Goal: Task Accomplishment & Management: Manage account settings

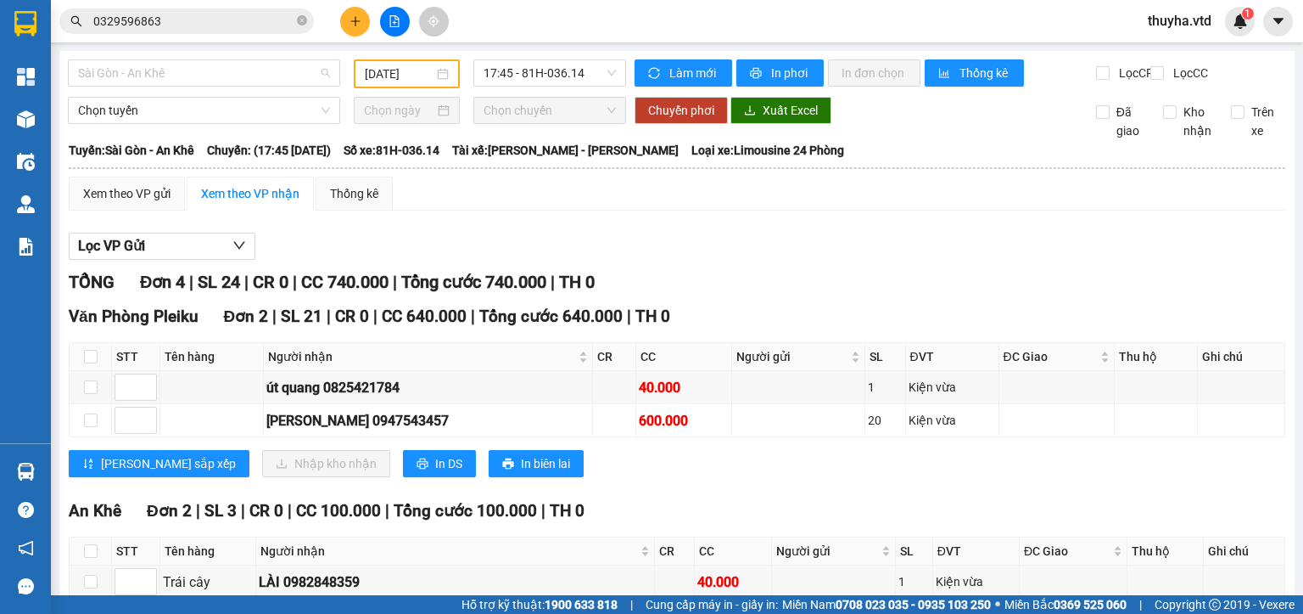
click at [189, 81] on span "Sài Gòn - An Khê" at bounding box center [204, 72] width 252 height 25
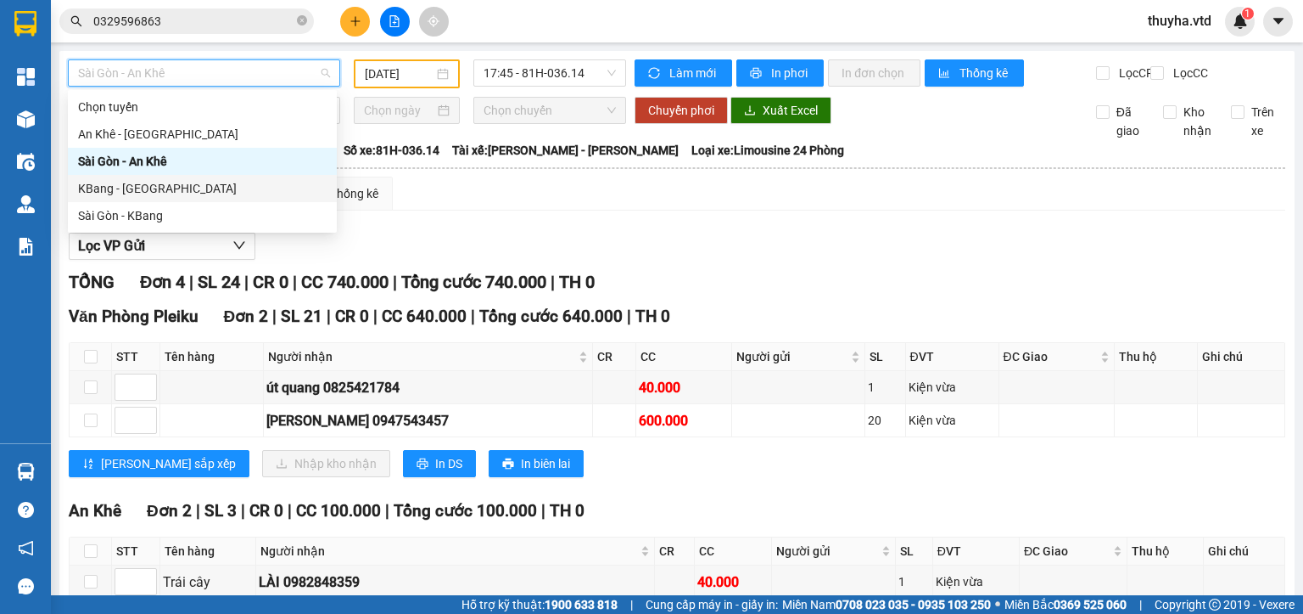
click at [126, 189] on div "KBang - [GEOGRAPHIC_DATA]" at bounding box center [202, 188] width 249 height 19
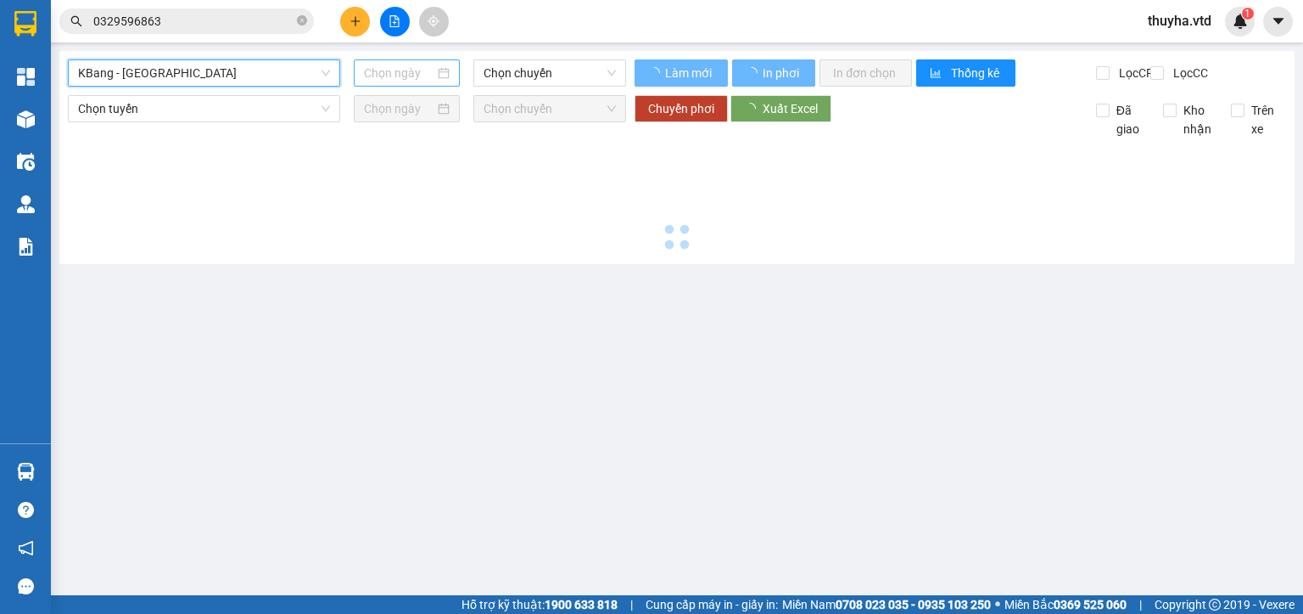
click at [377, 67] on input at bounding box center [399, 73] width 70 height 19
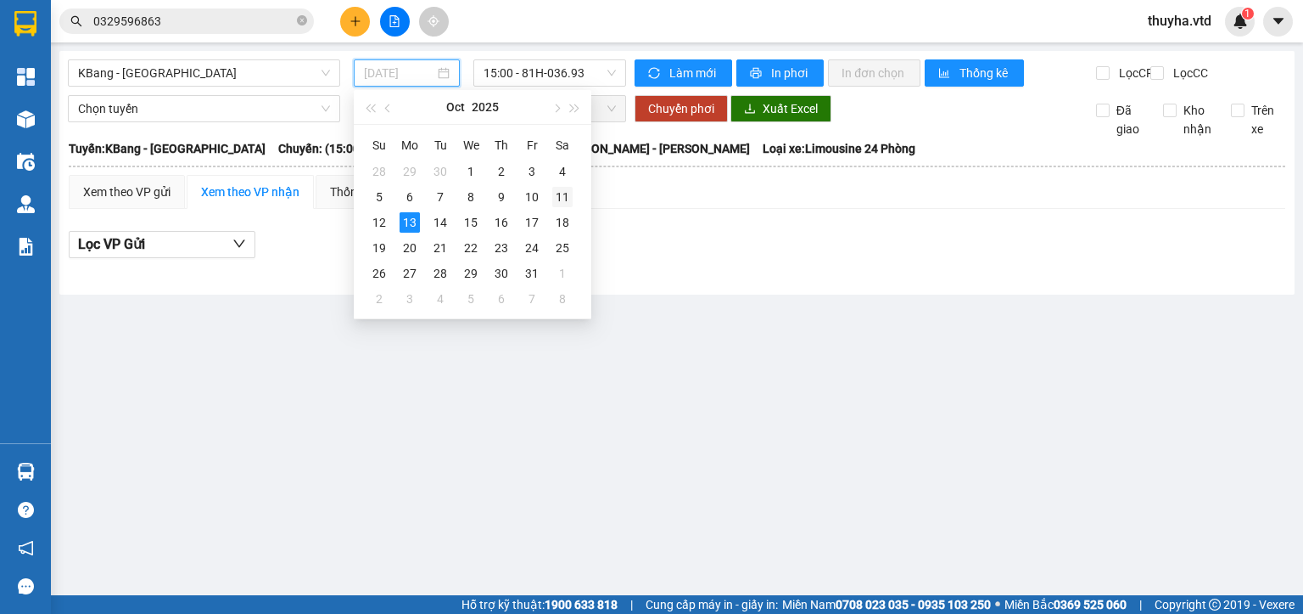
click at [568, 194] on div "11" at bounding box center [562, 197] width 20 height 20
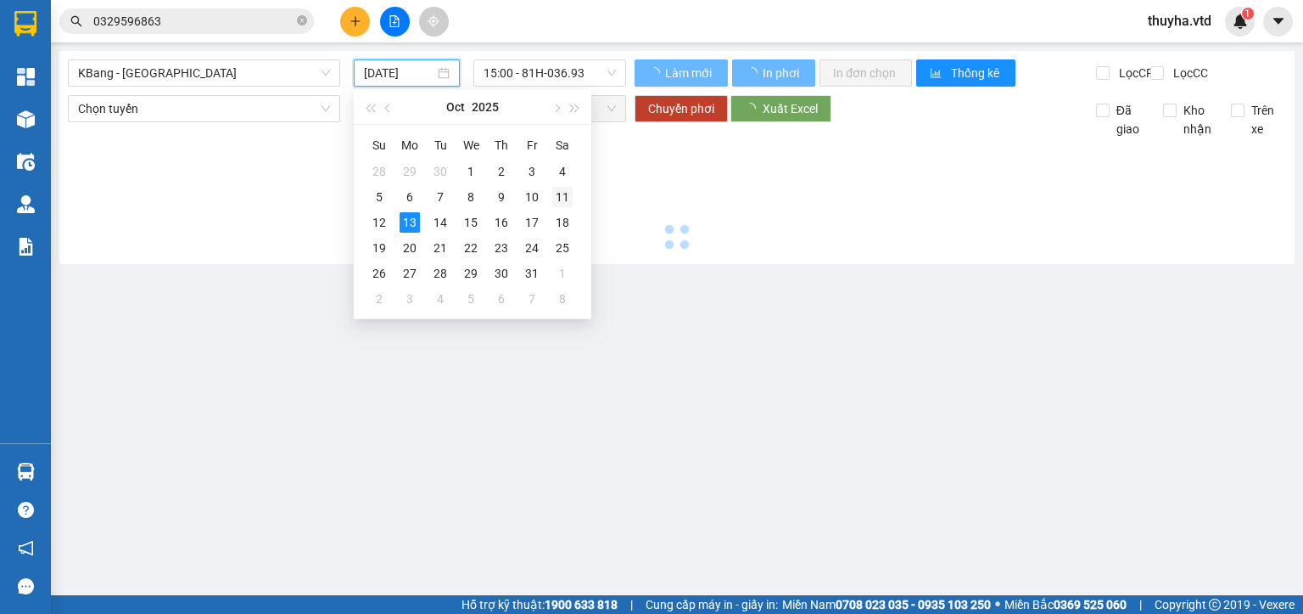
type input "11/10/2025"
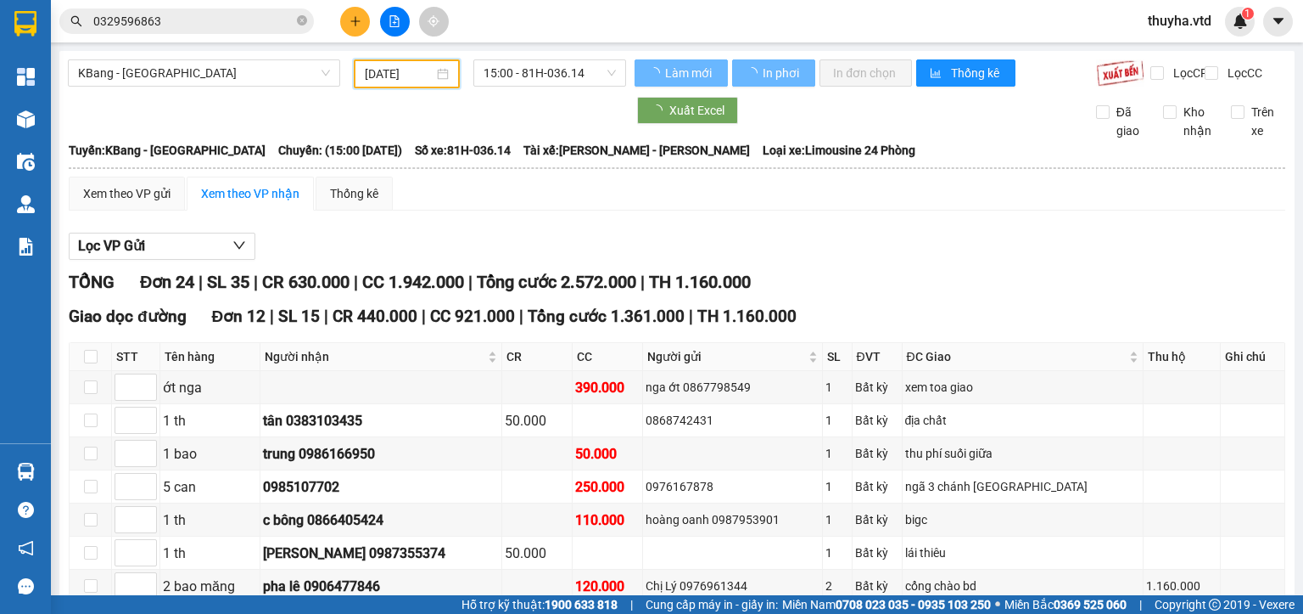
click at [526, 71] on span "15:00 - 81H-036.14" at bounding box center [550, 72] width 133 height 25
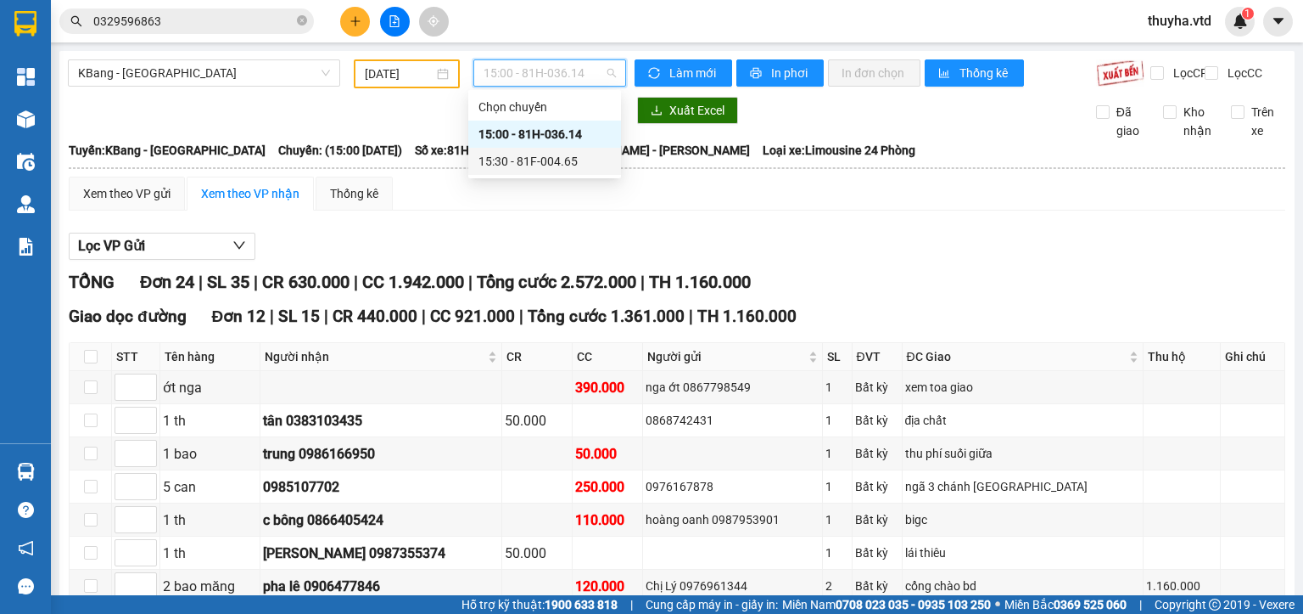
click at [560, 160] on div "15:30 - 81F-004.65" at bounding box center [545, 161] width 132 height 19
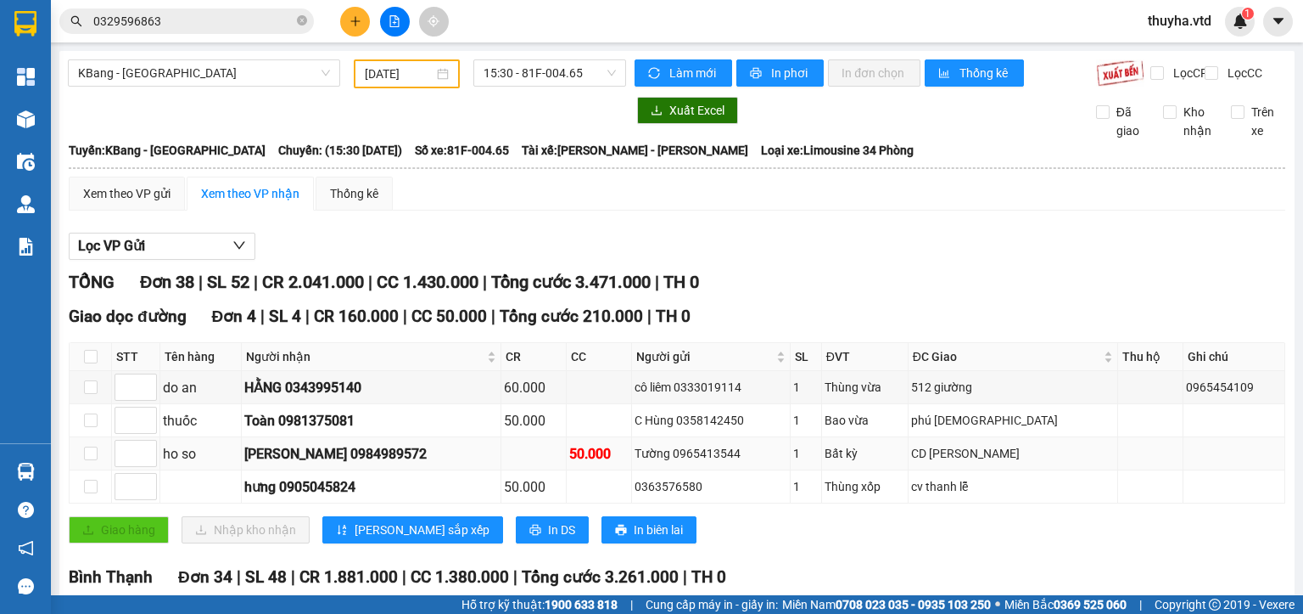
click at [716, 462] on div "Tường 0965413544" at bounding box center [711, 453] width 153 height 19
copy div "0965413544"
click at [257, 20] on input "0329596863" at bounding box center [193, 21] width 200 height 19
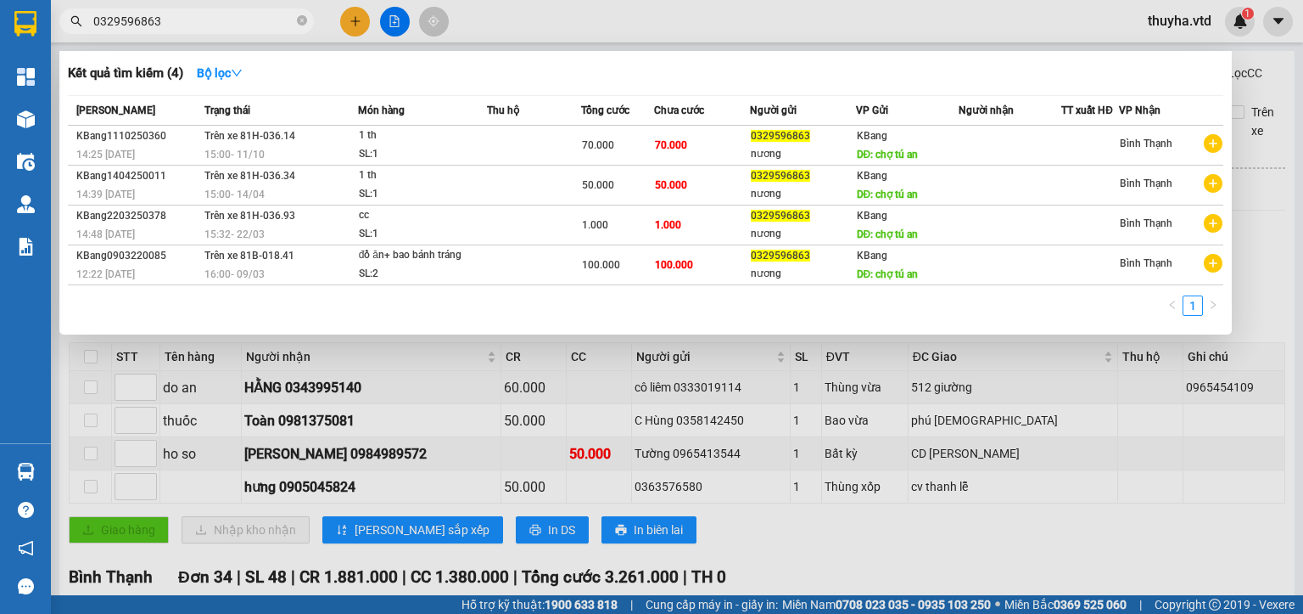
click at [257, 20] on input "0329596863" at bounding box center [193, 21] width 200 height 19
paste input "965413544"
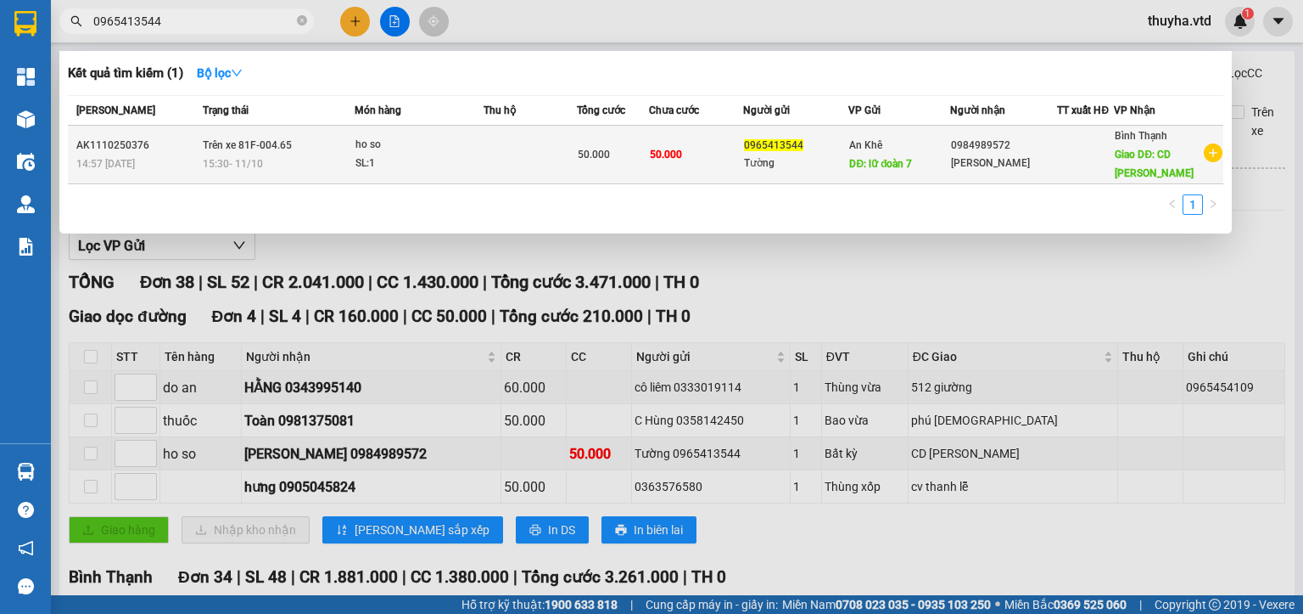
type input "0965413544"
click at [430, 151] on div "ho so" at bounding box center [419, 145] width 127 height 19
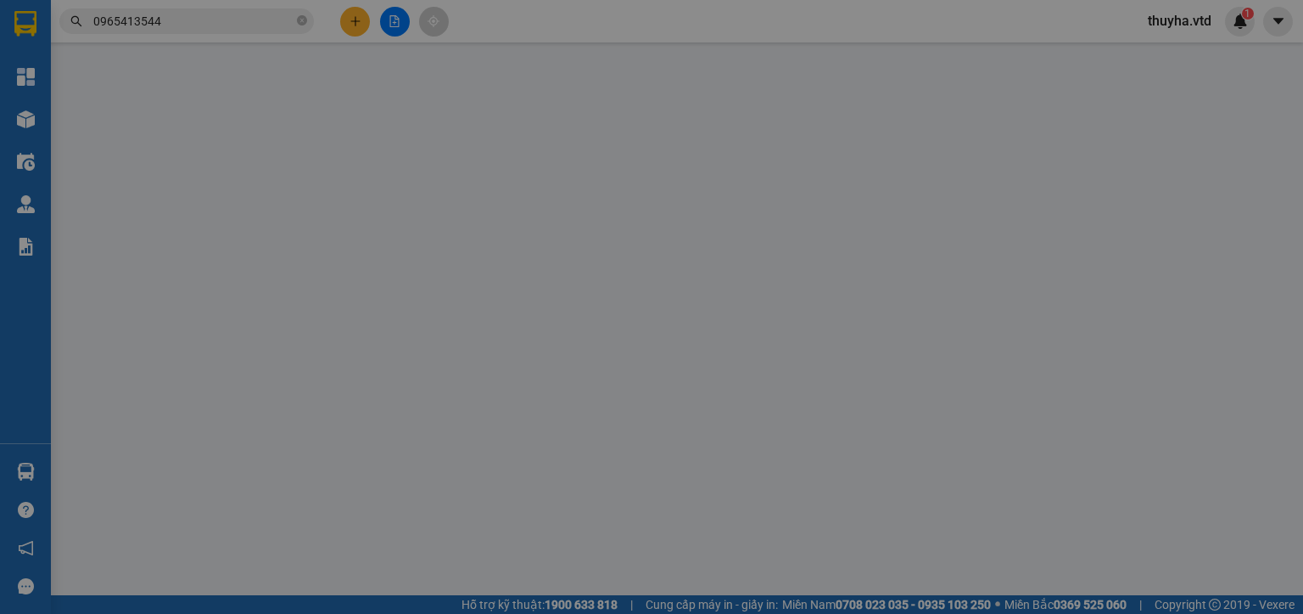
type input "0965413544"
type input "Tường"
type input "lữ đoàn 7"
type input "0984989572"
type input "Đức Khánh"
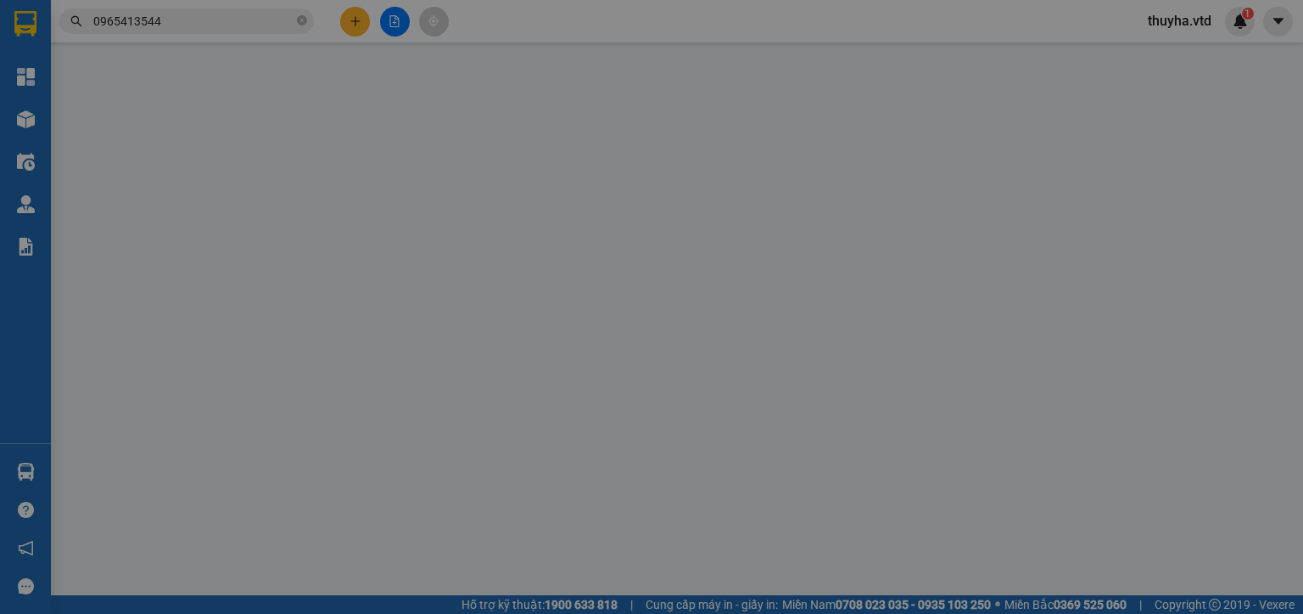
type input "CD Huy Hồng"
type input "50.000"
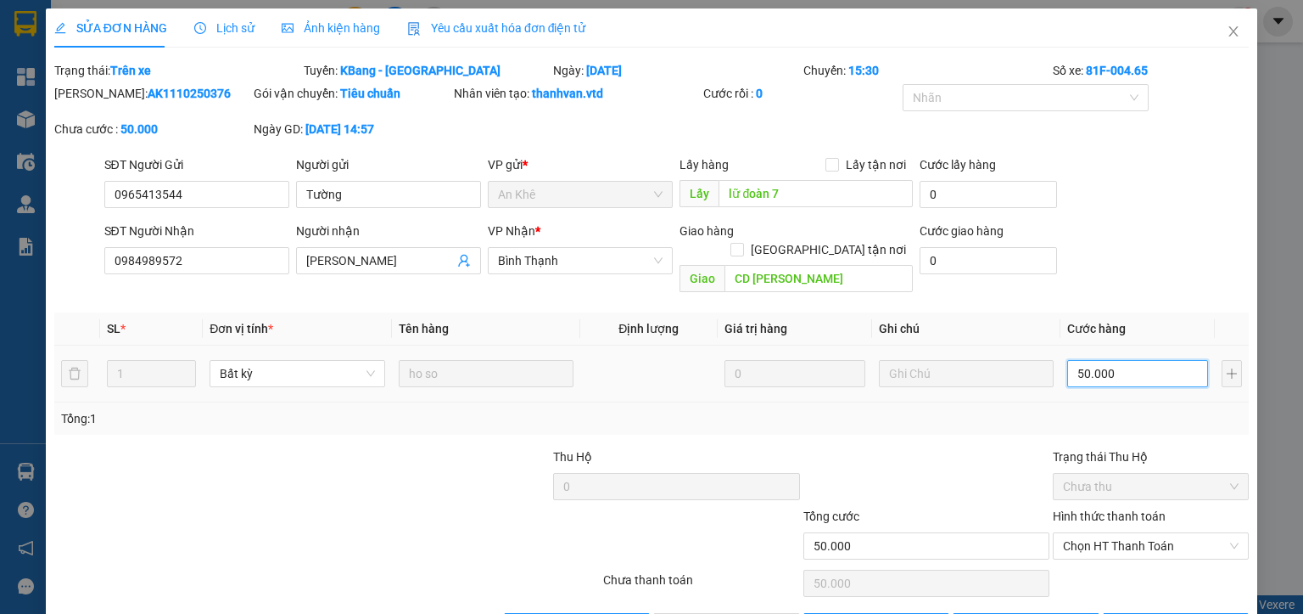
click at [1100, 362] on input "50.000" at bounding box center [1137, 373] width 141 height 27
type input "3"
type input "30"
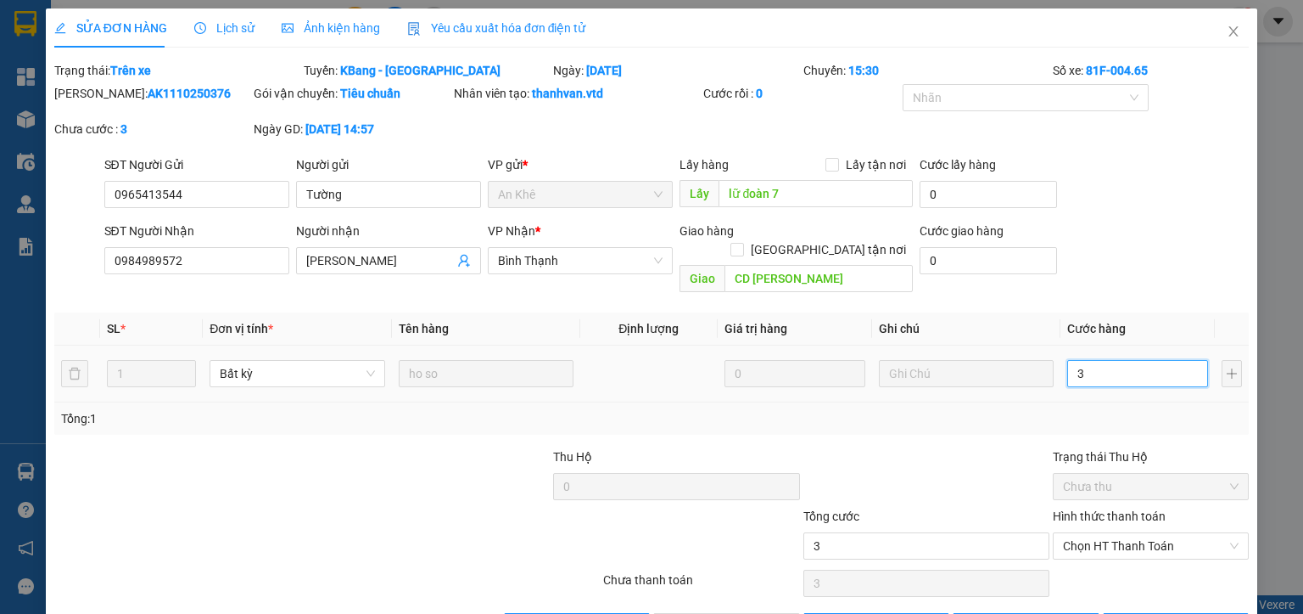
type input "30"
type input "300"
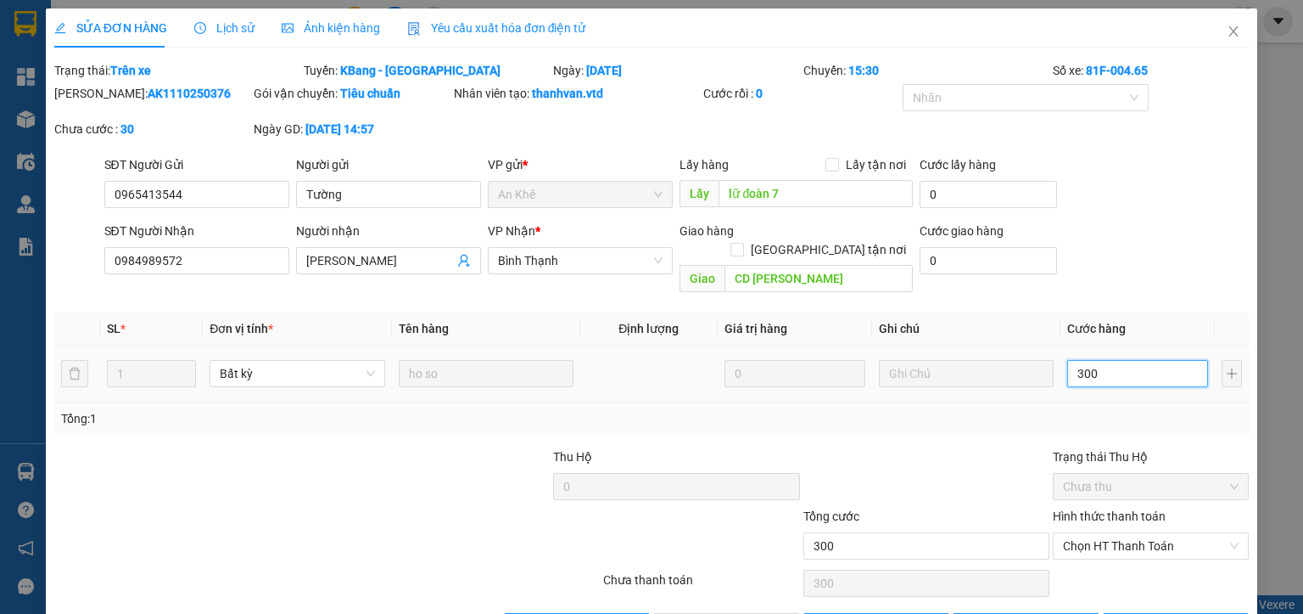
type input "3.000"
type input "30.000"
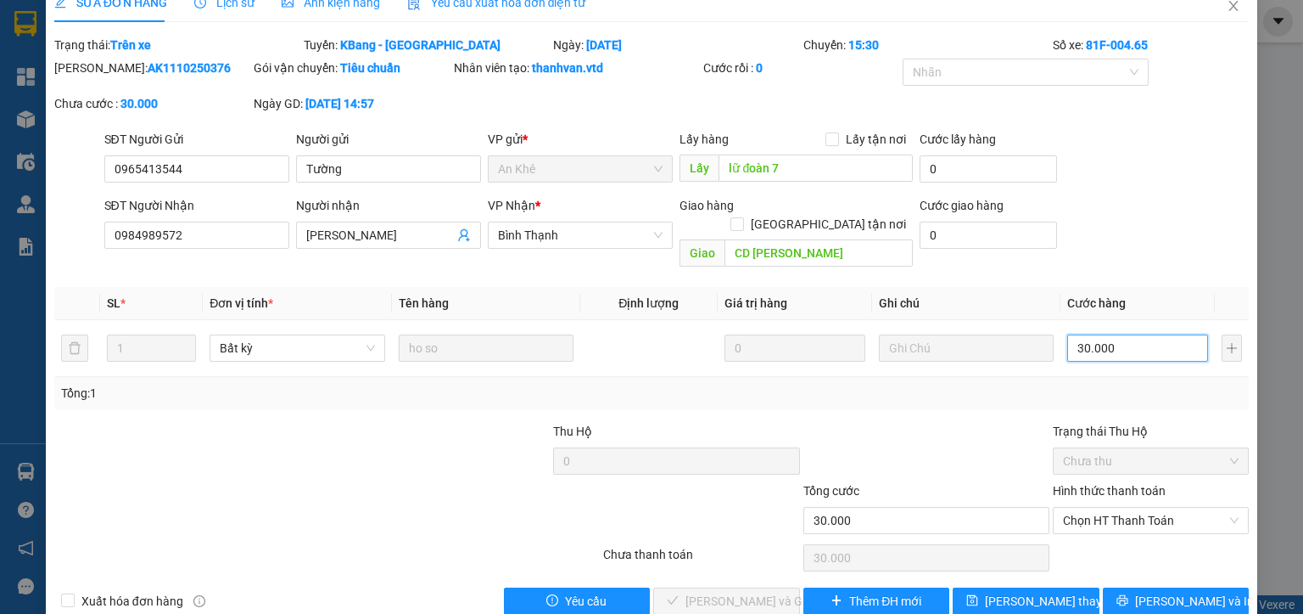
scroll to position [40, 0]
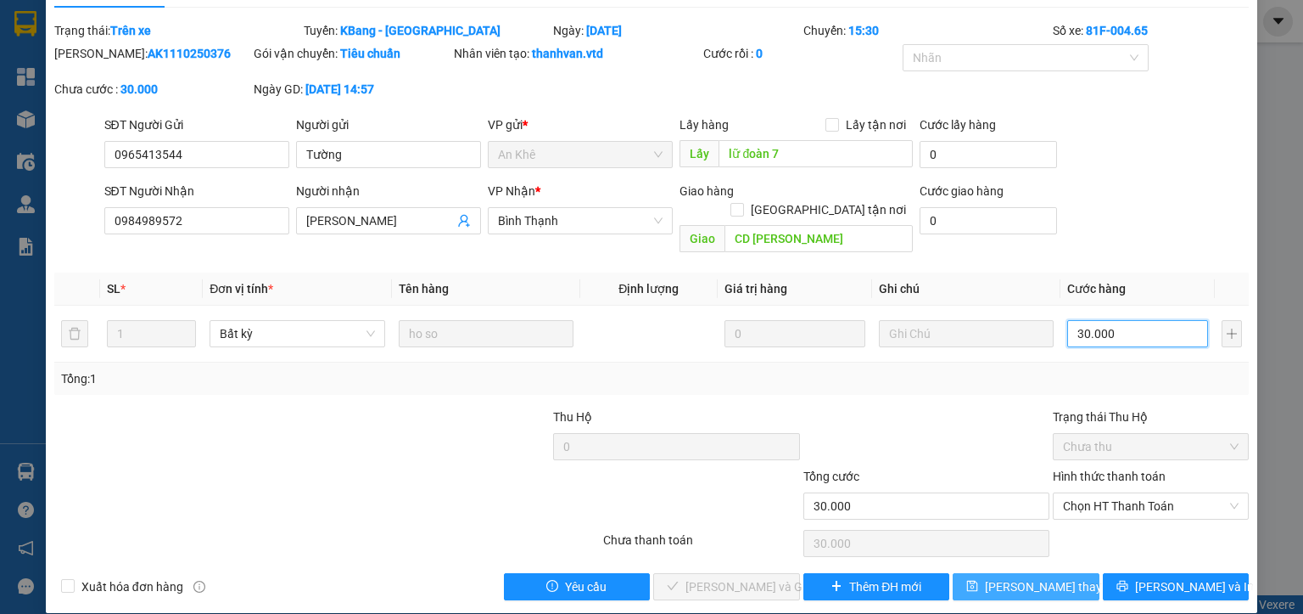
type input "30.000"
click at [994, 577] on span "Lưu thay đổi" at bounding box center [1053, 586] width 136 height 19
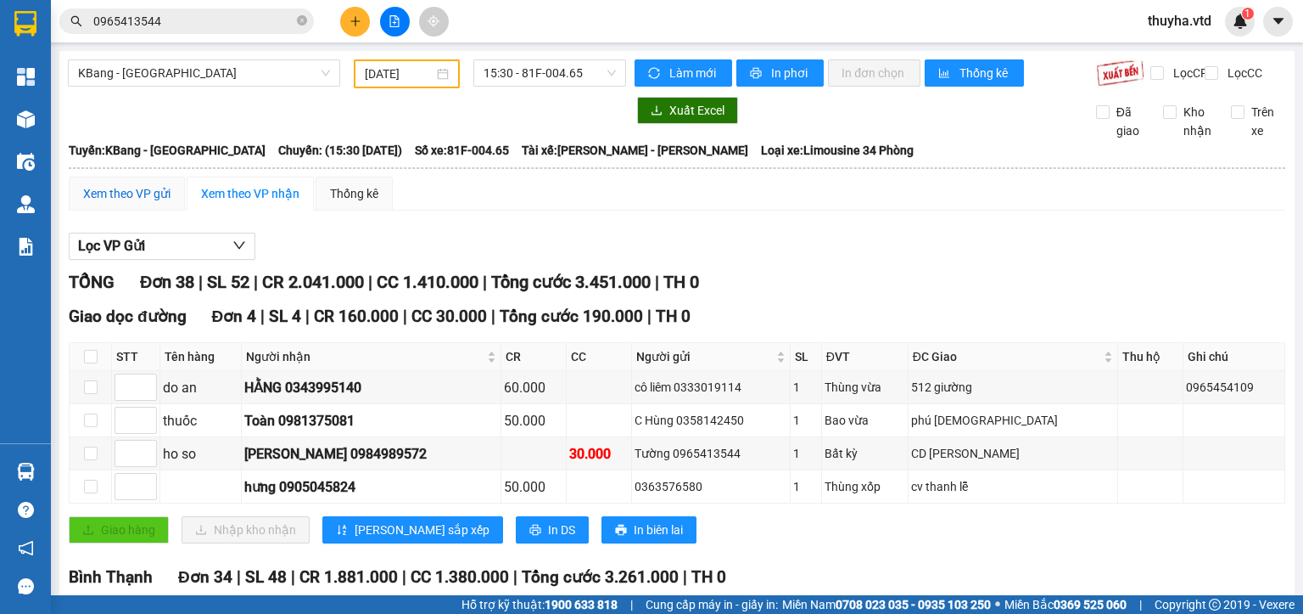
click at [132, 203] on div "Xem theo VP gửi" at bounding box center [126, 193] width 87 height 19
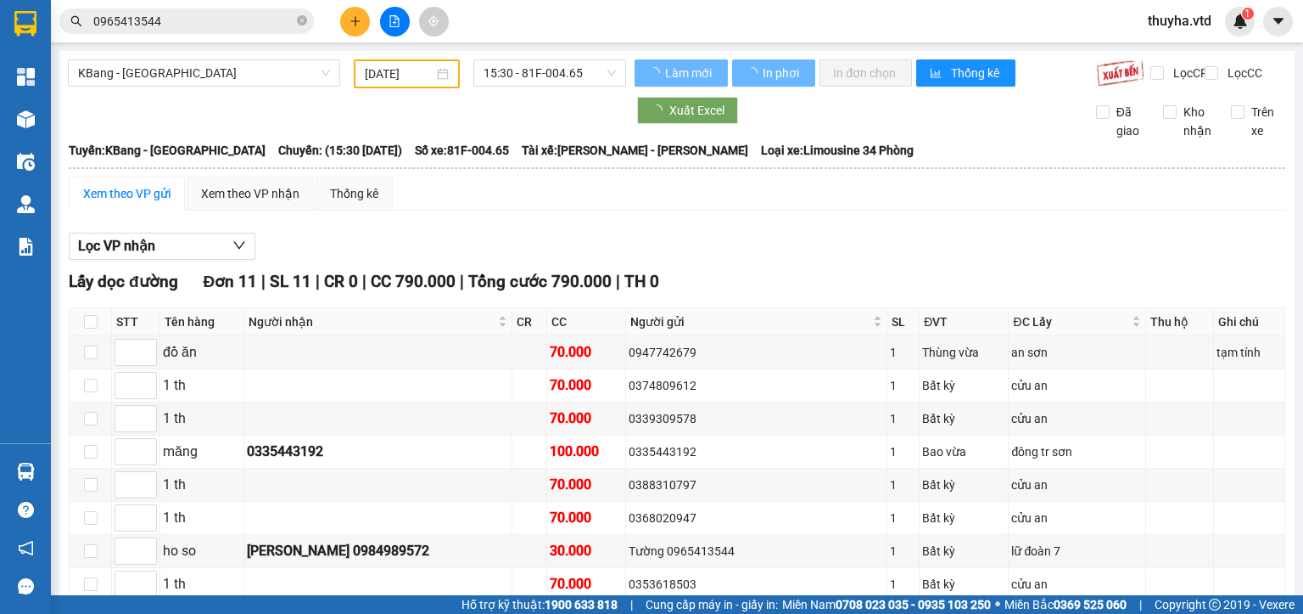
type input "7"
type input "1"
type input "2"
type input "9"
type input "3"
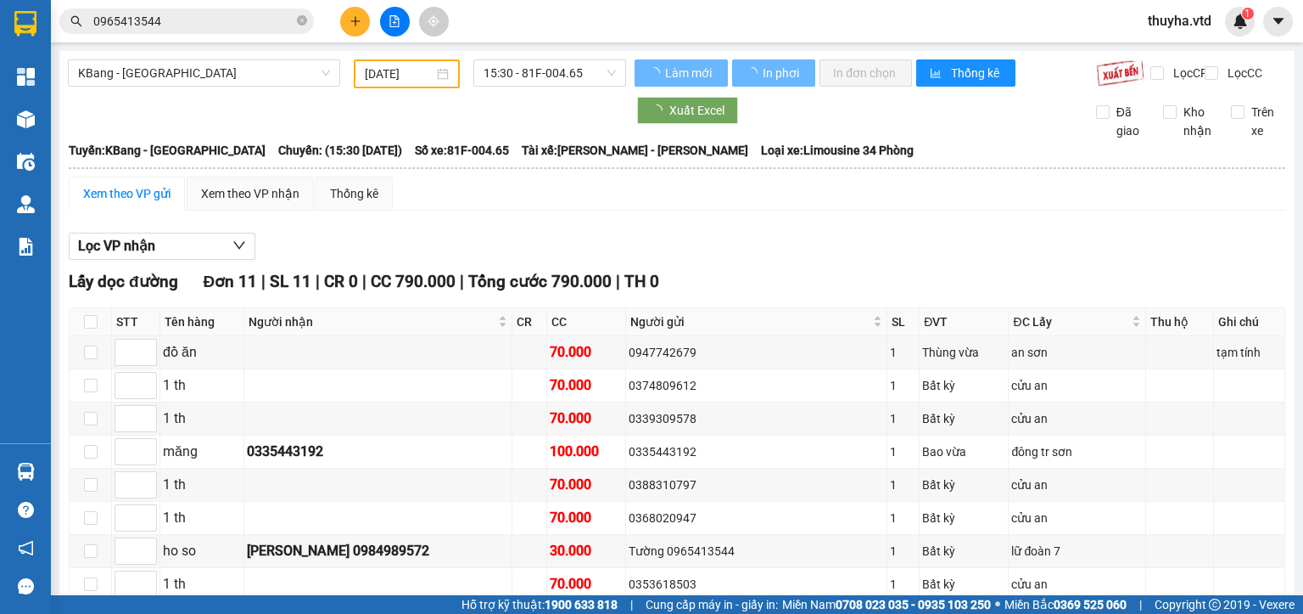
type input "4"
type input "10"
type input "5"
type input "6"
type input "8"
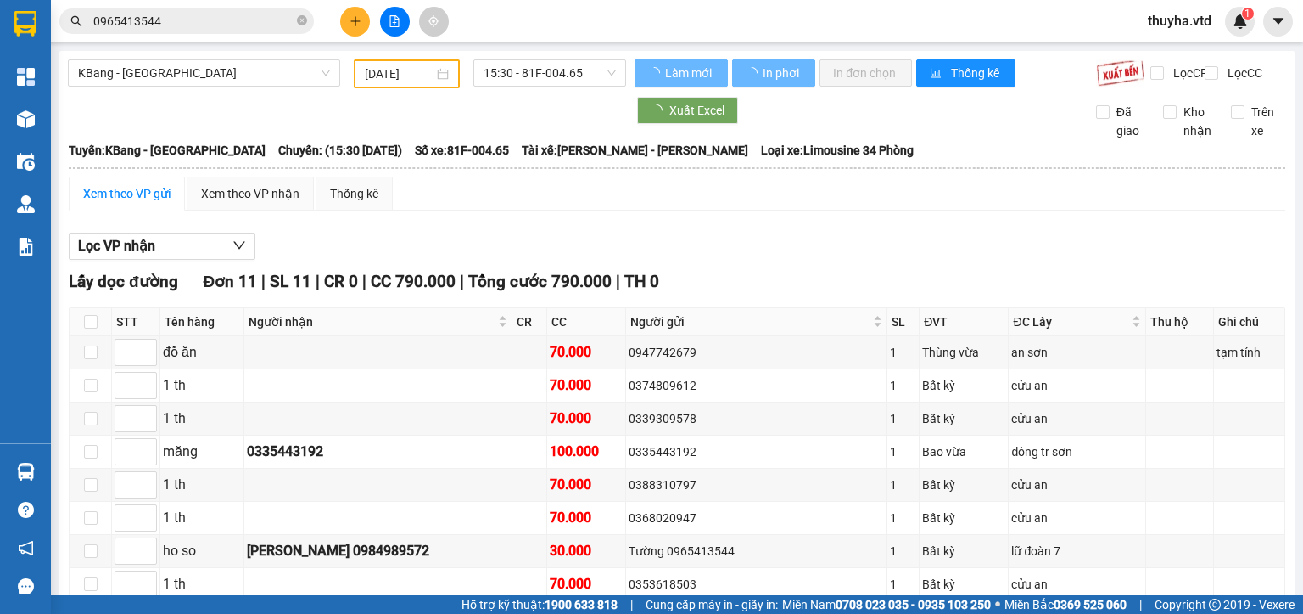
type input "11"
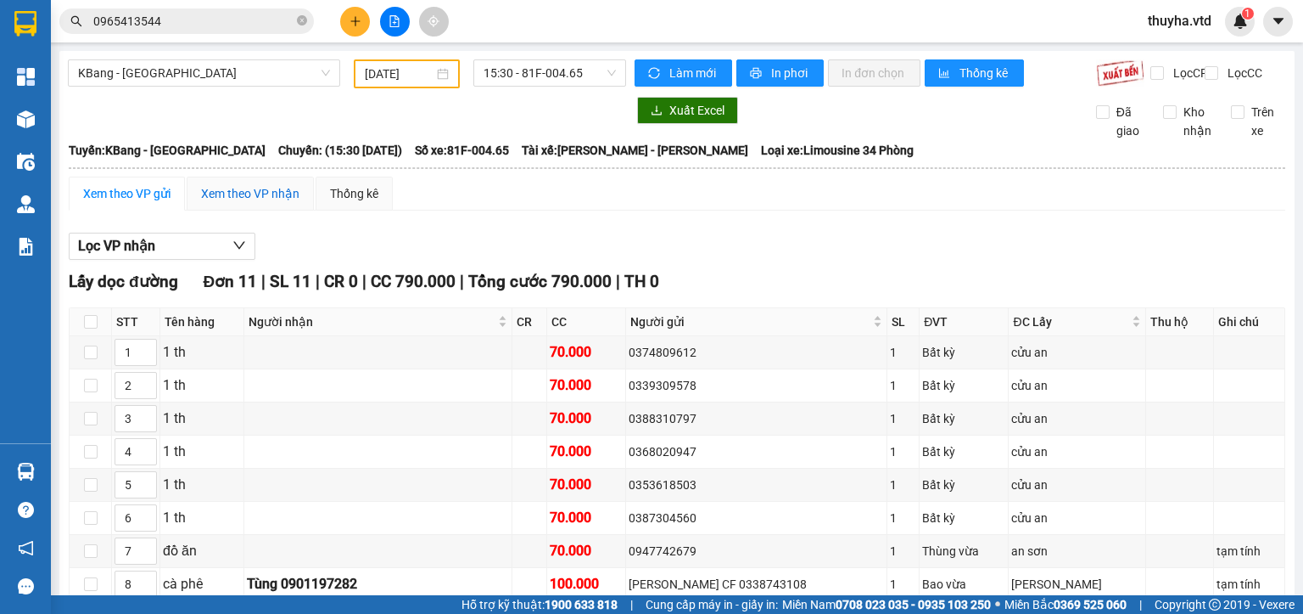
click at [238, 203] on div "Xem theo VP nhận" at bounding box center [250, 193] width 98 height 19
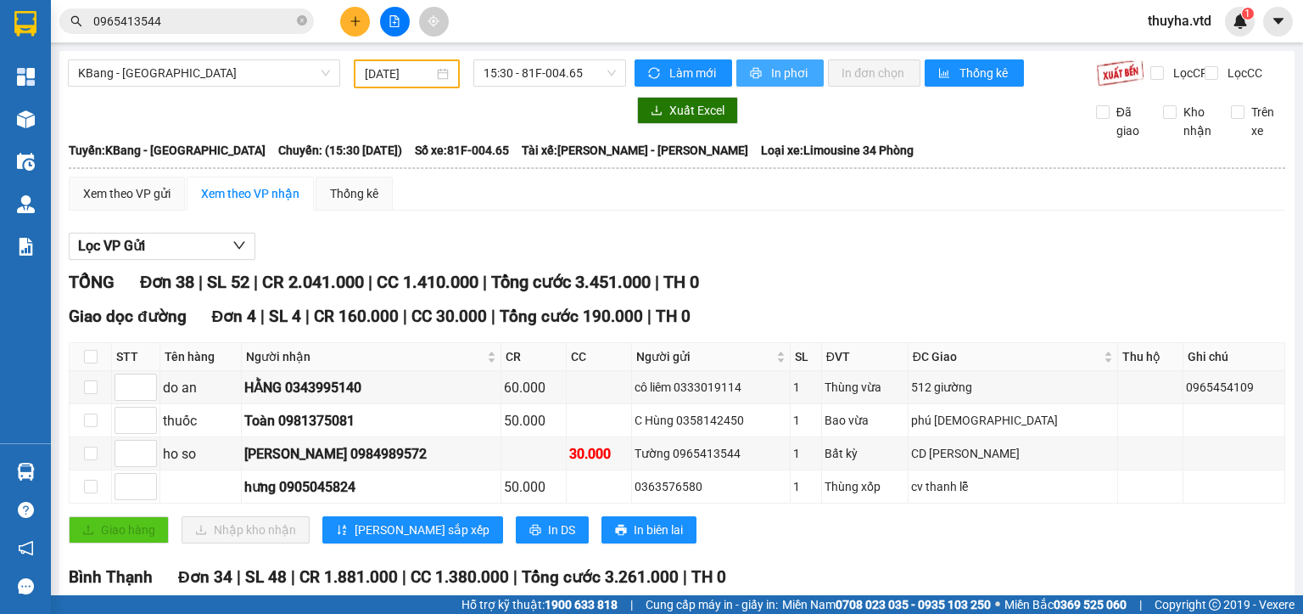
click at [780, 76] on span "In phơi" at bounding box center [790, 73] width 39 height 19
click at [781, 73] on span "In phơi" at bounding box center [790, 73] width 39 height 19
click at [783, 261] on div "Lọc VP Gửi" at bounding box center [677, 247] width 1217 height 28
click at [115, 203] on div "Xem theo VP gửi" at bounding box center [126, 193] width 87 height 19
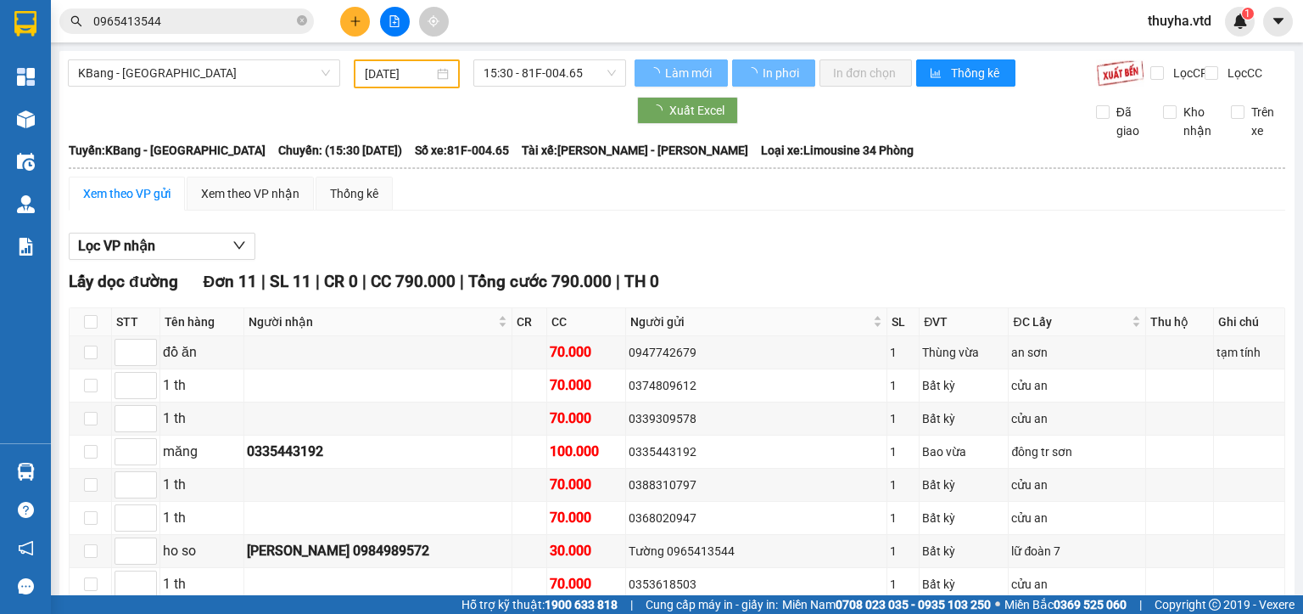
type input "7"
type input "1"
type input "2"
type input "3"
type input "4"
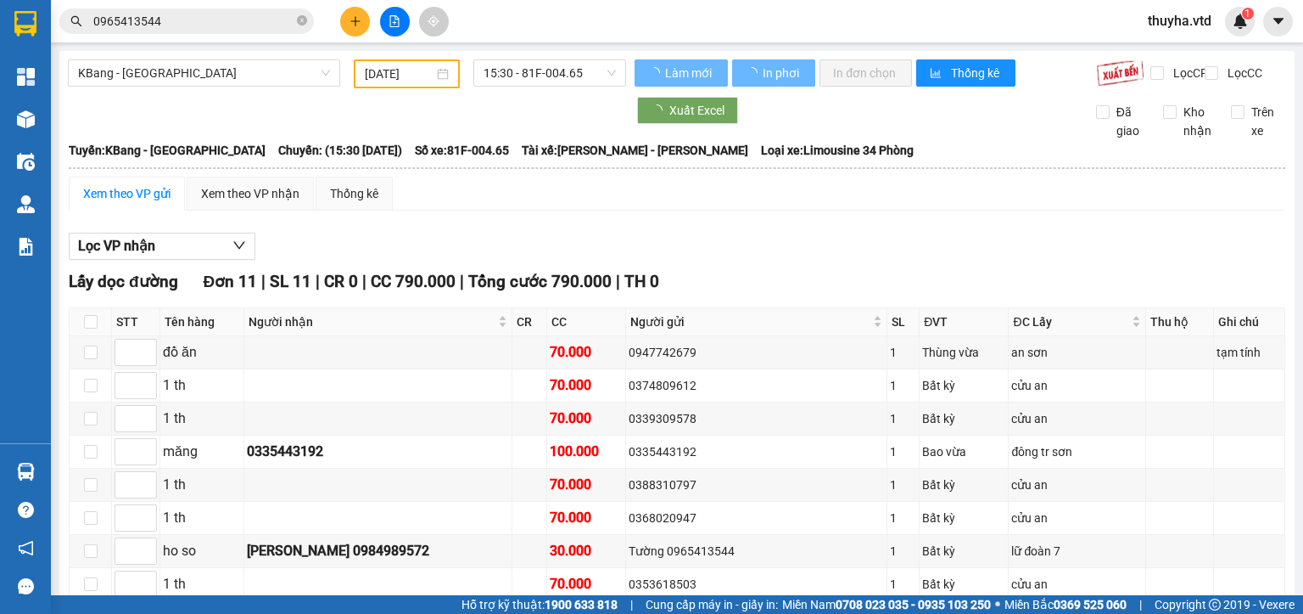
type input "5"
type input "6"
type input "9"
type input "10"
type input "8"
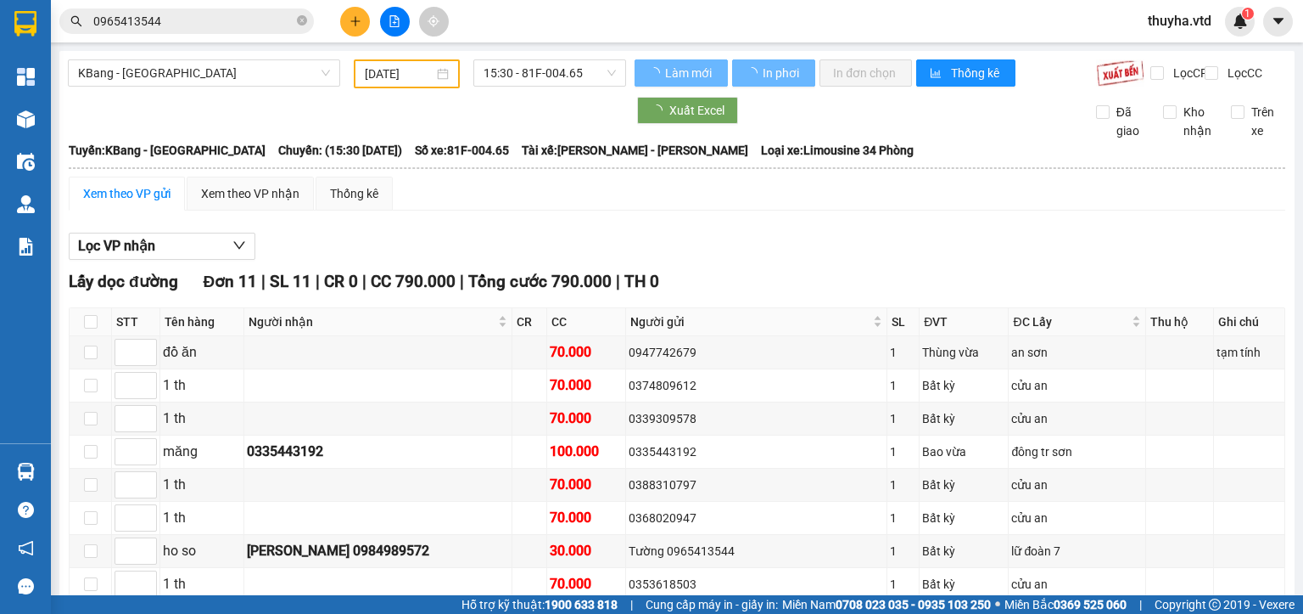
type input "11"
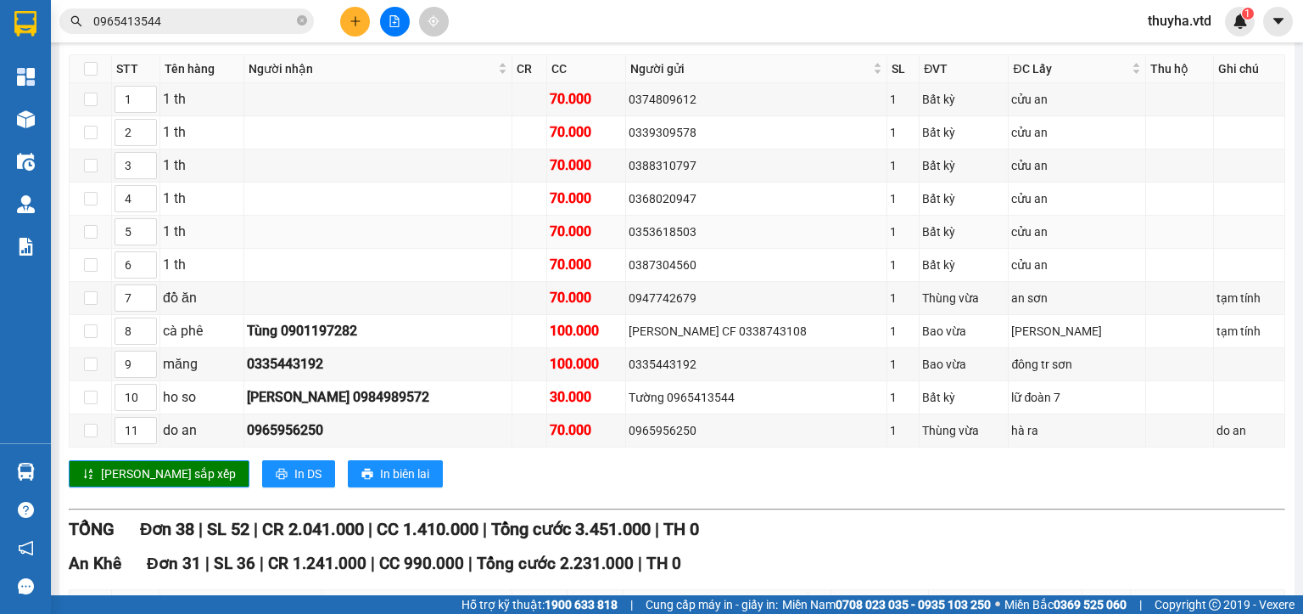
scroll to position [255, 0]
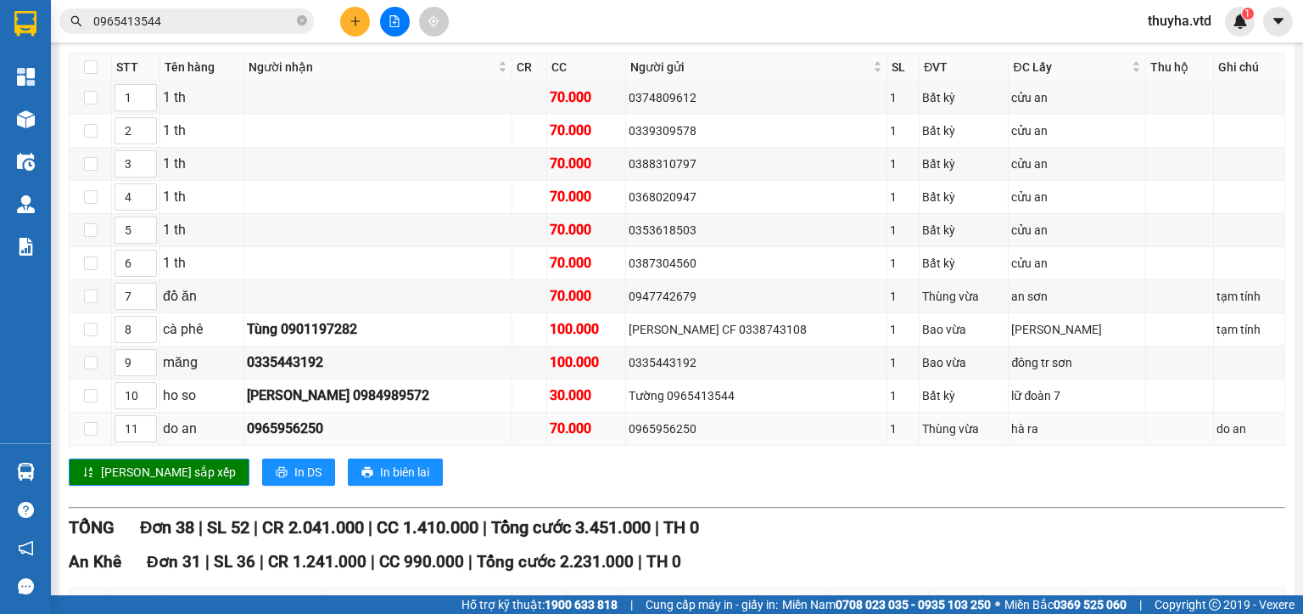
click at [693, 436] on div "0965956250" at bounding box center [756, 428] width 255 height 19
copy div "0965956250"
click at [152, 30] on input "0965413544" at bounding box center [193, 21] width 200 height 19
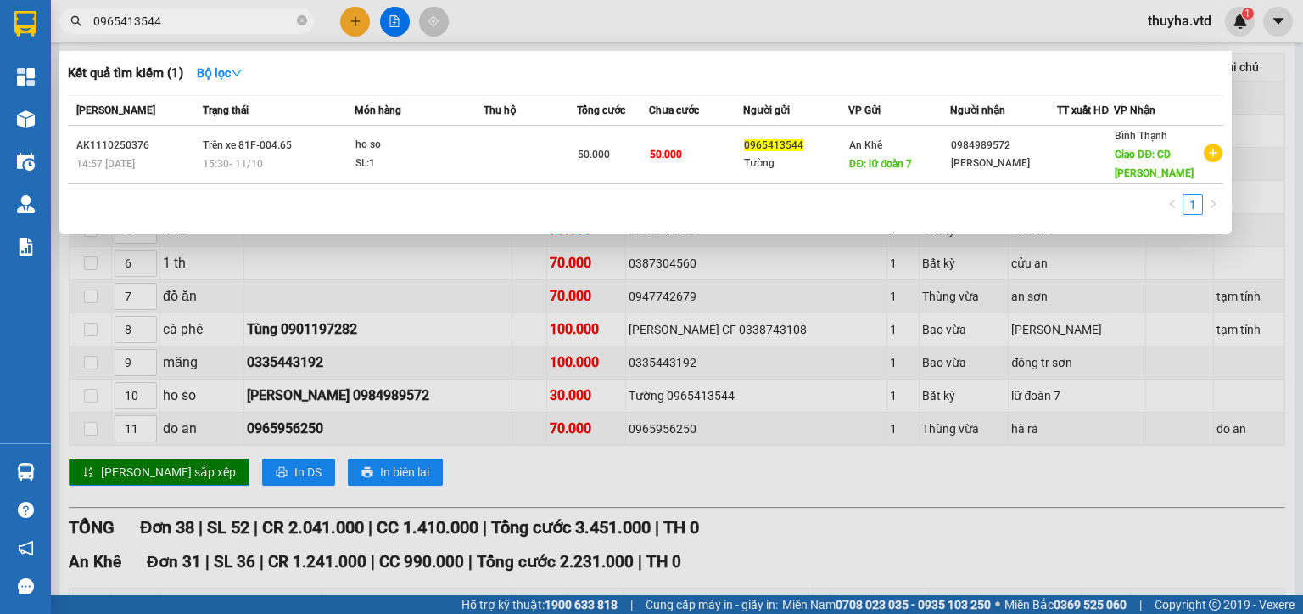
click at [155, 27] on input "0965413544" at bounding box center [193, 21] width 200 height 19
click at [159, 22] on input "0965413544" at bounding box center [193, 21] width 200 height 19
paste input "956250"
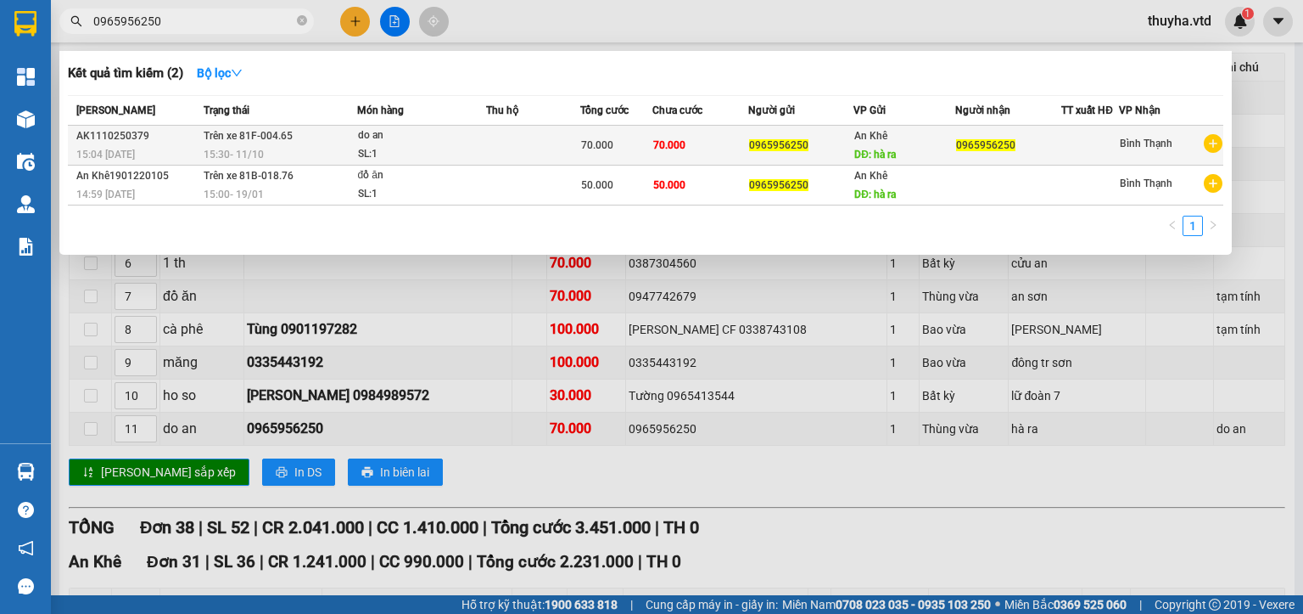
type input "0965956250"
click at [609, 141] on span "70.000" at bounding box center [597, 145] width 32 height 12
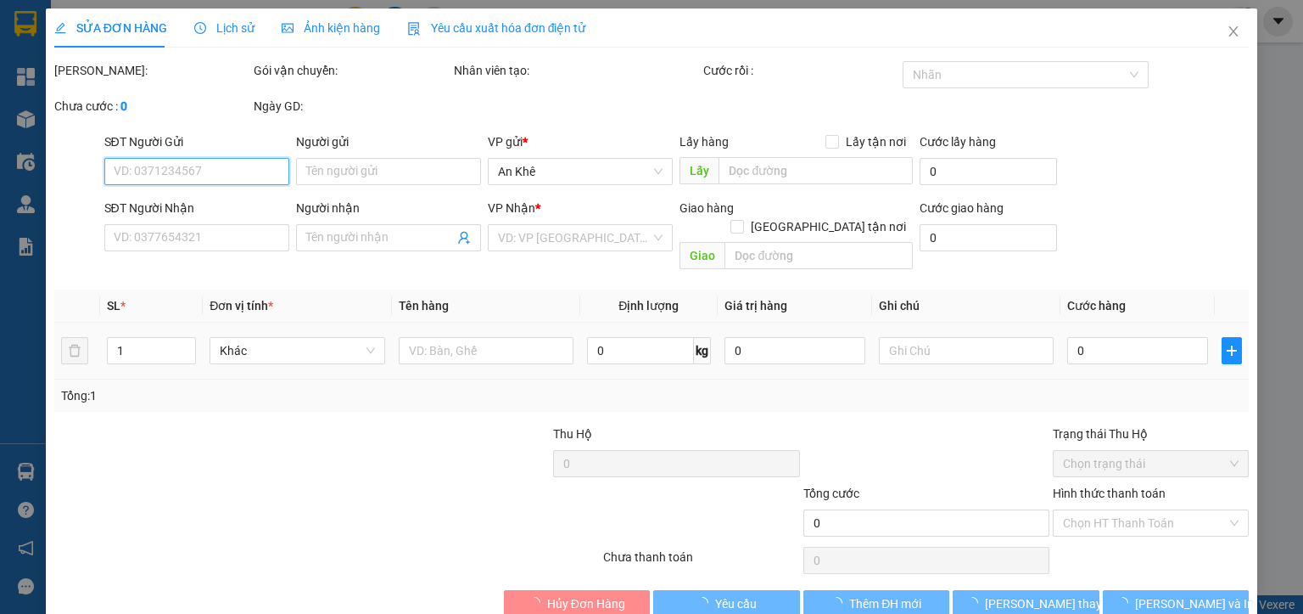
type input "0965956250"
type input "hà ra"
type input "0965956250"
type input "70.000"
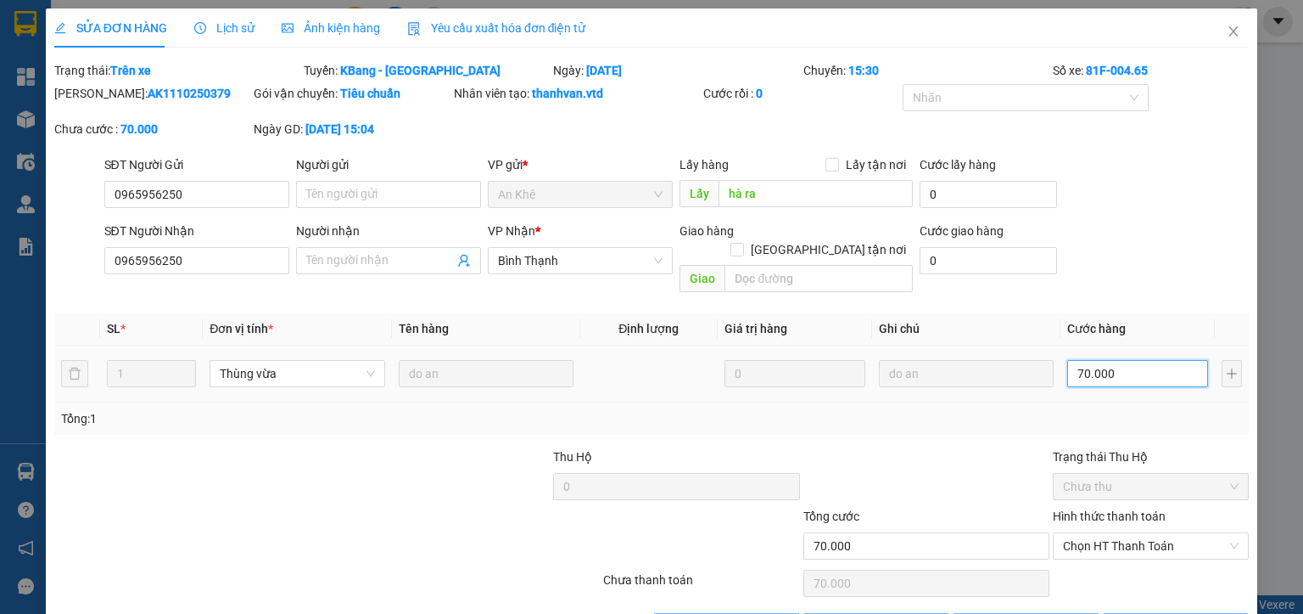
click at [1104, 360] on input "70.000" at bounding box center [1137, 373] width 141 height 27
type input "0"
type input "05"
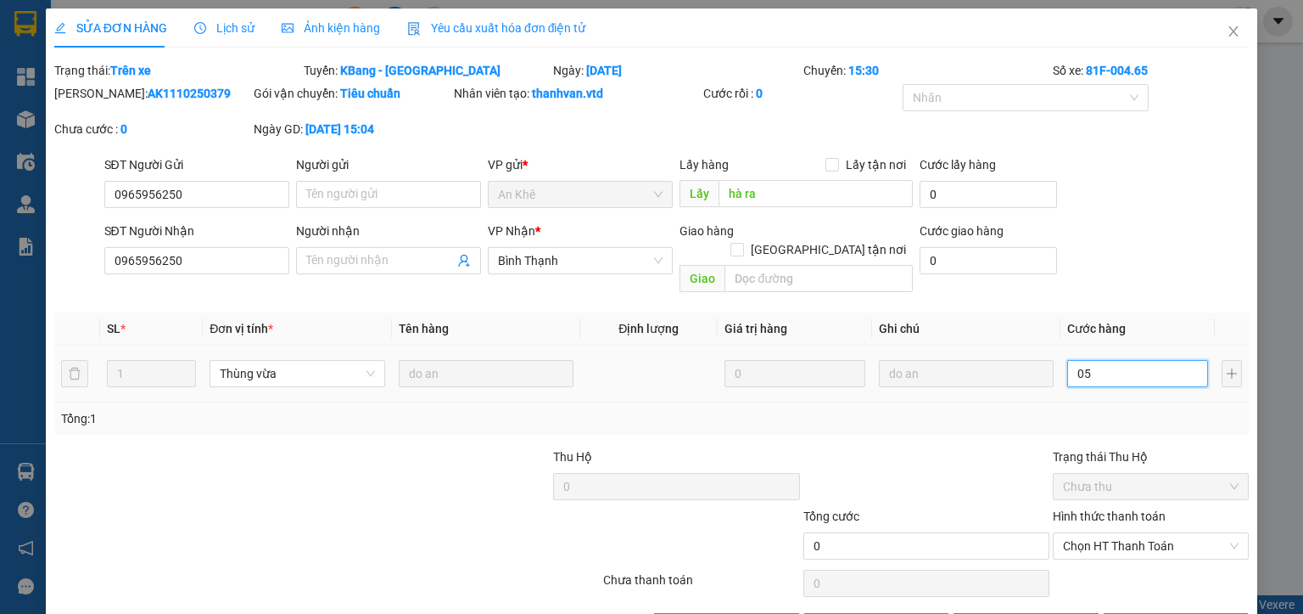
type input "5"
type input "050"
type input "50"
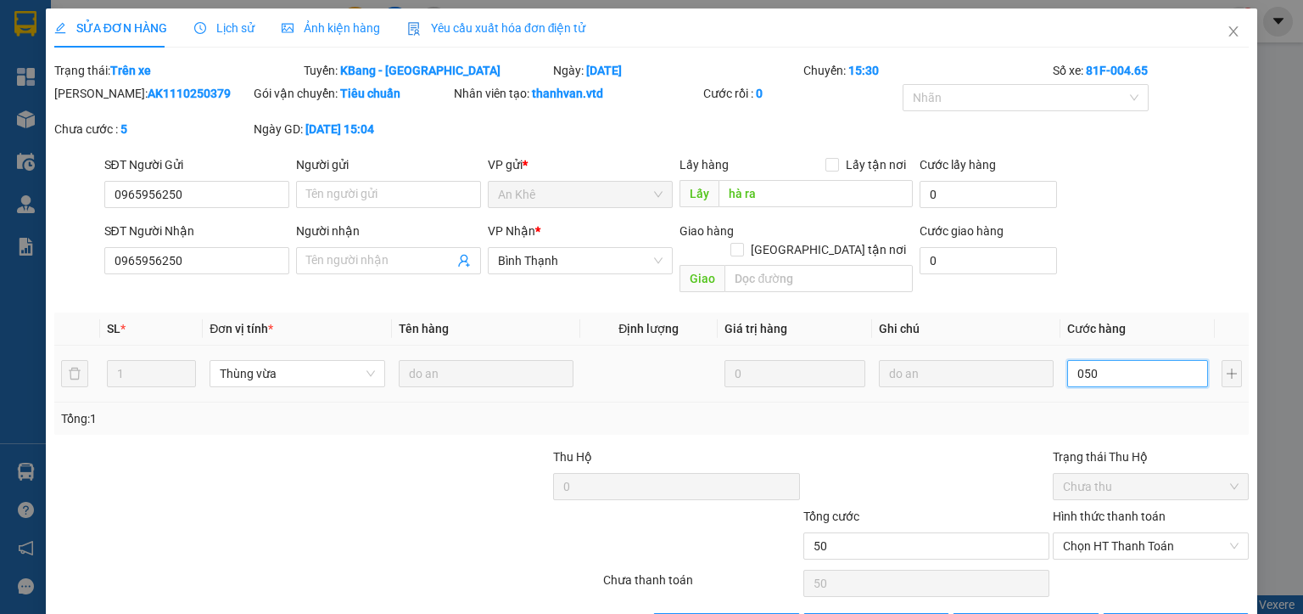
type input "500"
type input "0.500"
type input "5.000"
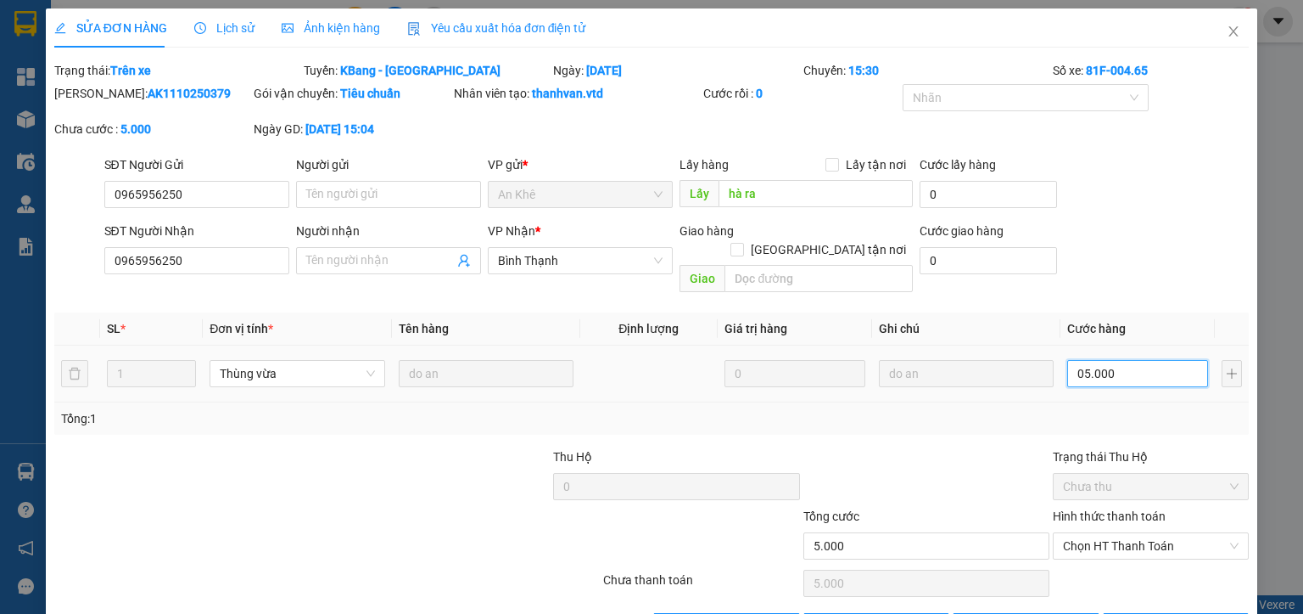
type input "050.000"
type input "50.000"
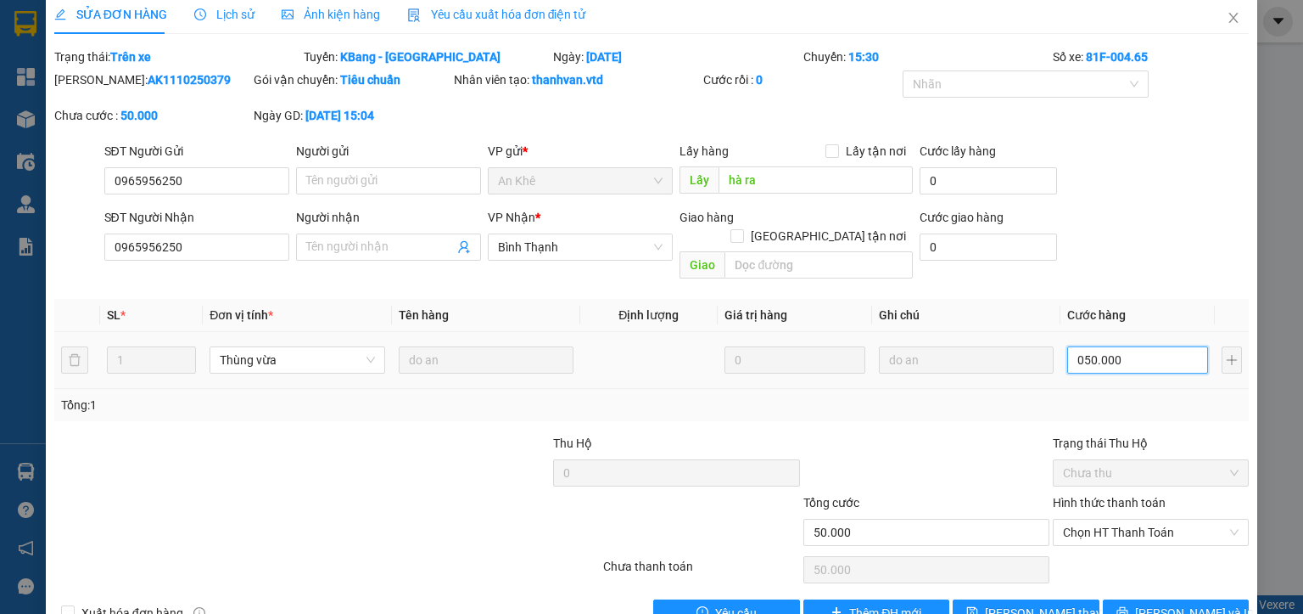
scroll to position [40, 0]
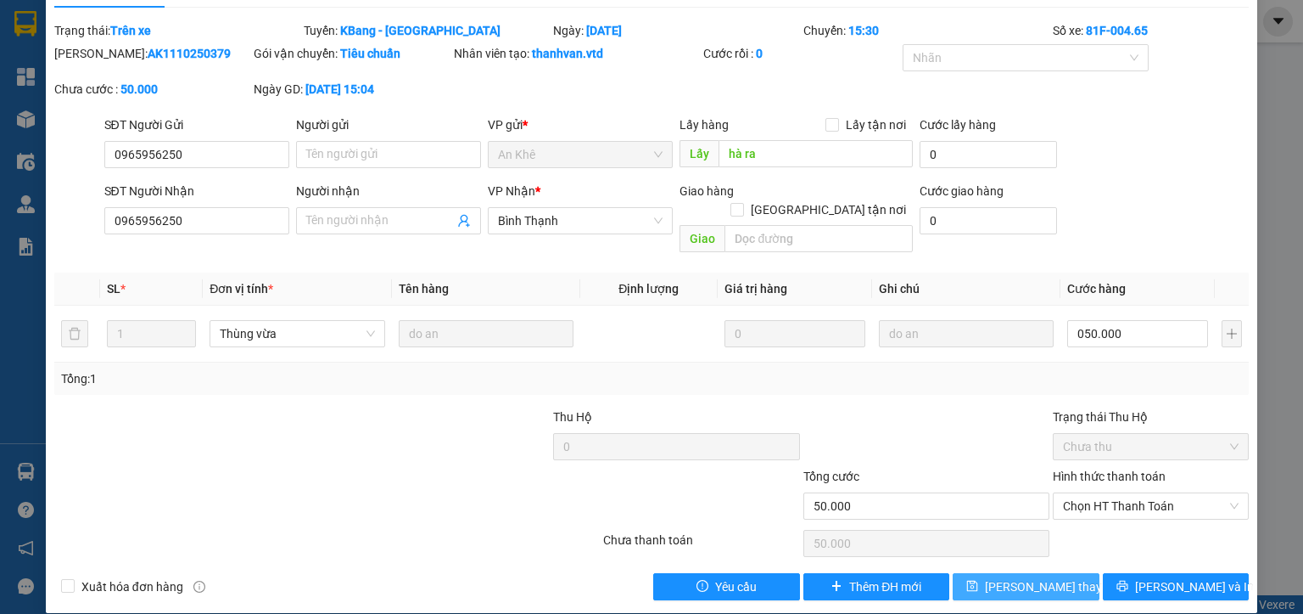
type input "50.000"
click at [1017, 577] on span "Lưu thay đổi" at bounding box center [1053, 586] width 136 height 19
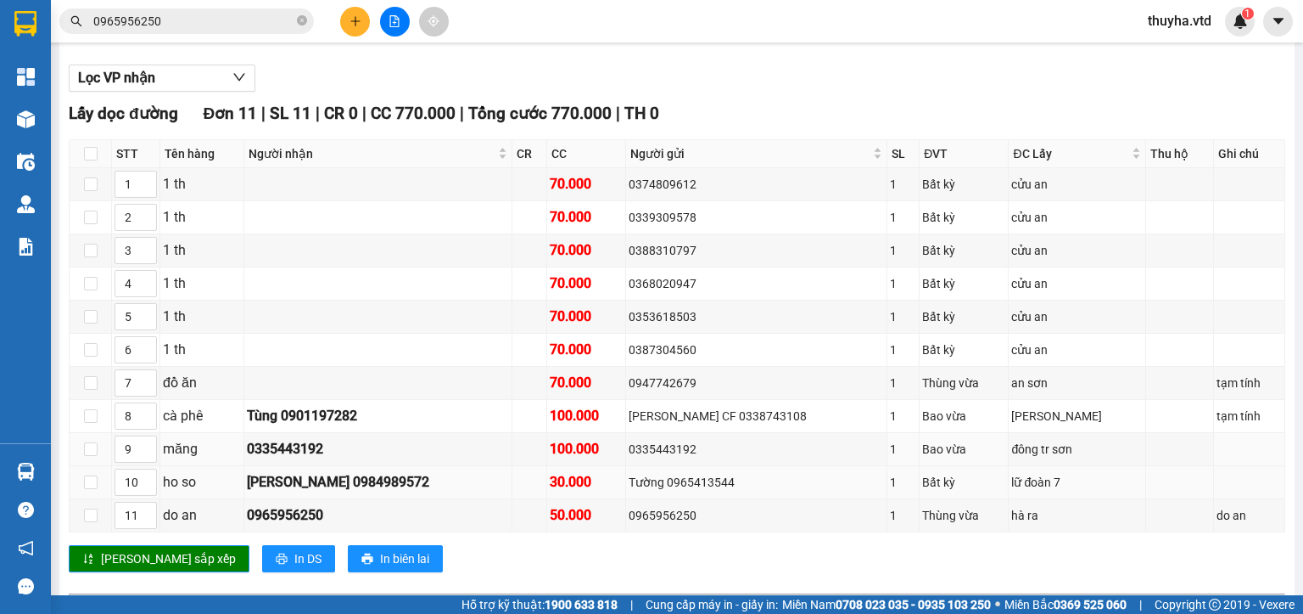
scroll to position [170, 0]
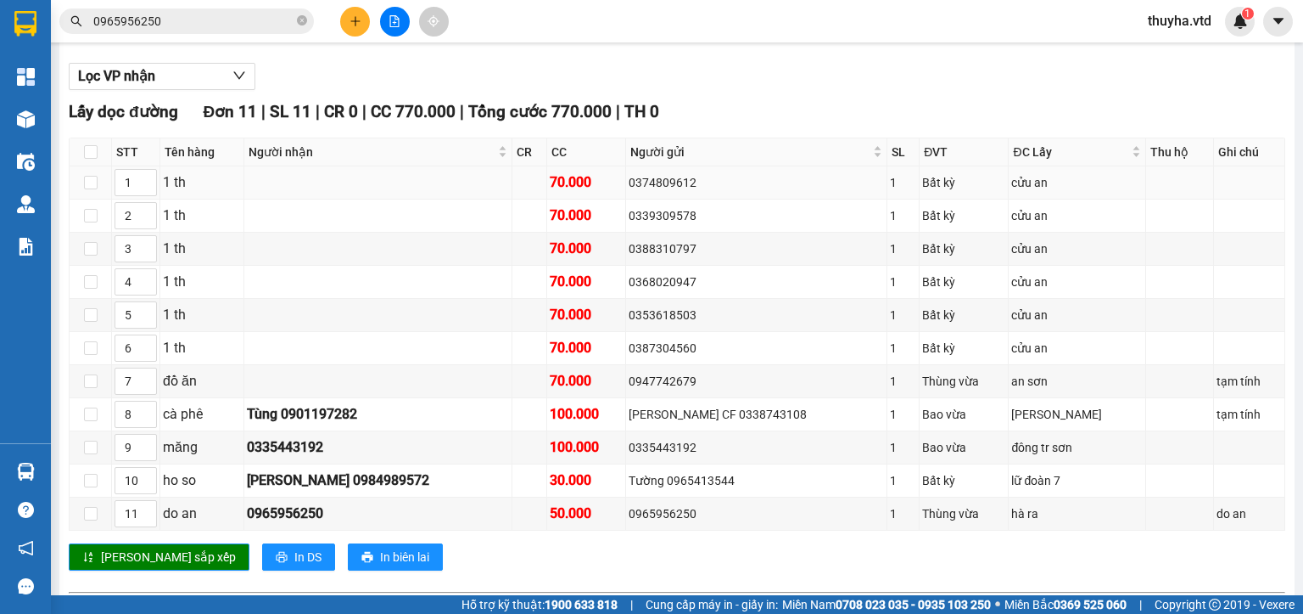
click at [667, 192] on div "0374809612" at bounding box center [756, 182] width 255 height 19
copy div "0374809612"
click at [180, 19] on input "0965956250" at bounding box center [193, 21] width 200 height 19
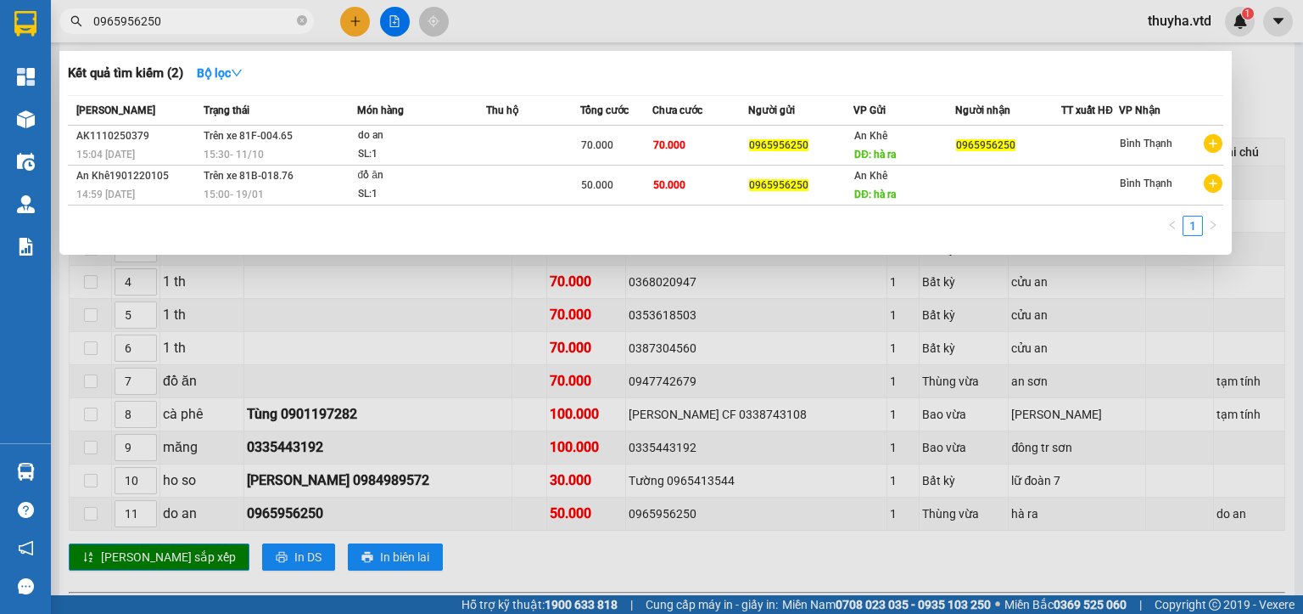
click at [180, 19] on input "0965956250" at bounding box center [193, 21] width 200 height 19
paste input "374809612"
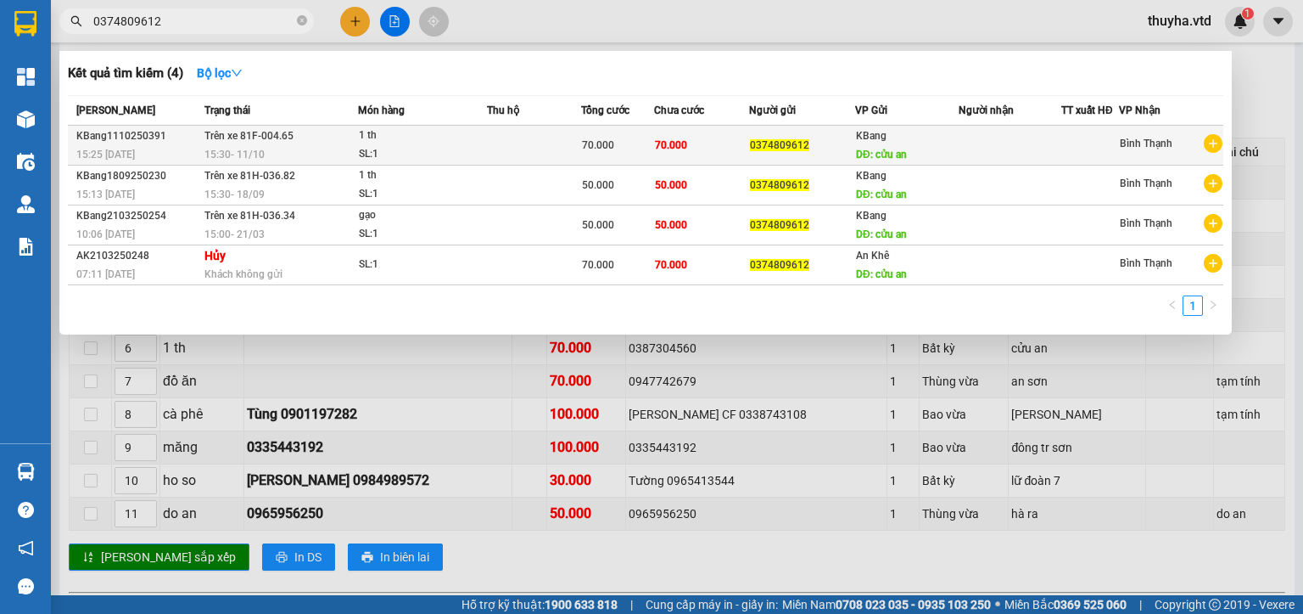
type input "0374809612"
click at [770, 144] on span "0374809612" at bounding box center [779, 145] width 59 height 12
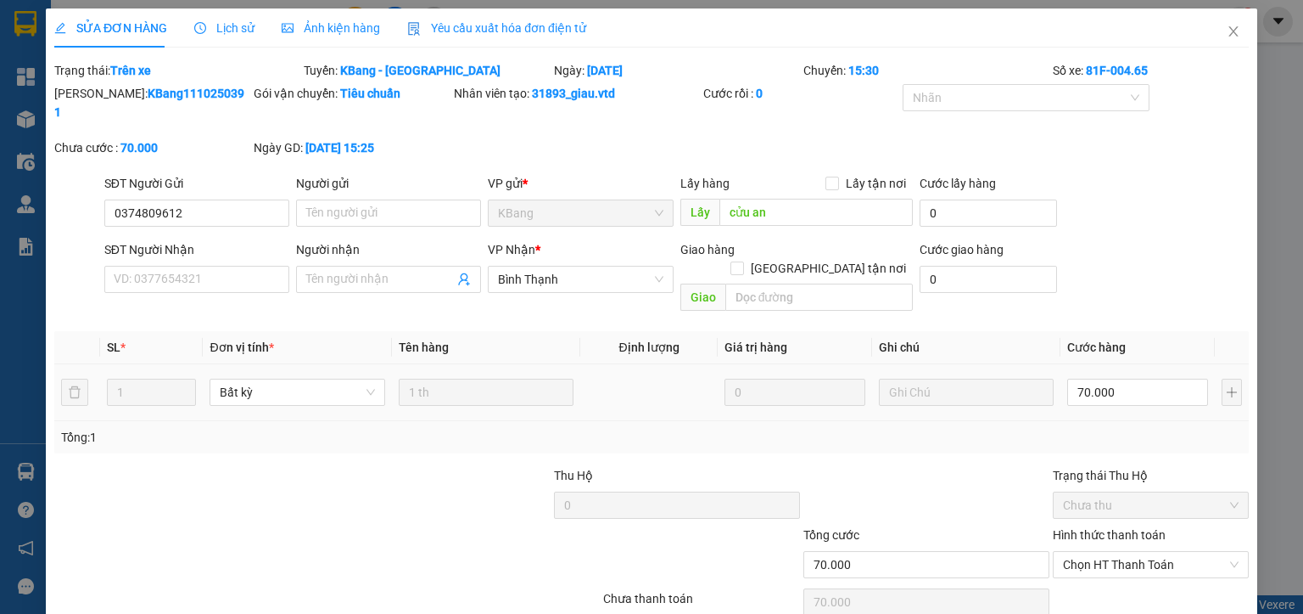
type input "0374809612"
type input "cửu an"
type input "70.000"
click at [1086, 378] on input "70.000" at bounding box center [1137, 391] width 141 height 27
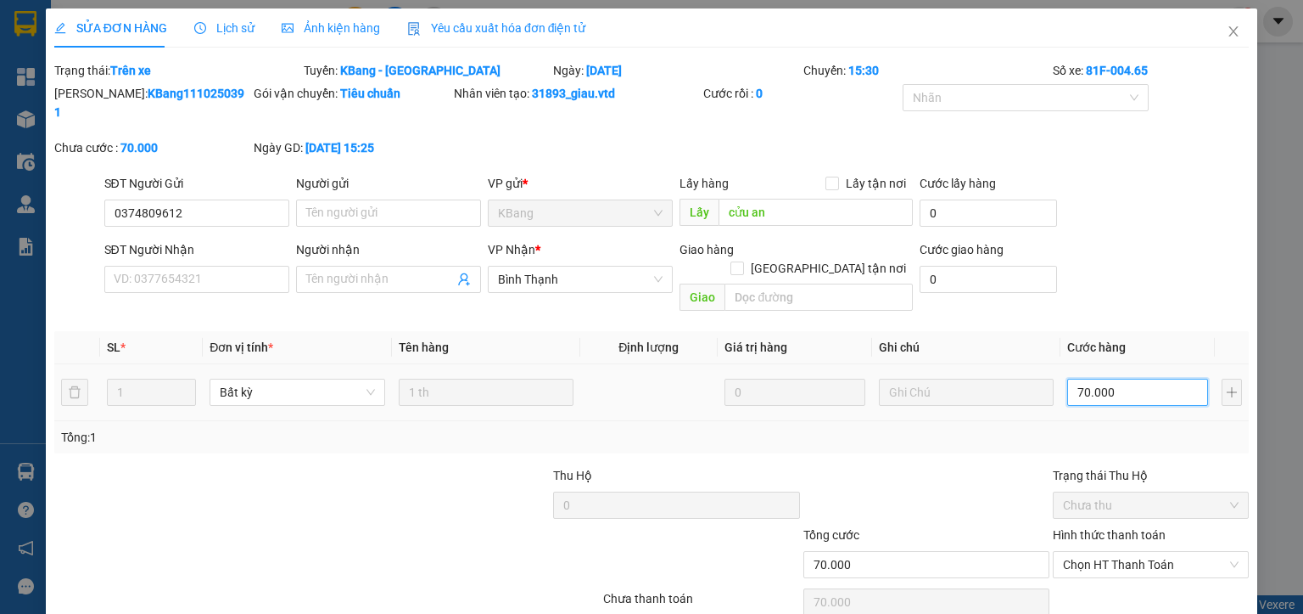
type input "1"
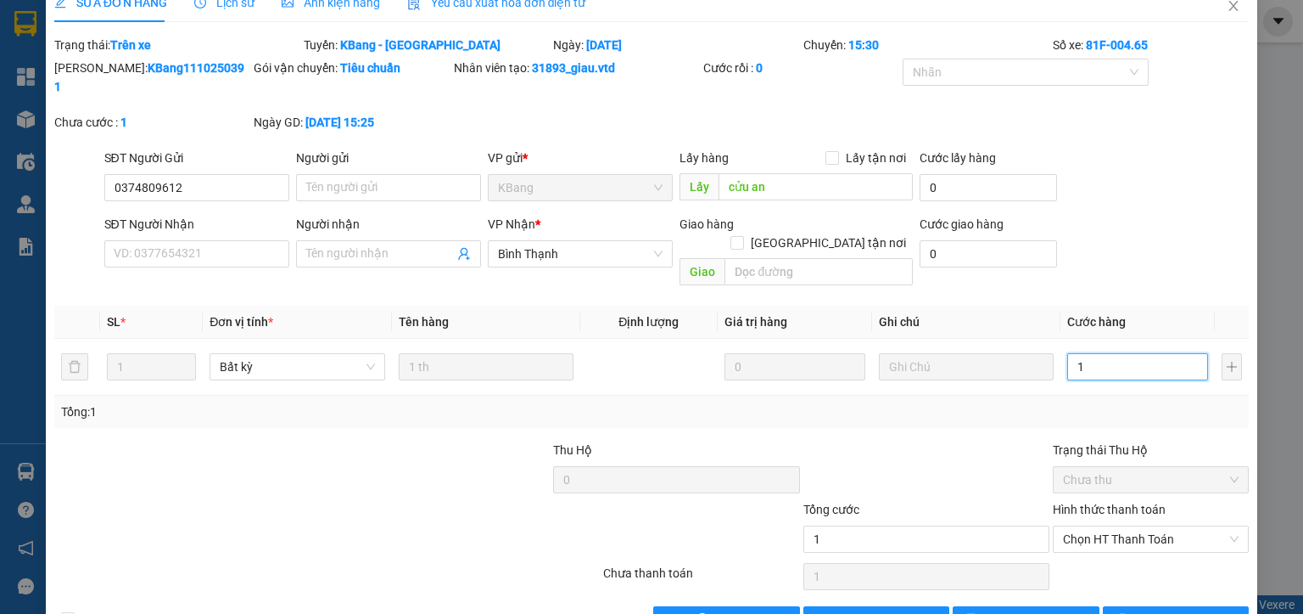
scroll to position [40, 0]
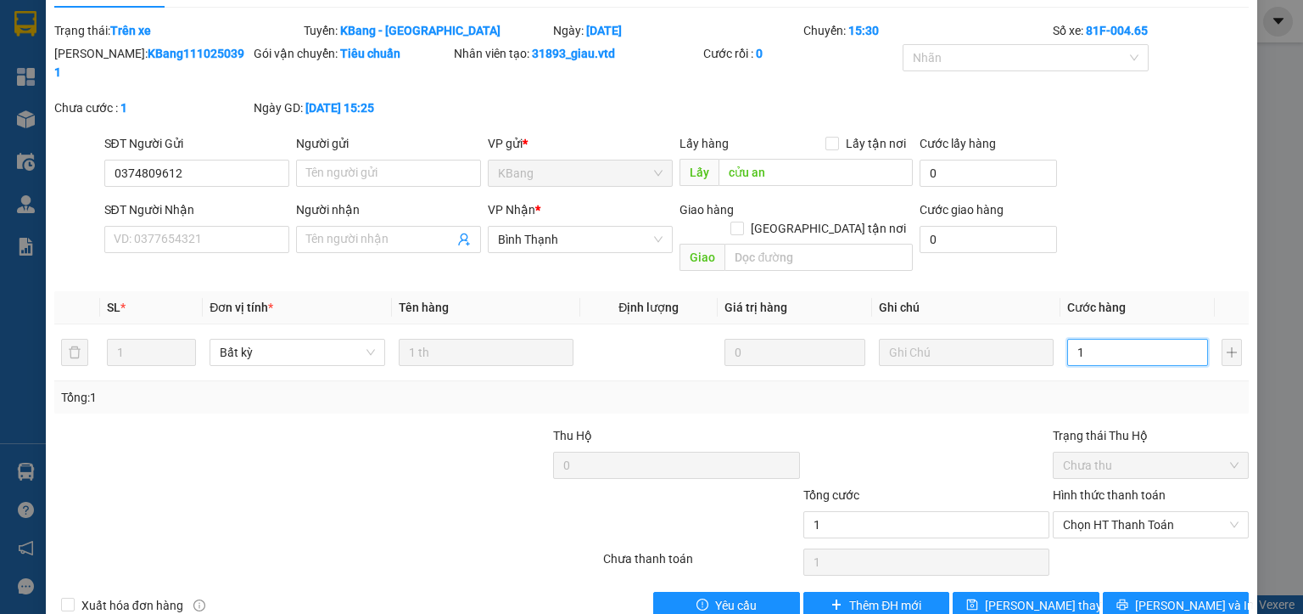
type input "1"
type input "1.000"
click at [1045, 596] on span "Lưu thay đổi" at bounding box center [1053, 605] width 136 height 19
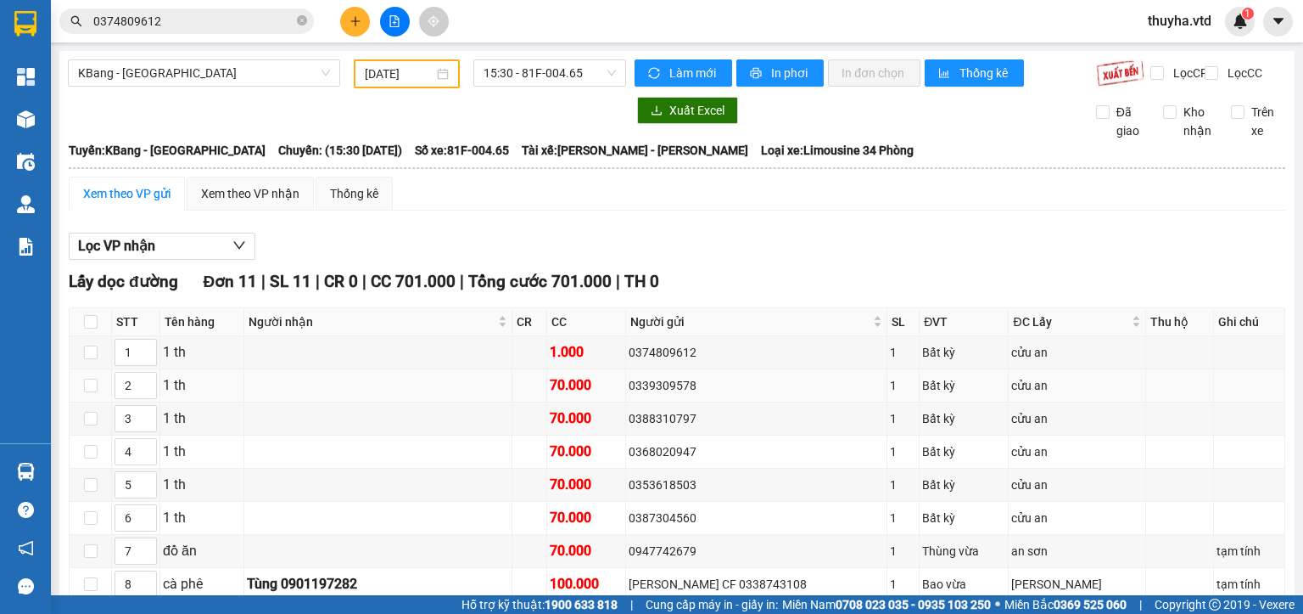
click at [664, 395] on div "0339309578" at bounding box center [756, 385] width 255 height 19
copy div "0339309578"
click at [252, 15] on input "0374809612" at bounding box center [193, 21] width 200 height 19
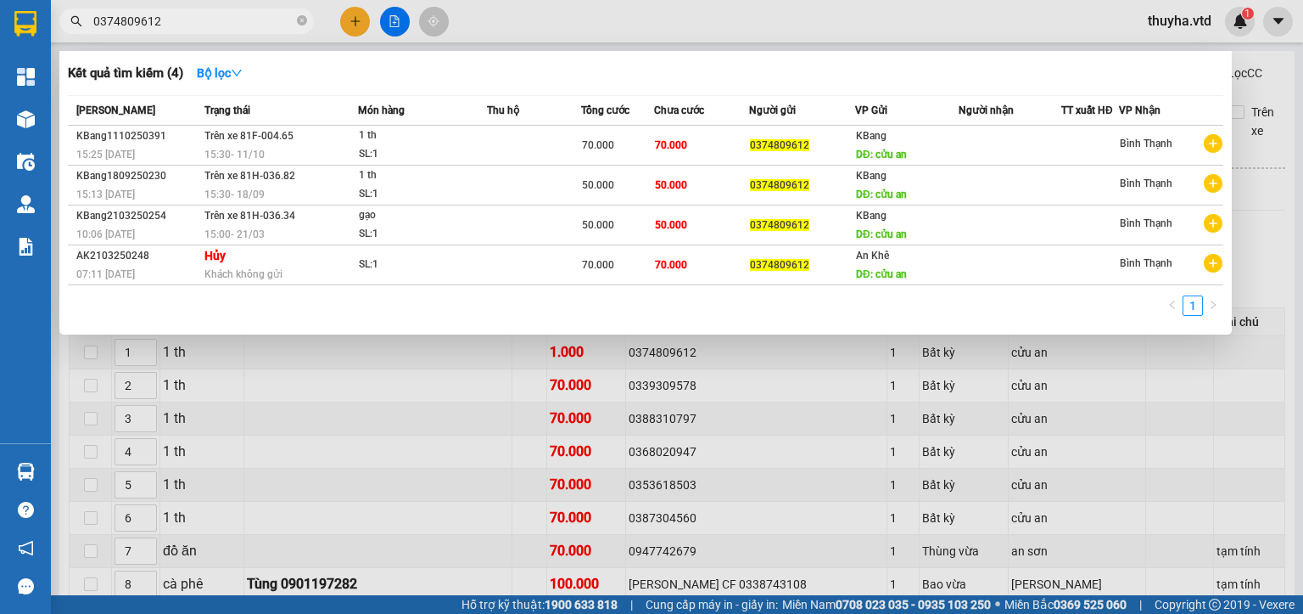
click at [252, 15] on input "0374809612" at bounding box center [193, 21] width 200 height 19
paste input "39309578"
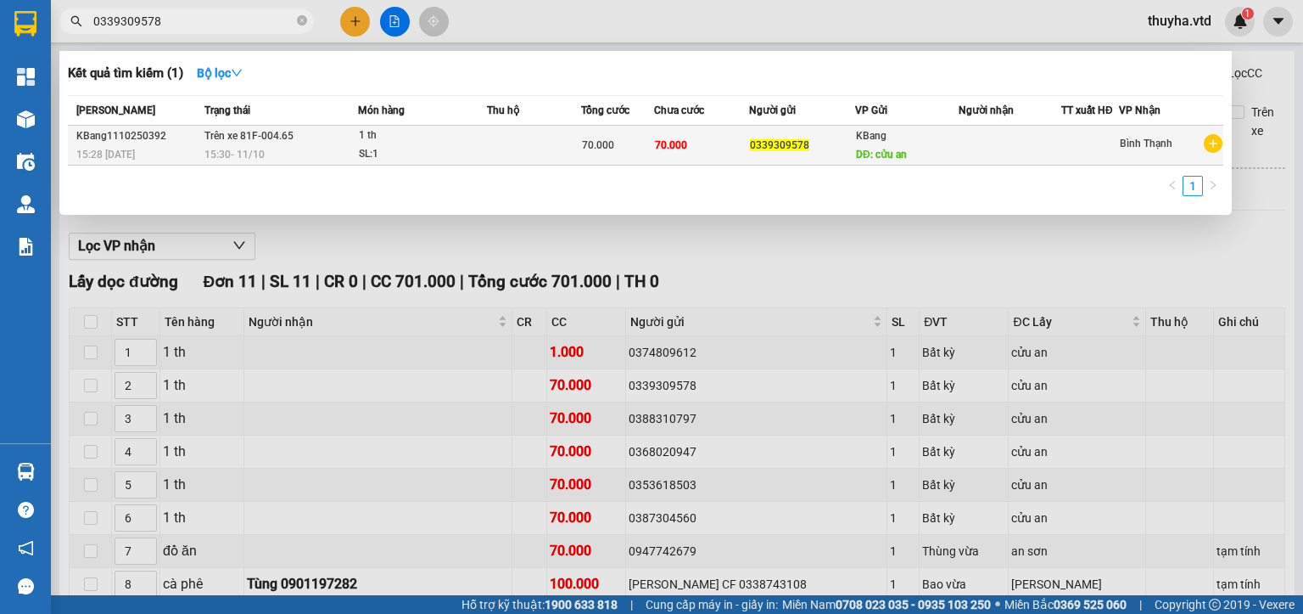
type input "0339309578"
click at [689, 136] on td "70.000" at bounding box center [702, 146] width 96 height 40
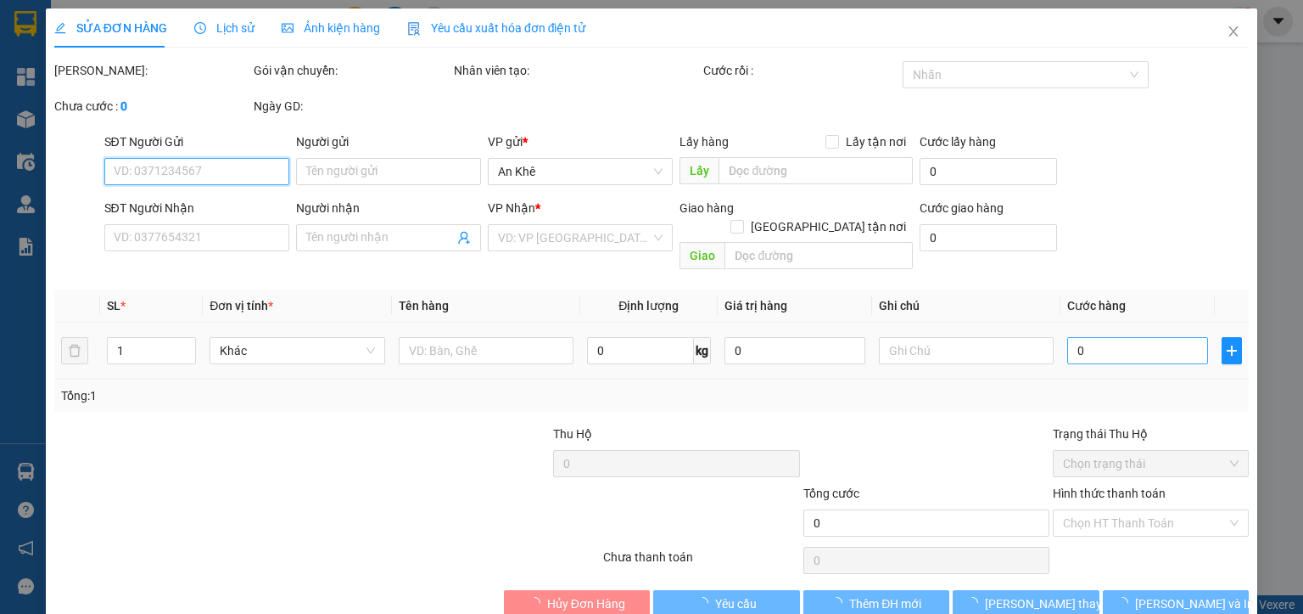
type input "0339309578"
type input "cửu an"
type input "70.000"
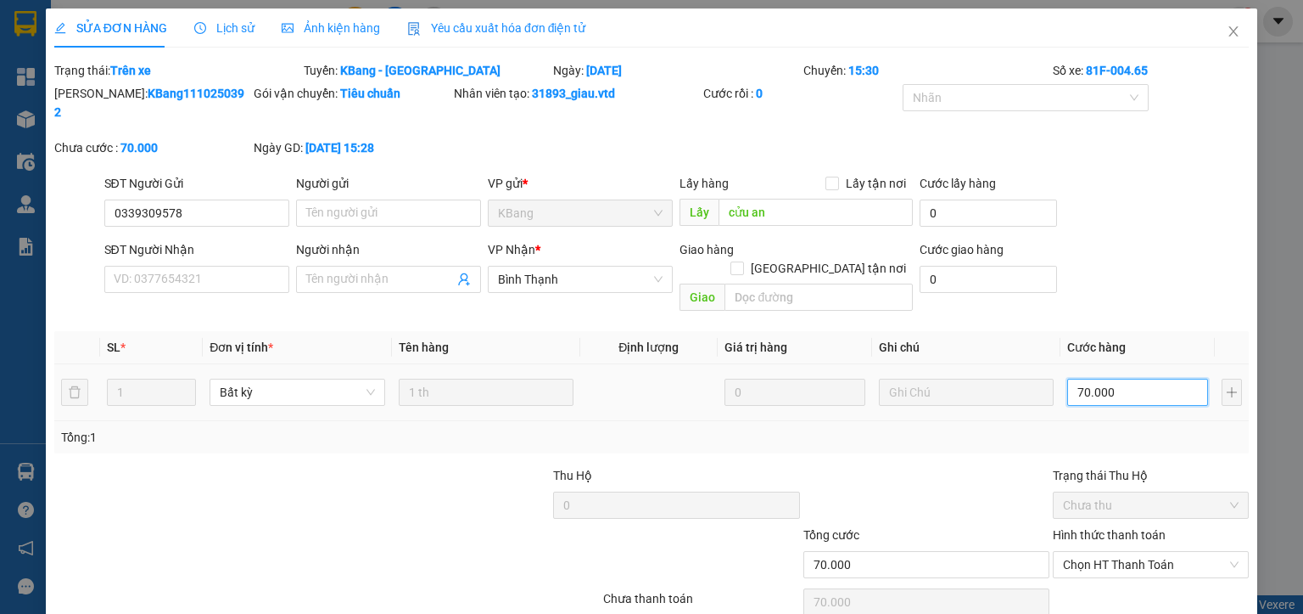
click at [1081, 378] on input "70.000" at bounding box center [1137, 391] width 141 height 27
type input "1"
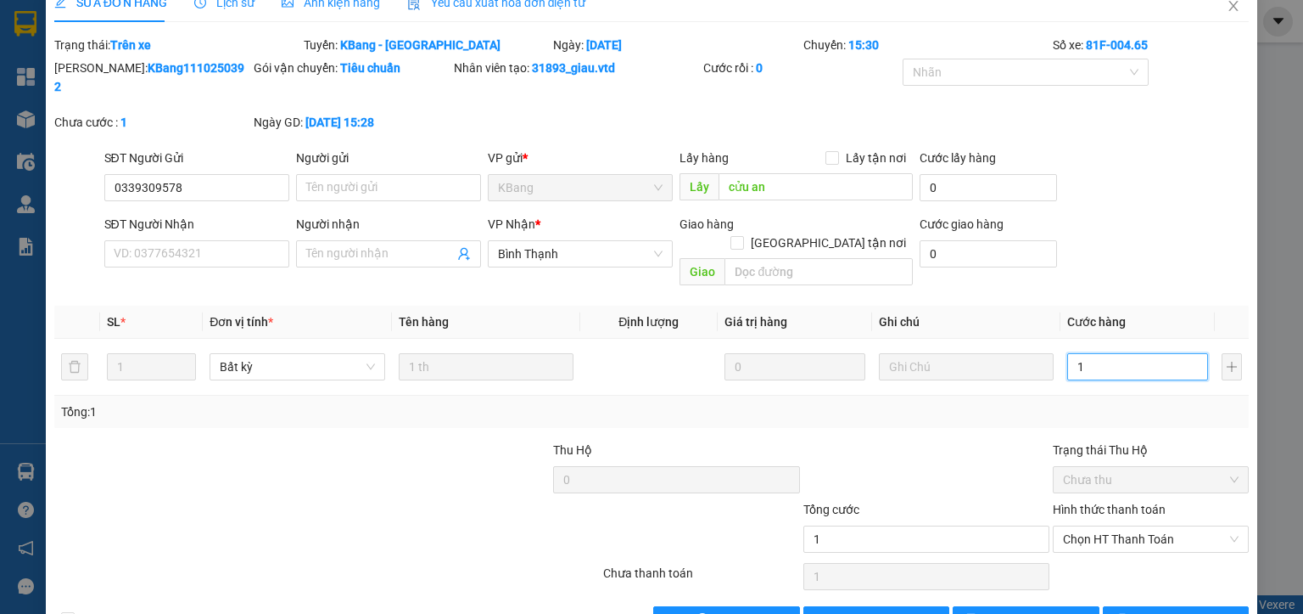
scroll to position [40, 0]
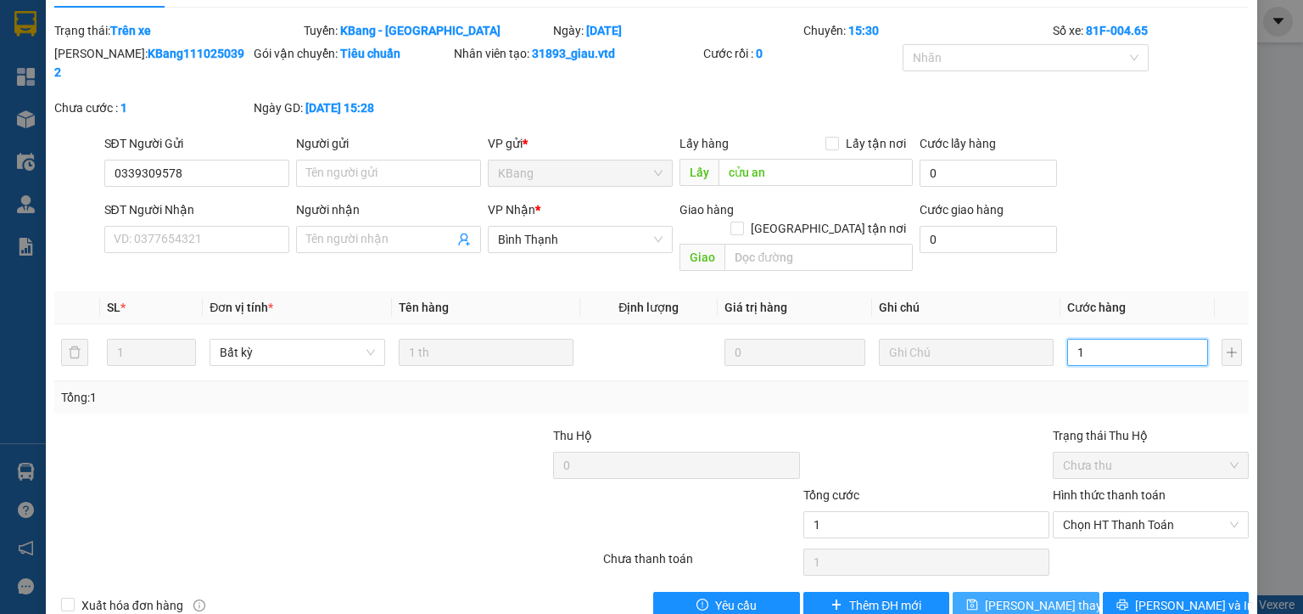
type input "1"
type input "1.000"
click at [1025, 596] on span "Lưu thay đổi" at bounding box center [1053, 605] width 136 height 19
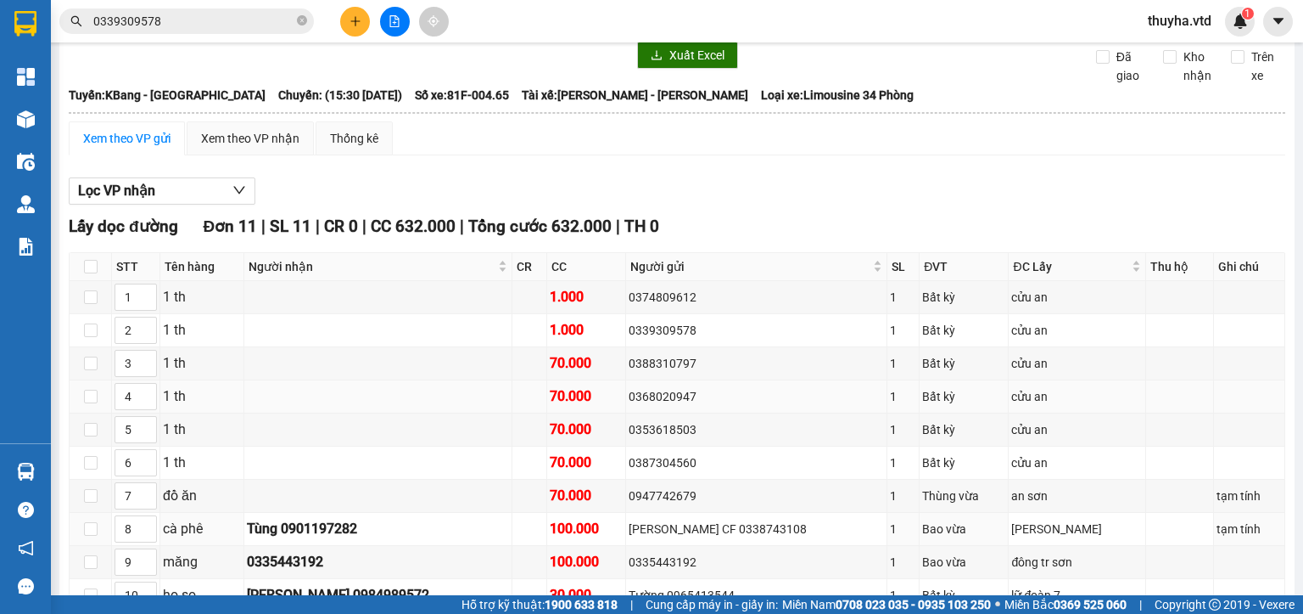
scroll to position [85, 0]
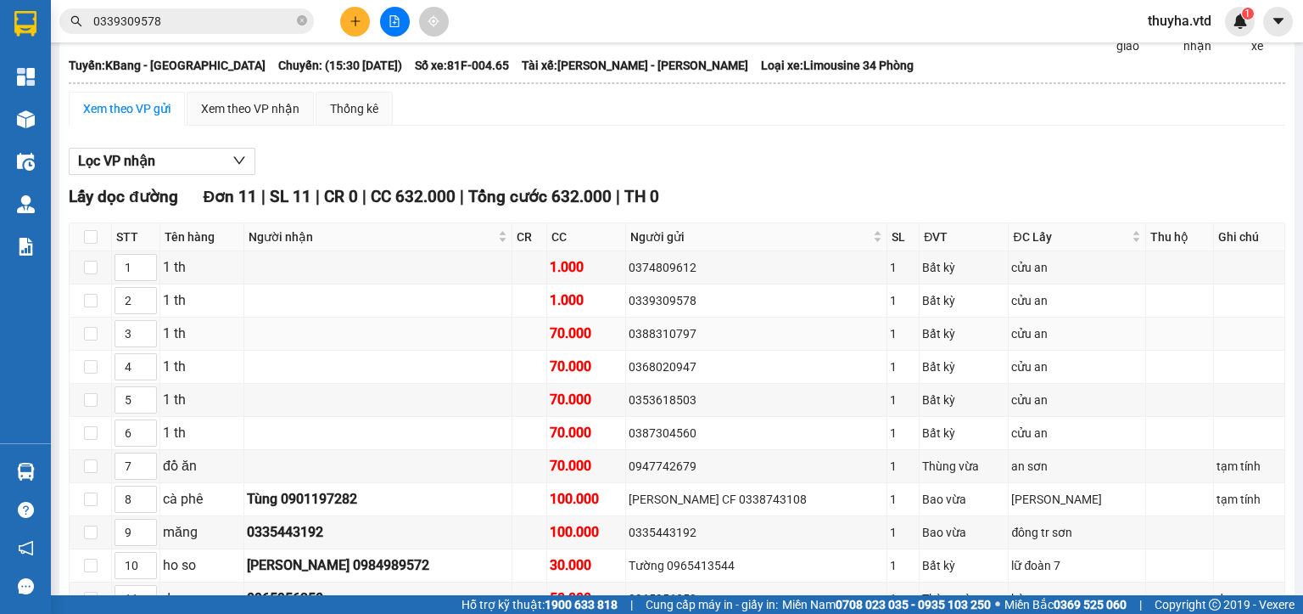
click at [679, 332] on td "0388310797" at bounding box center [756, 333] width 261 height 33
click at [679, 333] on td "0388310797" at bounding box center [756, 333] width 261 height 33
copy div "0388310797"
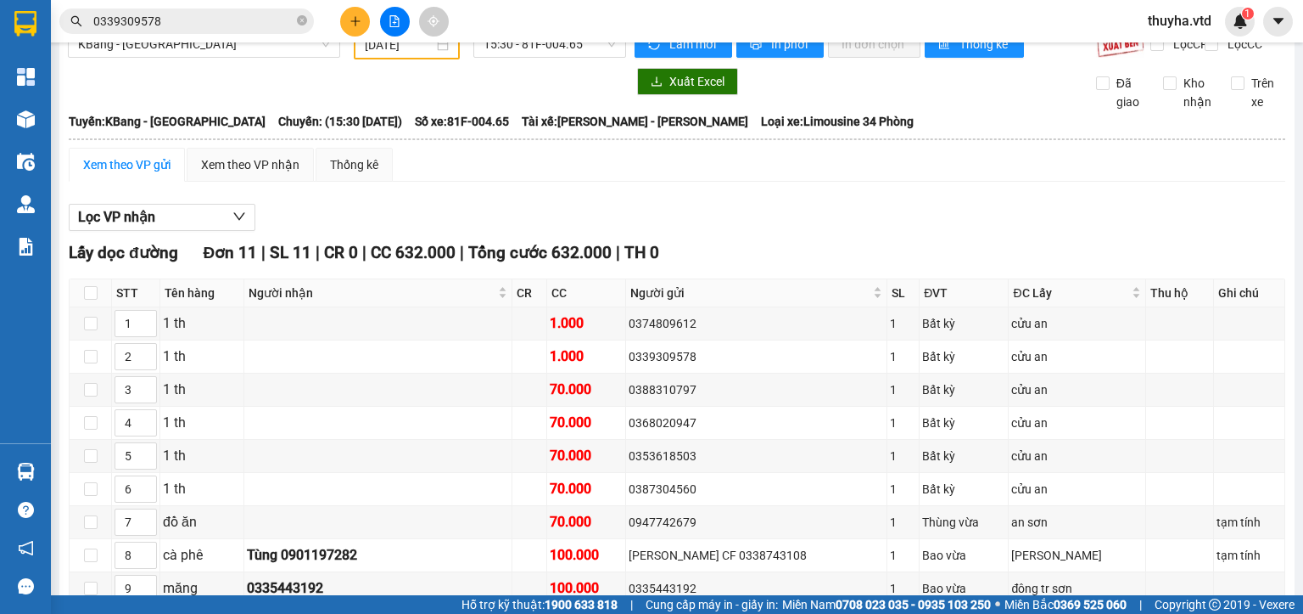
scroll to position [0, 0]
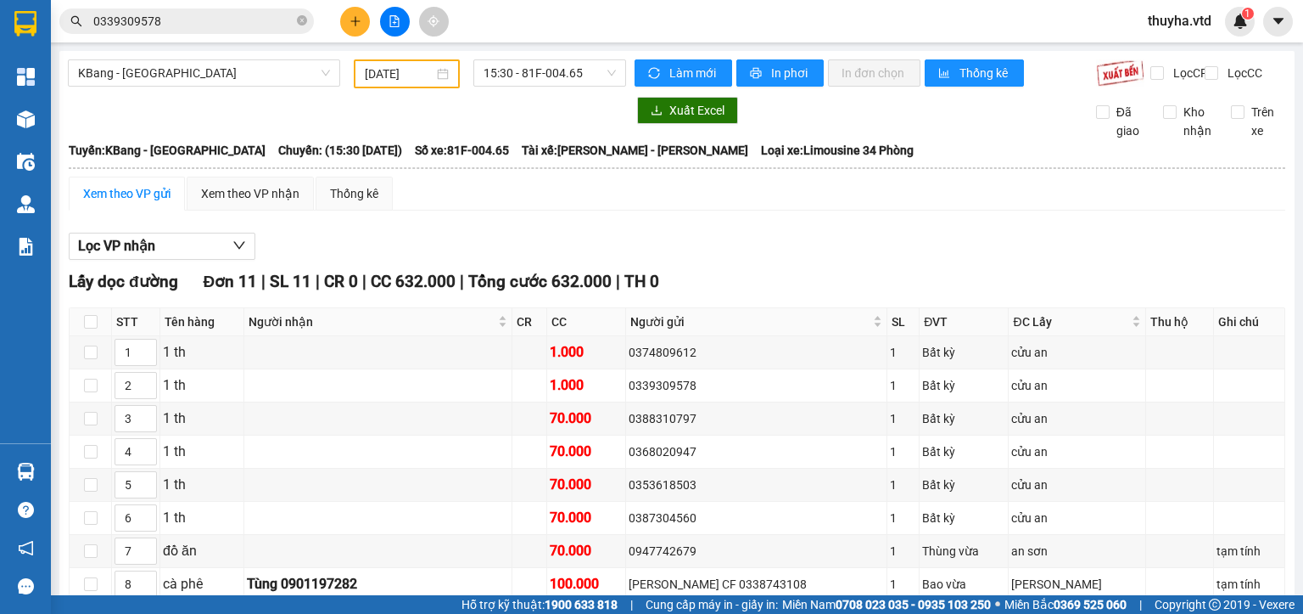
click at [161, 20] on input "0339309578" at bounding box center [193, 21] width 200 height 19
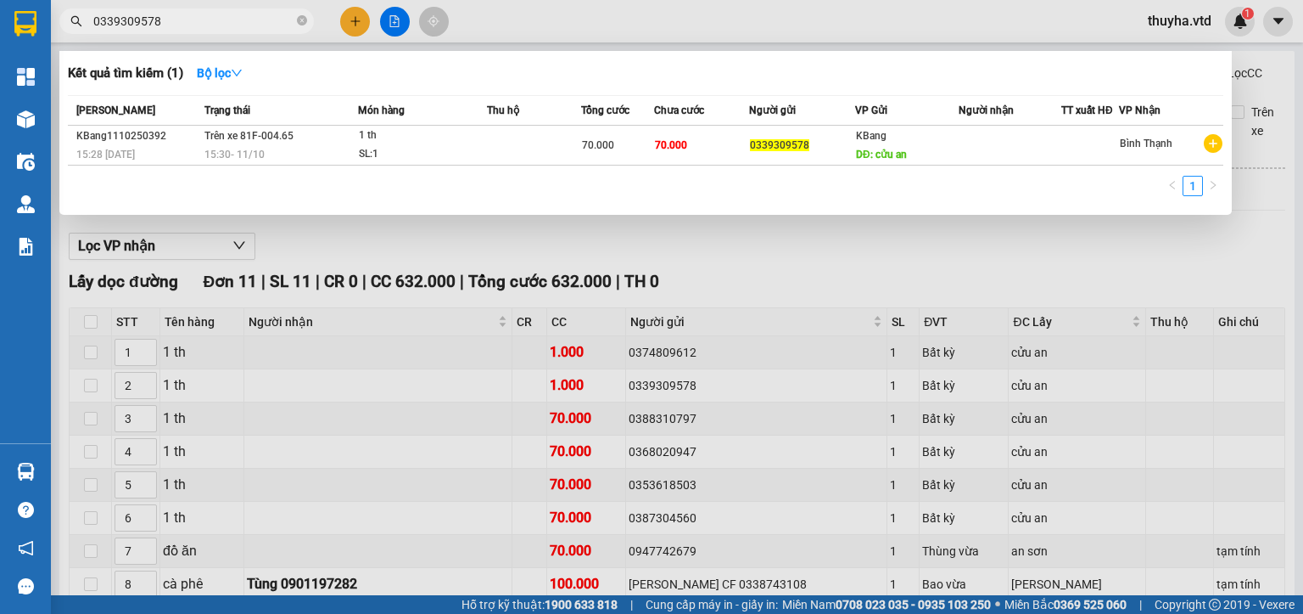
click at [161, 20] on input "0339309578" at bounding box center [193, 21] width 200 height 19
paste input "88310797"
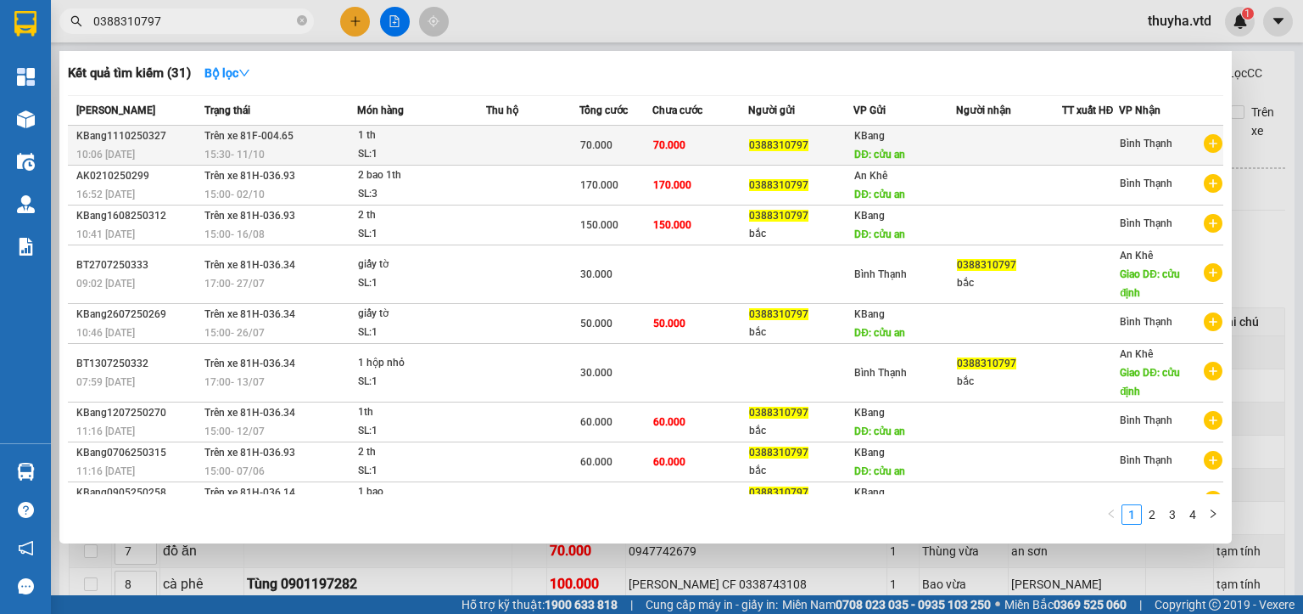
type input "0388310797"
click at [671, 144] on span "70.000" at bounding box center [669, 145] width 32 height 12
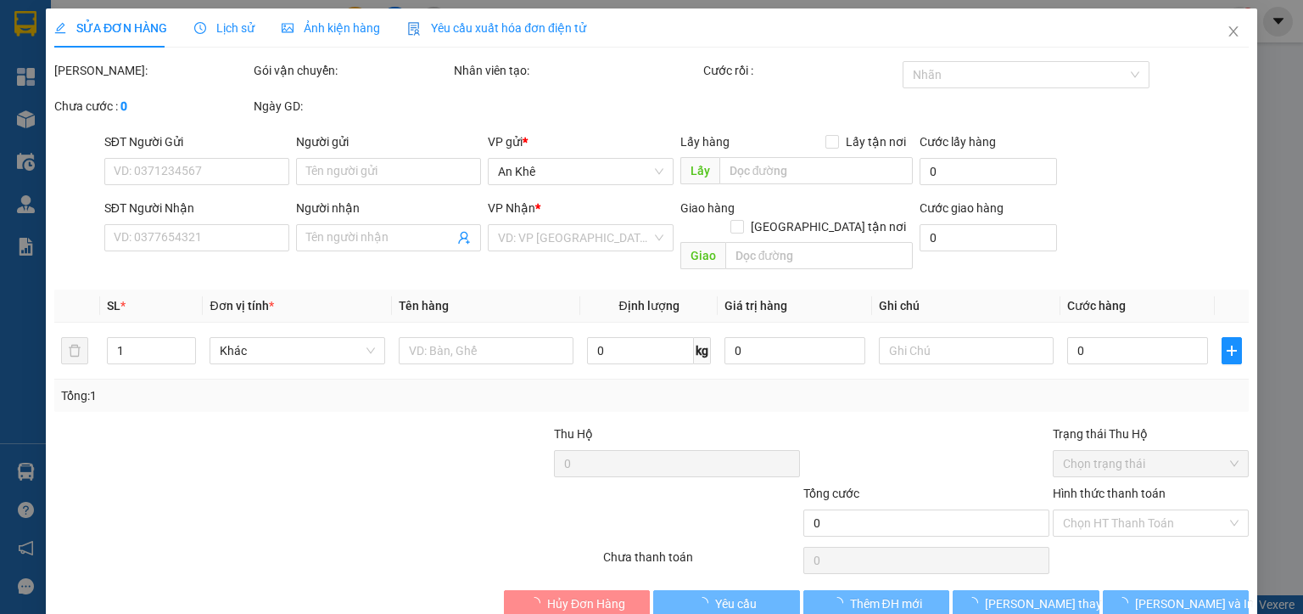
type input "0388310797"
type input "cửu an"
type input "70.000"
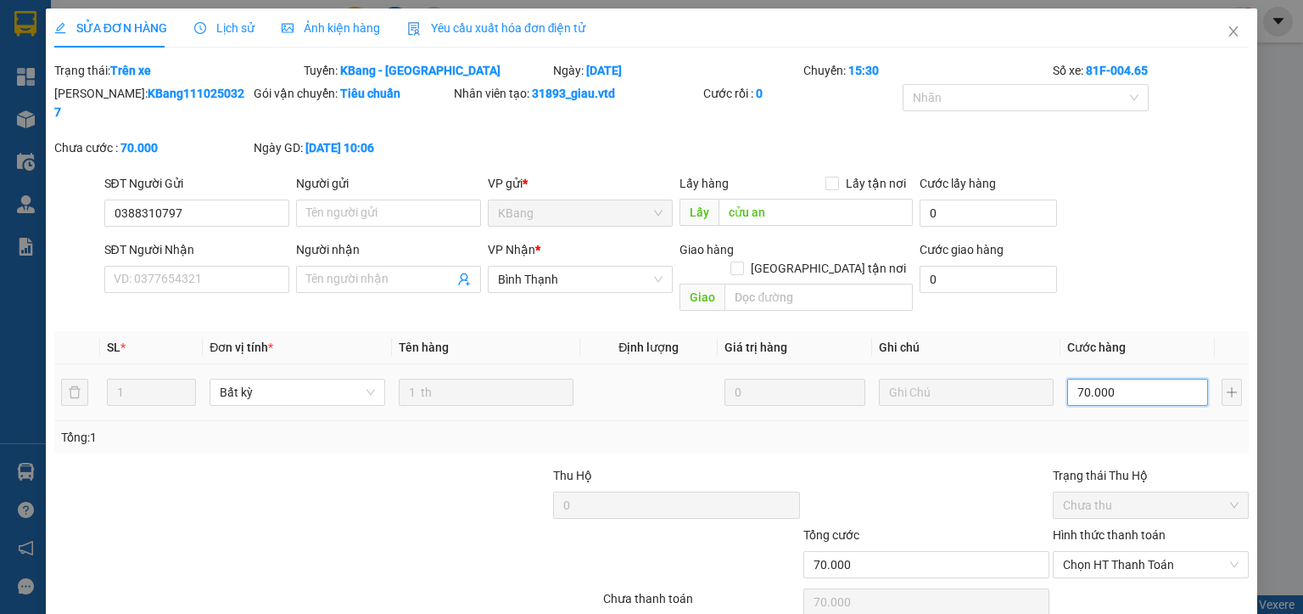
click at [1135, 378] on input "70.000" at bounding box center [1137, 391] width 141 height 27
type input "1"
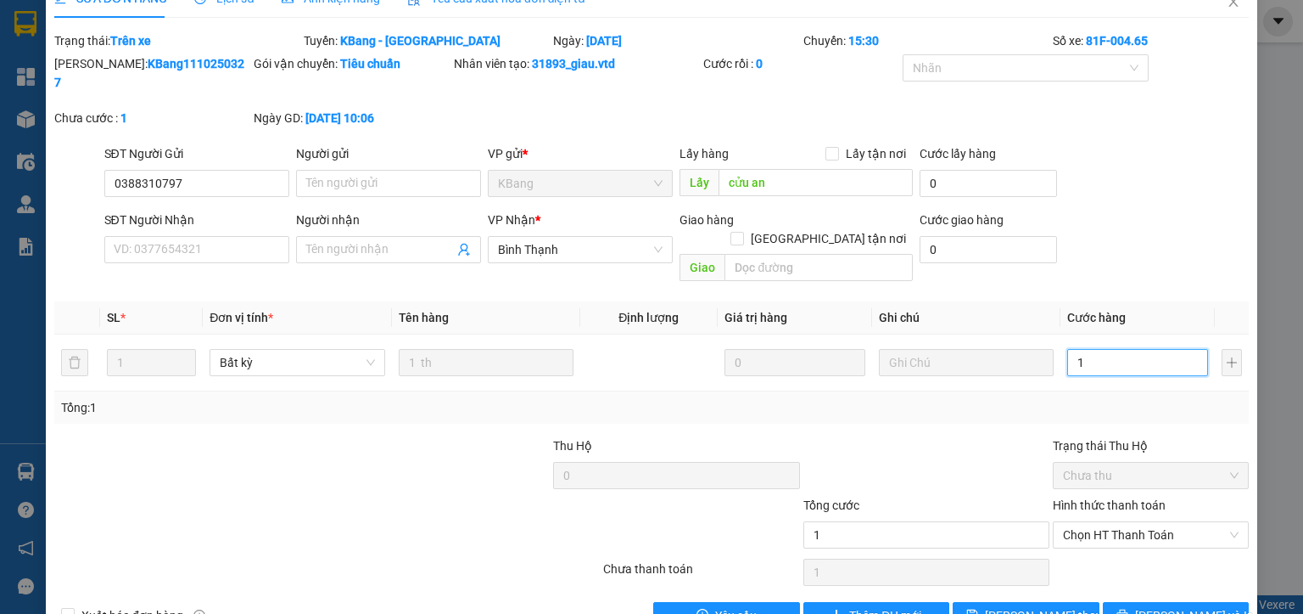
scroll to position [40, 0]
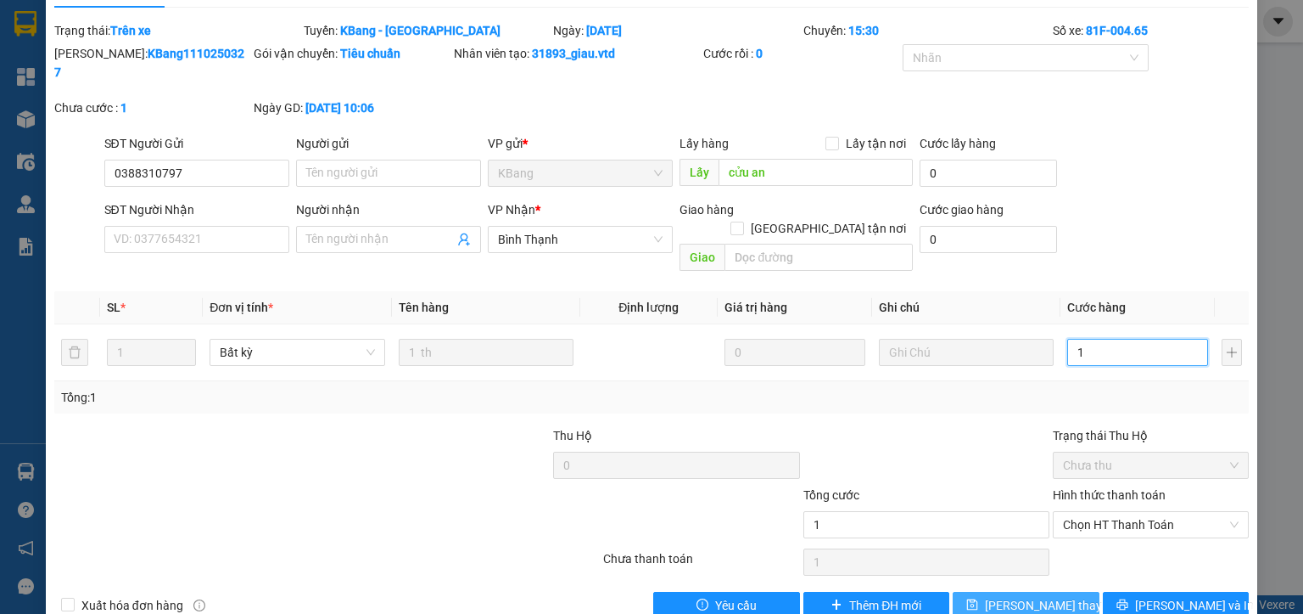
type input "1"
type input "1.000"
click at [1037, 596] on span "Lưu thay đổi" at bounding box center [1053, 605] width 136 height 19
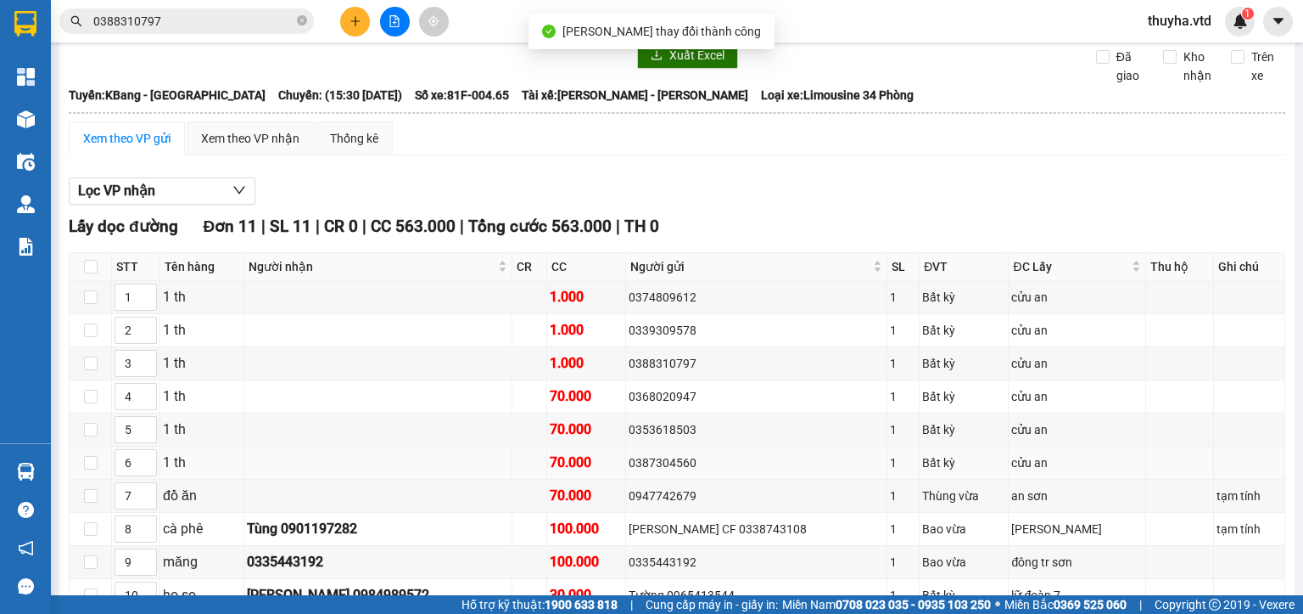
scroll to position [85, 0]
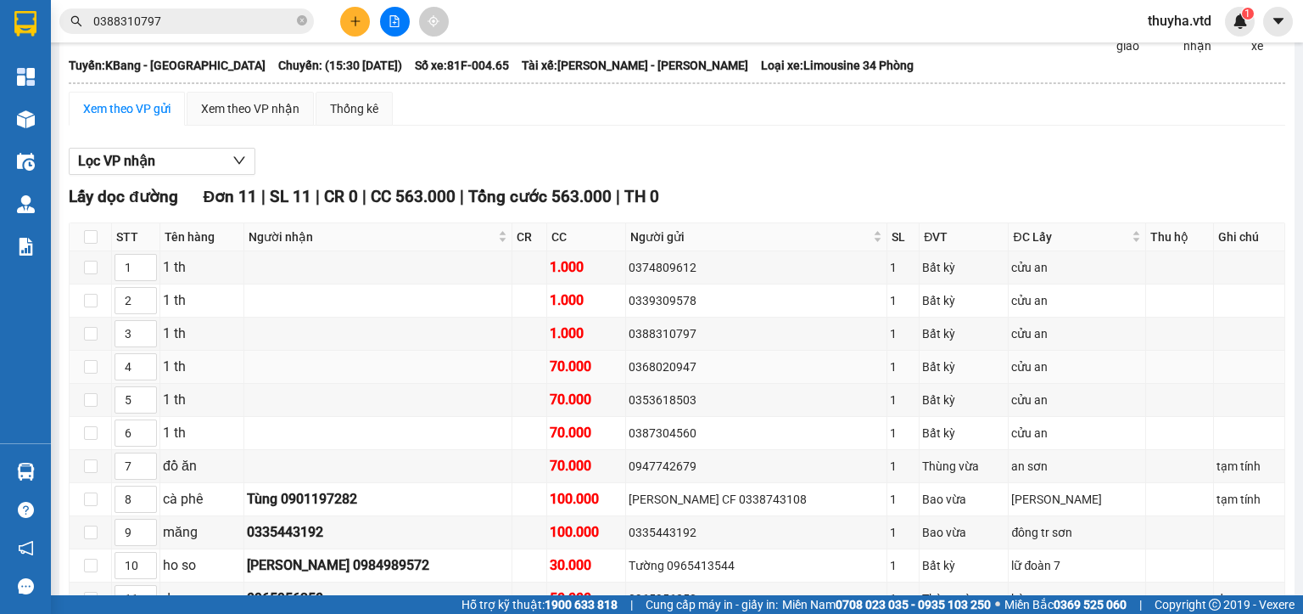
click at [670, 384] on td "0368020947" at bounding box center [756, 366] width 261 height 33
click at [672, 376] on div "0368020947" at bounding box center [756, 366] width 255 height 19
copy div "0368020947"
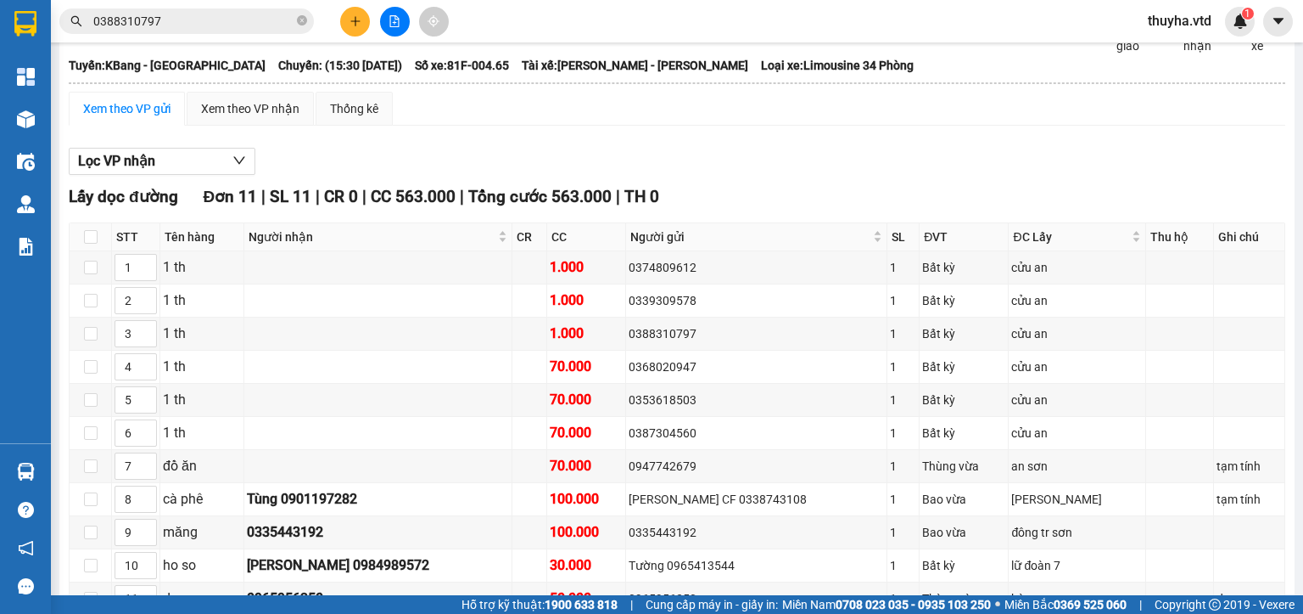
click at [233, 24] on input "0388310797" at bounding box center [193, 21] width 200 height 19
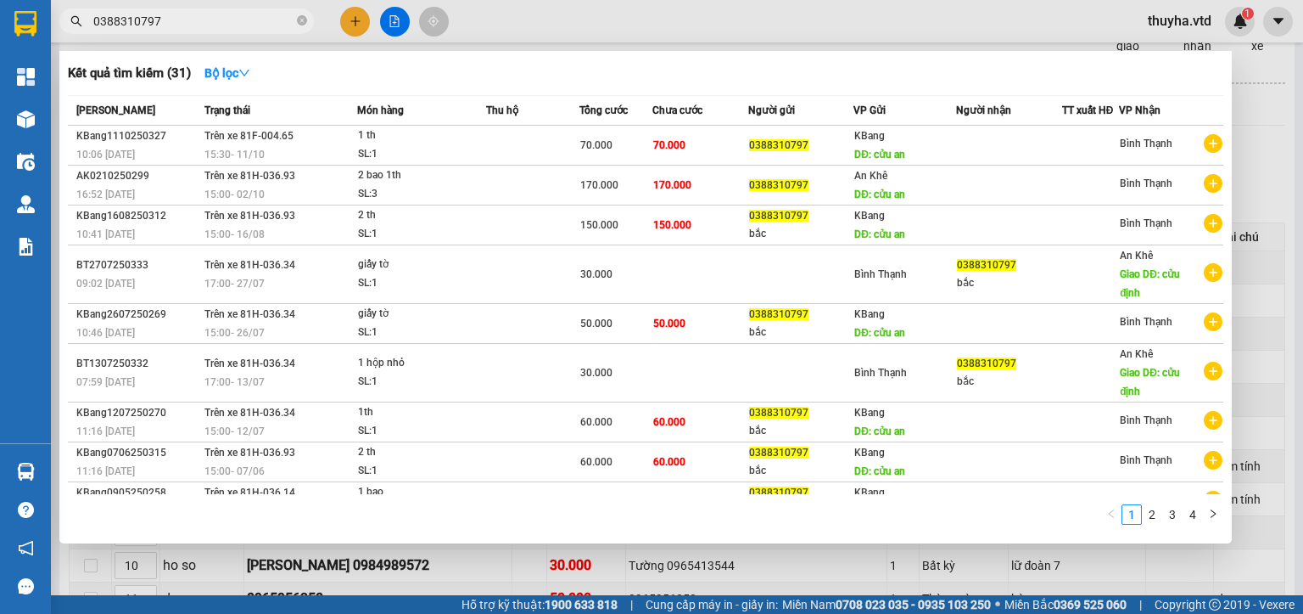
click at [233, 24] on input "0388310797" at bounding box center [193, 21] width 200 height 19
paste input "6802094"
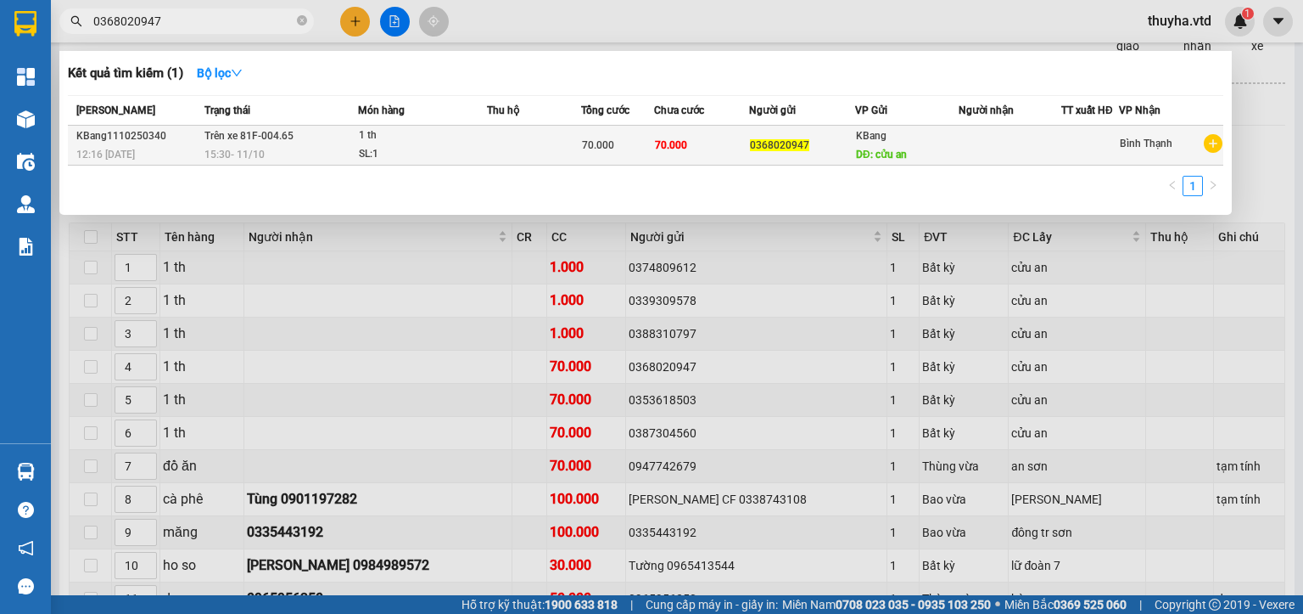
type input "0368020947"
click at [671, 145] on span "70.000" at bounding box center [671, 145] width 32 height 12
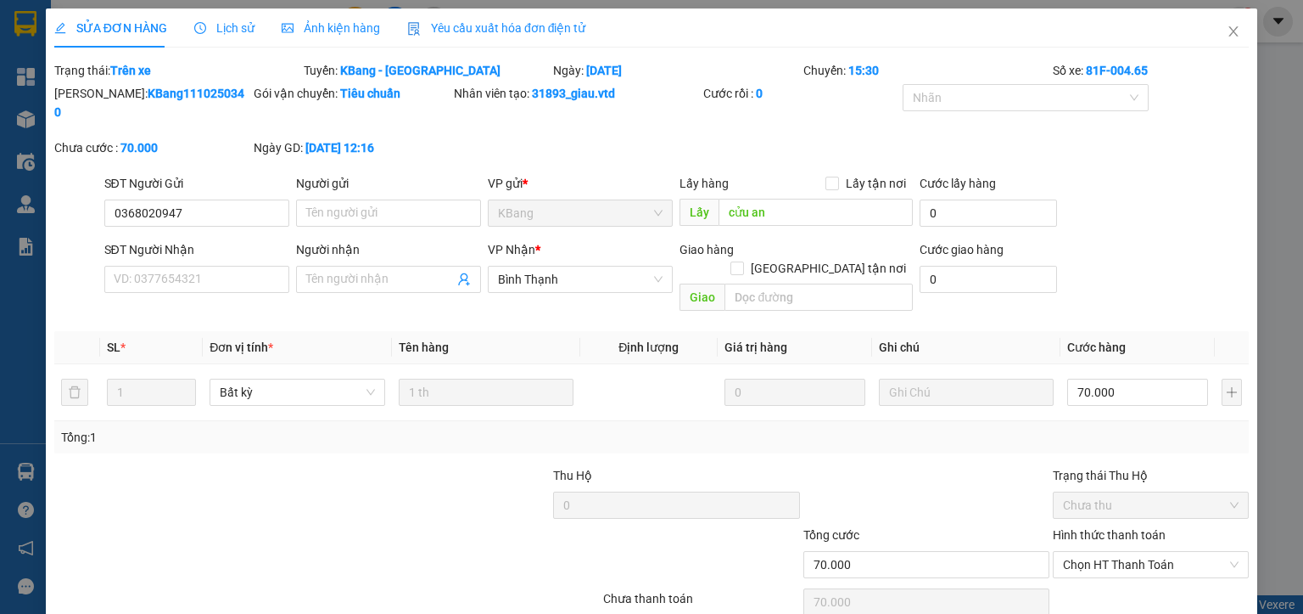
type input "0368020947"
type input "cửu an"
type input "70.000"
click at [1092, 378] on input "70.000" at bounding box center [1137, 391] width 141 height 27
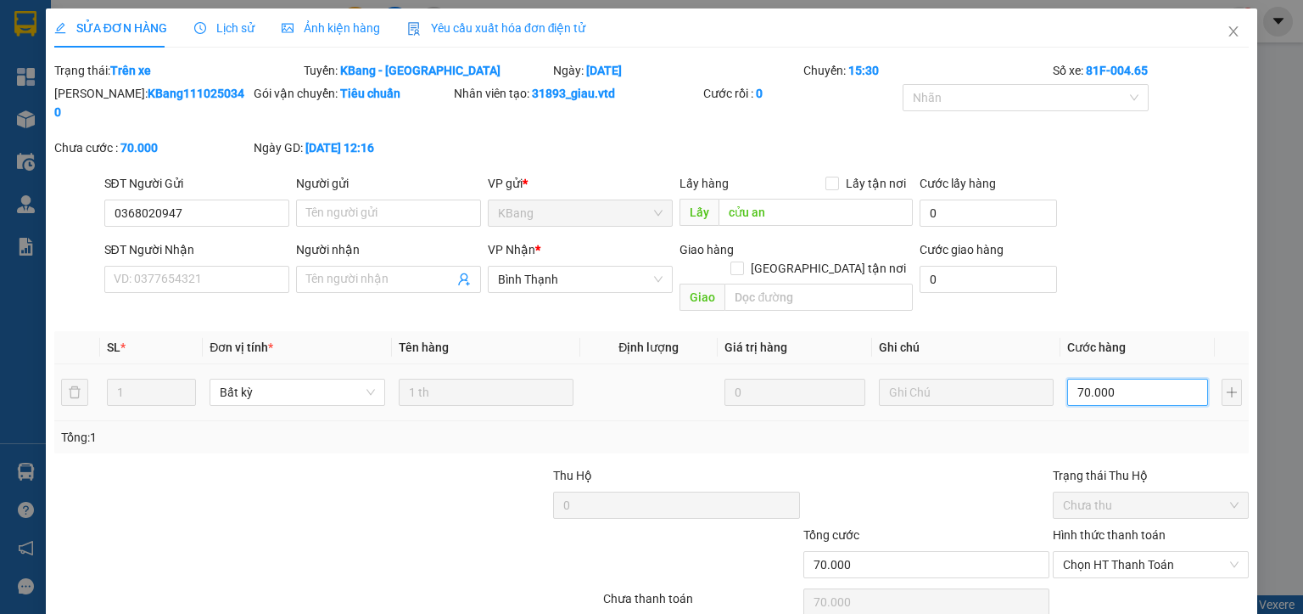
type input "5"
type input "50"
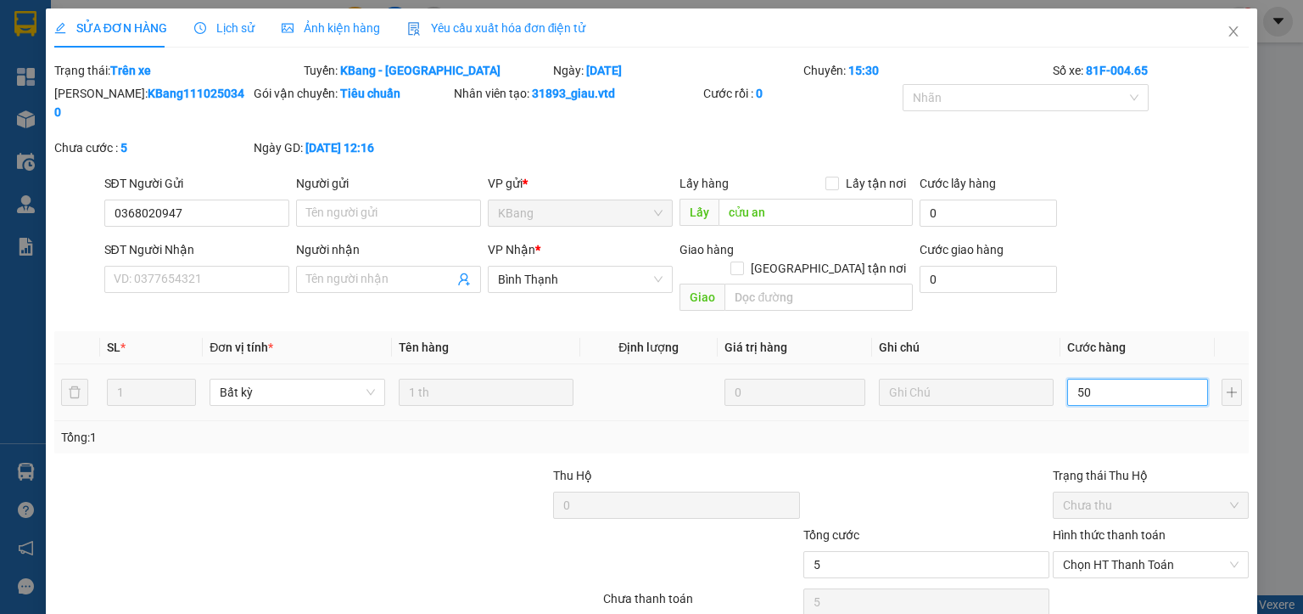
type input "50"
type input "500"
type input "5.000"
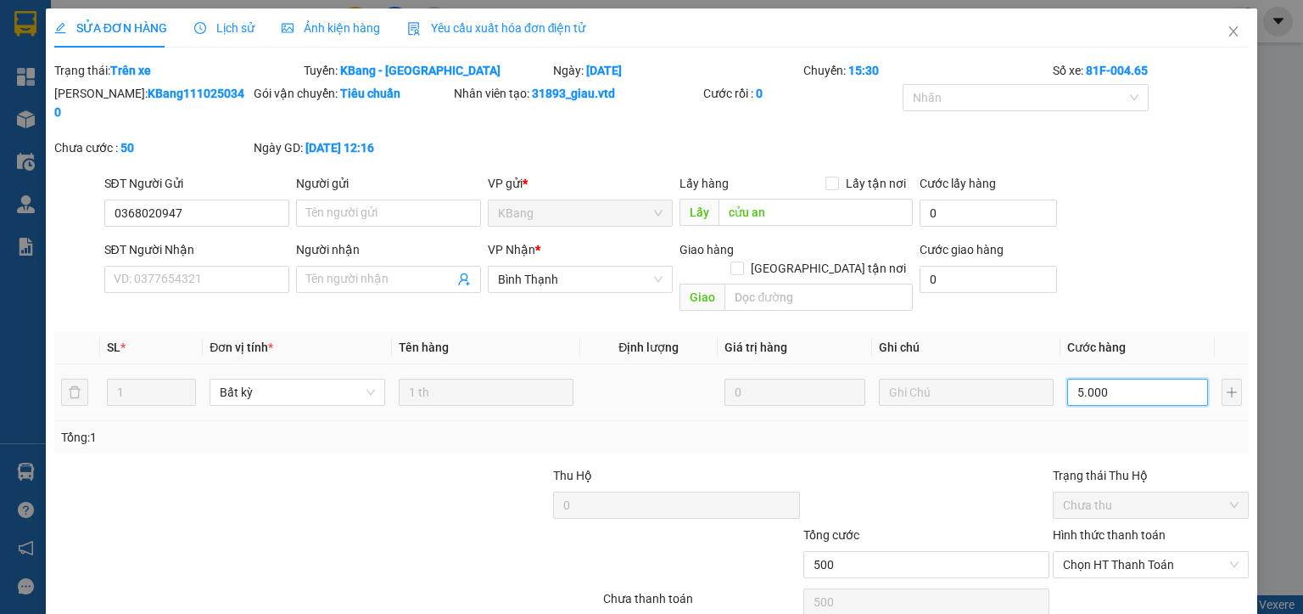
type input "5.000"
type input "50.000"
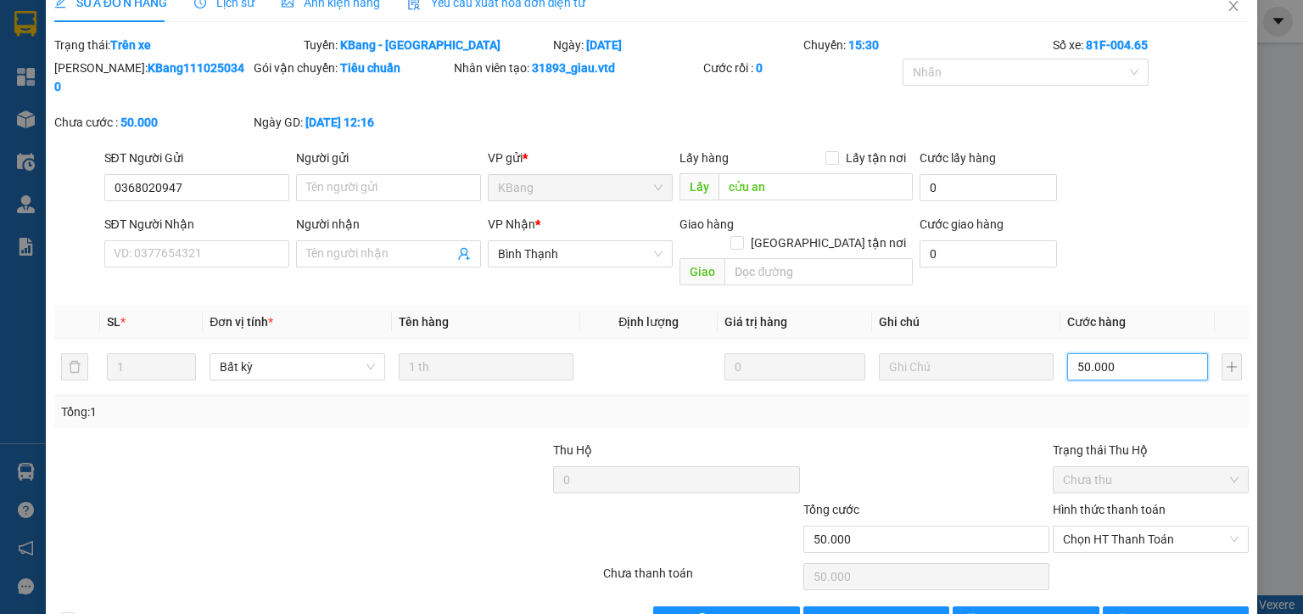
scroll to position [40, 0]
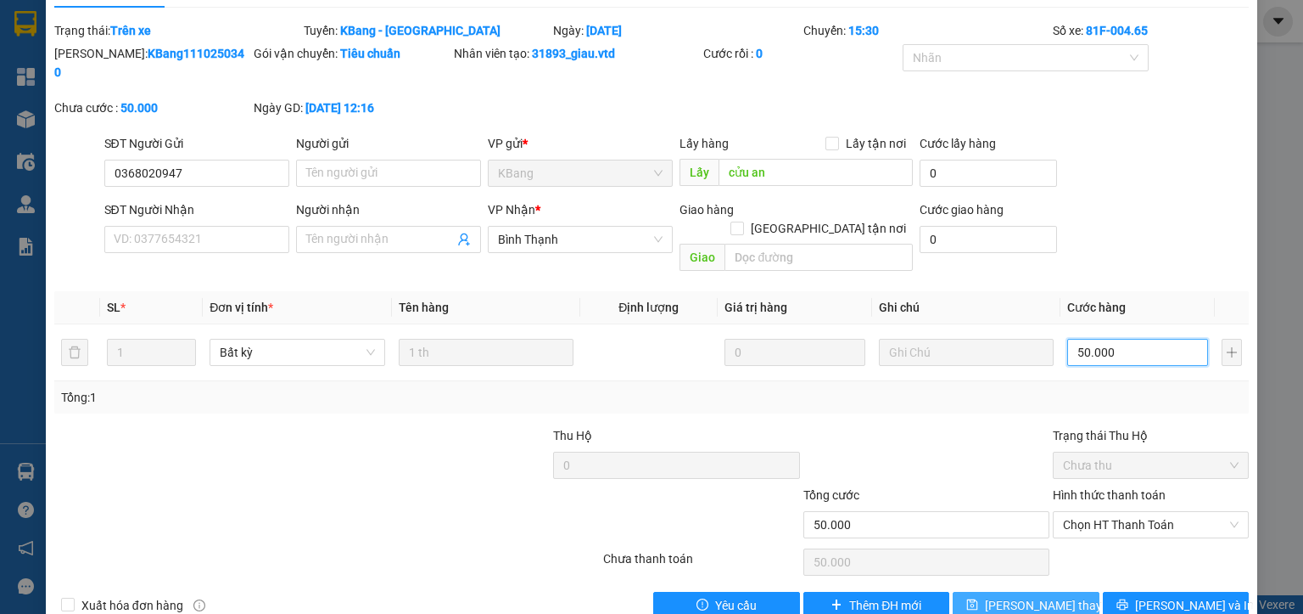
type input "50.000"
click at [1035, 596] on span "Lưu thay đổi" at bounding box center [1053, 605] width 136 height 19
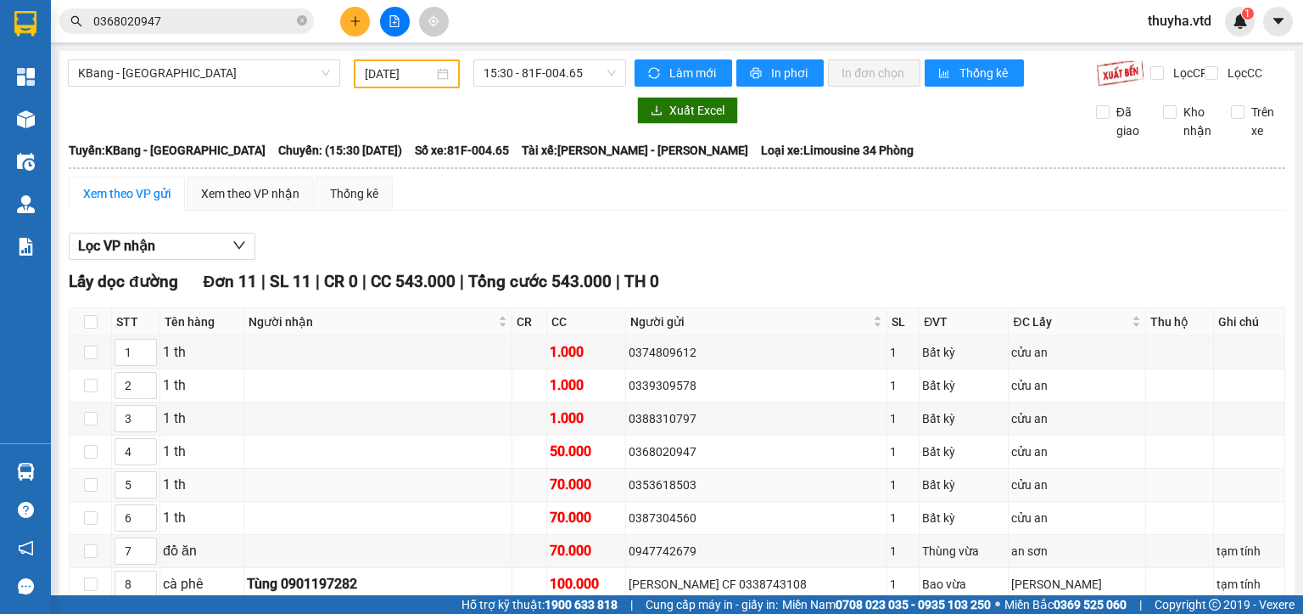
click at [648, 494] on div "0353618503" at bounding box center [756, 484] width 255 height 19
copy div "0353618503"
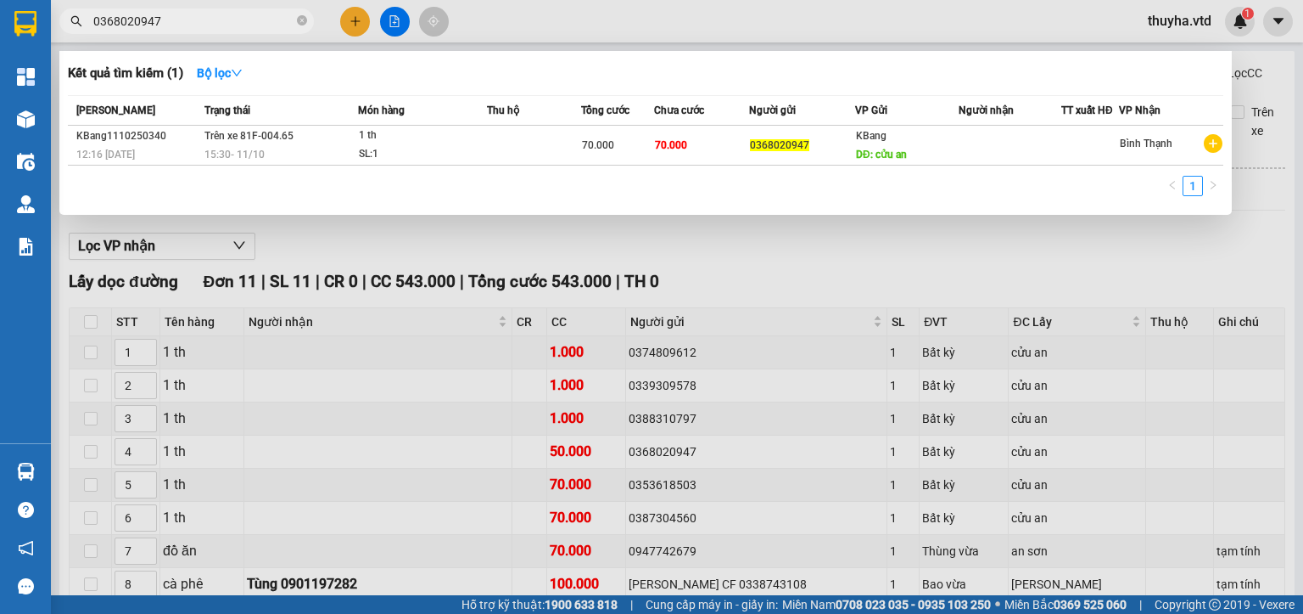
click at [255, 19] on input "0368020947" at bounding box center [193, 21] width 200 height 19
paste input "53618503"
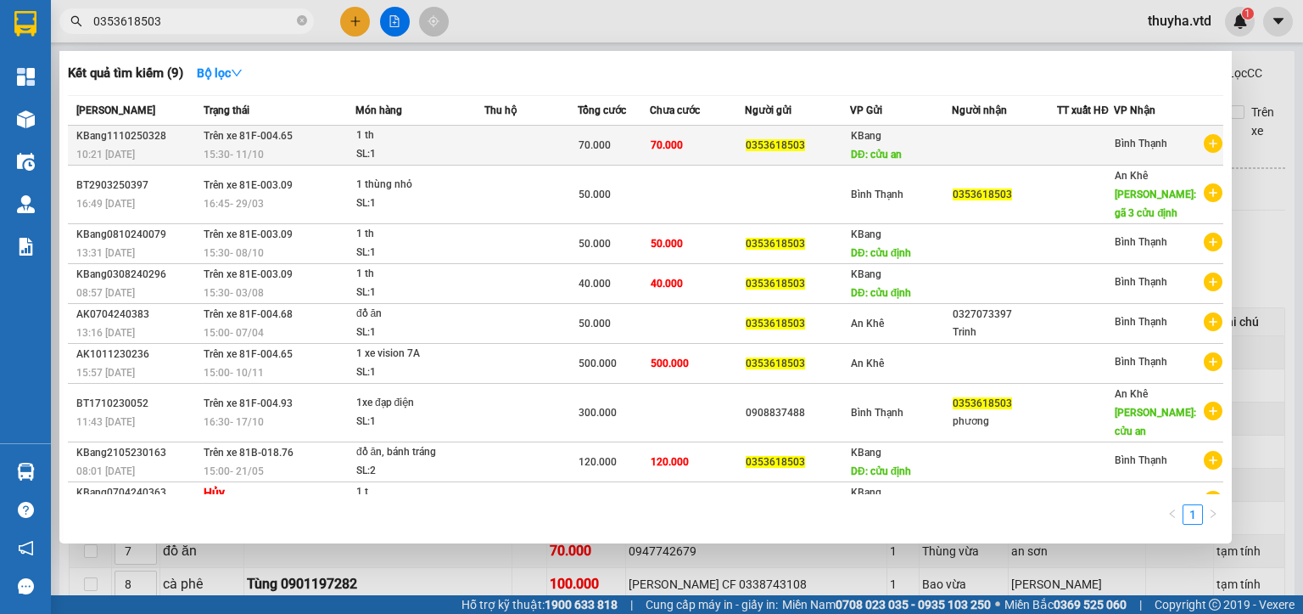
type input "0353618503"
click at [630, 141] on div "70.000" at bounding box center [614, 145] width 70 height 19
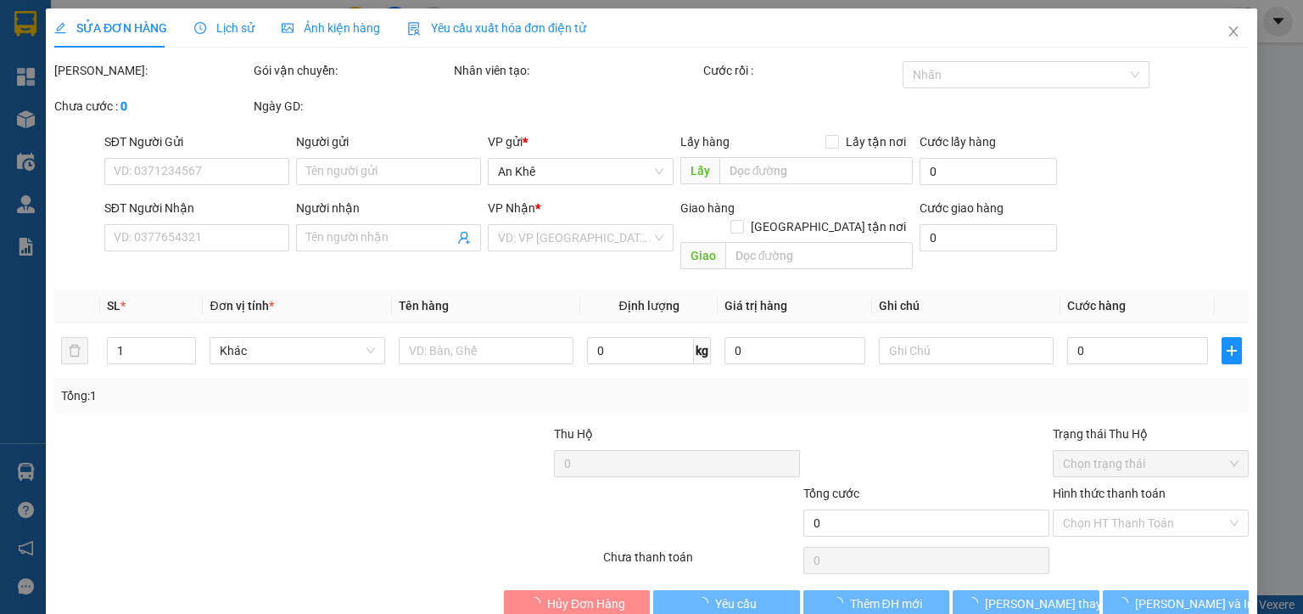
type input "0353618503"
type input "cửu an"
type input "70.000"
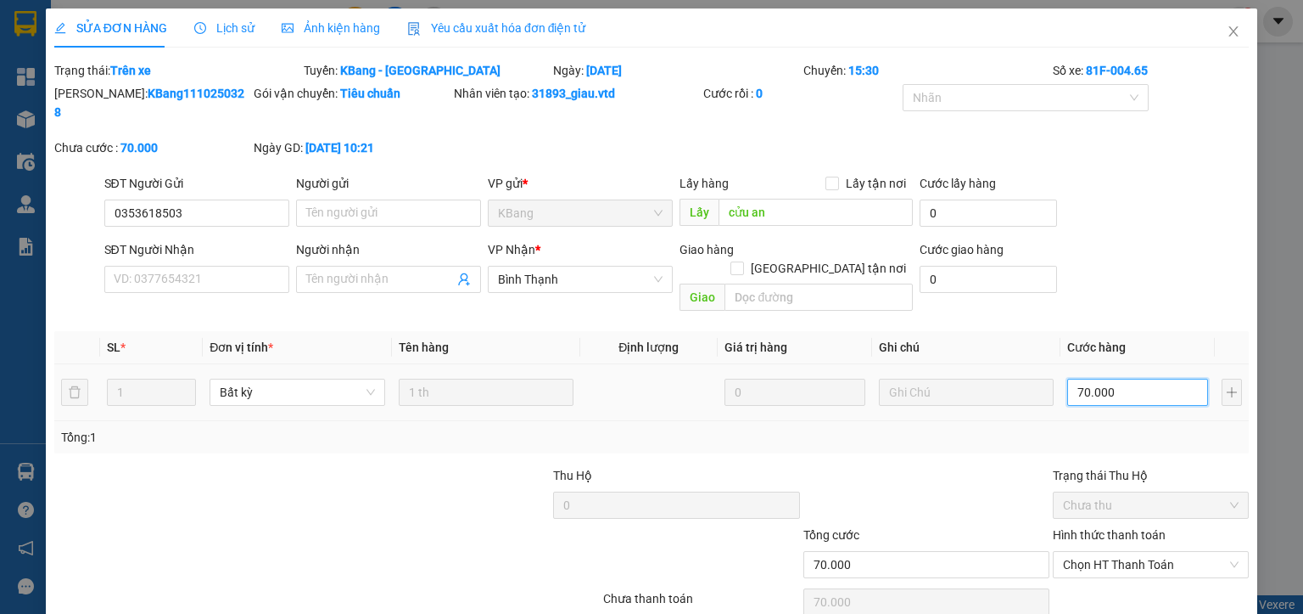
click at [1112, 378] on input "70.000" at bounding box center [1137, 391] width 141 height 27
type input "4"
type input "40"
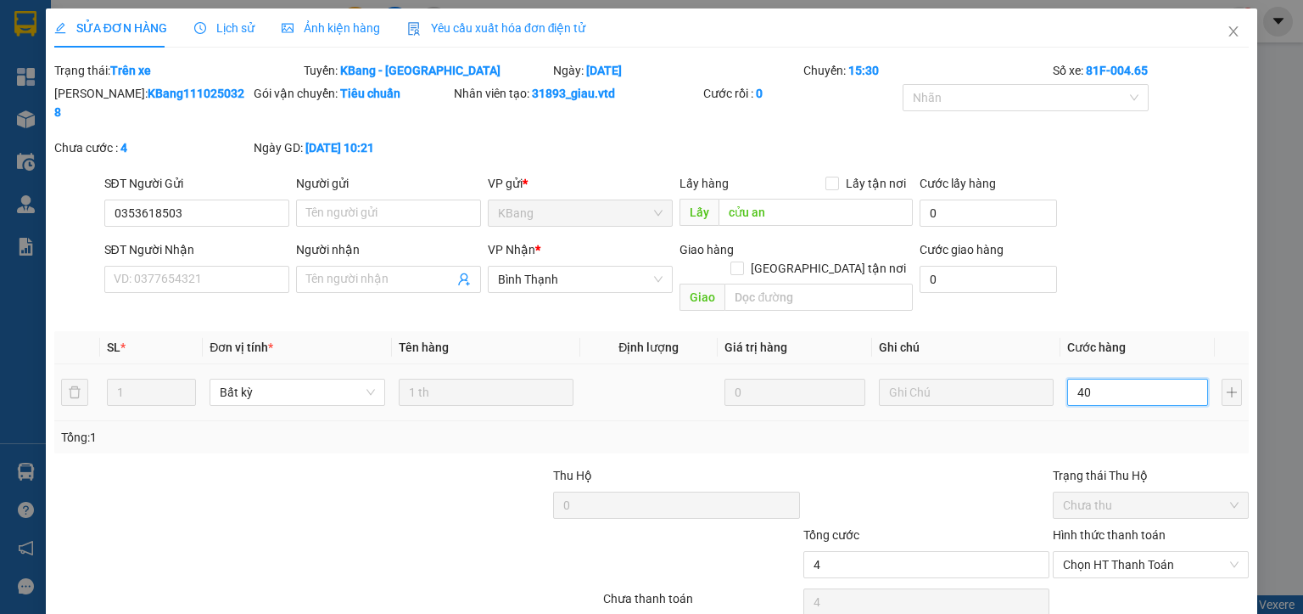
type input "40"
type input "400"
type input "4.000"
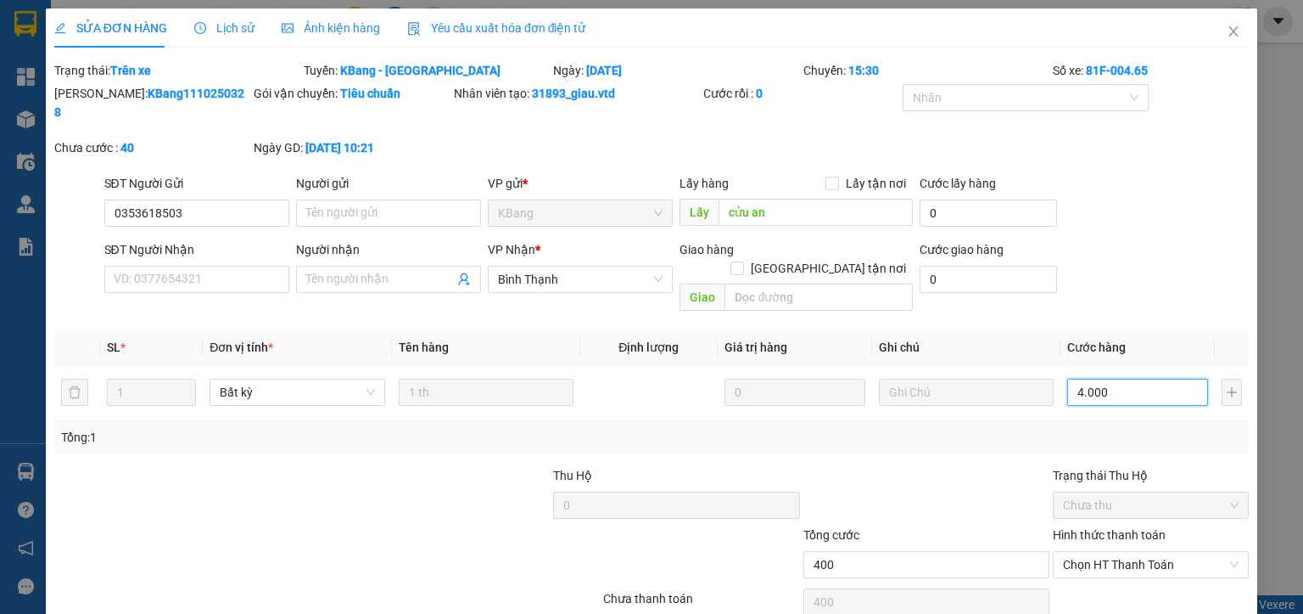
type input "4.000"
type input "40.000"
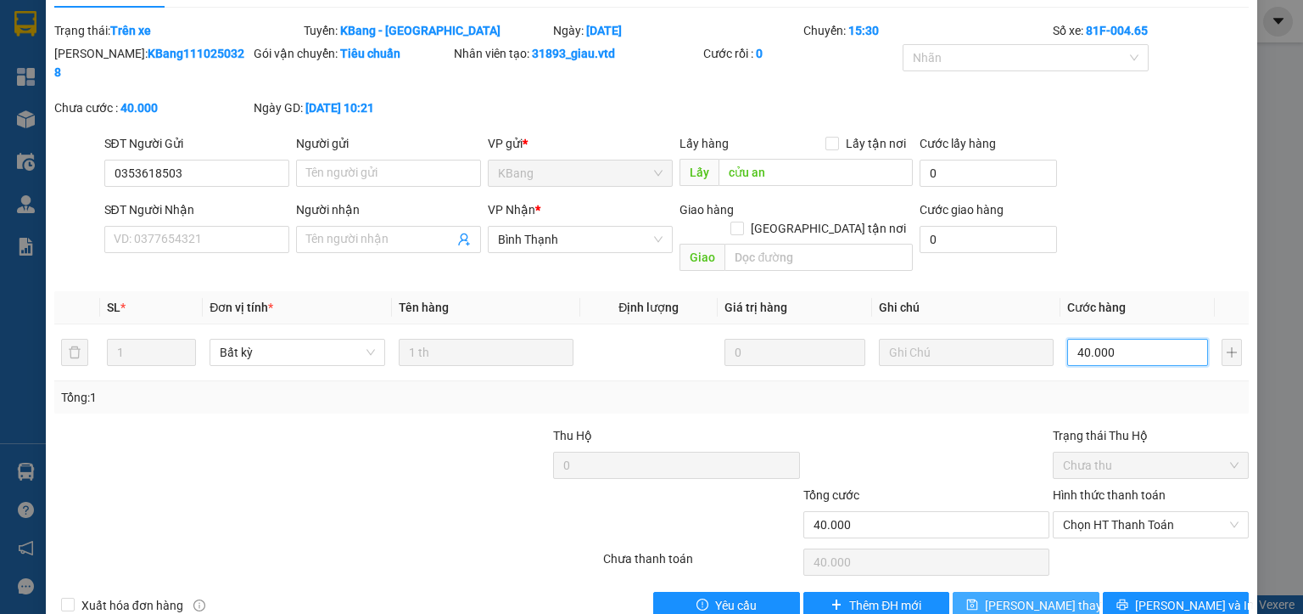
type input "40.000"
click at [1042, 596] on span "Lưu thay đổi" at bounding box center [1053, 605] width 136 height 19
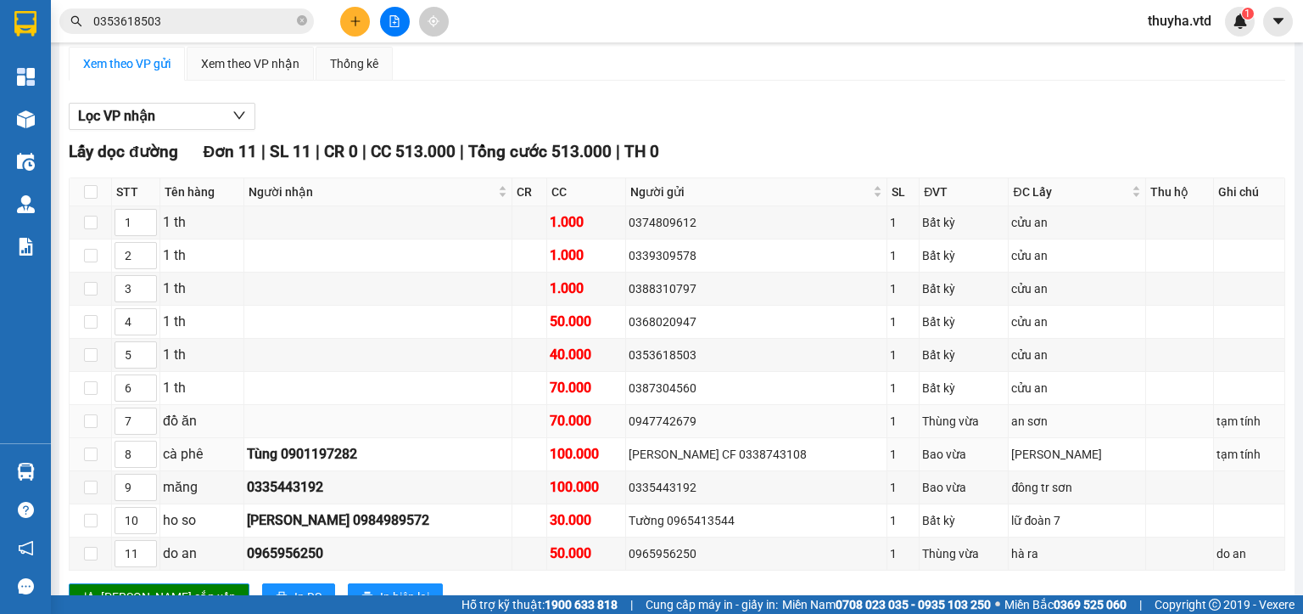
scroll to position [85, 0]
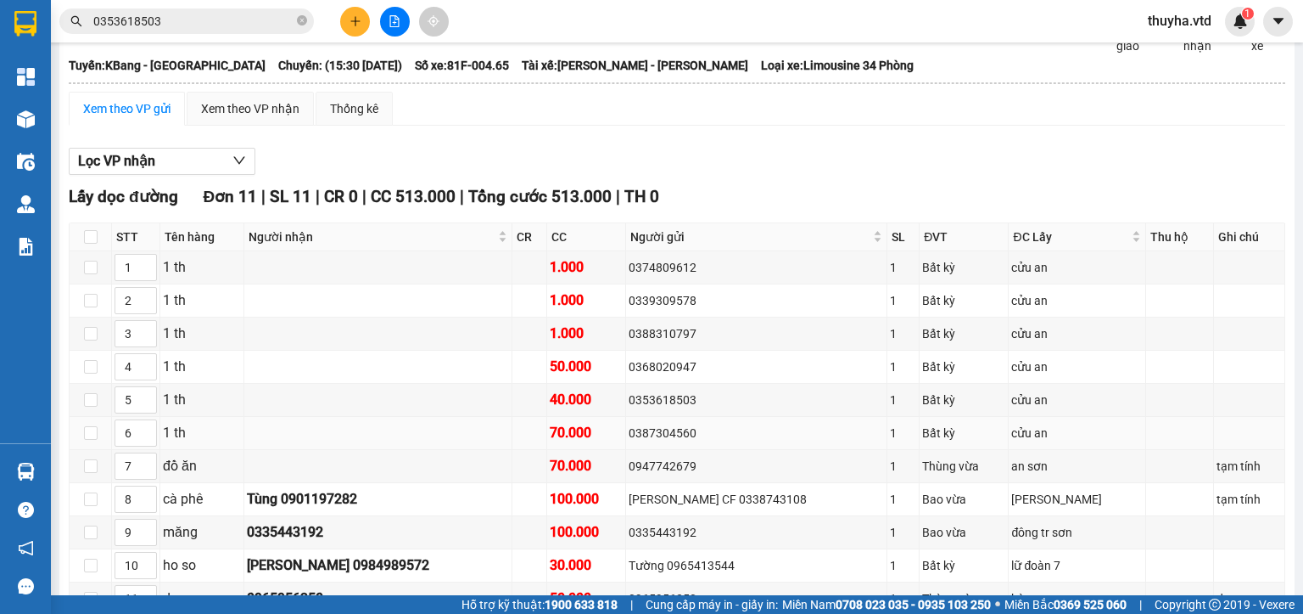
click at [665, 440] on div "0387304560" at bounding box center [756, 432] width 255 height 19
click at [666, 440] on div "0387304560" at bounding box center [756, 432] width 255 height 19
copy div "0387304560"
click at [154, 31] on span "0353618503" at bounding box center [186, 20] width 255 height 25
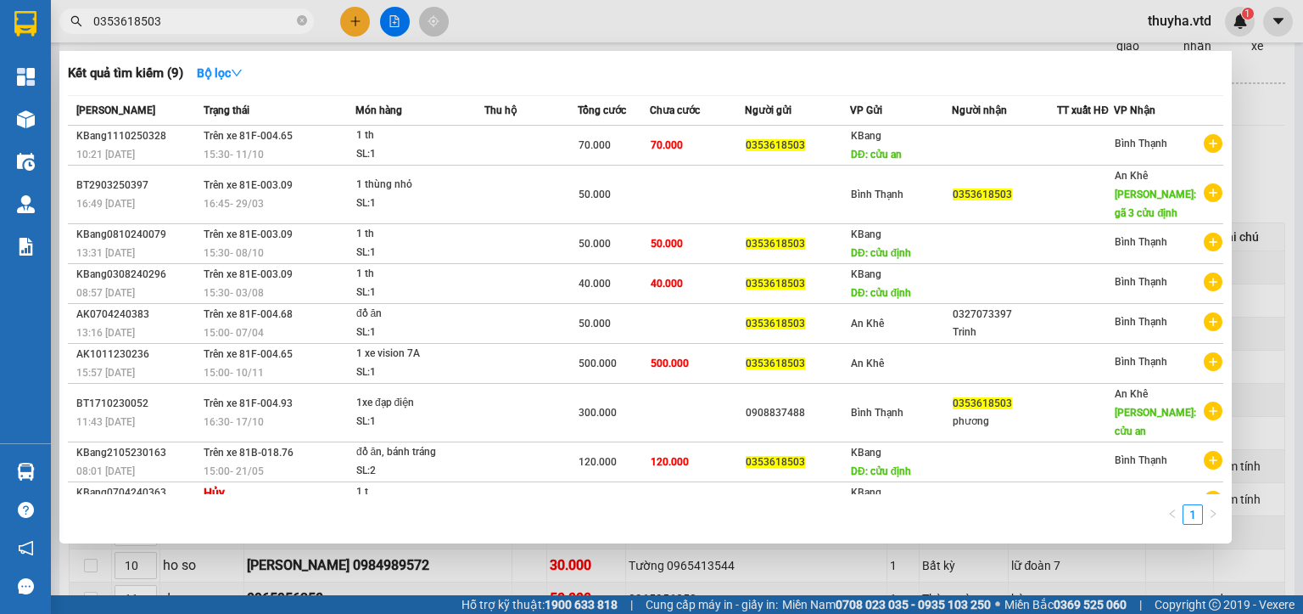
click at [154, 29] on input "0353618503" at bounding box center [193, 21] width 200 height 19
paste input "87304560"
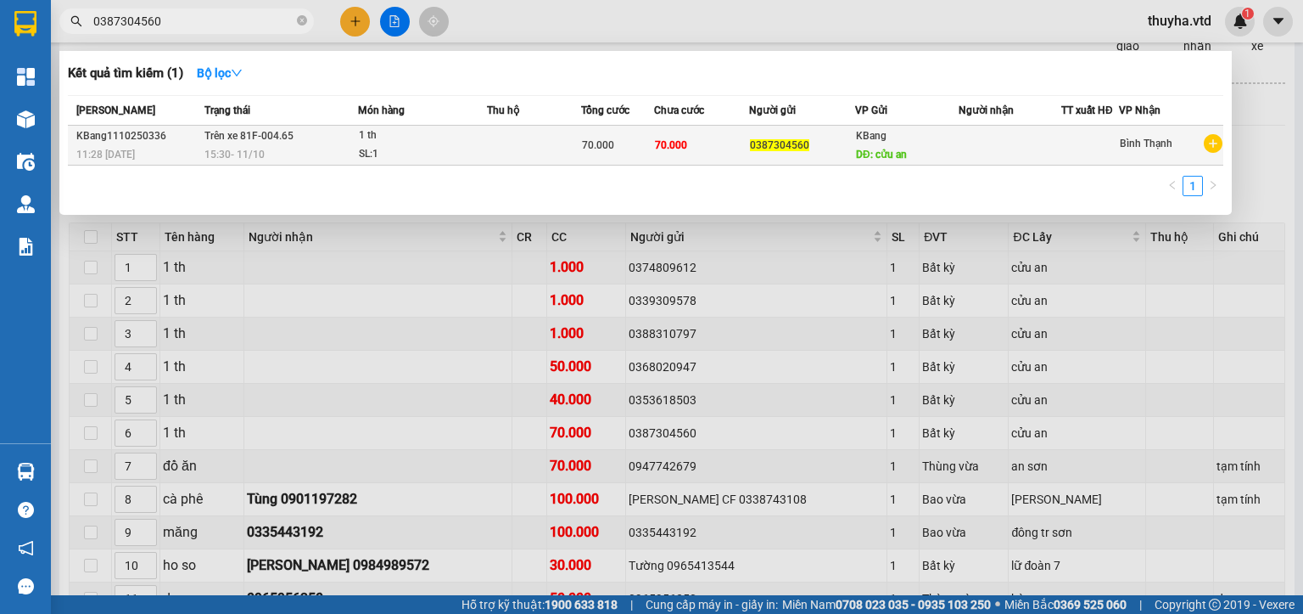
type input "0387304560"
click at [703, 143] on td "70.000" at bounding box center [702, 146] width 96 height 40
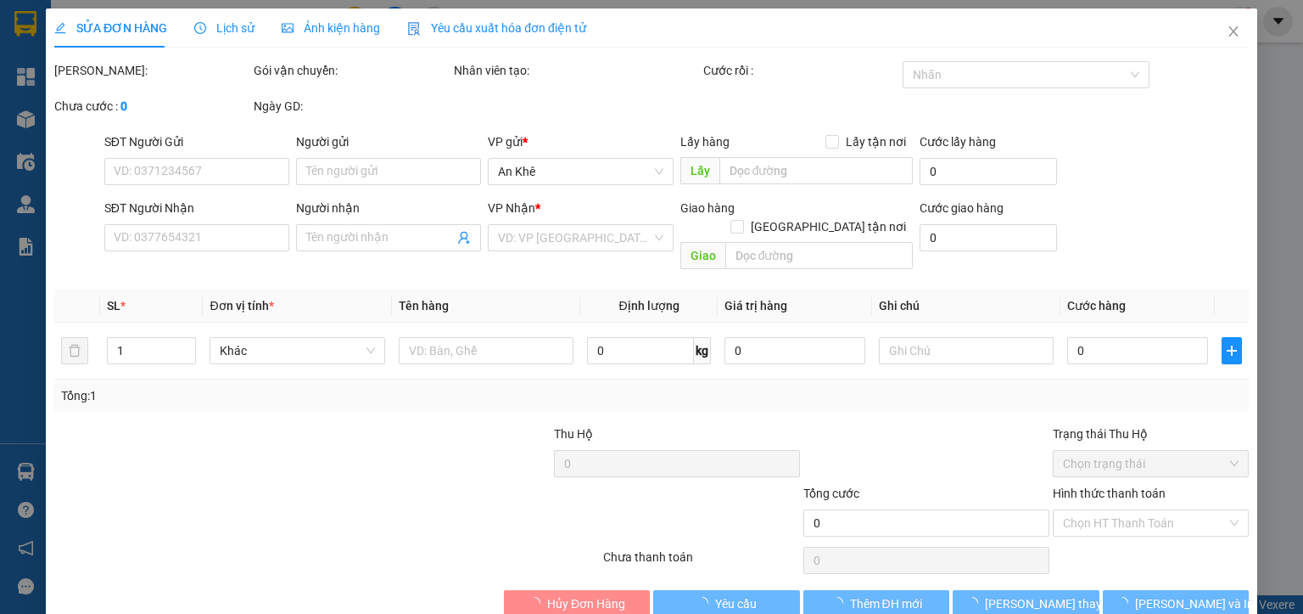
type input "0387304560"
type input "cửu an"
type input "70.000"
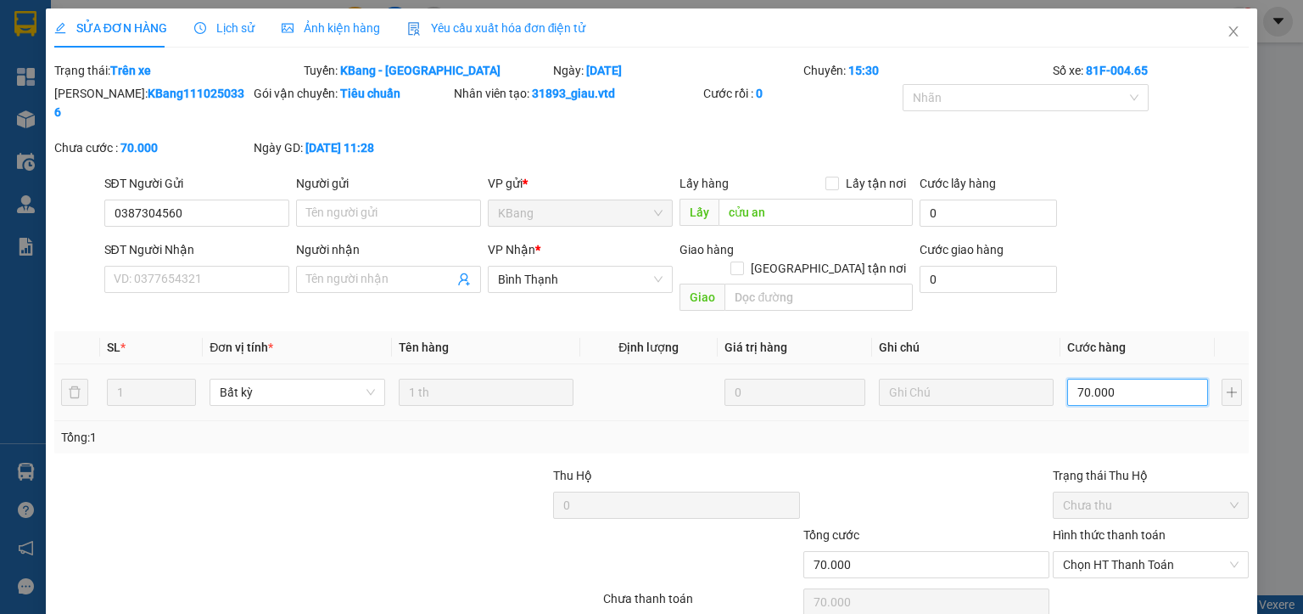
click at [1127, 378] on input "70.000" at bounding box center [1137, 391] width 141 height 27
type input "6"
type input "60"
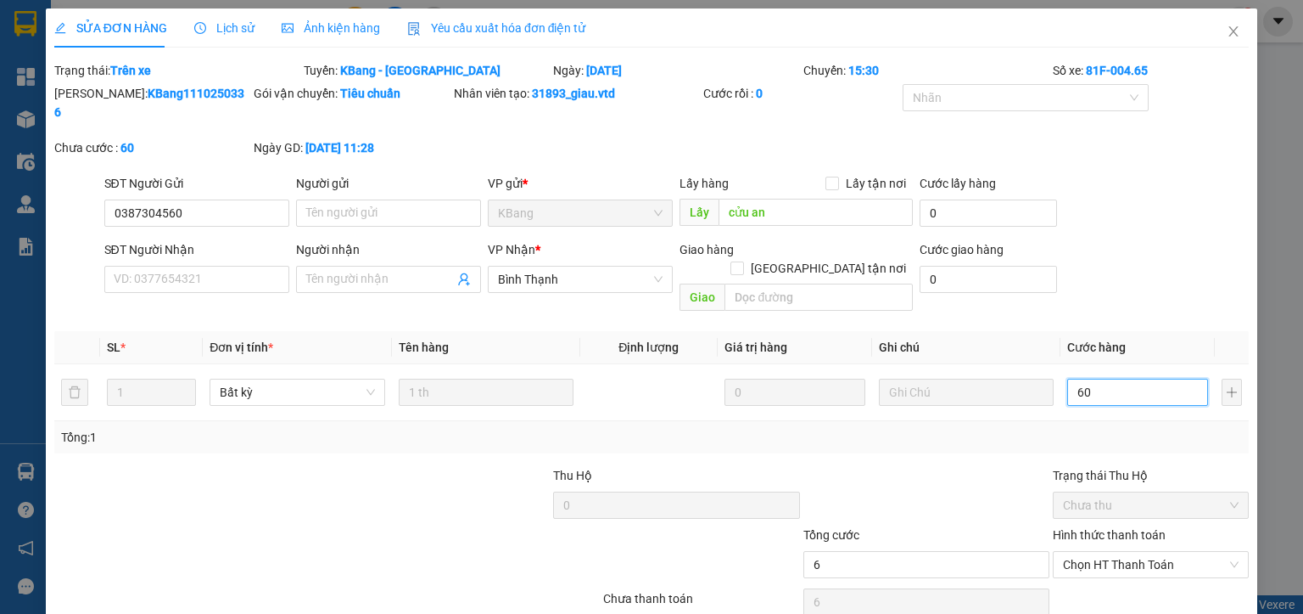
type input "60"
type input "600"
type input "6.000"
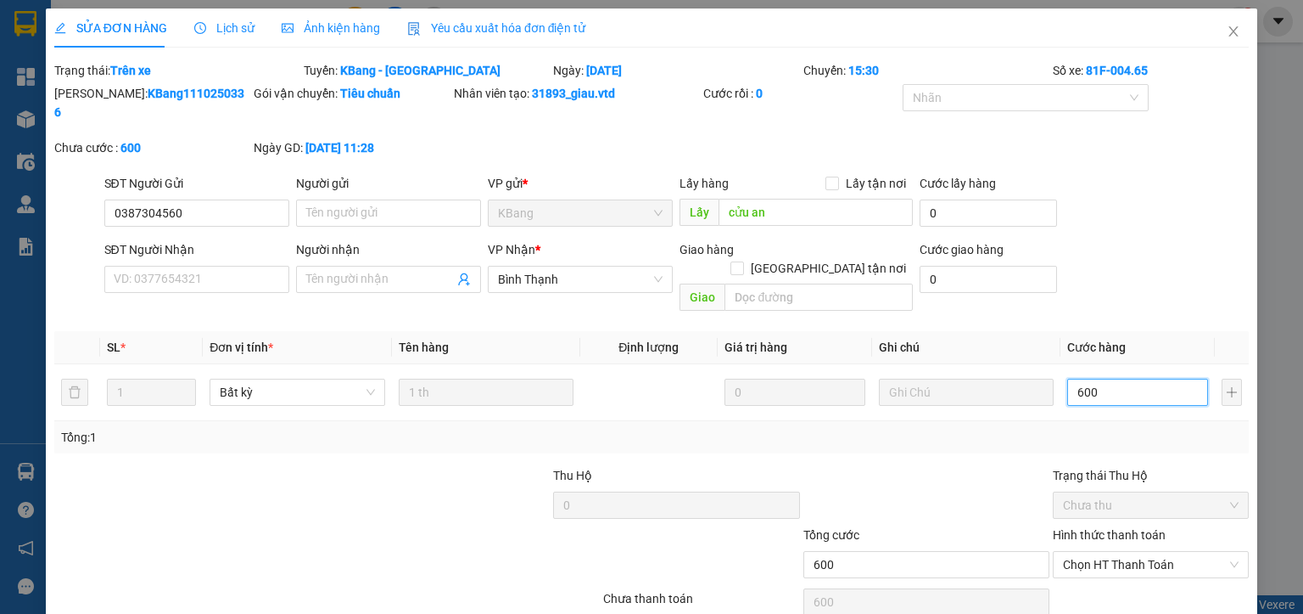
type input "6.000"
type input "60.000"
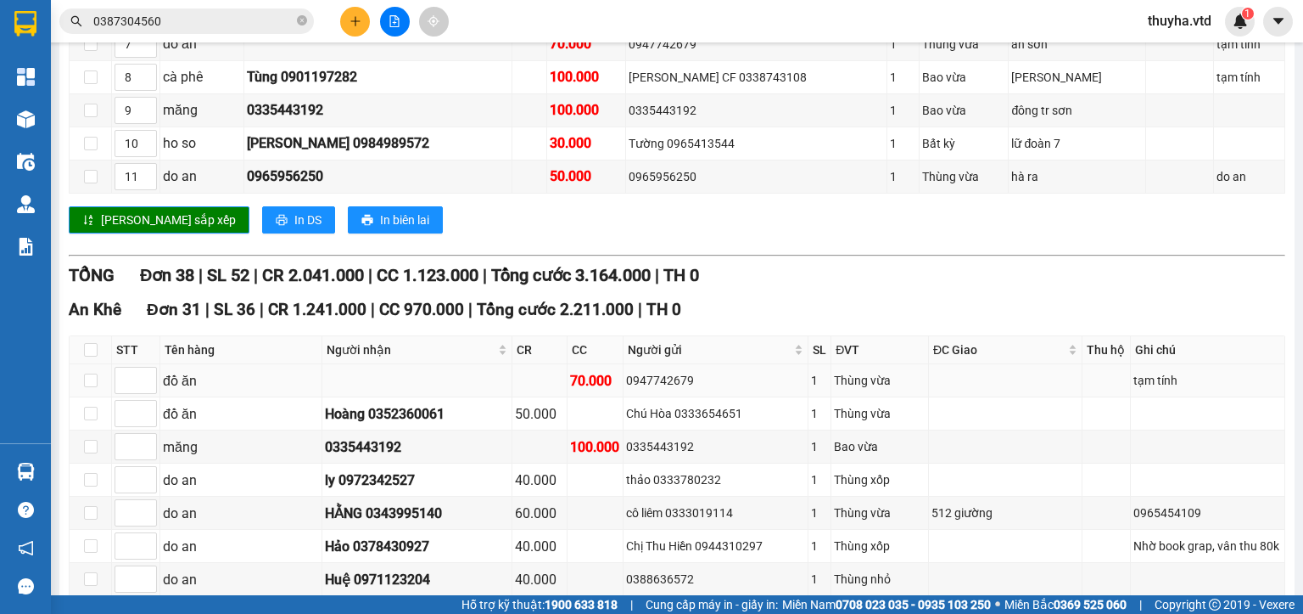
scroll to position [509, 0]
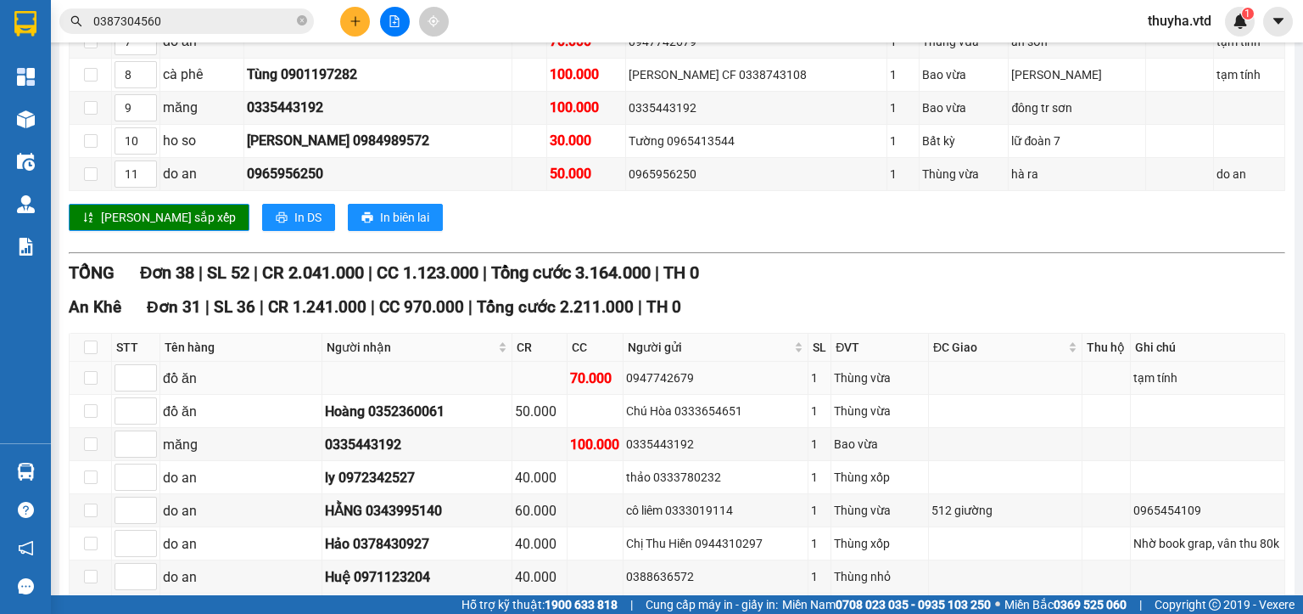
click at [696, 381] on div "0947742679" at bounding box center [715, 377] width 179 height 19
copy div "0947742679"
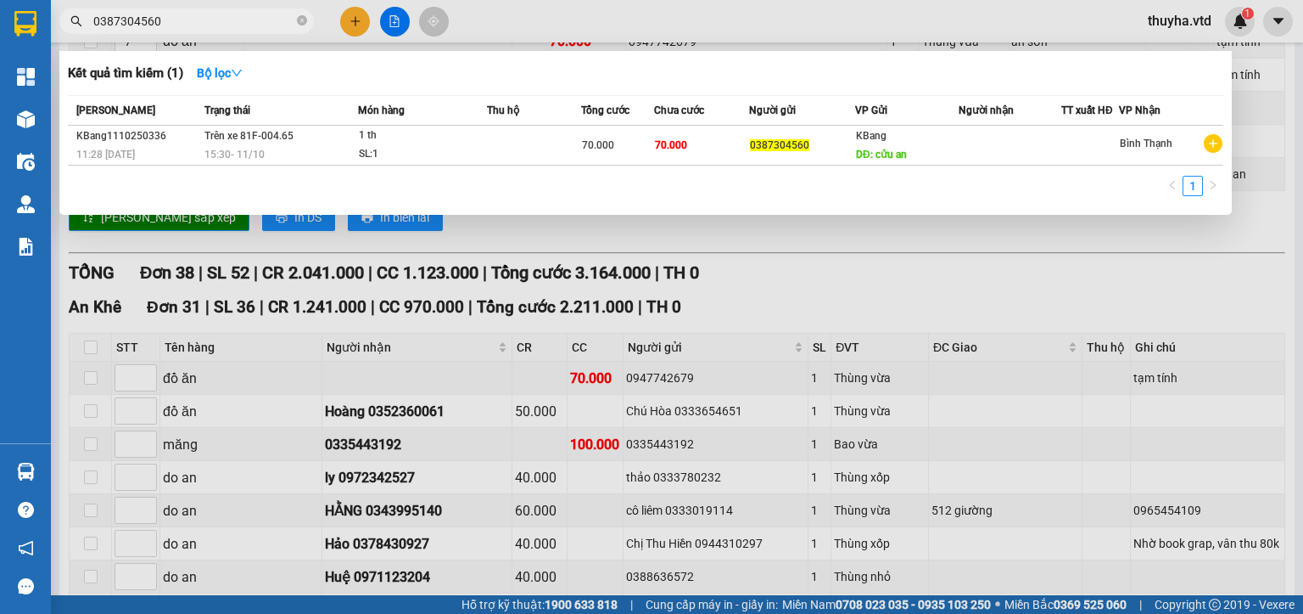
click at [169, 22] on input "0387304560" at bounding box center [193, 21] width 200 height 19
paste input "947742679"
type input "0947742679"
click at [888, 272] on div at bounding box center [651, 307] width 1303 height 614
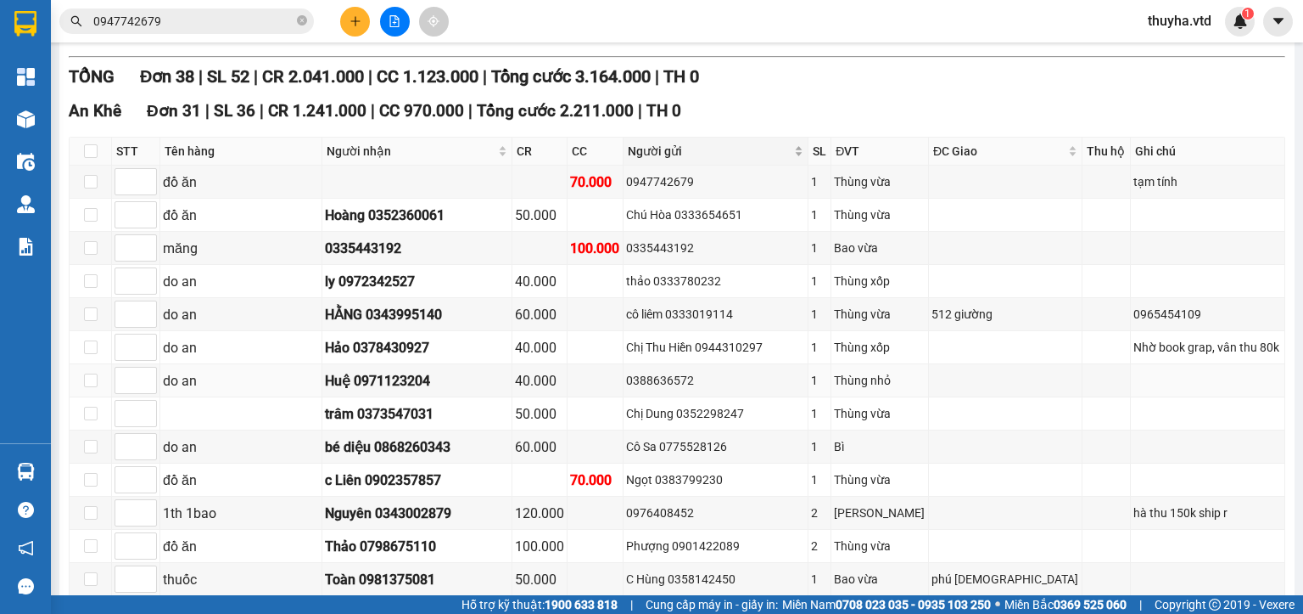
scroll to position [594, 0]
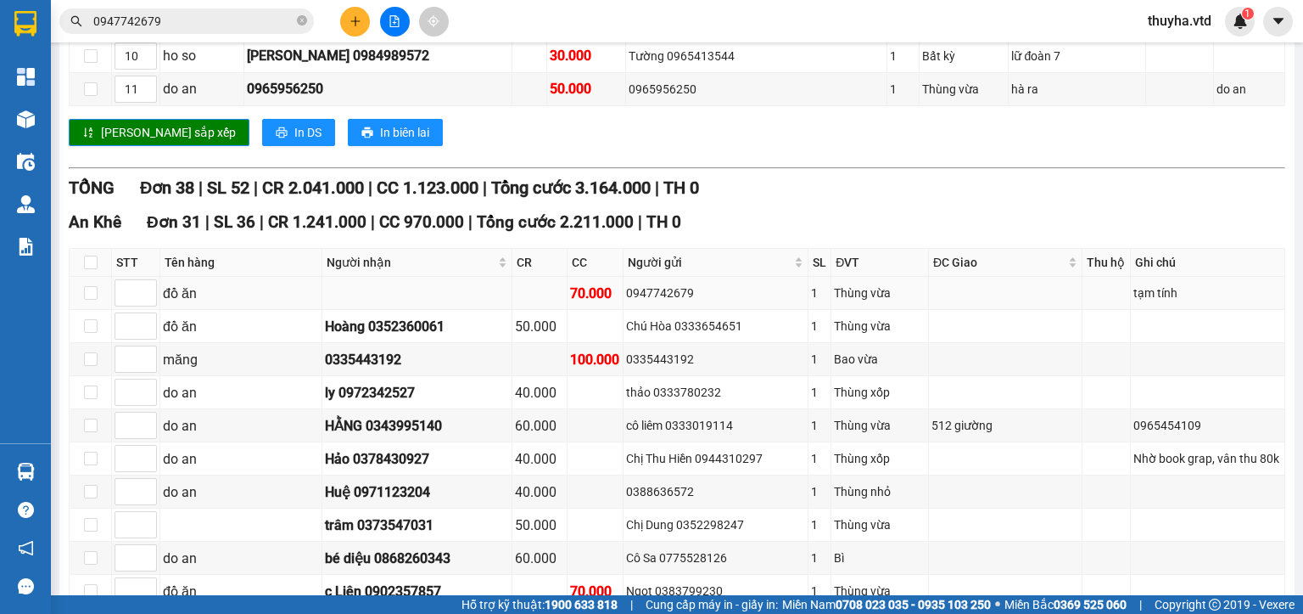
click at [703, 294] on div "0947742679" at bounding box center [715, 292] width 179 height 19
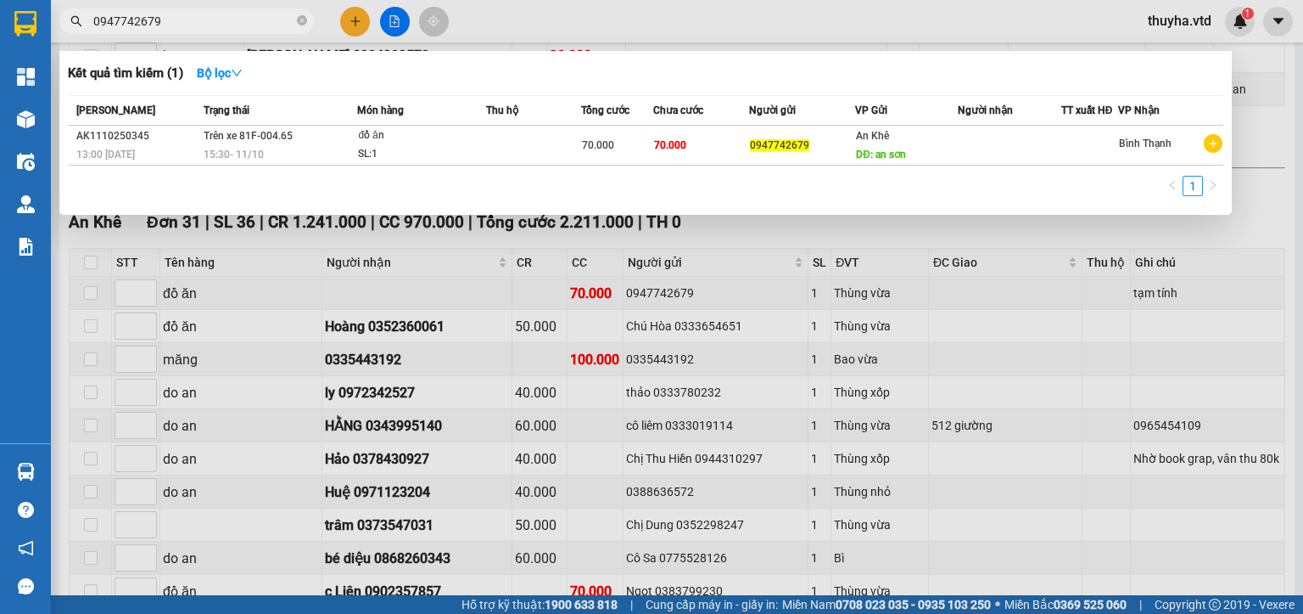
click at [176, 20] on input "0947742679" at bounding box center [193, 21] width 200 height 19
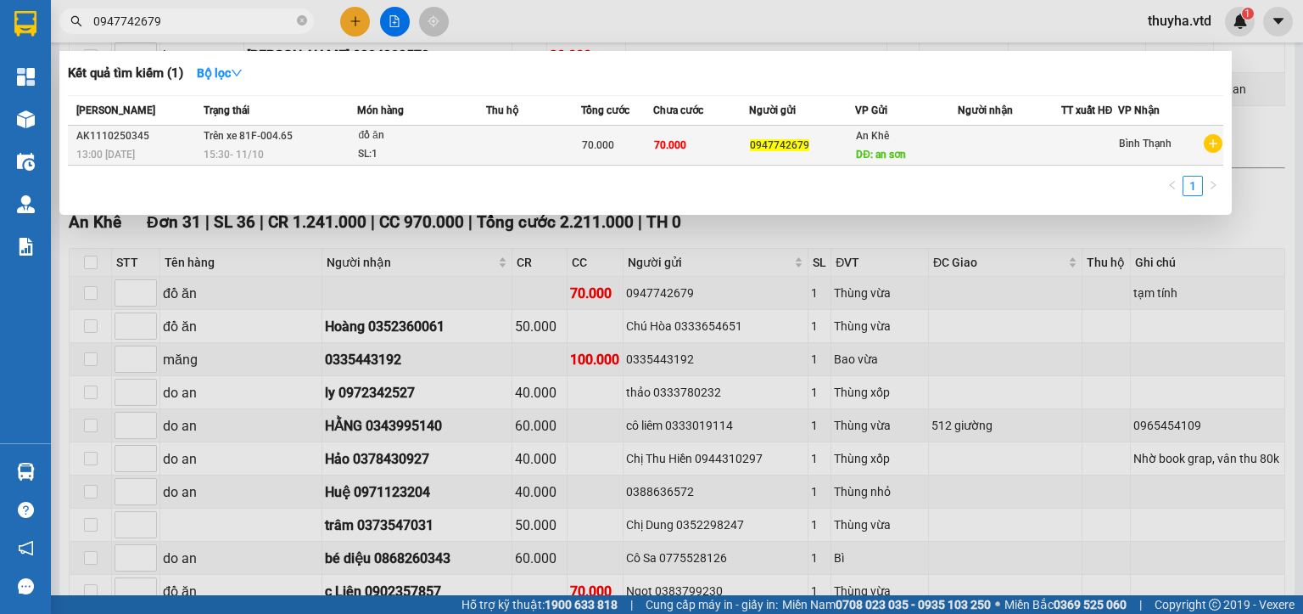
click at [560, 141] on td at bounding box center [533, 146] width 94 height 40
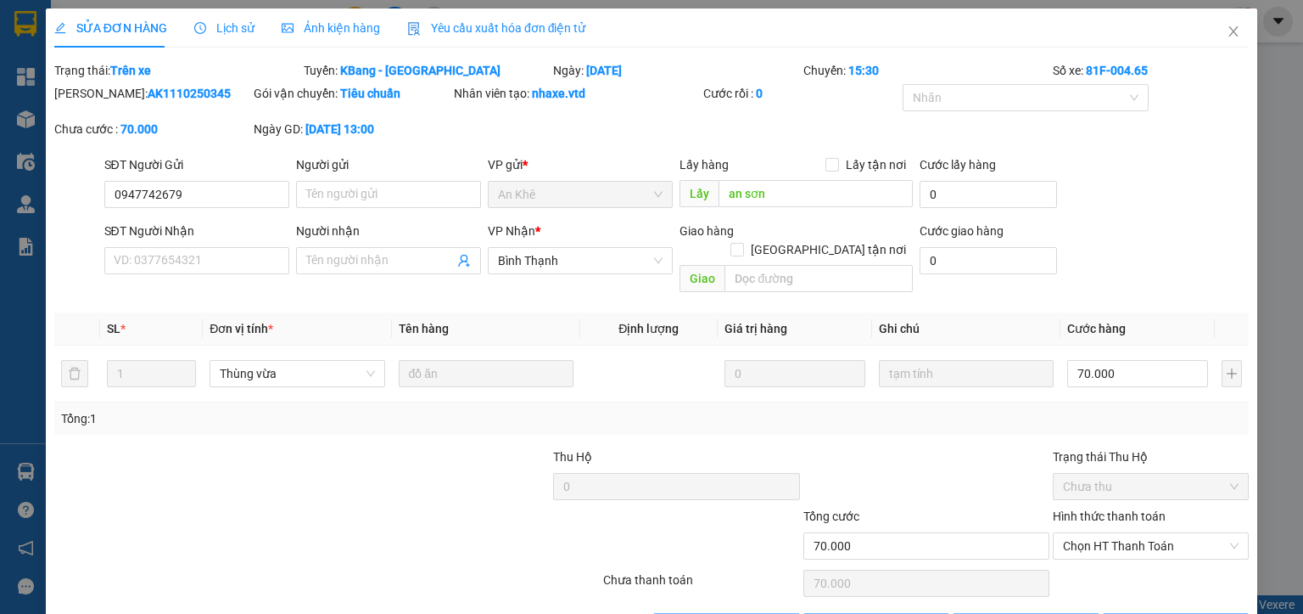
type input "0947742679"
type input "an sơn"
type input "70.000"
click at [1085, 360] on input "70.000" at bounding box center [1137, 373] width 141 height 27
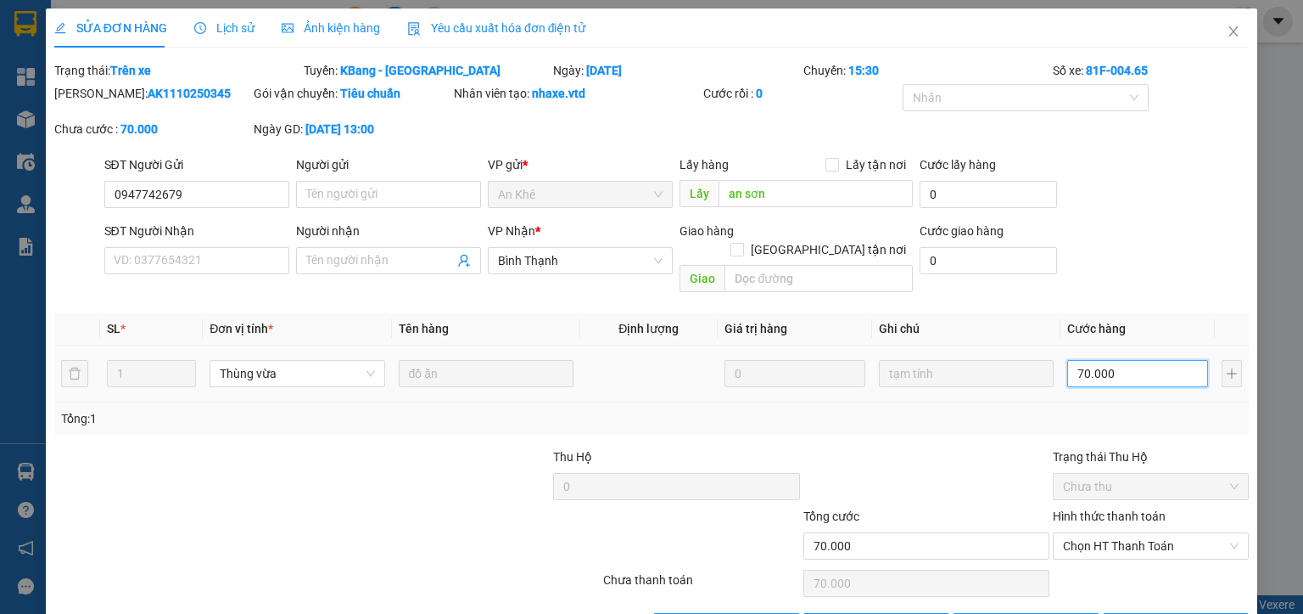
type input "1"
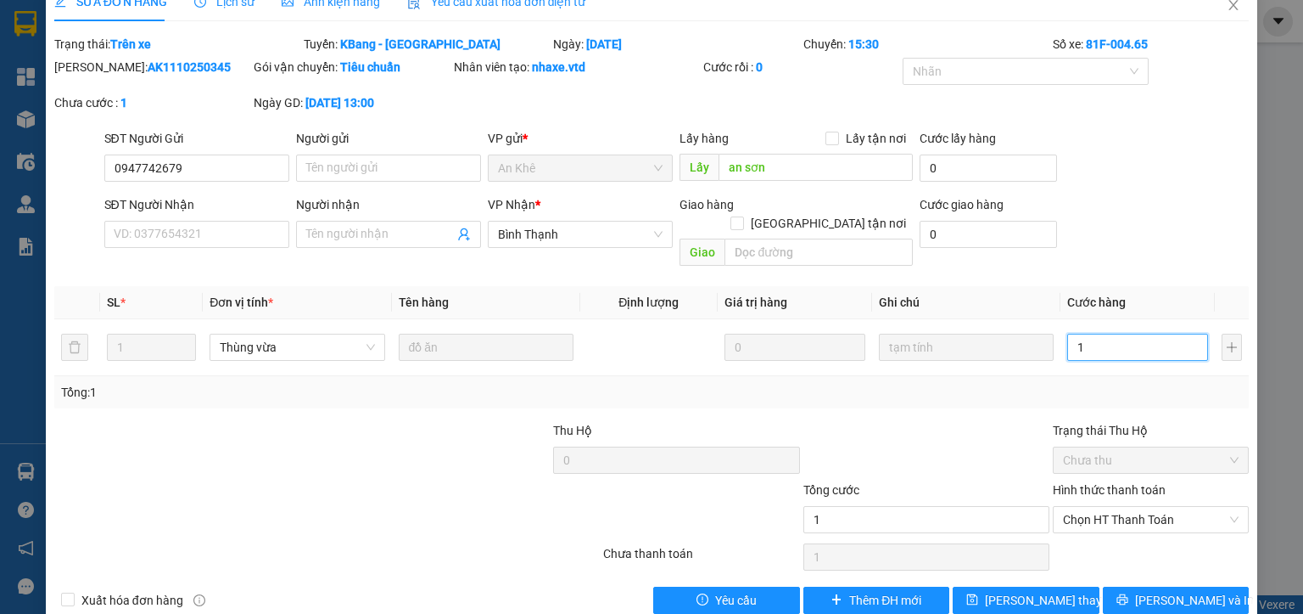
scroll to position [40, 0]
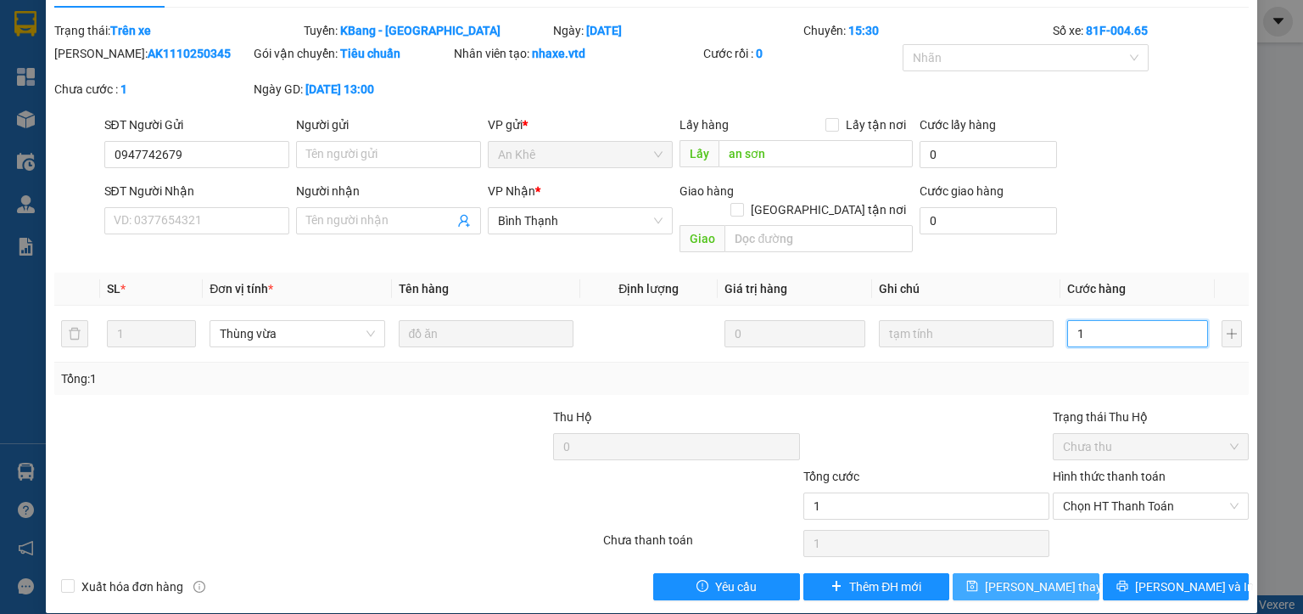
type input "1"
type input "1.000"
click at [1043, 577] on span "Lưu thay đổi" at bounding box center [1053, 586] width 136 height 19
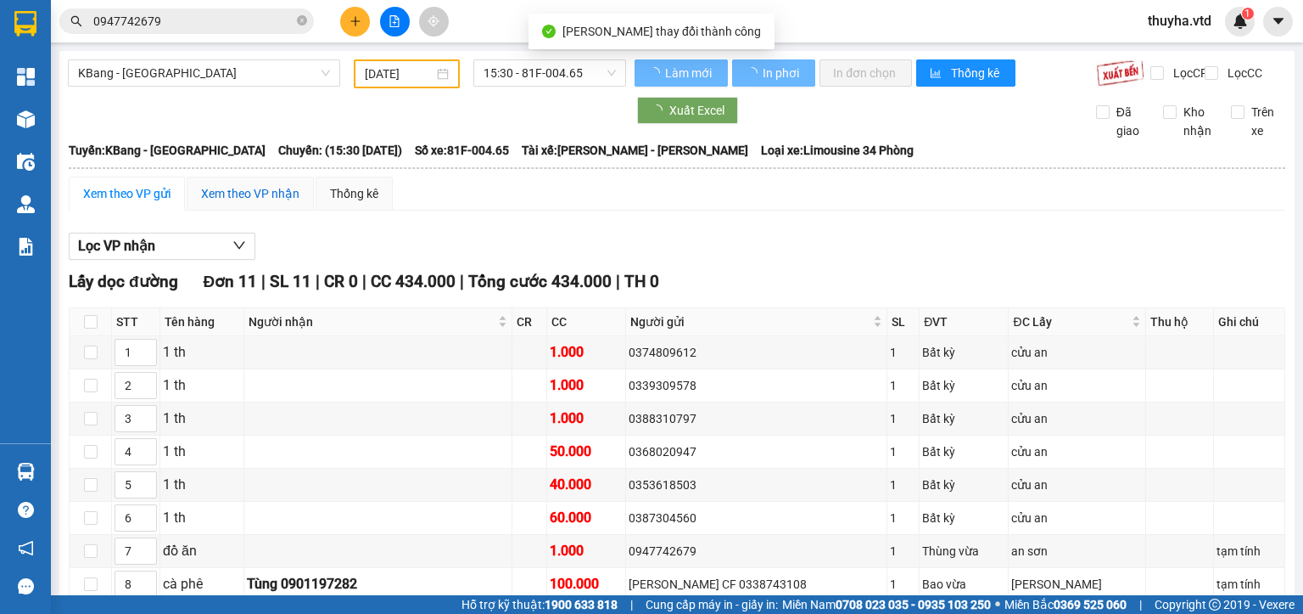
click at [233, 203] on div "Xem theo VP nhận" at bounding box center [250, 193] width 98 height 19
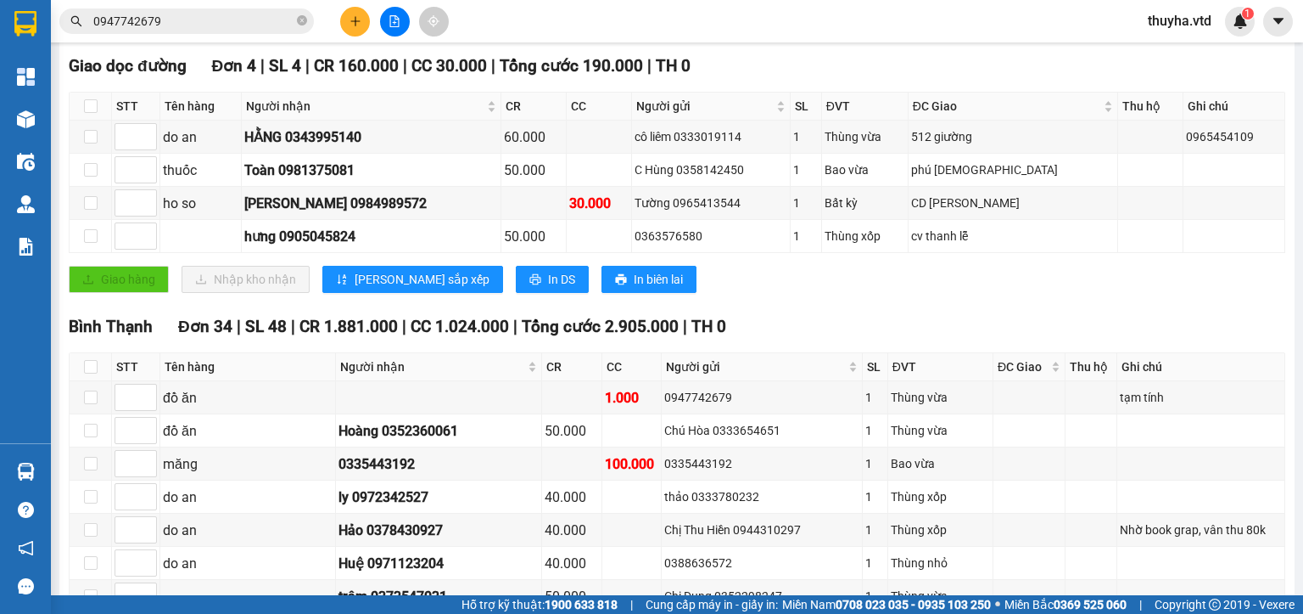
scroll to position [137, 0]
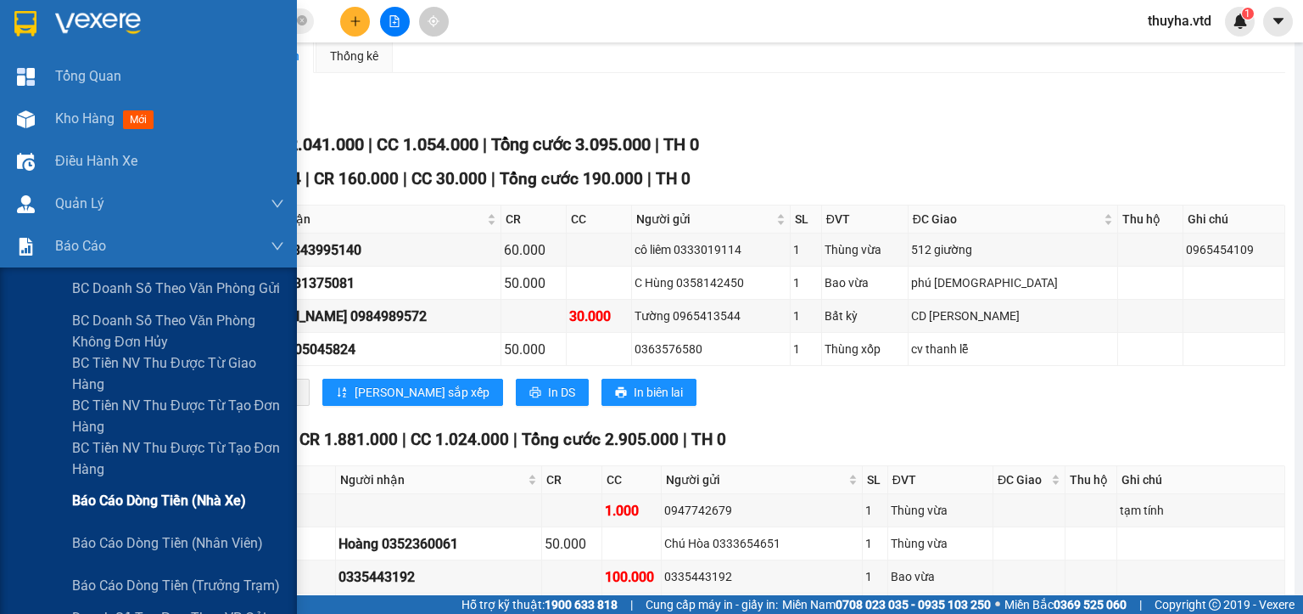
click at [137, 501] on span "Báo cáo dòng tiền (nhà xe)" at bounding box center [159, 500] width 174 height 21
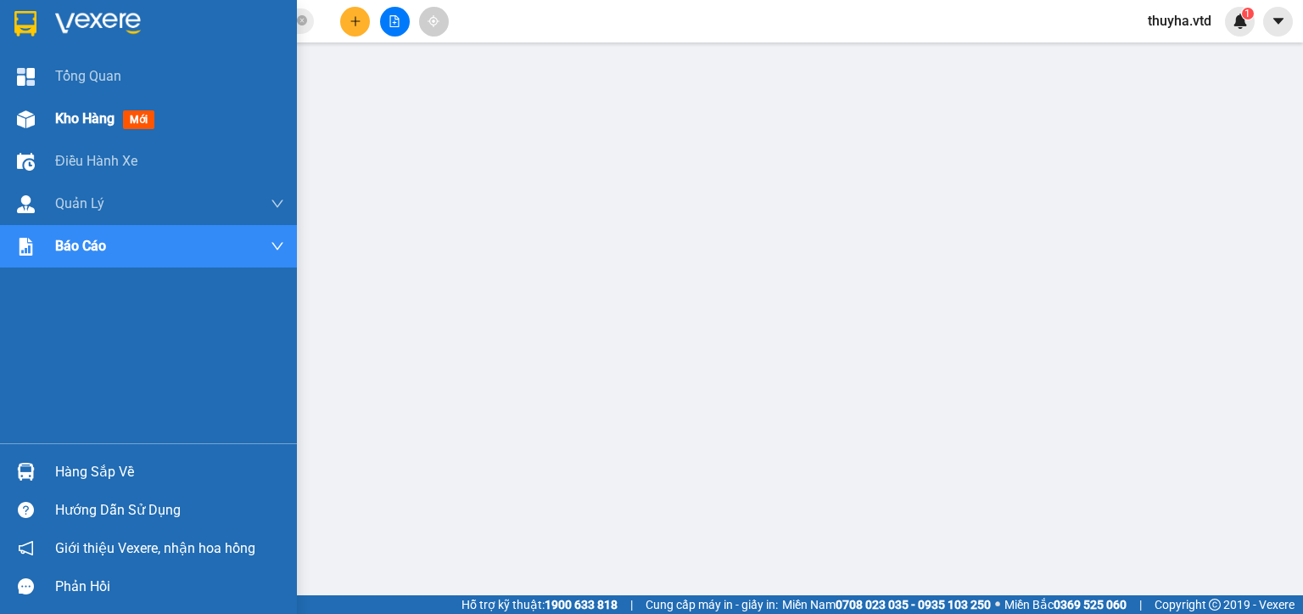
click at [71, 121] on span "Kho hàng" at bounding box center [84, 118] width 59 height 16
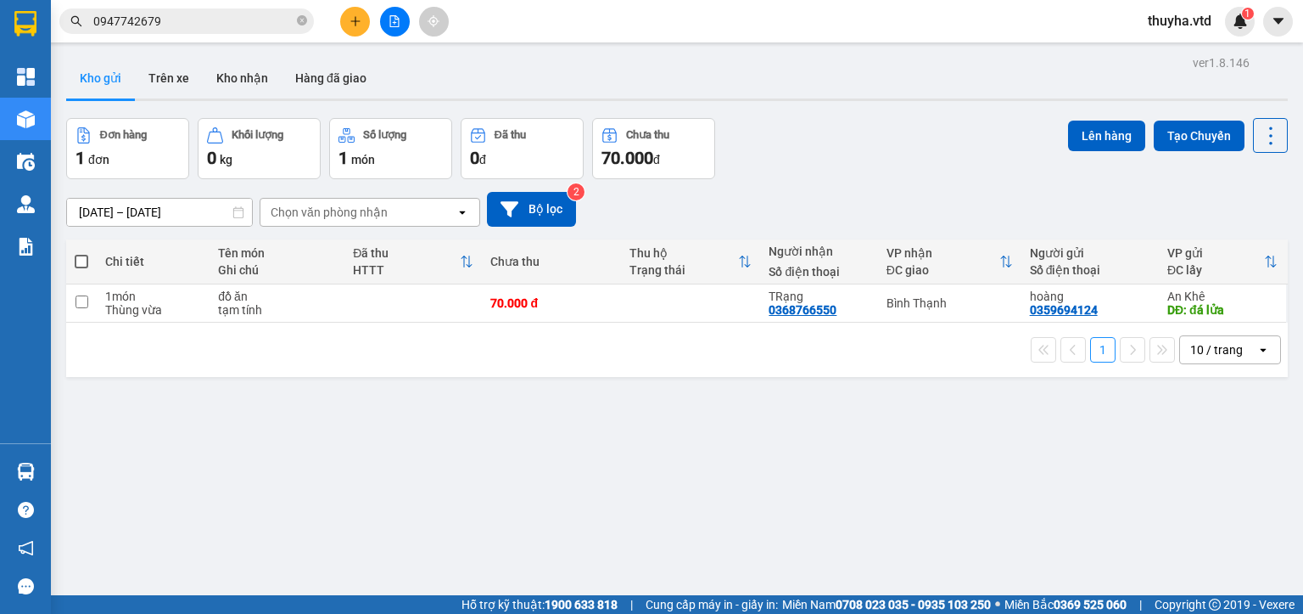
click at [391, 21] on icon "file-add" at bounding box center [395, 21] width 12 height 12
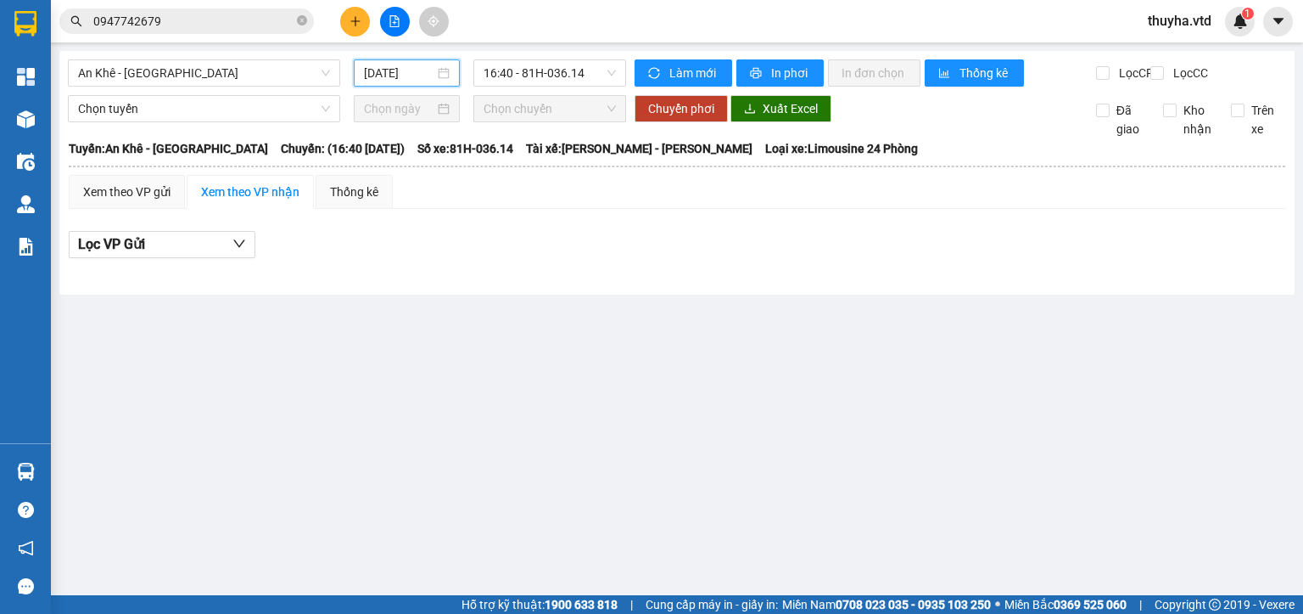
click at [400, 76] on input "[DATE]" at bounding box center [399, 73] width 70 height 19
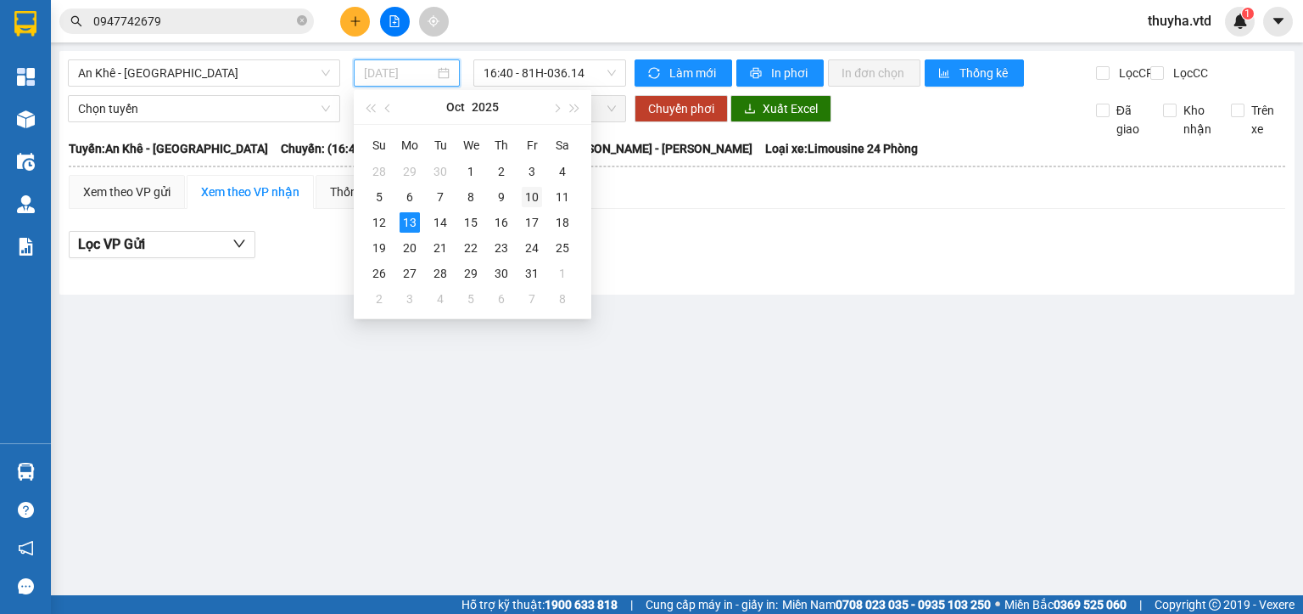
click at [534, 194] on div "10" at bounding box center [532, 197] width 20 height 20
type input "10/10/2025"
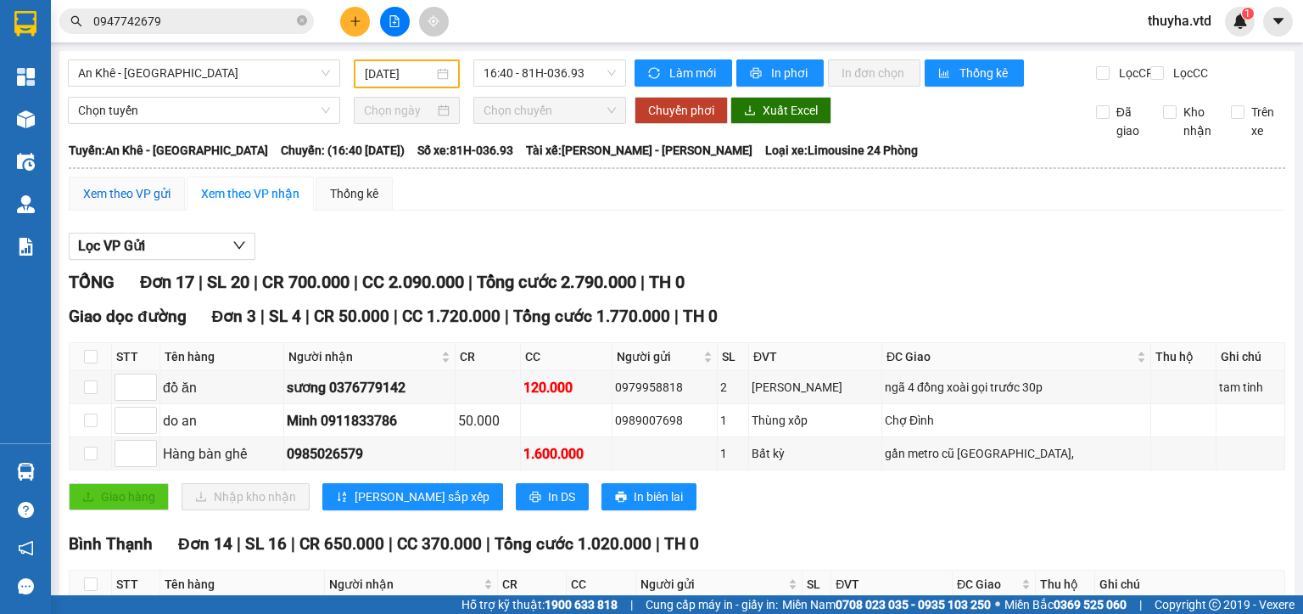
click at [126, 202] on div "Xem theo VP gửi" at bounding box center [126, 193] width 87 height 19
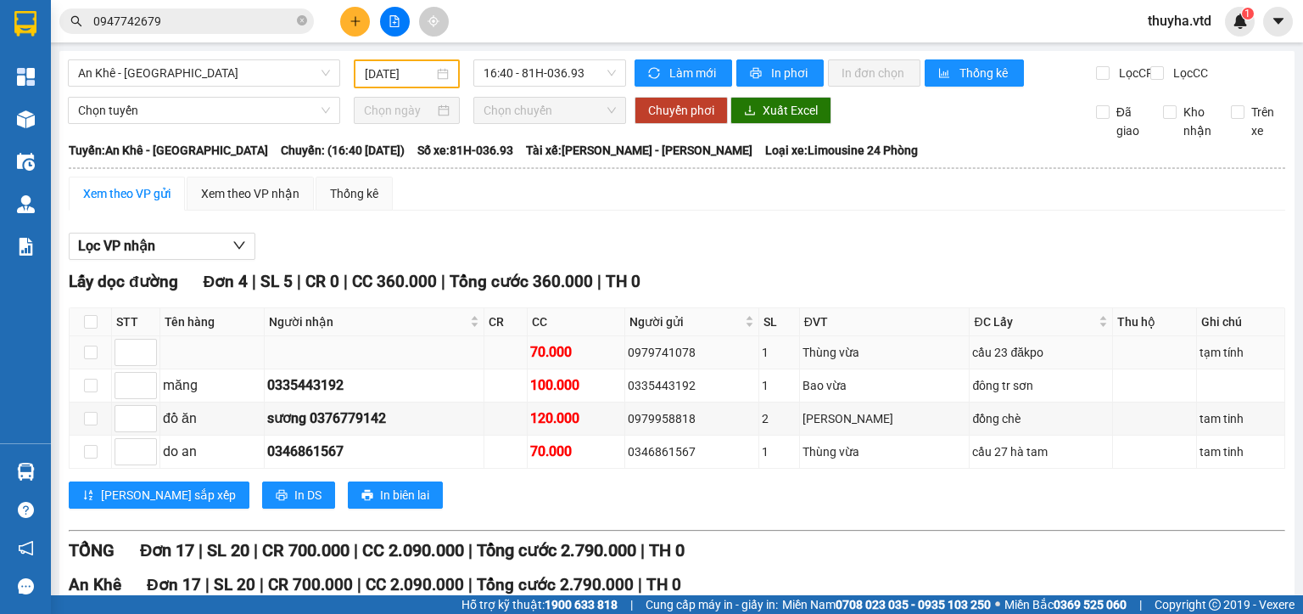
click at [686, 361] on div "0979741078" at bounding box center [692, 352] width 128 height 19
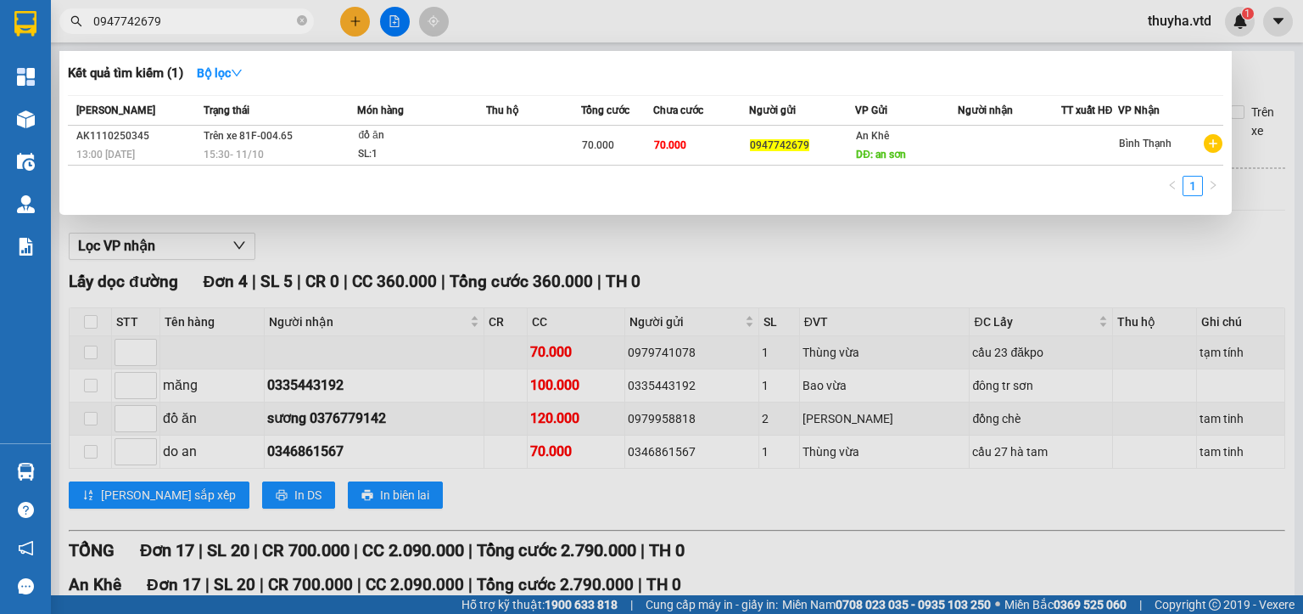
click at [187, 22] on input "0947742679" at bounding box center [193, 21] width 200 height 19
paste input "79741078"
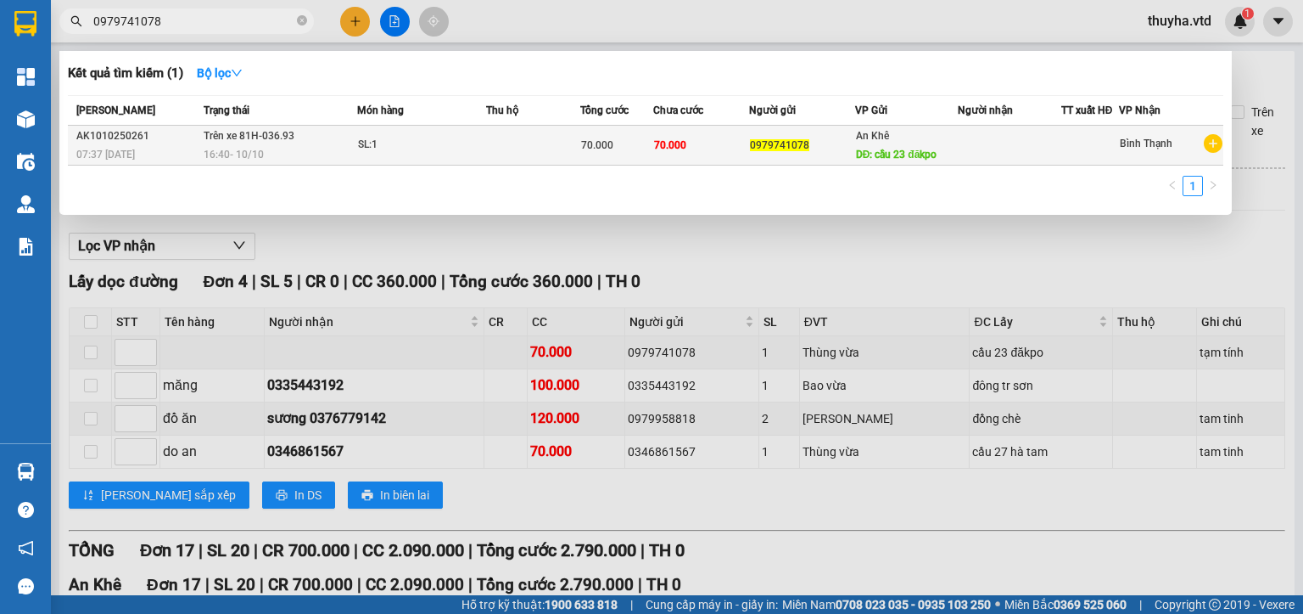
type input "0979741078"
click at [659, 145] on span "70.000" at bounding box center [670, 145] width 32 height 12
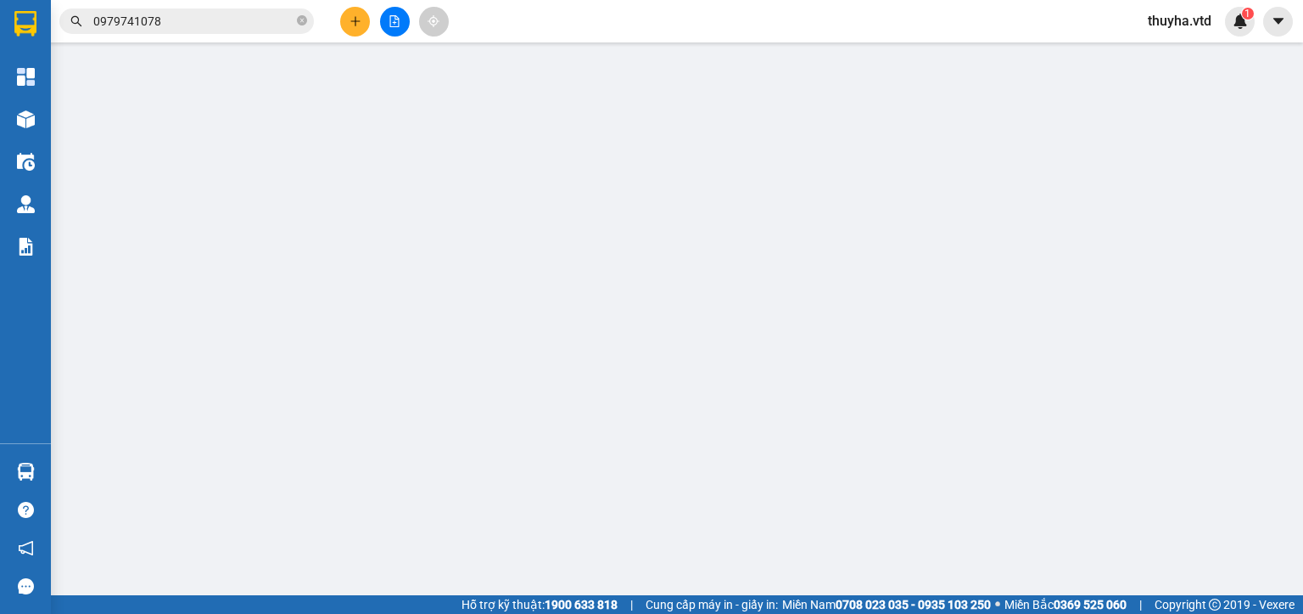
type input "0979741078"
type input "cầu 23 đăkpo"
type input "70.000"
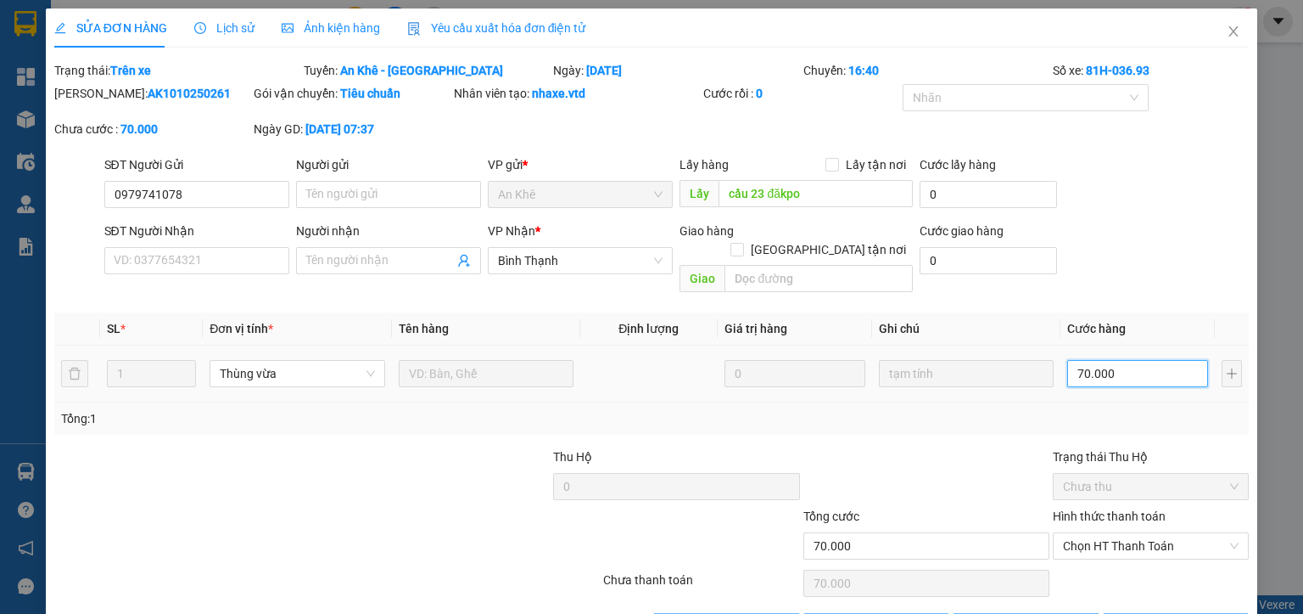
click at [1096, 365] on input "70.000" at bounding box center [1137, 373] width 141 height 27
type input "6"
type input "60"
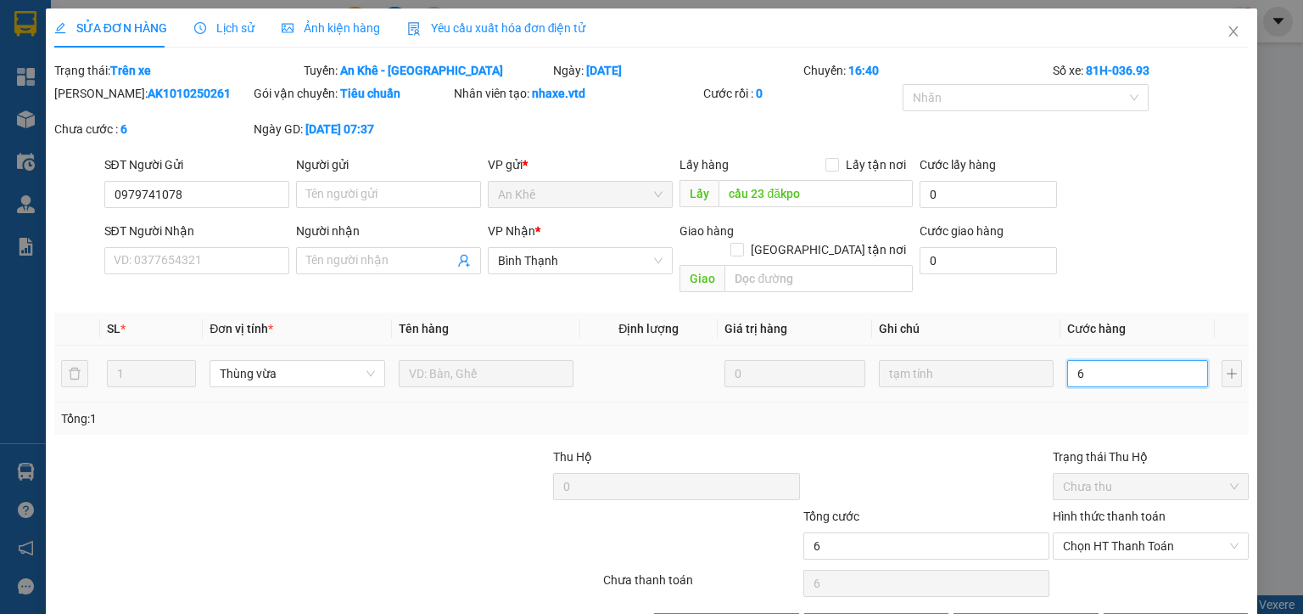
type input "60"
type input "600"
type input "6.000"
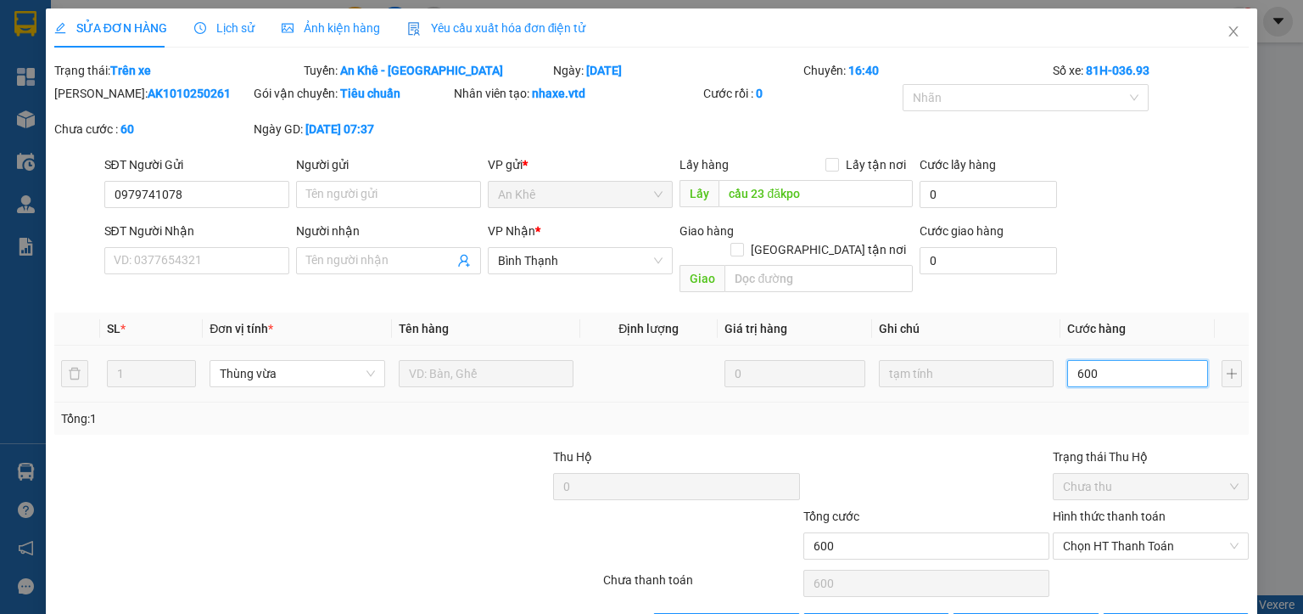
type input "6.000"
type input "60.000"
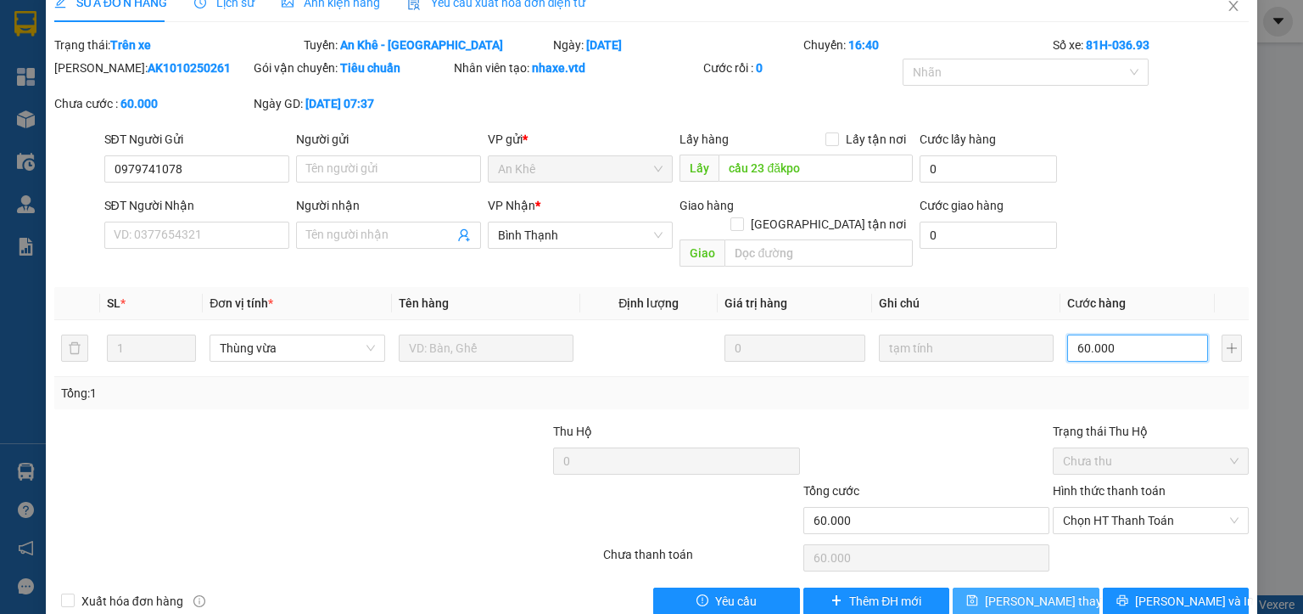
scroll to position [40, 0]
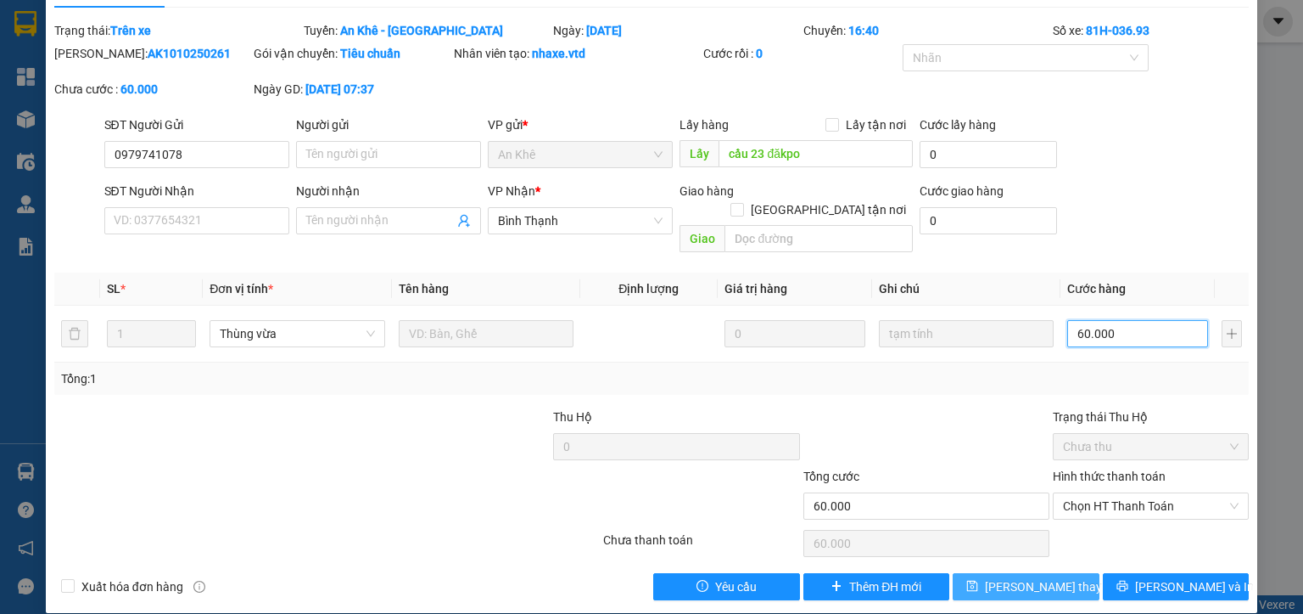
type input "60.000"
click at [1051, 573] on button "Lưu thay đổi" at bounding box center [1026, 586] width 147 height 27
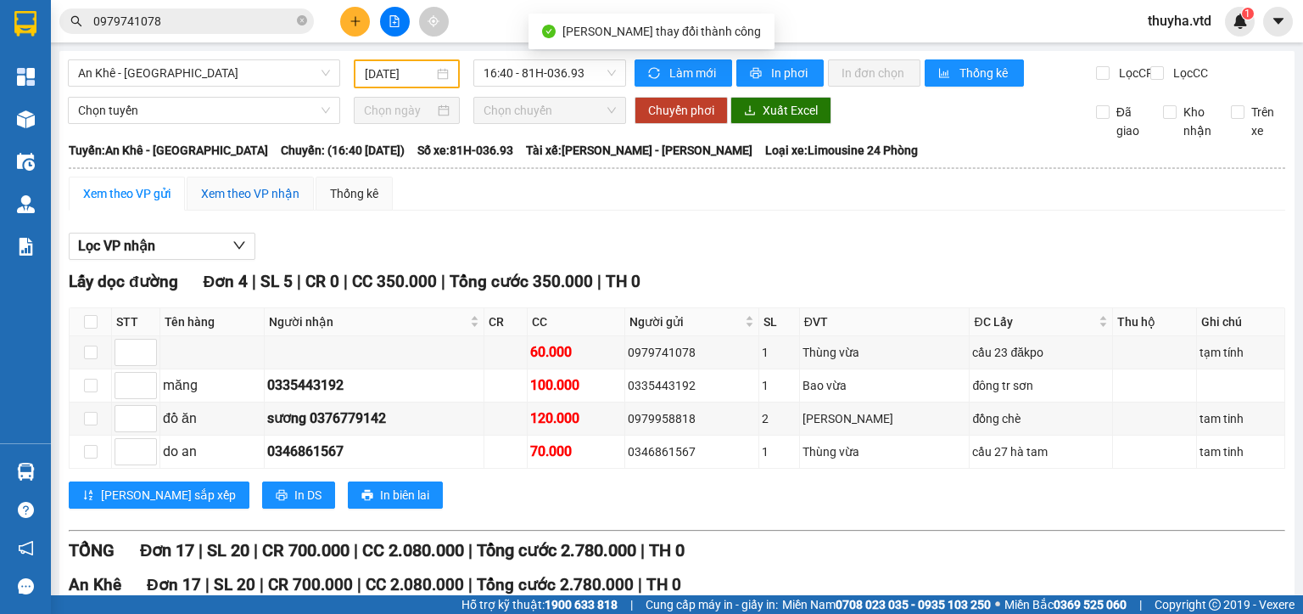
click at [251, 203] on div "Xem theo VP nhận" at bounding box center [250, 193] width 98 height 19
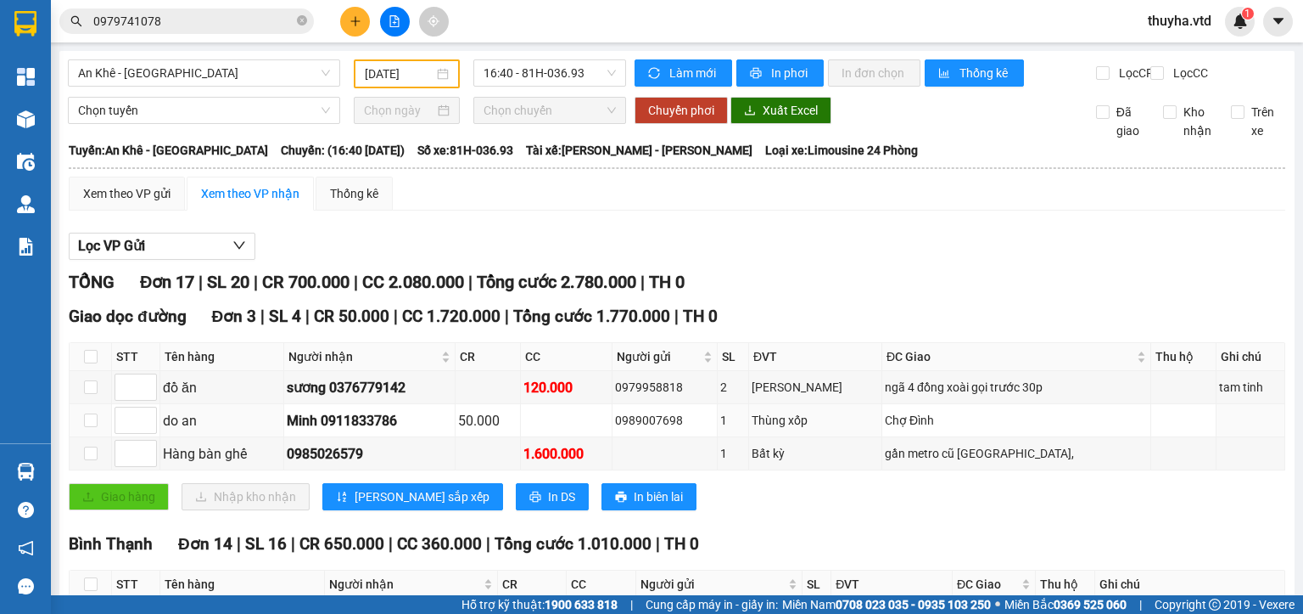
scroll to position [339, 0]
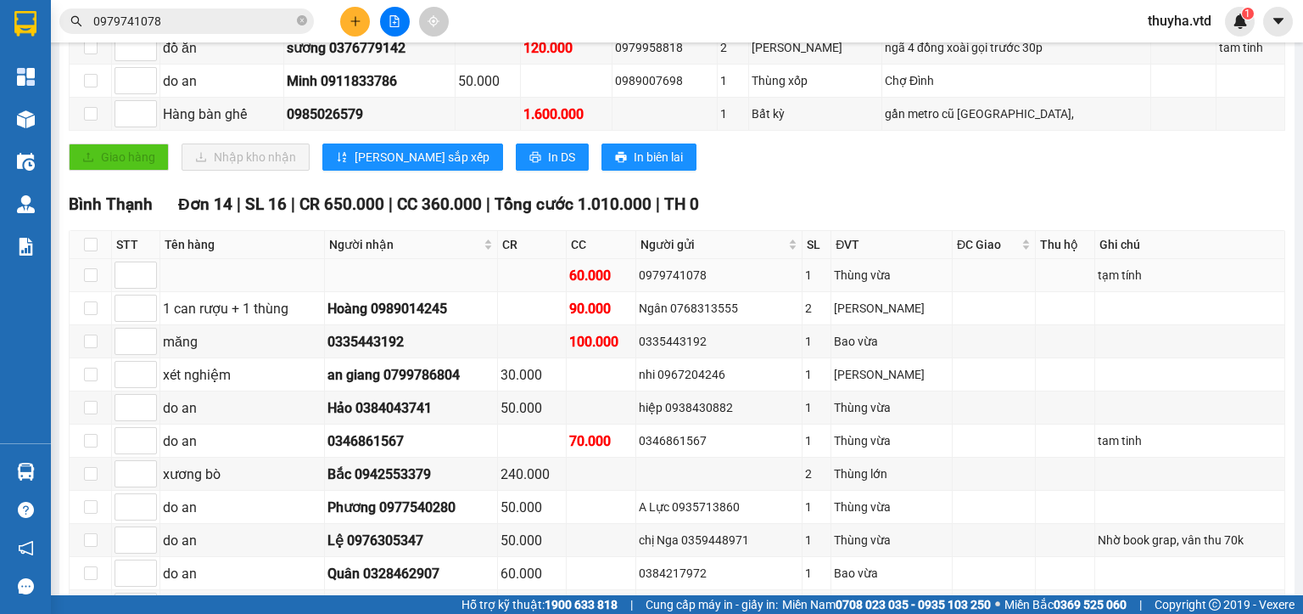
click at [682, 284] on div "0979741078" at bounding box center [719, 275] width 161 height 19
click at [747, 370] on td "nhi 0967204246" at bounding box center [719, 374] width 167 height 33
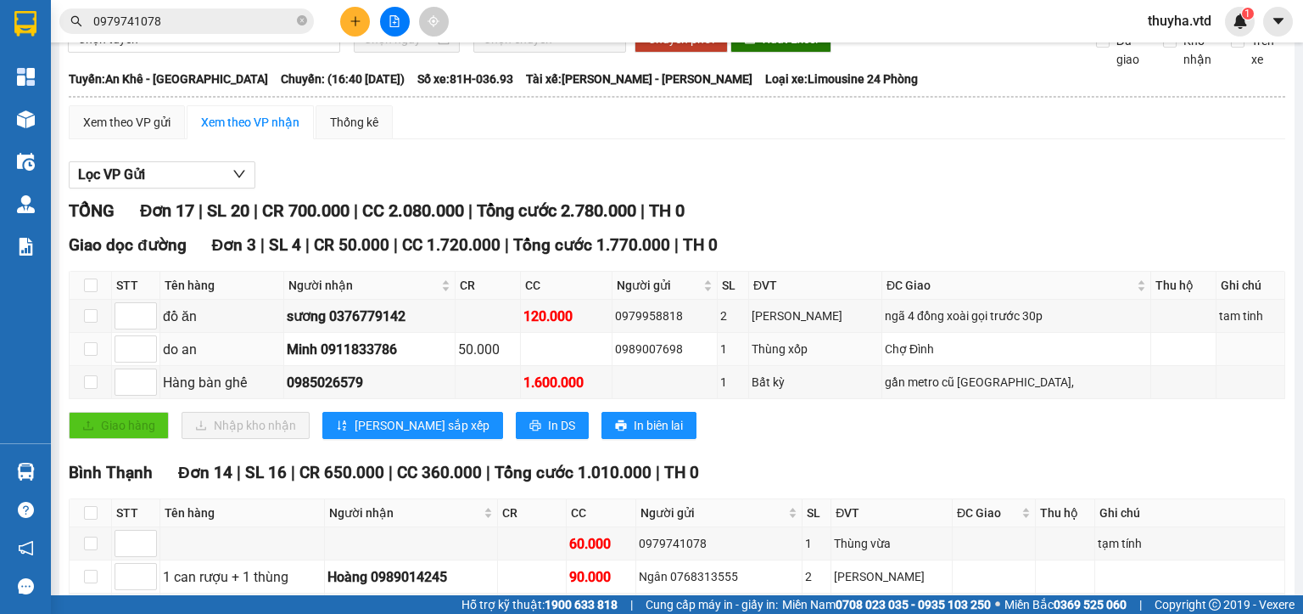
scroll to position [0, 0]
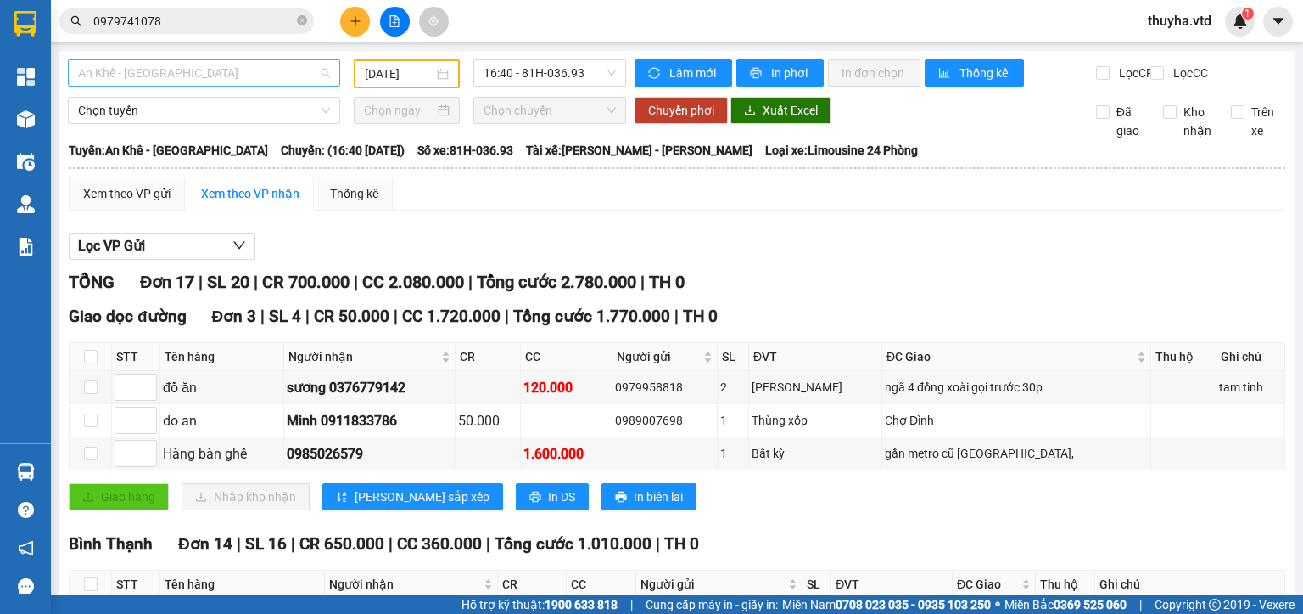
click at [138, 73] on span "An Khê - [GEOGRAPHIC_DATA]" at bounding box center [204, 72] width 252 height 25
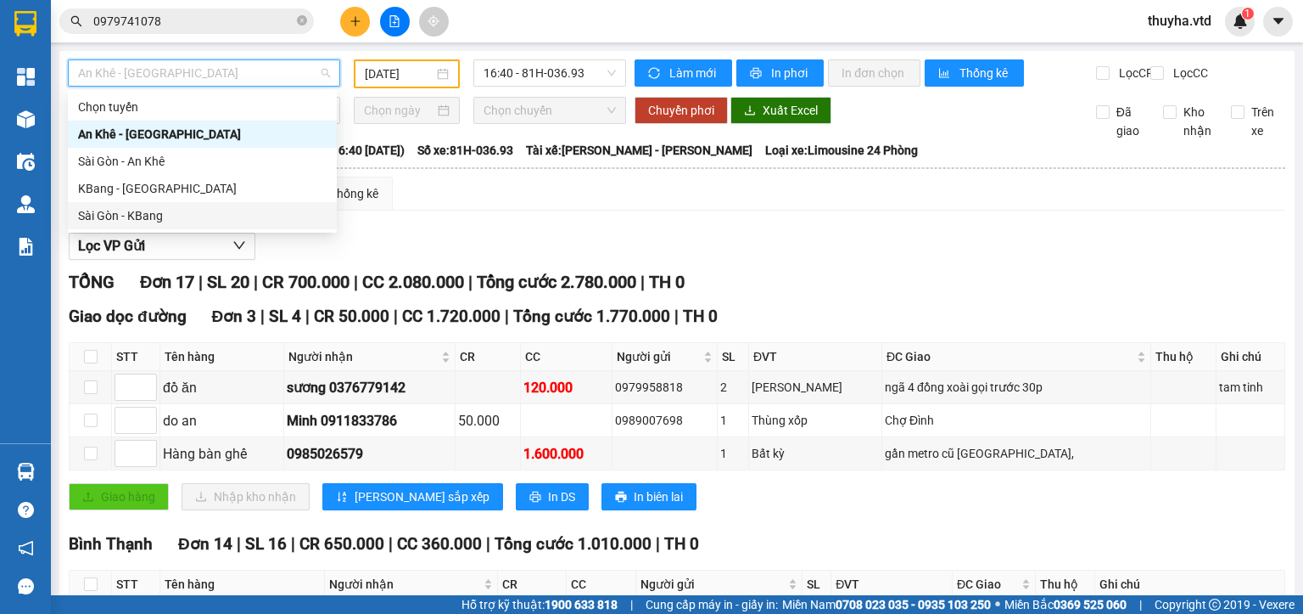
click at [120, 216] on div "Sài Gòn - KBang" at bounding box center [202, 215] width 249 height 19
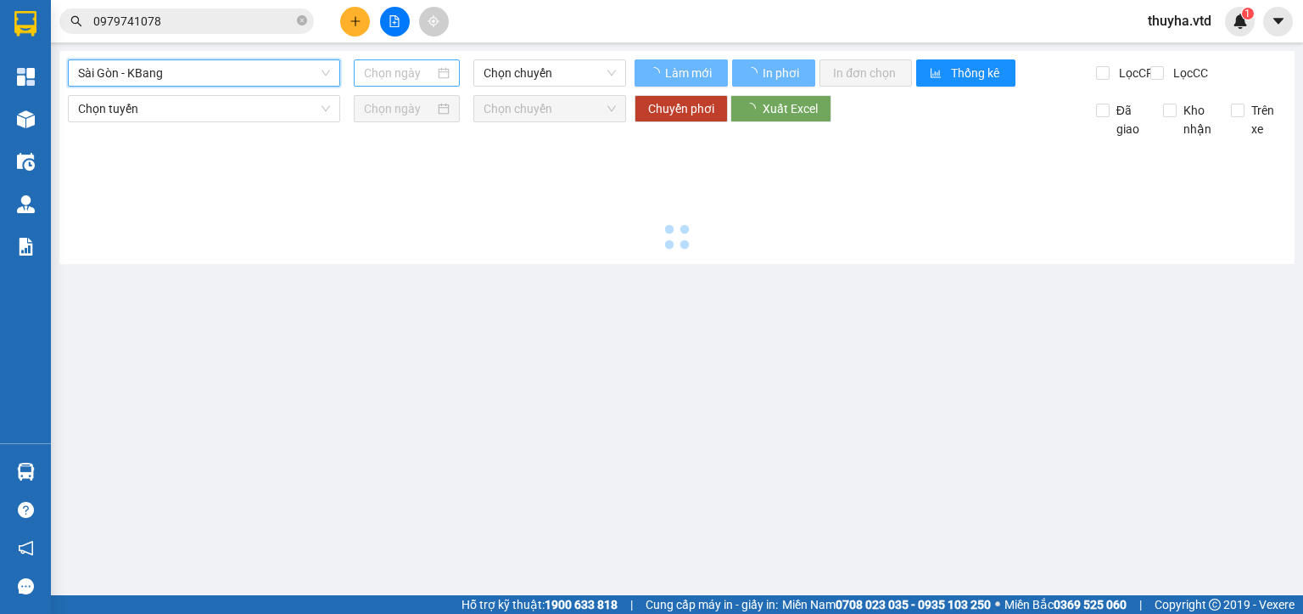
click at [391, 70] on input at bounding box center [399, 73] width 70 height 19
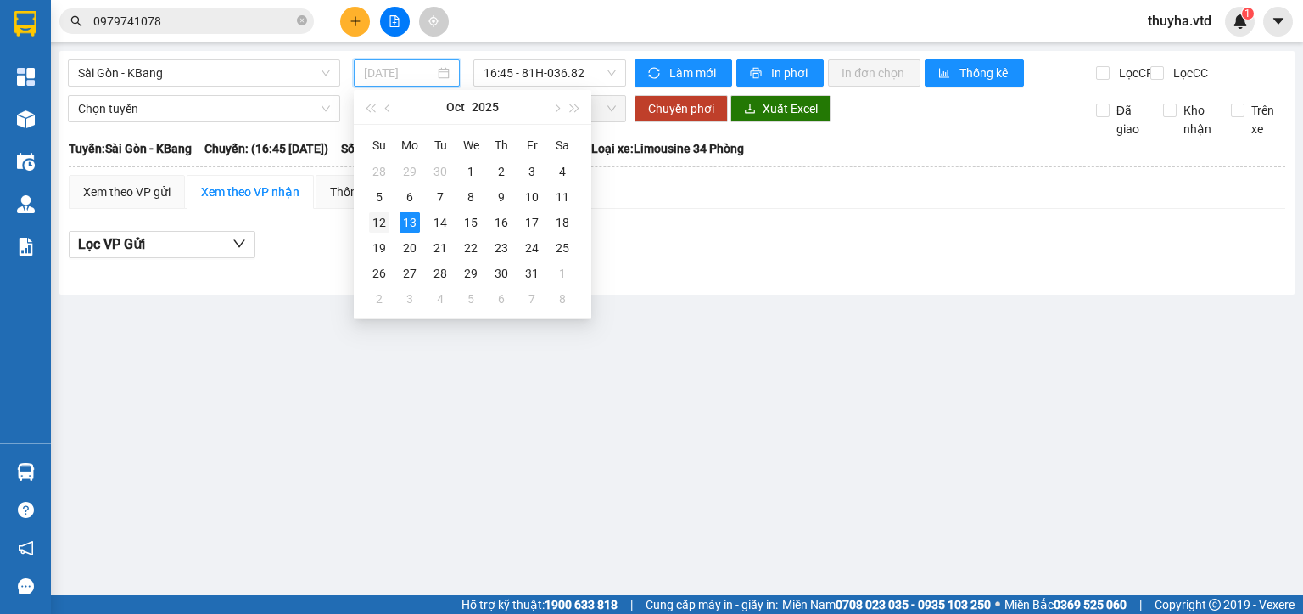
click at [379, 221] on div "12" at bounding box center [379, 222] width 20 height 20
type input "12/10/2025"
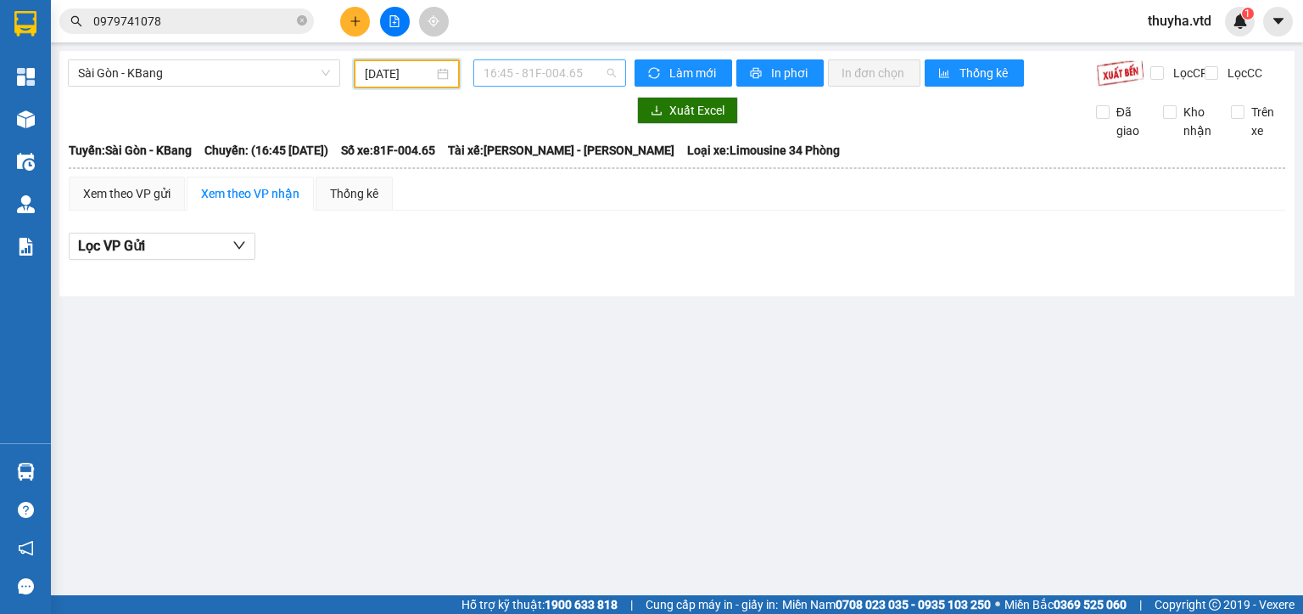
click at [528, 75] on span "16:45 - 81F-004.65" at bounding box center [550, 72] width 133 height 25
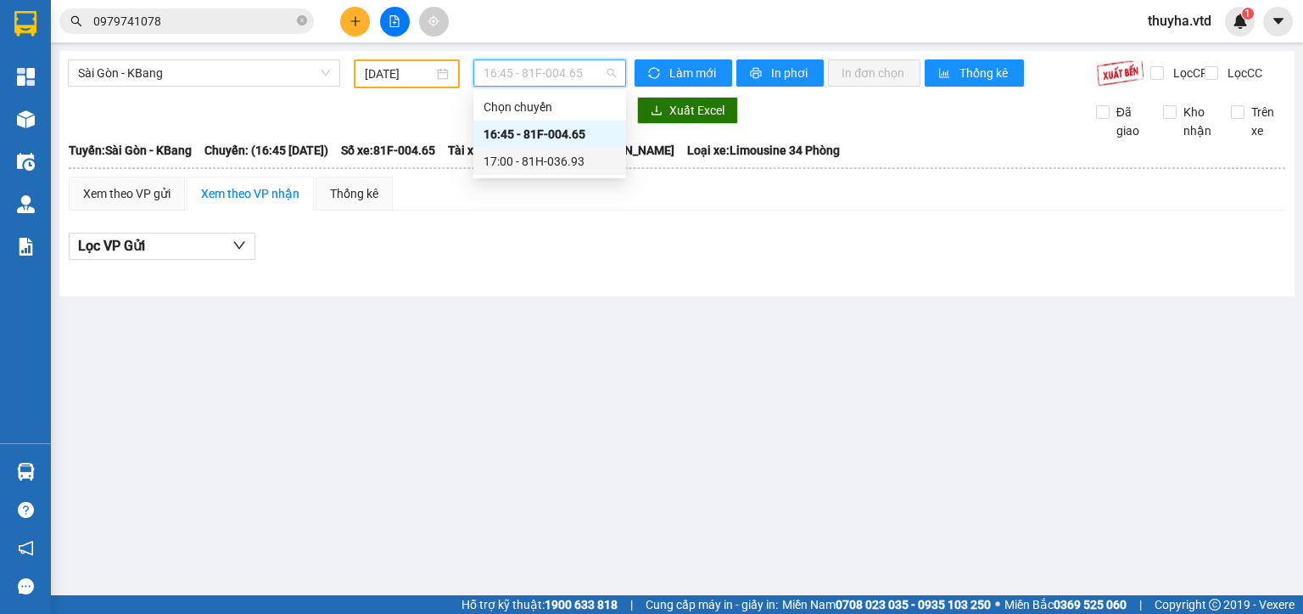
click at [541, 166] on div "17:00 - 81H-036.93" at bounding box center [550, 161] width 132 height 19
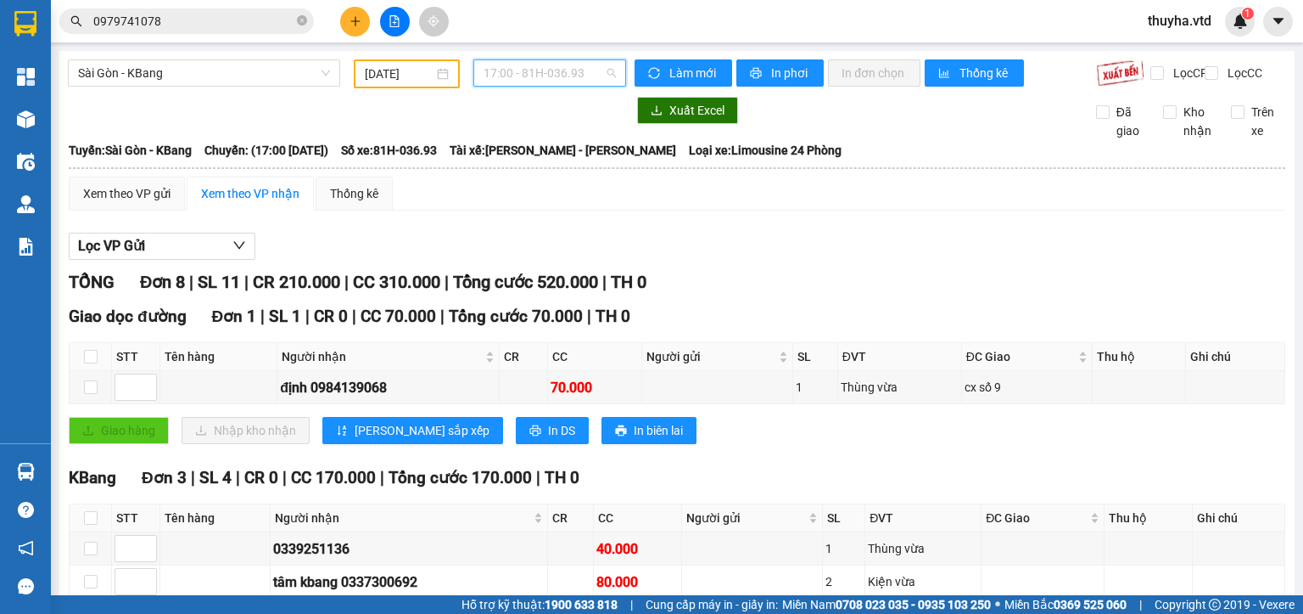
click at [510, 72] on span "17:00 - 81H-036.93" at bounding box center [550, 72] width 133 height 25
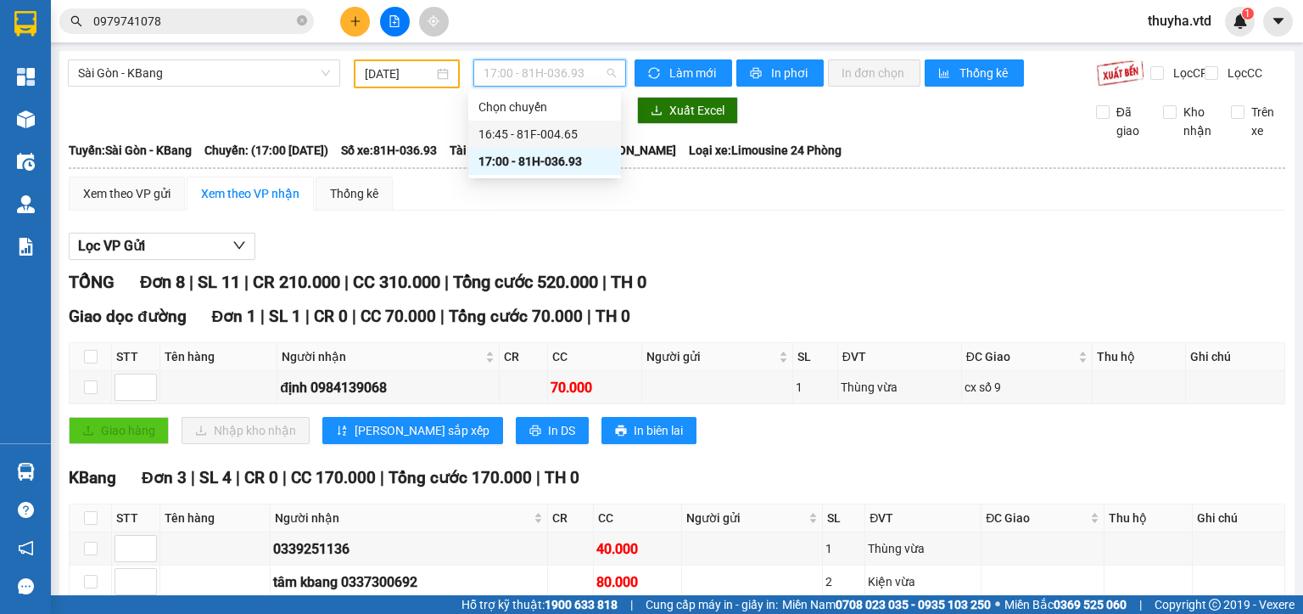
click at [546, 131] on div "16:45 - 81F-004.65" at bounding box center [545, 134] width 132 height 19
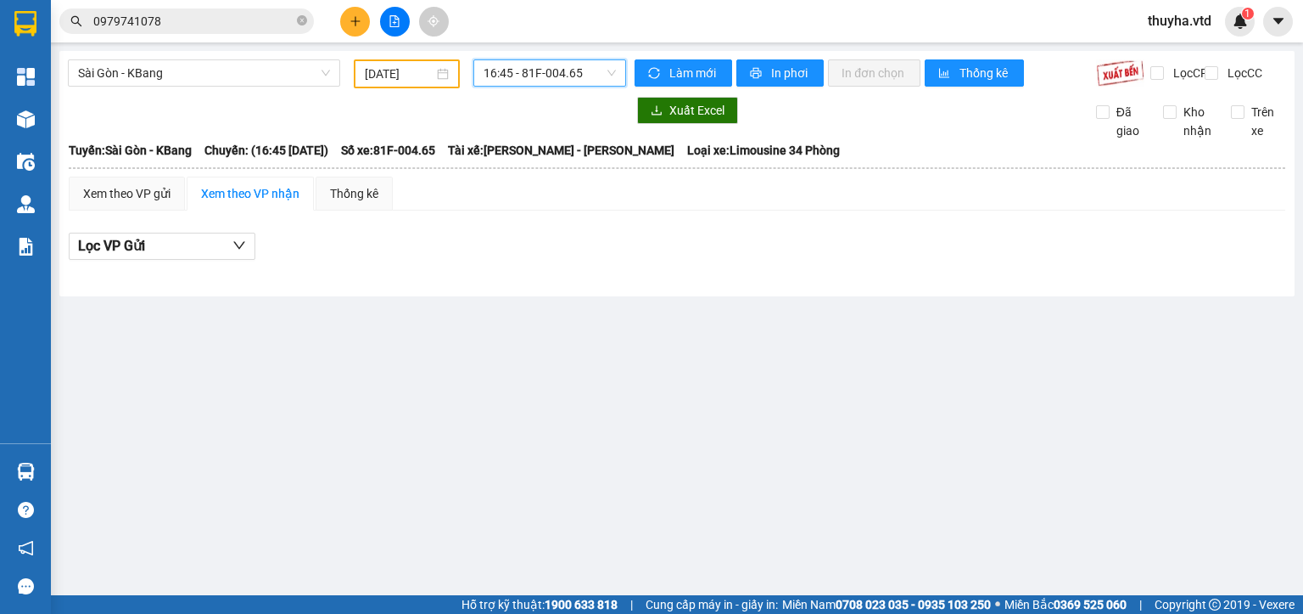
click at [546, 71] on span "16:45 - 81F-004.65" at bounding box center [550, 72] width 133 height 25
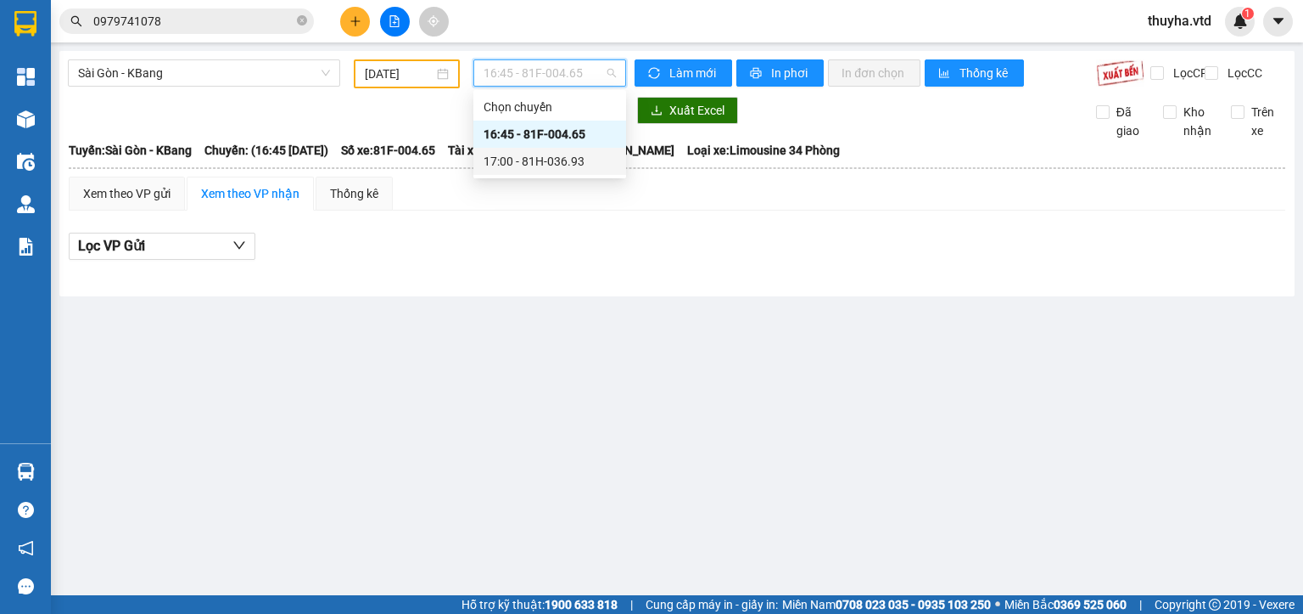
click at [570, 159] on div "17:00 - 81H-036.93" at bounding box center [550, 161] width 132 height 19
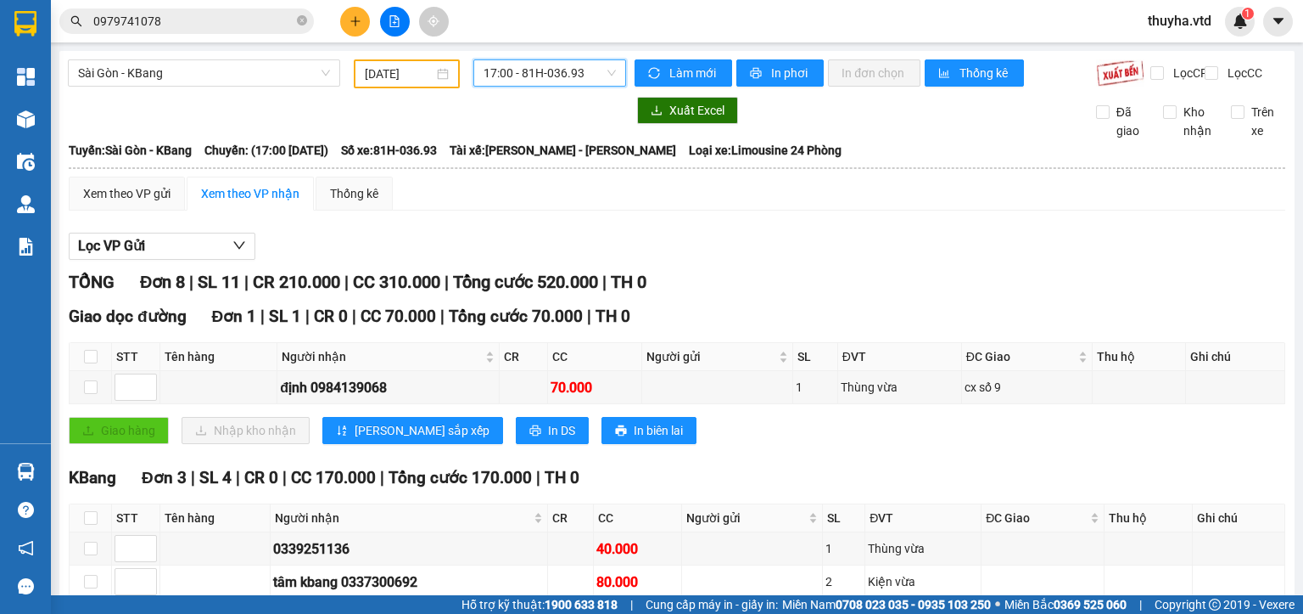
click at [358, 26] on icon "plus" at bounding box center [356, 21] width 12 height 12
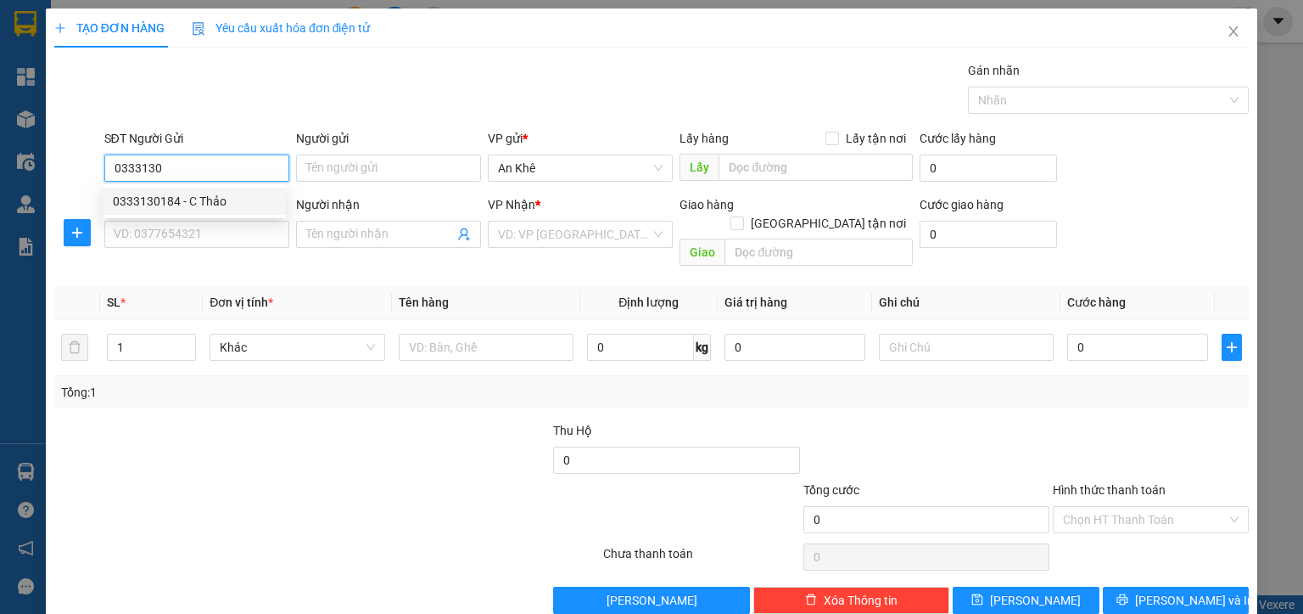
click at [181, 199] on div "0333130184 - C Thảo" at bounding box center [194, 201] width 163 height 19
type input "0333130184"
type input "C Thảo"
type input "0866049943"
type input "Ny"
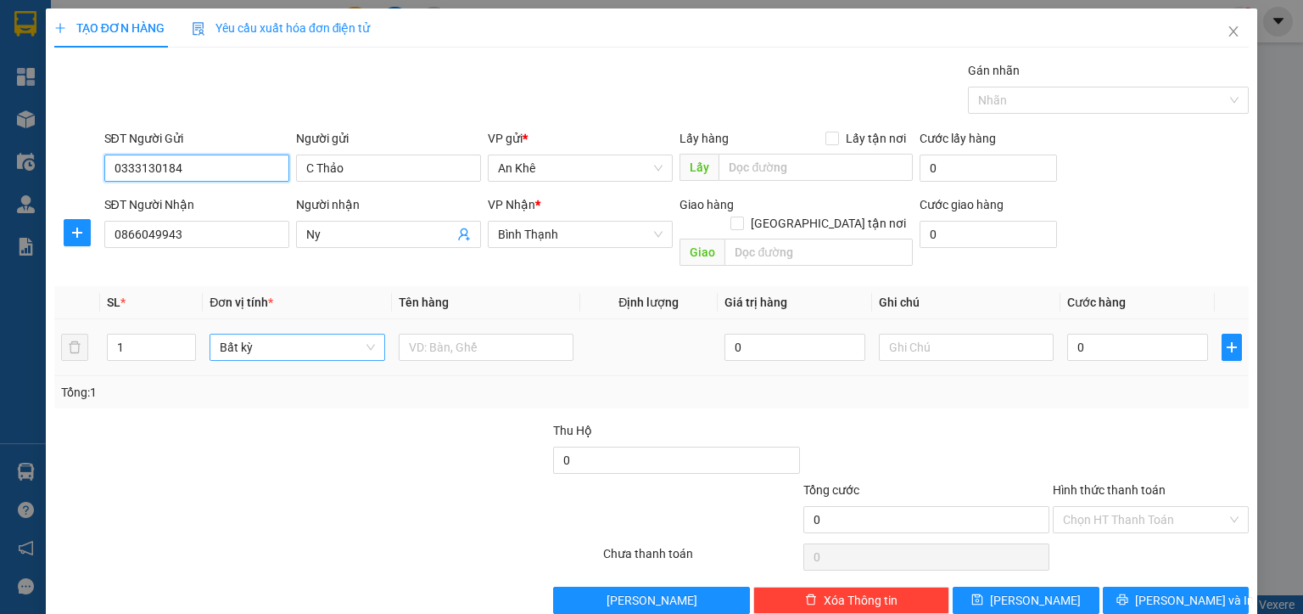
click at [269, 336] on span "Bất kỳ" at bounding box center [297, 346] width 154 height 25
type input "0333130184"
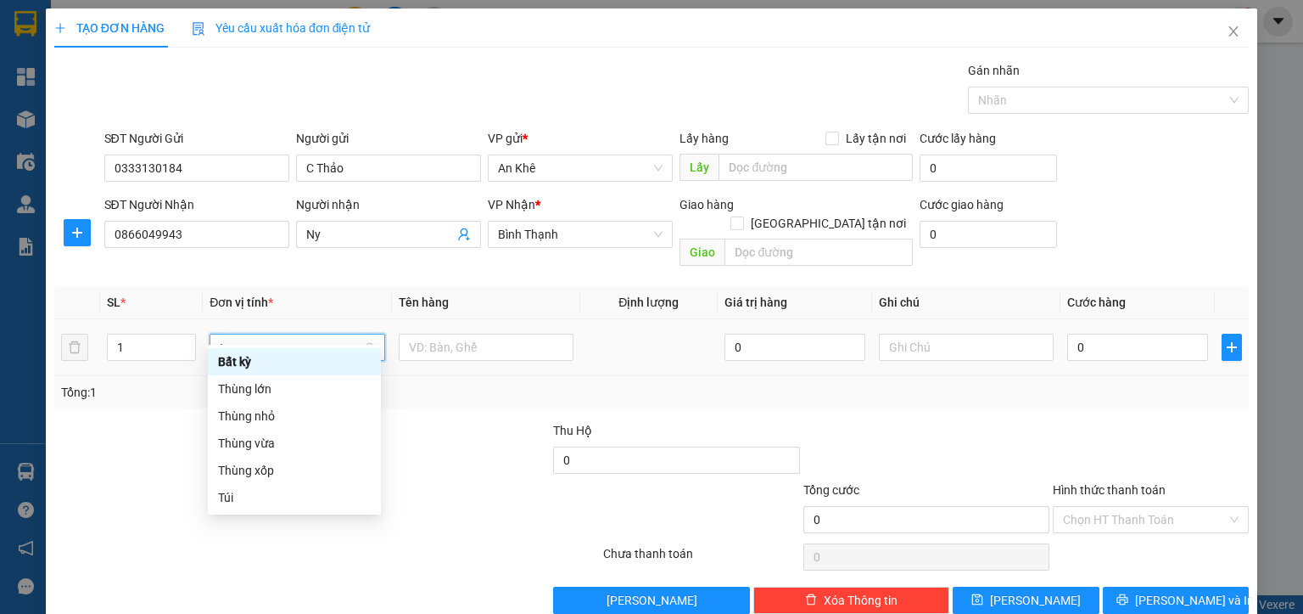
type input "th"
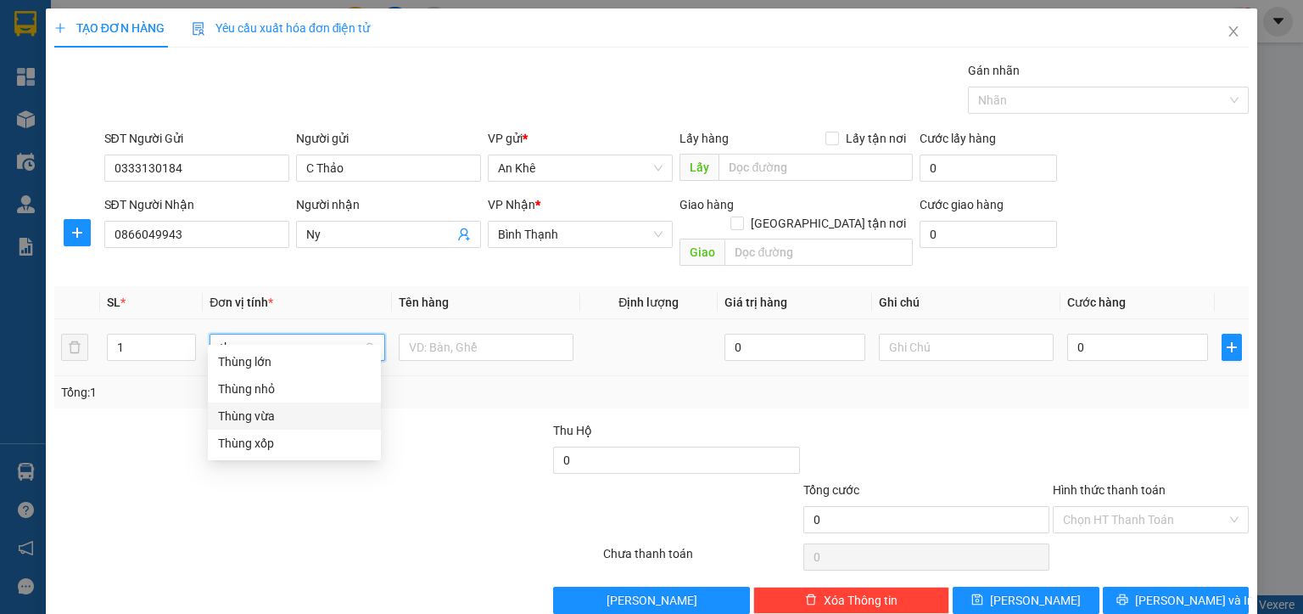
click at [248, 417] on div "Thùng vừa" at bounding box center [294, 415] width 153 height 19
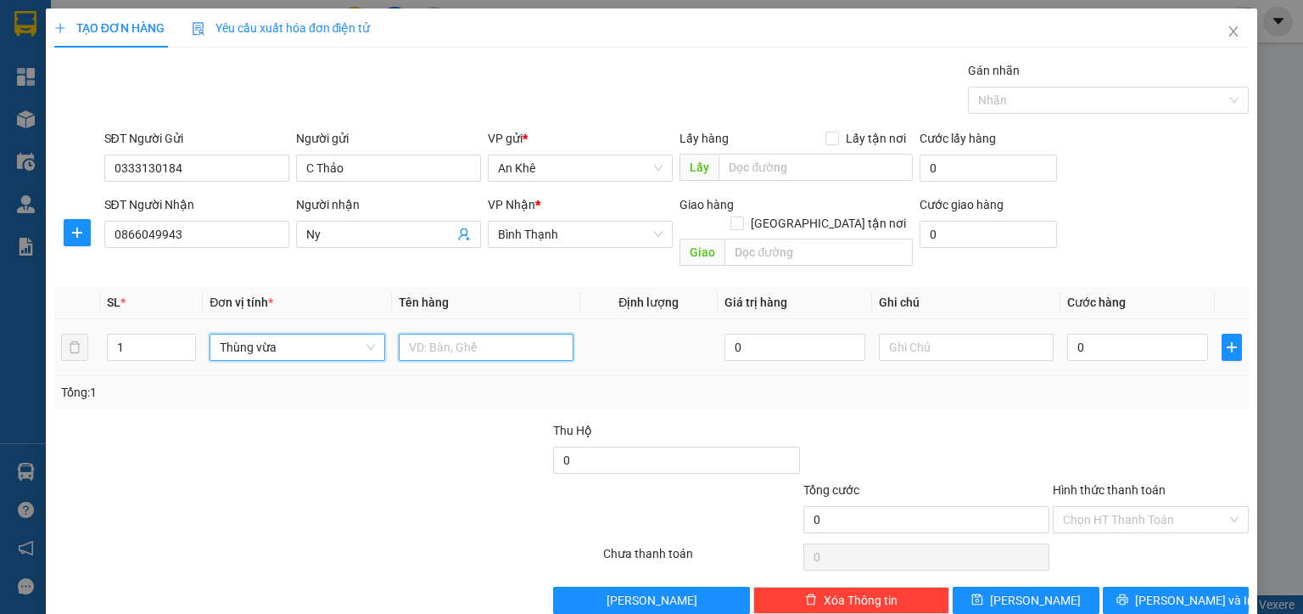
click at [440, 333] on input "text" at bounding box center [486, 346] width 175 height 27
click at [1140, 341] on div "0" at bounding box center [1137, 347] width 141 height 34
click at [1140, 338] on input "0" at bounding box center [1137, 346] width 141 height 27
click at [1076, 507] on input "Hình thức thanh toán" at bounding box center [1145, 519] width 164 height 25
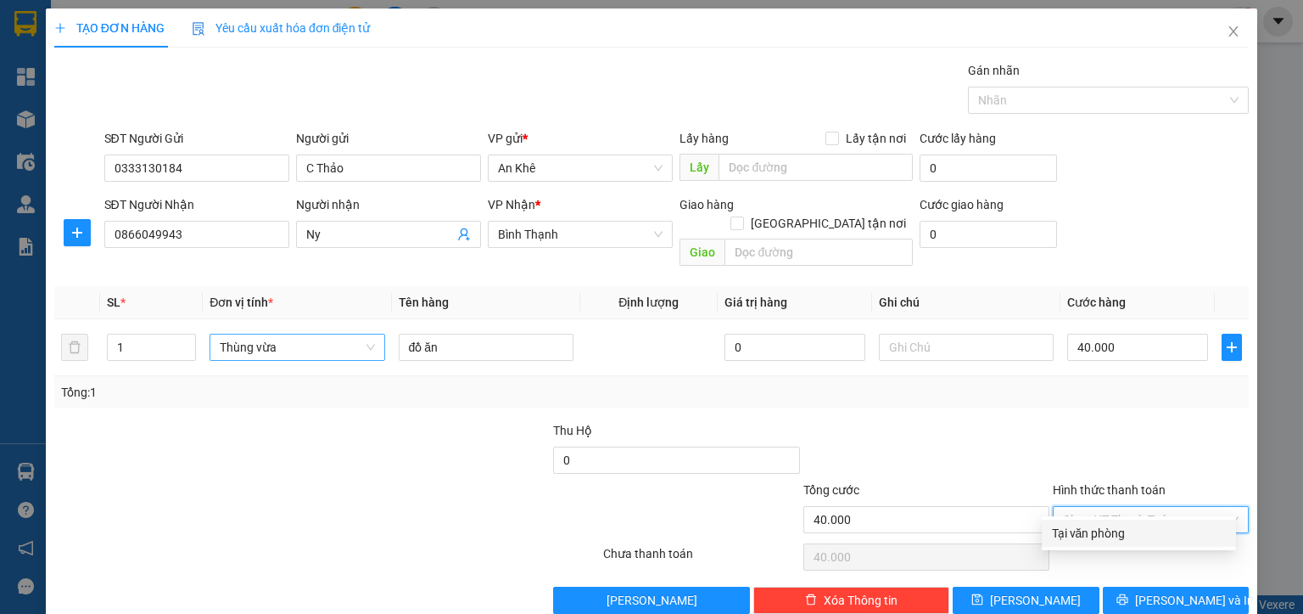
click at [1078, 531] on div "Tại văn phòng" at bounding box center [1139, 533] width 174 height 19
click at [1164, 591] on span "[PERSON_NAME] và In" at bounding box center [1194, 600] width 119 height 19
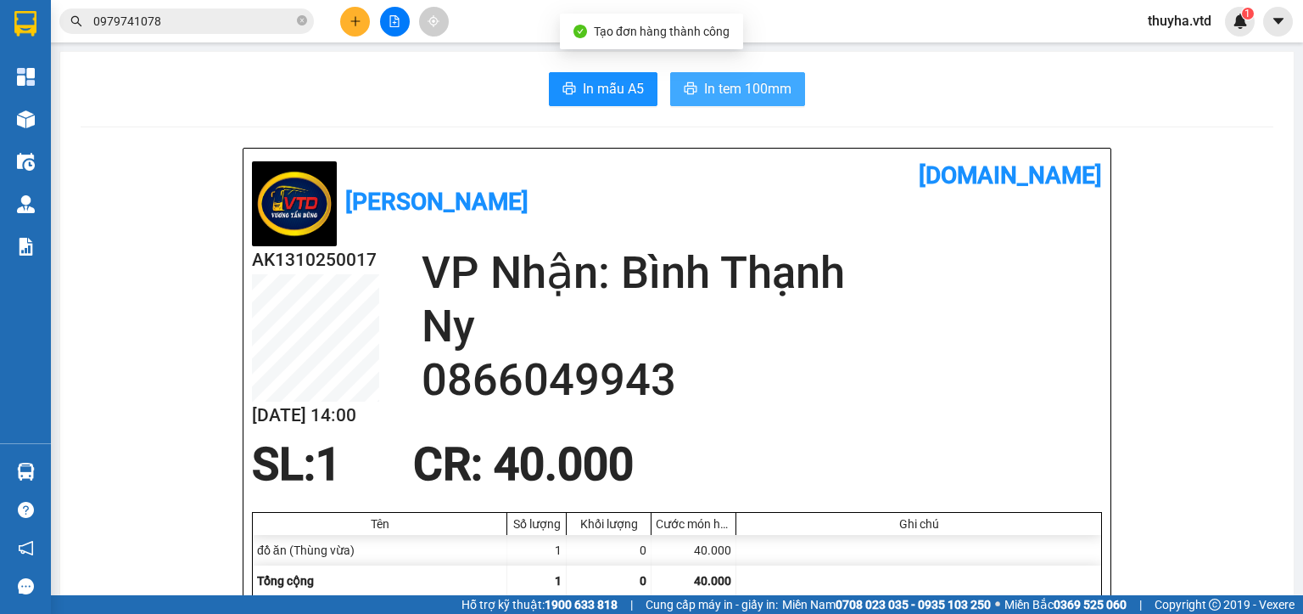
click at [719, 81] on span "In tem 100mm" at bounding box center [747, 88] width 87 height 21
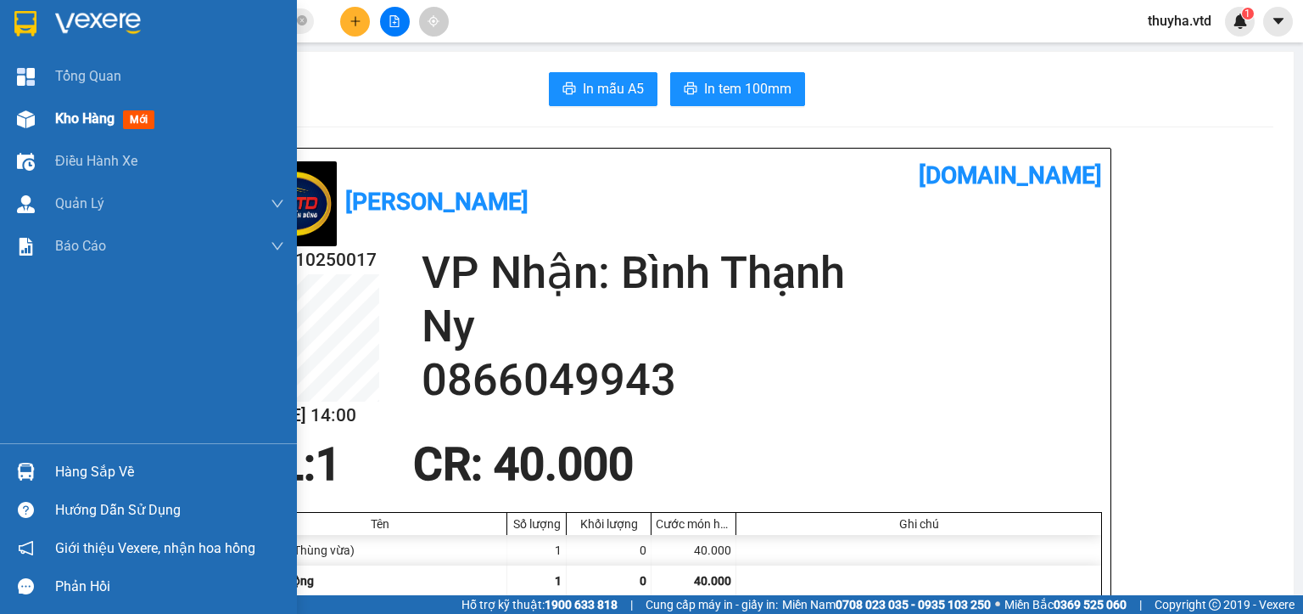
click at [27, 123] on img at bounding box center [26, 119] width 18 height 18
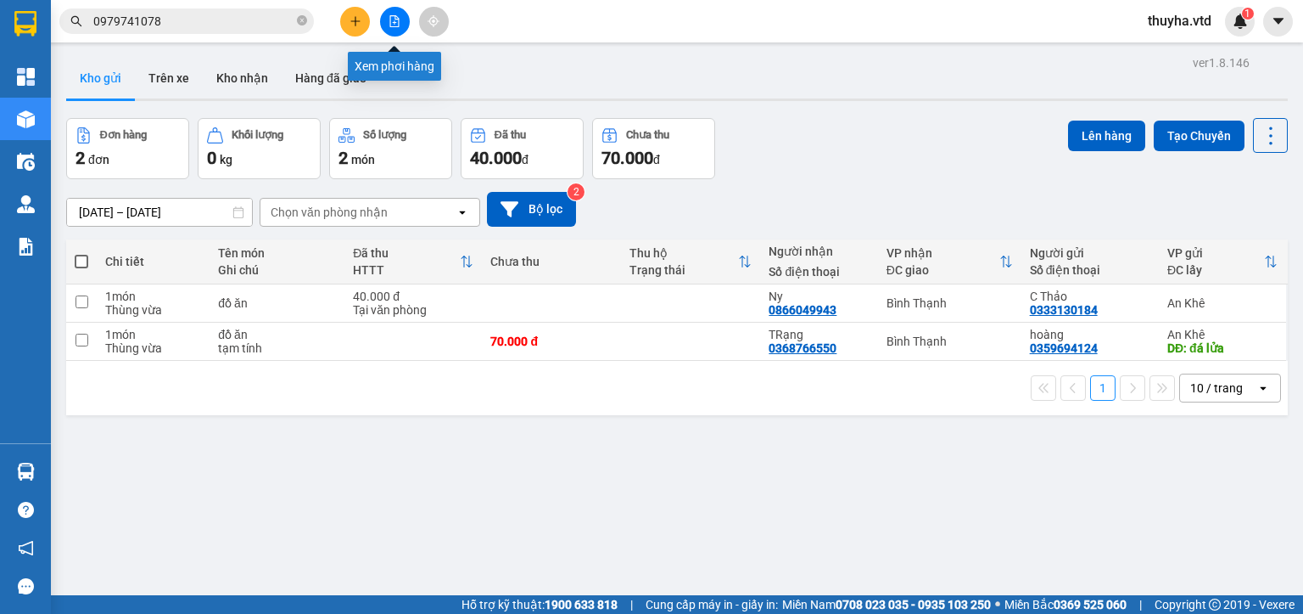
click at [397, 22] on icon "file-add" at bounding box center [395, 21] width 12 height 12
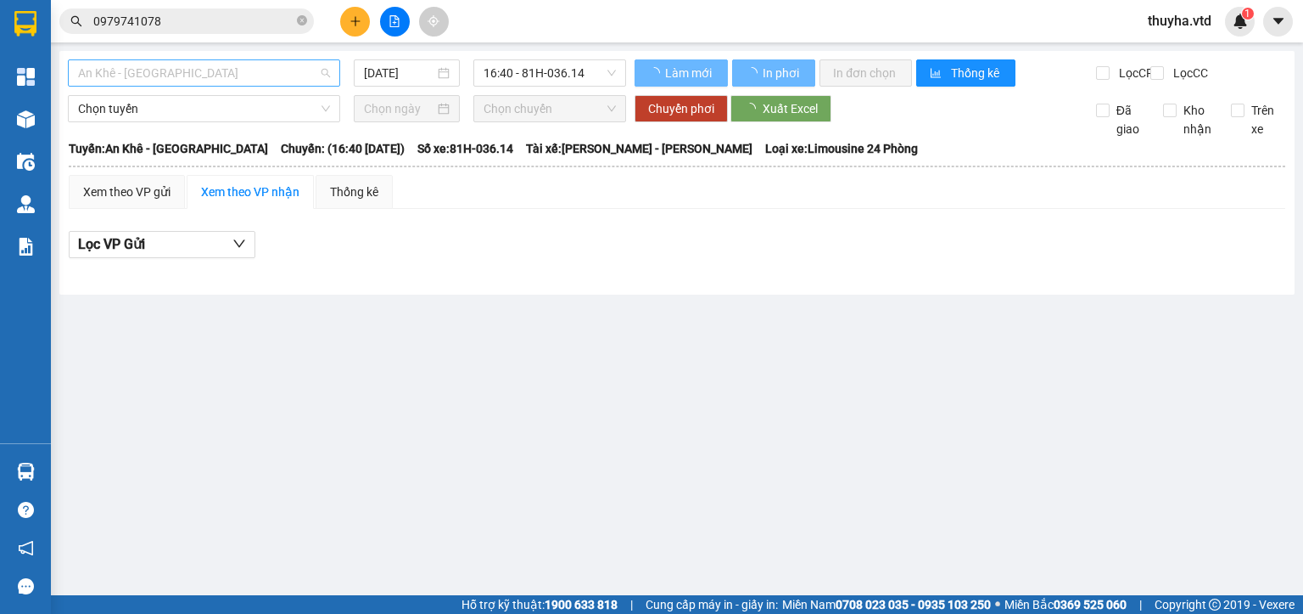
click at [142, 76] on span "An Khê - [GEOGRAPHIC_DATA]" at bounding box center [204, 72] width 252 height 25
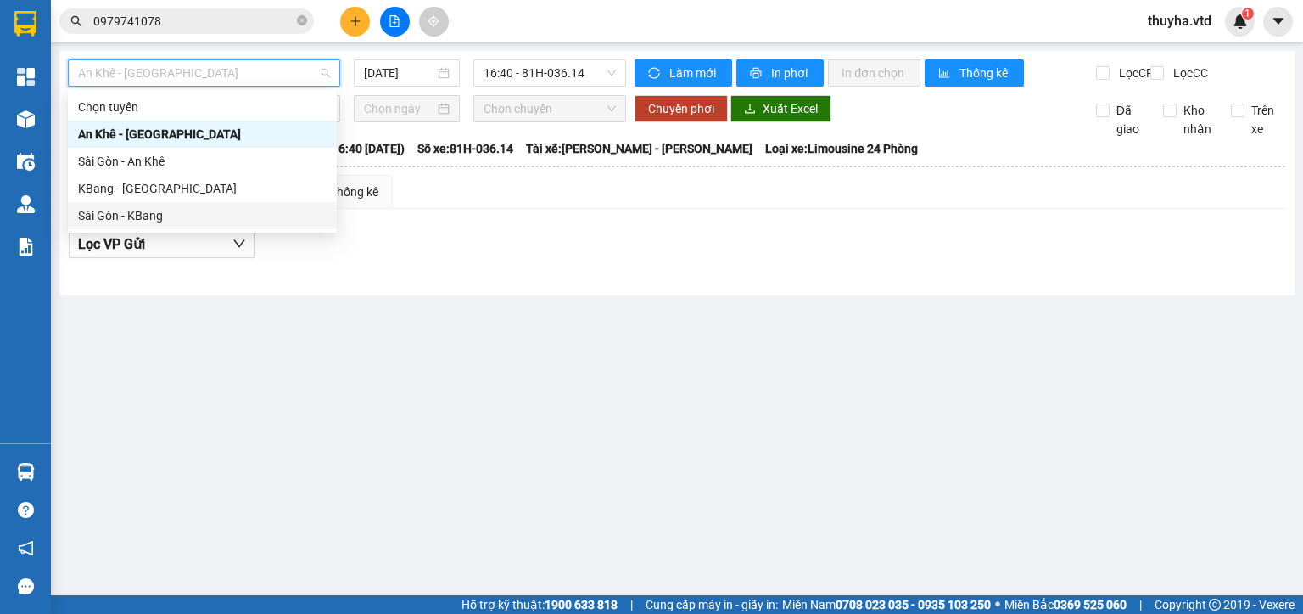
click at [135, 211] on div "Sài Gòn - KBang" at bounding box center [202, 215] width 249 height 19
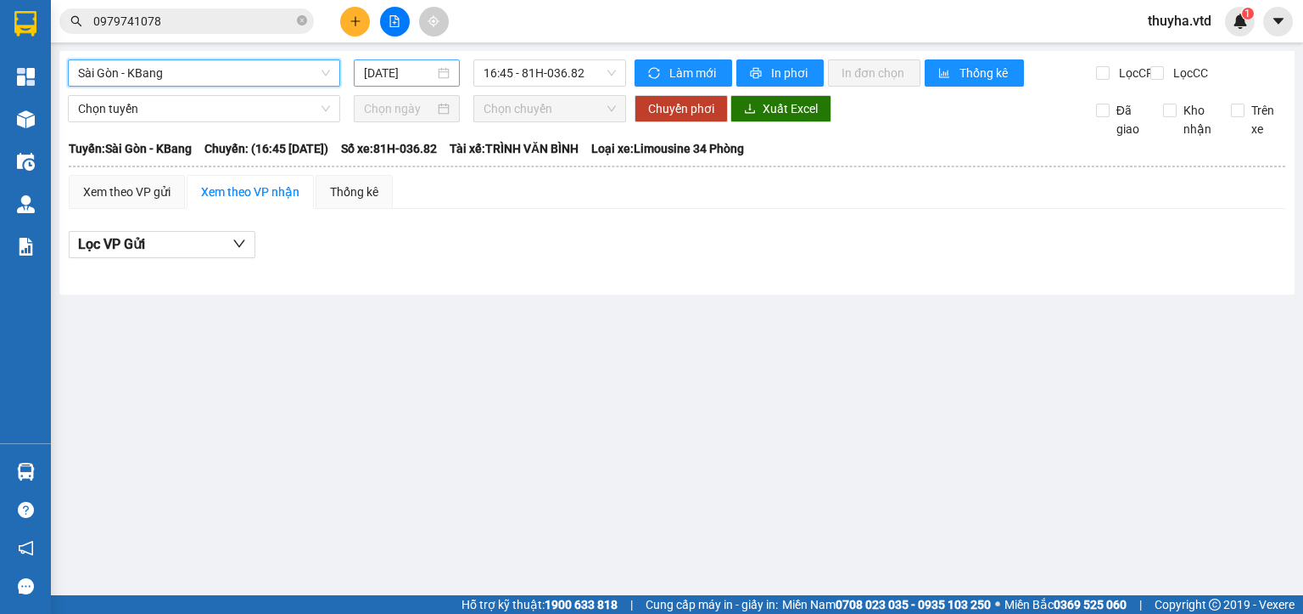
click at [406, 69] on input "[DATE]" at bounding box center [399, 73] width 70 height 19
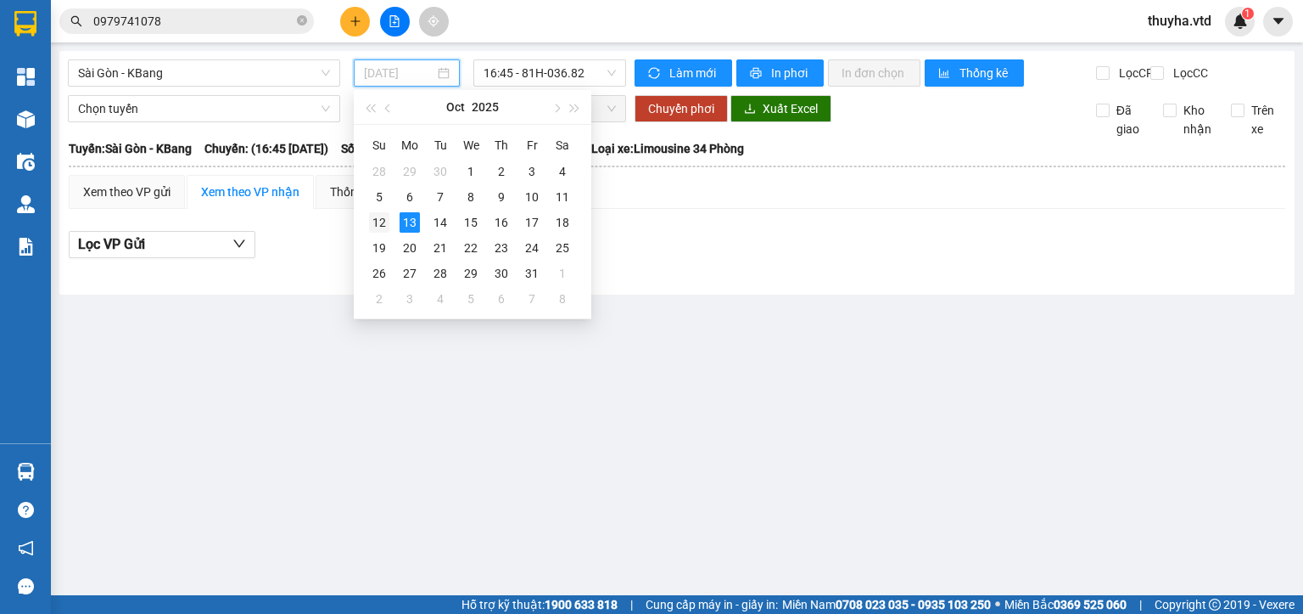
click at [379, 216] on div "12" at bounding box center [379, 222] width 20 height 20
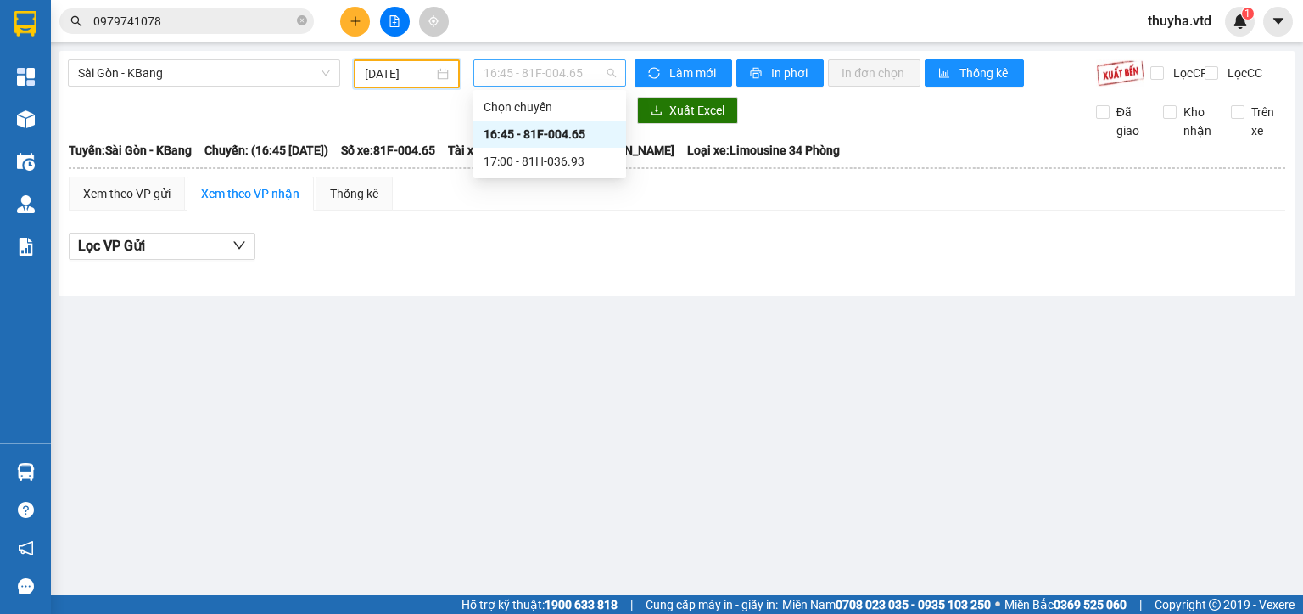
click at [518, 66] on span "16:45 - 81F-004.65" at bounding box center [550, 72] width 133 height 25
click at [579, 161] on div "17:00 - 81H-036.93" at bounding box center [550, 161] width 132 height 19
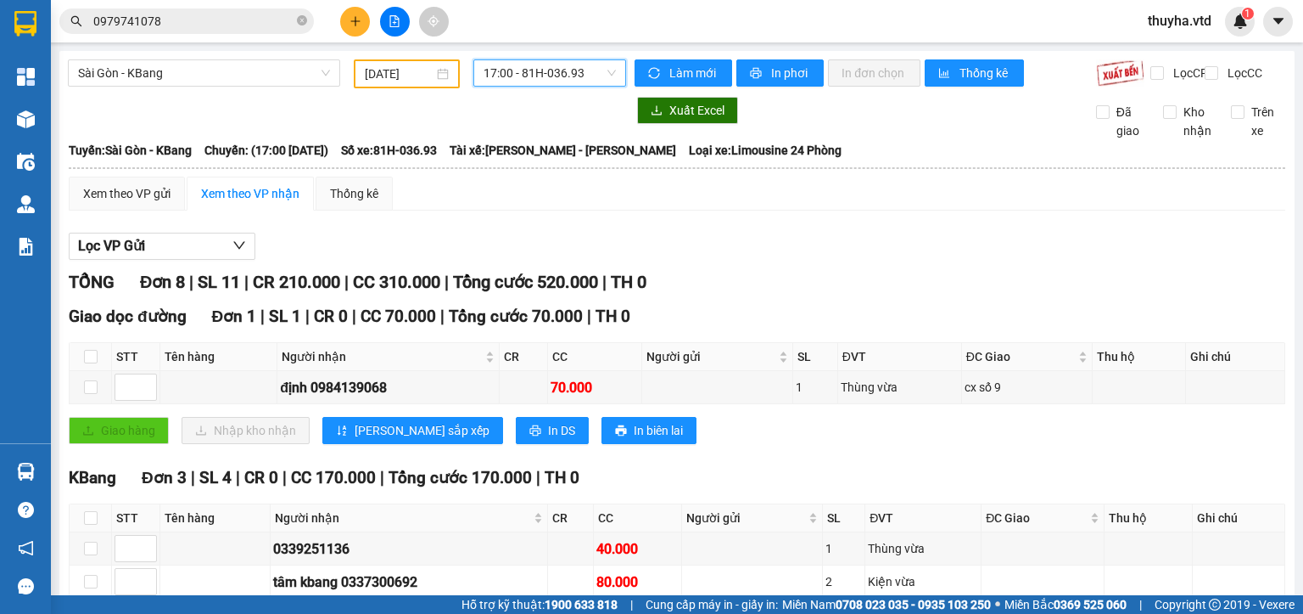
click at [556, 66] on span "17:00 - 81H-036.93" at bounding box center [550, 72] width 133 height 25
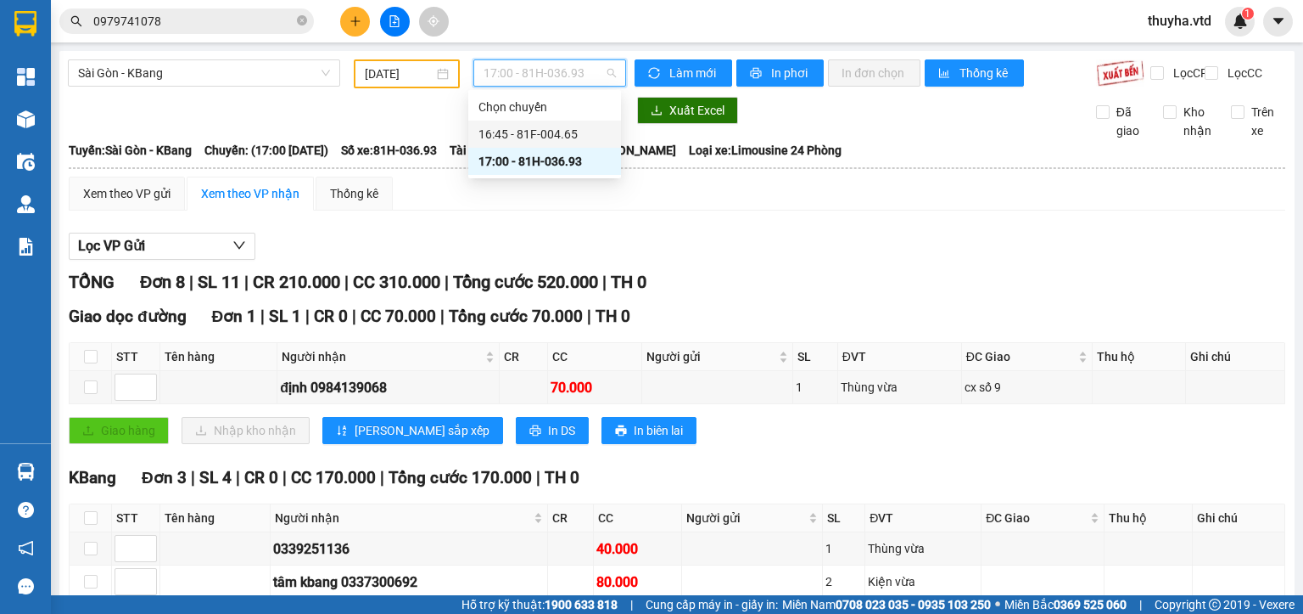
click at [567, 136] on div "16:45 - 81F-004.65" at bounding box center [545, 134] width 132 height 19
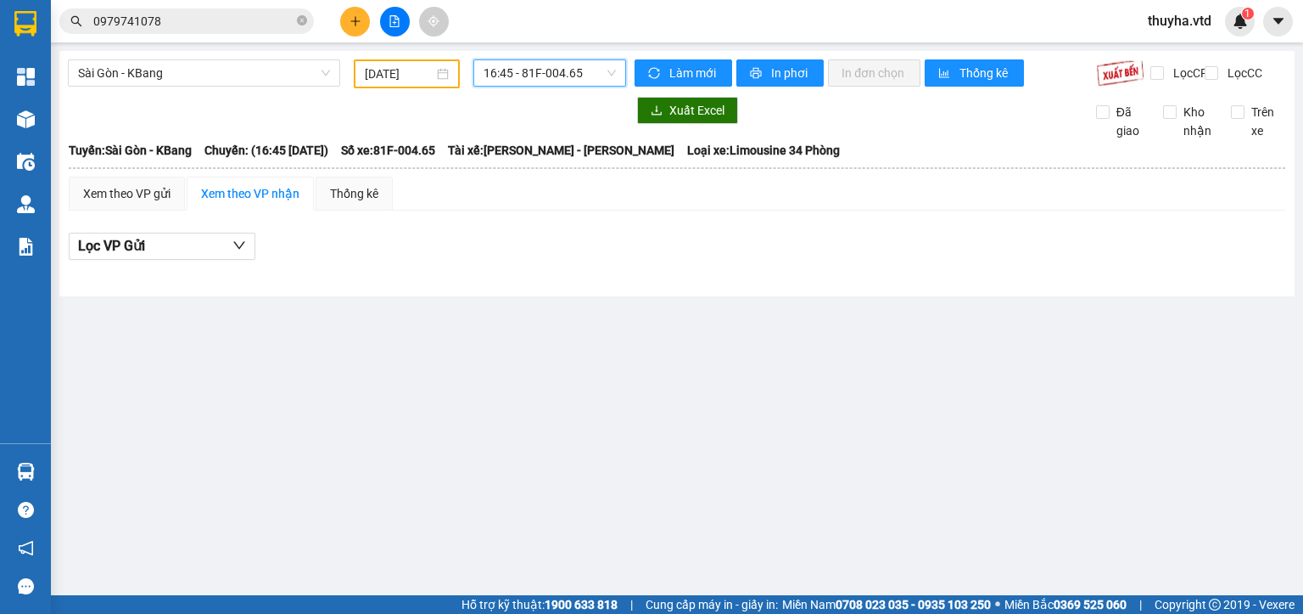
click at [353, 25] on icon "plus" at bounding box center [356, 21] width 12 height 12
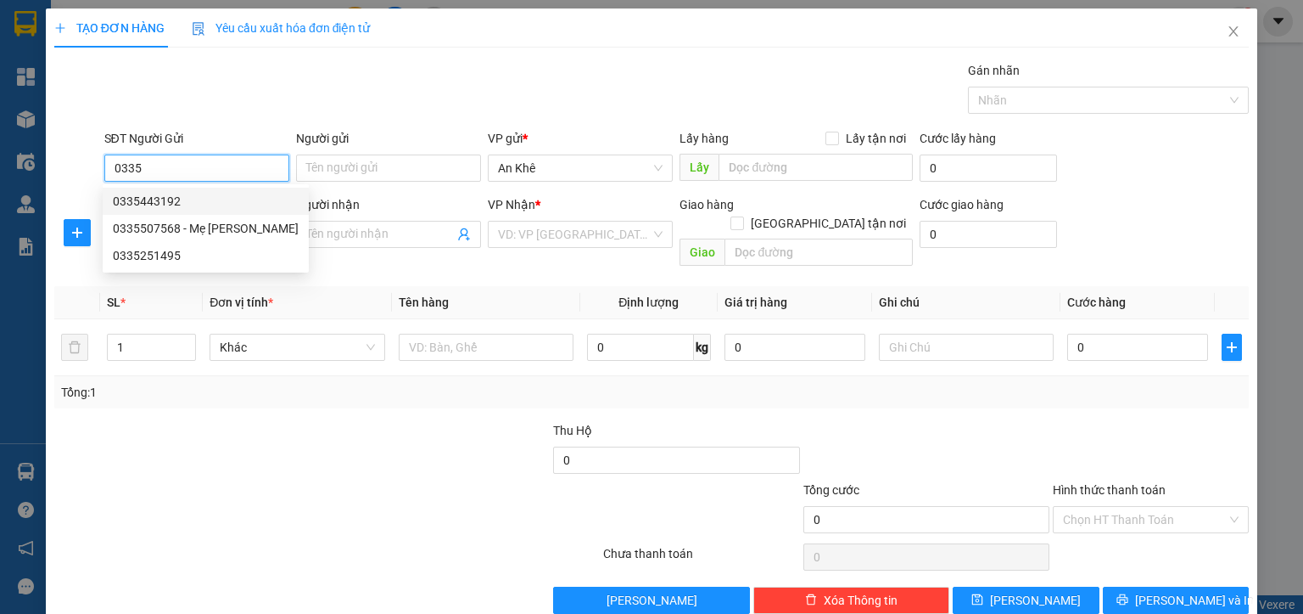
click at [197, 199] on div "0335443192" at bounding box center [206, 201] width 186 height 19
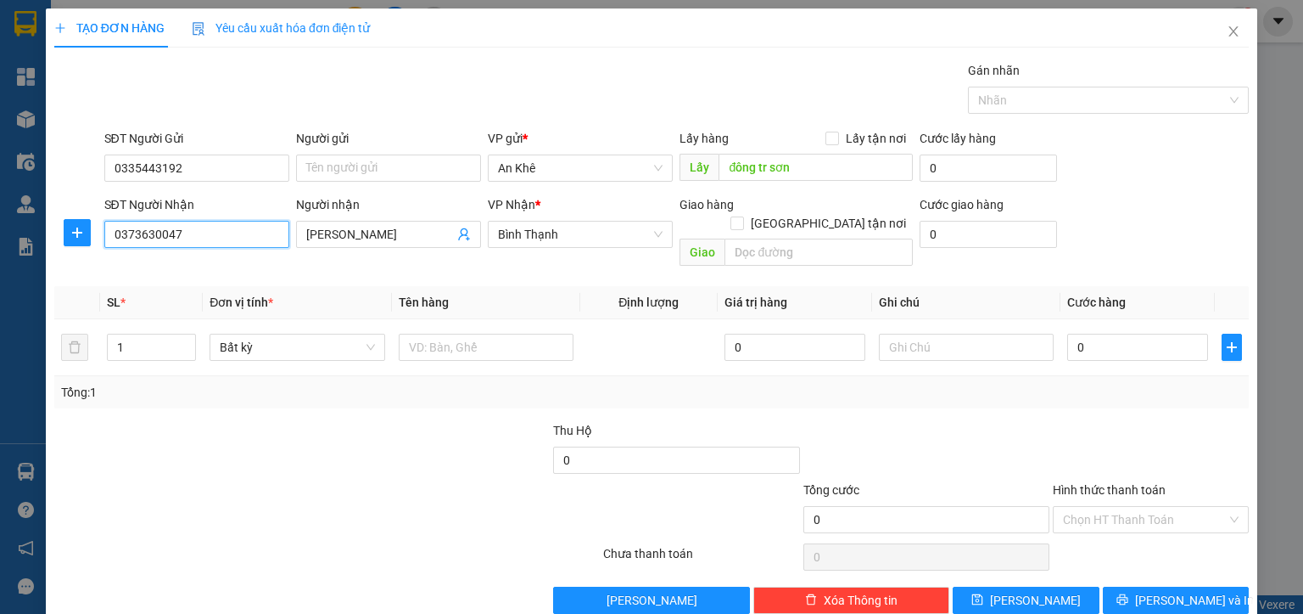
drag, startPoint x: 171, startPoint y: 236, endPoint x: 6, endPoint y: 263, distance: 167.7
click at [6, 263] on div "TẠO ĐƠN HÀNG Yêu cầu xuất hóa đơn điện tử Transit Pickup Surcharge Ids Transit …" at bounding box center [651, 307] width 1303 height 614
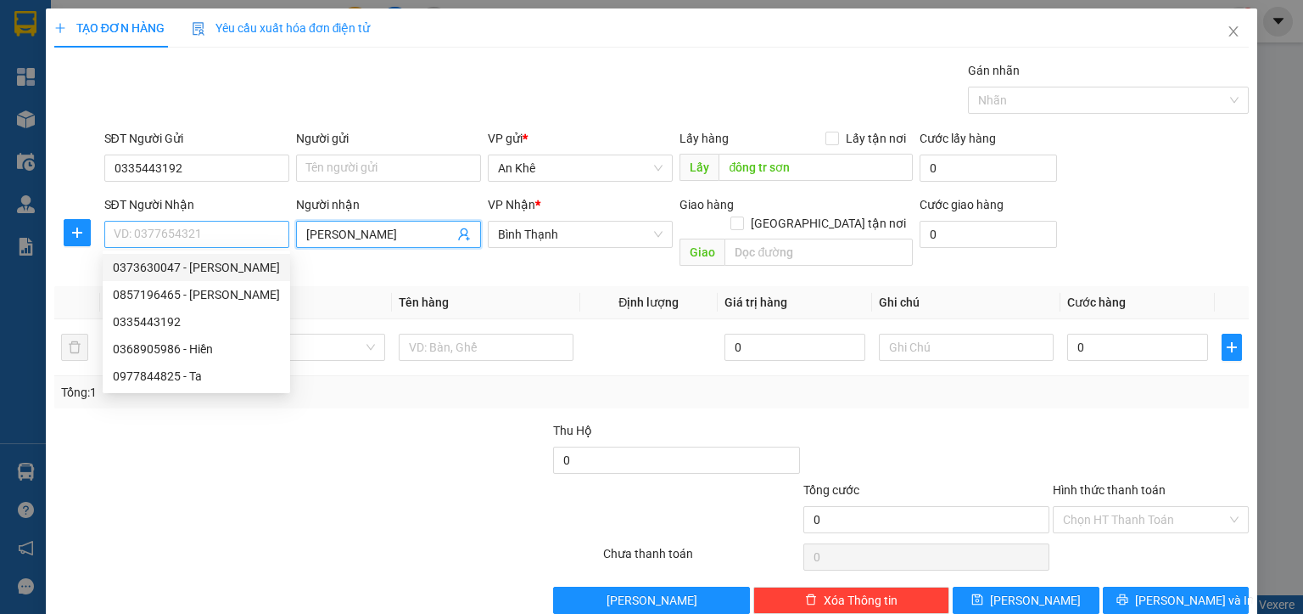
drag, startPoint x: 279, startPoint y: 236, endPoint x: 252, endPoint y: 238, distance: 27.3
click at [252, 238] on div "SĐT Người Nhận VD: 0377654321 Người nhận Kim Nhan Kim Nhan VP Nhận * Bình Thạnh…" at bounding box center [677, 234] width 1152 height 78
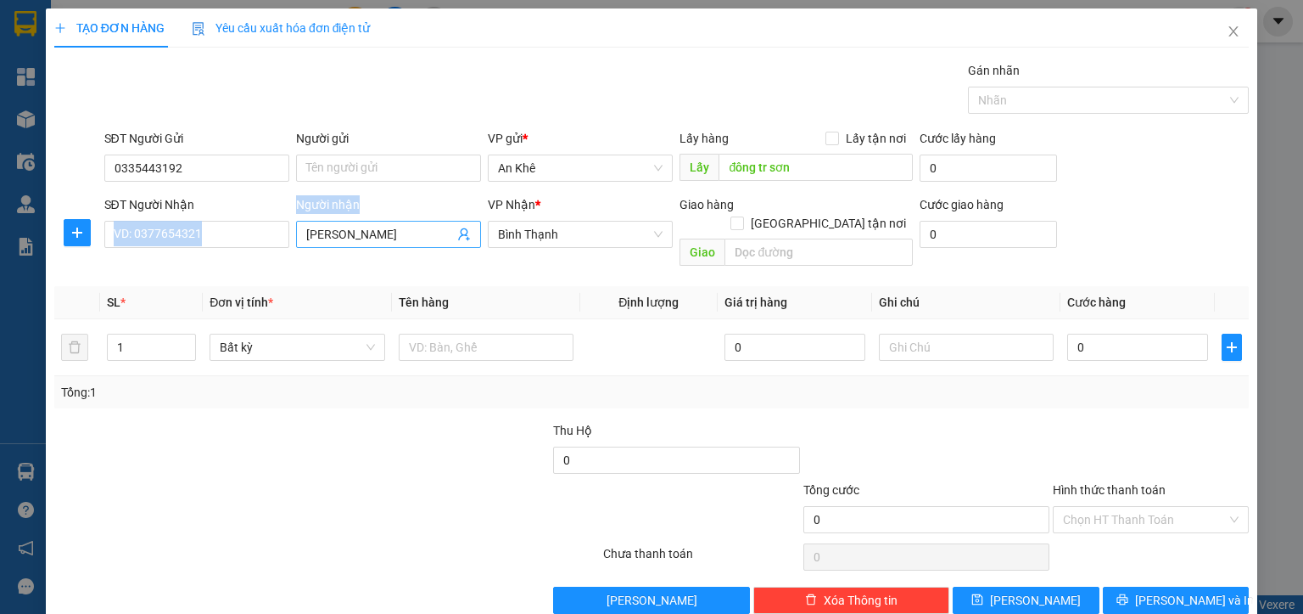
drag, startPoint x: 361, startPoint y: 248, endPoint x: 332, endPoint y: 244, distance: 29.2
click at [276, 238] on div "SĐT Người Nhận VD: 0377654321 Người nhận Kim Nhan VP Nhận * Bình Thạnh Giao hàn…" at bounding box center [677, 234] width 1152 height 78
click at [371, 241] on input "Kim Nhan" at bounding box center [380, 234] width 148 height 19
click at [371, 241] on input "Kim" at bounding box center [380, 234] width 148 height 19
click at [371, 241] on input "Người nhận" at bounding box center [380, 234] width 148 height 19
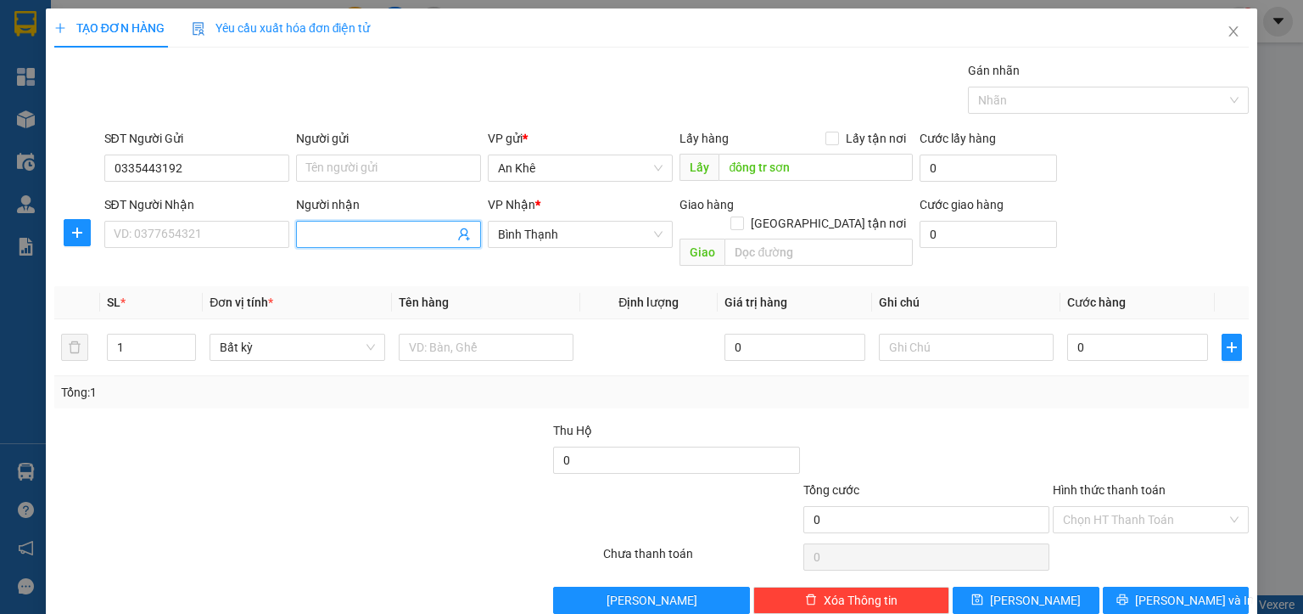
click at [371, 241] on input "Người nhận" at bounding box center [380, 234] width 148 height 19
click at [249, 334] on span "Bất kỳ" at bounding box center [297, 346] width 154 height 25
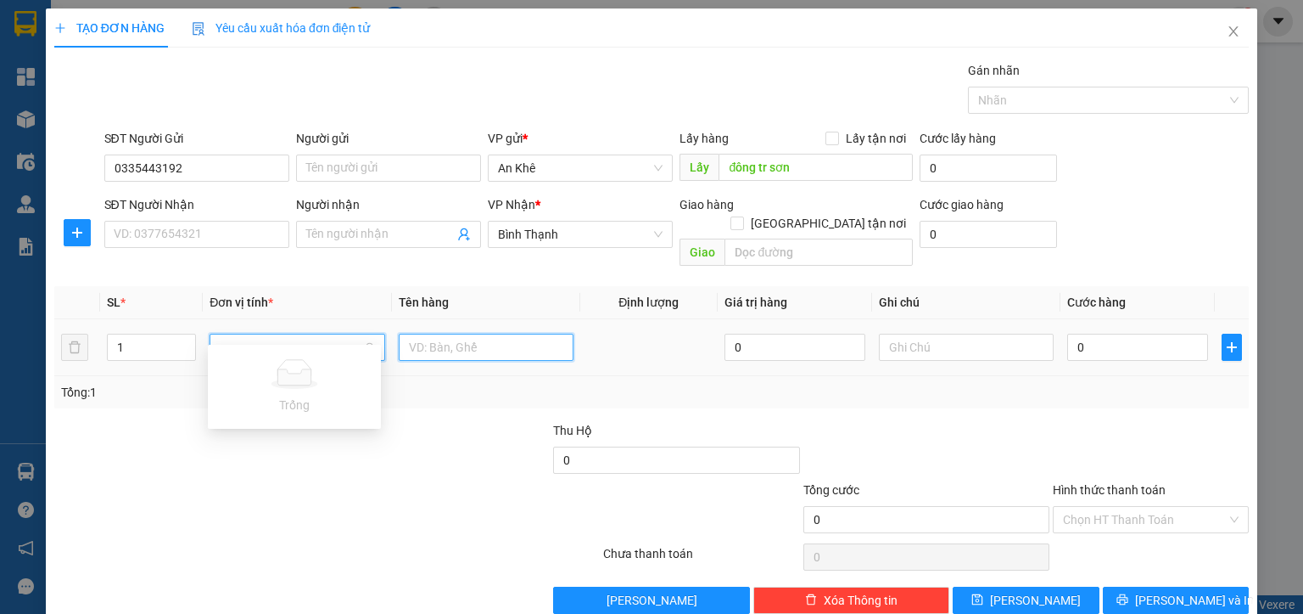
click at [441, 339] on input "text" at bounding box center [486, 346] width 175 height 27
drag, startPoint x: 221, startPoint y: 324, endPoint x: 244, endPoint y: 328, distance: 23.2
click at [224, 334] on span "Bất kỳ" at bounding box center [297, 346] width 154 height 25
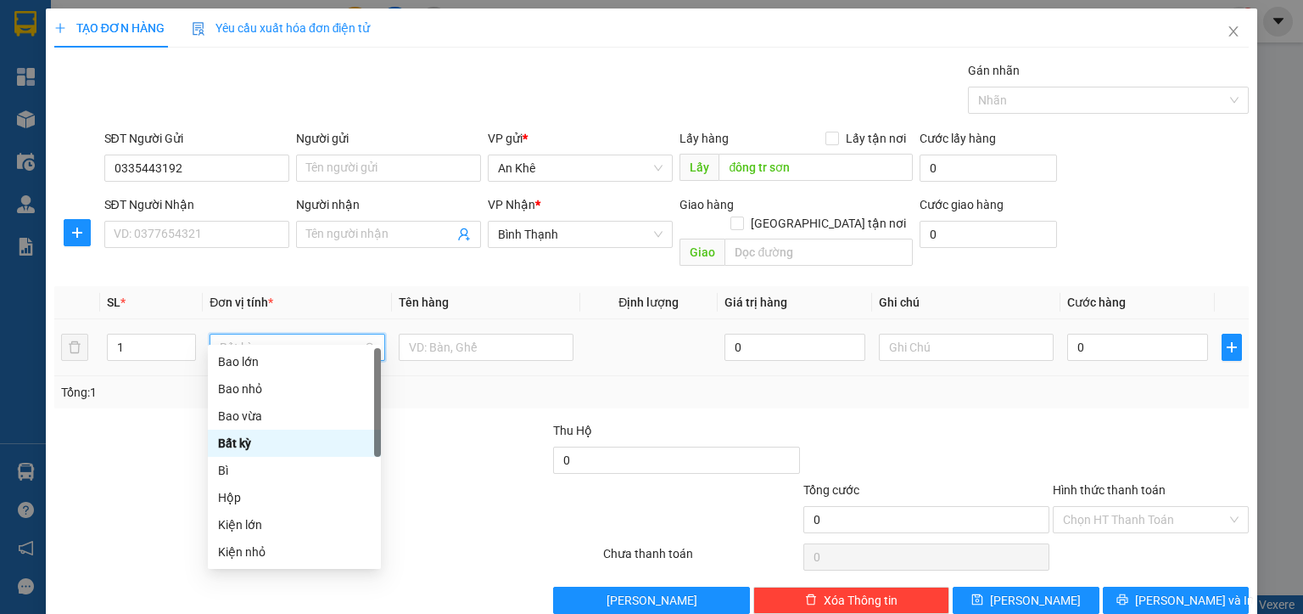
click at [244, 334] on span "Bất kỳ" at bounding box center [297, 346] width 154 height 25
click at [258, 414] on div "Bao vừa" at bounding box center [294, 415] width 153 height 19
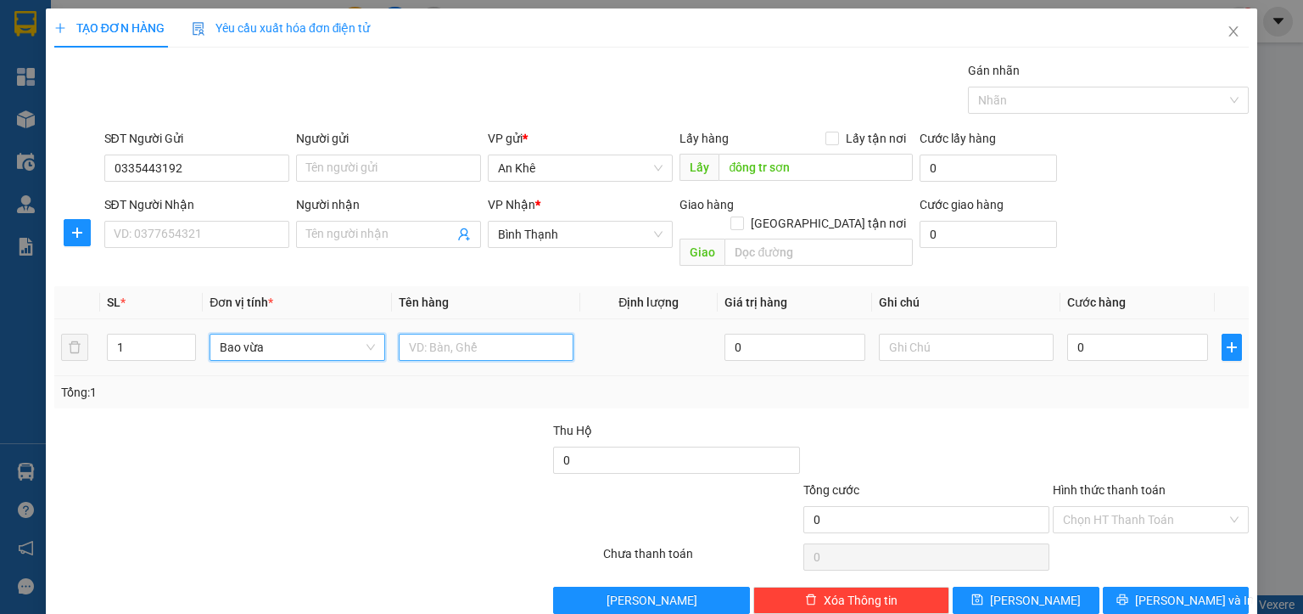
click at [413, 333] on input "text" at bounding box center [486, 346] width 175 height 27
click at [1080, 341] on div "0" at bounding box center [1137, 347] width 141 height 34
click at [1086, 333] on input "0" at bounding box center [1137, 346] width 141 height 27
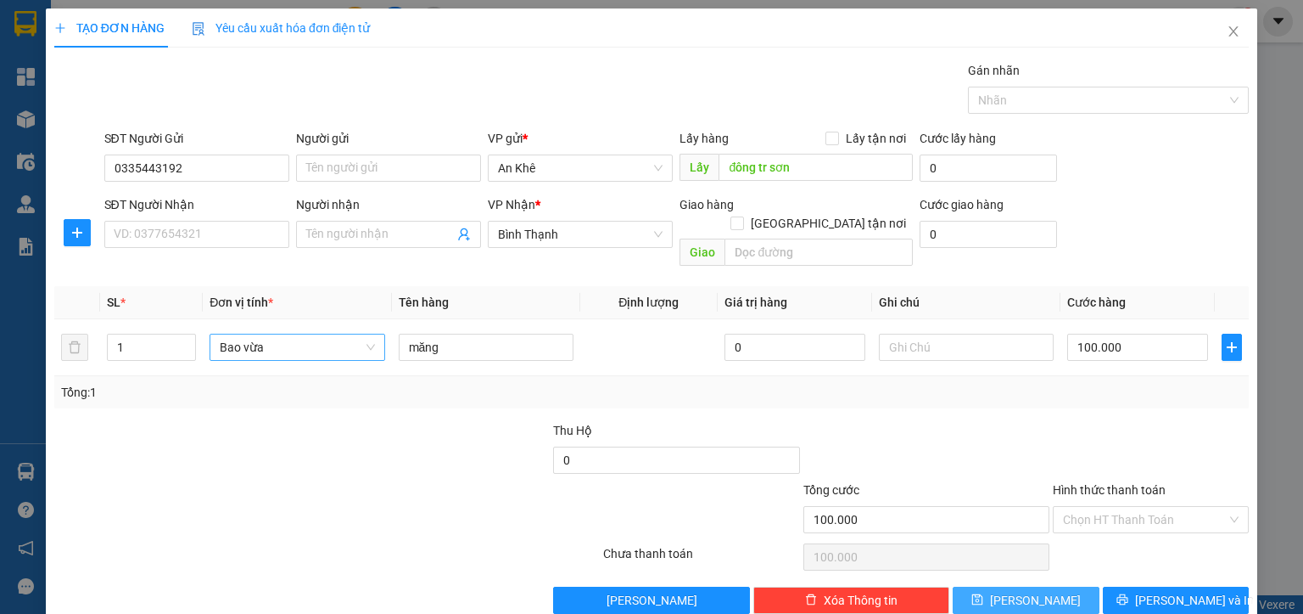
click at [1030, 591] on span "[PERSON_NAME]" at bounding box center [1035, 600] width 91 height 19
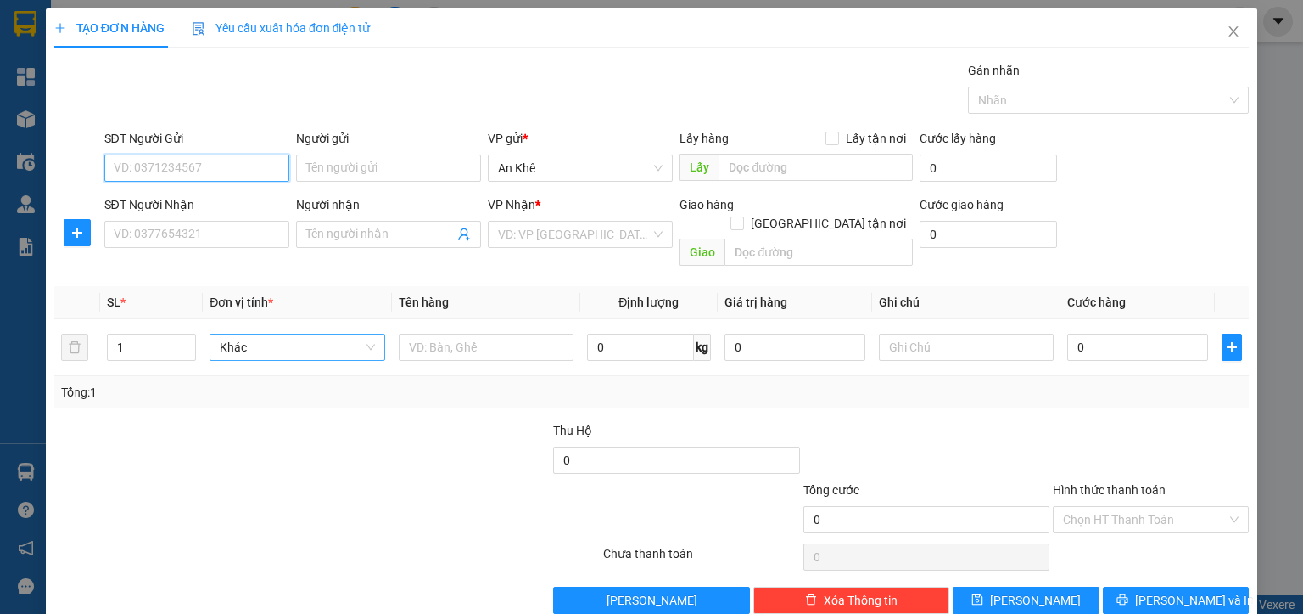
click at [188, 157] on input "SĐT Người Gửi" at bounding box center [196, 167] width 185 height 27
click at [192, 199] on div "0905825039 - phúc" at bounding box center [194, 201] width 163 height 19
click at [257, 339] on span "Bất kỳ" at bounding box center [297, 346] width 154 height 25
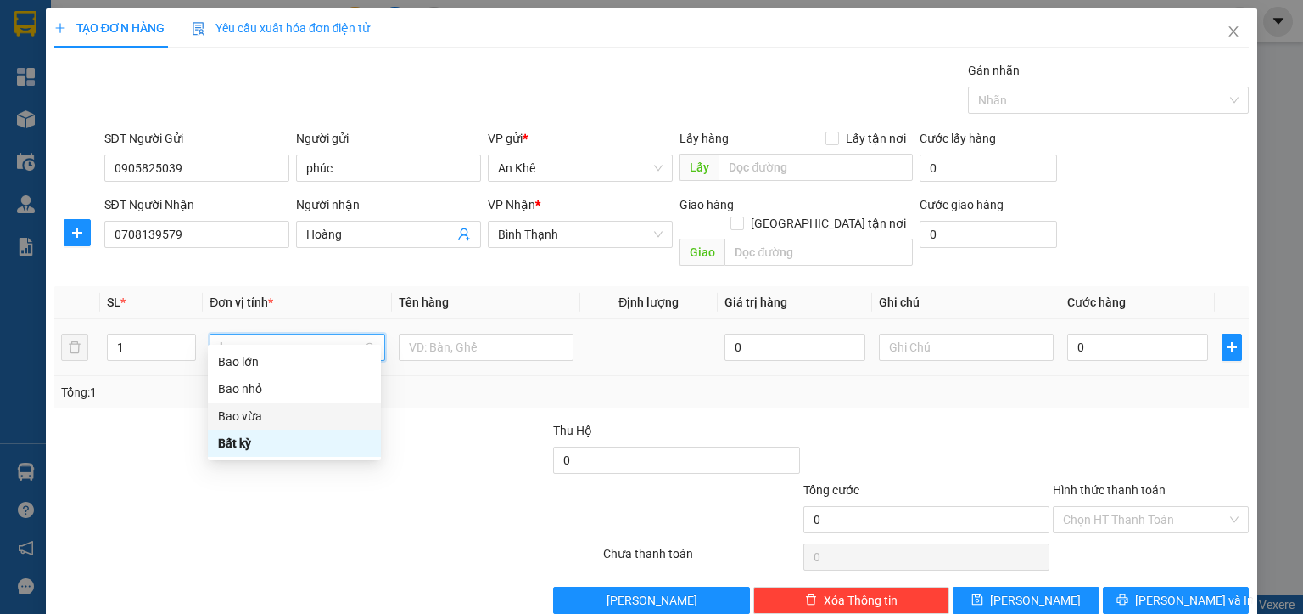
click at [245, 413] on div "Bao vừa" at bounding box center [294, 415] width 153 height 19
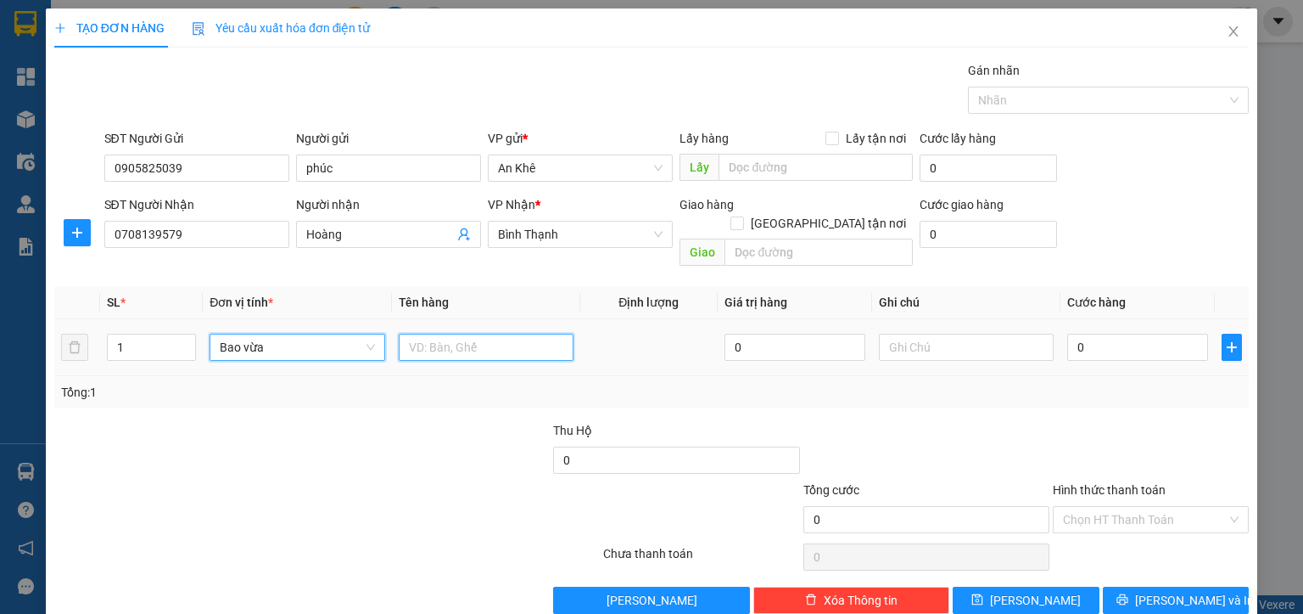
click at [434, 333] on input "text" at bounding box center [486, 346] width 175 height 27
click at [1127, 338] on input "0" at bounding box center [1137, 346] width 141 height 27
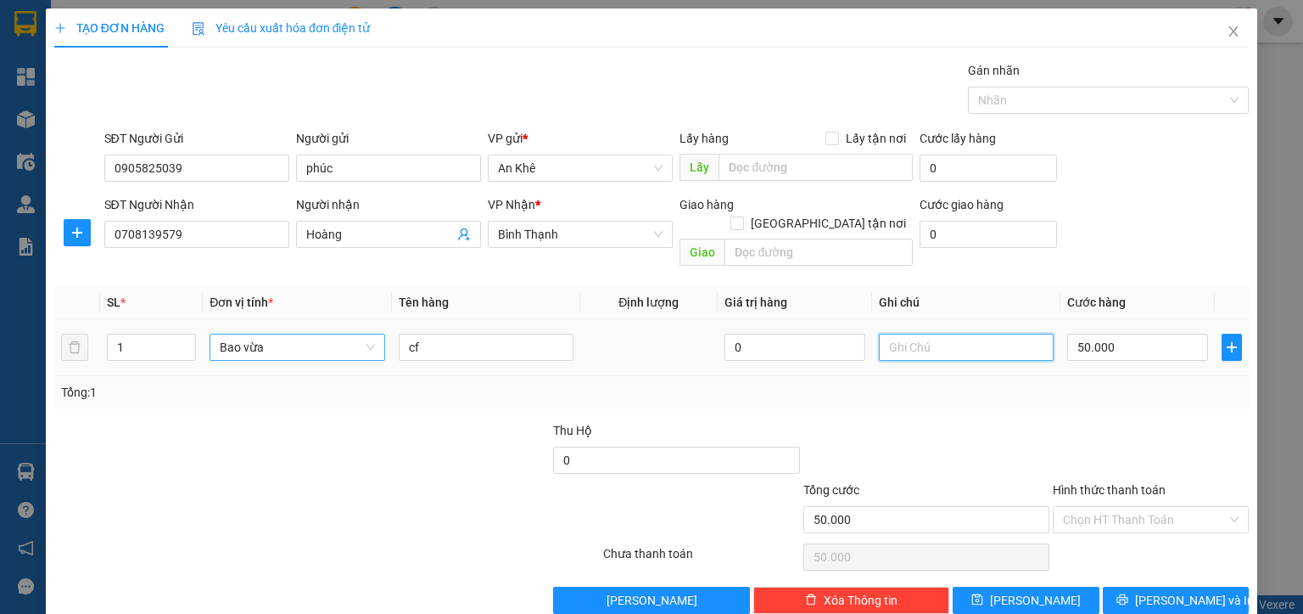
click at [945, 334] on input "text" at bounding box center [966, 346] width 175 height 27
click at [1107, 507] on input "Hình thức thanh toán" at bounding box center [1145, 519] width 164 height 25
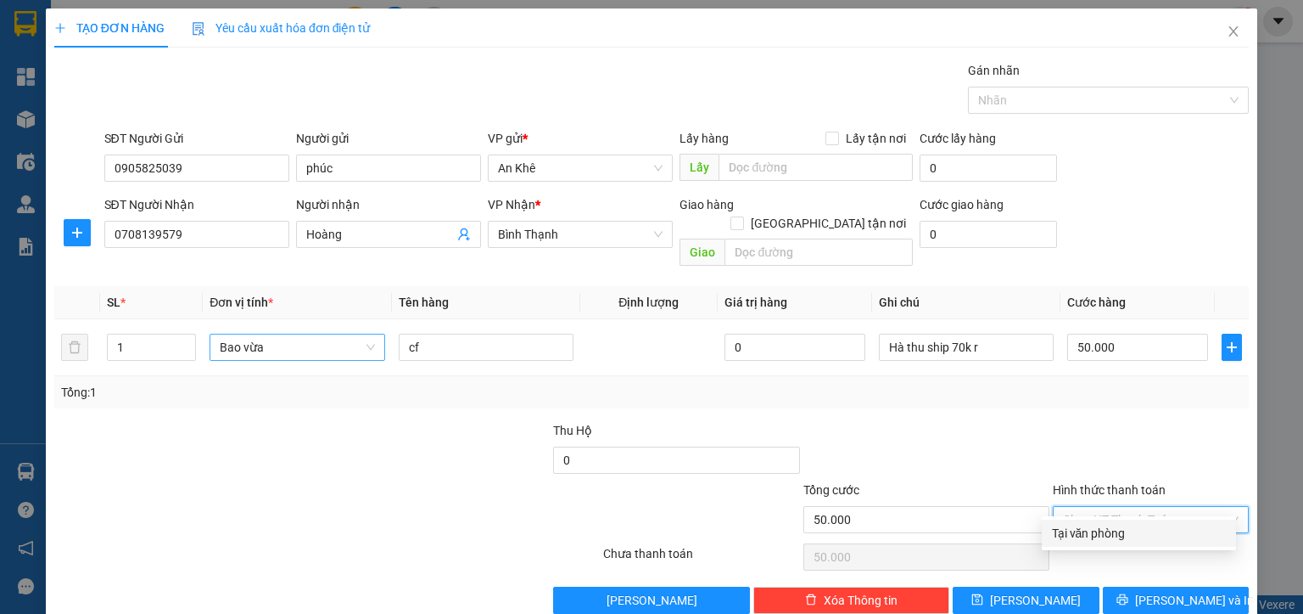
drag, startPoint x: 1101, startPoint y: 529, endPoint x: 1117, endPoint y: 545, distance: 22.2
click at [1101, 529] on div "Tại văn phòng" at bounding box center [1139, 533] width 174 height 19
click at [1161, 591] on span "[PERSON_NAME] và In" at bounding box center [1194, 600] width 119 height 19
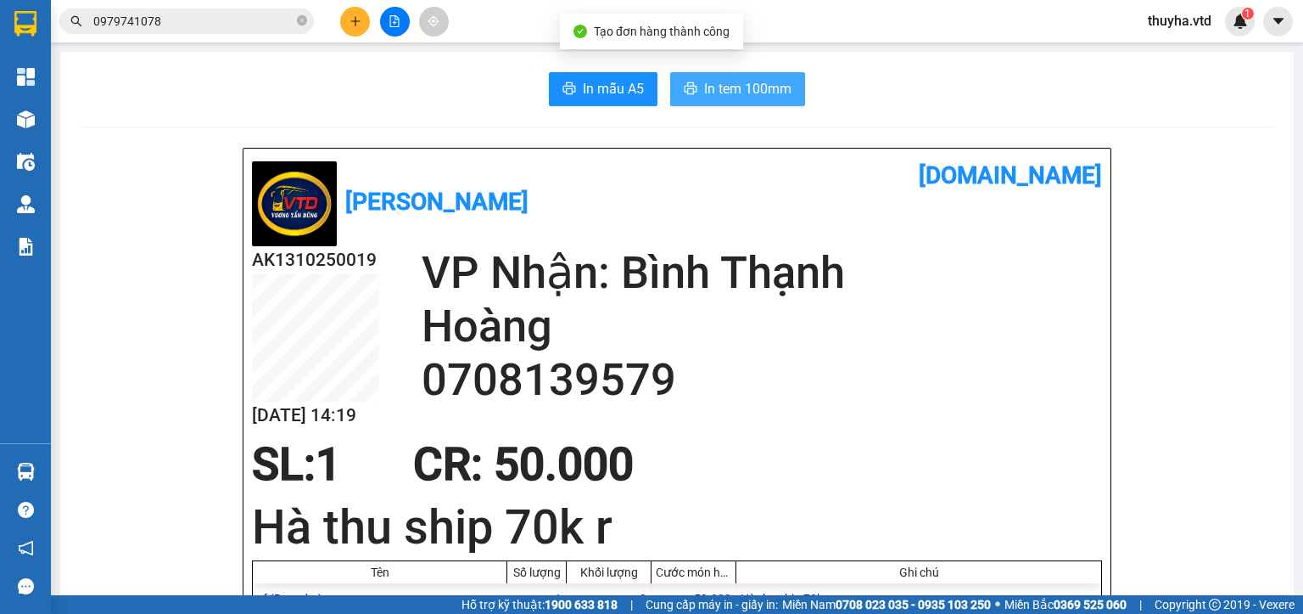
click at [783, 93] on span "In tem 100mm" at bounding box center [747, 88] width 87 height 21
click at [301, 22] on icon "close-circle" at bounding box center [302, 20] width 10 height 10
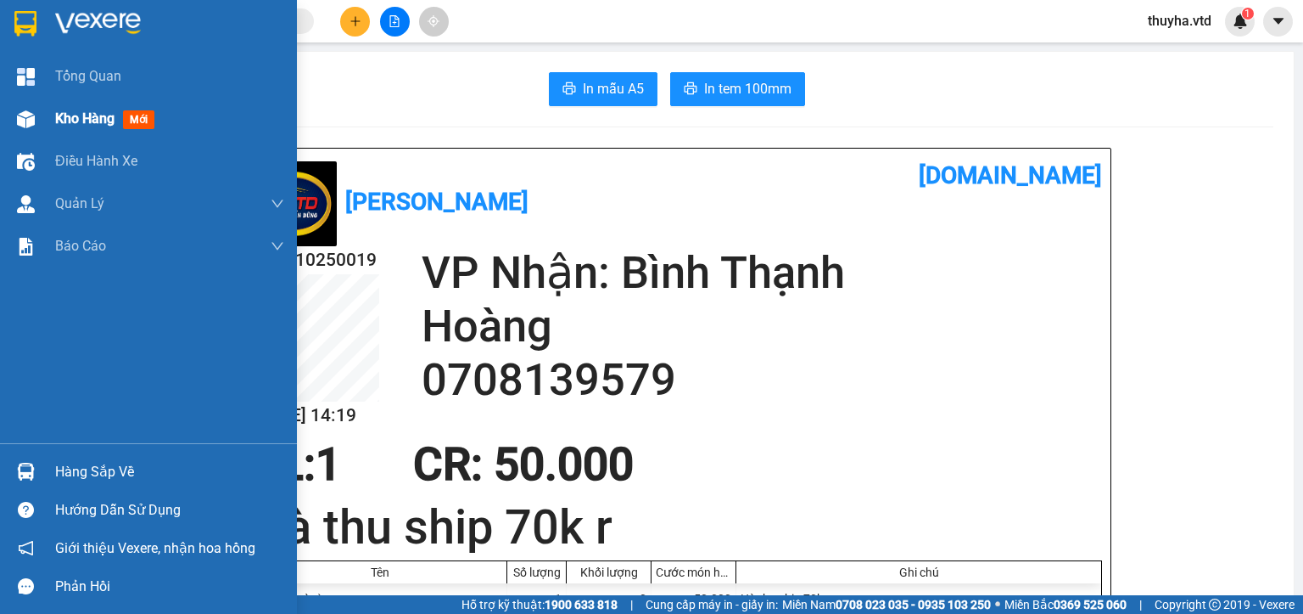
click at [35, 123] on div at bounding box center [26, 119] width 30 height 30
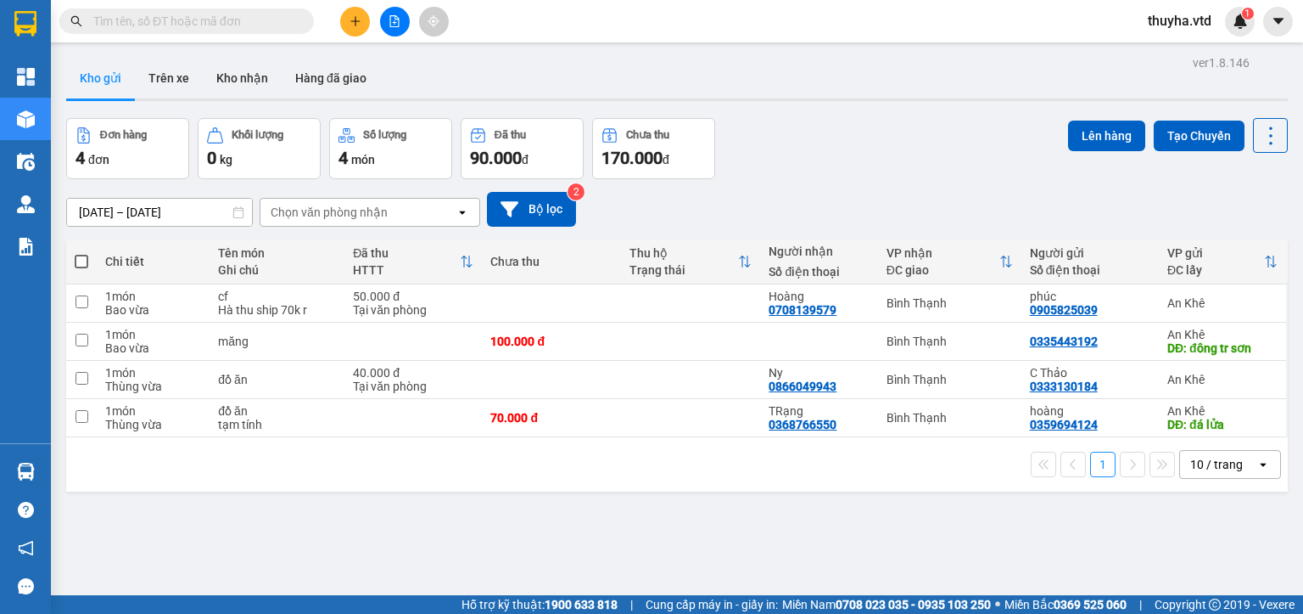
click at [450, 489] on div "1 10 / trang open" at bounding box center [677, 464] width 1222 height 54
click at [357, 19] on icon "plus" at bounding box center [356, 21] width 12 height 12
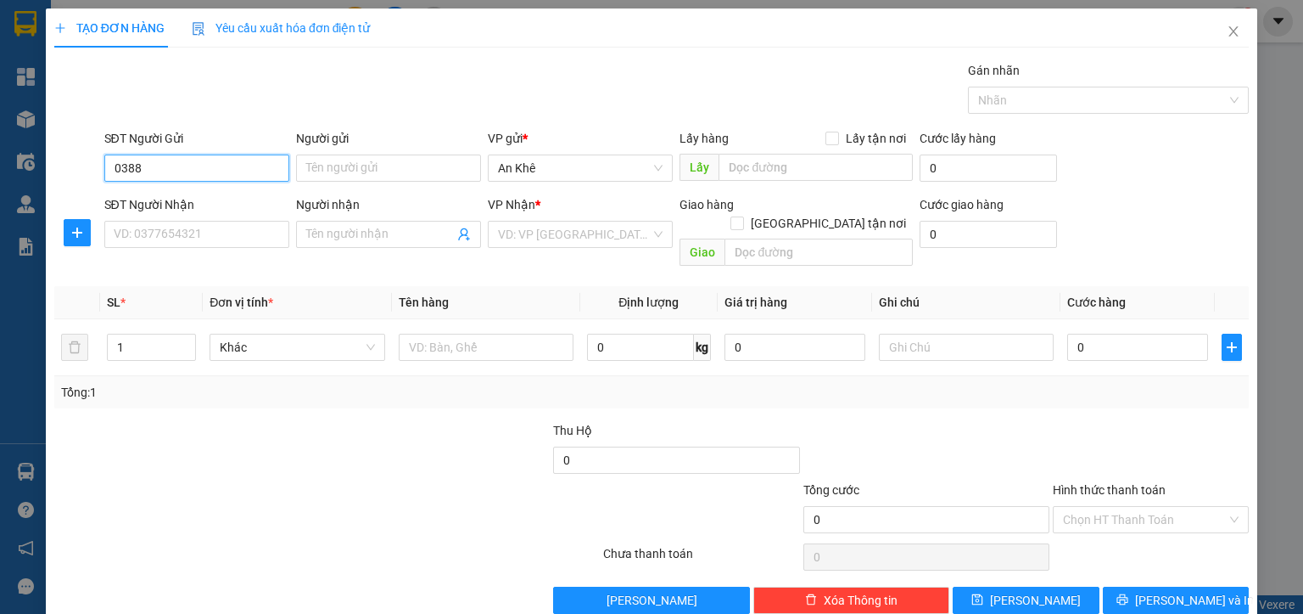
click at [199, 176] on input "0388" at bounding box center [196, 167] width 185 height 27
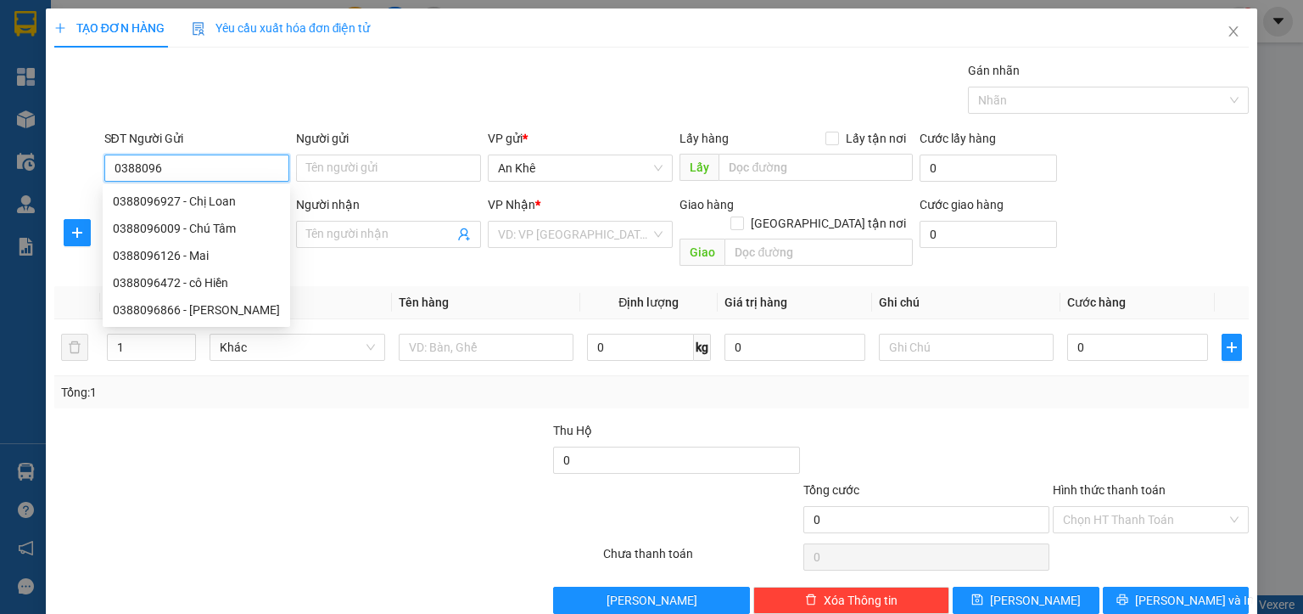
click at [199, 176] on input "0388096" at bounding box center [196, 167] width 185 height 27
click at [210, 202] on div "0388096927 - Chị Loan" at bounding box center [196, 201] width 167 height 19
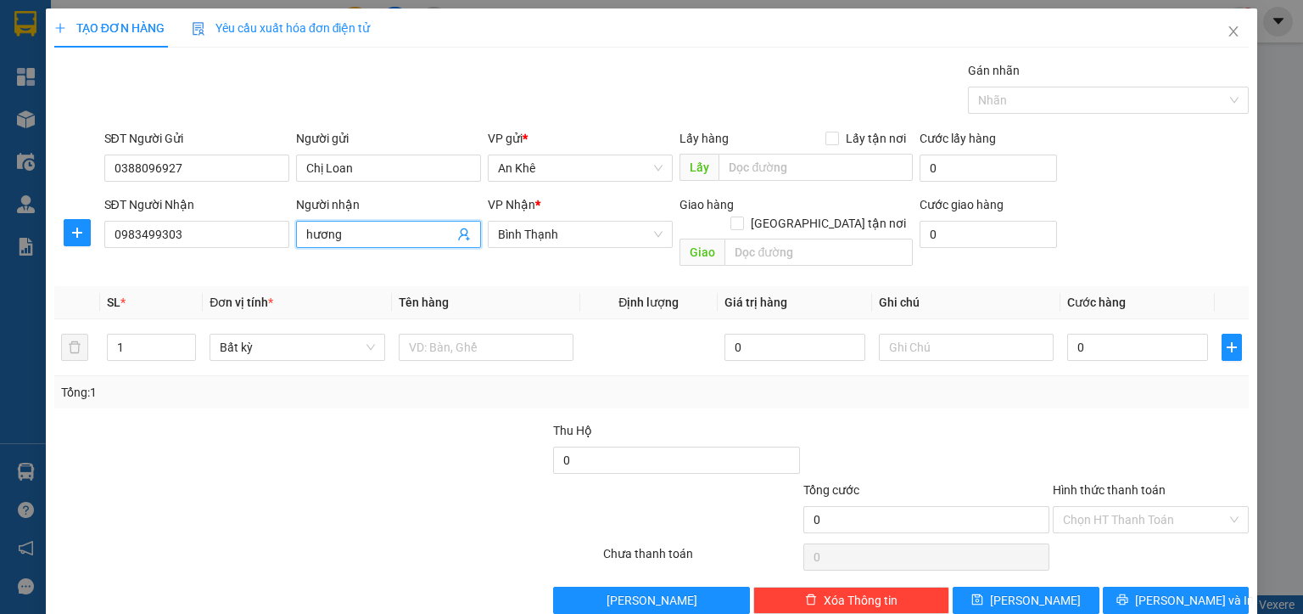
click at [302, 239] on span "hương" at bounding box center [388, 234] width 185 height 27
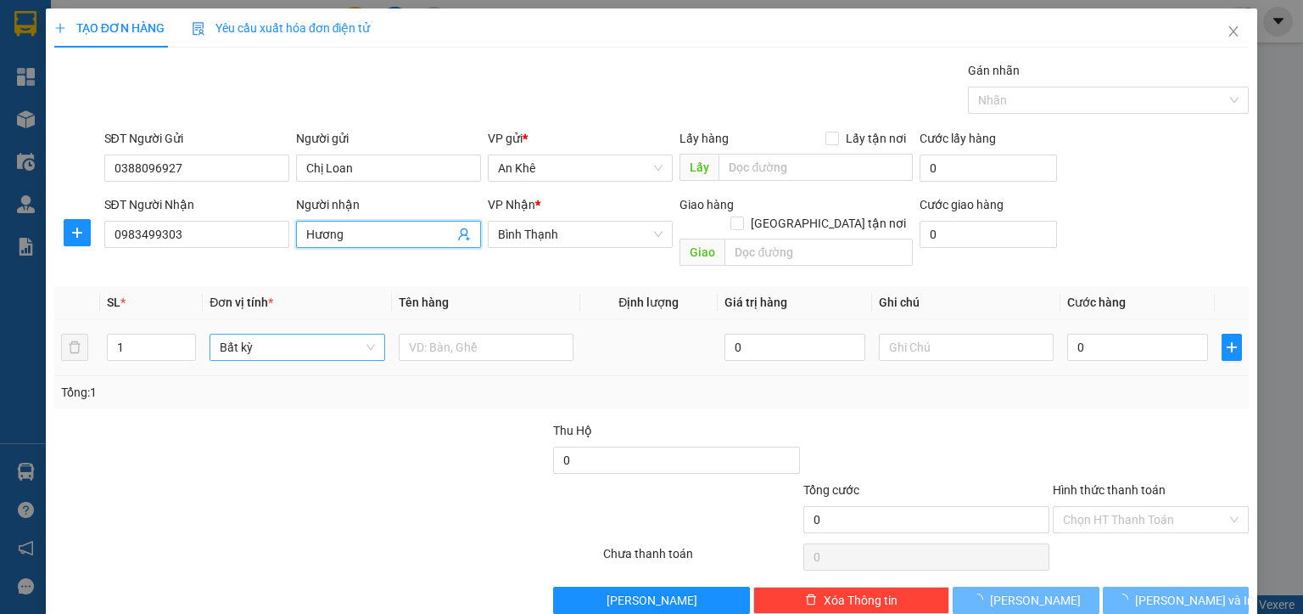
click at [240, 334] on span "Bất kỳ" at bounding box center [297, 346] width 154 height 25
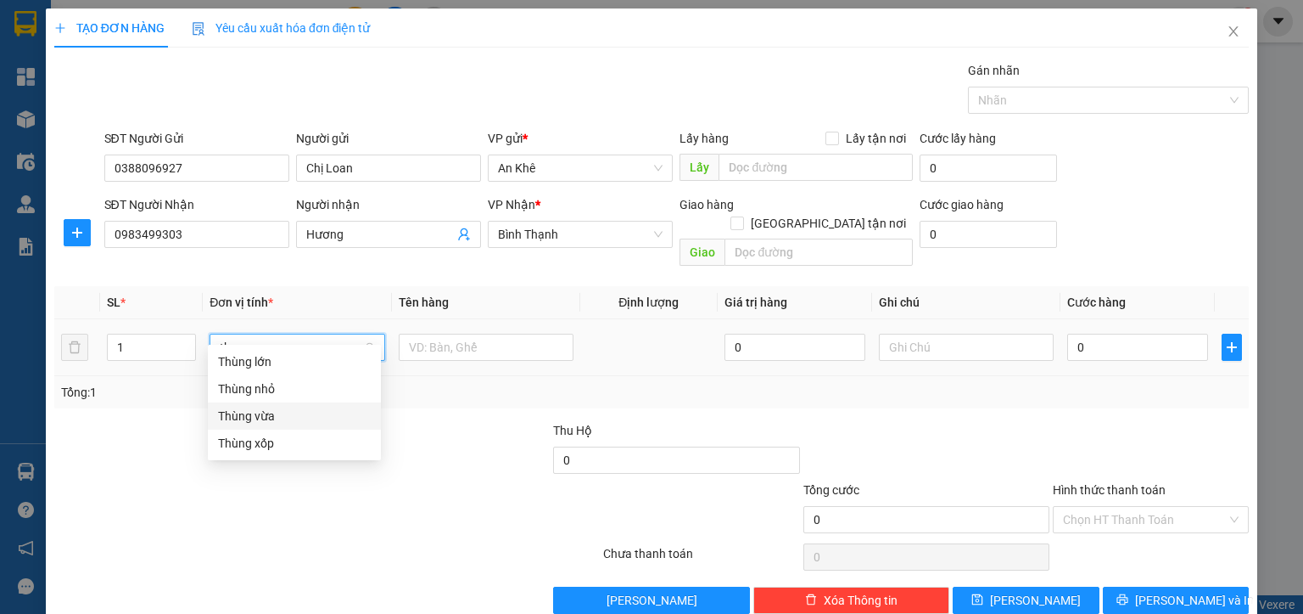
click at [253, 413] on div "Thùng vừa" at bounding box center [294, 415] width 153 height 19
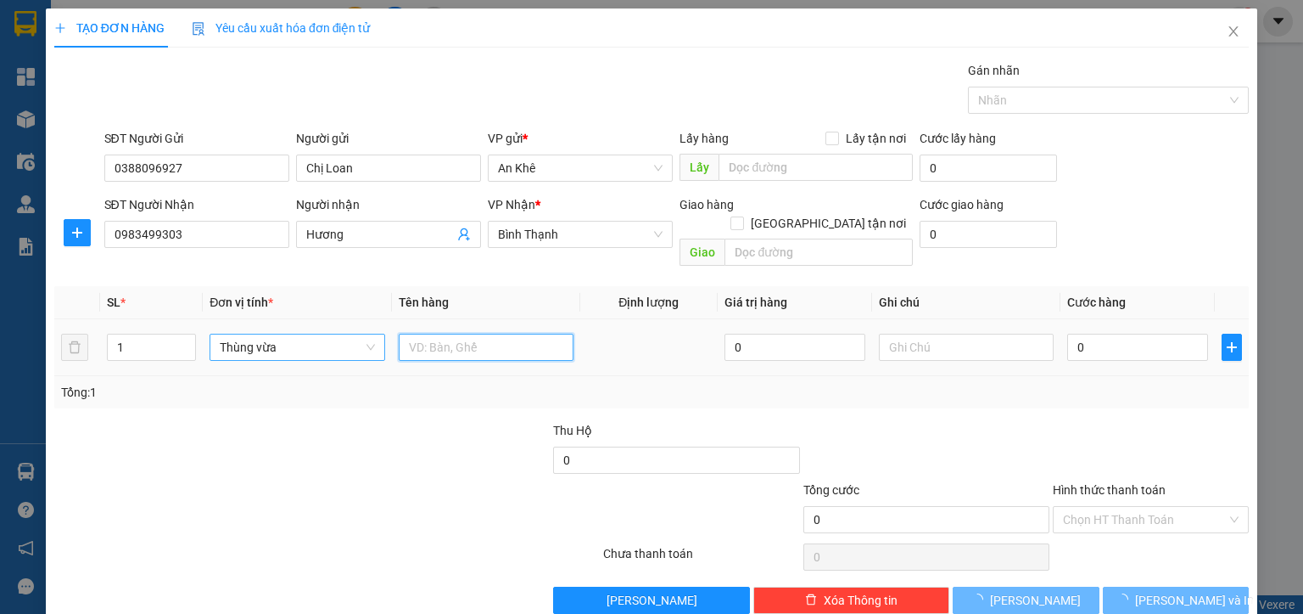
click at [451, 333] on input "text" at bounding box center [486, 346] width 175 height 27
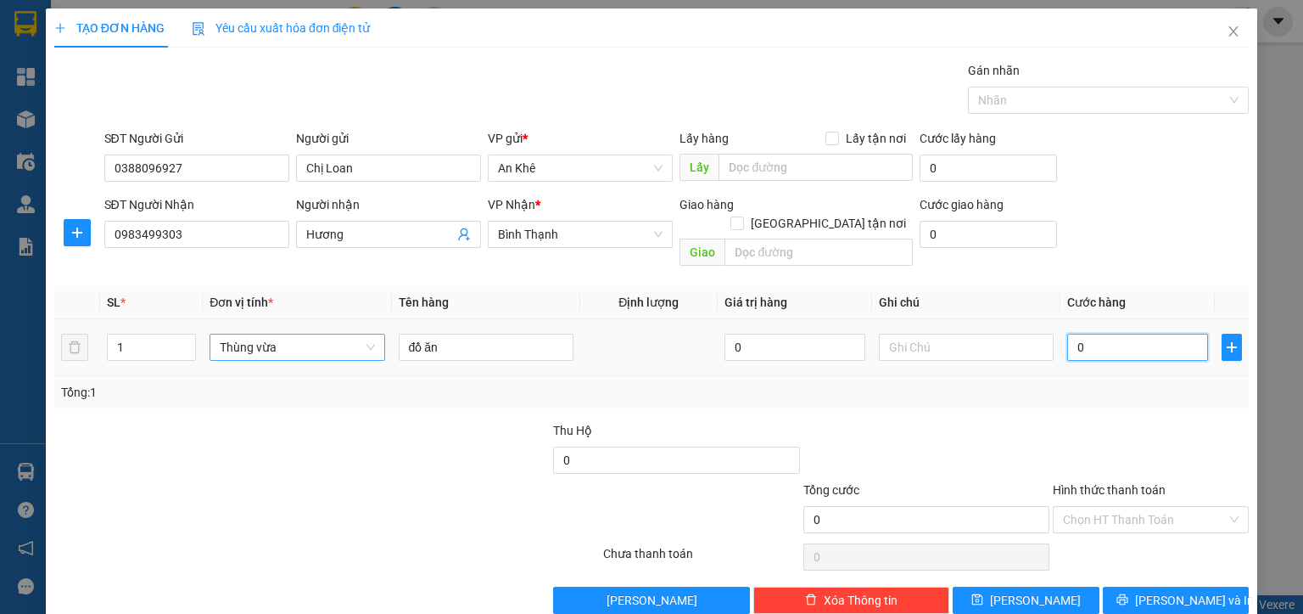
click at [1093, 336] on input "0" at bounding box center [1137, 346] width 141 height 27
click at [1074, 507] on input "Hình thức thanh toán" at bounding box center [1145, 519] width 164 height 25
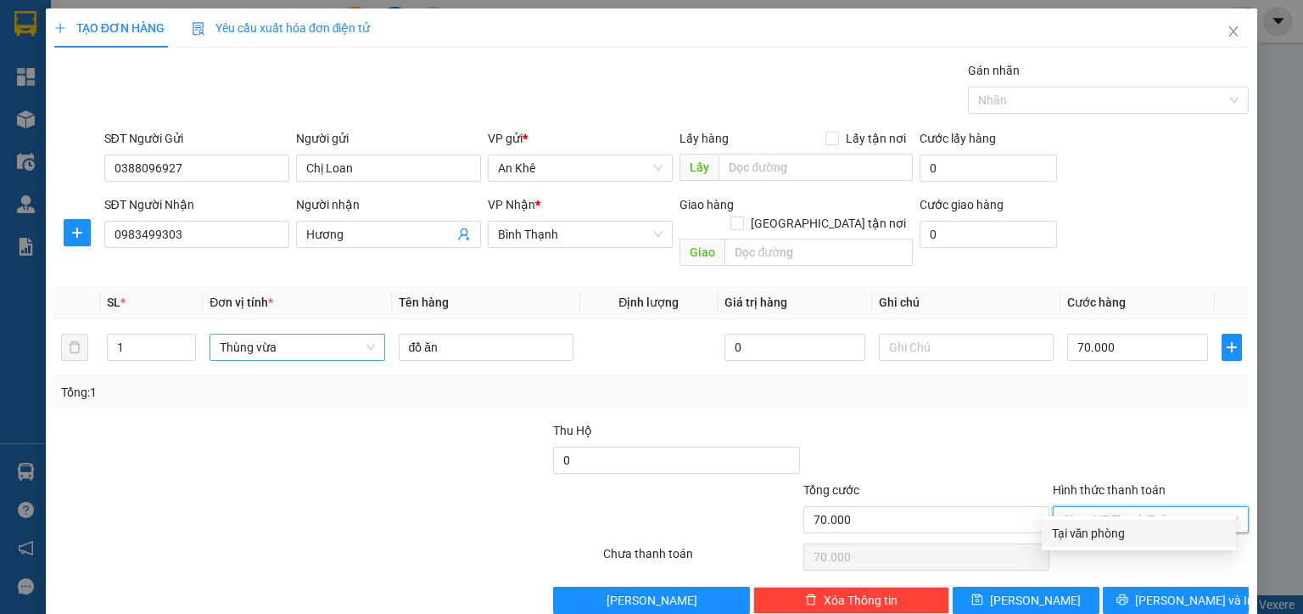
click at [1086, 536] on div "Tại văn phòng" at bounding box center [1139, 533] width 174 height 19
click at [1181, 591] on span "[PERSON_NAME] và In" at bounding box center [1194, 600] width 119 height 19
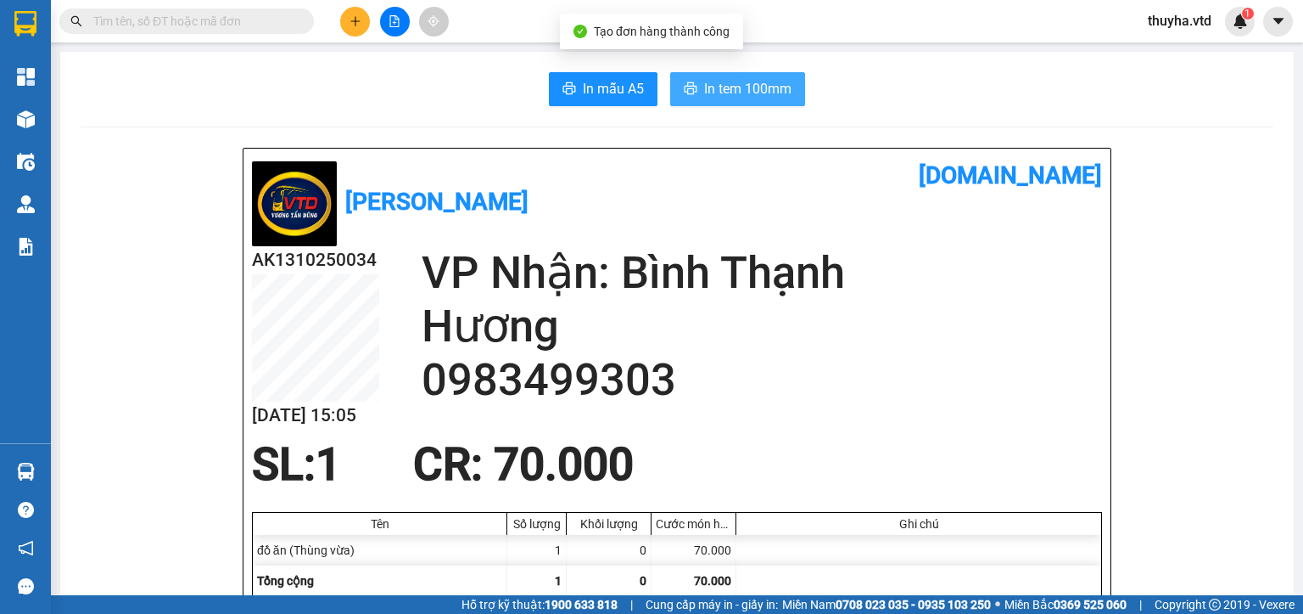
click at [716, 89] on span "In tem 100mm" at bounding box center [747, 88] width 87 height 21
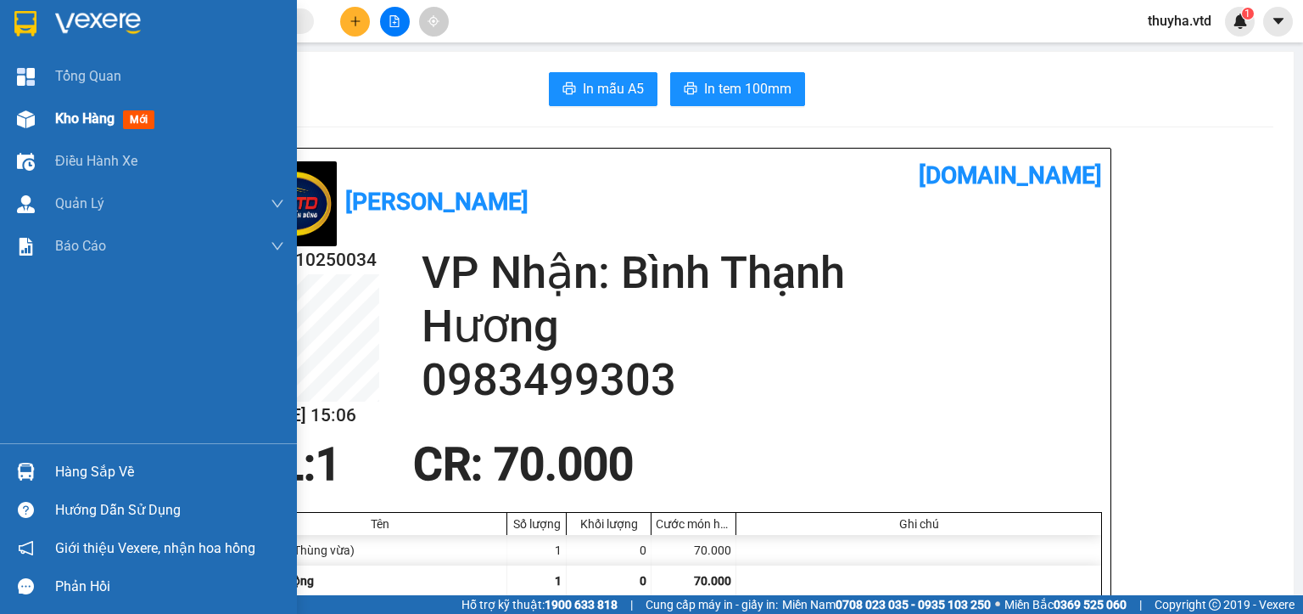
click at [20, 119] on img at bounding box center [26, 119] width 18 height 18
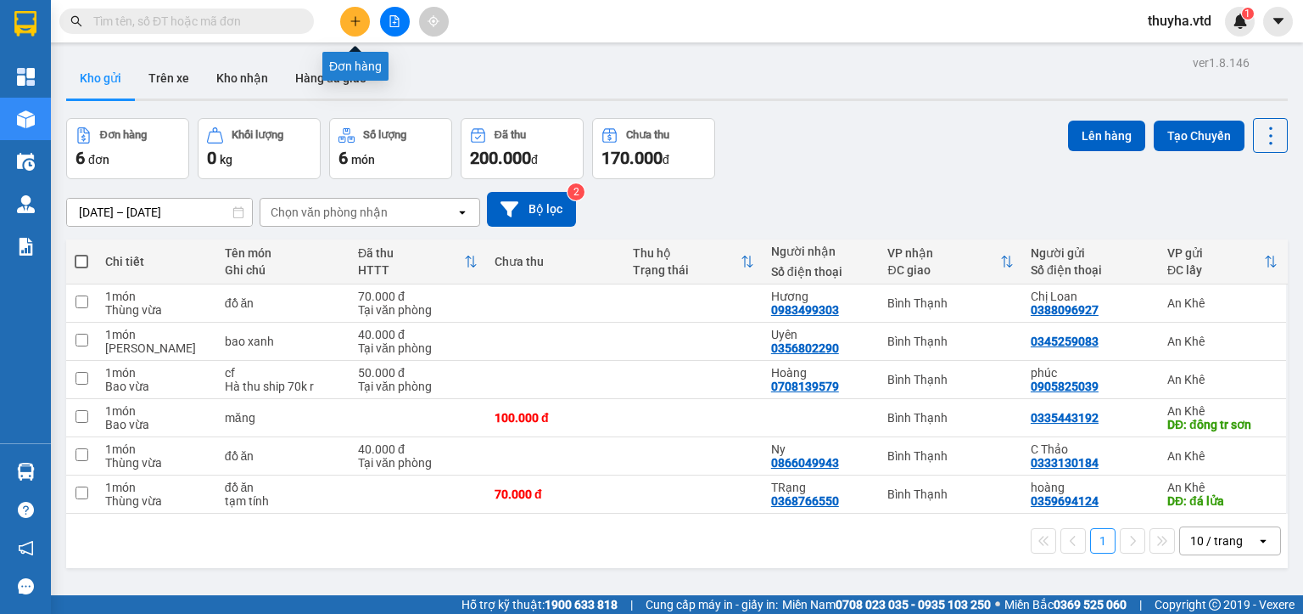
click at [362, 25] on button at bounding box center [355, 22] width 30 height 30
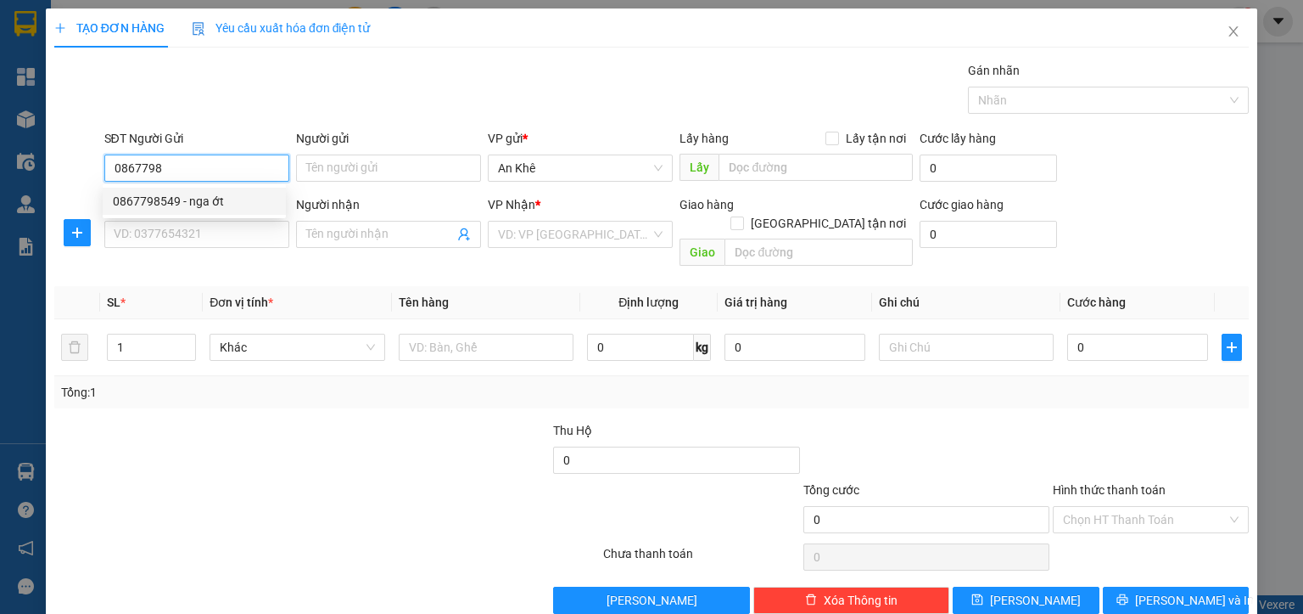
click at [224, 204] on div "0867798549 - nga ớt" at bounding box center [194, 201] width 163 height 19
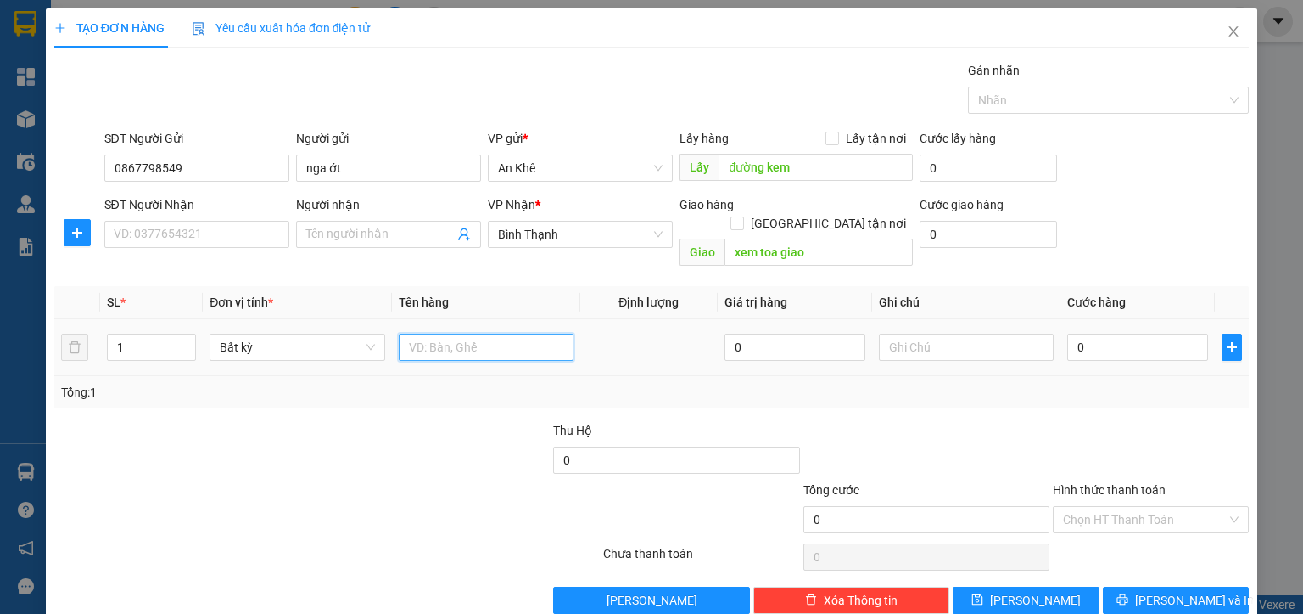
click at [462, 333] on input "text" at bounding box center [486, 346] width 175 height 27
click at [1075, 333] on input "0" at bounding box center [1137, 346] width 141 height 27
click at [1047, 586] on button "[PERSON_NAME]" at bounding box center [1026, 599] width 147 height 27
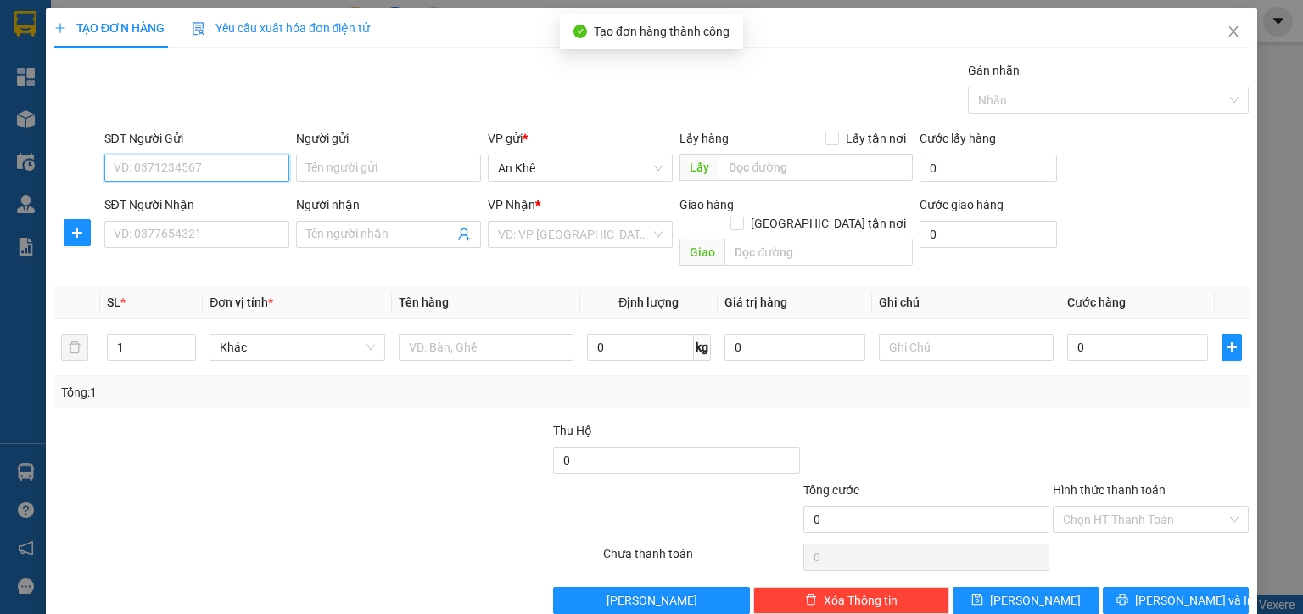
click at [155, 165] on input "SĐT Người Gửi" at bounding box center [196, 167] width 185 height 27
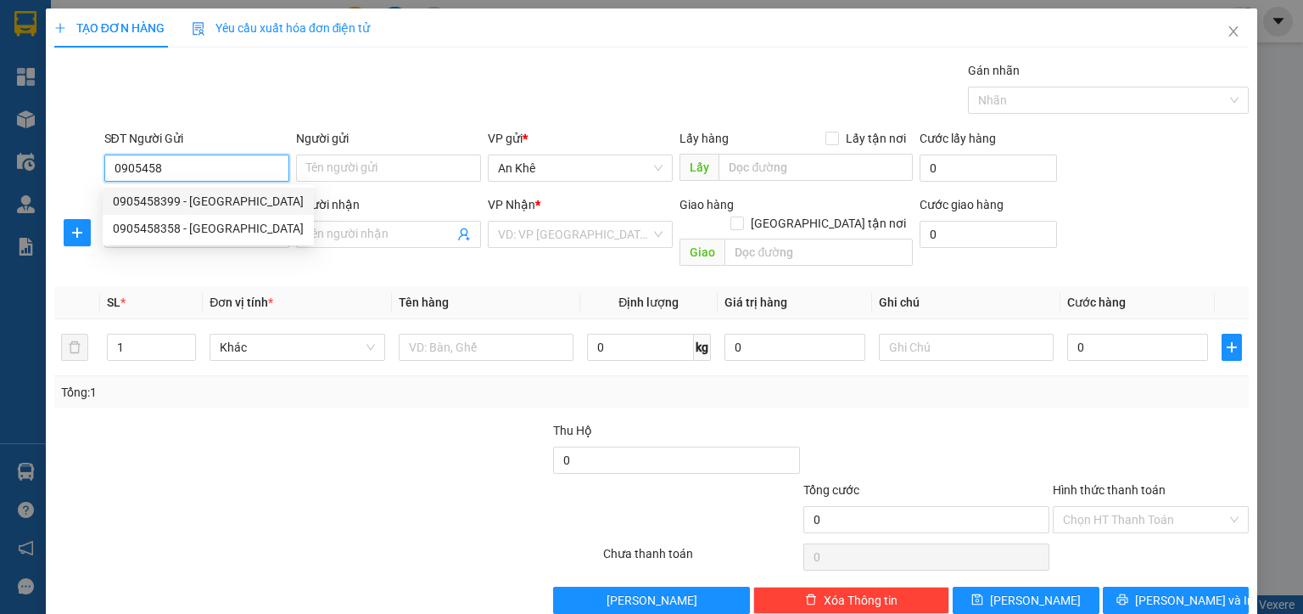
click at [198, 201] on div "0905458399 - Quang" at bounding box center [208, 201] width 191 height 19
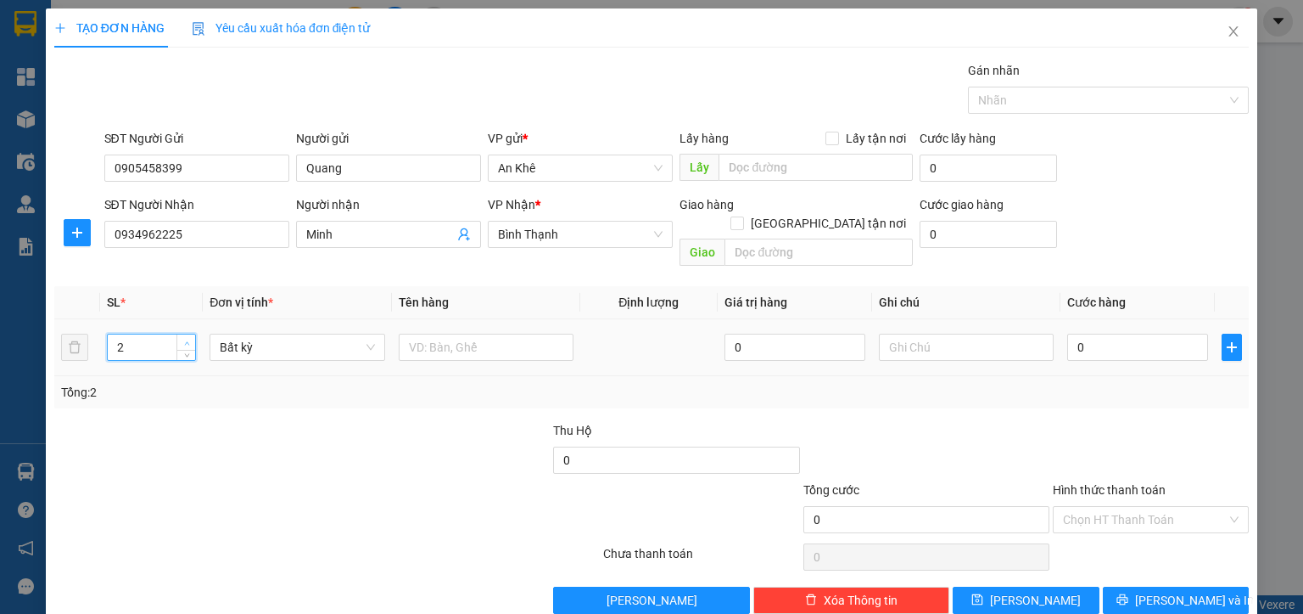
click at [186, 338] on span "up" at bounding box center [187, 343] width 10 height 10
click at [235, 334] on span "Bất kỳ" at bounding box center [297, 346] width 154 height 25
click at [237, 359] on div "[PERSON_NAME]" at bounding box center [294, 361] width 153 height 19
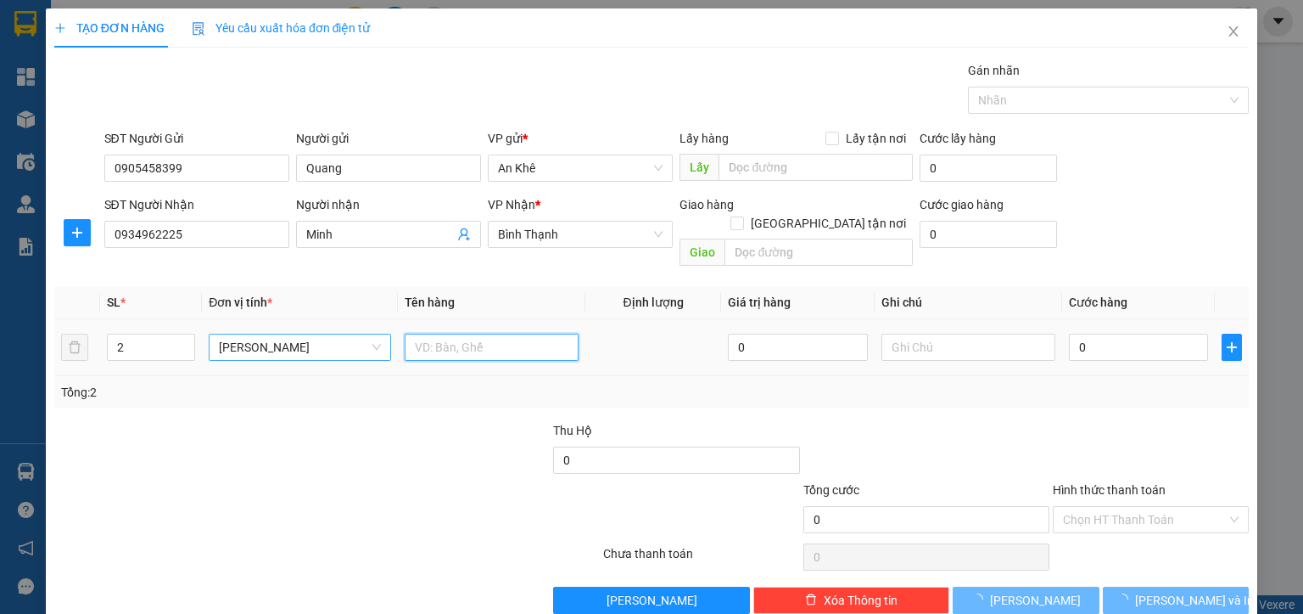
click at [412, 333] on input "text" at bounding box center [492, 346] width 174 height 27
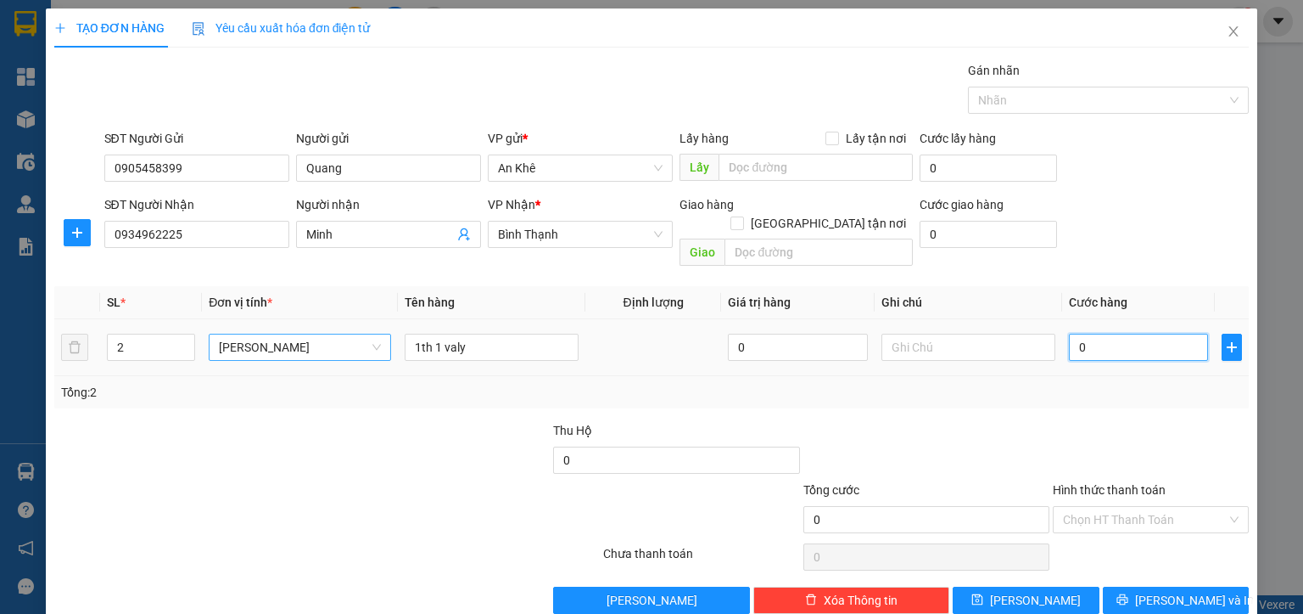
click at [1105, 333] on input "0" at bounding box center [1139, 346] width 140 height 27
click at [924, 333] on input "text" at bounding box center [969, 346] width 174 height 27
click at [1080, 507] on input "Hình thức thanh toán" at bounding box center [1145, 519] width 164 height 25
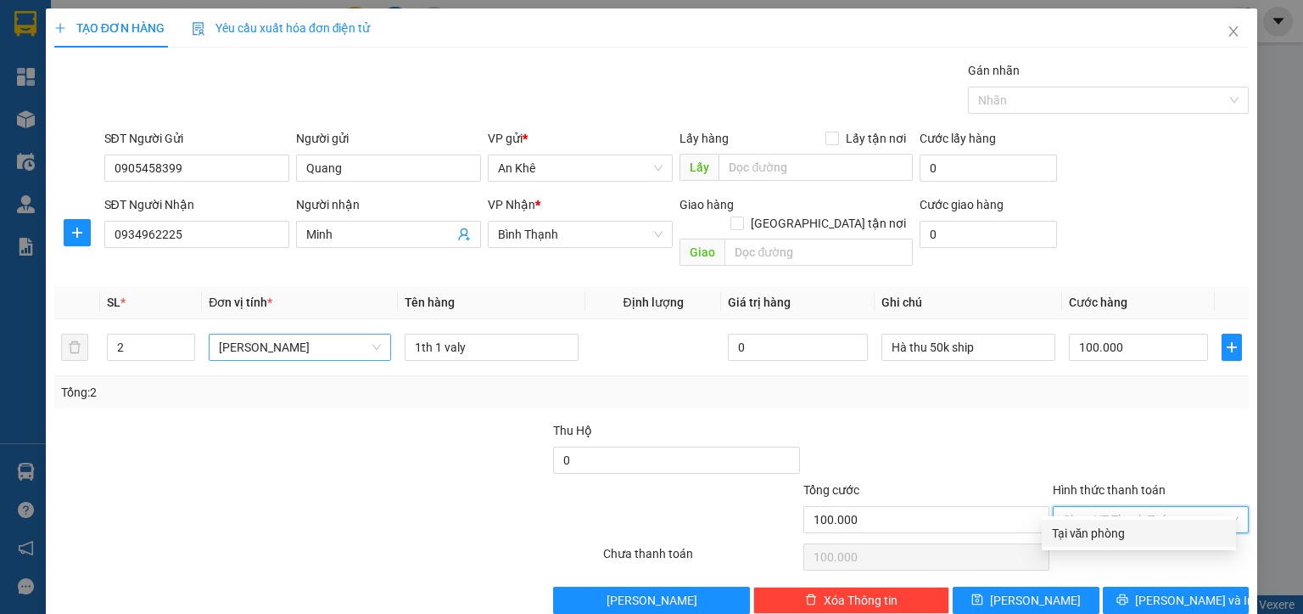
drag, startPoint x: 1096, startPoint y: 531, endPoint x: 1135, endPoint y: 554, distance: 44.5
click at [1097, 533] on div "Tại văn phòng" at bounding box center [1139, 533] width 174 height 19
click at [1195, 591] on span "[PERSON_NAME] và In" at bounding box center [1194, 600] width 119 height 19
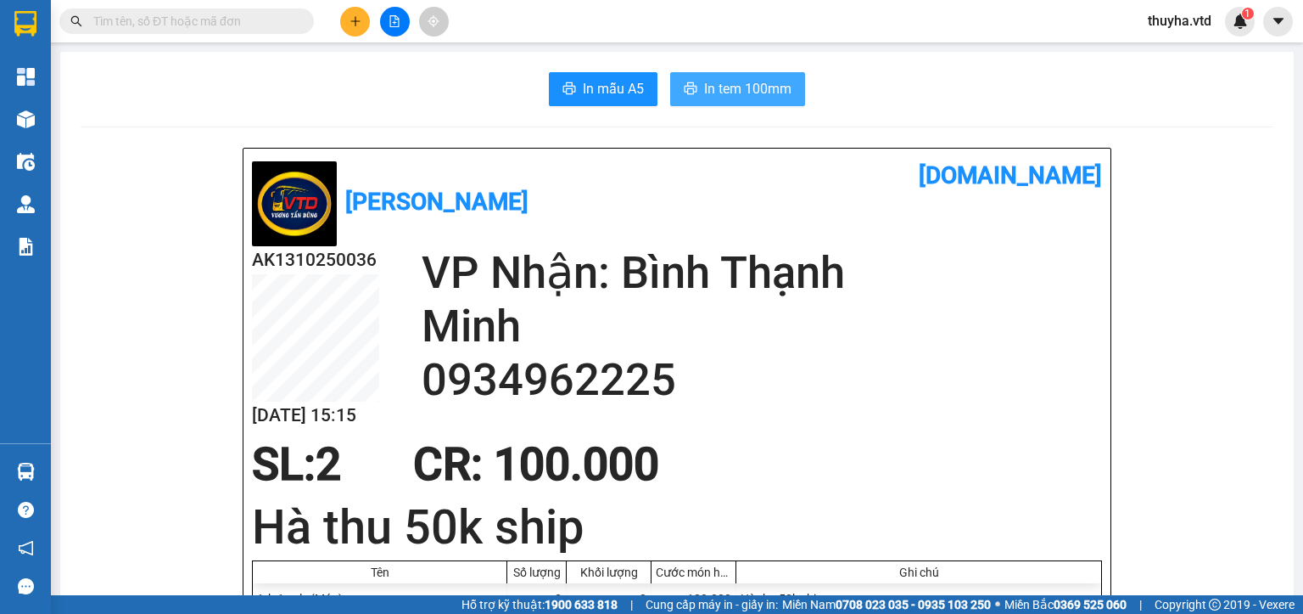
click at [705, 85] on span "In tem 100mm" at bounding box center [747, 88] width 87 height 21
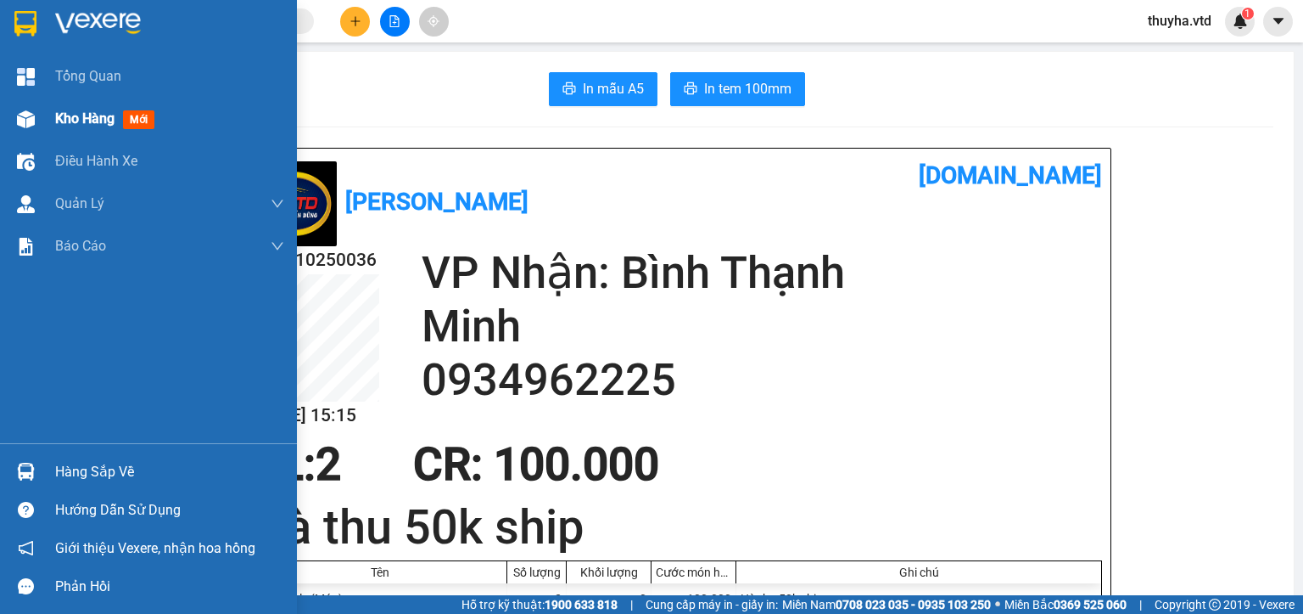
click at [28, 120] on img at bounding box center [26, 119] width 18 height 18
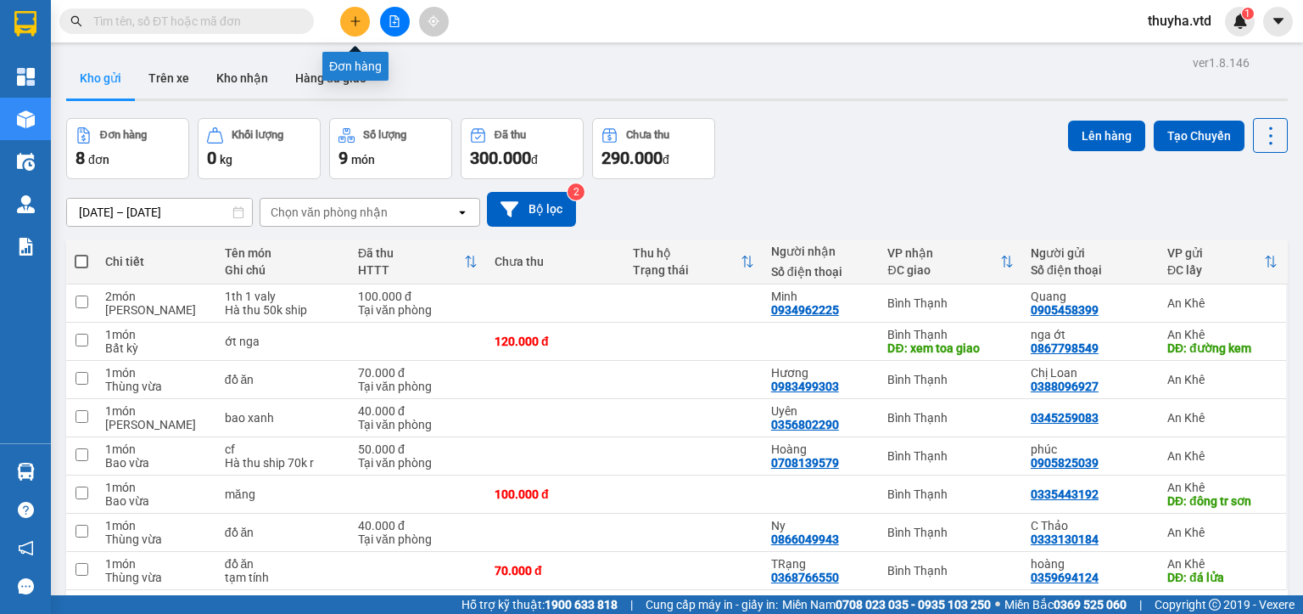
click at [356, 27] on button at bounding box center [355, 22] width 30 height 30
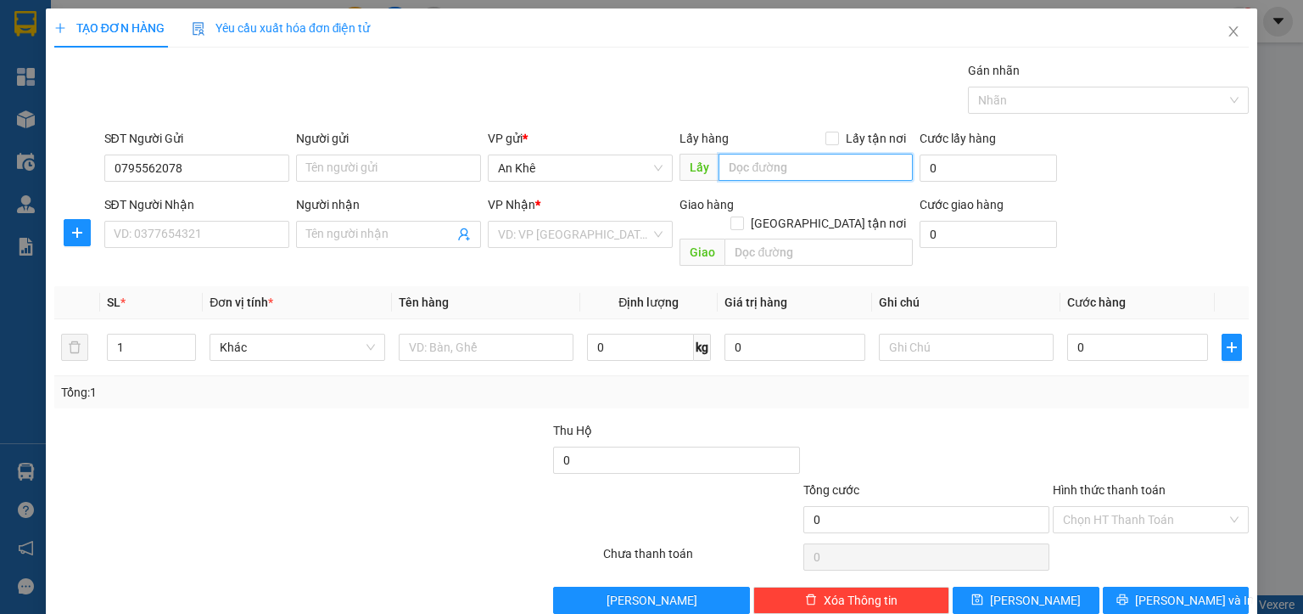
click at [751, 168] on input "text" at bounding box center [816, 167] width 194 height 27
click at [529, 237] on input "search" at bounding box center [574, 233] width 153 height 25
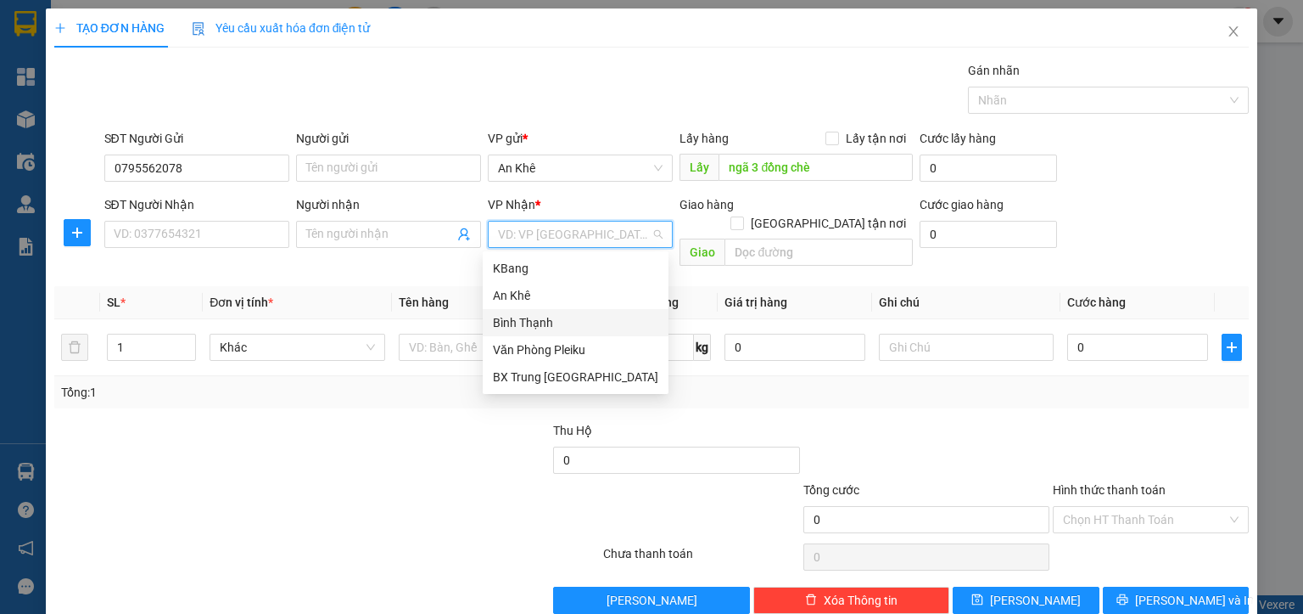
click at [543, 321] on div "Bình Thạnh" at bounding box center [575, 322] width 165 height 19
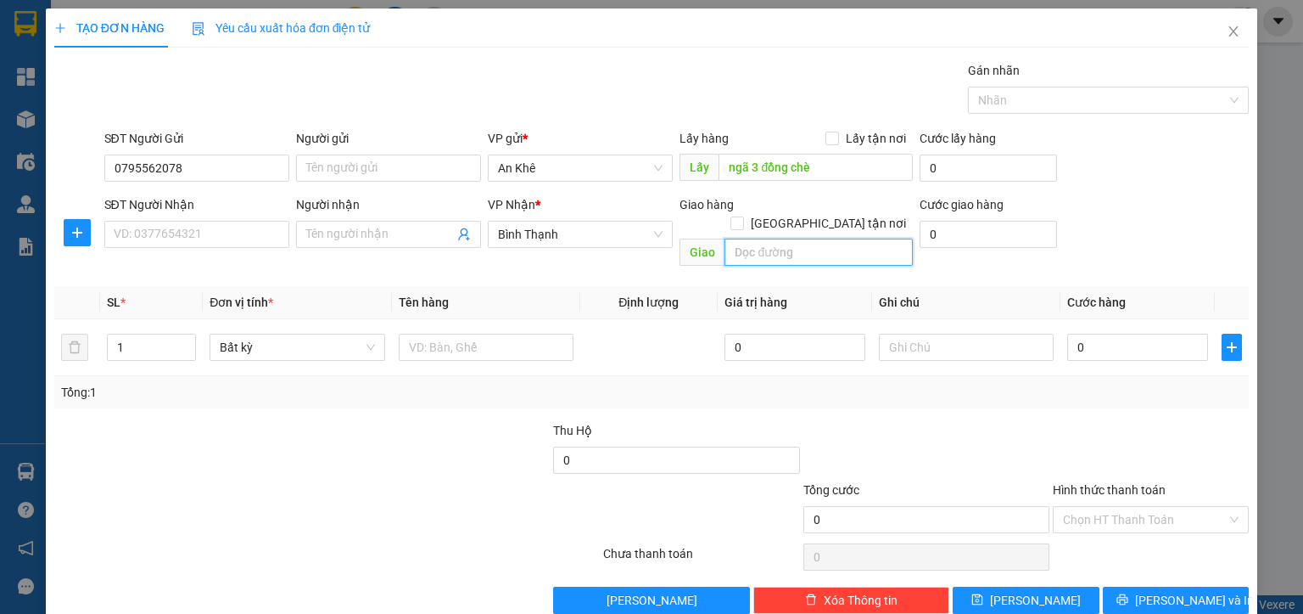
click at [747, 238] on input "text" at bounding box center [819, 251] width 188 height 27
click at [252, 334] on span "Bất kỳ" at bounding box center [297, 346] width 154 height 25
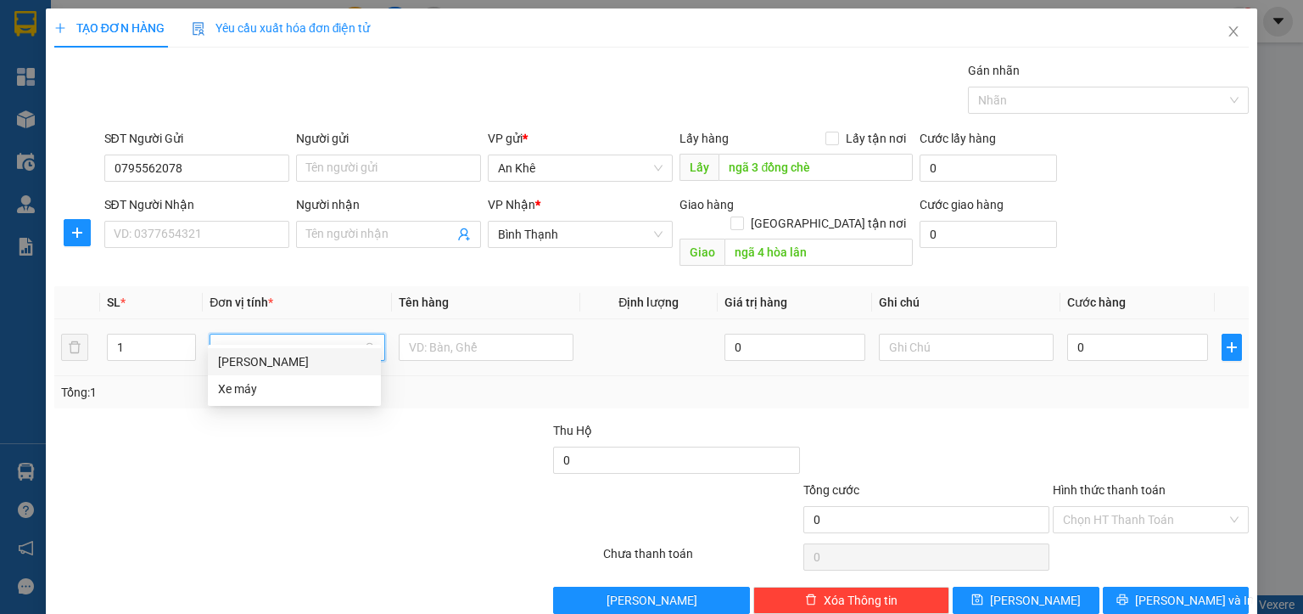
drag, startPoint x: 254, startPoint y: 367, endPoint x: 268, endPoint y: 356, distance: 17.7
click at [253, 367] on div "[PERSON_NAME]" at bounding box center [294, 361] width 153 height 19
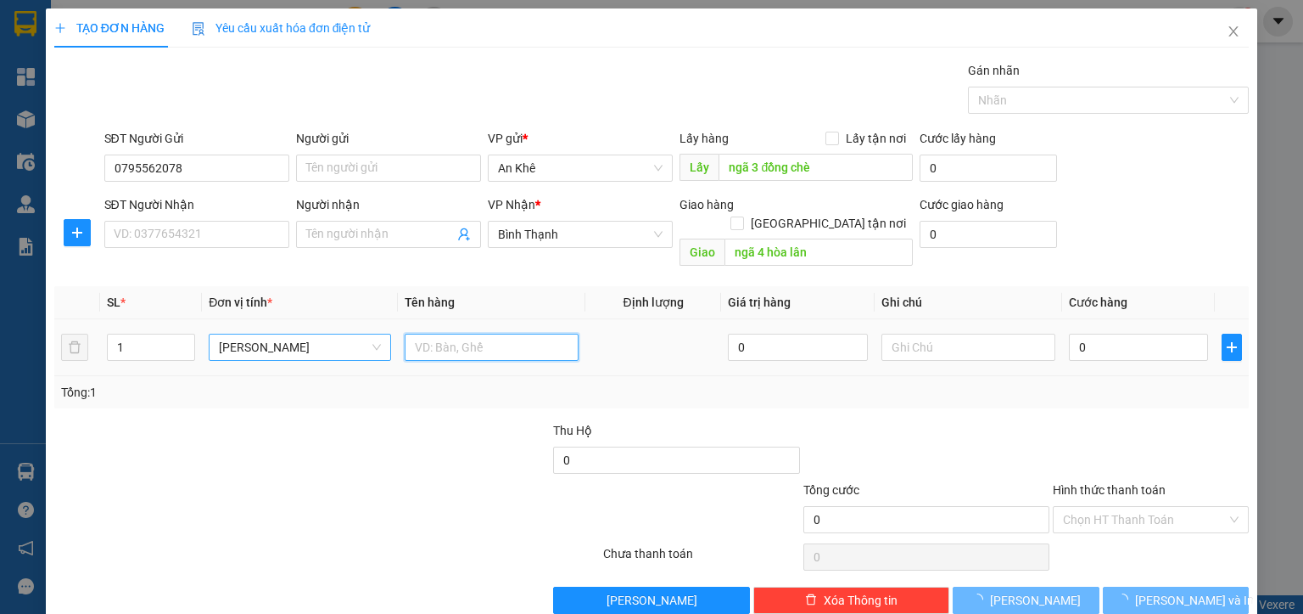
click at [428, 333] on input "text" at bounding box center [492, 346] width 174 height 27
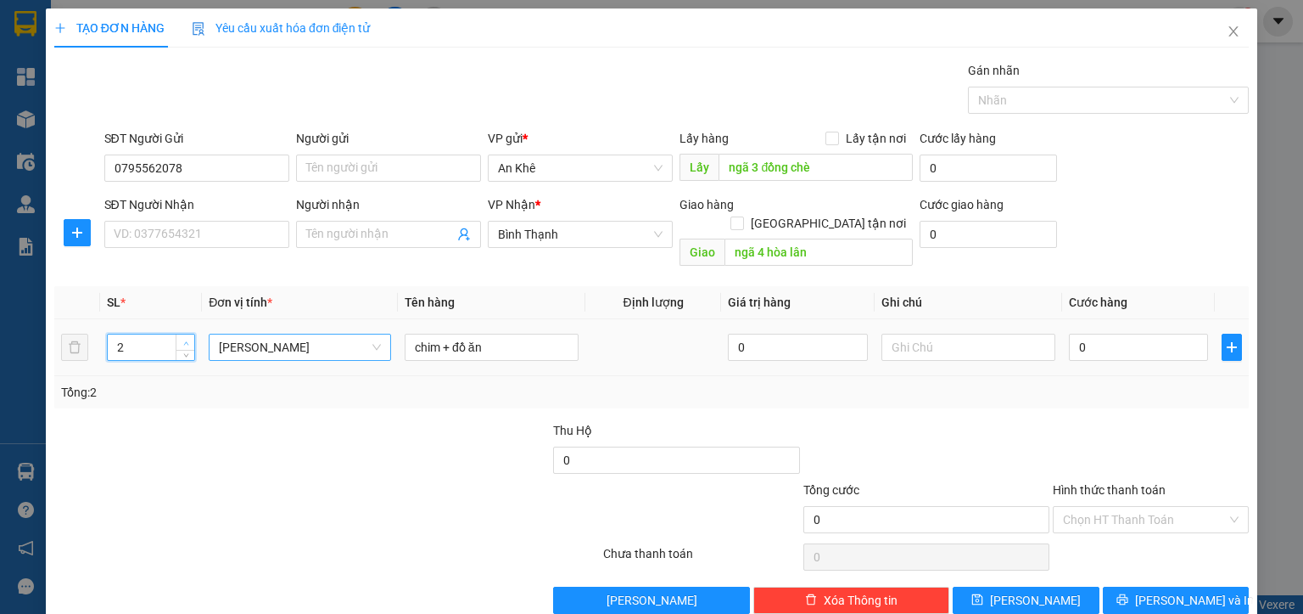
click at [183, 341] on icon "up" at bounding box center [185, 342] width 5 height 3
click at [1116, 333] on input "0" at bounding box center [1139, 346] width 140 height 27
click at [967, 333] on input "text" at bounding box center [969, 346] width 174 height 27
click at [927, 333] on input "text" at bounding box center [969, 346] width 174 height 27
click at [961, 334] on input "text" at bounding box center [969, 346] width 174 height 27
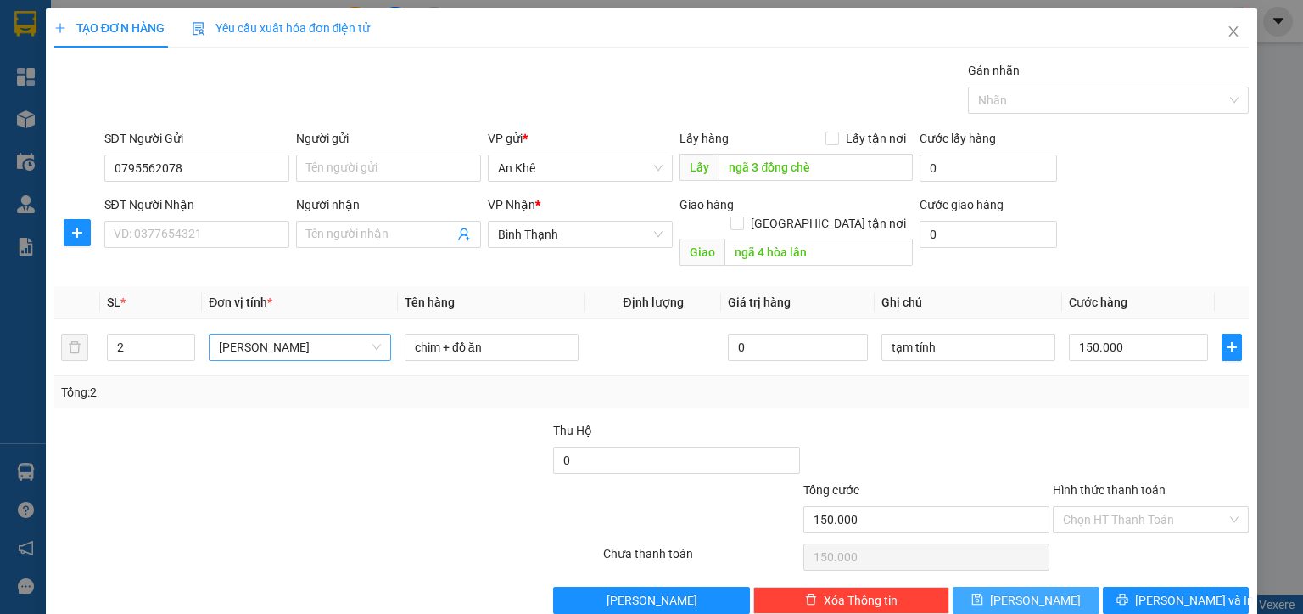
click at [1010, 589] on button "[PERSON_NAME]" at bounding box center [1026, 599] width 147 height 27
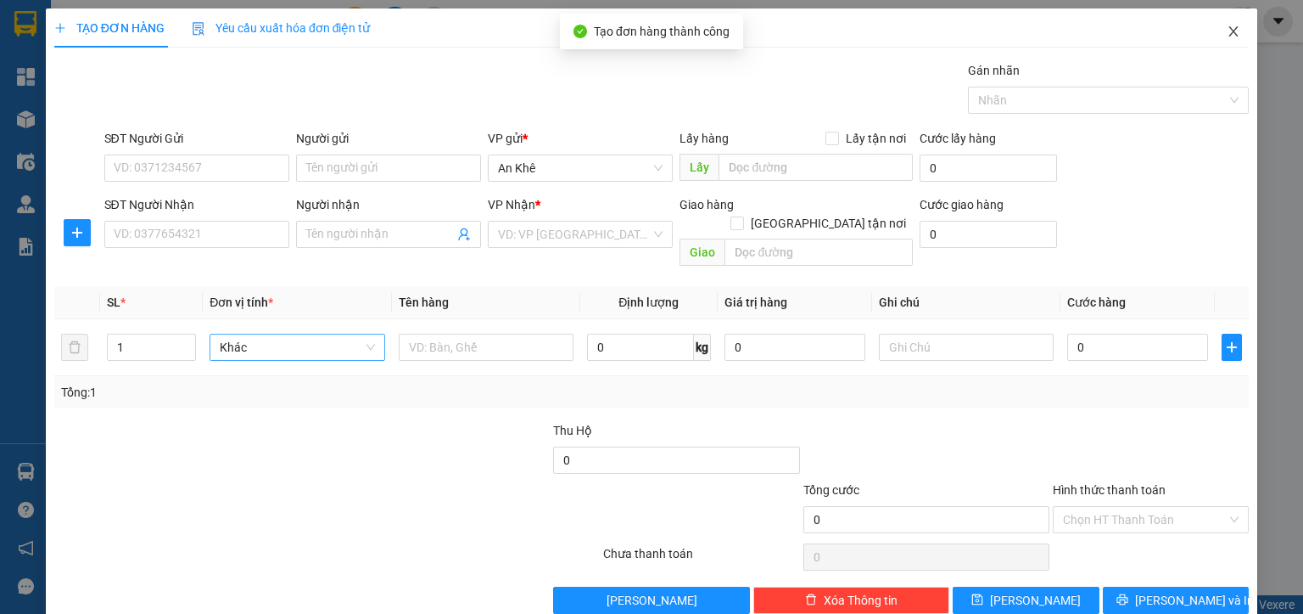
click at [1227, 31] on icon "close" at bounding box center [1234, 32] width 14 height 14
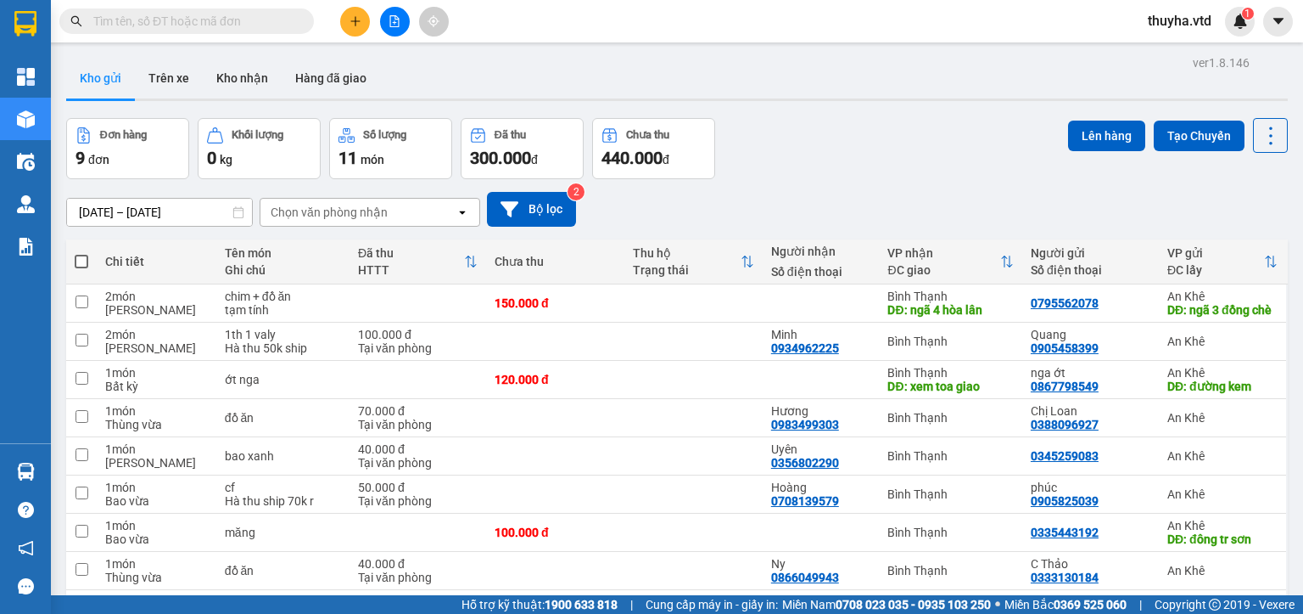
click at [345, 20] on button at bounding box center [355, 22] width 30 height 30
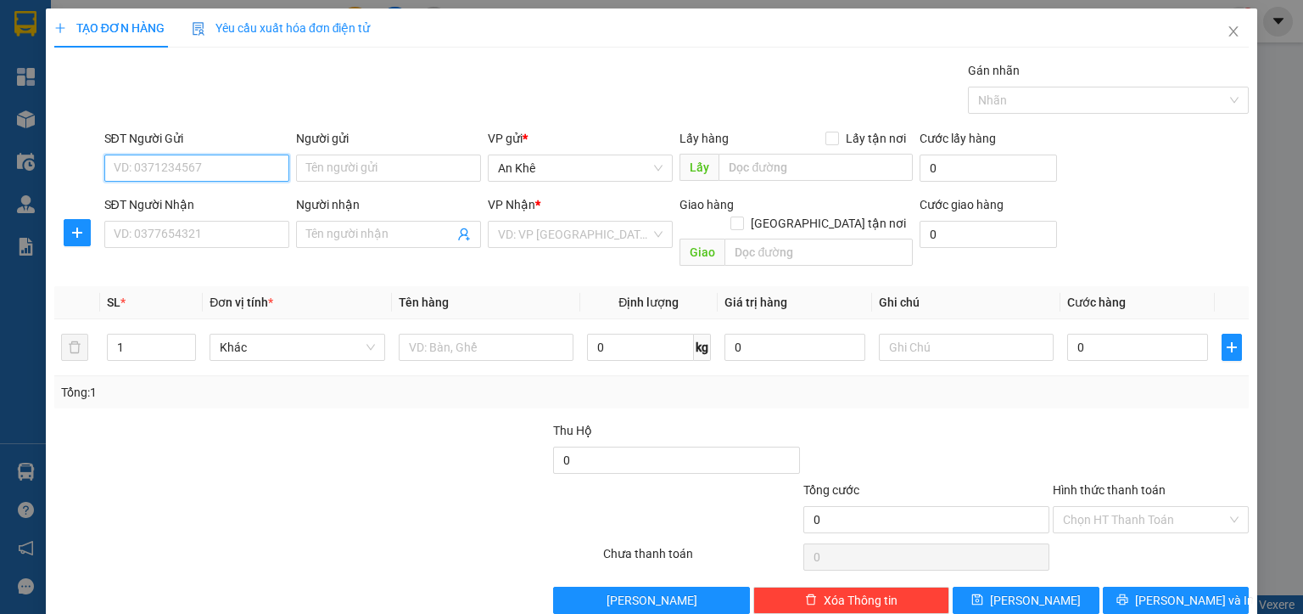
paste input "0985962872"
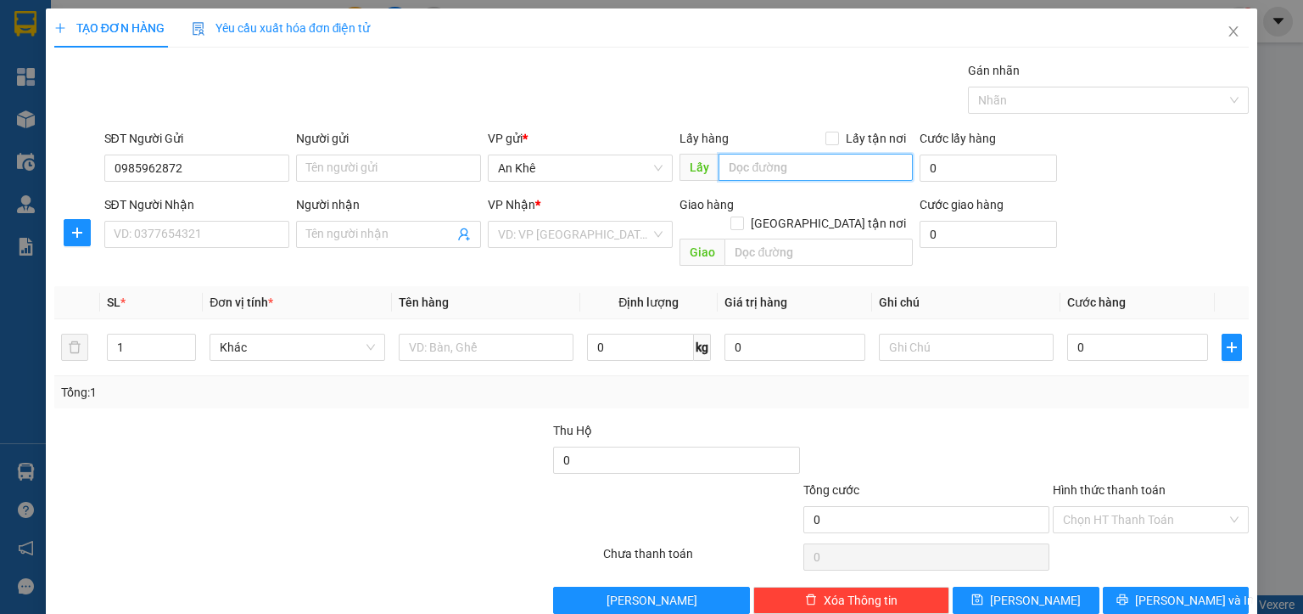
click at [737, 163] on input "text" at bounding box center [816, 167] width 194 height 27
click at [553, 228] on input "search" at bounding box center [574, 233] width 153 height 25
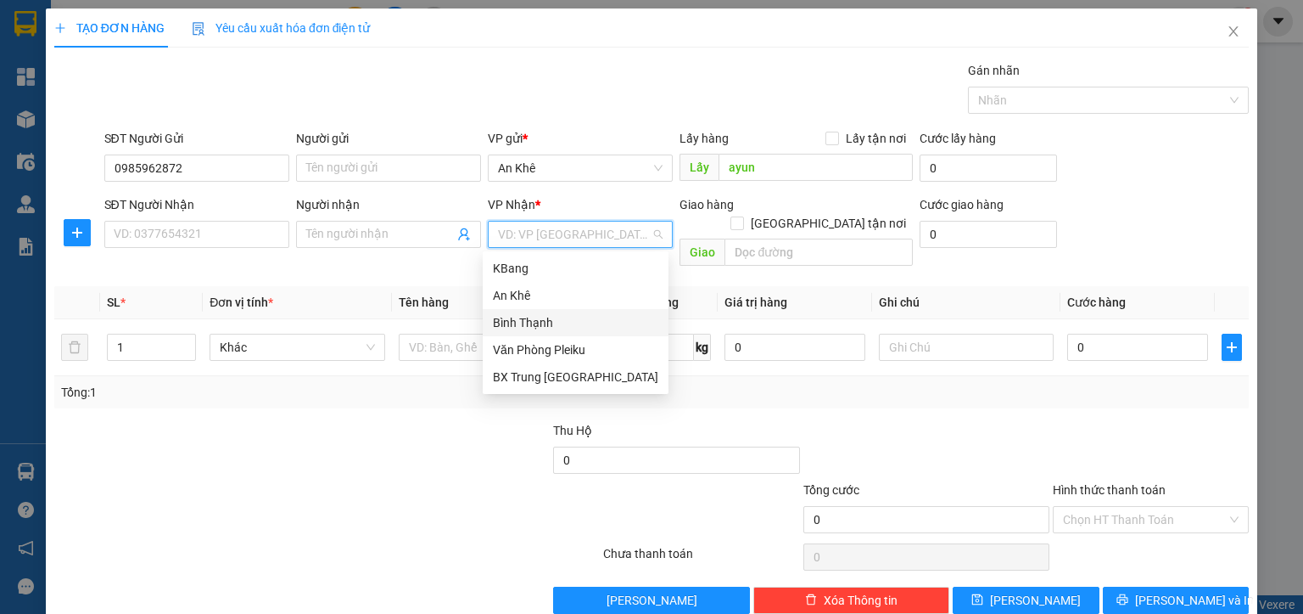
click at [525, 329] on div "Bình Thạnh" at bounding box center [575, 322] width 165 height 19
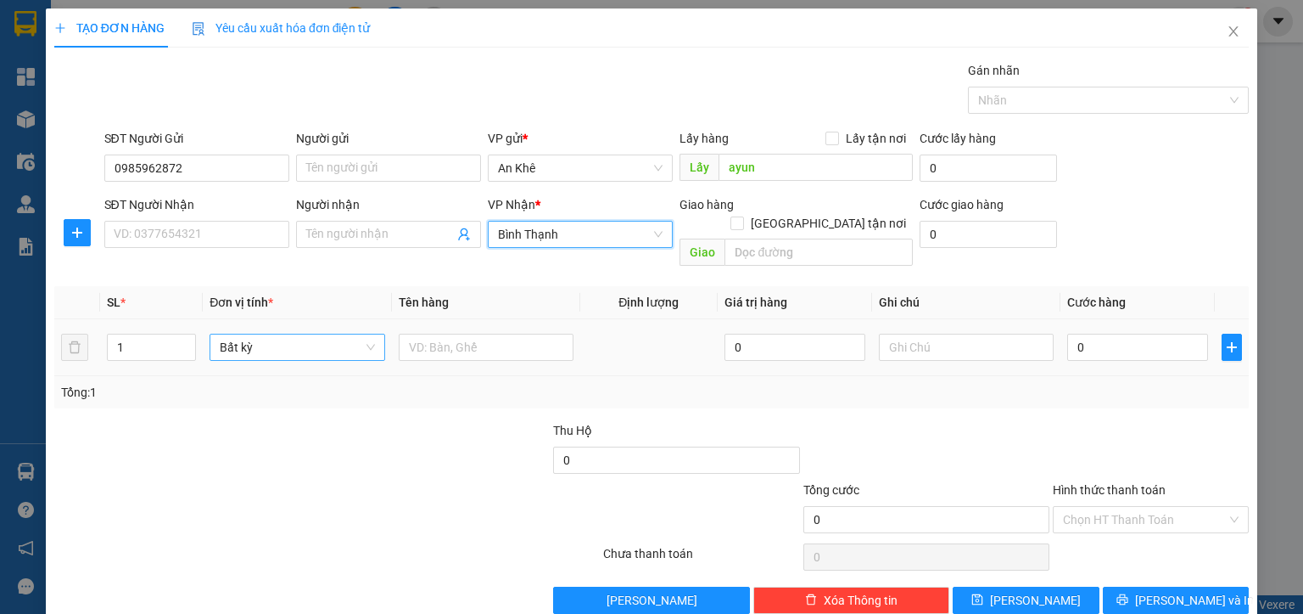
click at [278, 334] on span "Bất kỳ" at bounding box center [297, 346] width 154 height 25
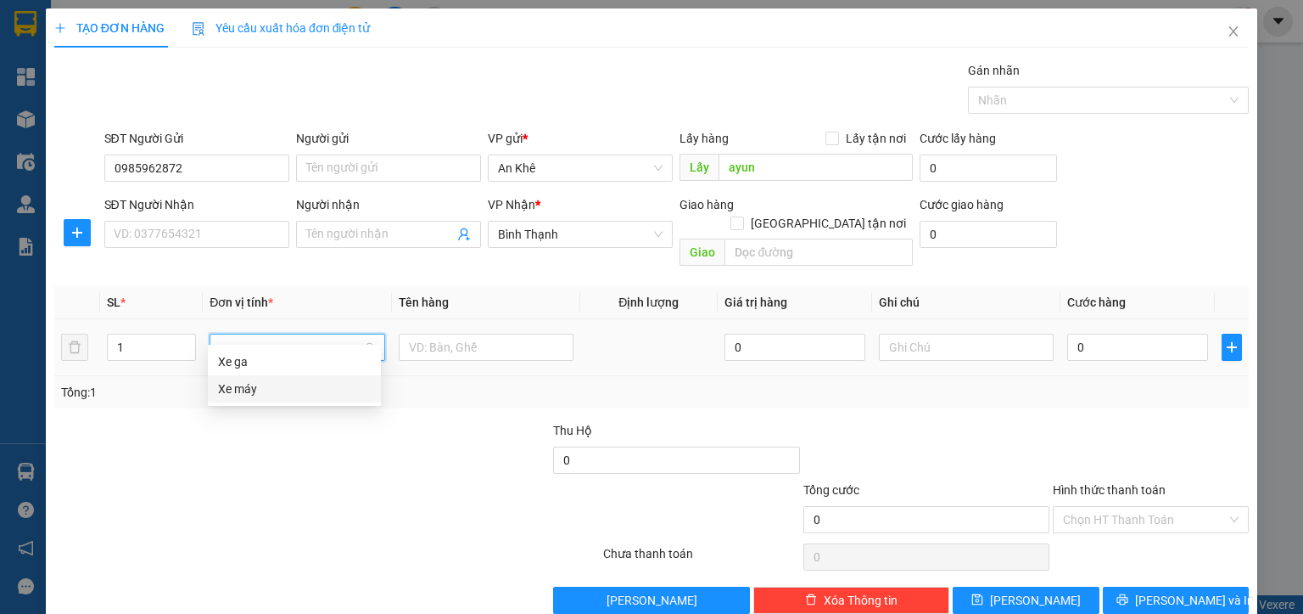
click at [256, 395] on div "Xe máy" at bounding box center [294, 388] width 153 height 19
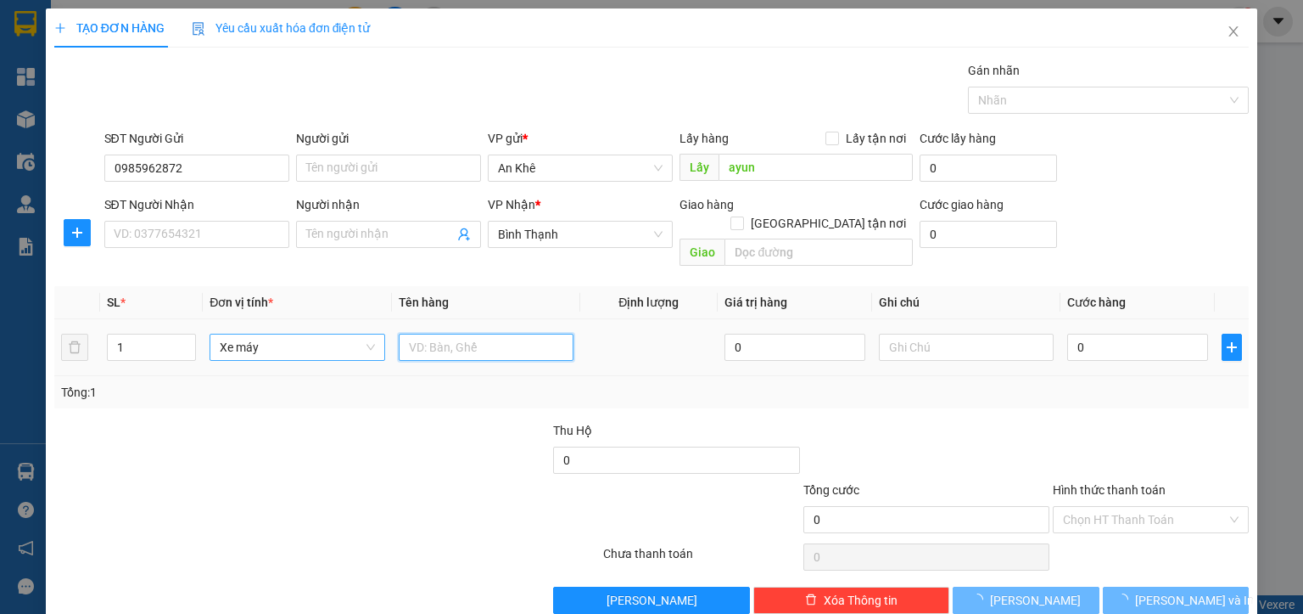
click at [448, 338] on input "text" at bounding box center [486, 346] width 175 height 27
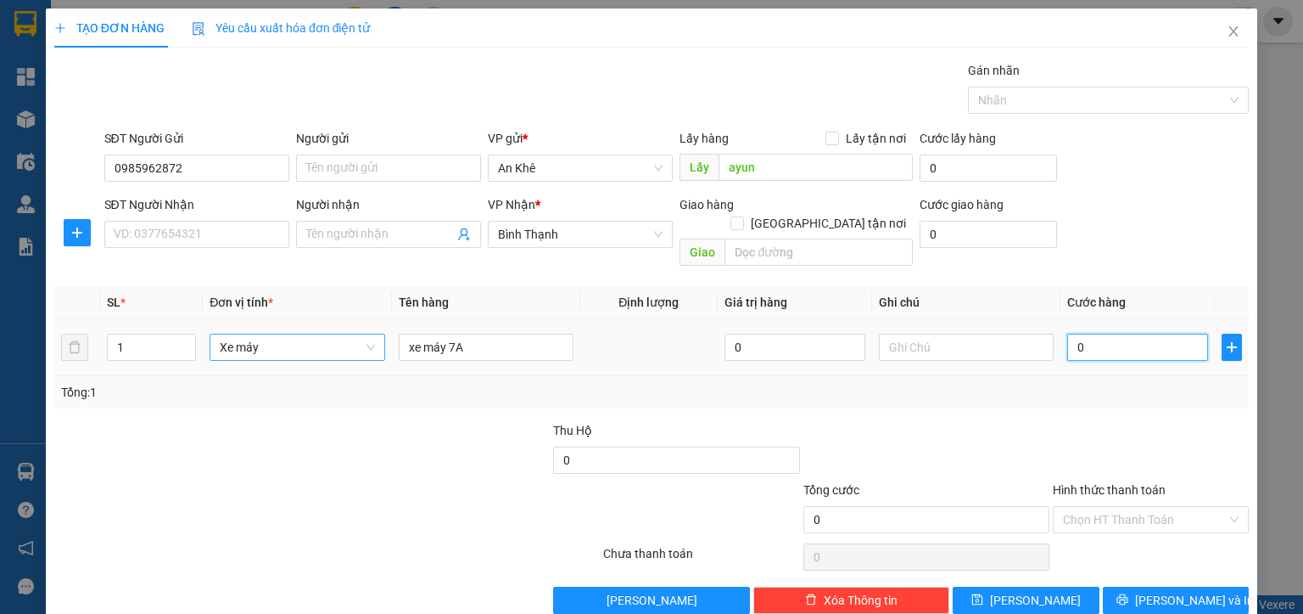
click at [1079, 333] on input "0" at bounding box center [1137, 346] width 141 height 27
click at [1056, 586] on button "[PERSON_NAME]" at bounding box center [1026, 599] width 147 height 27
click at [1230, 36] on icon "close" at bounding box center [1234, 31] width 9 height 10
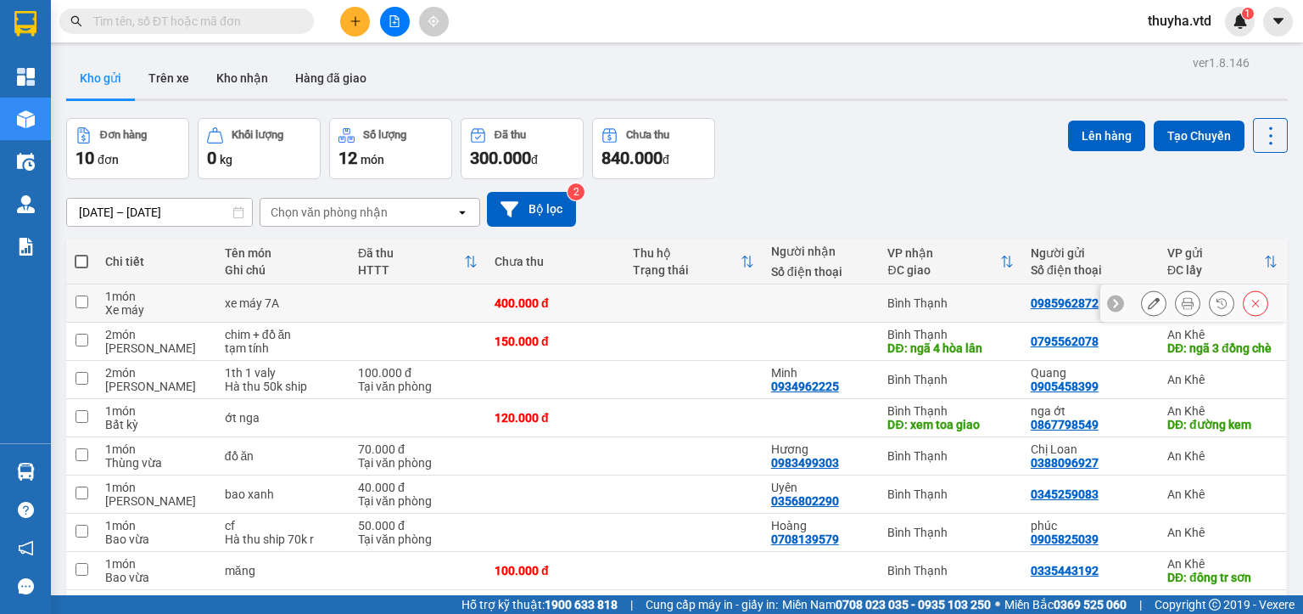
drag, startPoint x: 75, startPoint y: 297, endPoint x: 273, endPoint y: 277, distance: 199.5
click at [76, 299] on input "checkbox" at bounding box center [82, 301] width 13 height 13
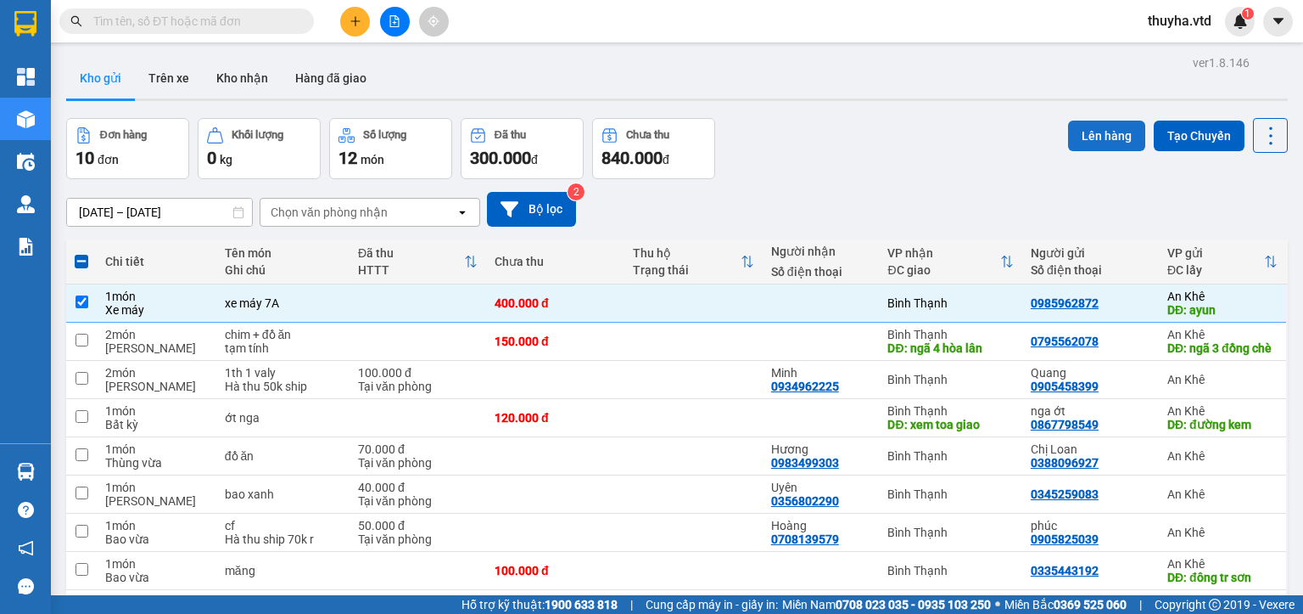
click at [1082, 140] on button "Lên hàng" at bounding box center [1106, 135] width 77 height 31
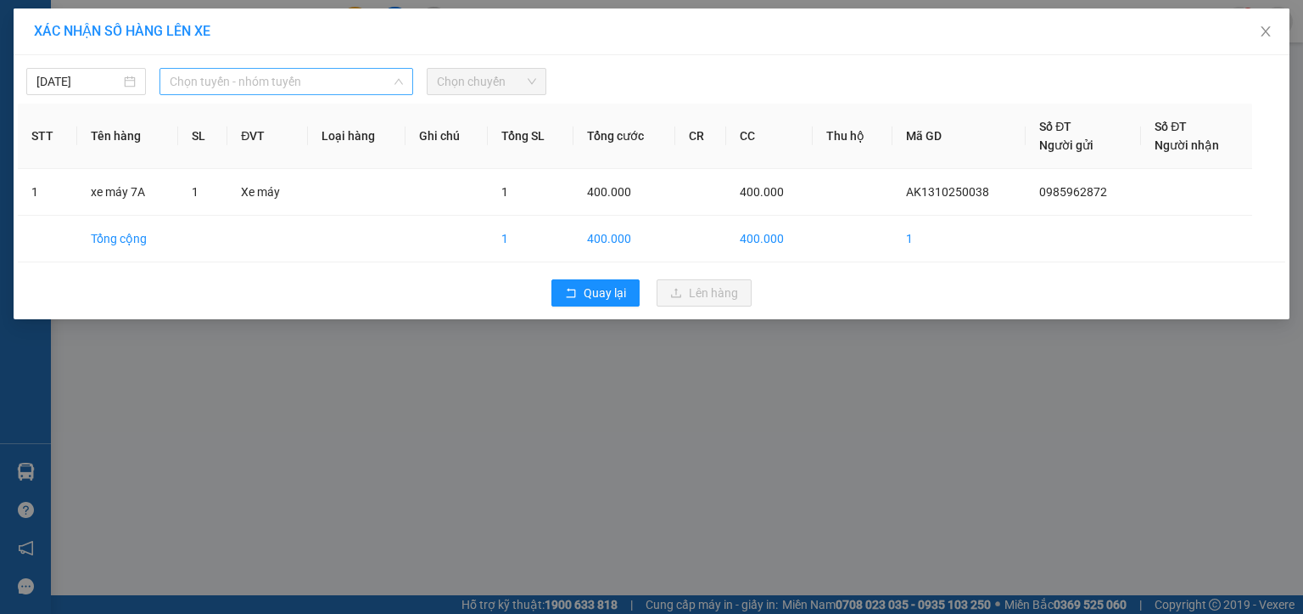
drag, startPoint x: 212, startPoint y: 80, endPoint x: 212, endPoint y: 107, distance: 27.2
click at [212, 81] on span "Chọn tuyến - nhóm tuyến" at bounding box center [286, 81] width 233 height 25
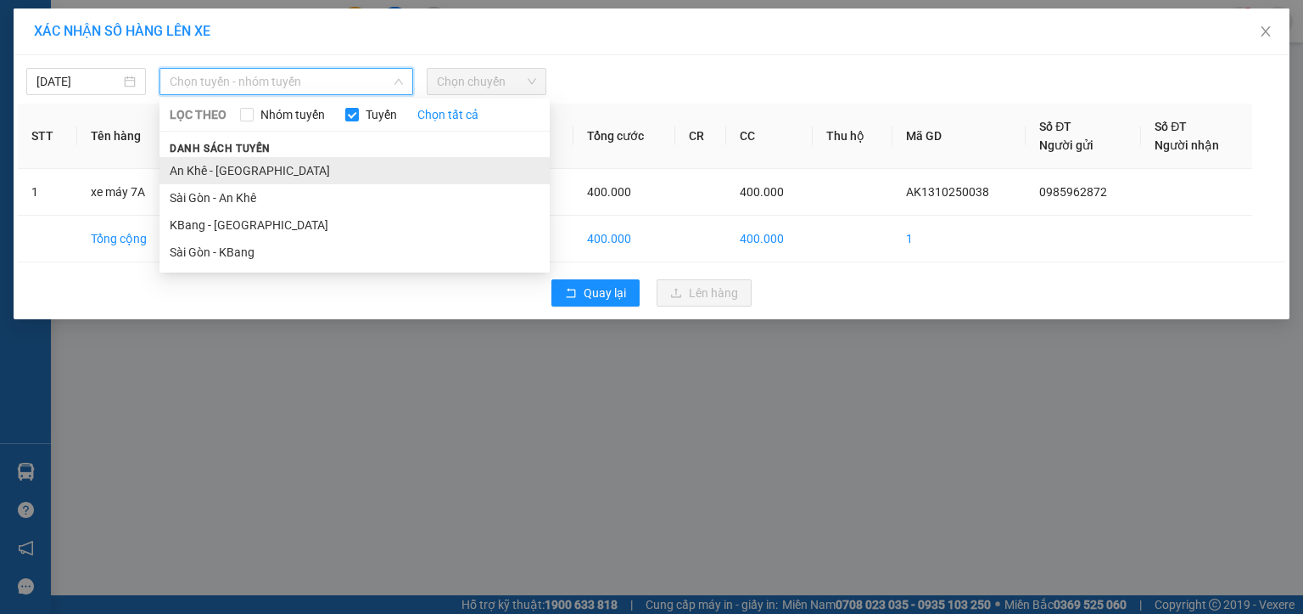
click at [195, 176] on li "An Khê - [GEOGRAPHIC_DATA]" at bounding box center [355, 170] width 390 height 27
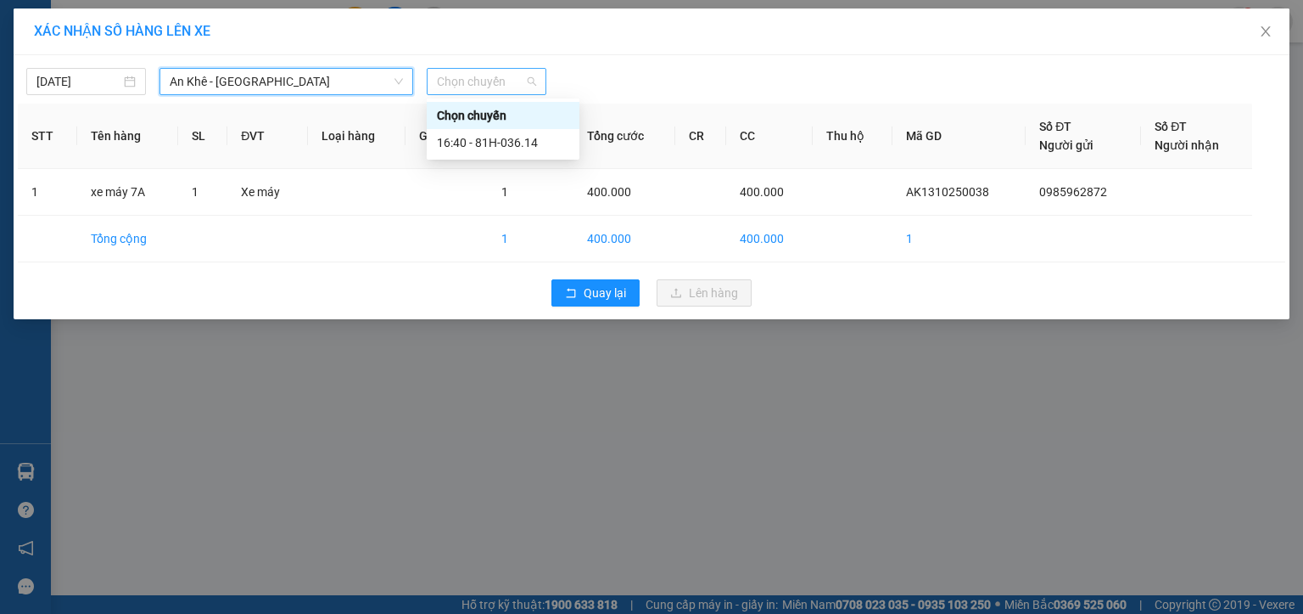
click at [500, 87] on span "Chọn chuyến" at bounding box center [486, 81] width 99 height 25
click at [268, 82] on span "An Khê - [GEOGRAPHIC_DATA]" at bounding box center [286, 81] width 233 height 25
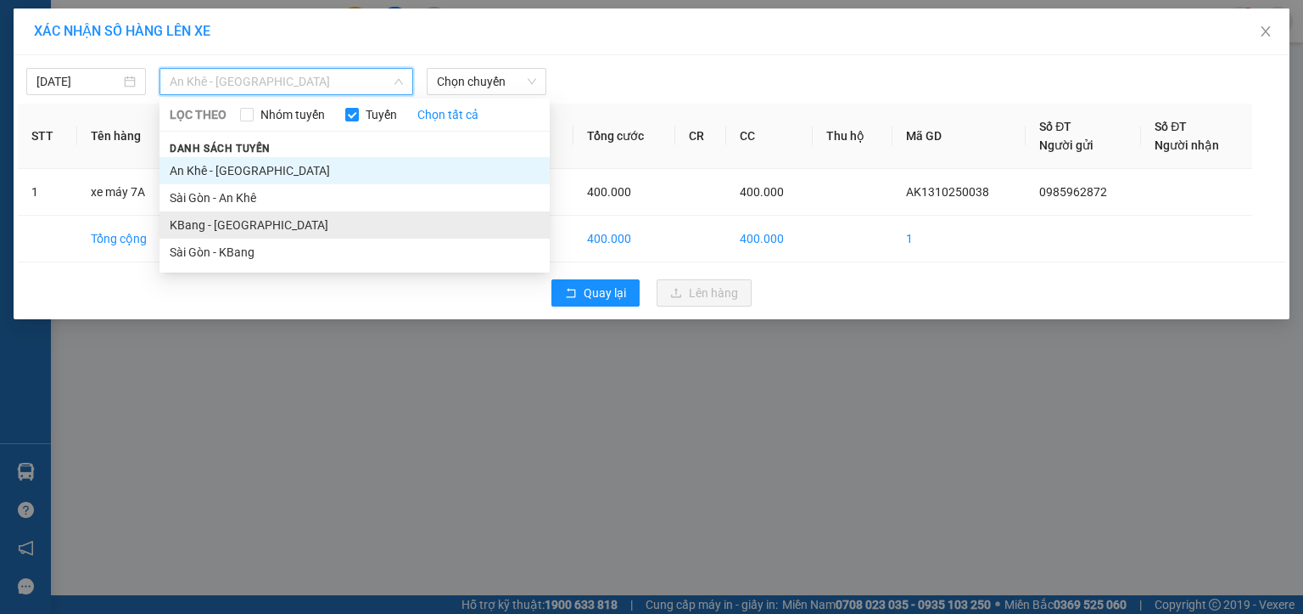
click at [201, 229] on li "KBang - [GEOGRAPHIC_DATA]" at bounding box center [355, 224] width 390 height 27
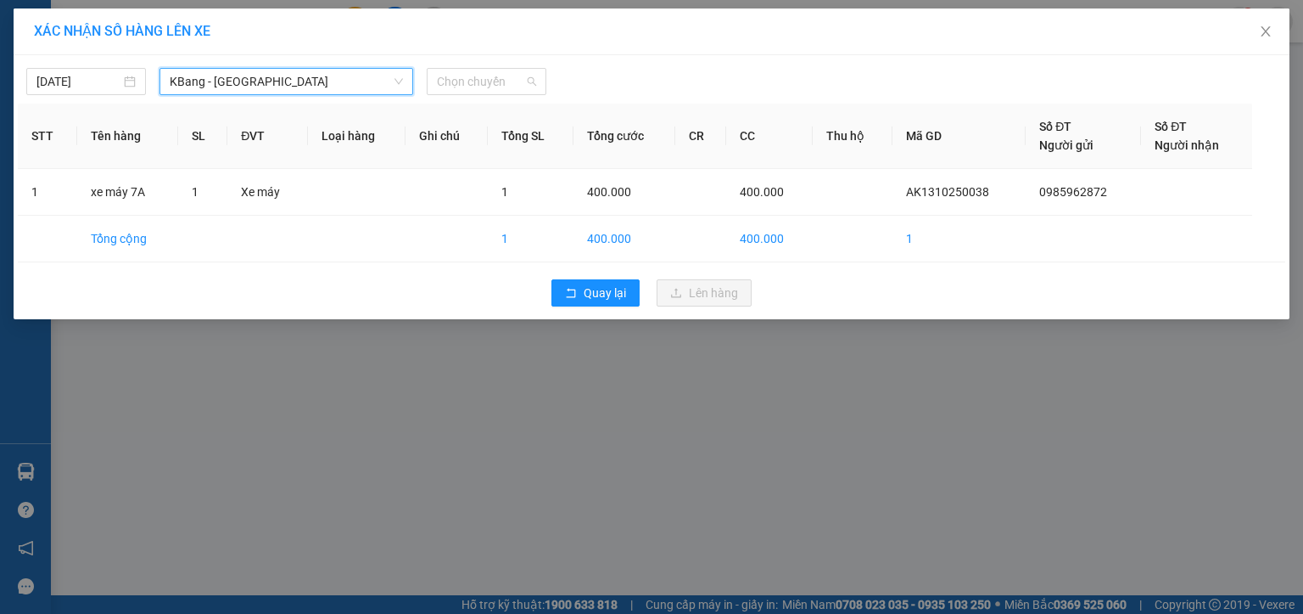
drag, startPoint x: 513, startPoint y: 81, endPoint x: 524, endPoint y: 97, distance: 18.8
click at [517, 85] on span "Chọn chuyến" at bounding box center [486, 81] width 99 height 25
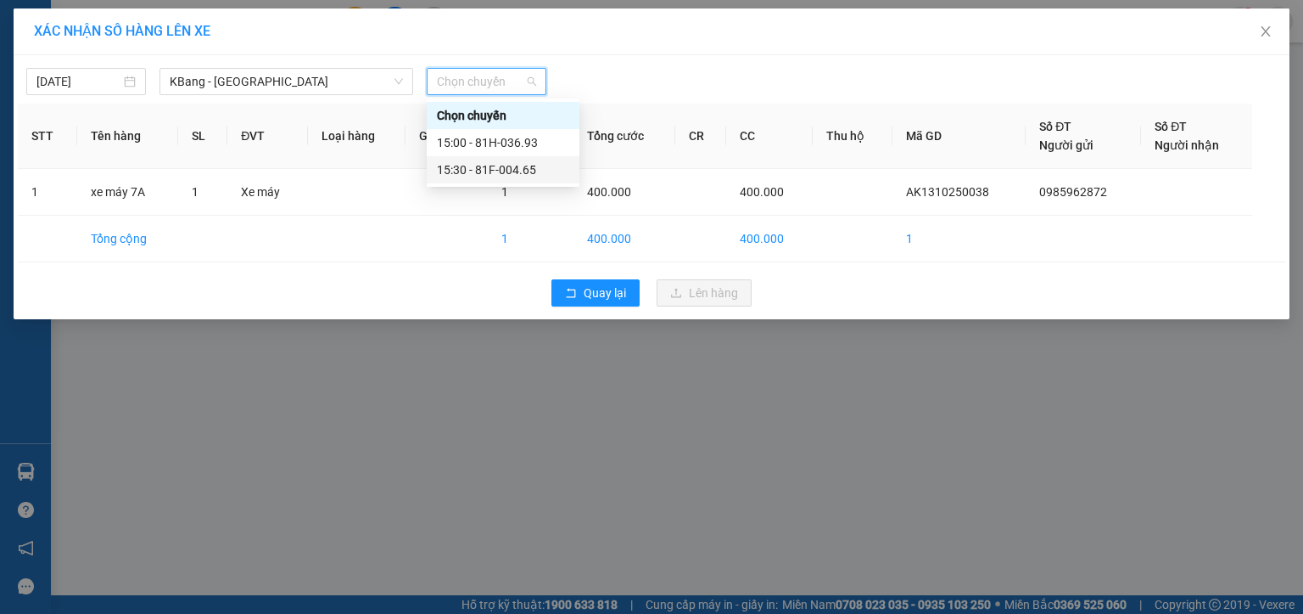
click at [522, 175] on div "15:30 - 81F-004.65" at bounding box center [503, 169] width 132 height 19
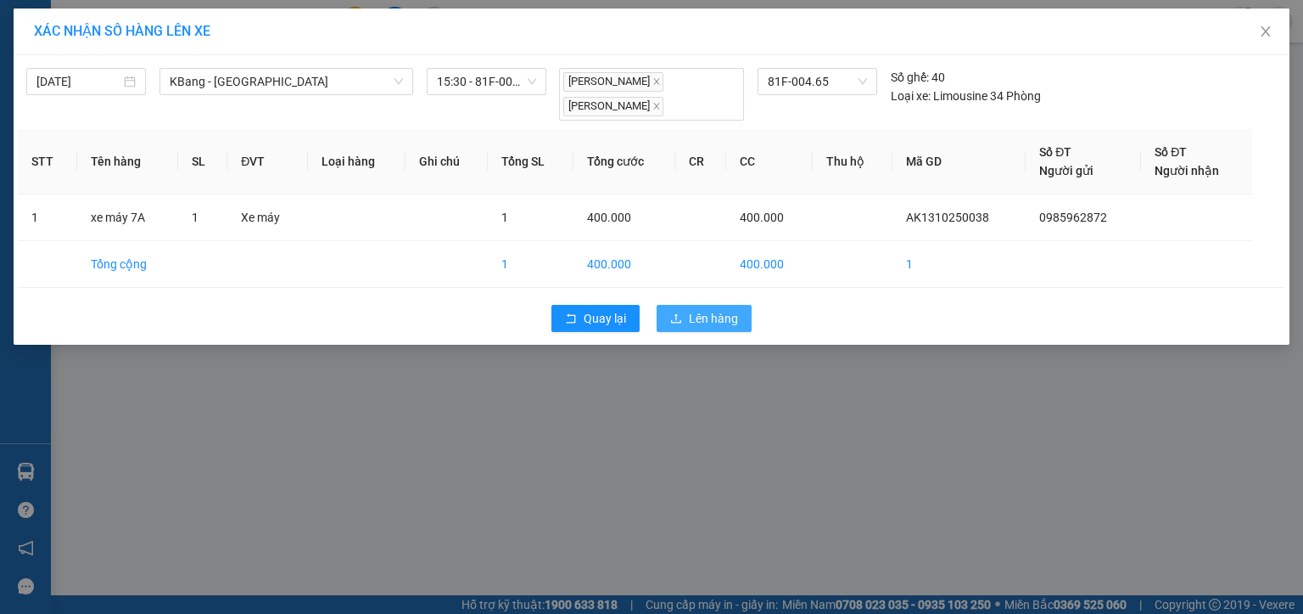
drag, startPoint x: 699, startPoint y: 321, endPoint x: 716, endPoint y: 304, distance: 24.0
click at [701, 321] on span "Lên hàng" at bounding box center [713, 318] width 49 height 19
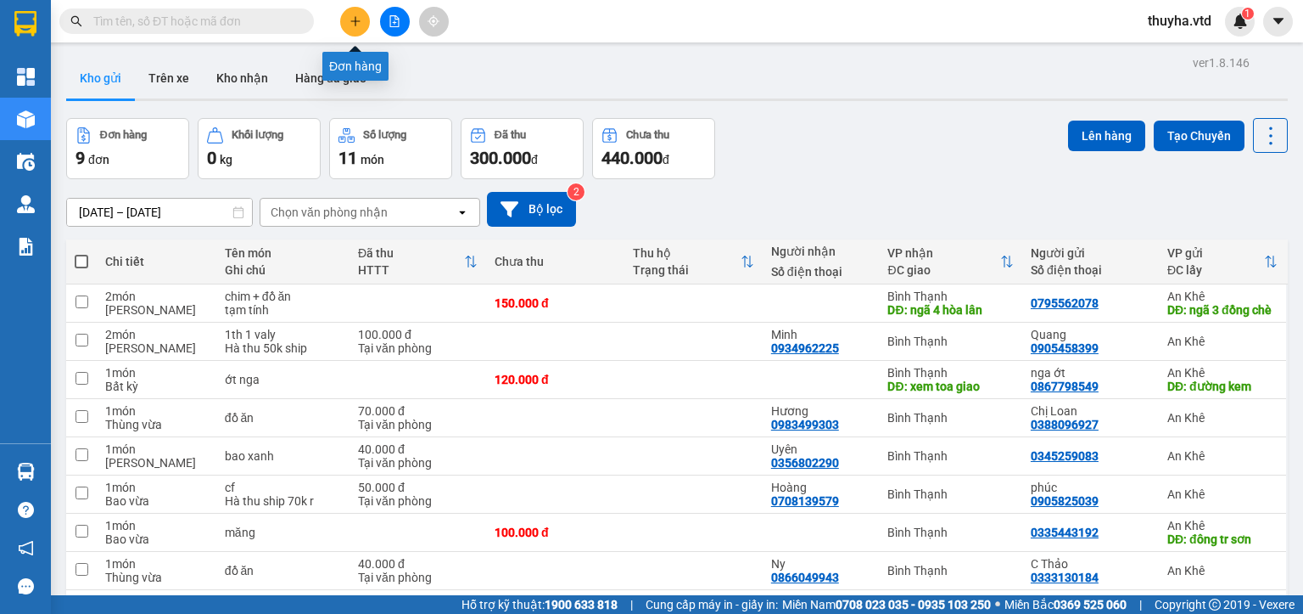
click at [349, 32] on button at bounding box center [355, 22] width 30 height 30
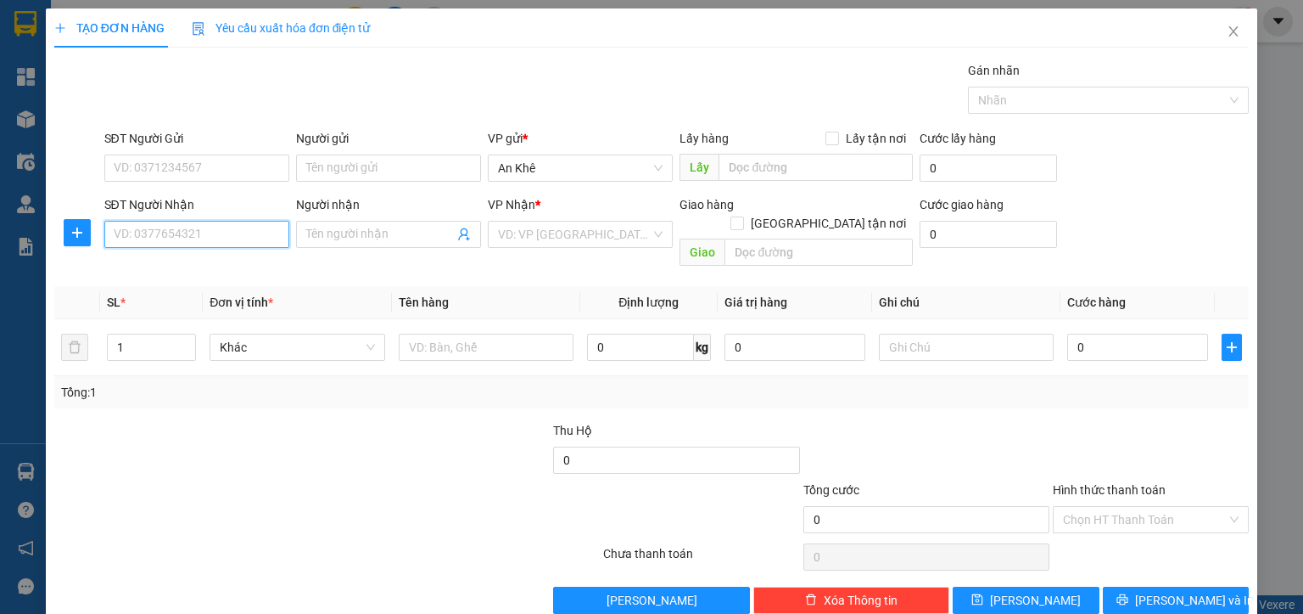
paste input "0336949715"
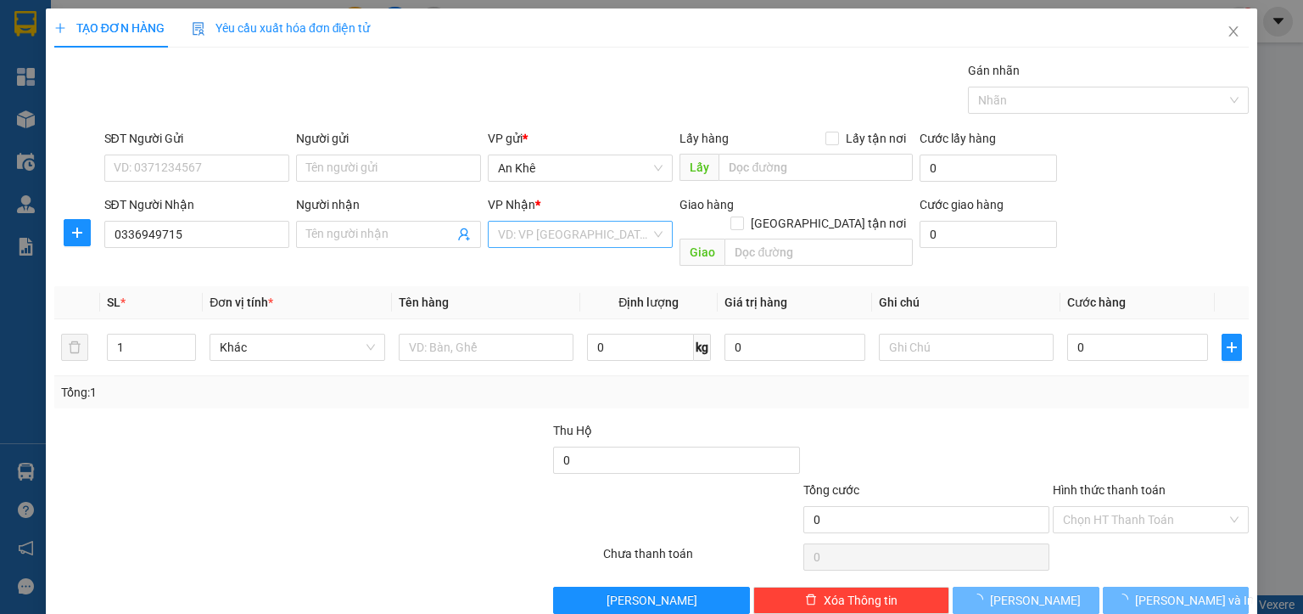
click at [533, 234] on input "search" at bounding box center [574, 233] width 153 height 25
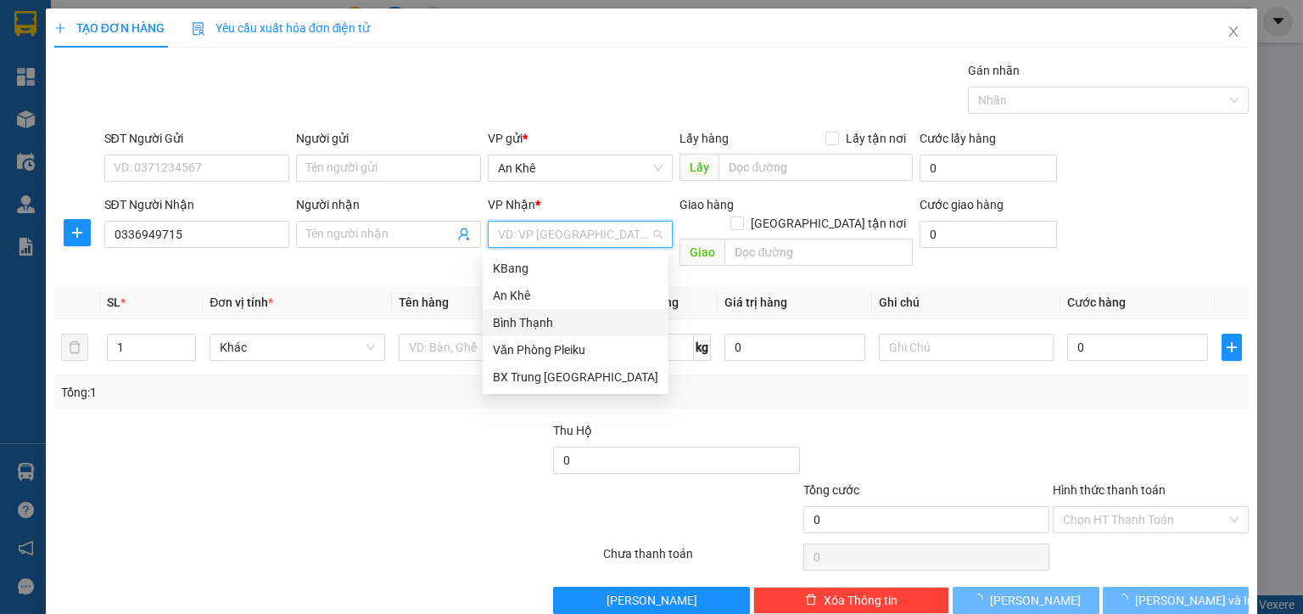
click at [533, 322] on div "Bình Thạnh" at bounding box center [575, 322] width 165 height 19
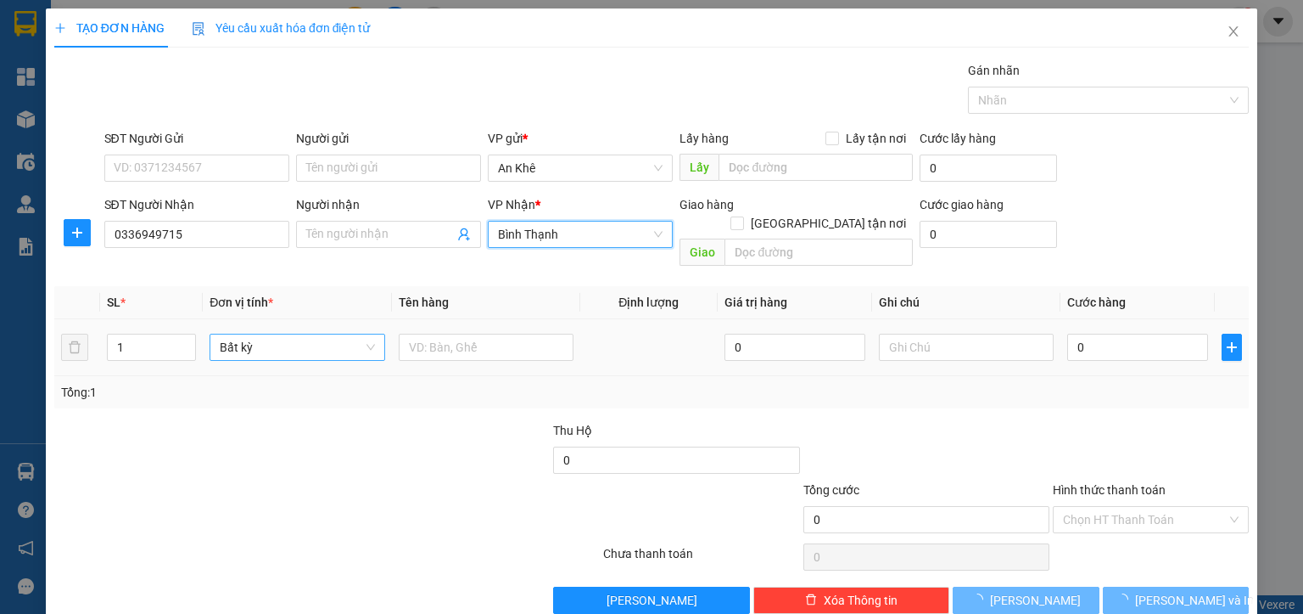
click at [231, 335] on span "Bất kỳ" at bounding box center [297, 346] width 154 height 25
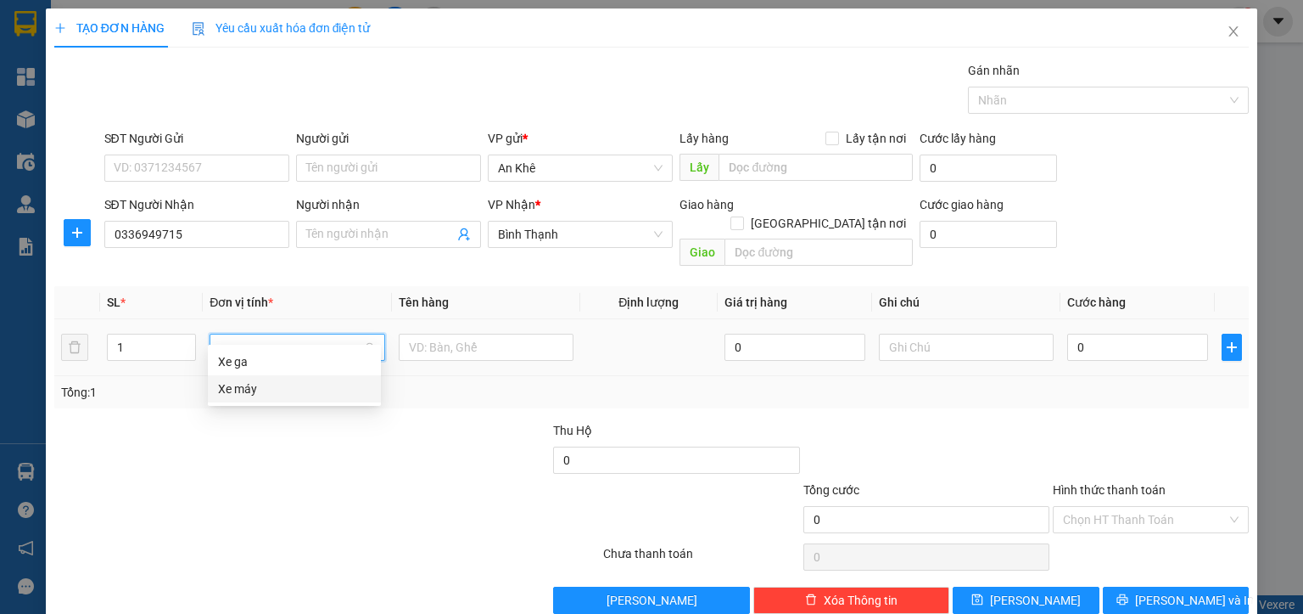
click at [231, 391] on div "Xe máy" at bounding box center [294, 388] width 153 height 19
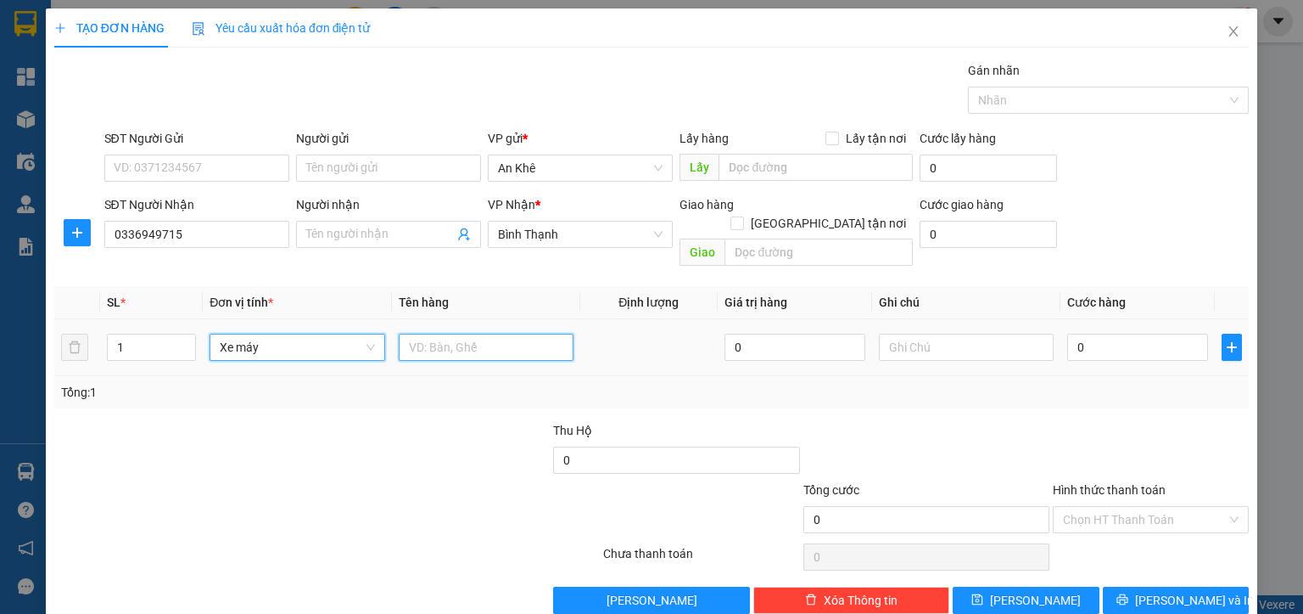
click at [417, 333] on input "text" at bounding box center [486, 346] width 175 height 27
click at [1084, 333] on input "0" at bounding box center [1137, 346] width 141 height 27
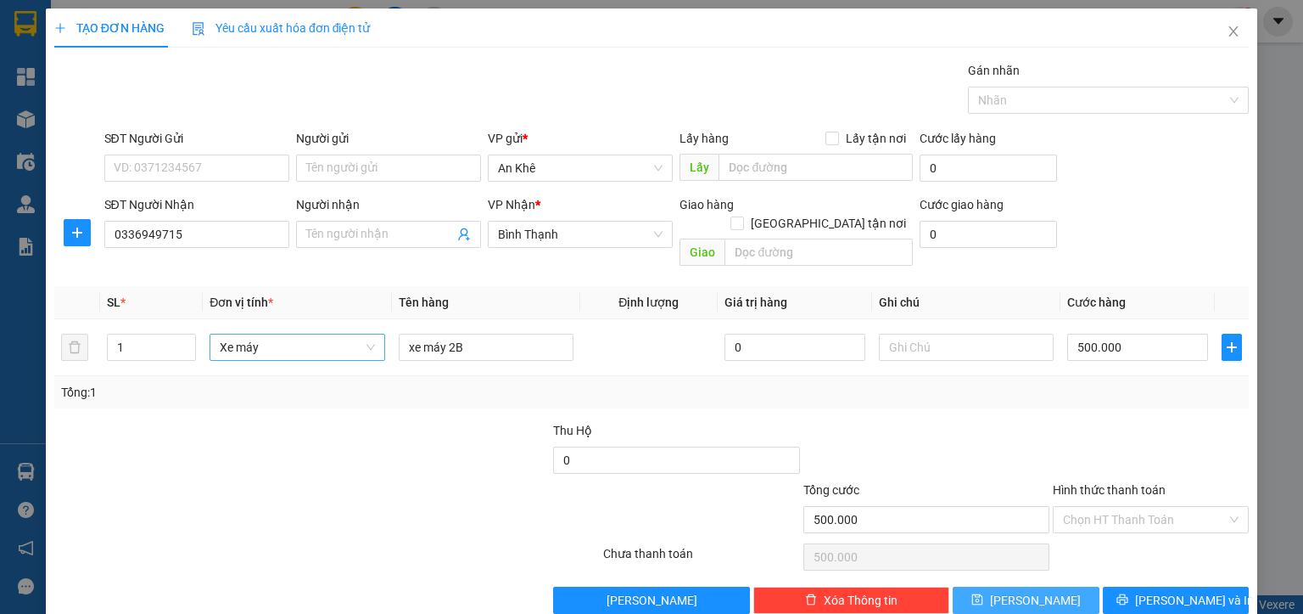
click at [1023, 591] on span "[PERSON_NAME]" at bounding box center [1035, 600] width 91 height 19
click at [1227, 32] on icon "close" at bounding box center [1234, 32] width 14 height 14
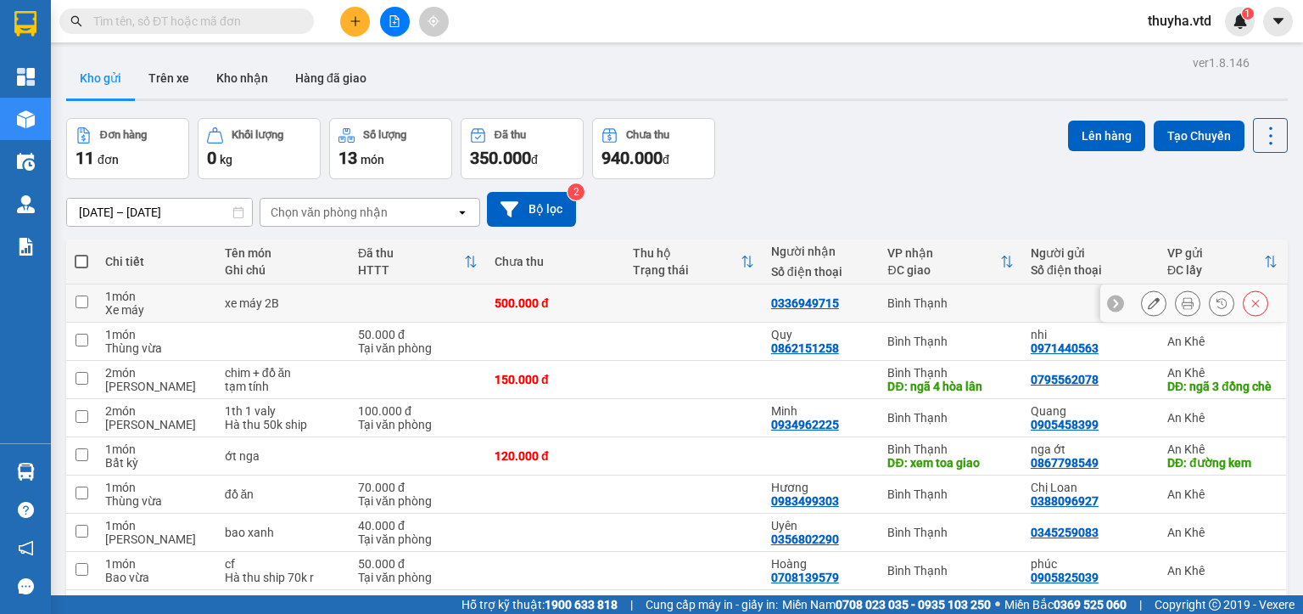
click at [81, 300] on input "checkbox" at bounding box center [82, 301] width 13 height 13
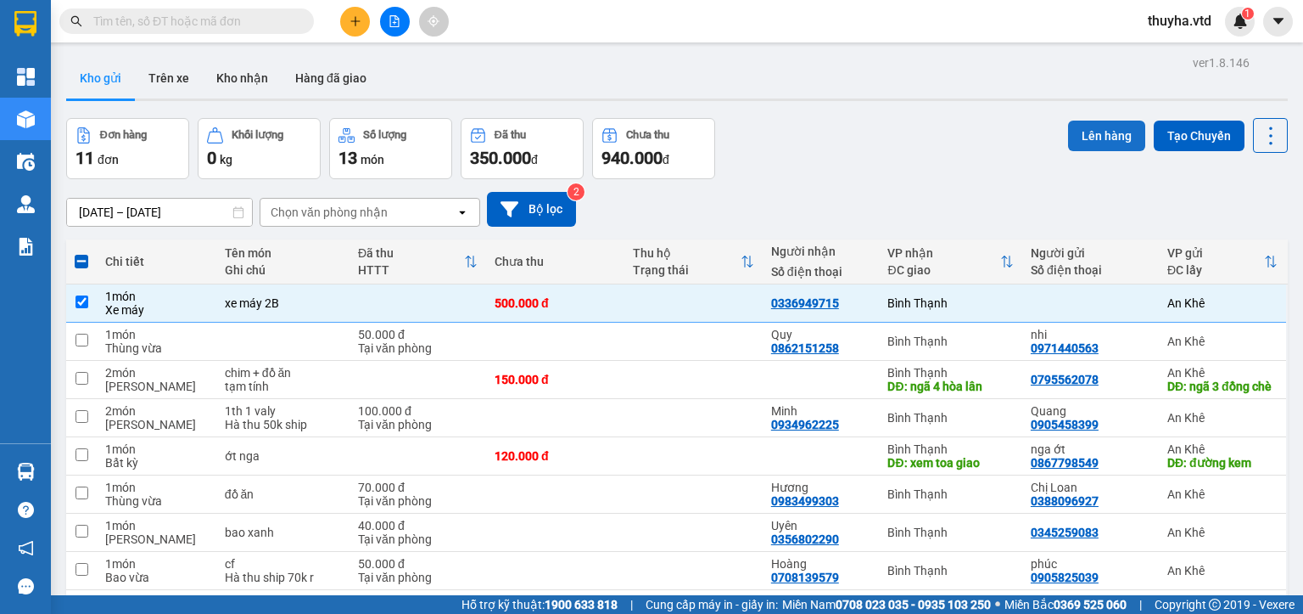
click at [1078, 132] on button "Lên hàng" at bounding box center [1106, 135] width 77 height 31
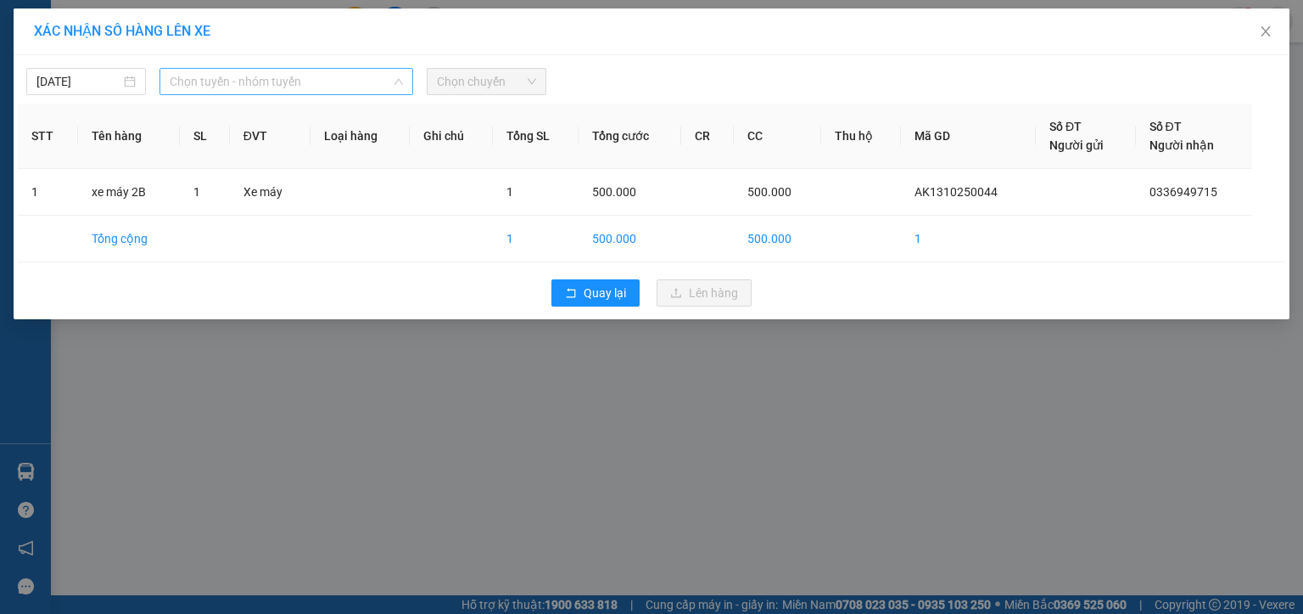
click at [209, 80] on span "Chọn tuyến - nhóm tuyến" at bounding box center [286, 81] width 233 height 25
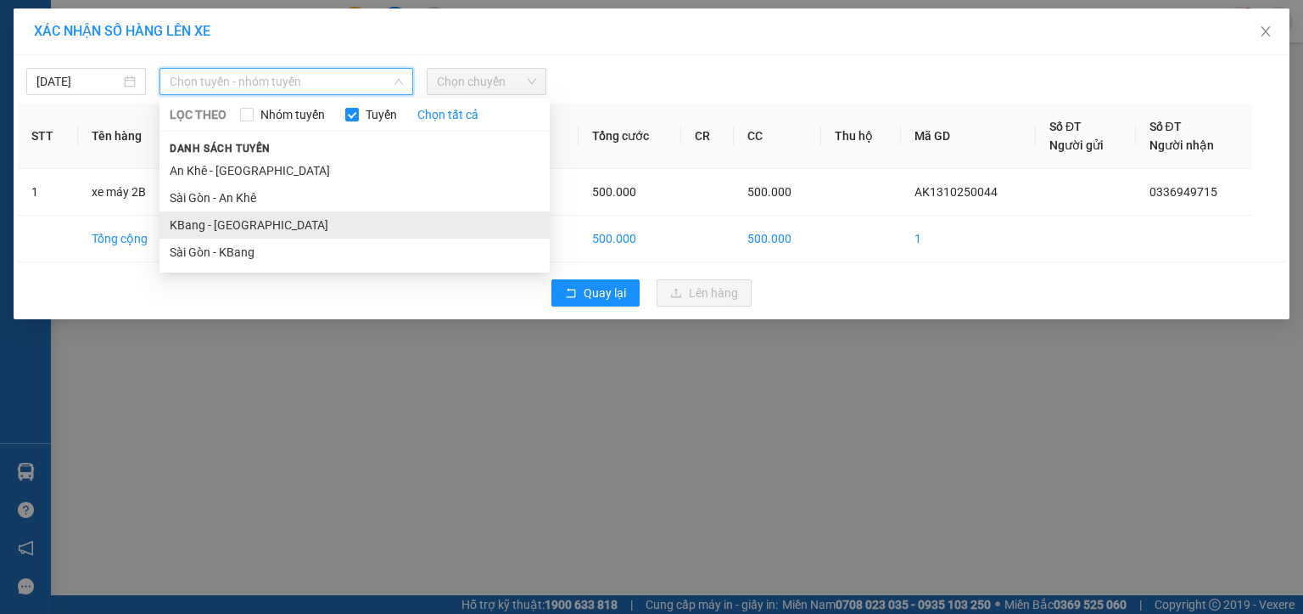
click at [193, 221] on li "KBang - [GEOGRAPHIC_DATA]" at bounding box center [355, 224] width 390 height 27
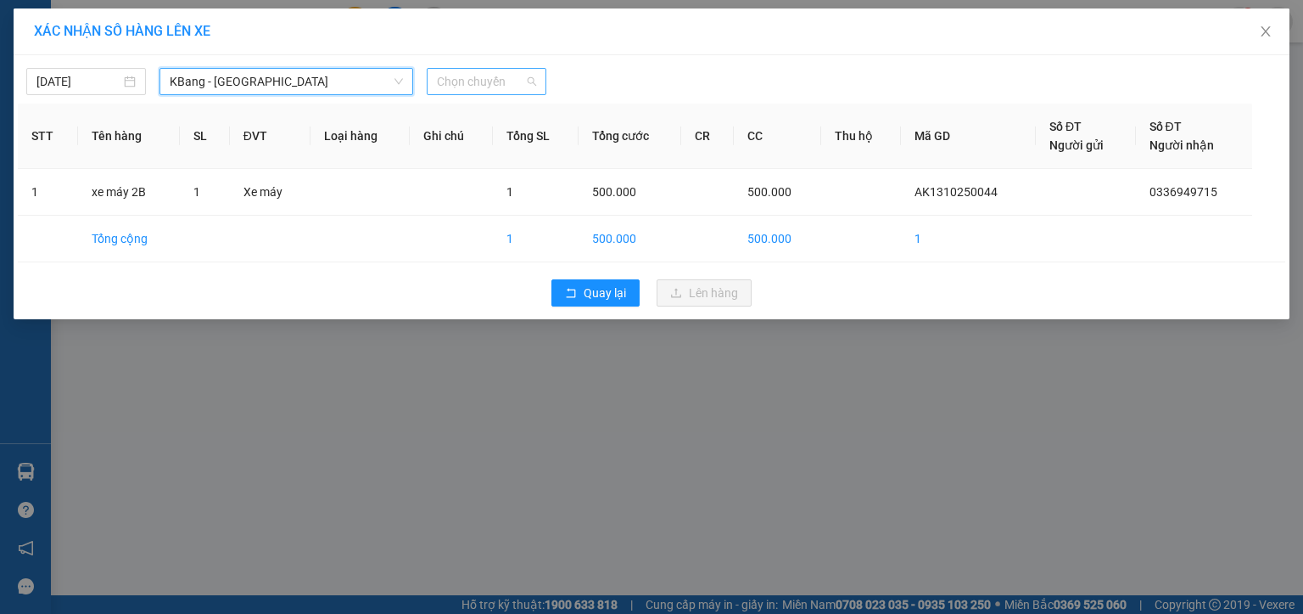
click at [471, 83] on span "Chọn chuyến" at bounding box center [486, 81] width 99 height 25
click at [474, 91] on span "Chọn chuyến" at bounding box center [486, 81] width 99 height 25
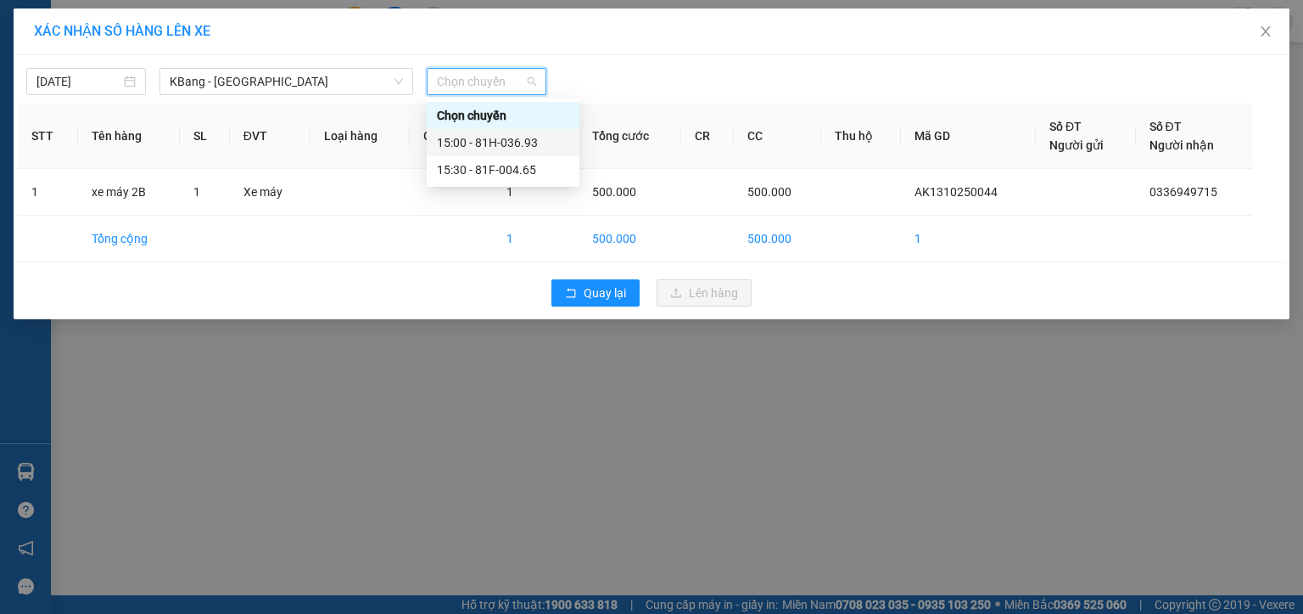
click at [516, 140] on div "15:00 - 81H-036.93" at bounding box center [503, 142] width 132 height 19
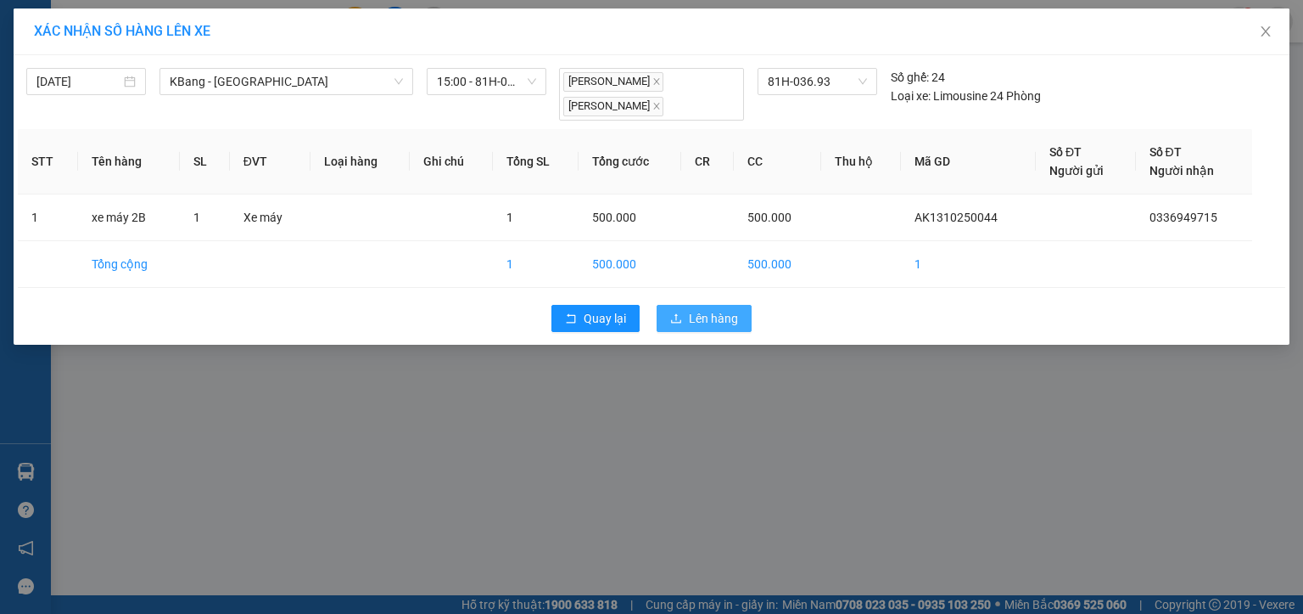
click at [683, 317] on button "Lên hàng" at bounding box center [704, 318] width 95 height 27
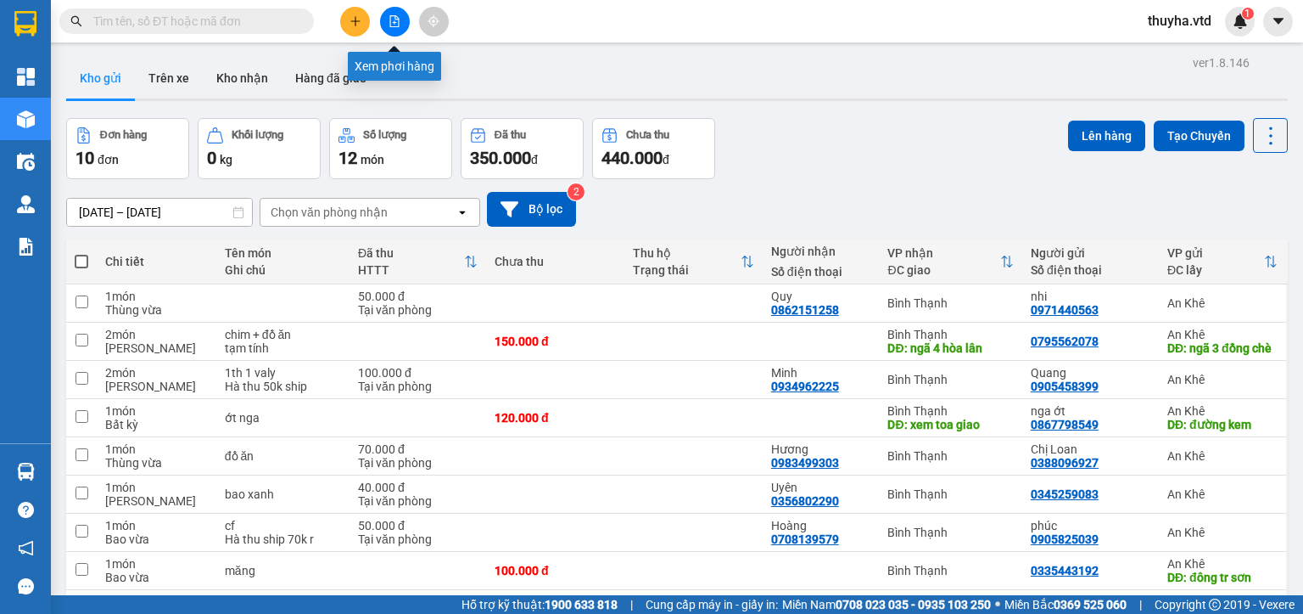
click at [399, 24] on icon "file-add" at bounding box center [394, 21] width 9 height 12
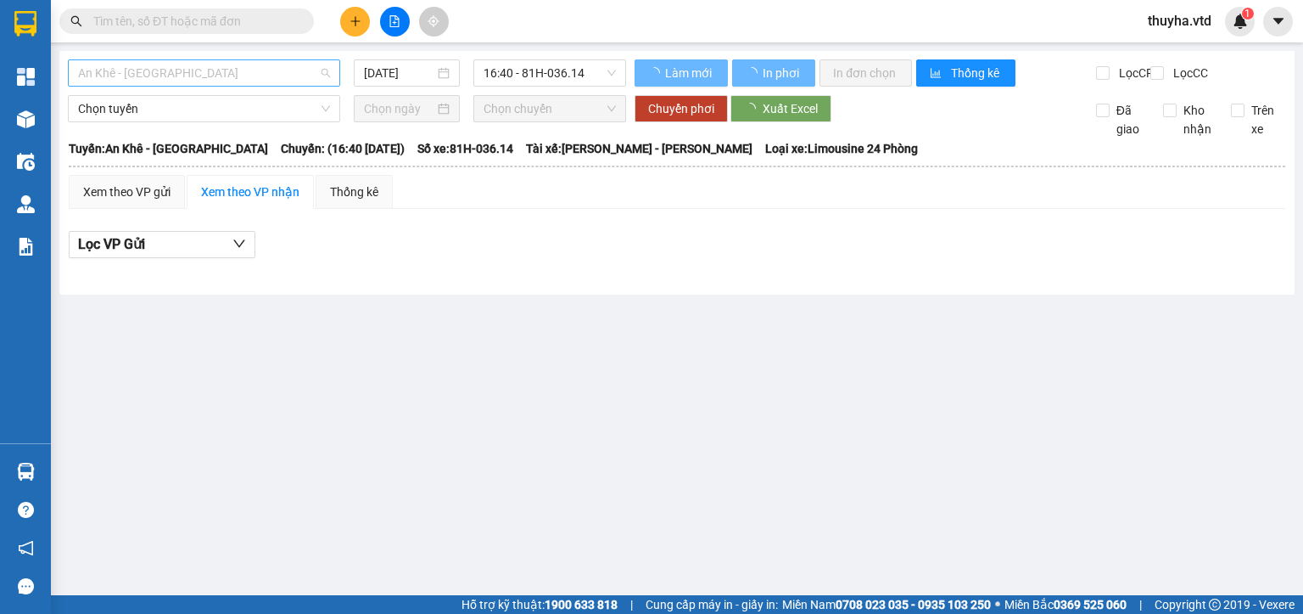
click at [160, 76] on span "An Khê - [GEOGRAPHIC_DATA]" at bounding box center [204, 72] width 252 height 25
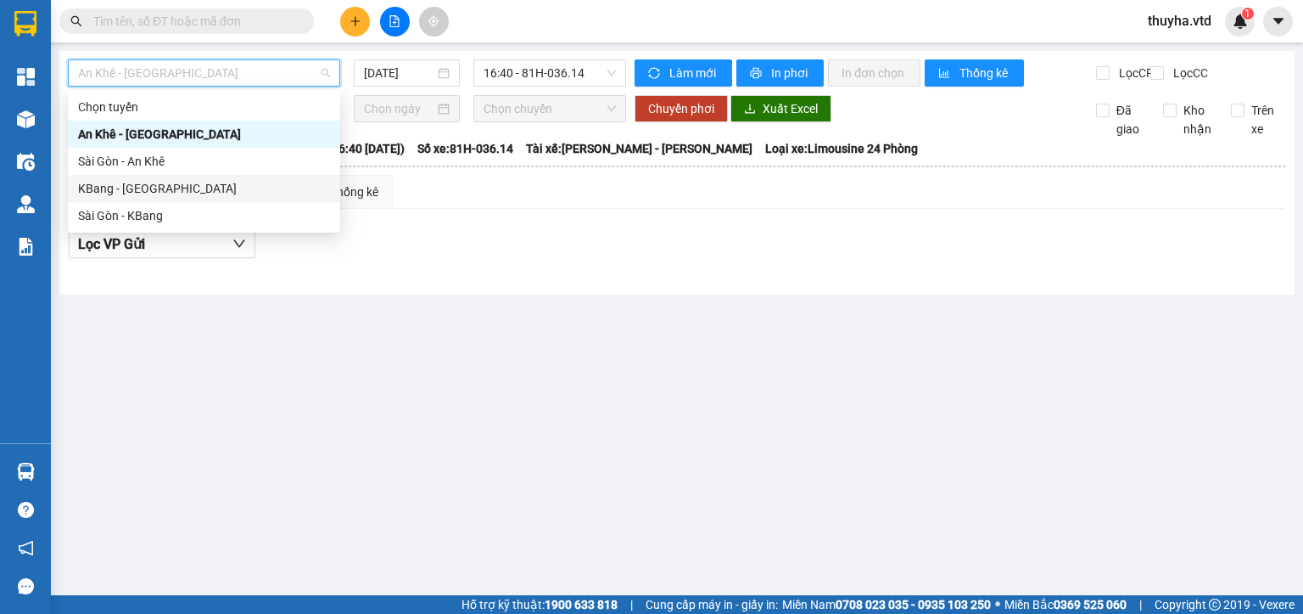
click at [123, 198] on div "KBang - [GEOGRAPHIC_DATA]" at bounding box center [204, 188] width 272 height 27
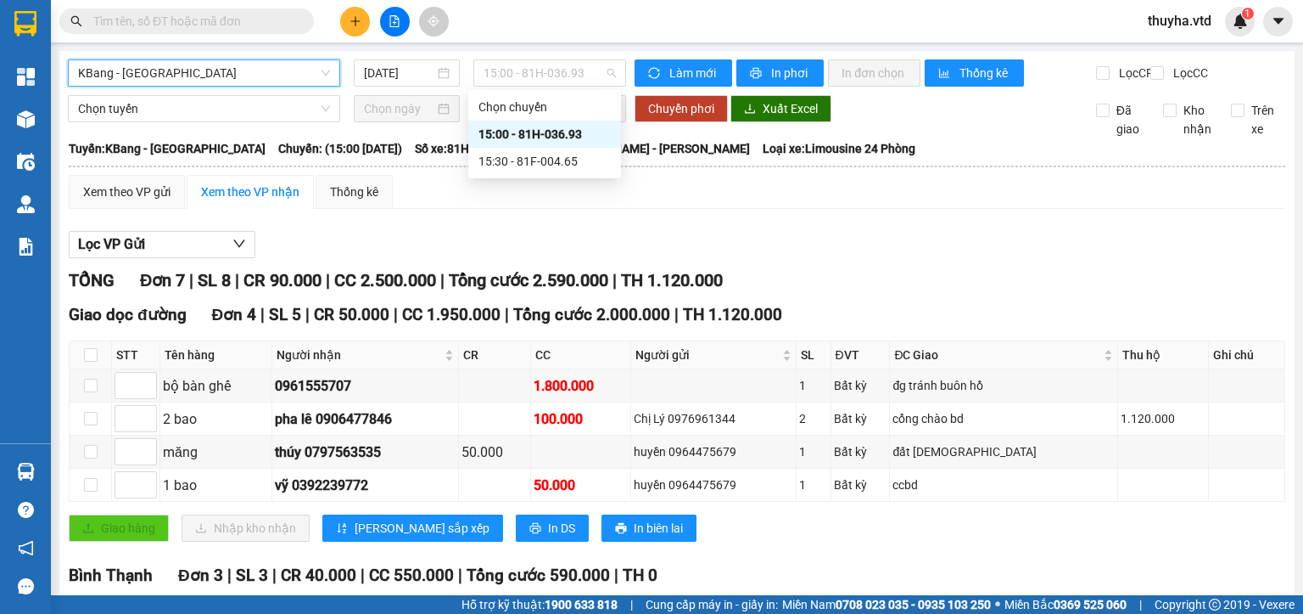
drag, startPoint x: 575, startPoint y: 80, endPoint x: 589, endPoint y: 103, distance: 26.6
click at [575, 79] on span "15:00 - 81H-036.93" at bounding box center [550, 72] width 133 height 25
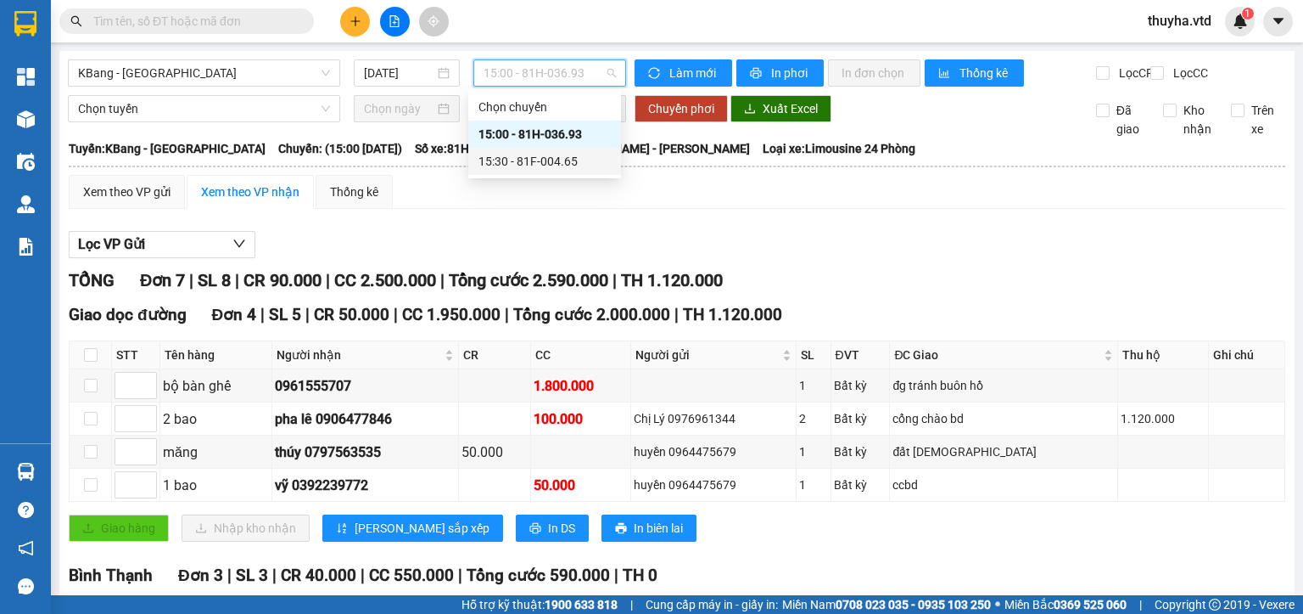
click at [569, 165] on div "15:30 - 81F-004.65" at bounding box center [545, 161] width 132 height 19
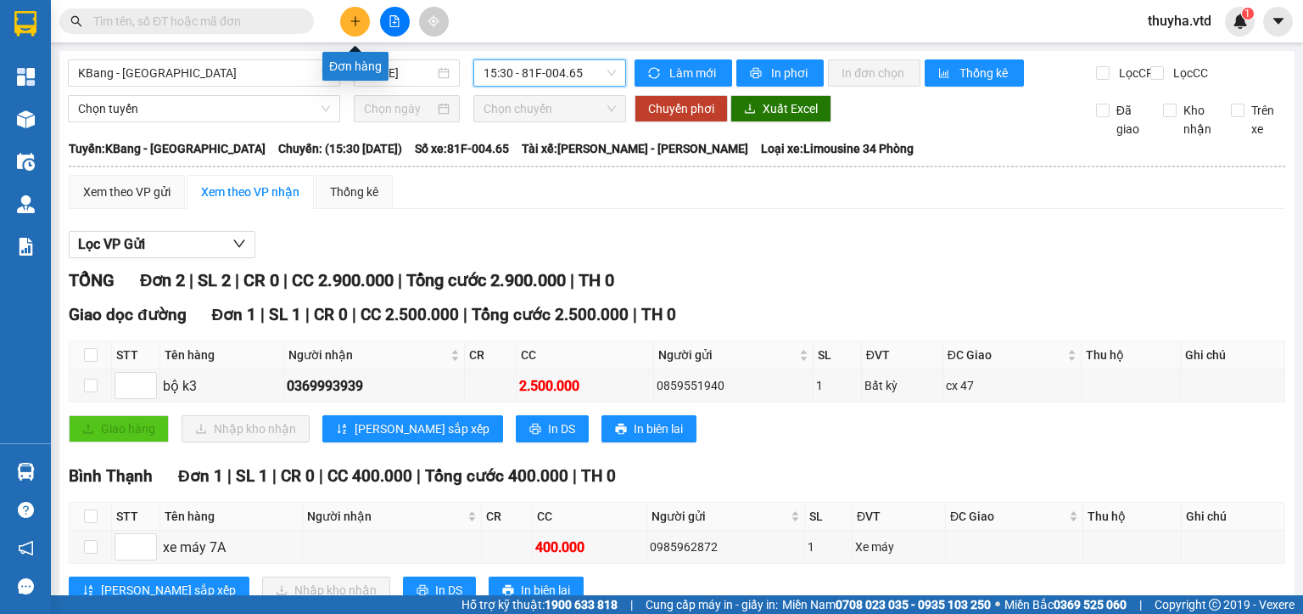
click at [350, 23] on icon "plus" at bounding box center [356, 21] width 12 height 12
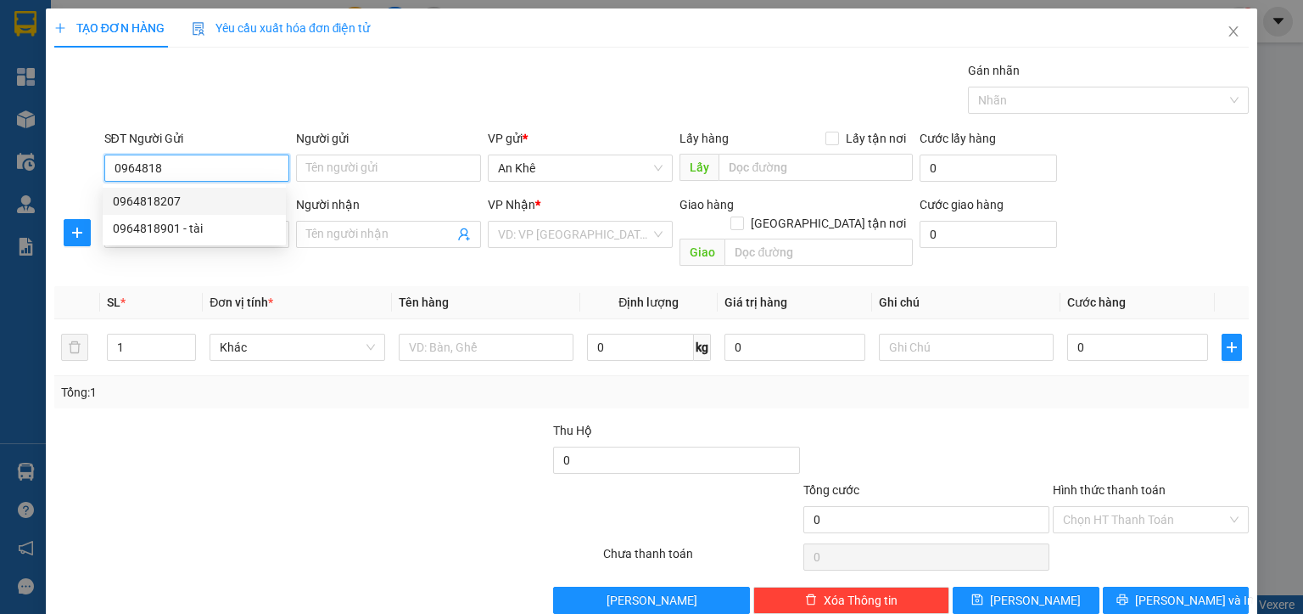
click at [156, 198] on div "0964818207" at bounding box center [194, 201] width 163 height 19
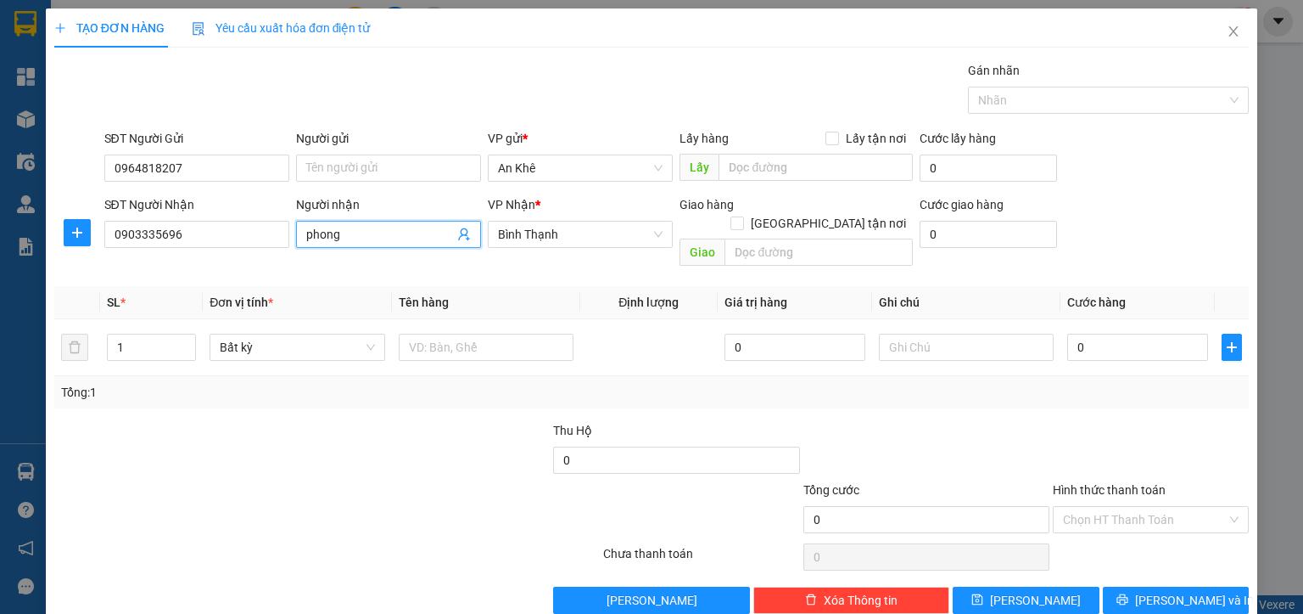
click at [306, 240] on input "phong" at bounding box center [380, 234] width 148 height 19
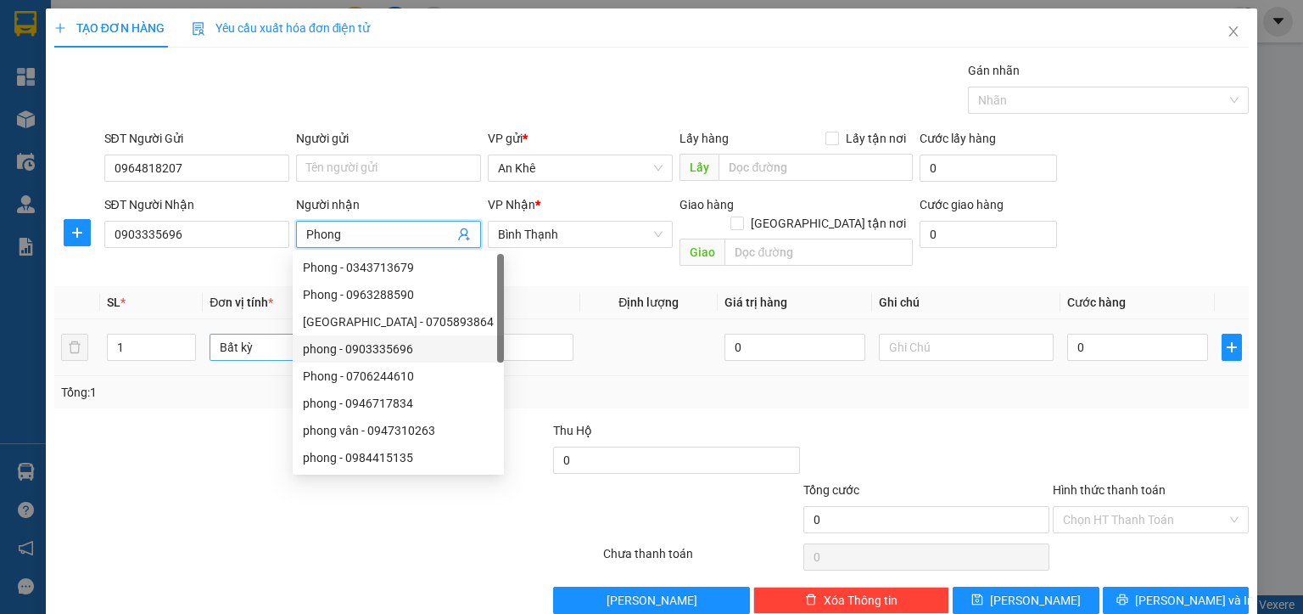
click at [257, 334] on span "Bất kỳ" at bounding box center [297, 346] width 154 height 25
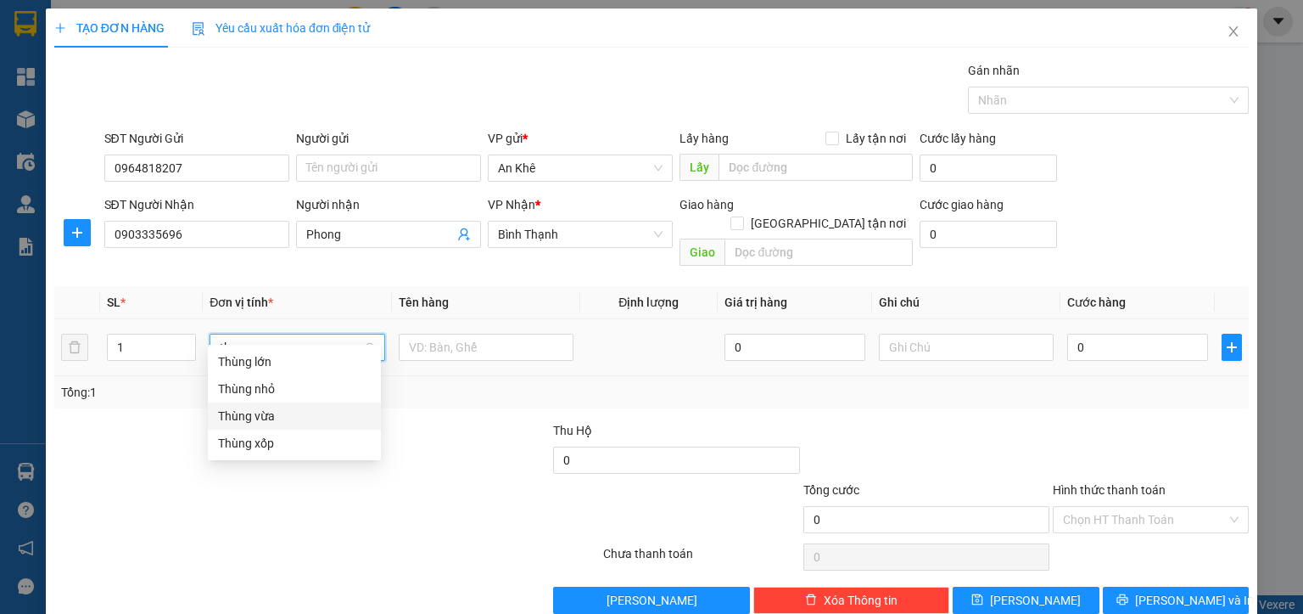
click at [246, 419] on div "Thùng vừa" at bounding box center [294, 415] width 153 height 19
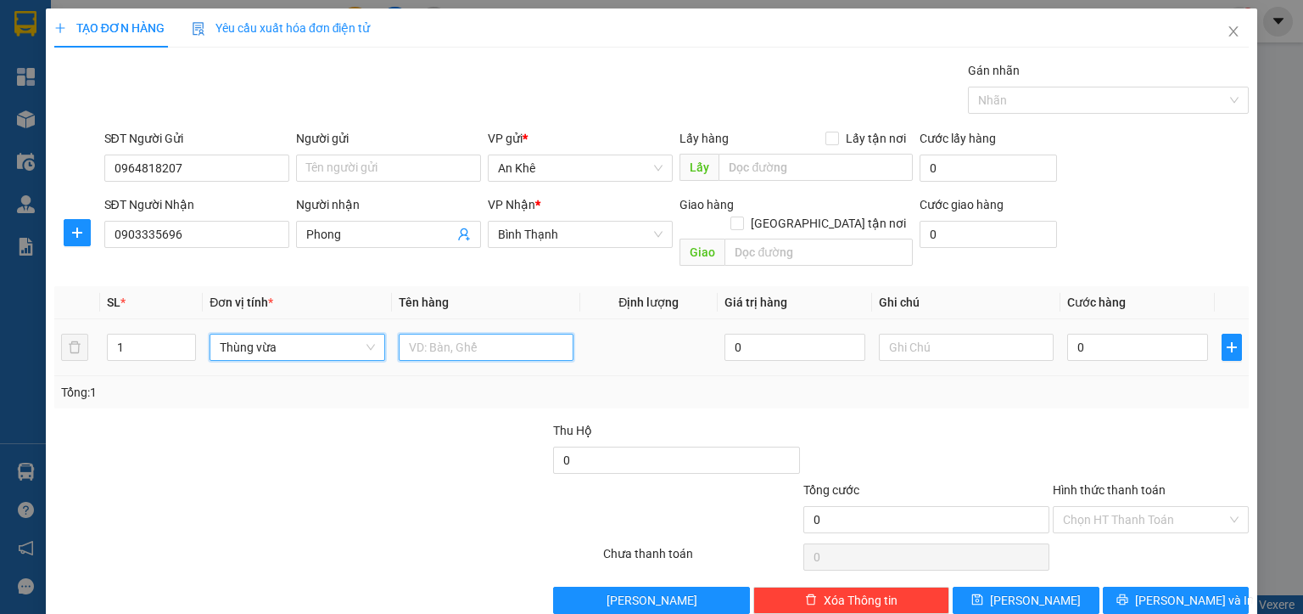
click at [445, 333] on input "text" at bounding box center [486, 346] width 175 height 27
click at [1096, 507] on input "Hình thức thanh toán" at bounding box center [1145, 519] width 164 height 25
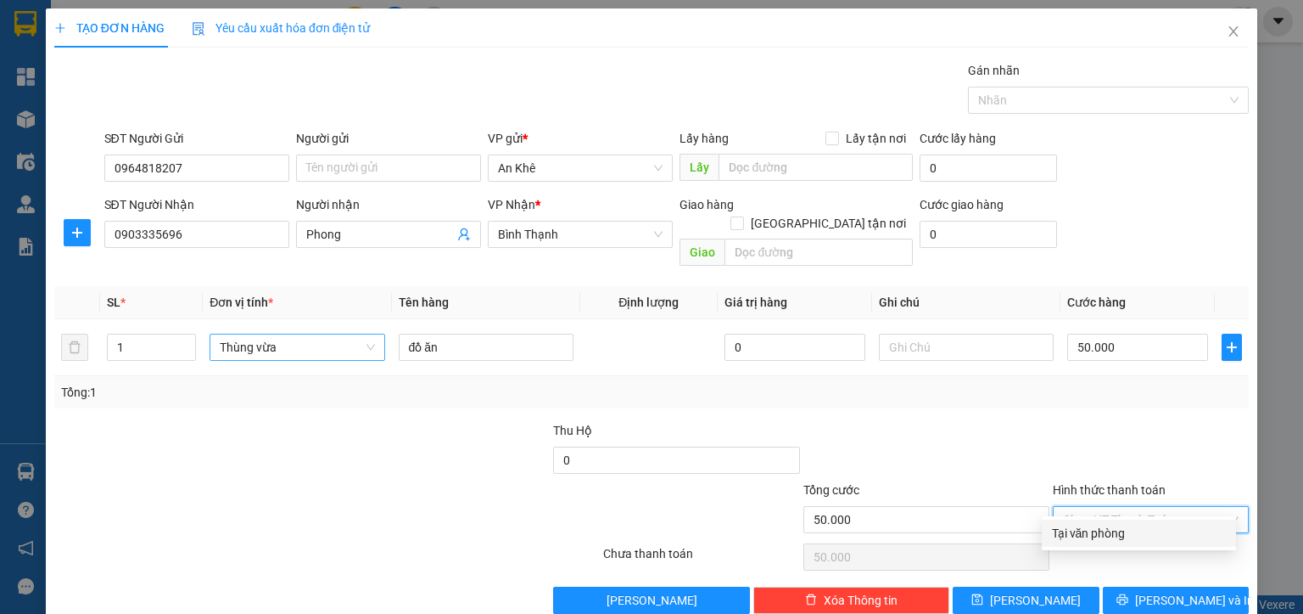
click at [1095, 531] on div "Tại văn phòng" at bounding box center [1139, 533] width 174 height 19
click at [1160, 591] on span "[PERSON_NAME] và In" at bounding box center [1194, 600] width 119 height 19
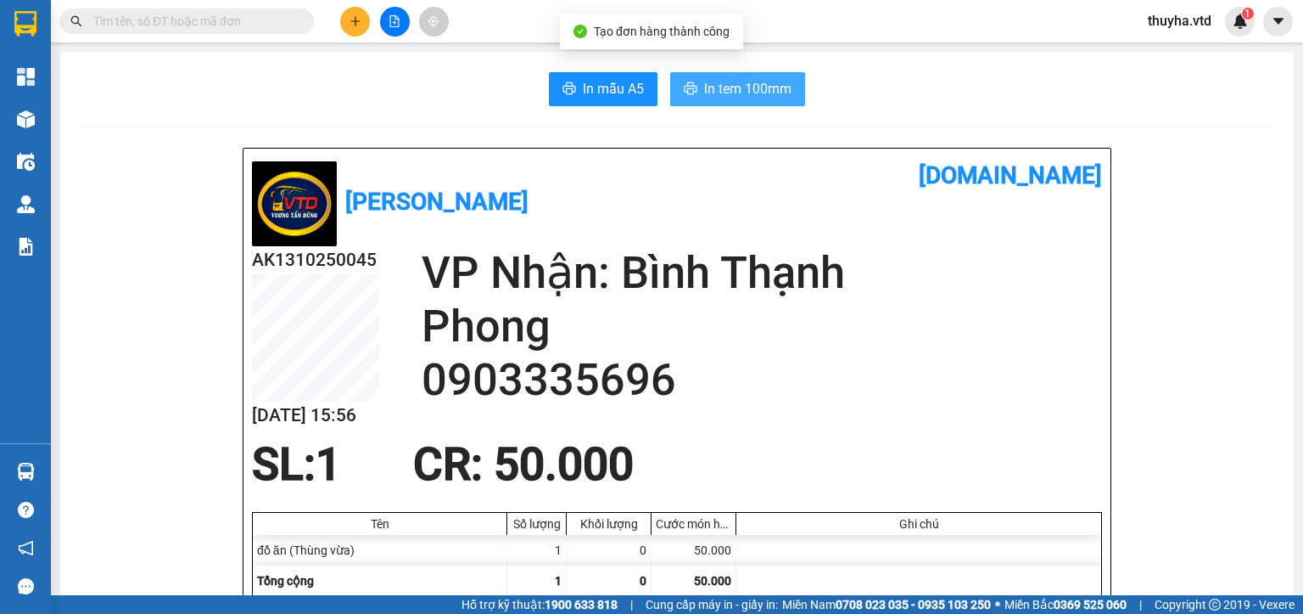
click at [776, 96] on span "In tem 100mm" at bounding box center [747, 88] width 87 height 21
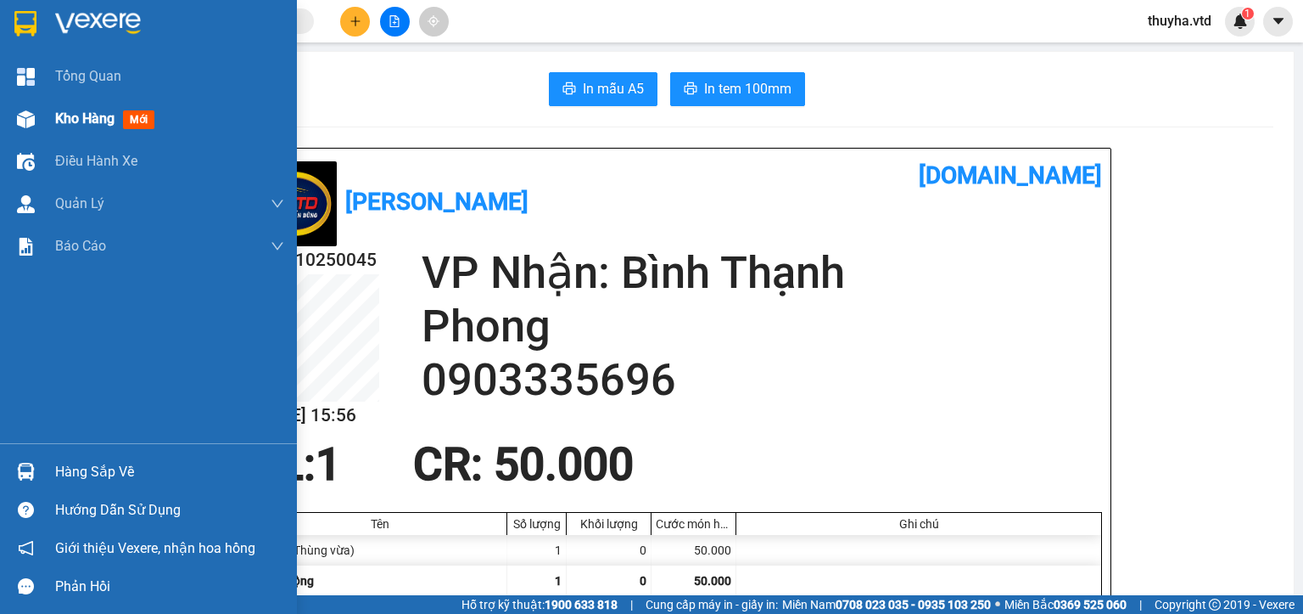
click at [55, 115] on span "Kho hàng" at bounding box center [84, 118] width 59 height 16
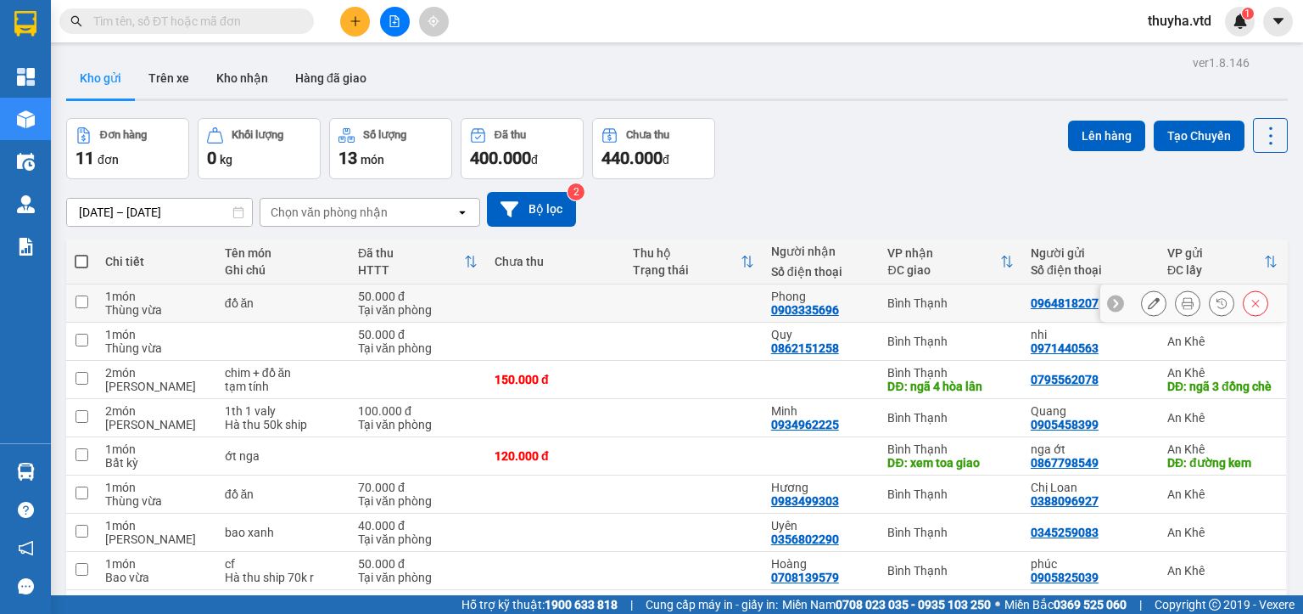
click at [81, 300] on input "checkbox" at bounding box center [82, 301] width 13 height 13
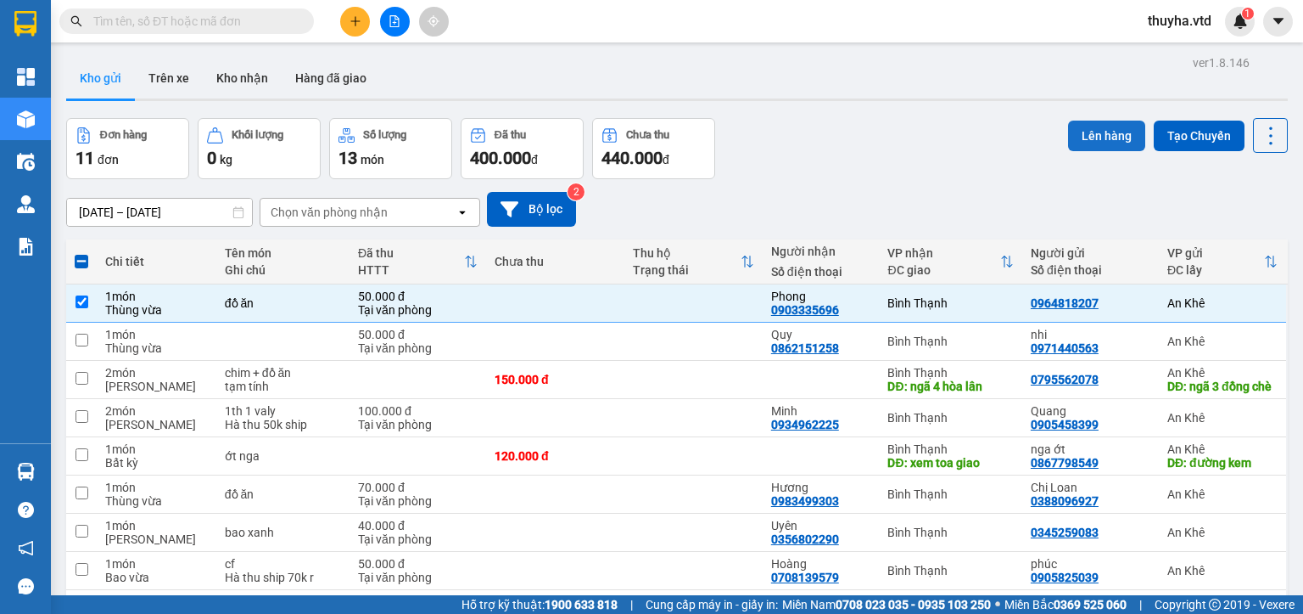
drag, startPoint x: 1075, startPoint y: 137, endPoint x: 1146, endPoint y: 128, distance: 70.9
click at [1090, 137] on button "Lên hàng" at bounding box center [1106, 135] width 77 height 31
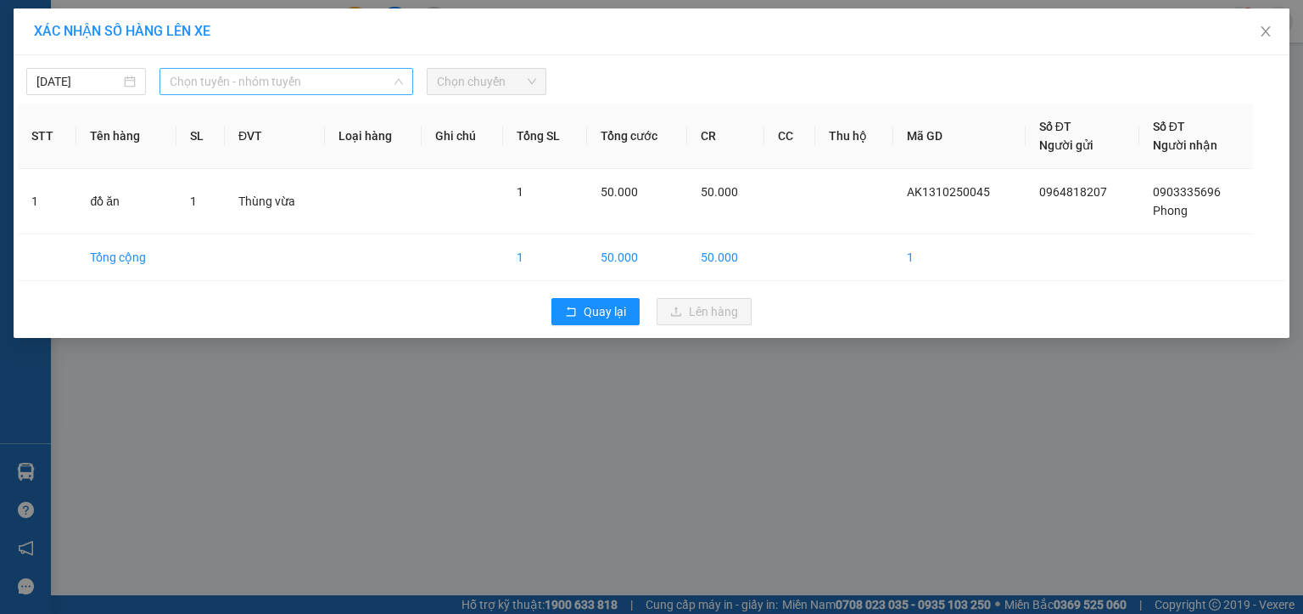
click at [192, 82] on span "Chọn tuyến - nhóm tuyến" at bounding box center [286, 81] width 233 height 25
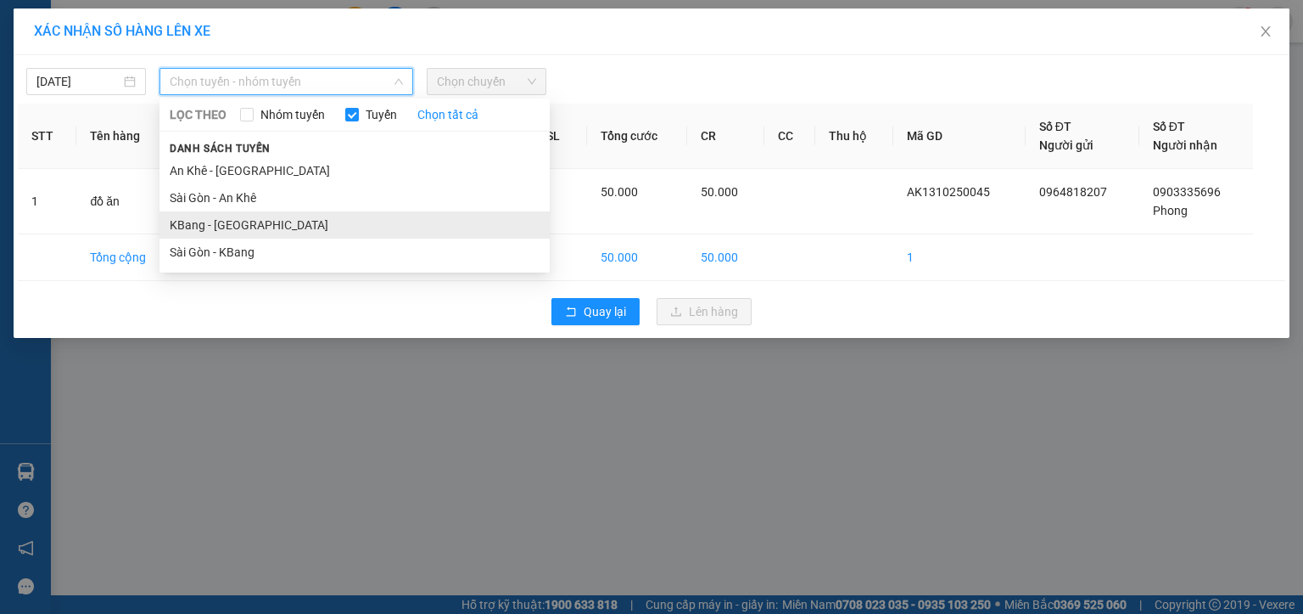
click at [190, 225] on li "KBang - [GEOGRAPHIC_DATA]" at bounding box center [355, 224] width 390 height 27
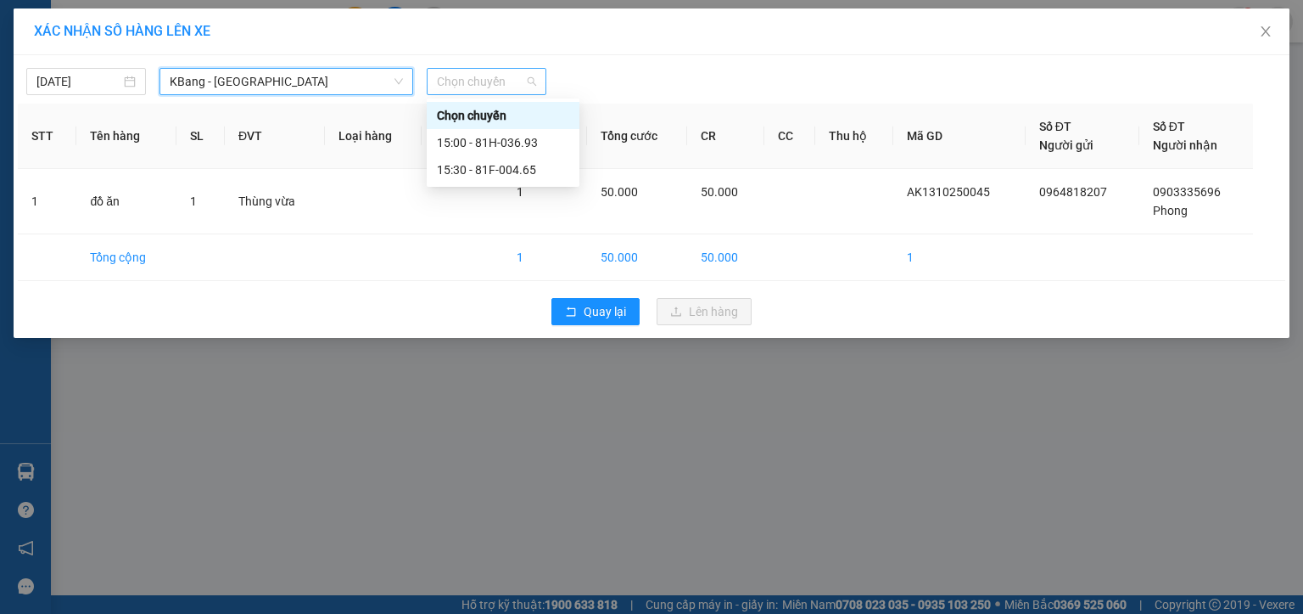
click at [494, 76] on span "Chọn chuyến" at bounding box center [486, 81] width 99 height 25
click at [515, 166] on div "15:30 - 81F-004.65" at bounding box center [503, 169] width 132 height 19
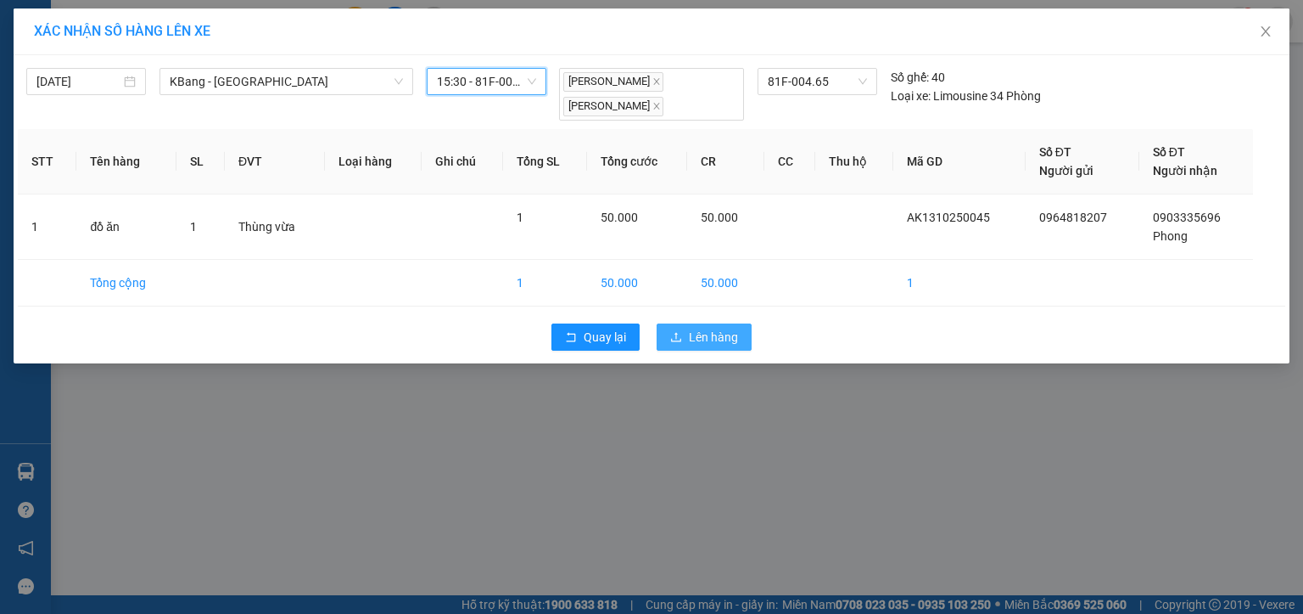
click at [696, 339] on span "Lên hàng" at bounding box center [713, 337] width 49 height 19
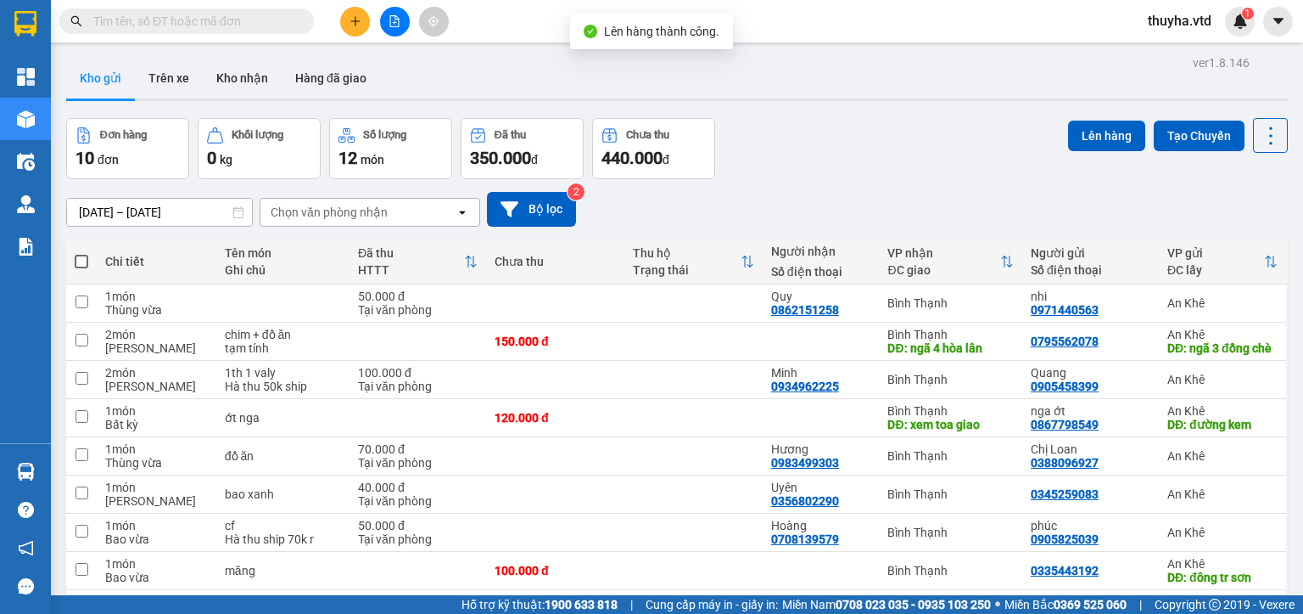
click at [79, 253] on label at bounding box center [82, 261] width 14 height 17
click at [81, 253] on input "checkbox" at bounding box center [81, 253] width 0 height 0
checkbox input "true"
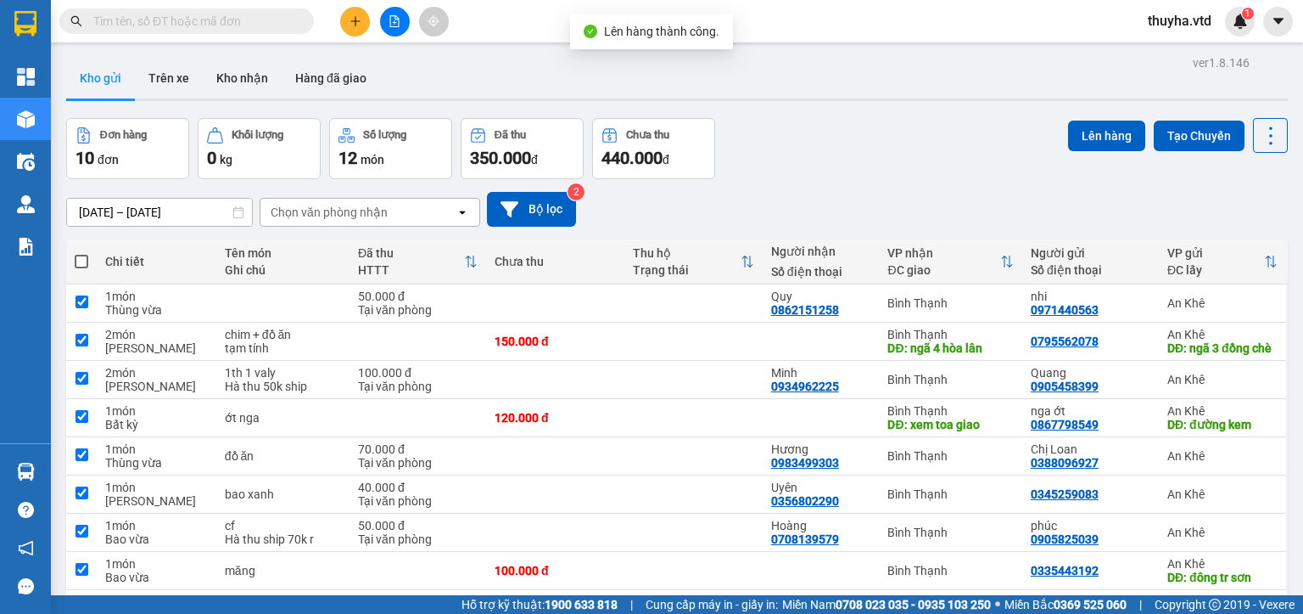
checkbox input "true"
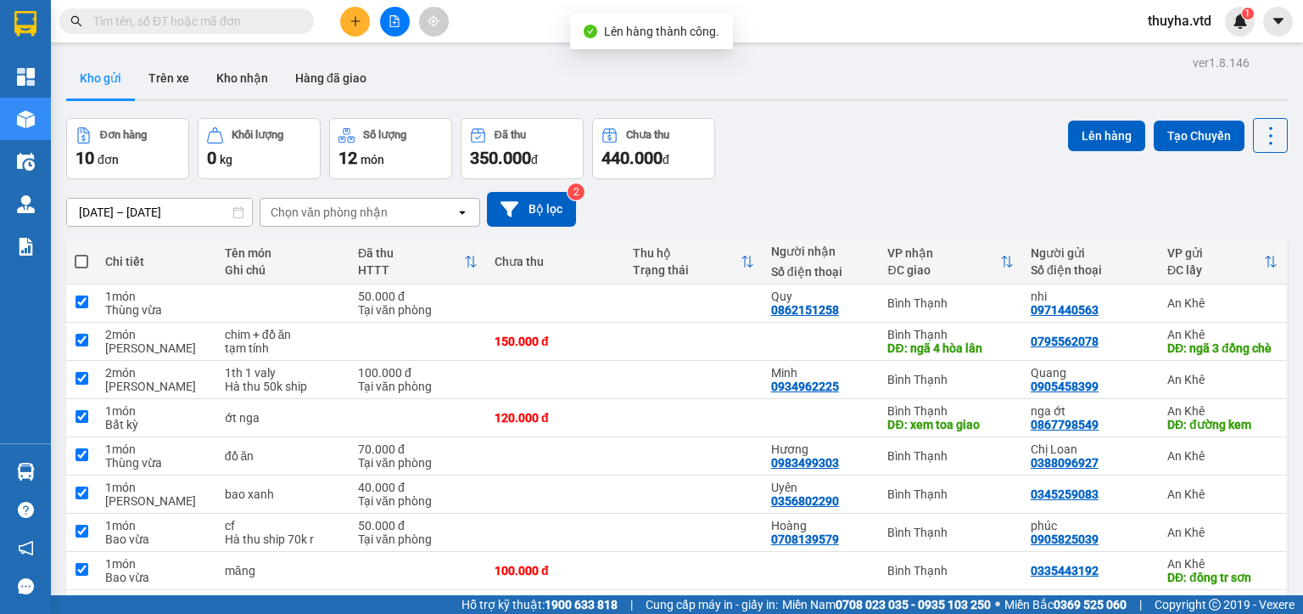
checkbox input "true"
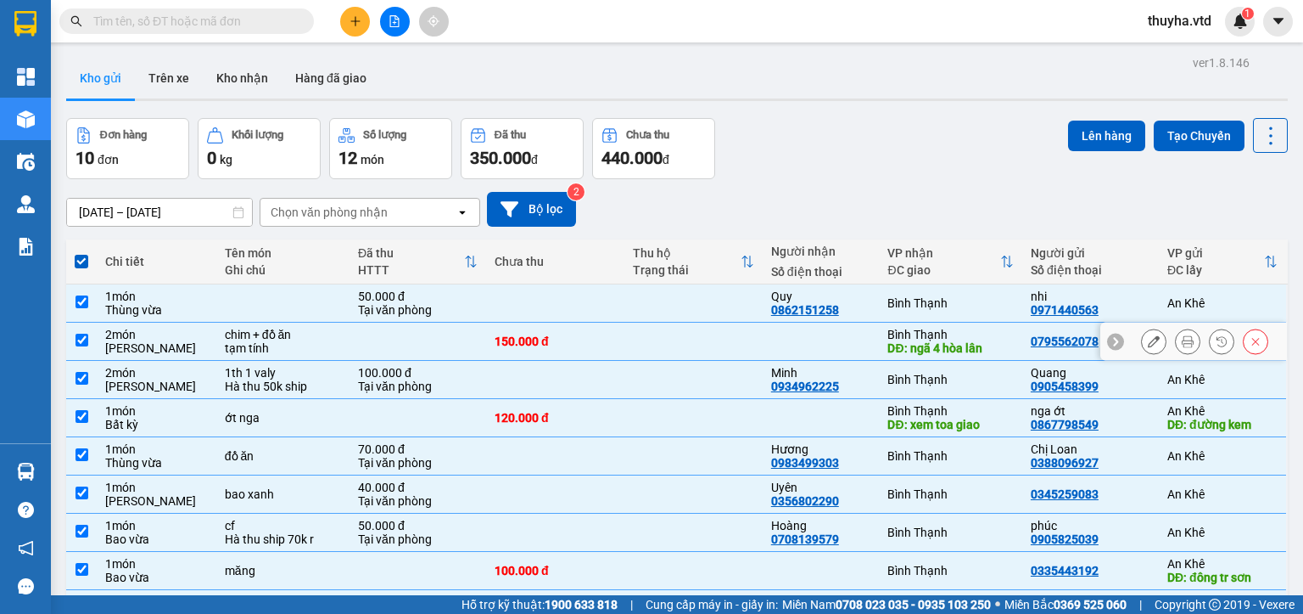
click at [73, 344] on td at bounding box center [81, 341] width 31 height 38
checkbox input "false"
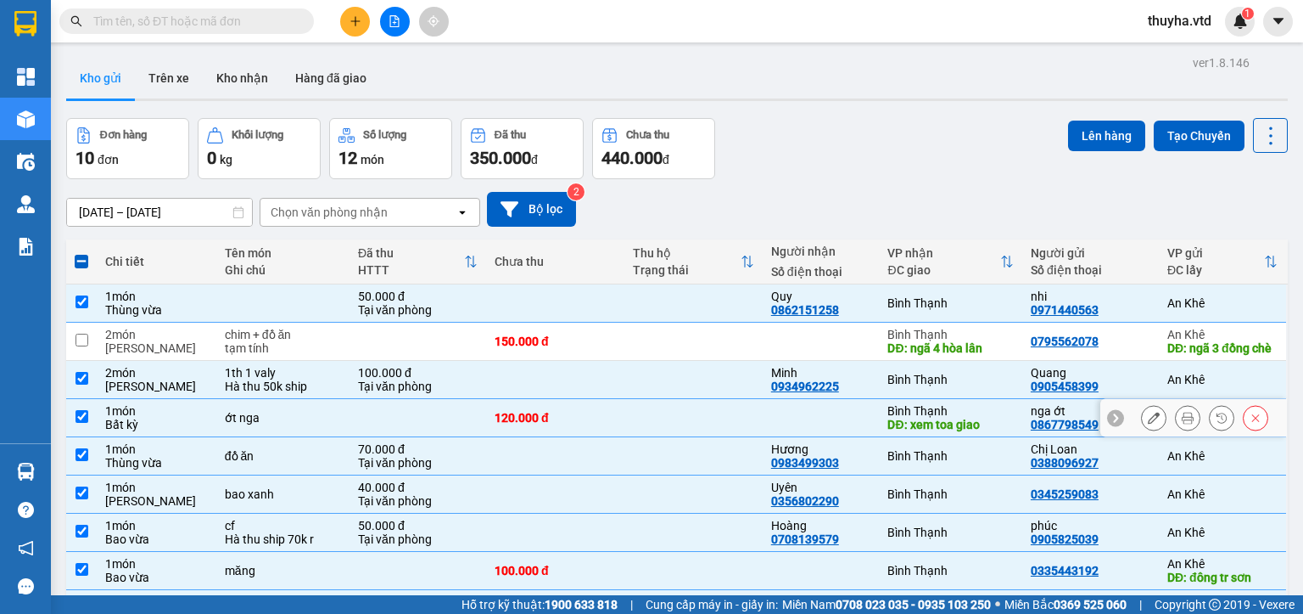
click at [76, 413] on input "checkbox" at bounding box center [82, 416] width 13 height 13
checkbox input "false"
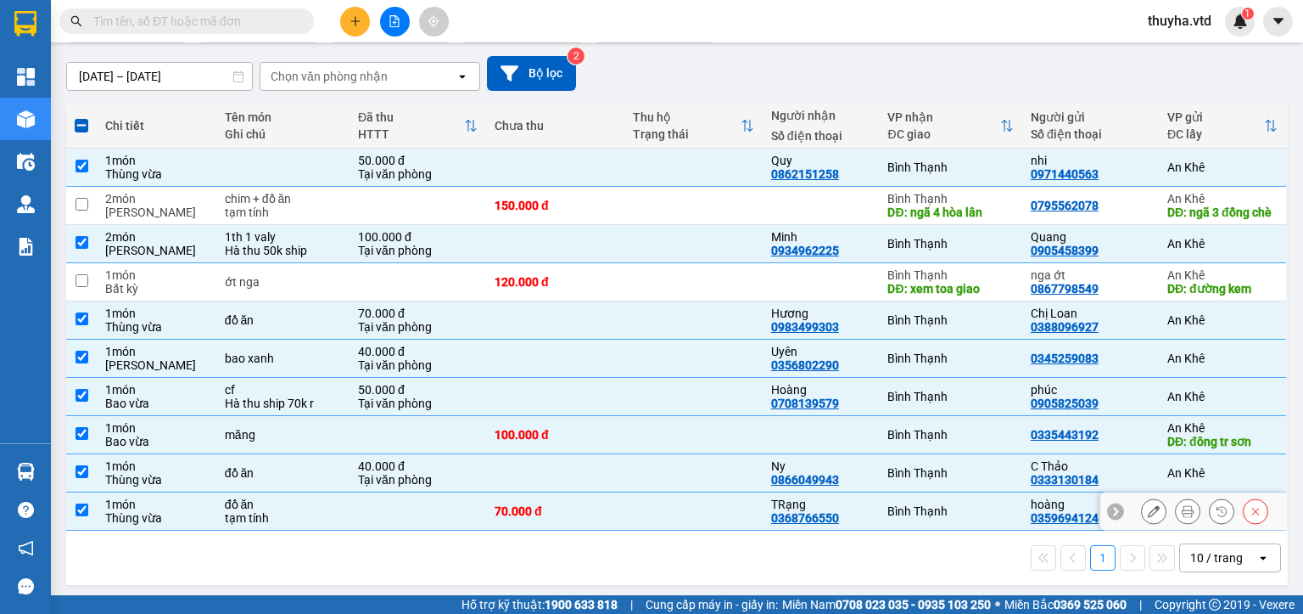
scroll to position [137, 0]
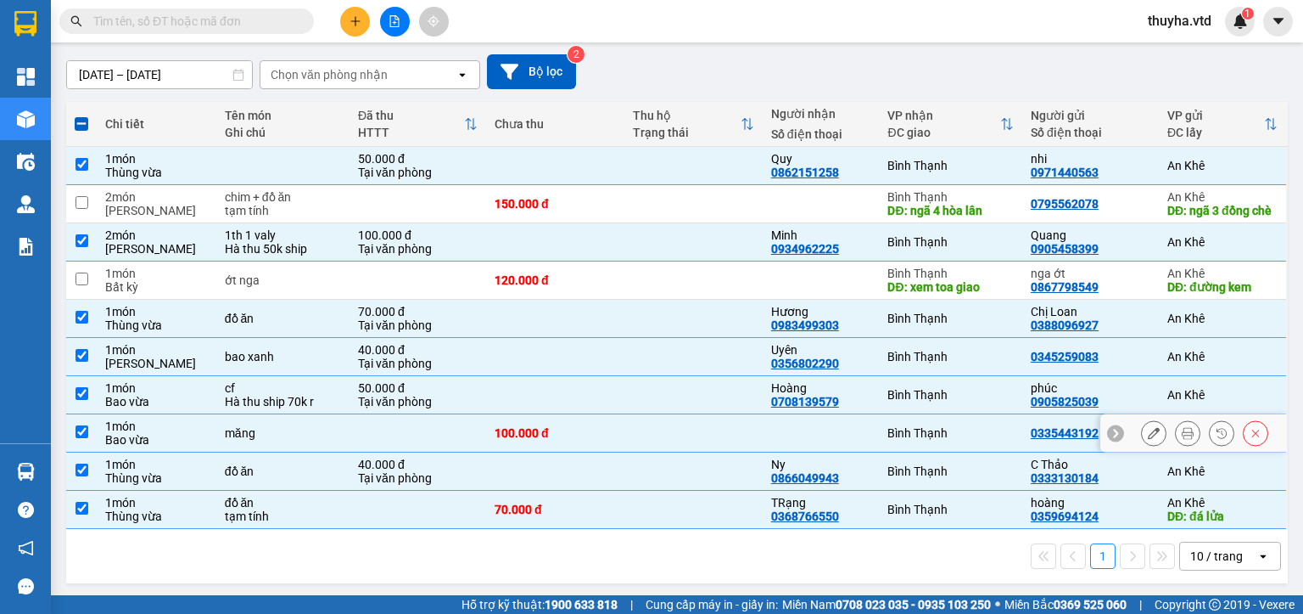
click at [78, 432] on input "checkbox" at bounding box center [82, 431] width 13 height 13
checkbox input "false"
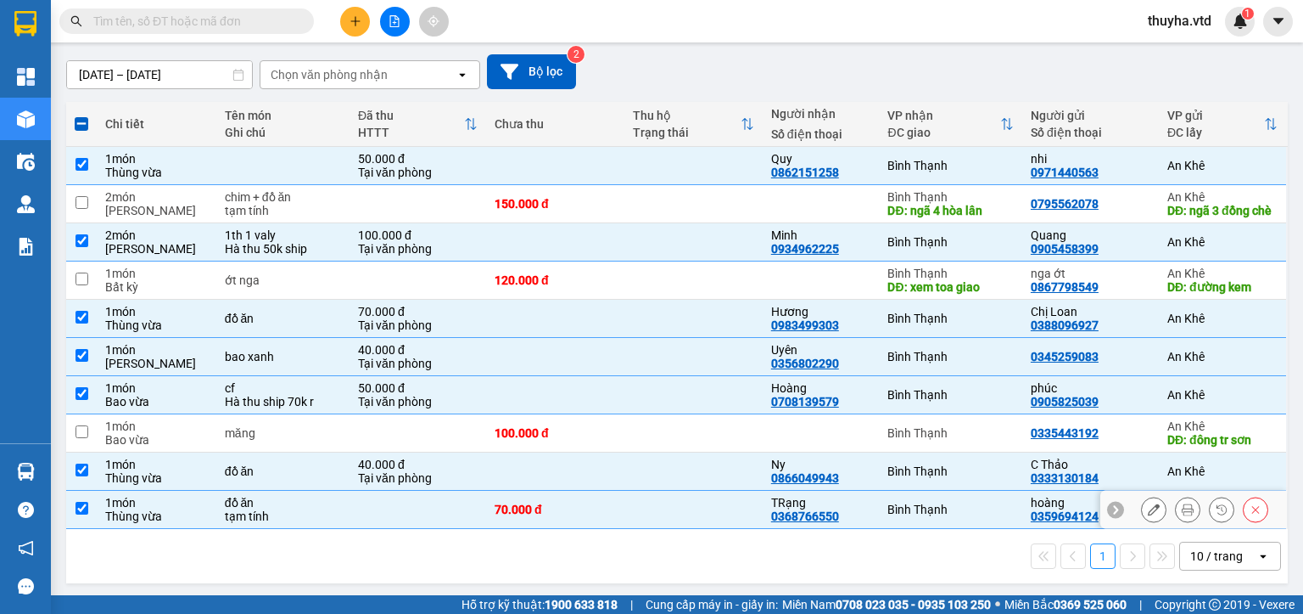
click at [82, 502] on input "checkbox" at bounding box center [82, 507] width 13 height 13
checkbox input "false"
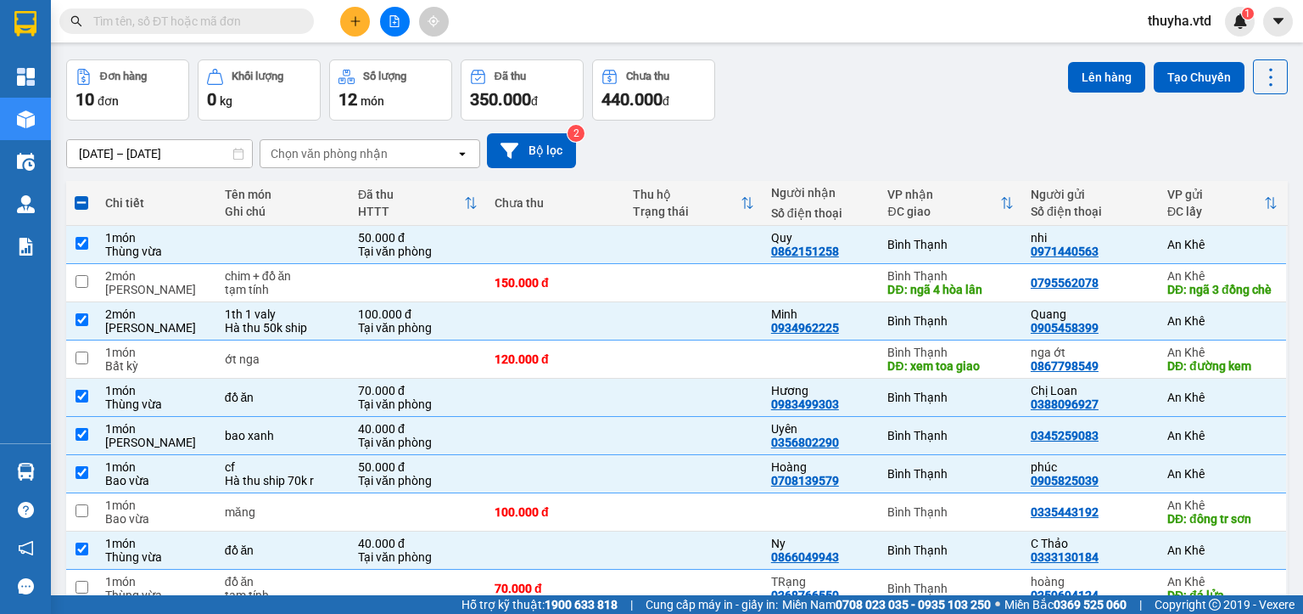
scroll to position [0, 0]
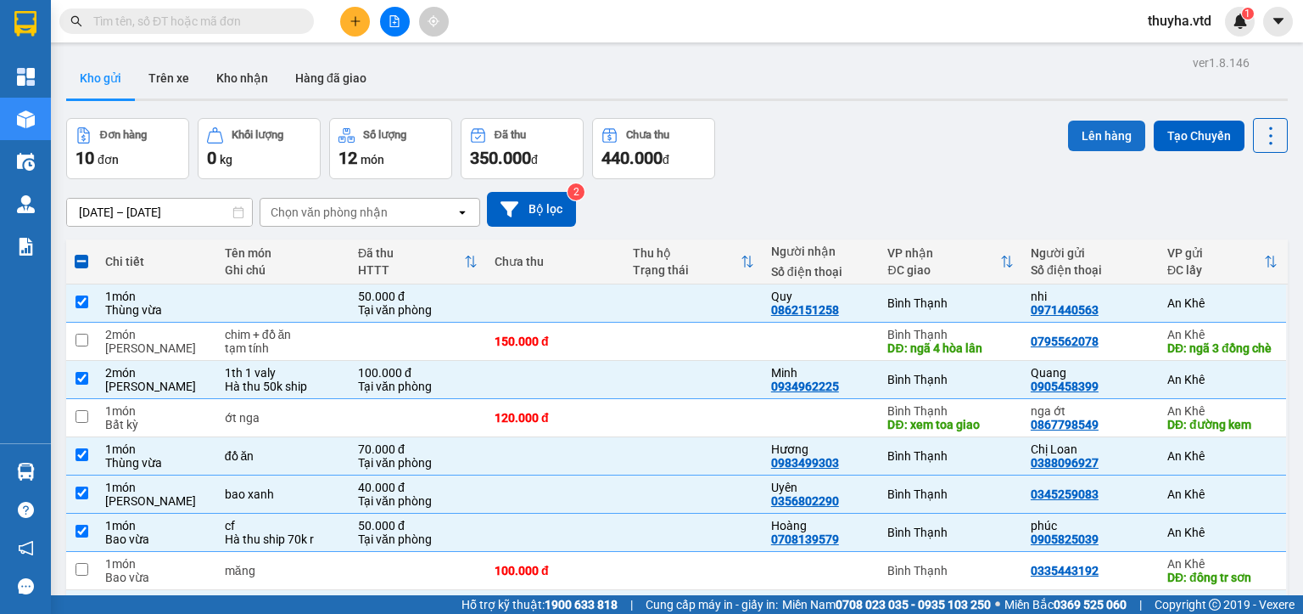
click at [1086, 139] on button "Lên hàng" at bounding box center [1106, 135] width 77 height 31
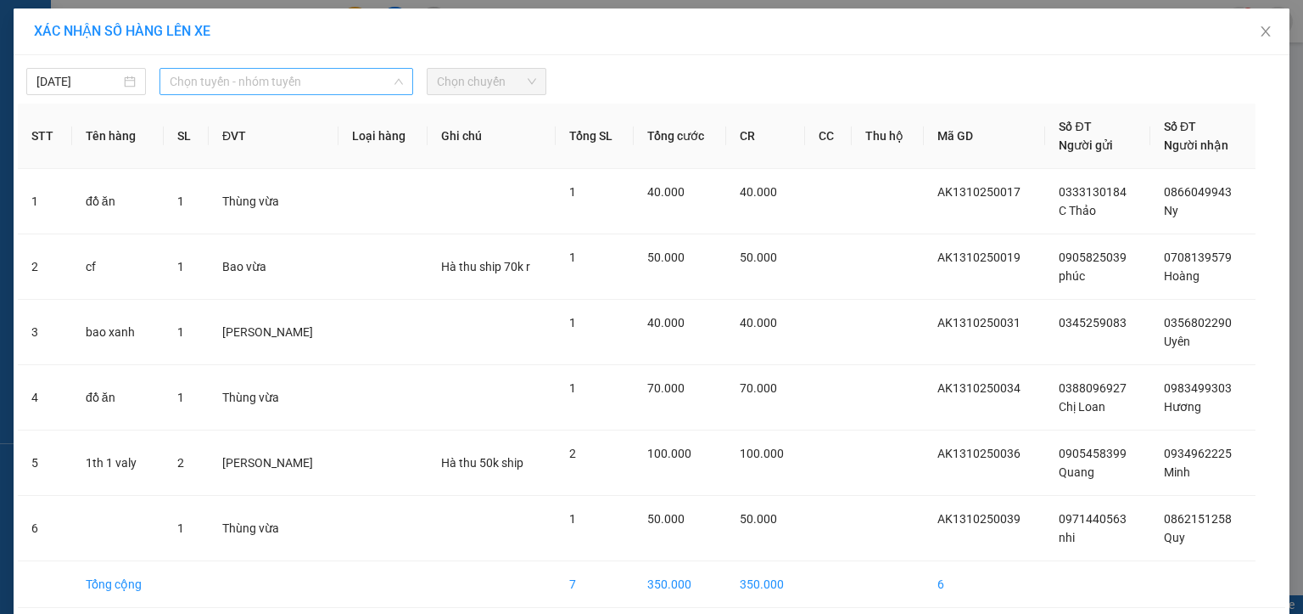
click at [200, 73] on span "Chọn tuyến - nhóm tuyến" at bounding box center [286, 81] width 233 height 25
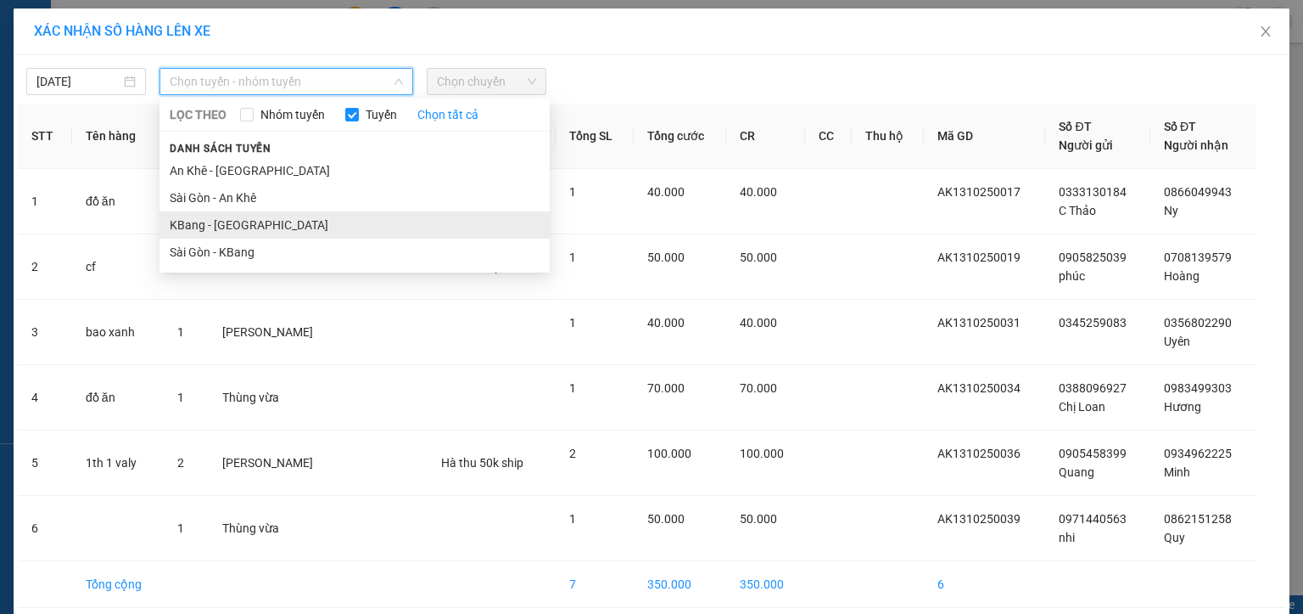
click at [194, 219] on li "KBang - [GEOGRAPHIC_DATA]" at bounding box center [355, 224] width 390 height 27
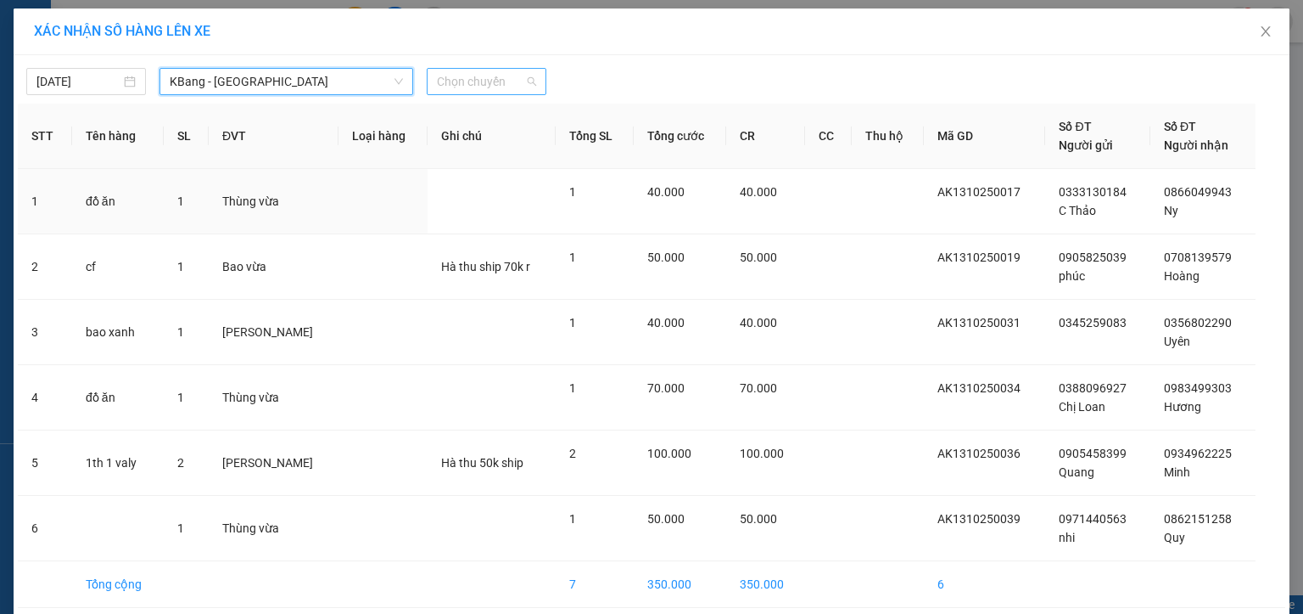
click at [448, 76] on span "Chọn chuyến" at bounding box center [486, 81] width 99 height 25
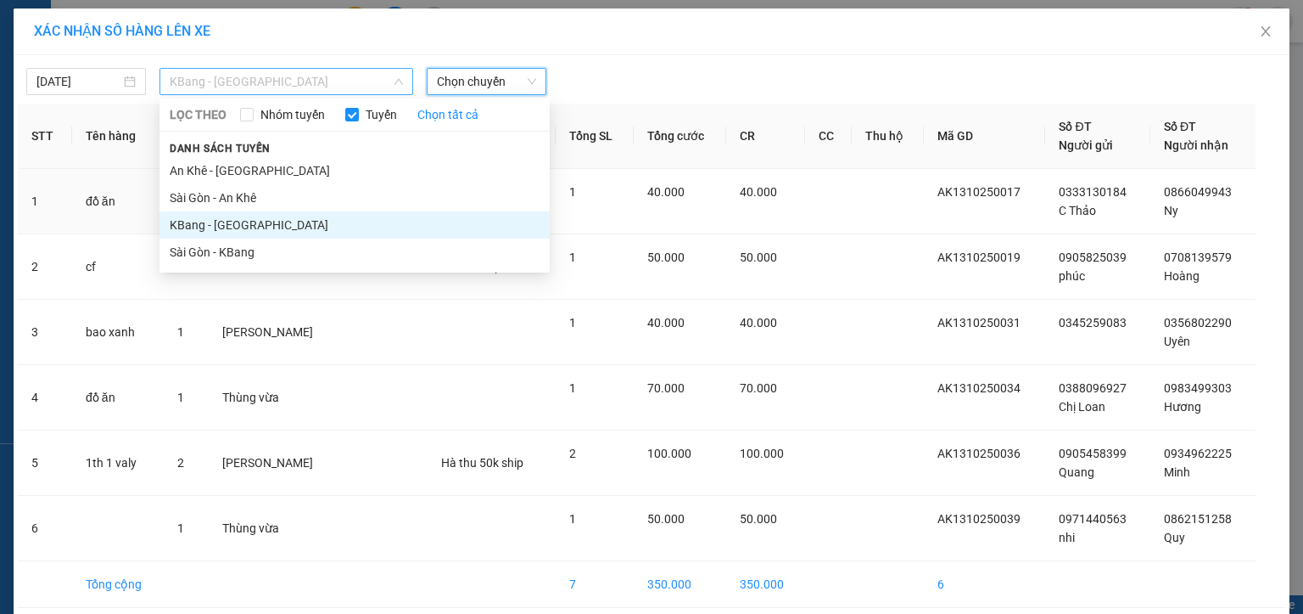
click at [187, 81] on span "KBang - [GEOGRAPHIC_DATA]" at bounding box center [286, 81] width 233 height 25
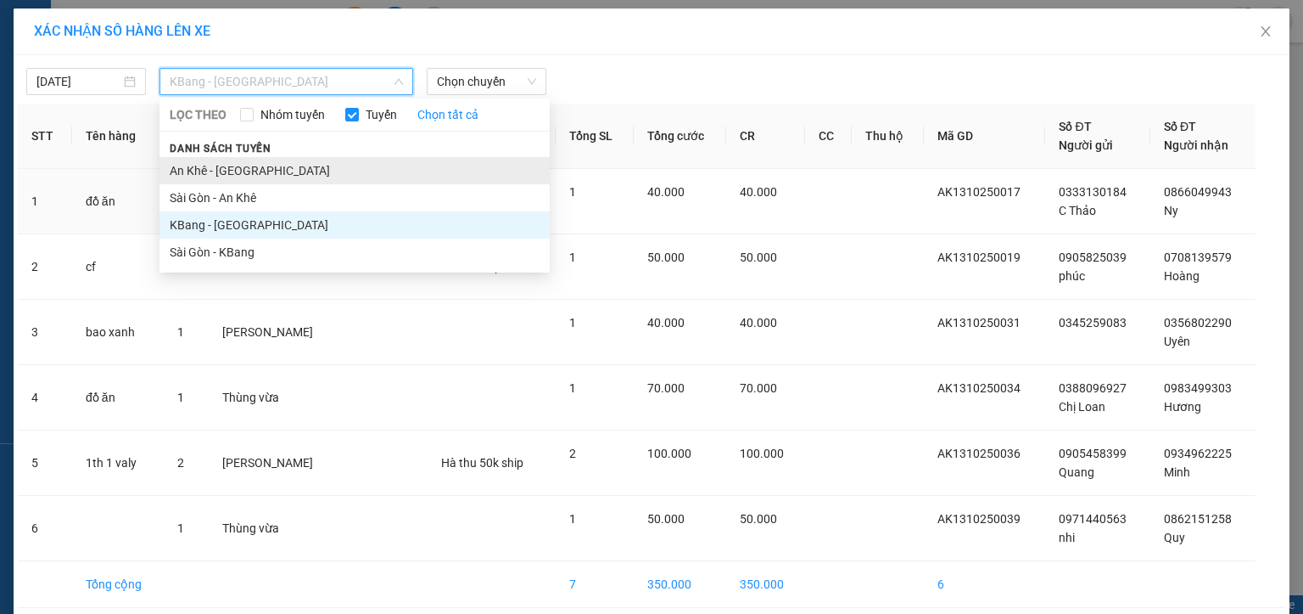
click at [193, 168] on li "An Khê - [GEOGRAPHIC_DATA]" at bounding box center [355, 170] width 390 height 27
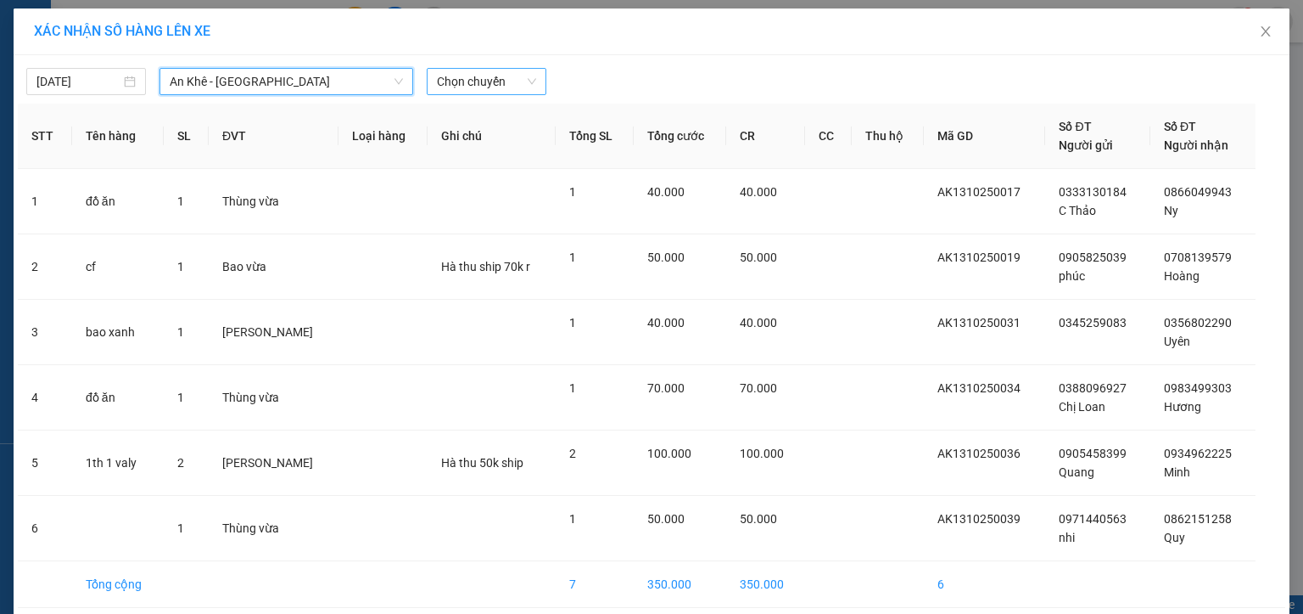
click at [468, 79] on span "Chọn chuyến" at bounding box center [486, 81] width 99 height 25
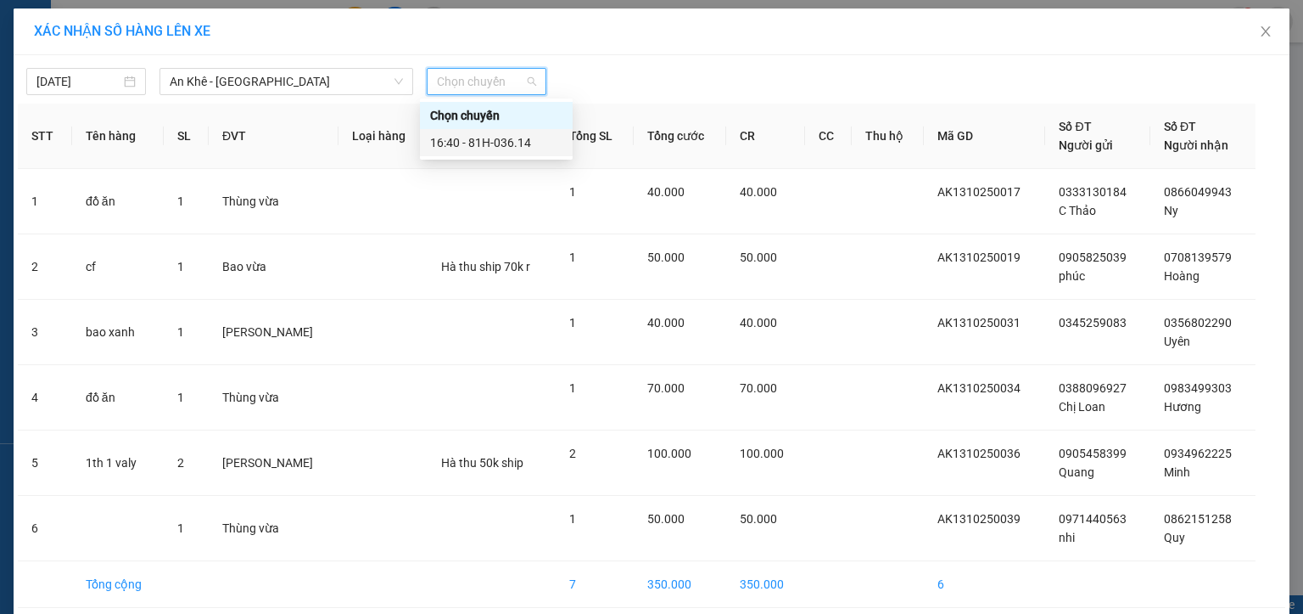
click at [480, 143] on div "16:40 - 81H-036.14" at bounding box center [496, 142] width 132 height 19
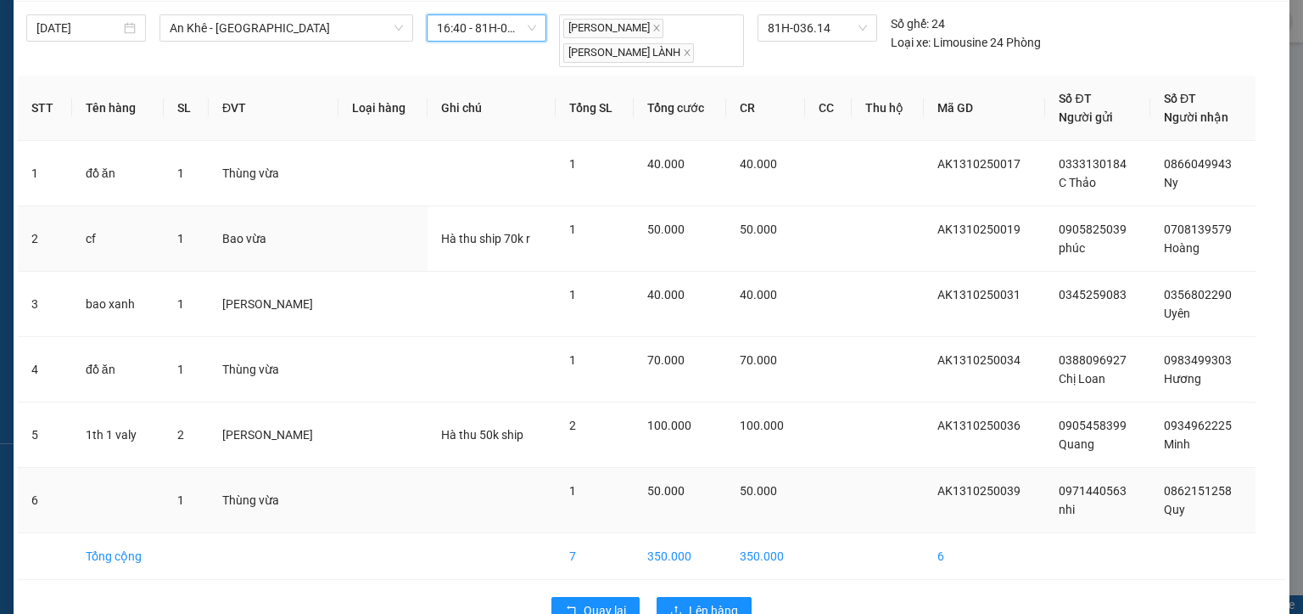
scroll to position [93, 0]
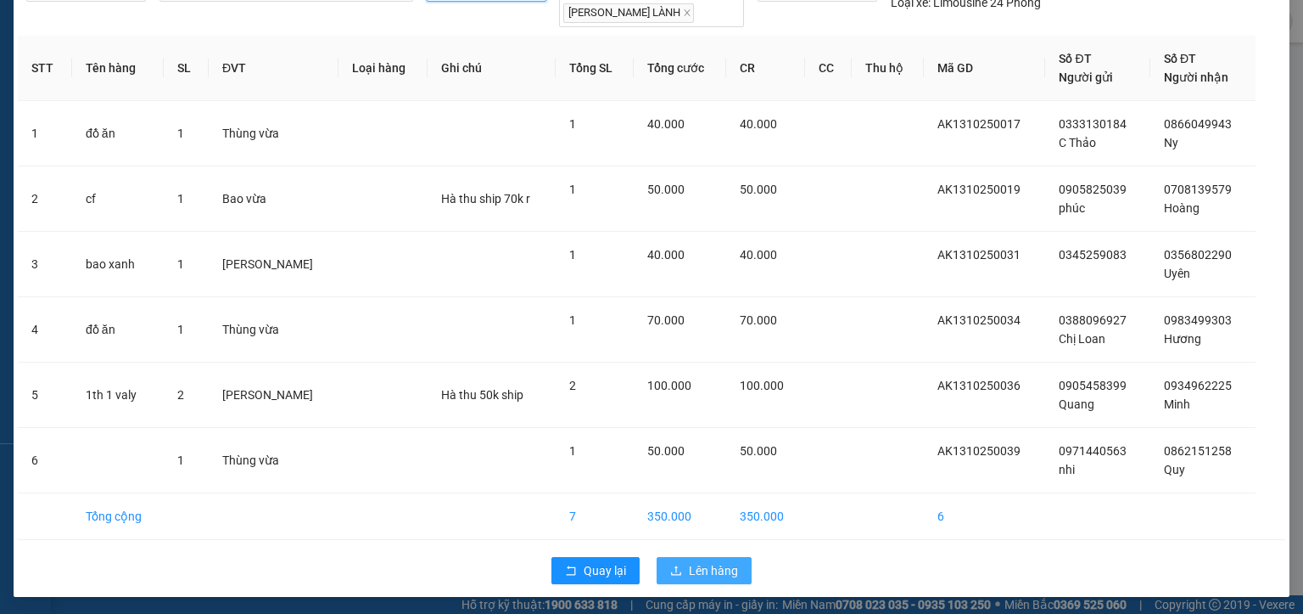
click at [698, 569] on span "Lên hàng" at bounding box center [713, 570] width 49 height 19
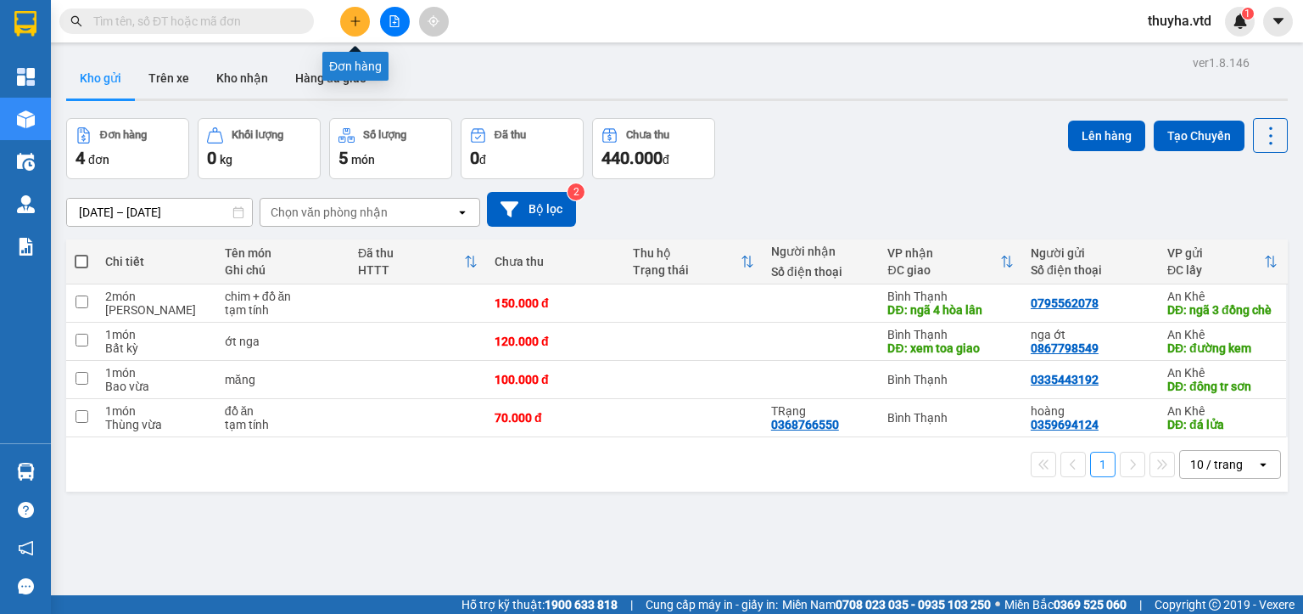
click at [355, 15] on icon "plus" at bounding box center [356, 21] width 12 height 12
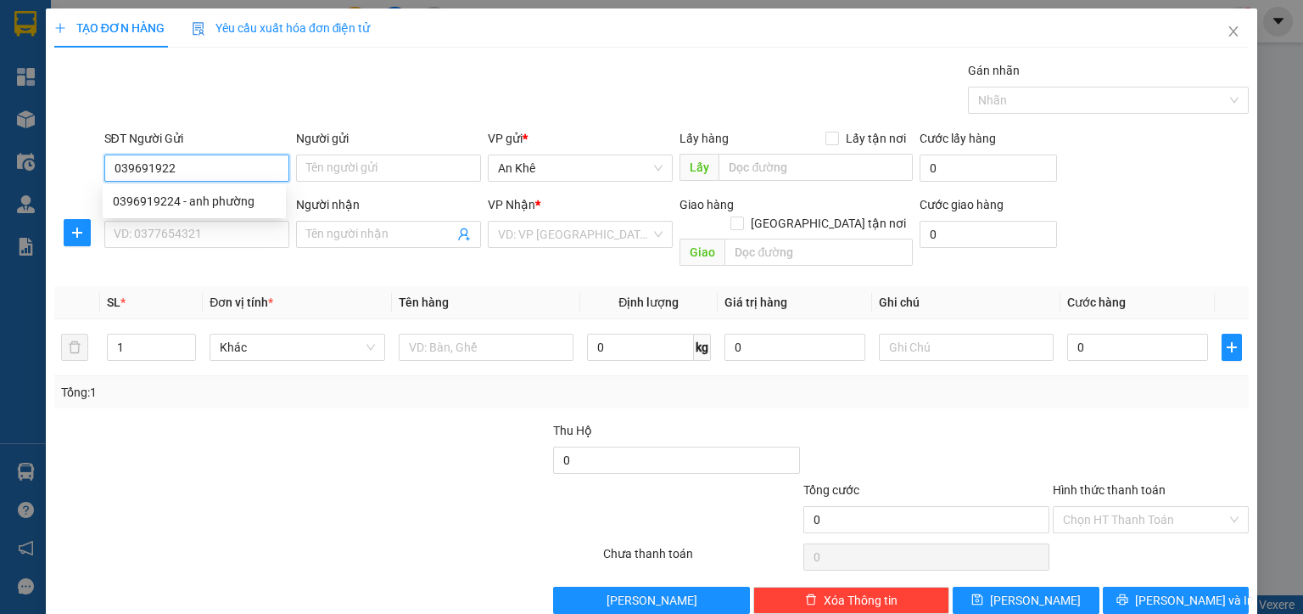
type input "0396919224"
click at [252, 207] on div "0396919224 - anh phường" at bounding box center [194, 201] width 163 height 19
type input "anh phường"
type input "0967577709"
type input "[PERSON_NAME]"
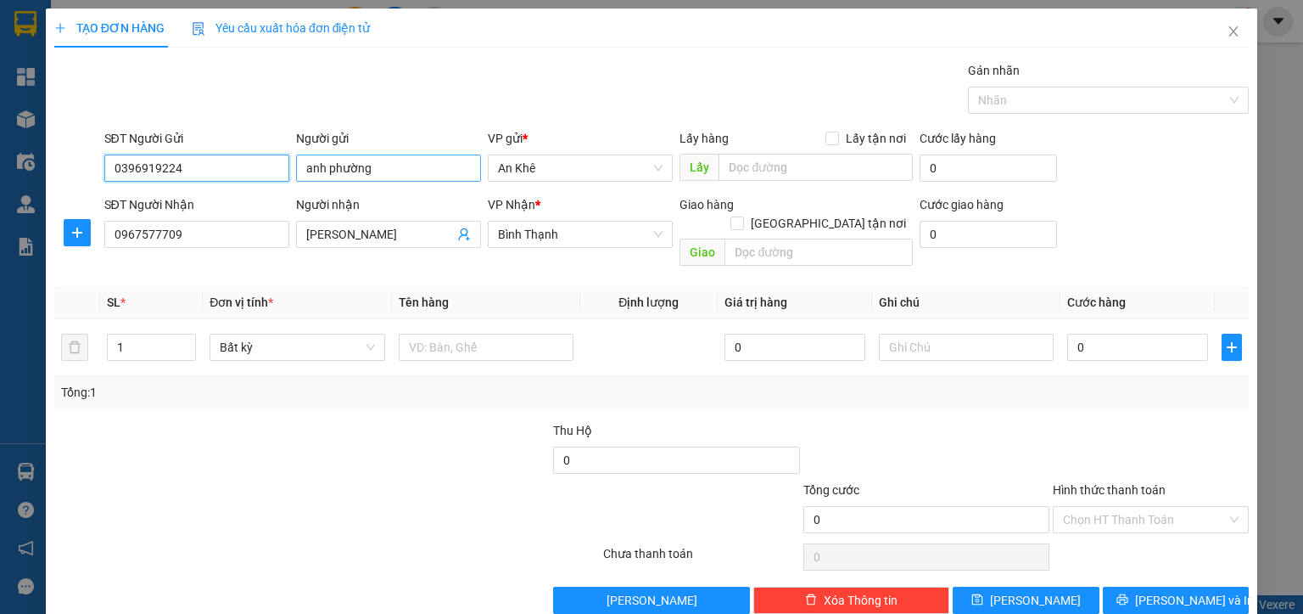
type input "0396919224"
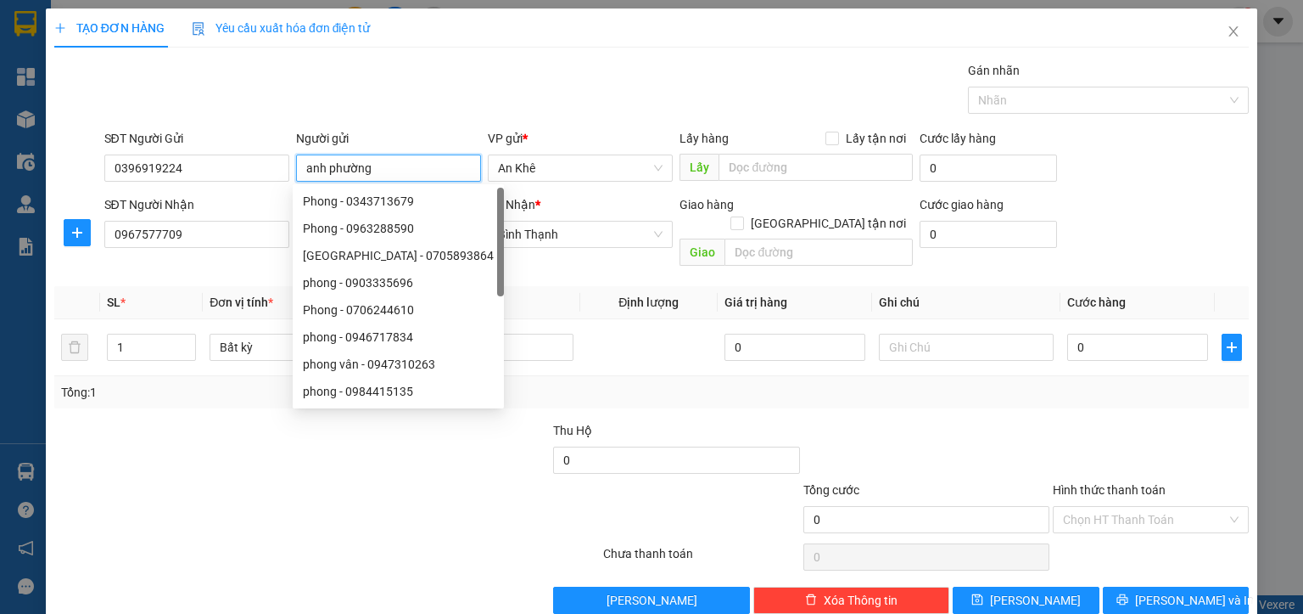
click at [329, 177] on input "anh phường" at bounding box center [388, 167] width 185 height 27
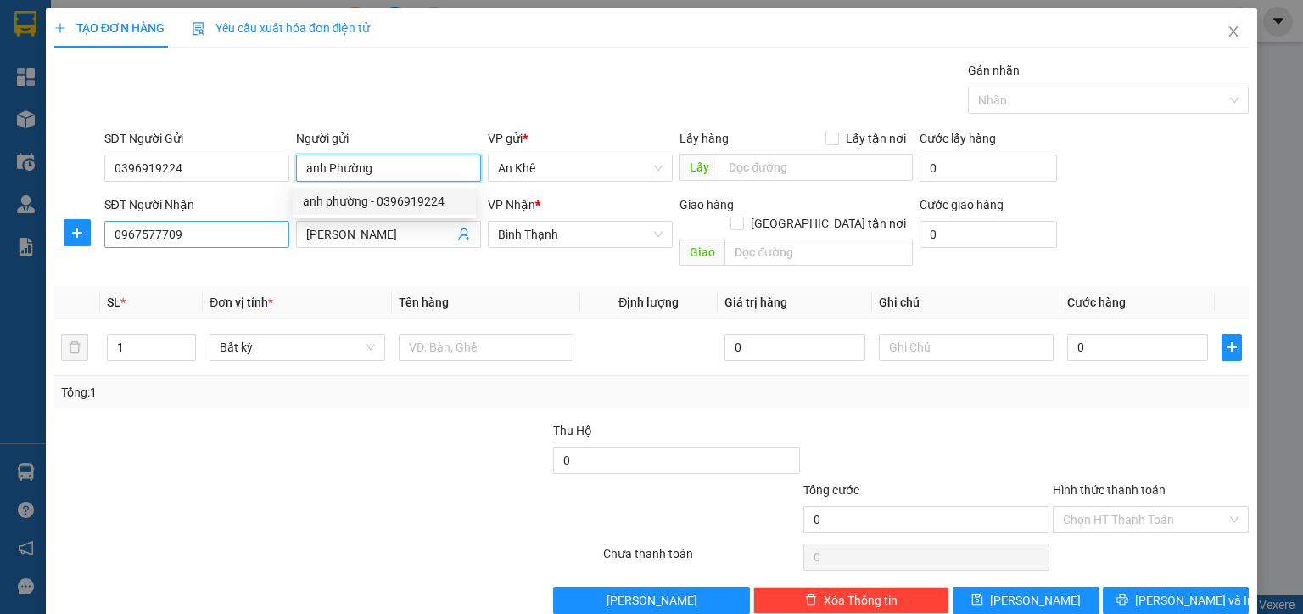
type input "anh Phường"
click at [203, 239] on input "0967577709" at bounding box center [196, 234] width 185 height 27
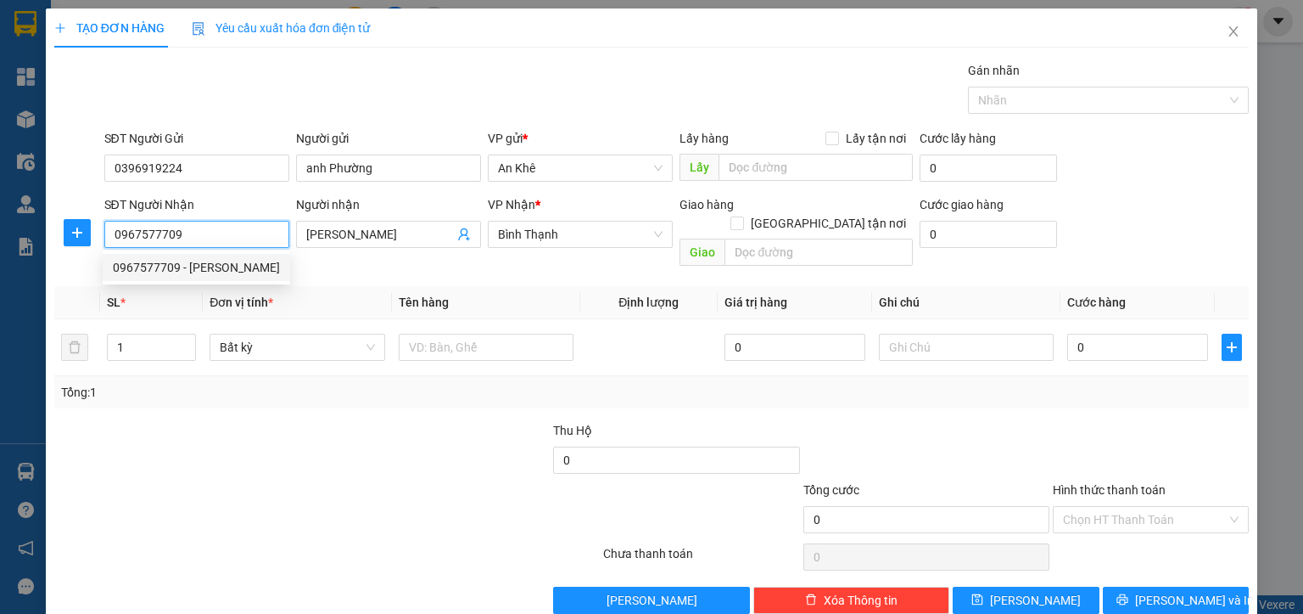
click at [209, 266] on div "0967577709 - [PERSON_NAME]" at bounding box center [196, 267] width 167 height 19
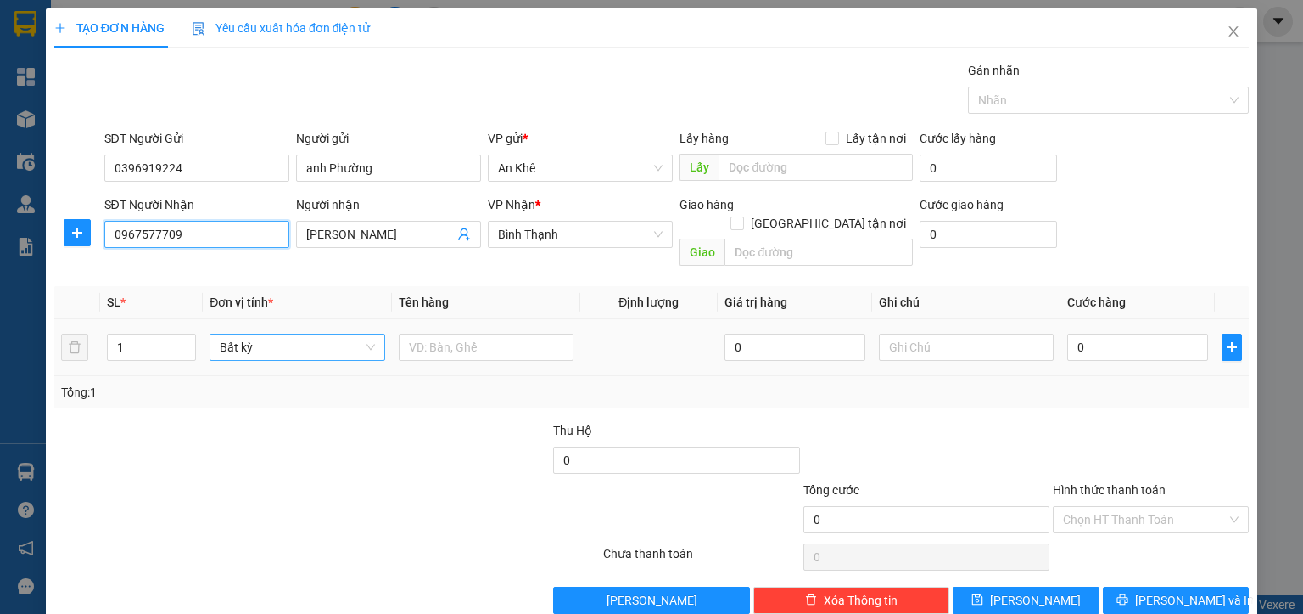
click at [242, 334] on span "Bất kỳ" at bounding box center [297, 346] width 154 height 25
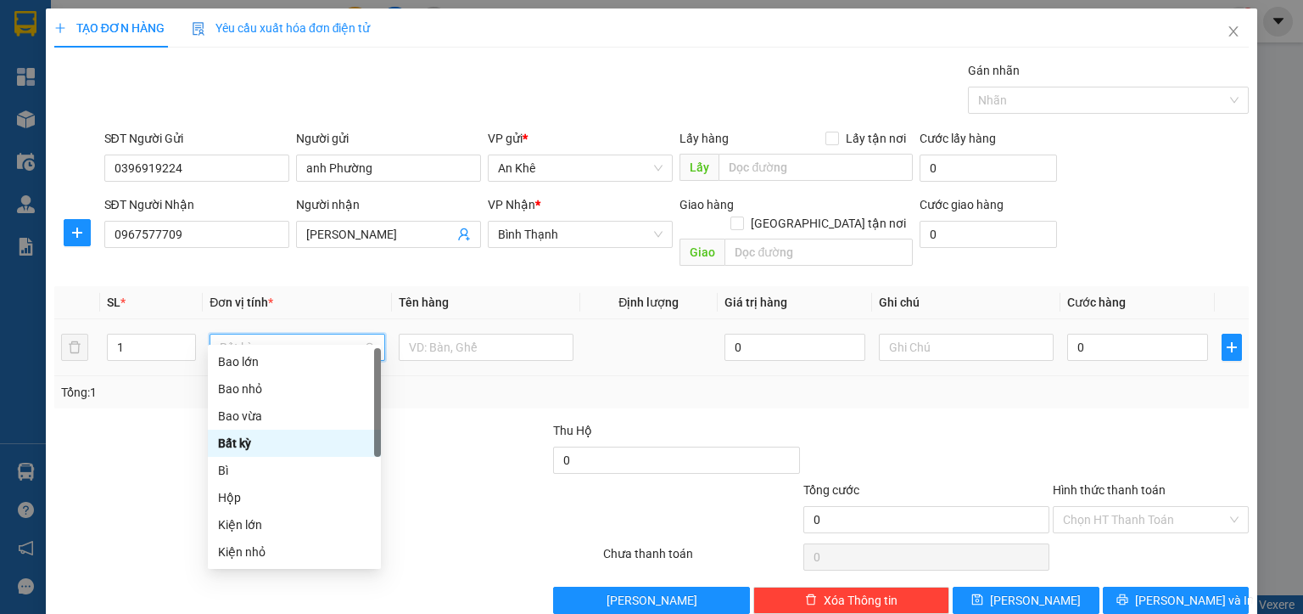
type input "m"
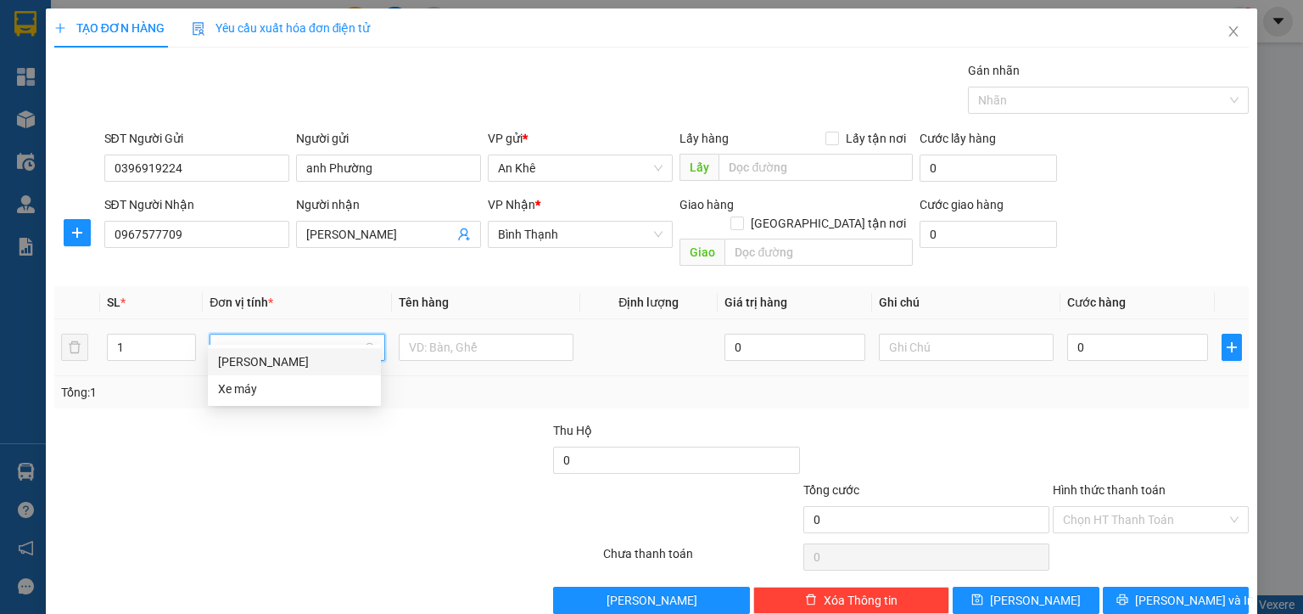
click at [239, 360] on div "[PERSON_NAME]" at bounding box center [294, 361] width 153 height 19
click at [457, 333] on input "text" at bounding box center [492, 346] width 174 height 27
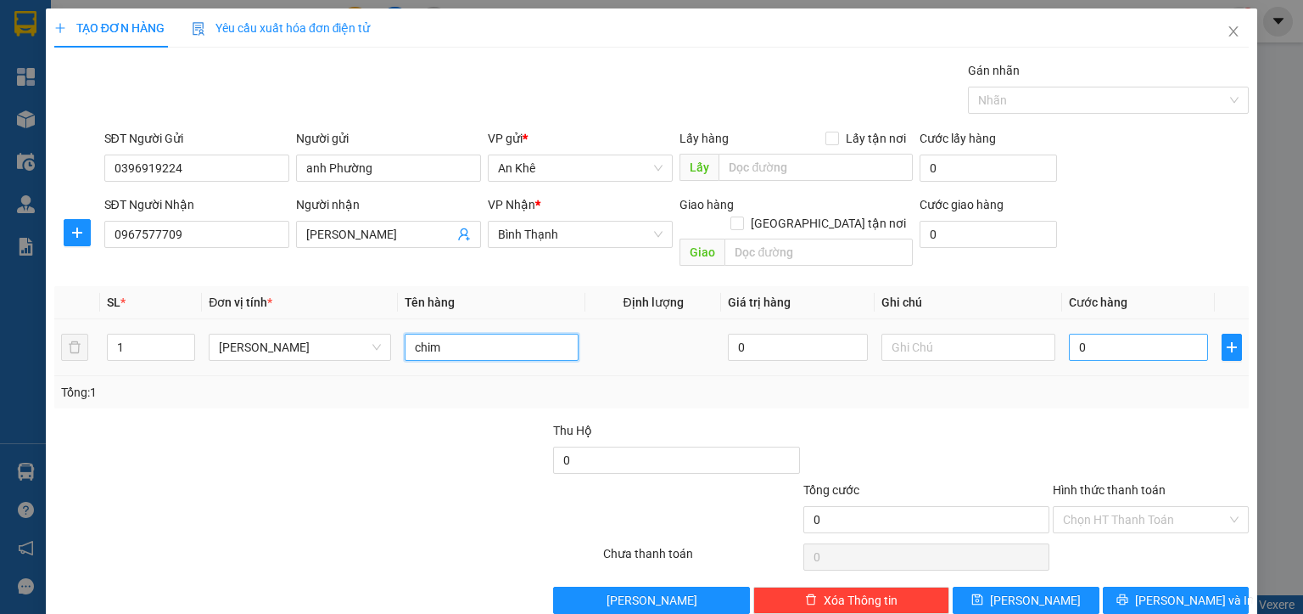
type input "chim"
click at [1098, 333] on input "0" at bounding box center [1139, 346] width 140 height 27
type input "1"
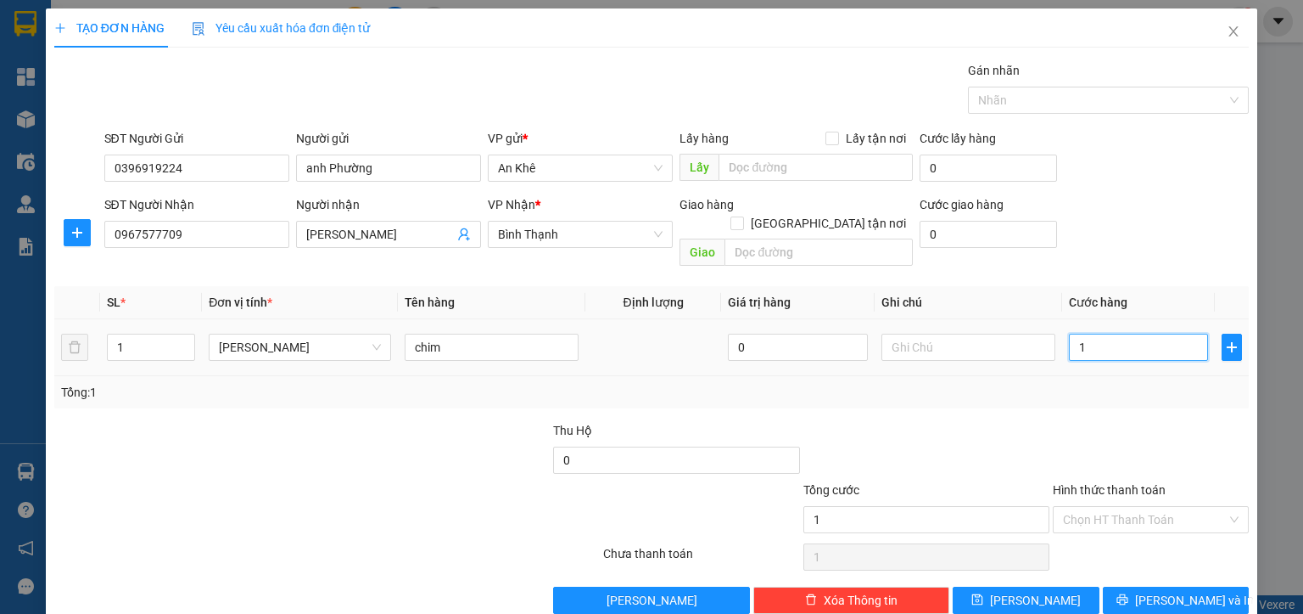
type input "10"
type input "100"
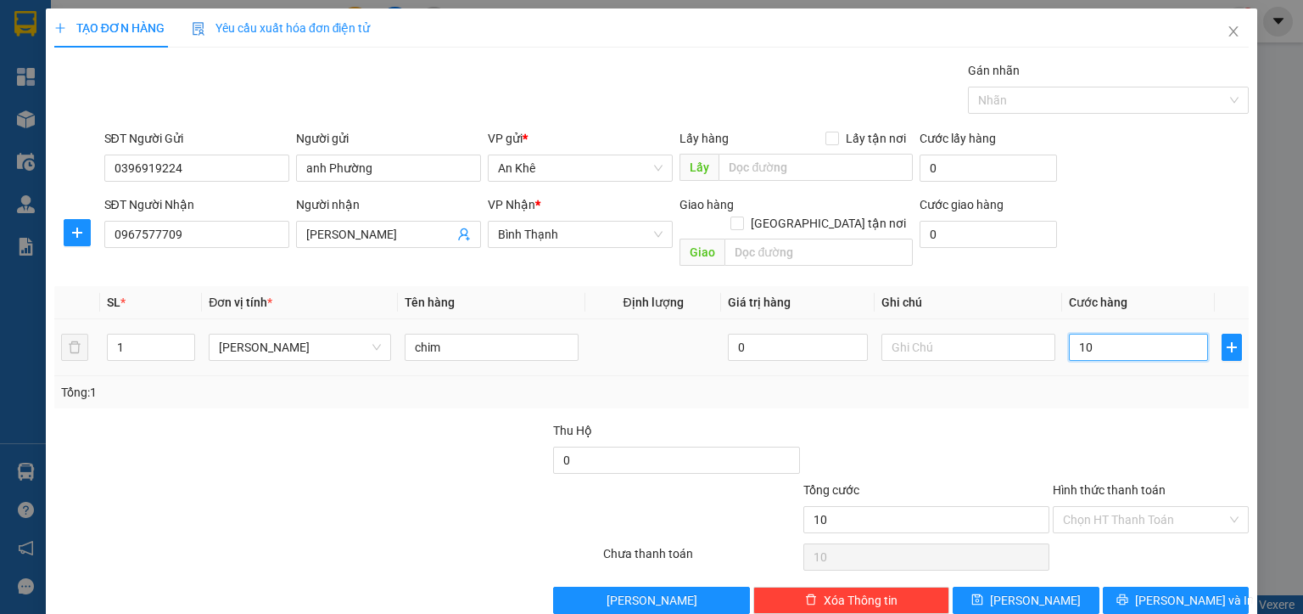
type input "100"
type input "1.000"
type input "10.000"
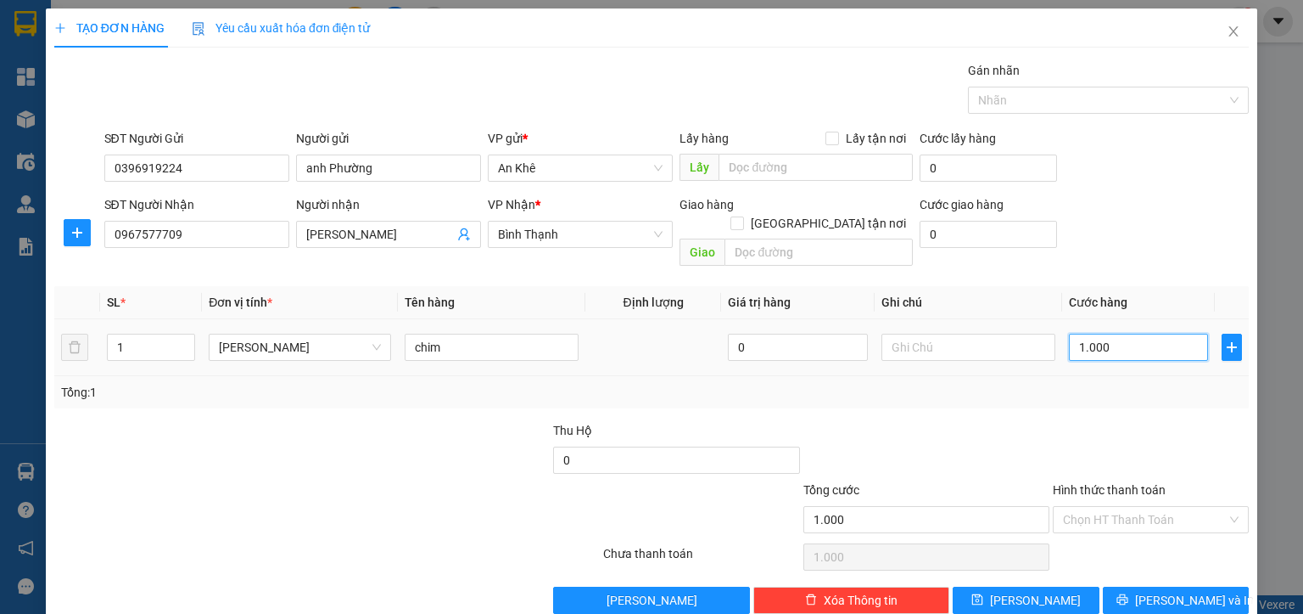
type input "10.000"
type input "100.000"
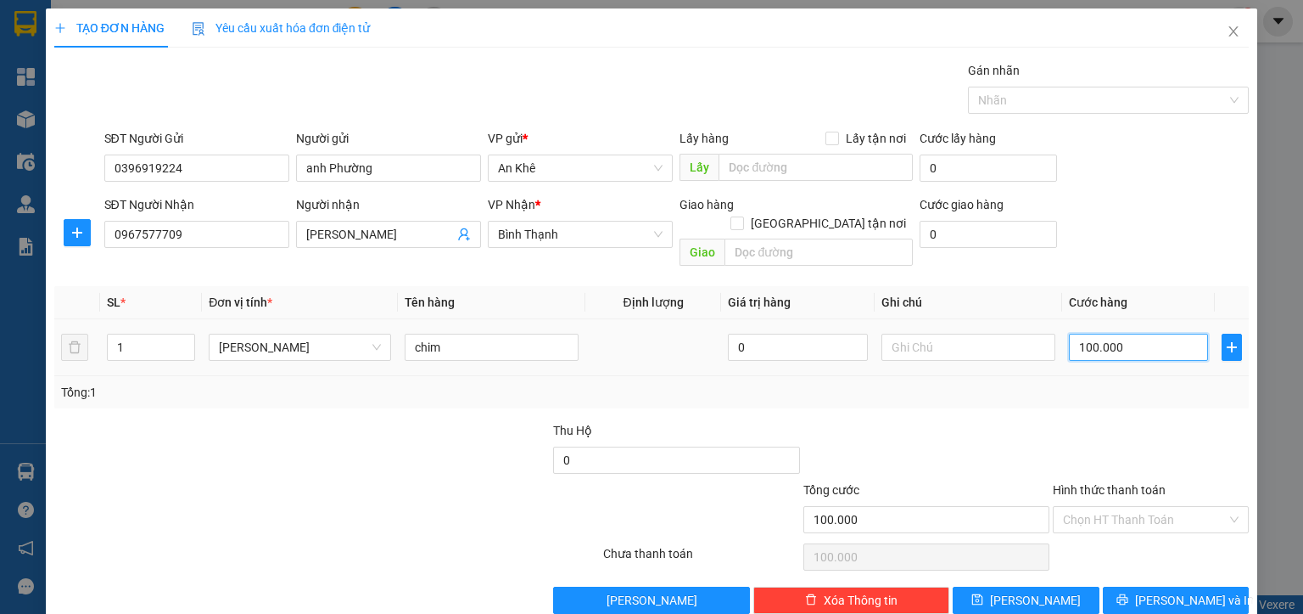
click at [1152, 337] on input "100.000" at bounding box center [1139, 346] width 140 height 27
type input "3"
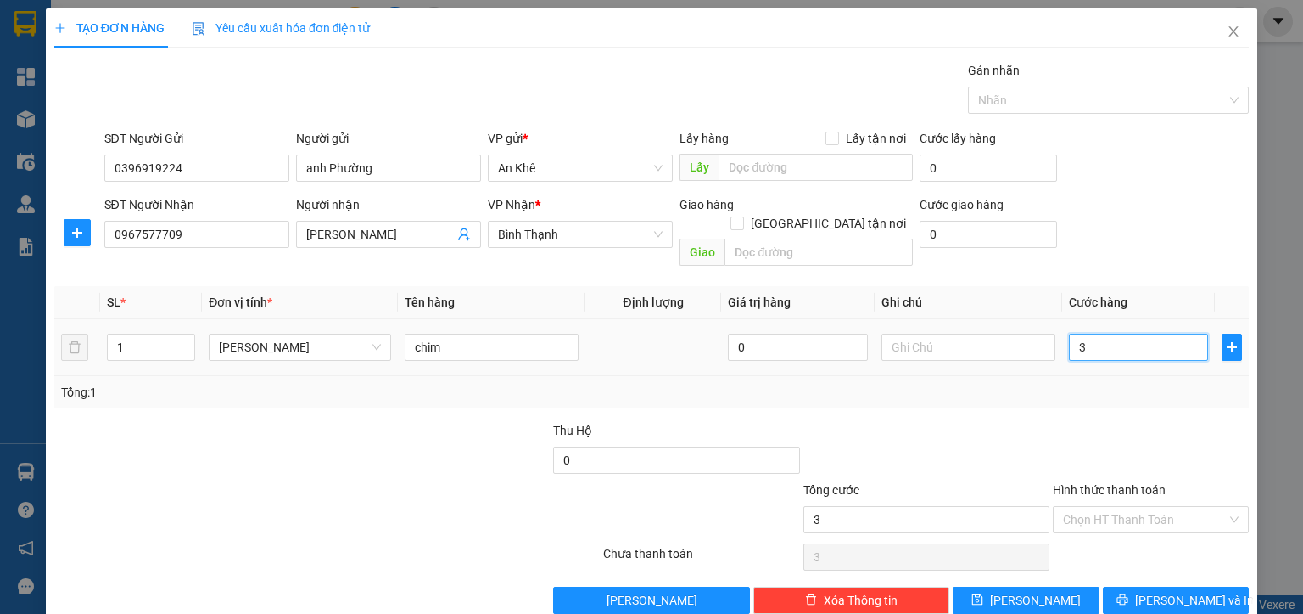
type input "32"
type input "320"
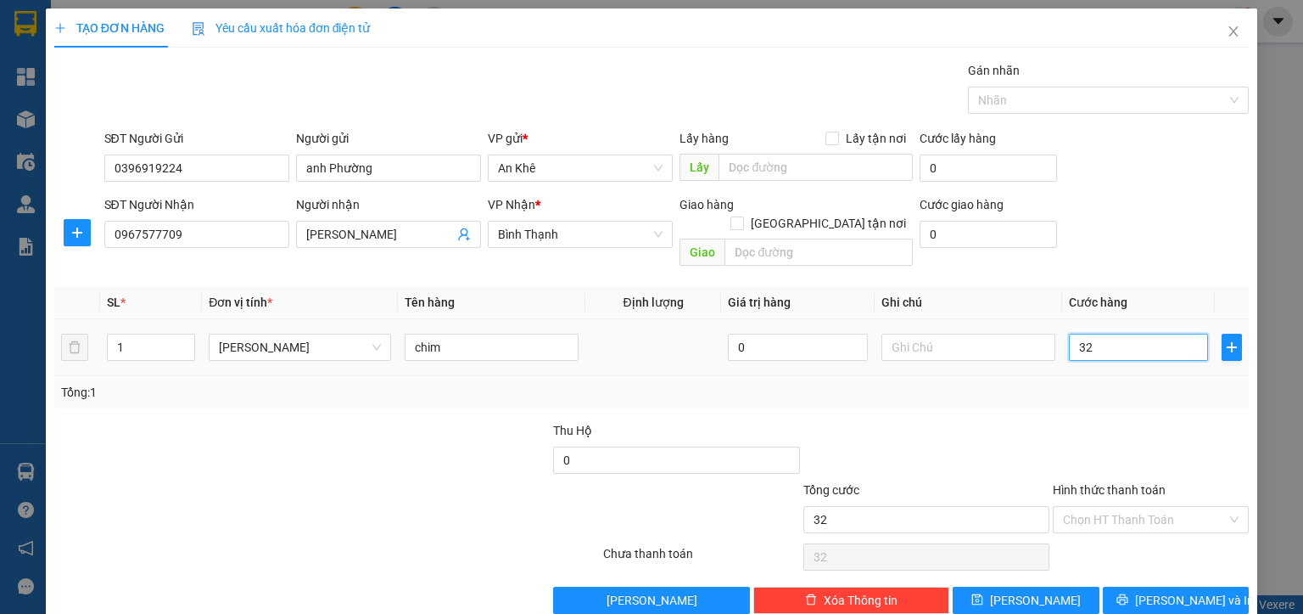
type input "320"
type input "3.200"
type input "32.000"
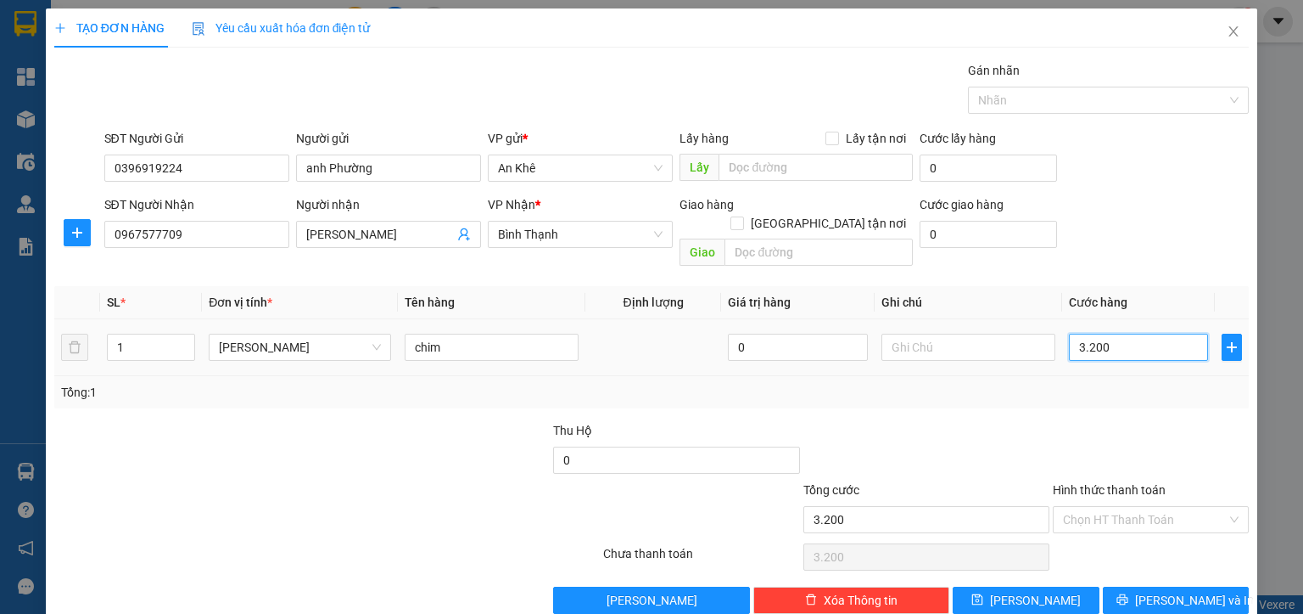
type input "32.000"
type input "320.000"
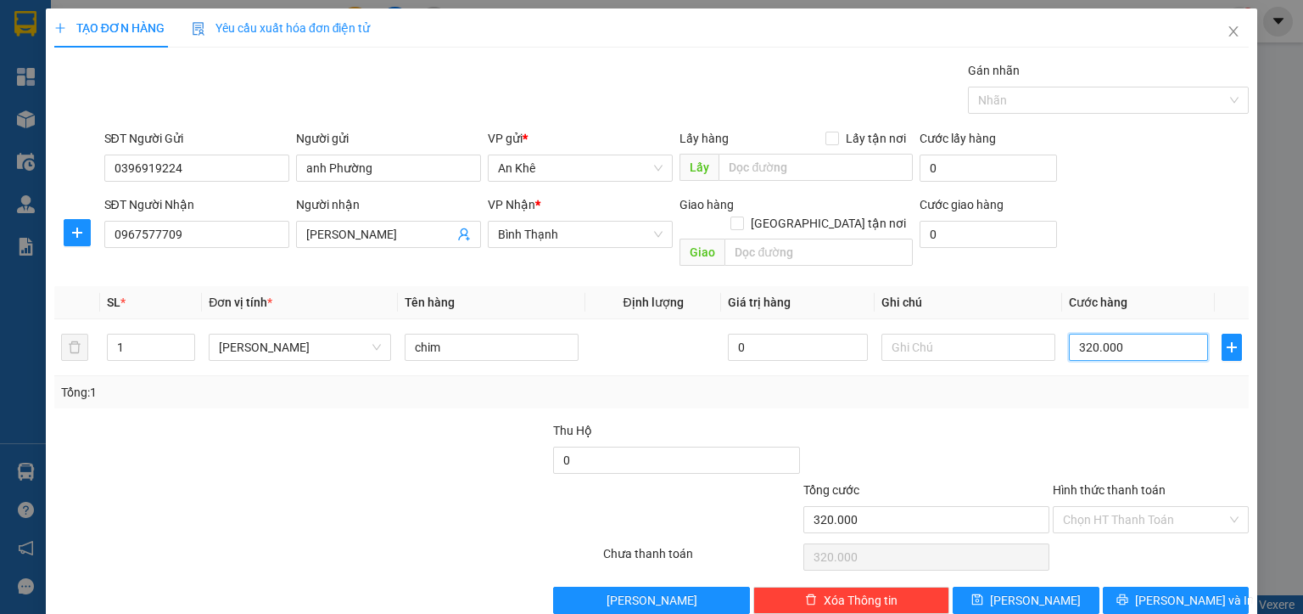
type input "320.000"
click at [1116, 400] on div "Transit Pickup Surcharge Ids Transit Deliver Surcharge Ids Transit Deliver Surc…" at bounding box center [651, 337] width 1195 height 552
click at [913, 333] on input "text" at bounding box center [969, 346] width 174 height 27
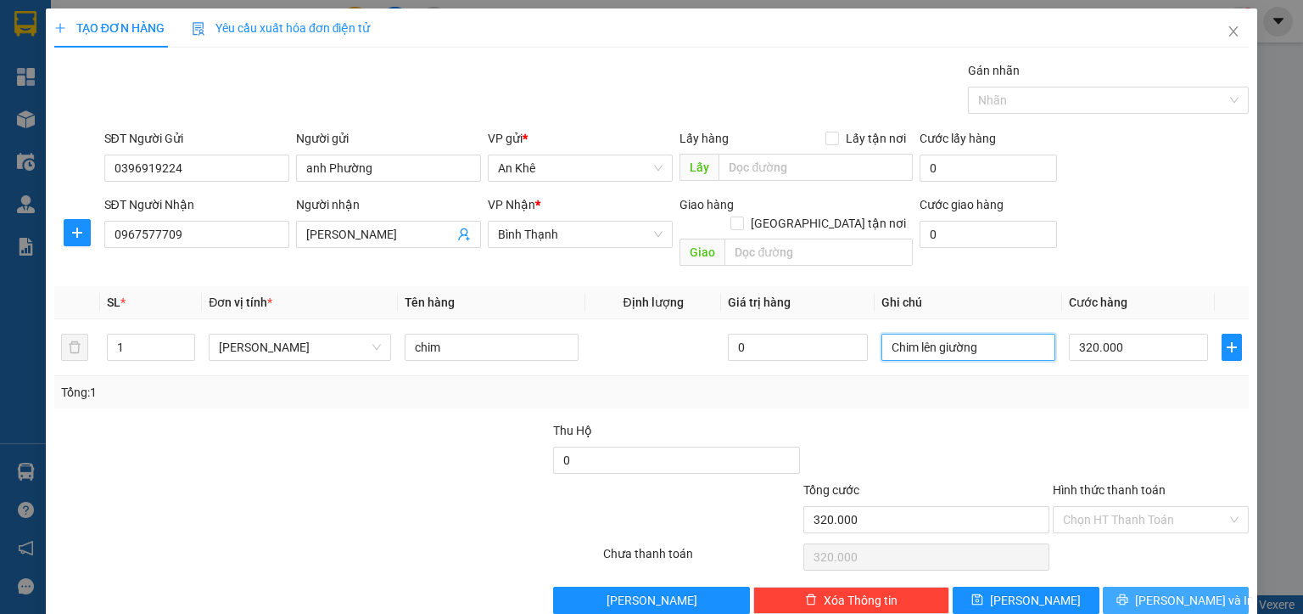
type input "Chim lên giường"
click at [1157, 591] on span "[PERSON_NAME] và In" at bounding box center [1194, 600] width 119 height 19
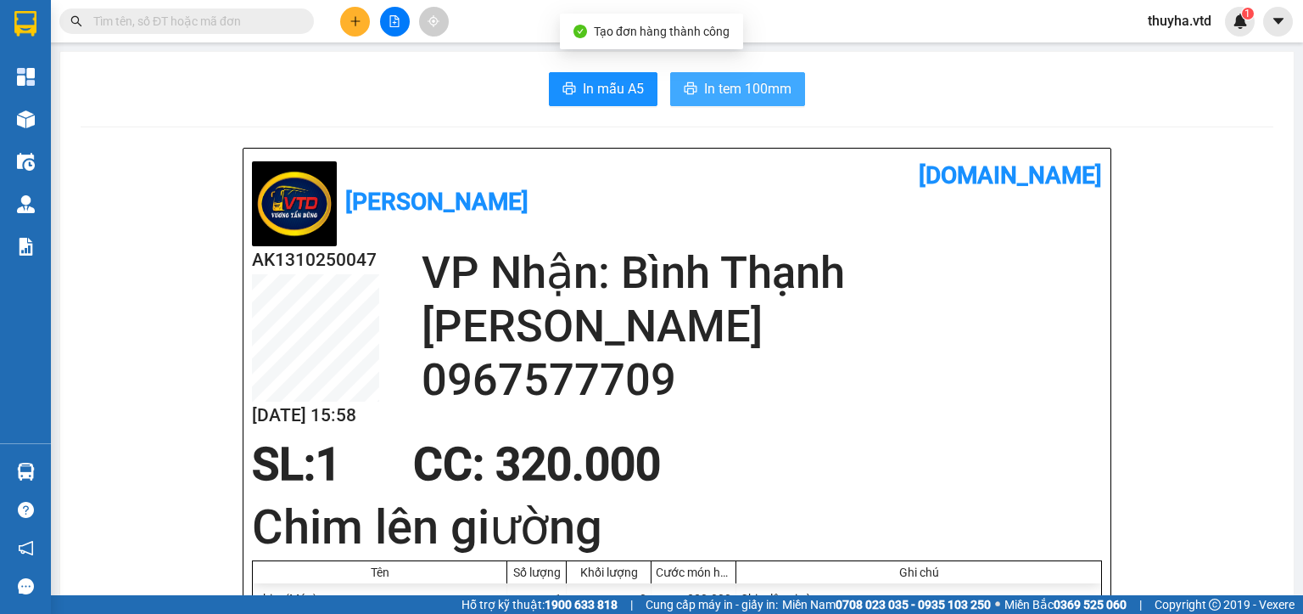
click at [705, 88] on span "In tem 100mm" at bounding box center [747, 88] width 87 height 21
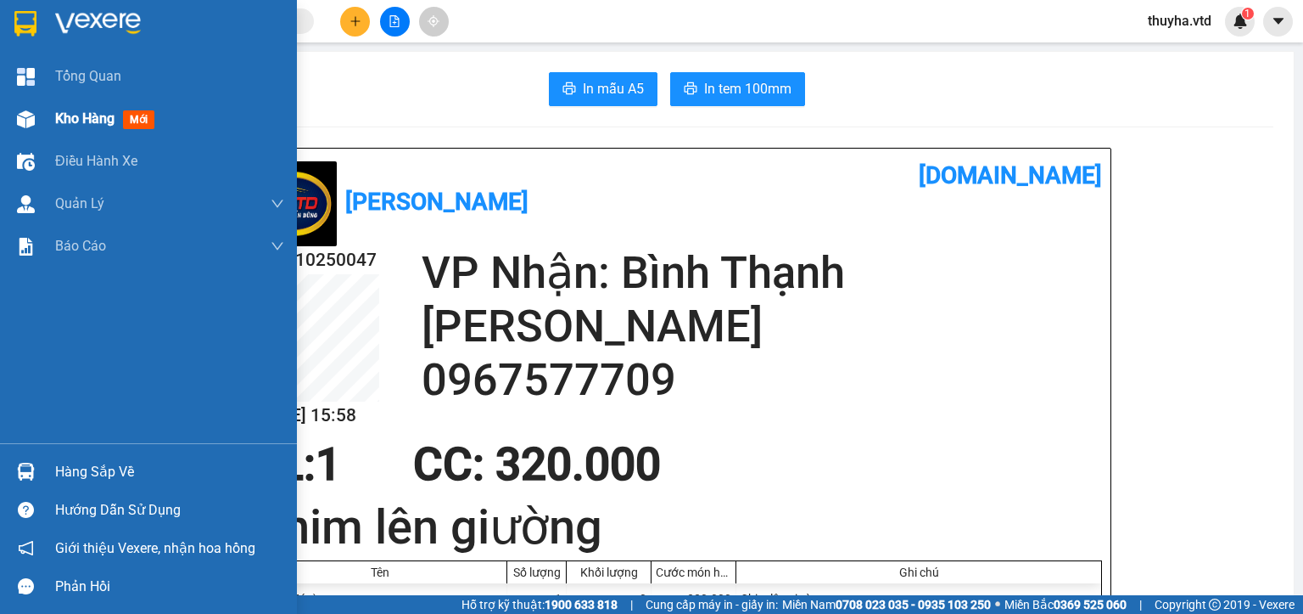
click at [39, 120] on div at bounding box center [26, 119] width 30 height 30
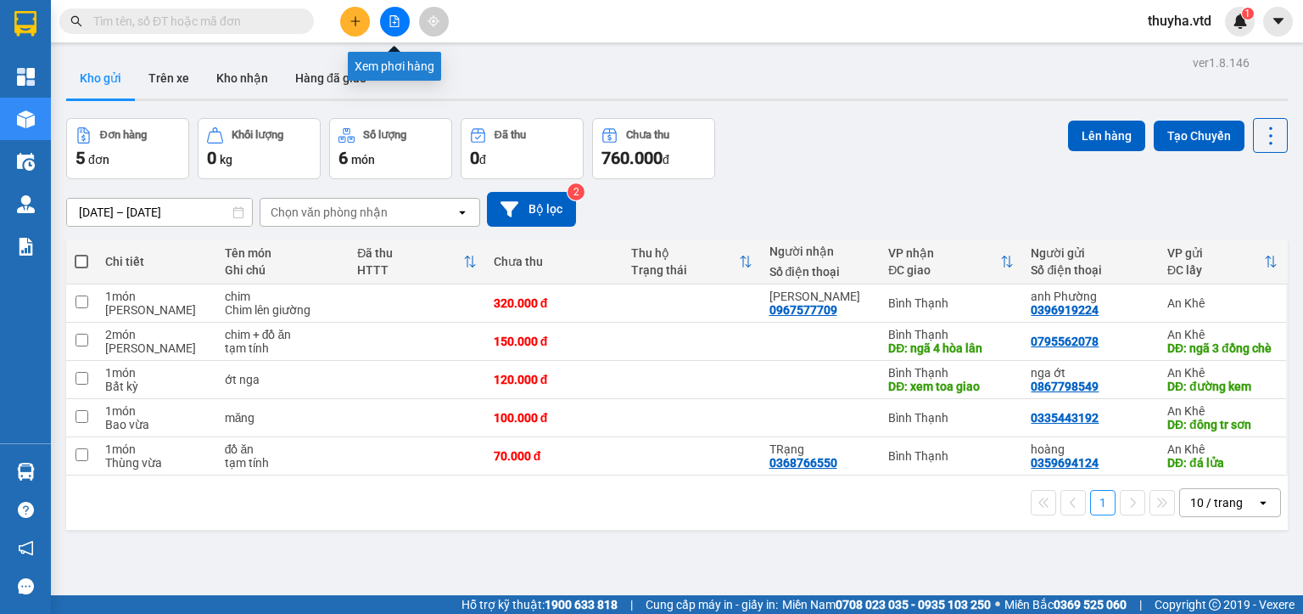
click at [391, 18] on icon "file-add" at bounding box center [395, 21] width 12 height 12
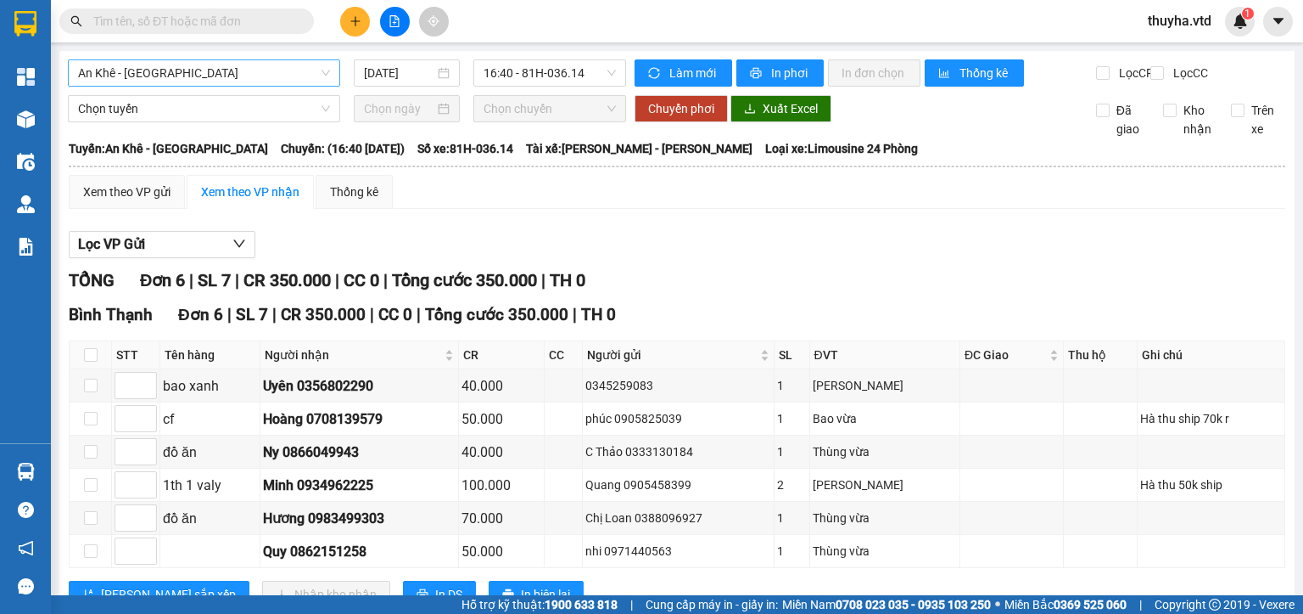
click at [132, 72] on span "An Khê - [GEOGRAPHIC_DATA]" at bounding box center [204, 72] width 252 height 25
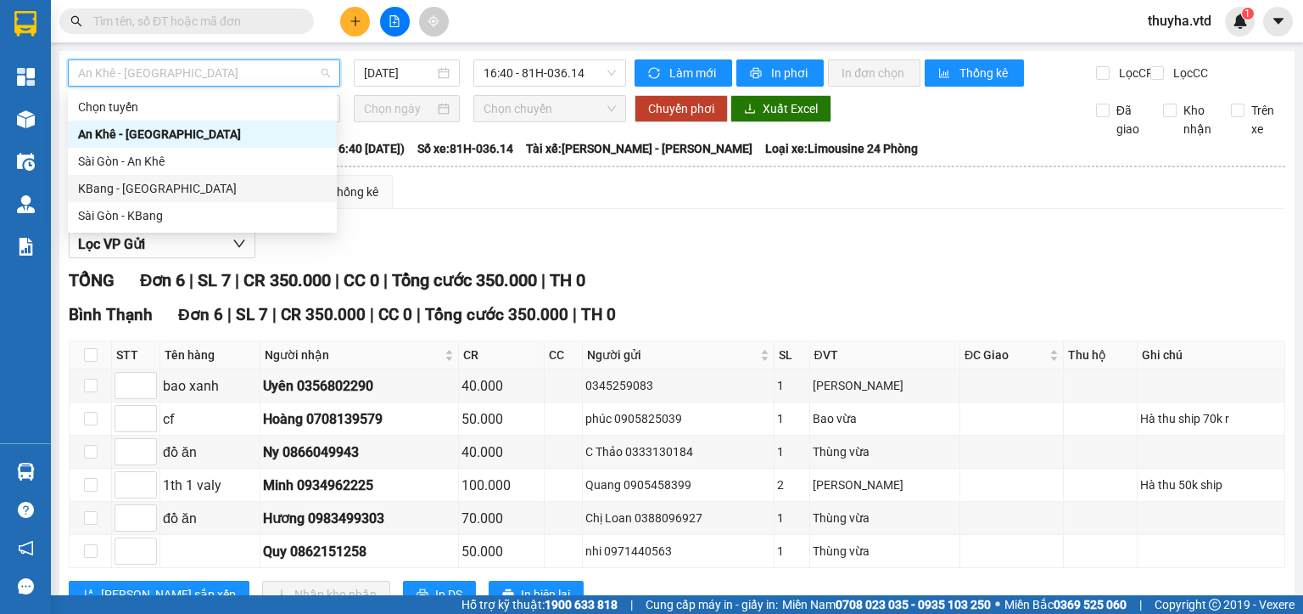
click at [103, 189] on div "KBang - [GEOGRAPHIC_DATA]" at bounding box center [202, 188] width 249 height 19
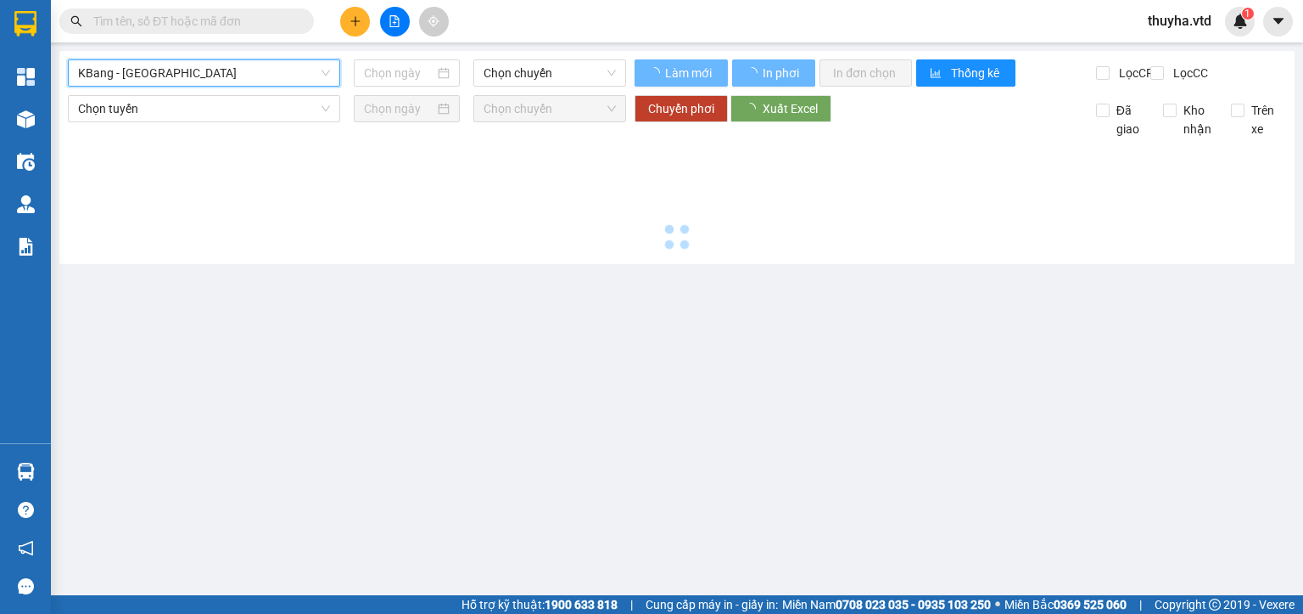
type input "[DATE]"
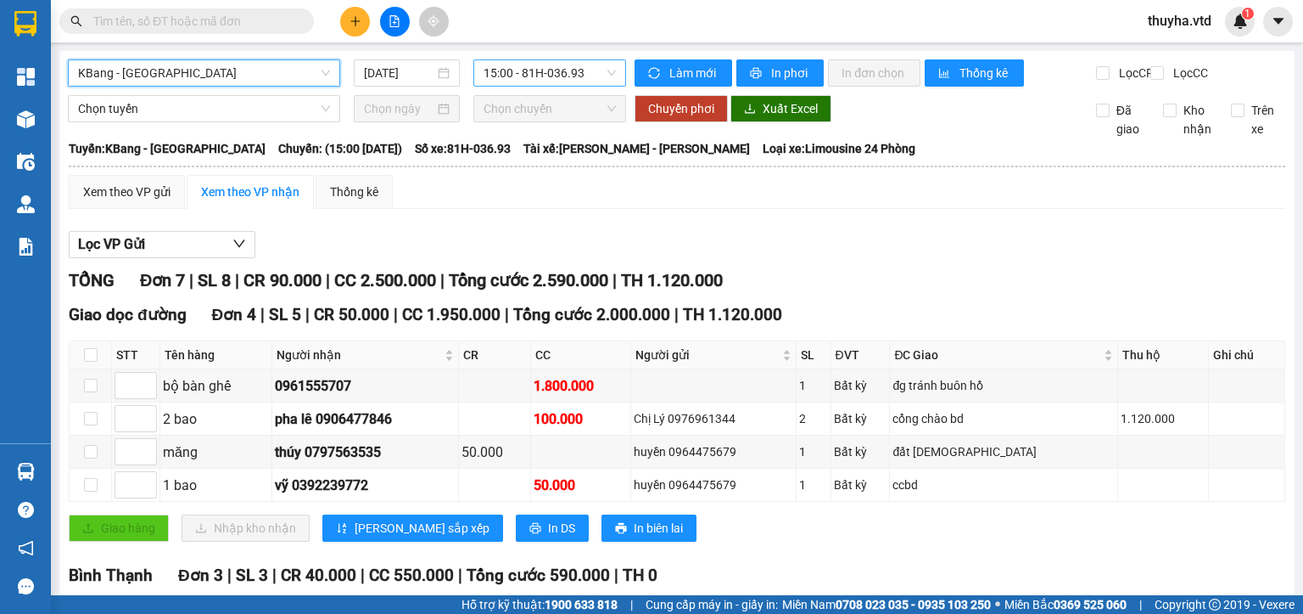
click at [536, 79] on span "15:00 - 81H-036.93" at bounding box center [550, 72] width 133 height 25
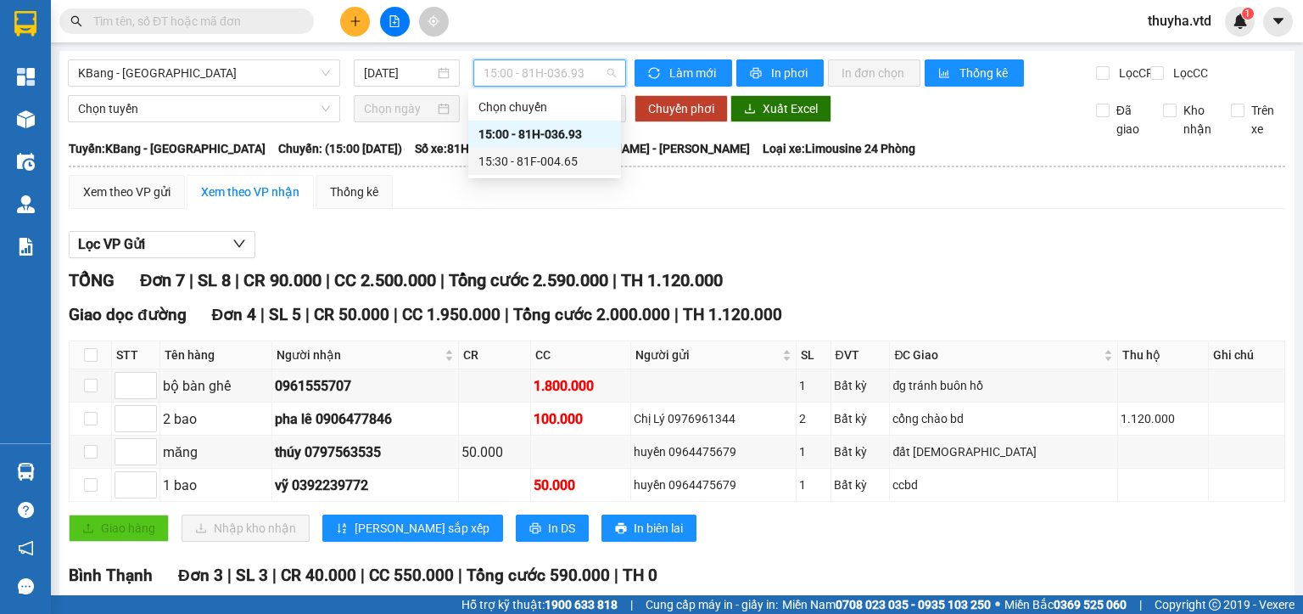
click at [566, 165] on div "15:30 - 81F-004.65" at bounding box center [545, 161] width 132 height 19
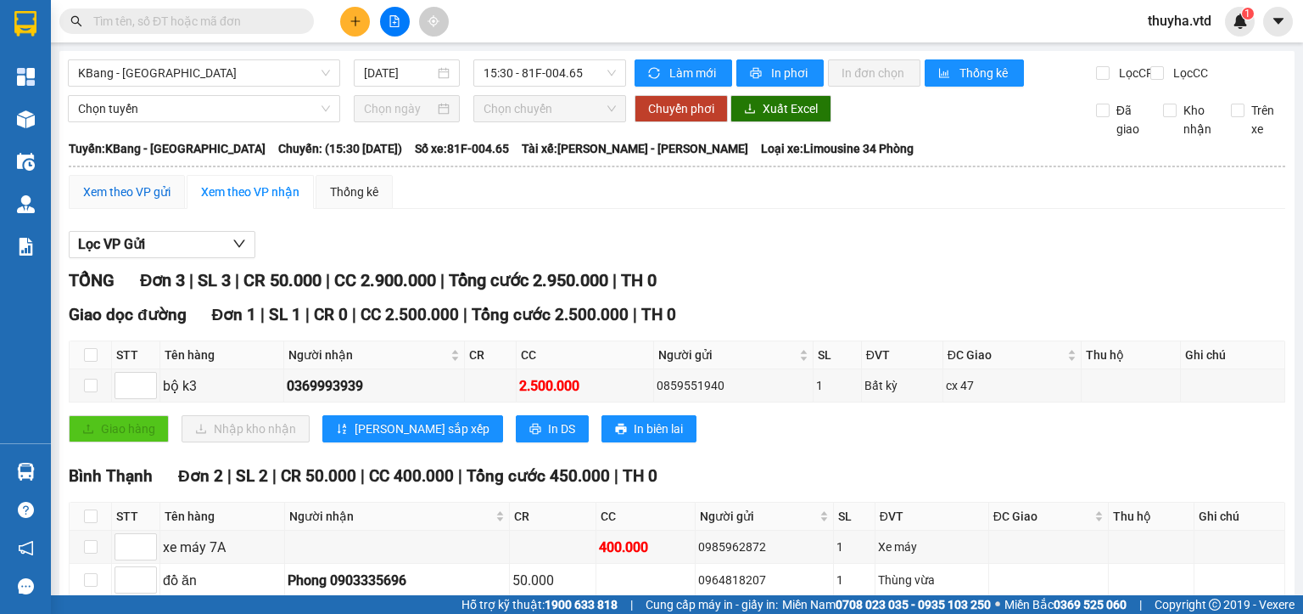
click at [113, 201] on div "Xem theo VP gửi" at bounding box center [126, 191] width 87 height 19
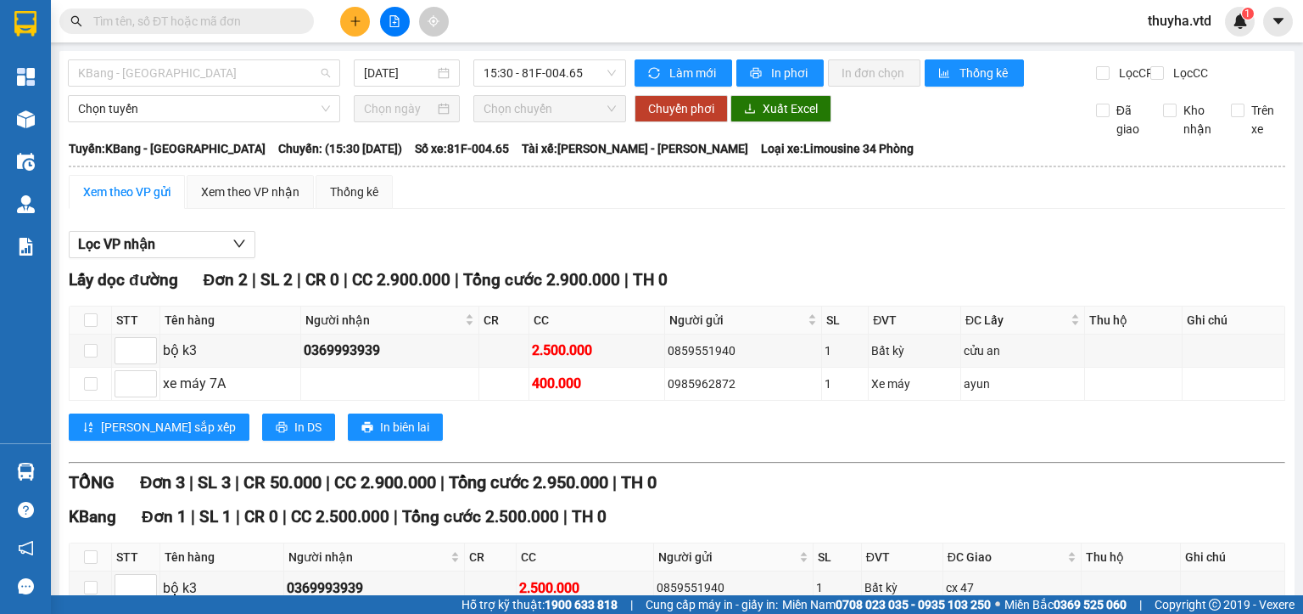
drag, startPoint x: 151, startPoint y: 76, endPoint x: 143, endPoint y: 115, distance: 39.9
click at [151, 76] on span "KBang - [GEOGRAPHIC_DATA]" at bounding box center [204, 72] width 252 height 25
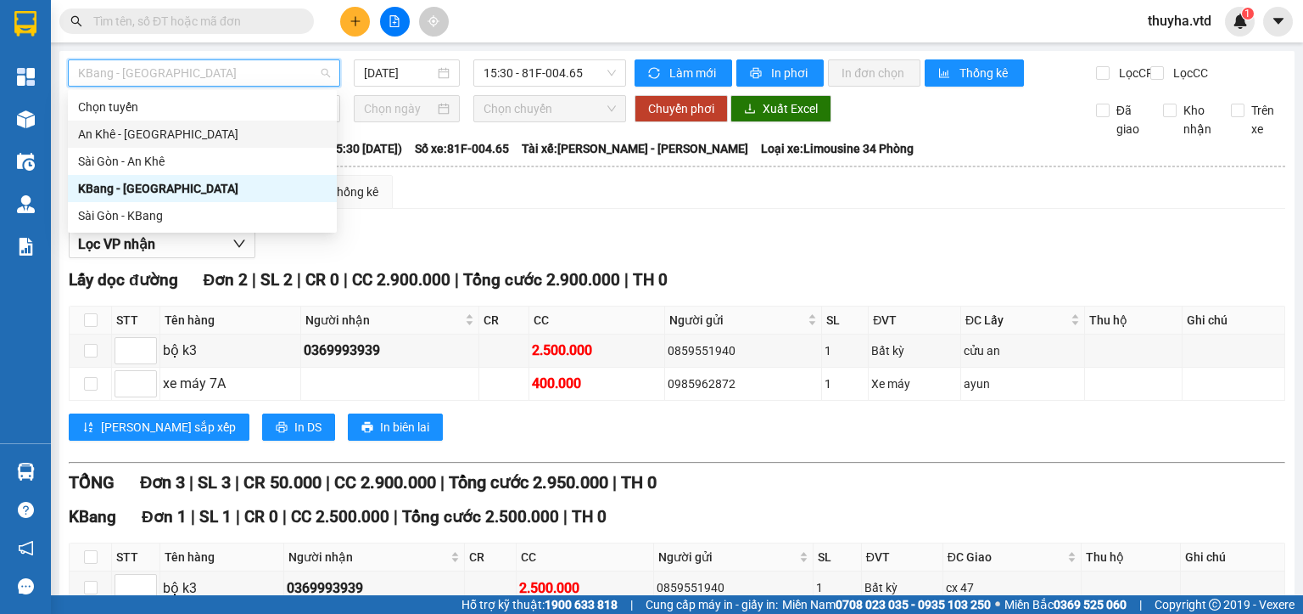
click at [113, 121] on div "An Khê - [GEOGRAPHIC_DATA]" at bounding box center [202, 133] width 269 height 27
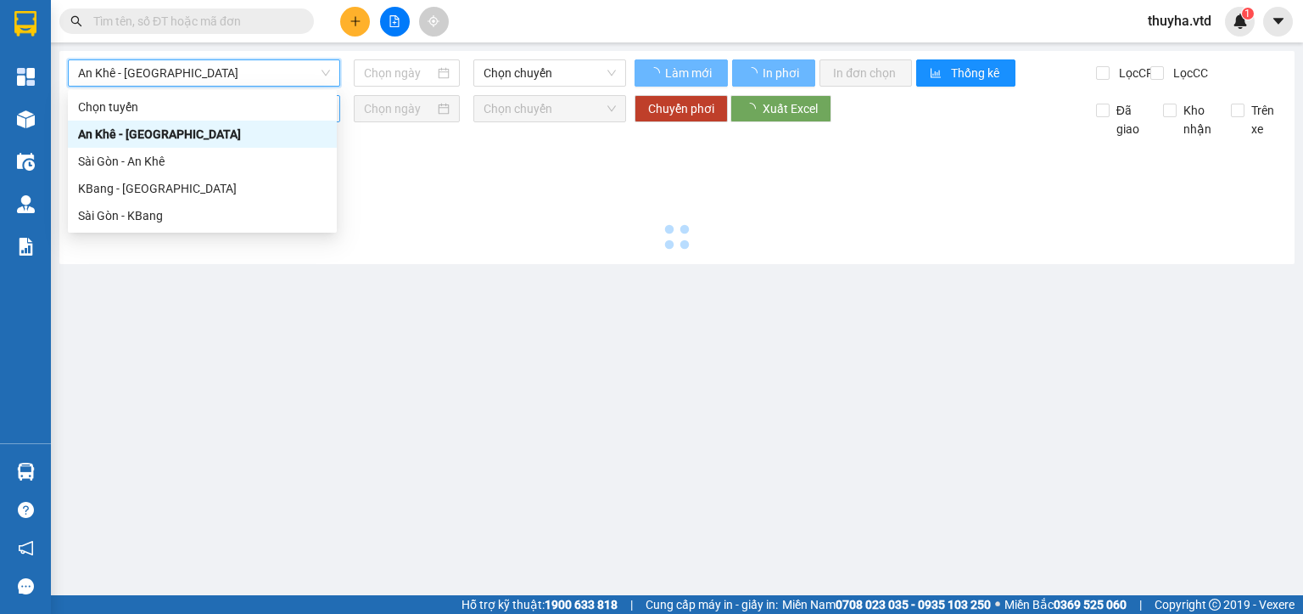
type input "[DATE]"
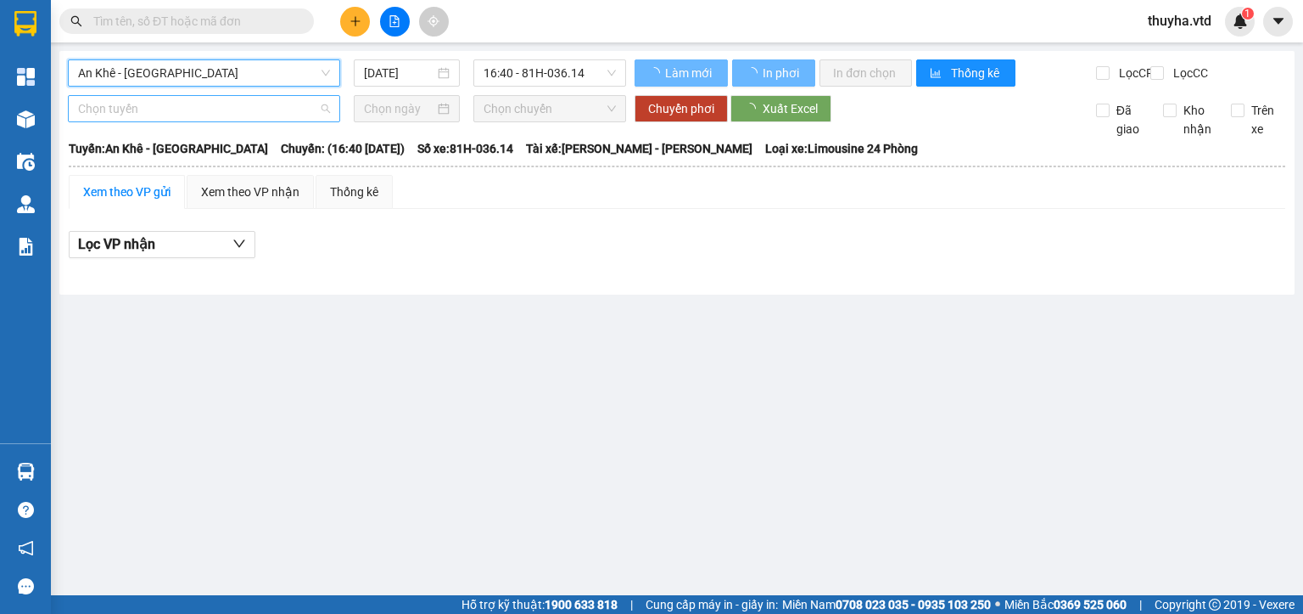
click at [113, 121] on span "Chọn tuyến" at bounding box center [204, 108] width 252 height 25
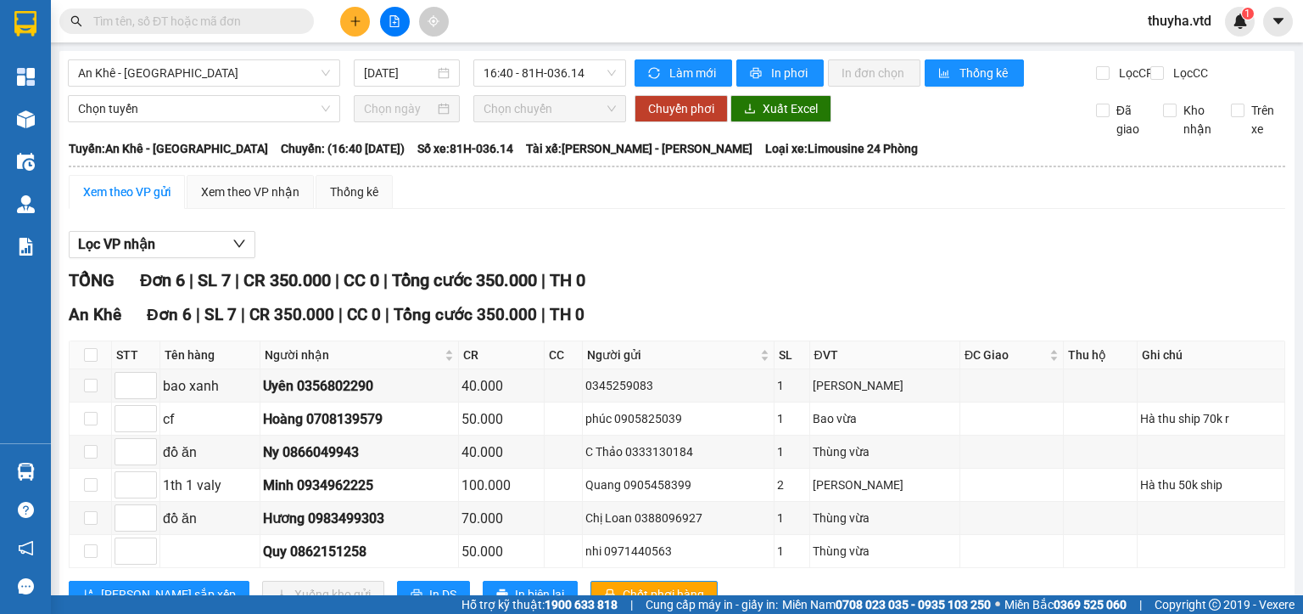
drag, startPoint x: 463, startPoint y: 214, endPoint x: 429, endPoint y: 226, distance: 36.8
click at [464, 209] on div "Xem theo VP gửi Xem theo VP nhận Thống kê" at bounding box center [677, 192] width 1217 height 34
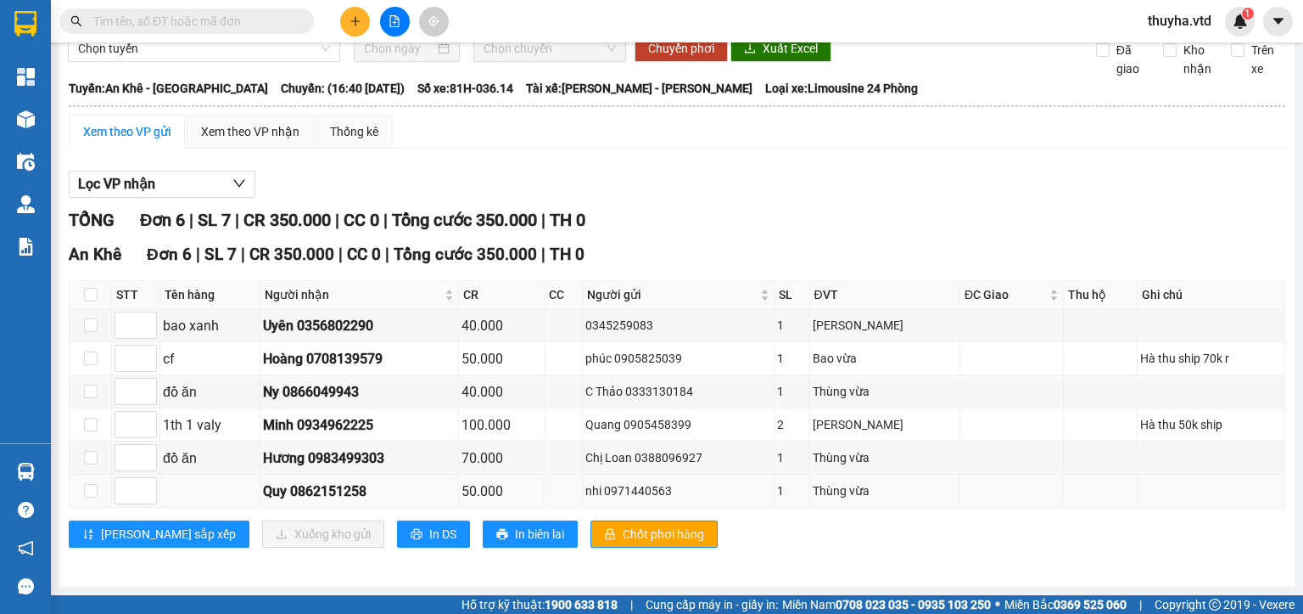
click at [81, 492] on td at bounding box center [91, 490] width 42 height 33
click at [95, 485] on input "checkbox" at bounding box center [91, 491] width 14 height 14
checkbox input "true"
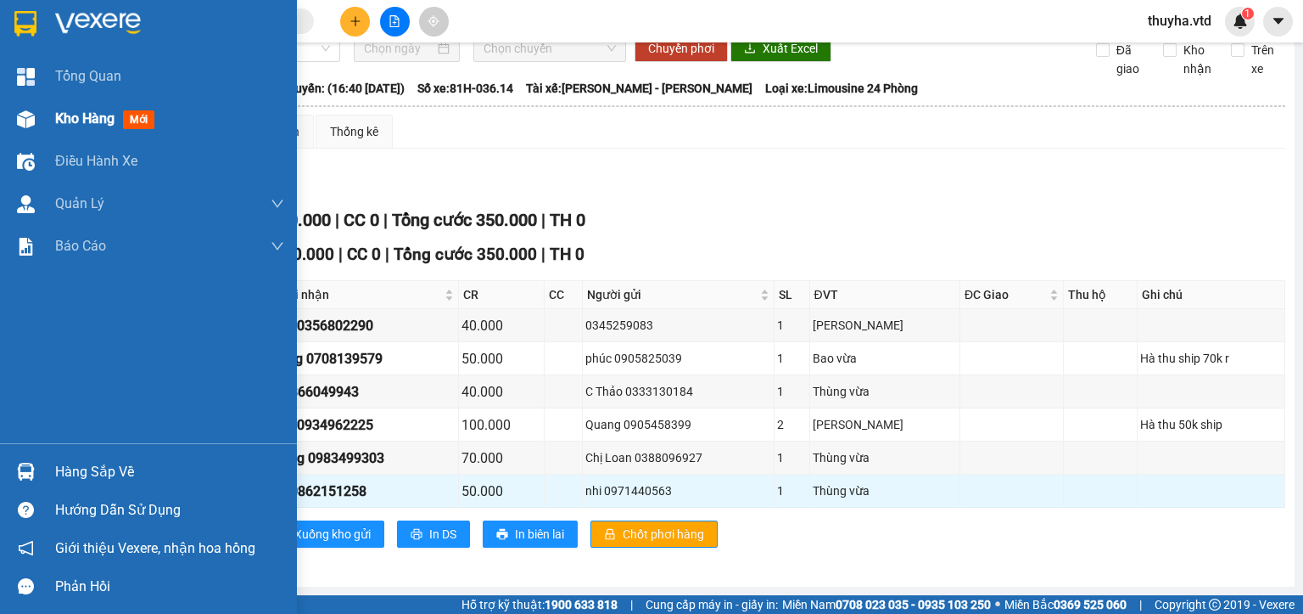
click at [44, 114] on div "Kho hàng mới" at bounding box center [148, 119] width 297 height 42
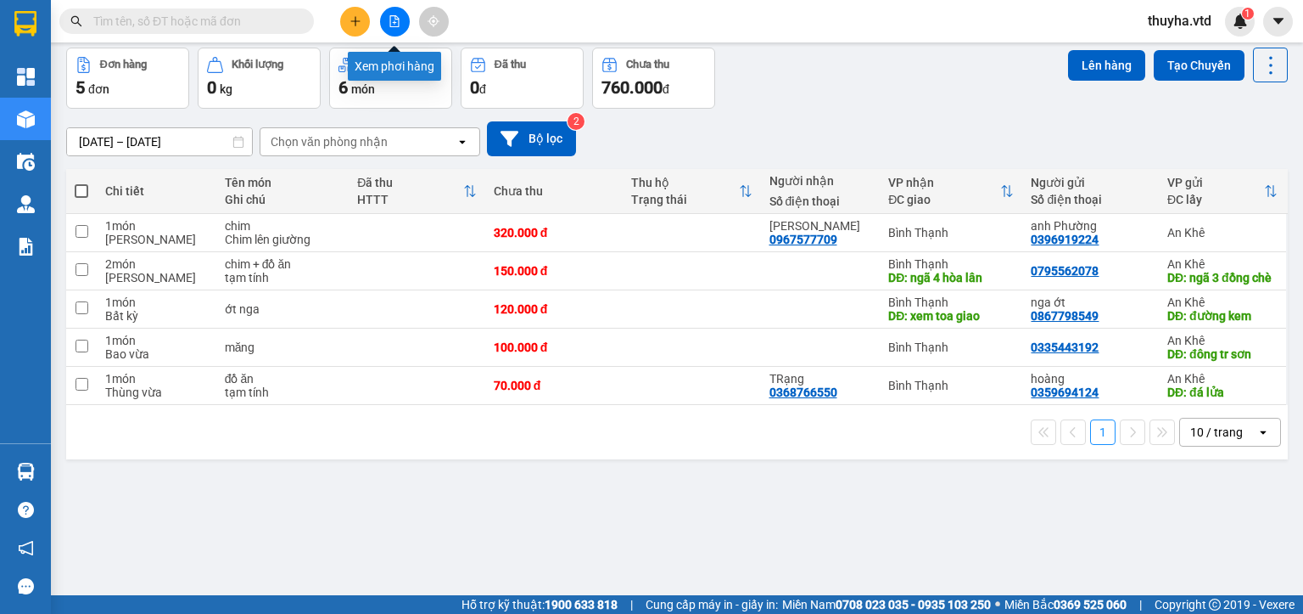
click at [392, 22] on icon "file-add" at bounding box center [395, 21] width 12 height 12
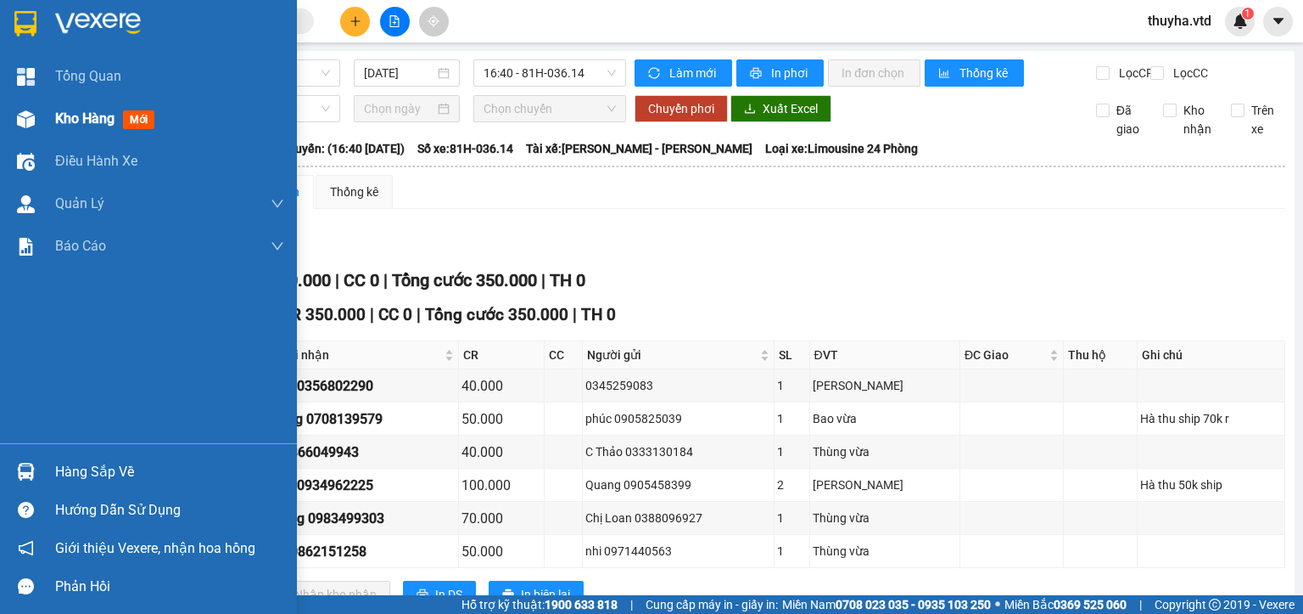
click at [22, 120] on img at bounding box center [26, 119] width 18 height 18
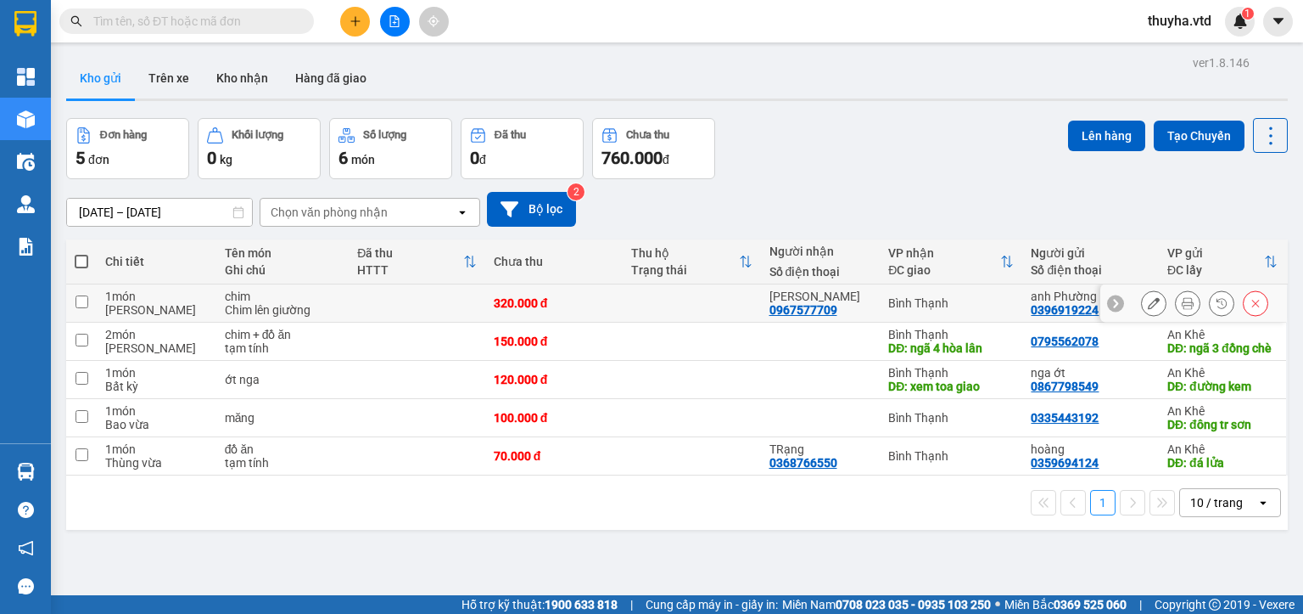
drag, startPoint x: 80, startPoint y: 305, endPoint x: 319, endPoint y: 247, distance: 246.2
click at [89, 305] on td at bounding box center [81, 303] width 31 height 38
checkbox input "true"
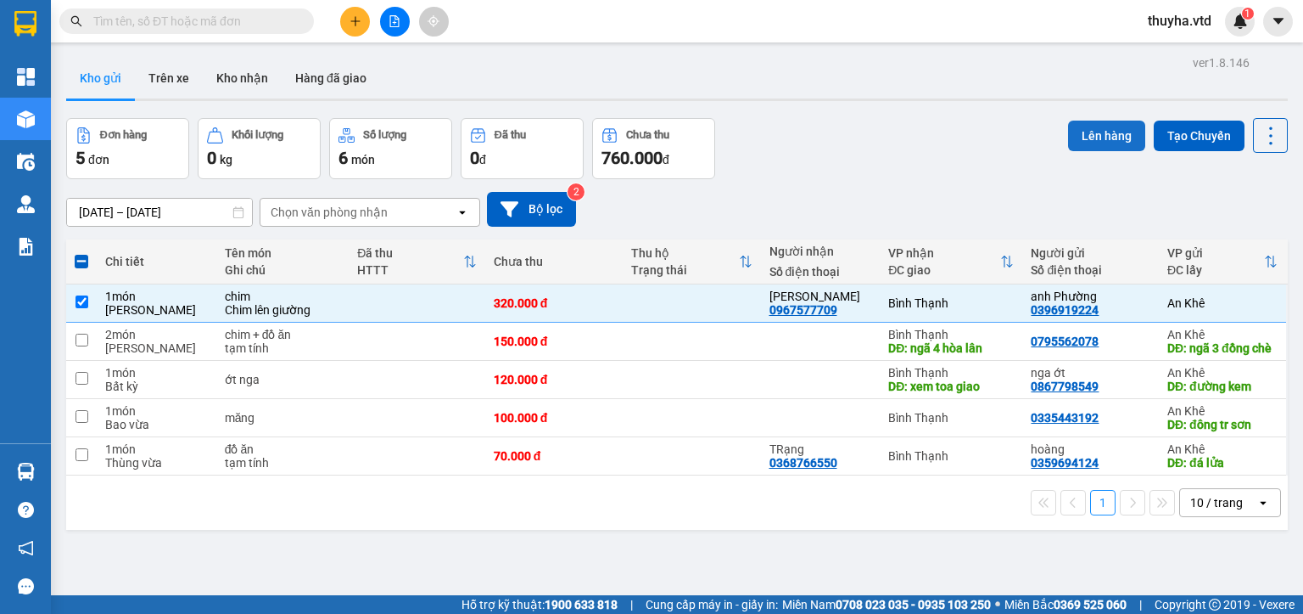
click at [1081, 138] on button "Lên hàng" at bounding box center [1106, 135] width 77 height 31
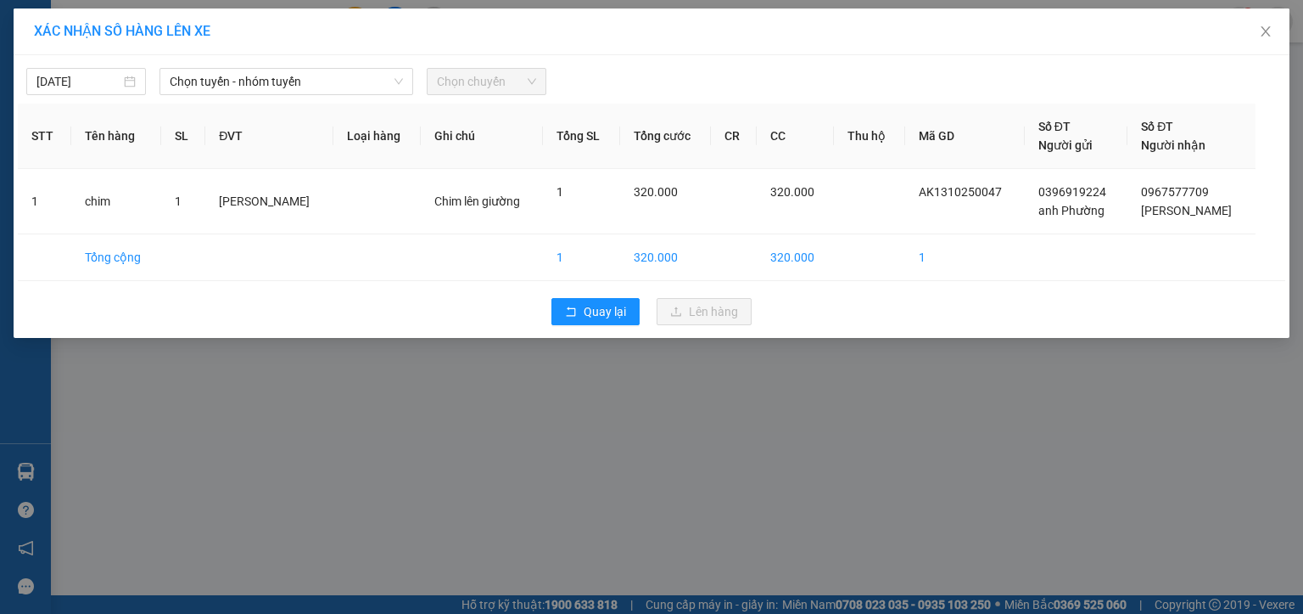
click at [189, 66] on div "[DATE] Chọn tuyến - nhóm tuyến Chọn chuyến" at bounding box center [652, 77] width 1268 height 36
click at [193, 93] on span "Chọn tuyến - nhóm tuyến" at bounding box center [286, 81] width 233 height 25
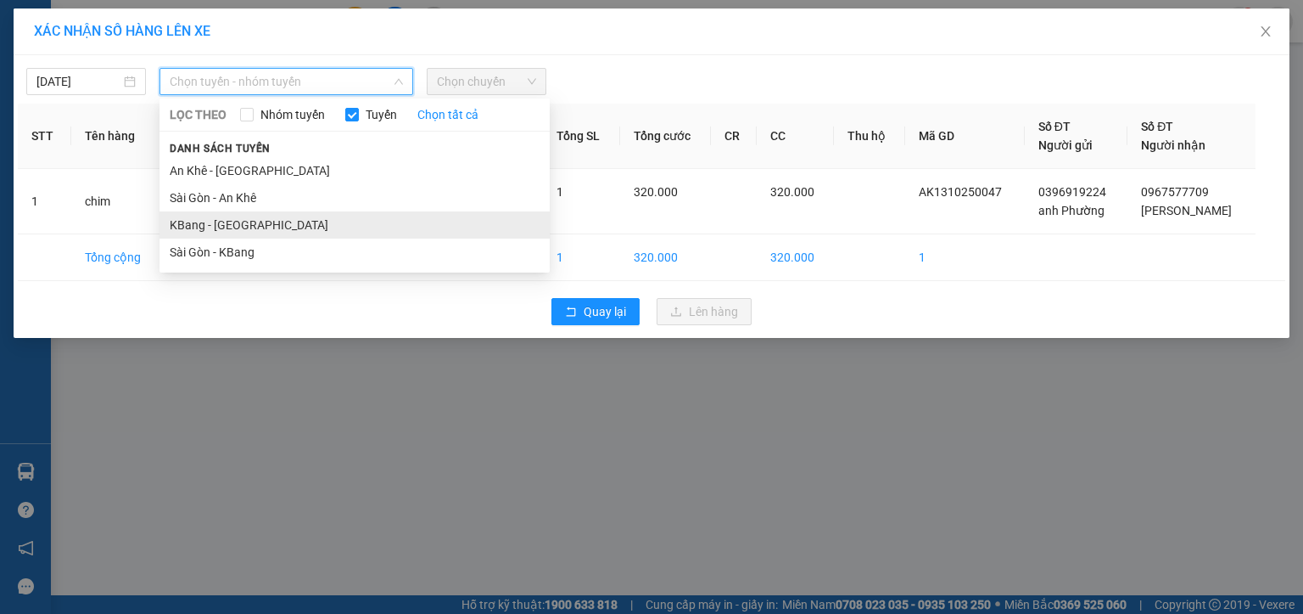
click at [189, 218] on li "KBang - [GEOGRAPHIC_DATA]" at bounding box center [355, 224] width 390 height 27
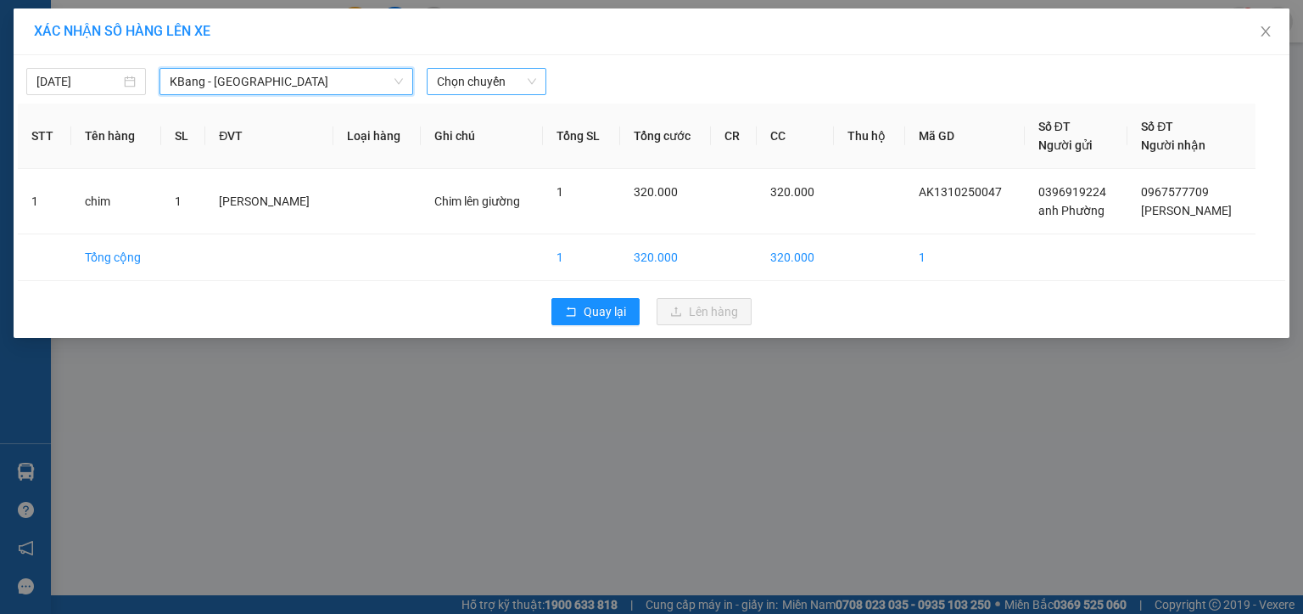
click at [478, 81] on span "Chọn chuyến" at bounding box center [486, 81] width 99 height 25
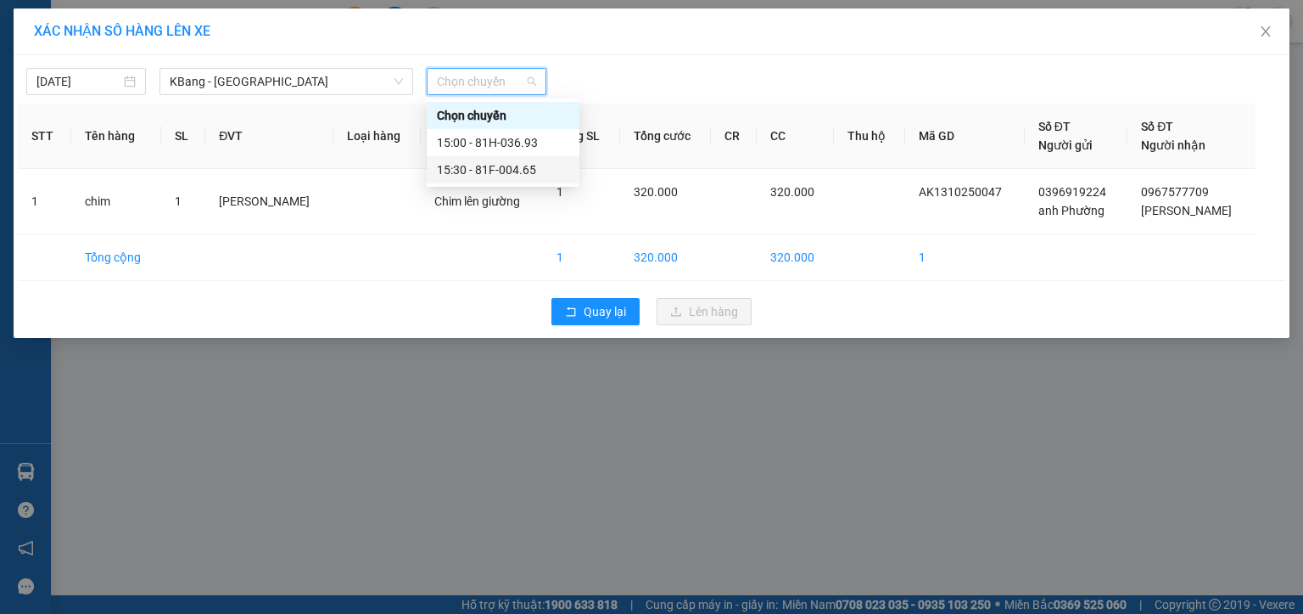
click at [494, 168] on div "15:30 - 81F-004.65" at bounding box center [503, 169] width 132 height 19
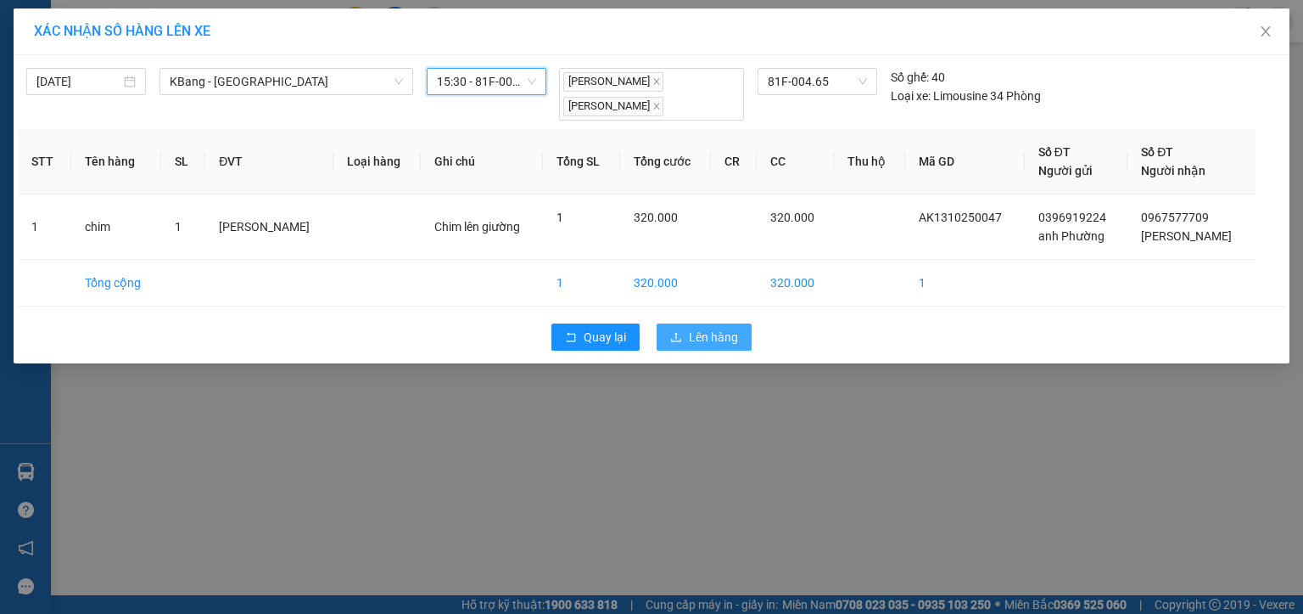
click at [701, 328] on span "Lên hàng" at bounding box center [713, 337] width 49 height 19
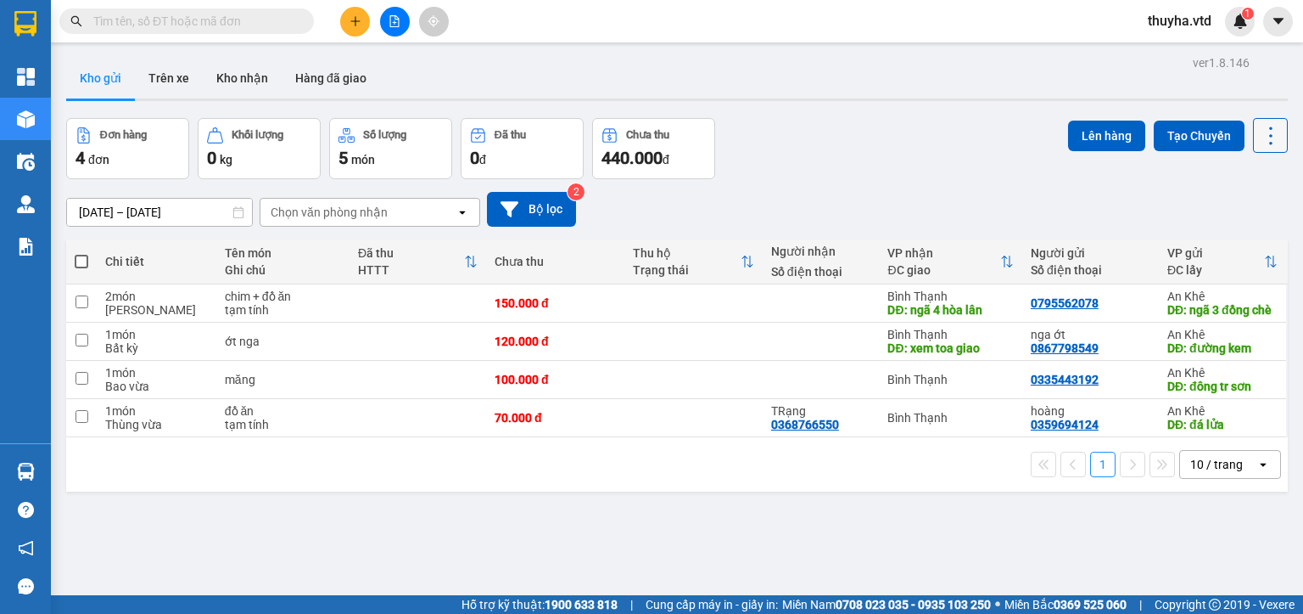
click at [1259, 141] on icon at bounding box center [1271, 136] width 24 height 24
click at [1232, 242] on span "Làm mới" at bounding box center [1232, 241] width 47 height 17
click at [70, 251] on th at bounding box center [81, 261] width 31 height 45
click at [85, 255] on span at bounding box center [82, 262] width 14 height 14
click at [81, 253] on input "checkbox" at bounding box center [81, 253] width 0 height 0
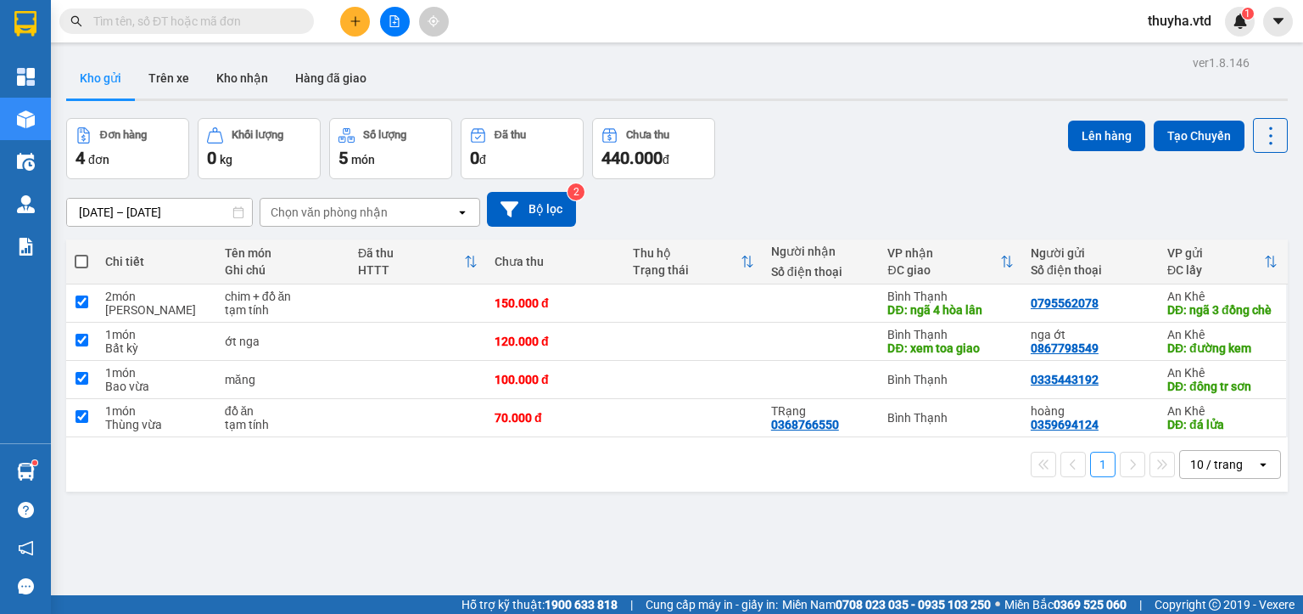
checkbox input "true"
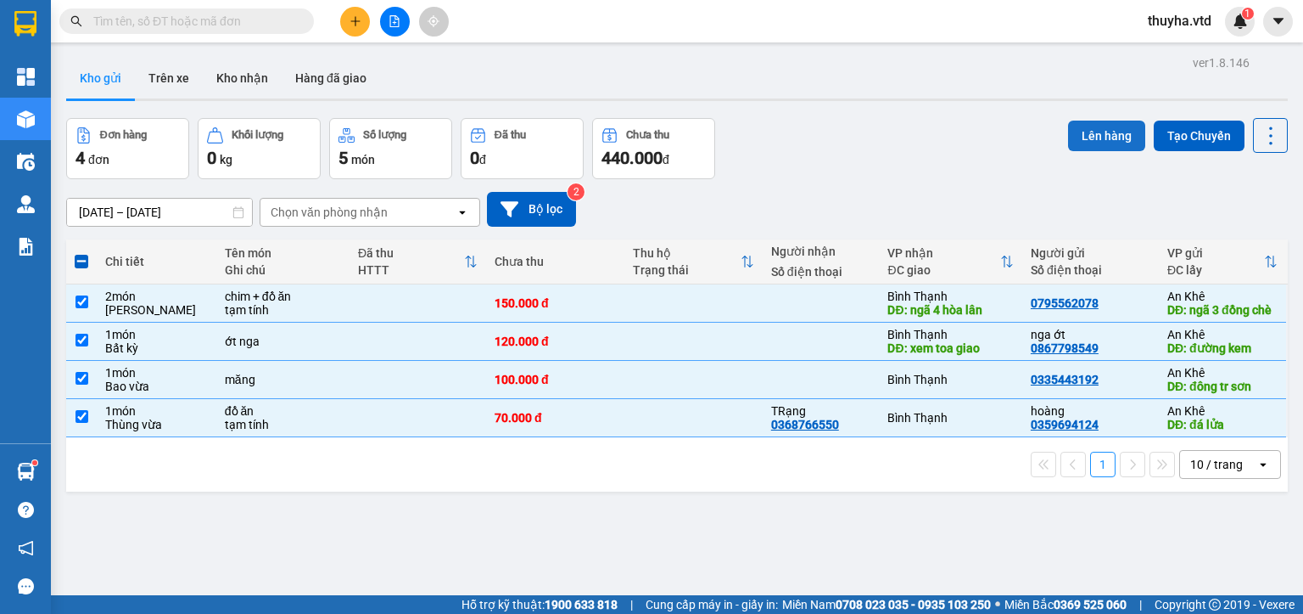
click at [1099, 142] on button "Lên hàng" at bounding box center [1106, 135] width 77 height 31
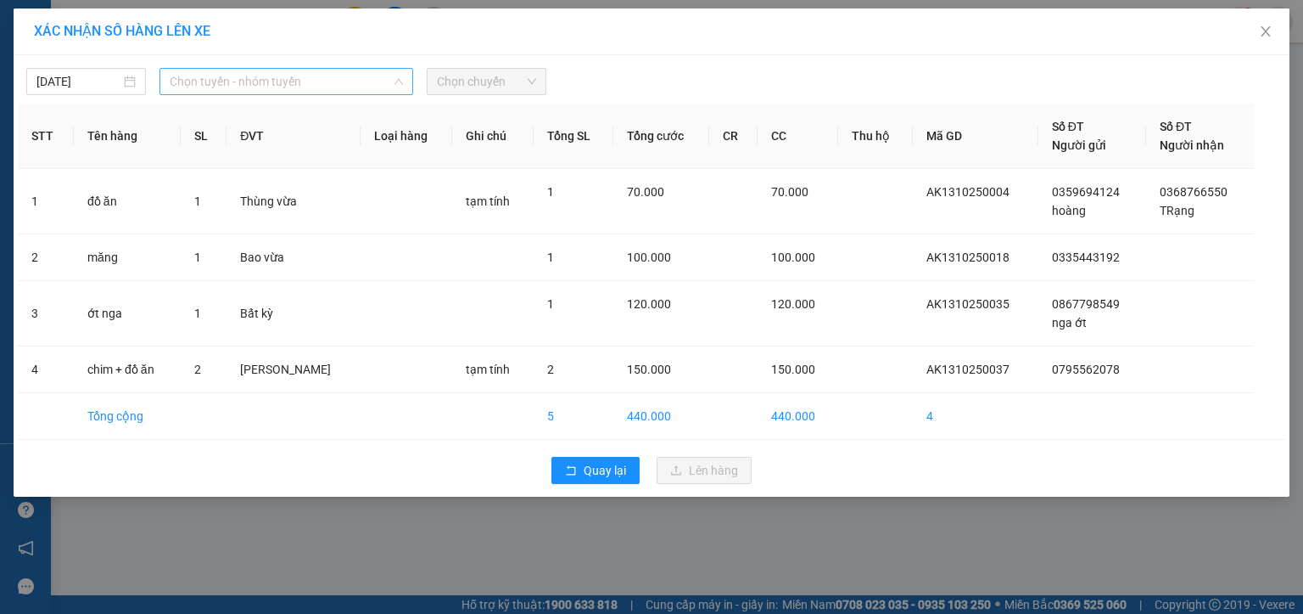
click at [200, 81] on span "Chọn tuyến - nhóm tuyến" at bounding box center [286, 81] width 233 height 25
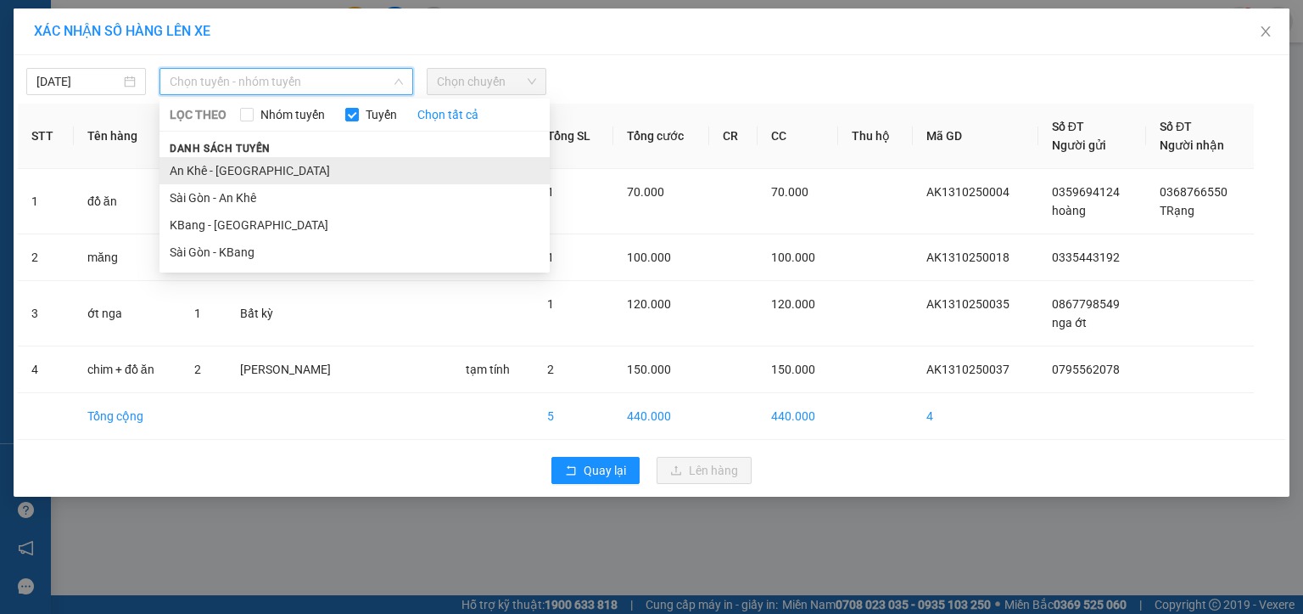
click at [197, 175] on li "An Khê - [GEOGRAPHIC_DATA]" at bounding box center [355, 170] width 390 height 27
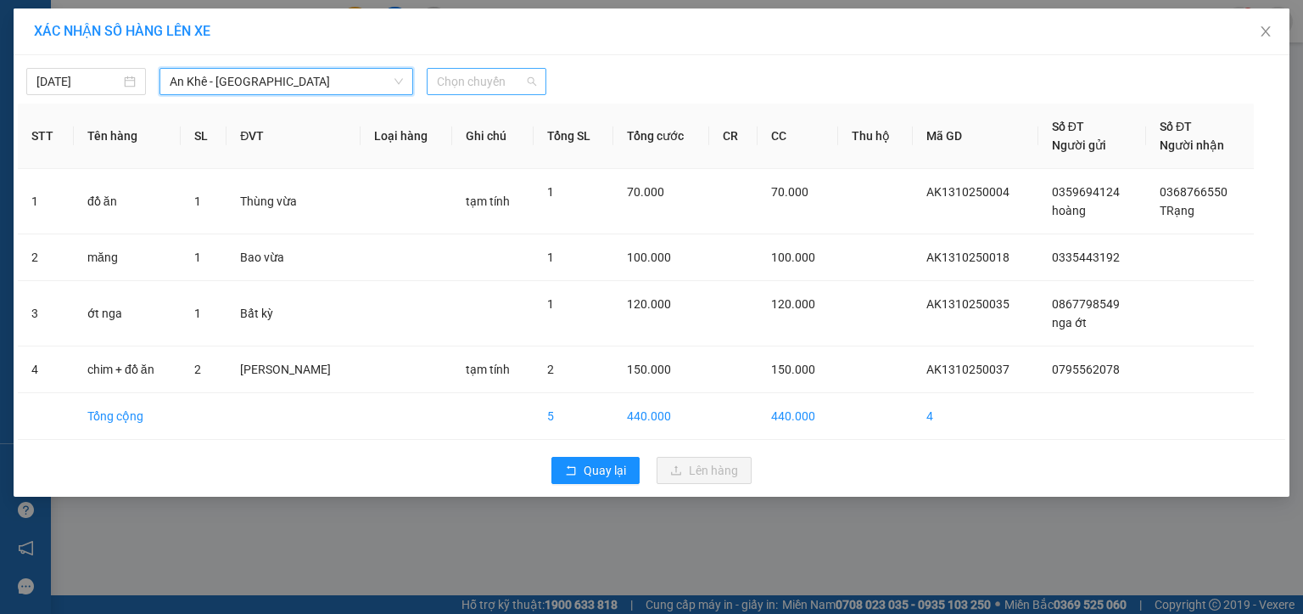
click at [475, 83] on span "Chọn chuyến" at bounding box center [486, 81] width 99 height 25
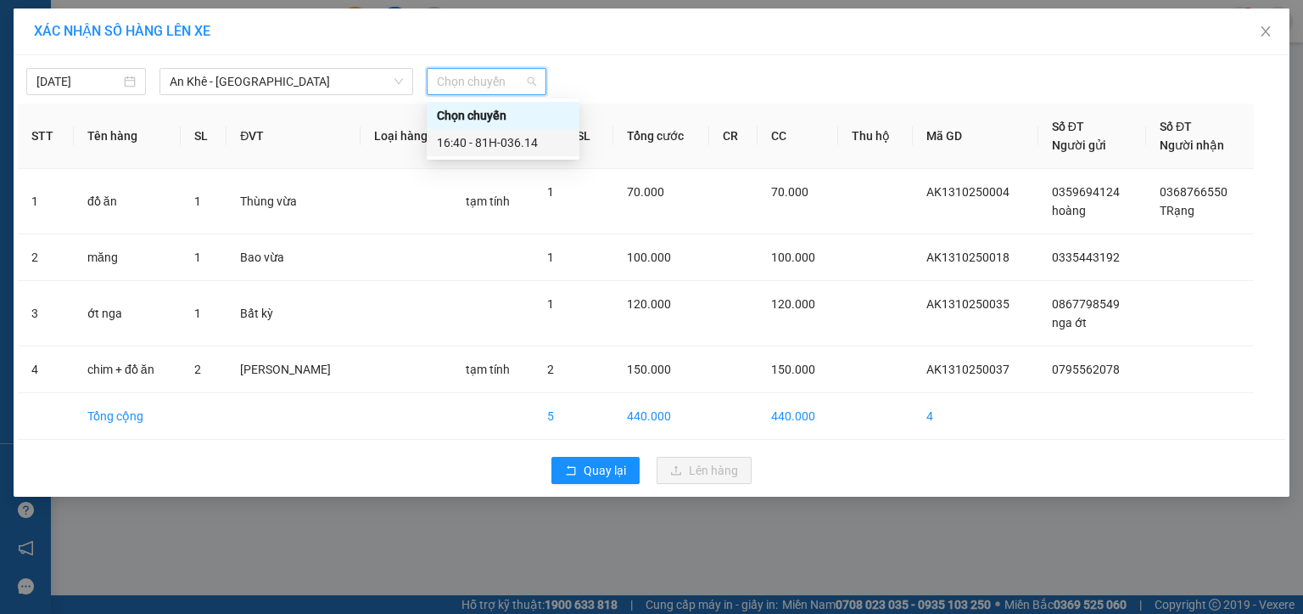
click at [485, 145] on div "16:40 - 81H-036.14" at bounding box center [503, 142] width 132 height 19
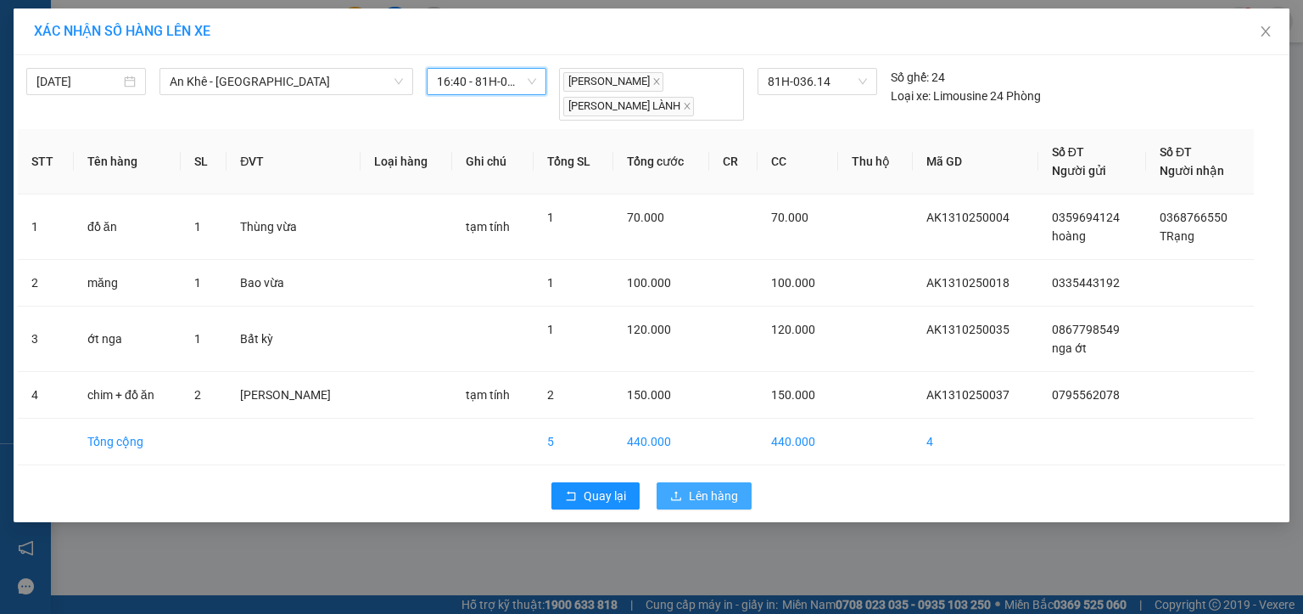
click at [692, 490] on span "Lên hàng" at bounding box center [713, 495] width 49 height 19
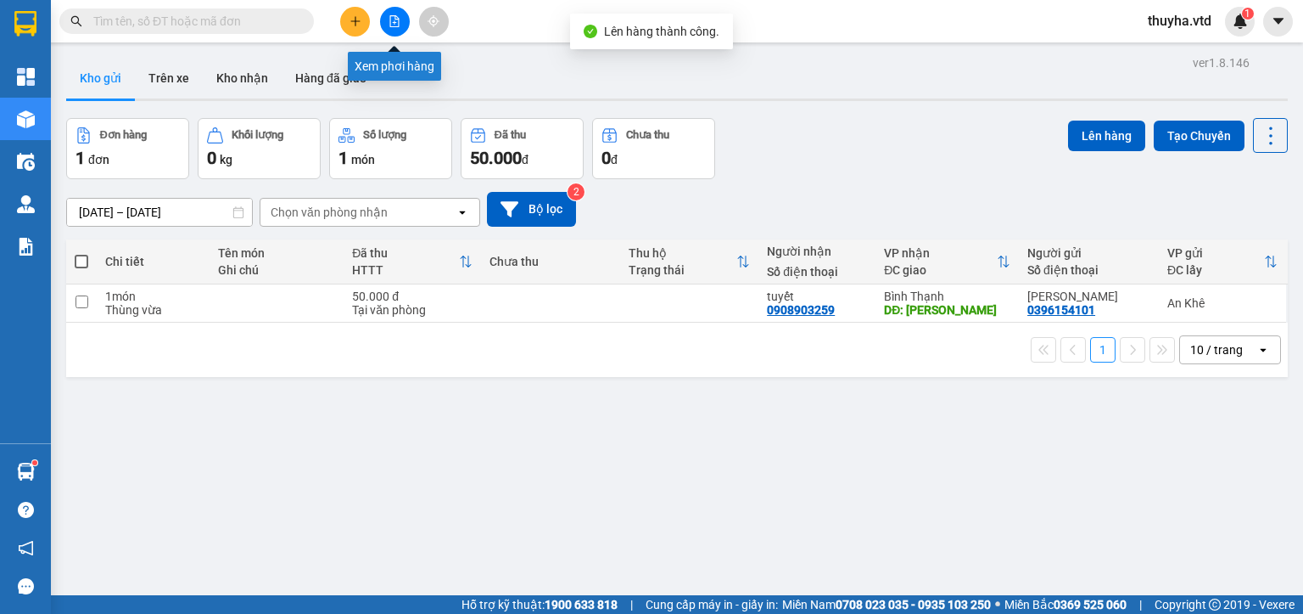
click at [405, 24] on button at bounding box center [395, 22] width 30 height 30
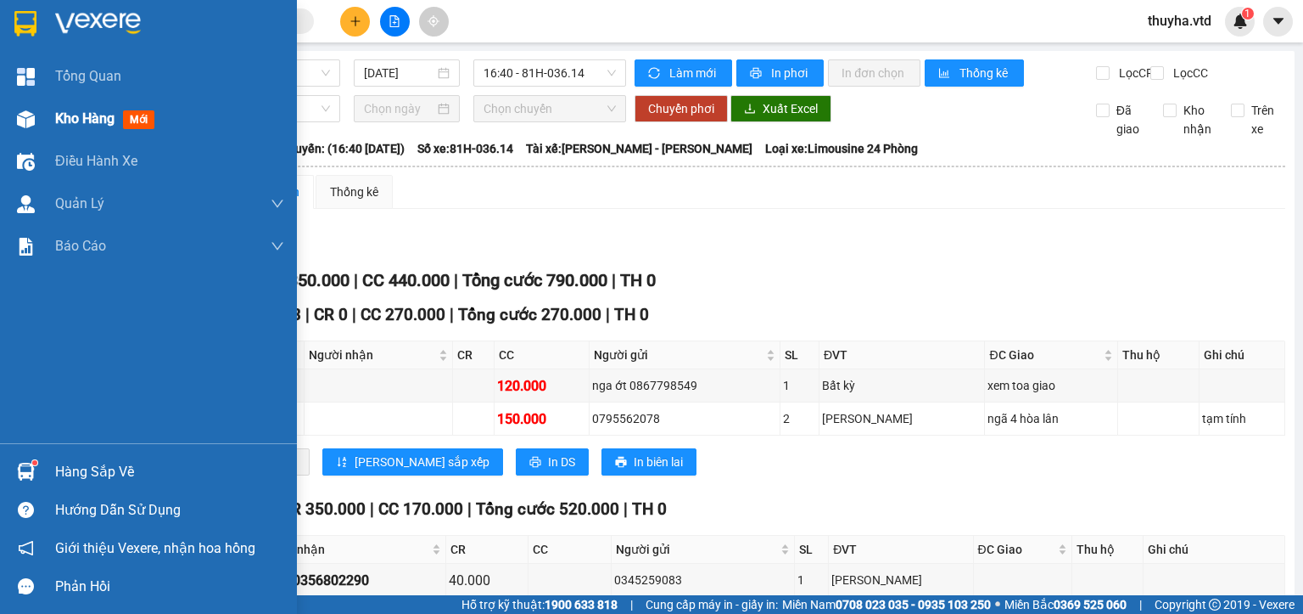
click at [25, 110] on img at bounding box center [26, 119] width 18 height 18
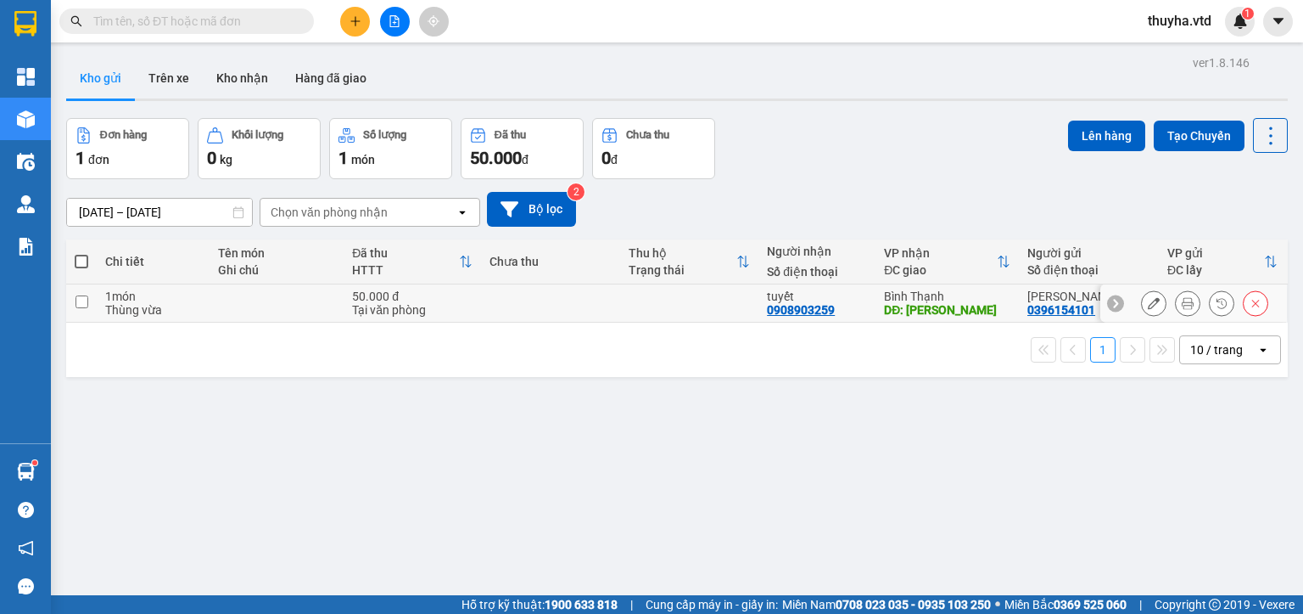
drag, startPoint x: 85, startPoint y: 301, endPoint x: 130, endPoint y: 303, distance: 45.0
click at [85, 302] on input "checkbox" at bounding box center [82, 301] width 13 height 13
checkbox input "true"
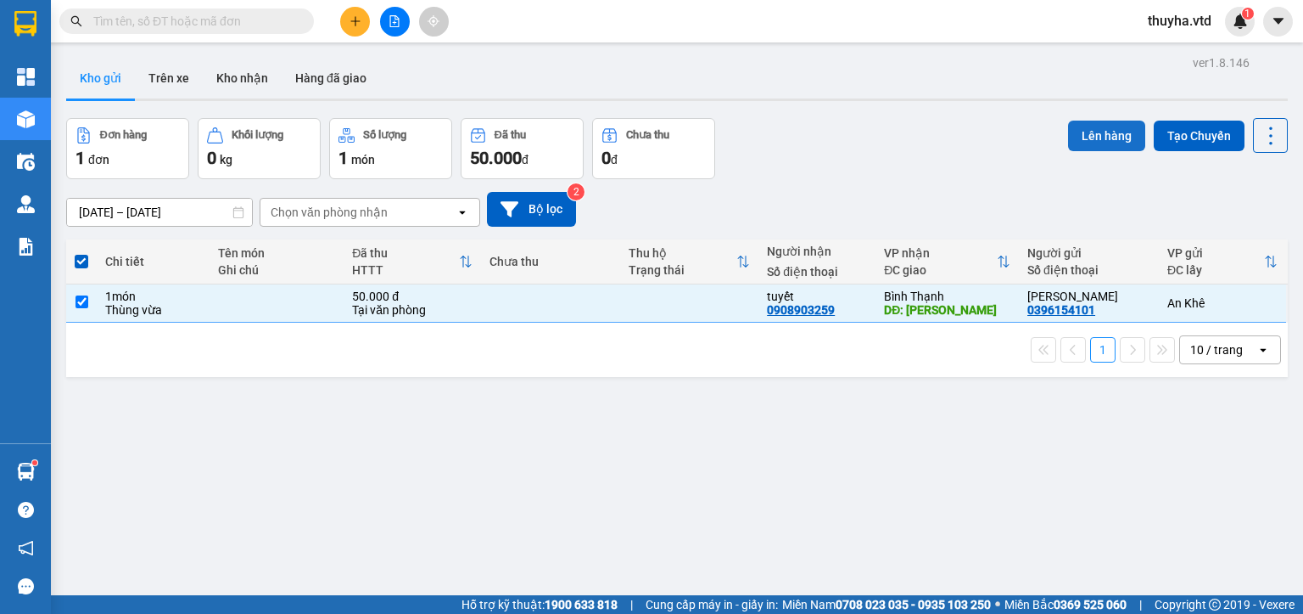
click at [1091, 131] on button "Lên hàng" at bounding box center [1106, 135] width 77 height 31
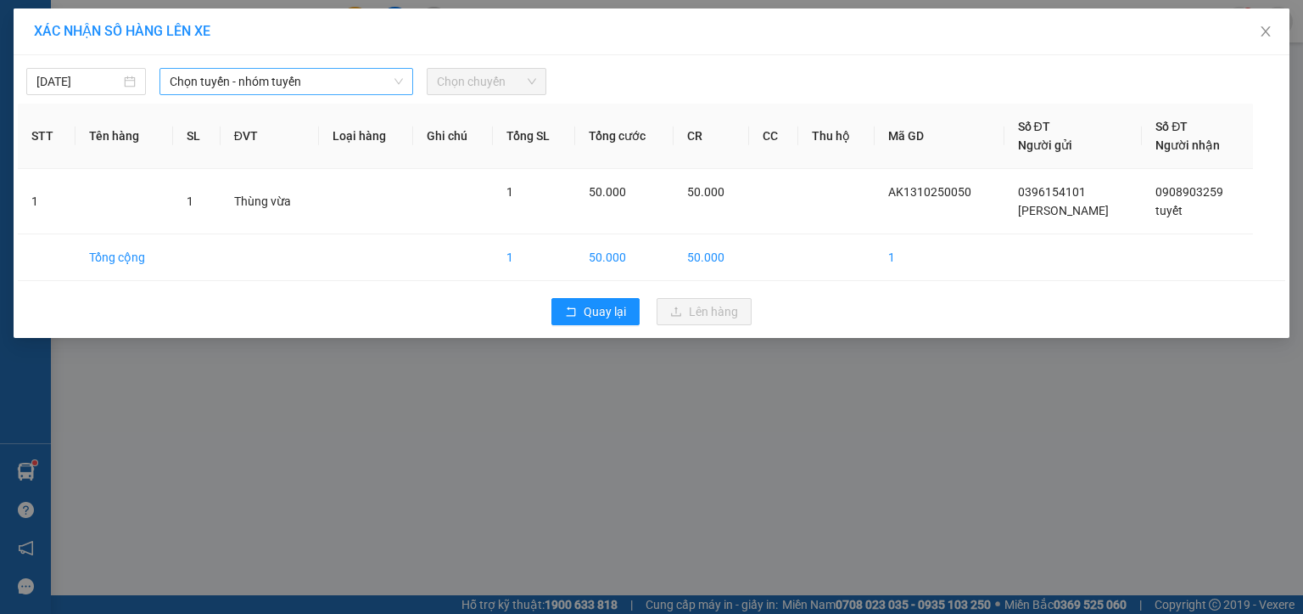
click at [204, 81] on span "Chọn tuyến - nhóm tuyến" at bounding box center [286, 81] width 233 height 25
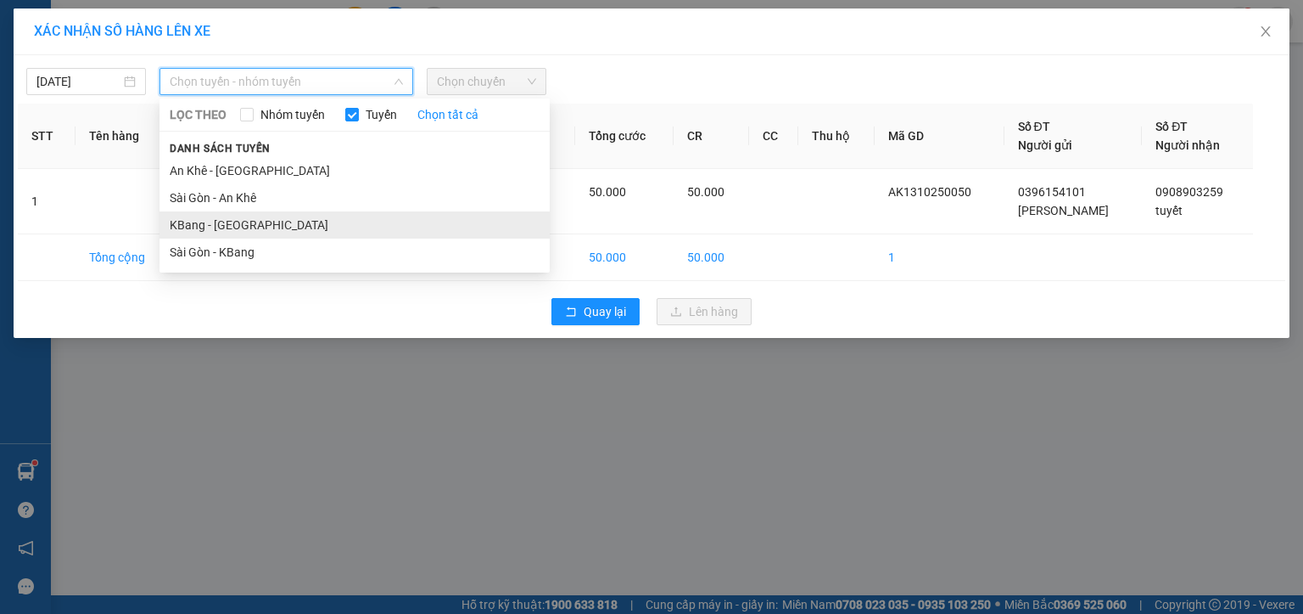
click at [193, 225] on li "KBang - [GEOGRAPHIC_DATA]" at bounding box center [355, 224] width 390 height 27
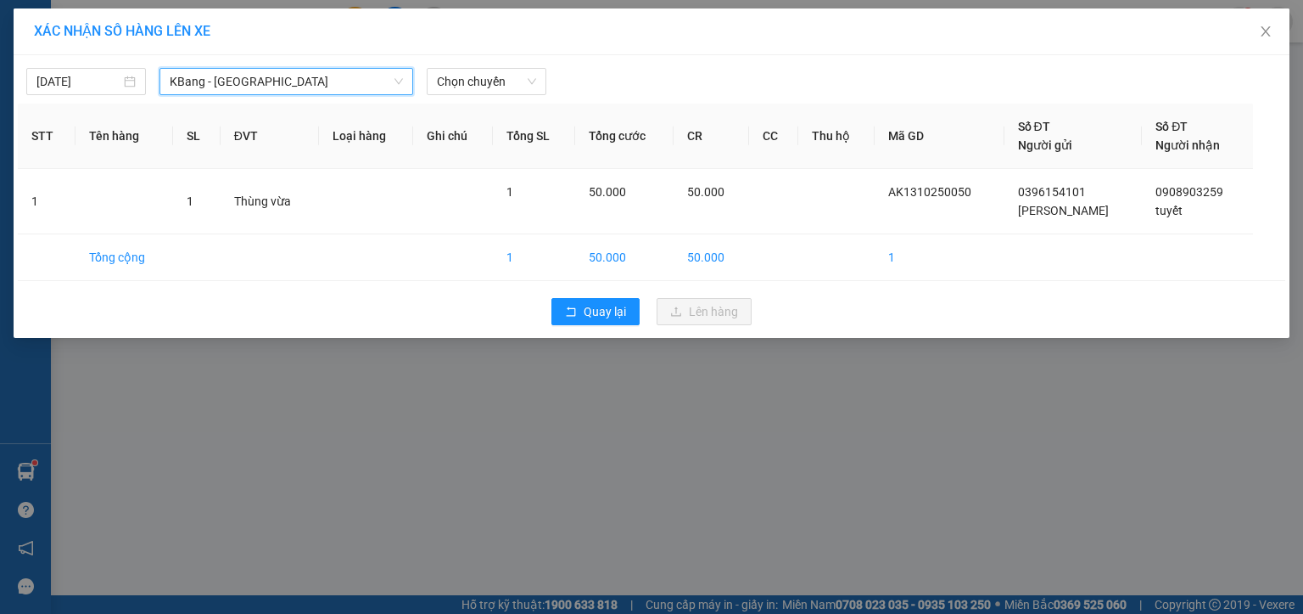
drag, startPoint x: 477, startPoint y: 77, endPoint x: 485, endPoint y: 96, distance: 20.2
click at [477, 80] on span "Chọn chuyến" at bounding box center [486, 81] width 99 height 25
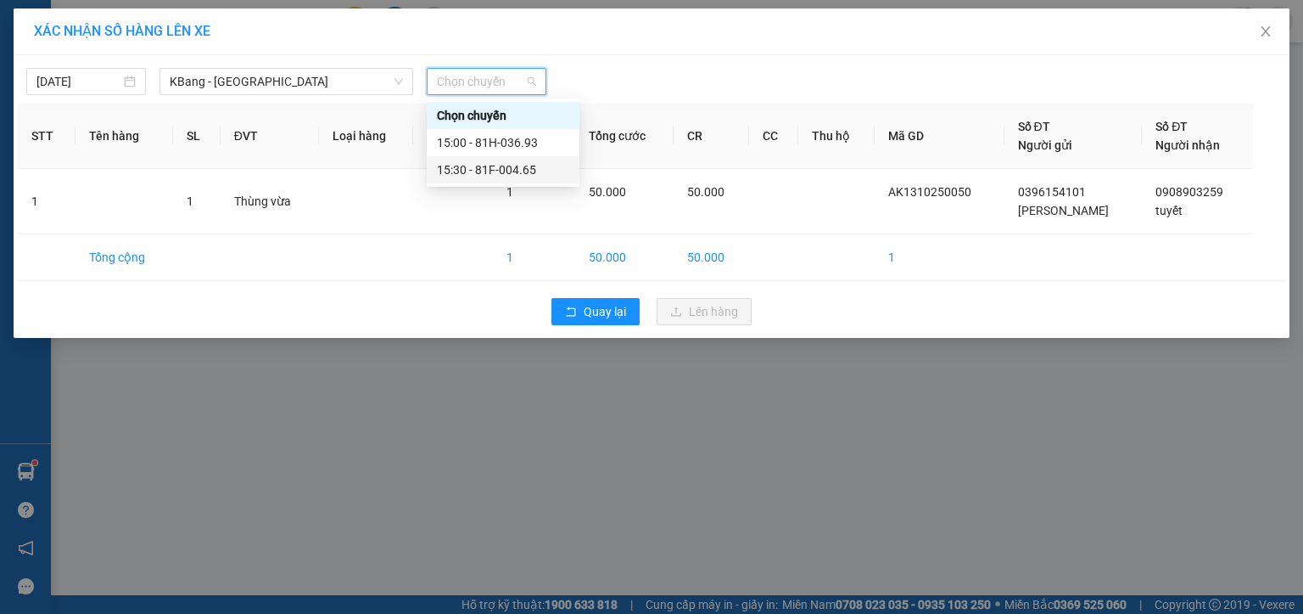
click at [496, 165] on div "15:30 - 81F-004.65" at bounding box center [503, 169] width 132 height 19
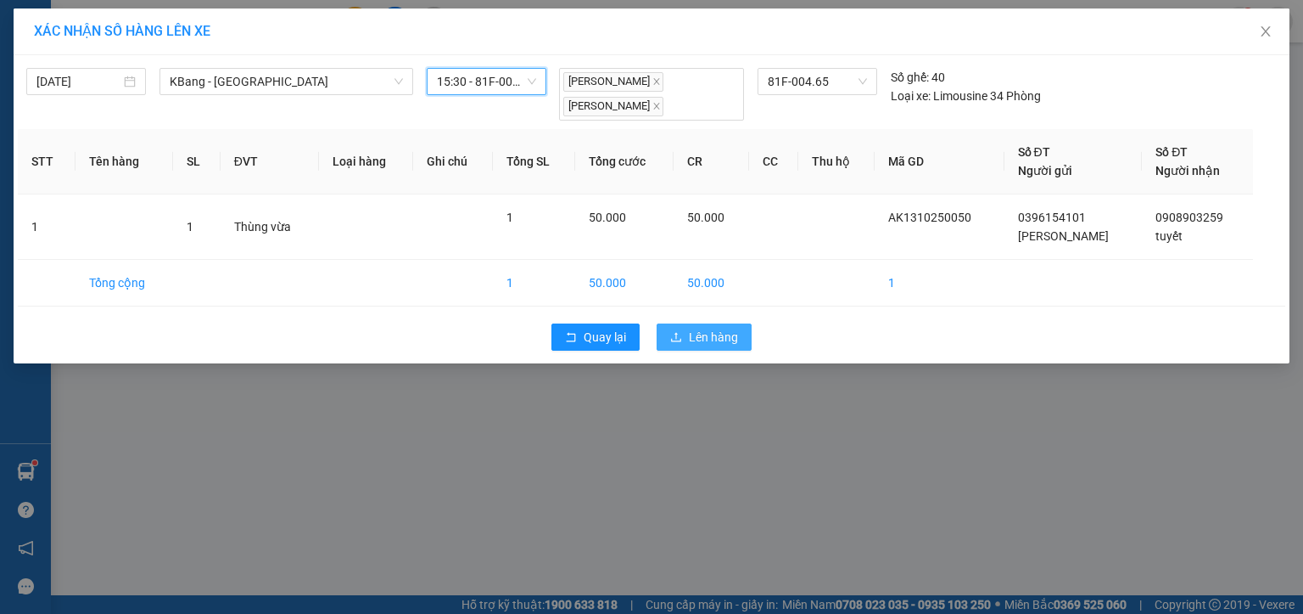
click at [701, 336] on span "Lên hàng" at bounding box center [713, 337] width 49 height 19
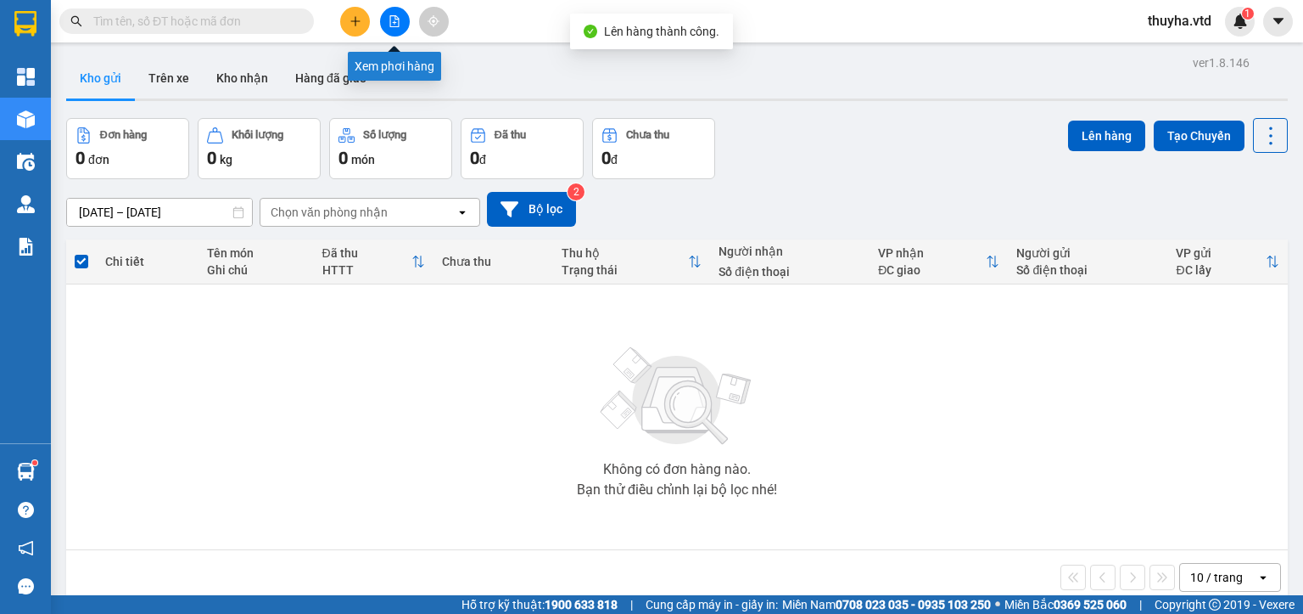
click at [392, 24] on icon "file-add" at bounding box center [395, 21] width 12 height 12
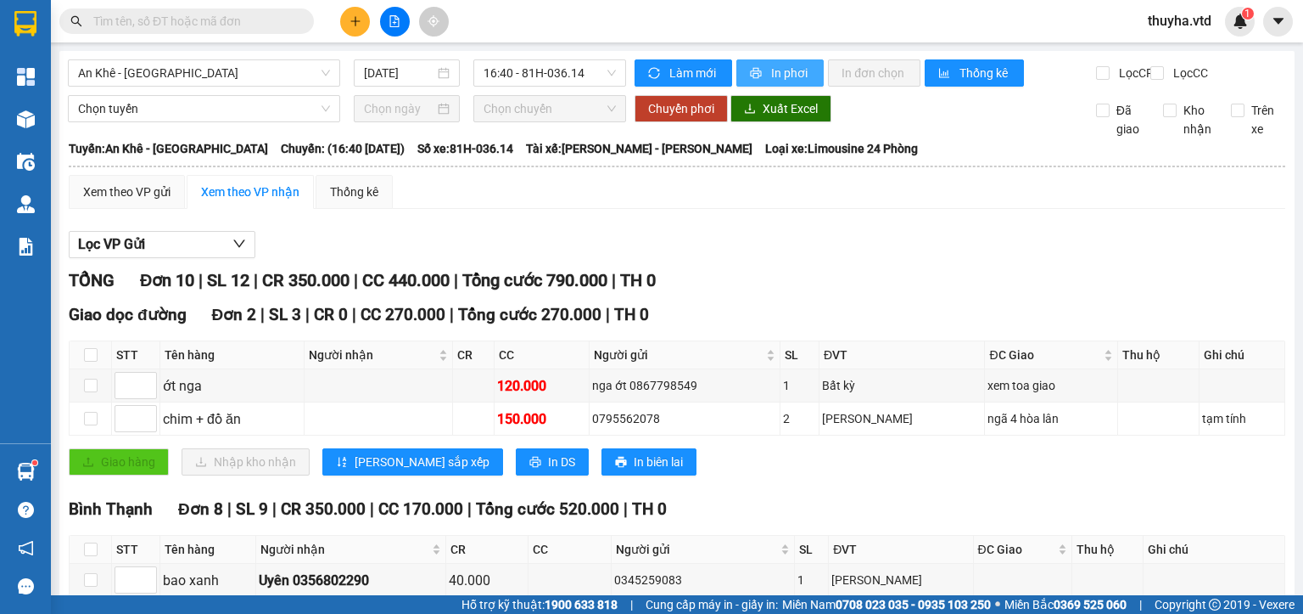
click at [794, 73] on span "In phơi" at bounding box center [790, 73] width 39 height 19
click at [122, 201] on div "Xem theo VP gửi" at bounding box center [126, 191] width 87 height 19
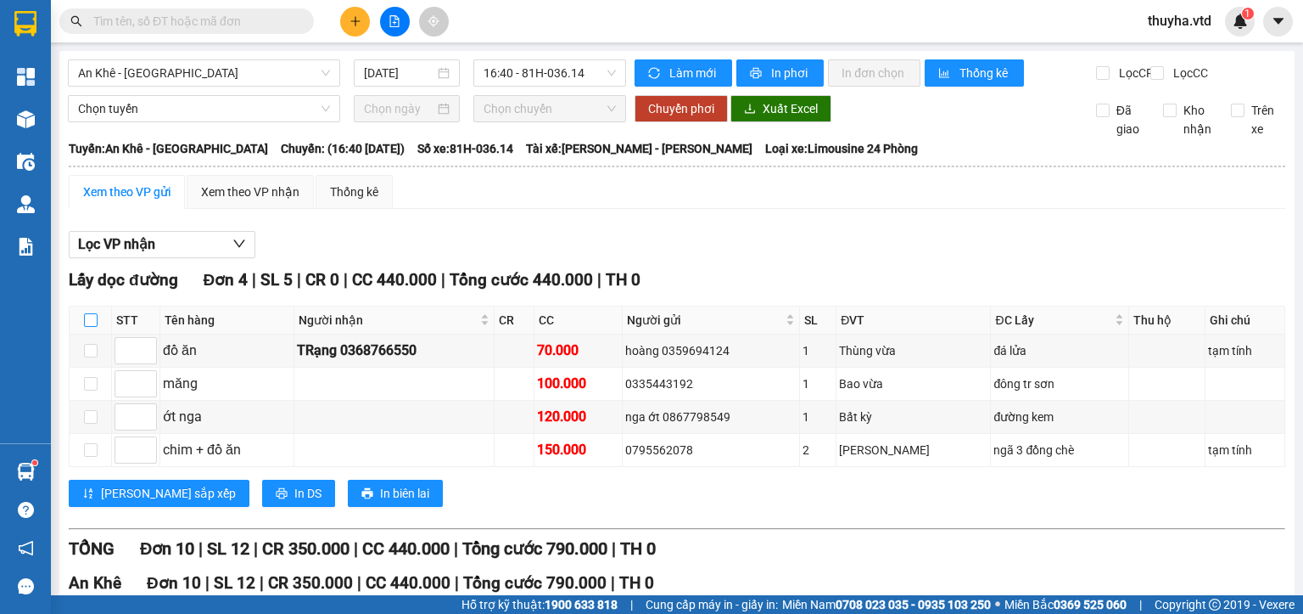
click at [93, 327] on input "checkbox" at bounding box center [91, 320] width 14 height 14
checkbox input "true"
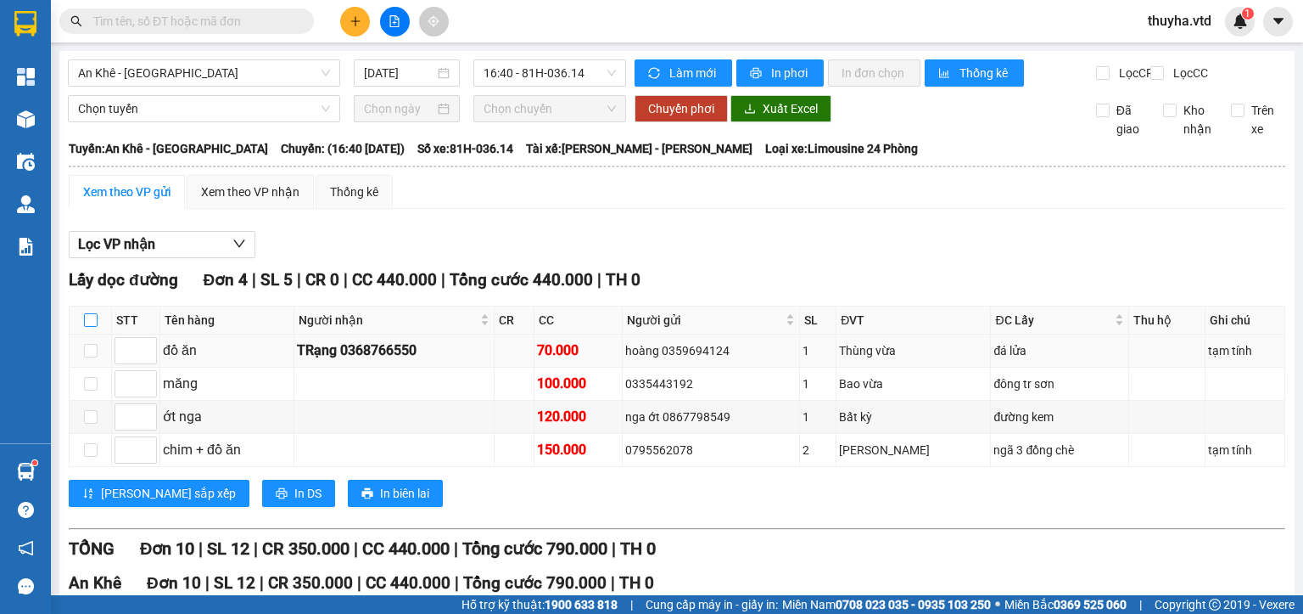
checkbox input "true"
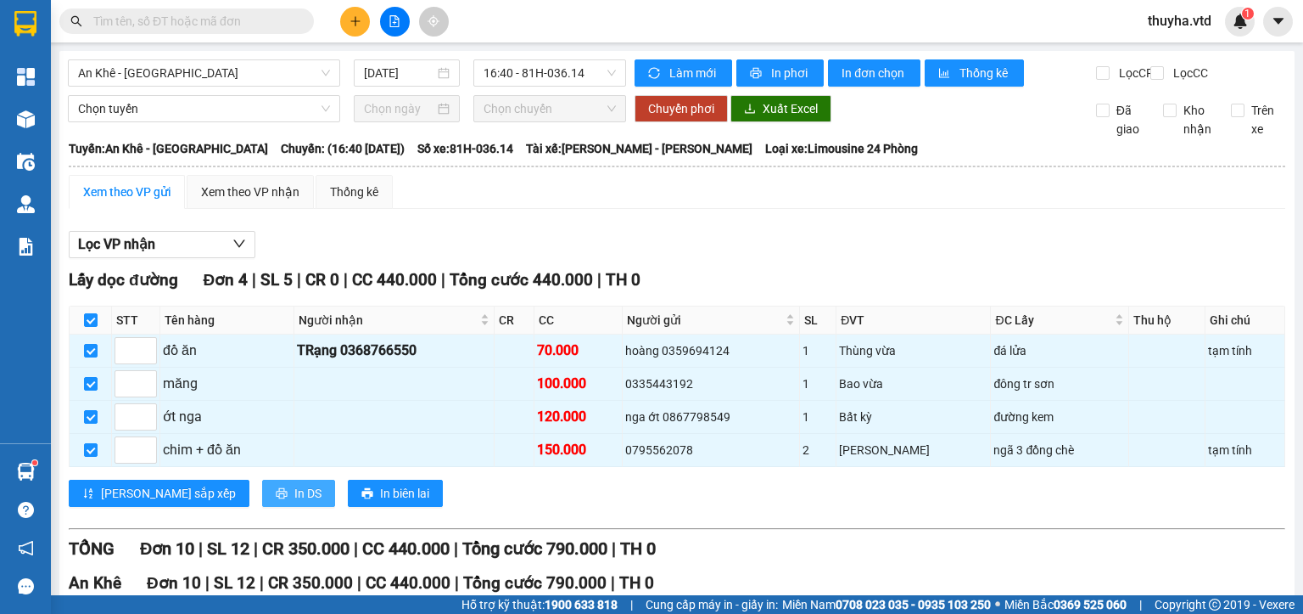
click at [276, 499] on icon "printer" at bounding box center [282, 493] width 12 height 12
click at [276, 201] on div "Xem theo VP nhận" at bounding box center [250, 191] width 98 height 19
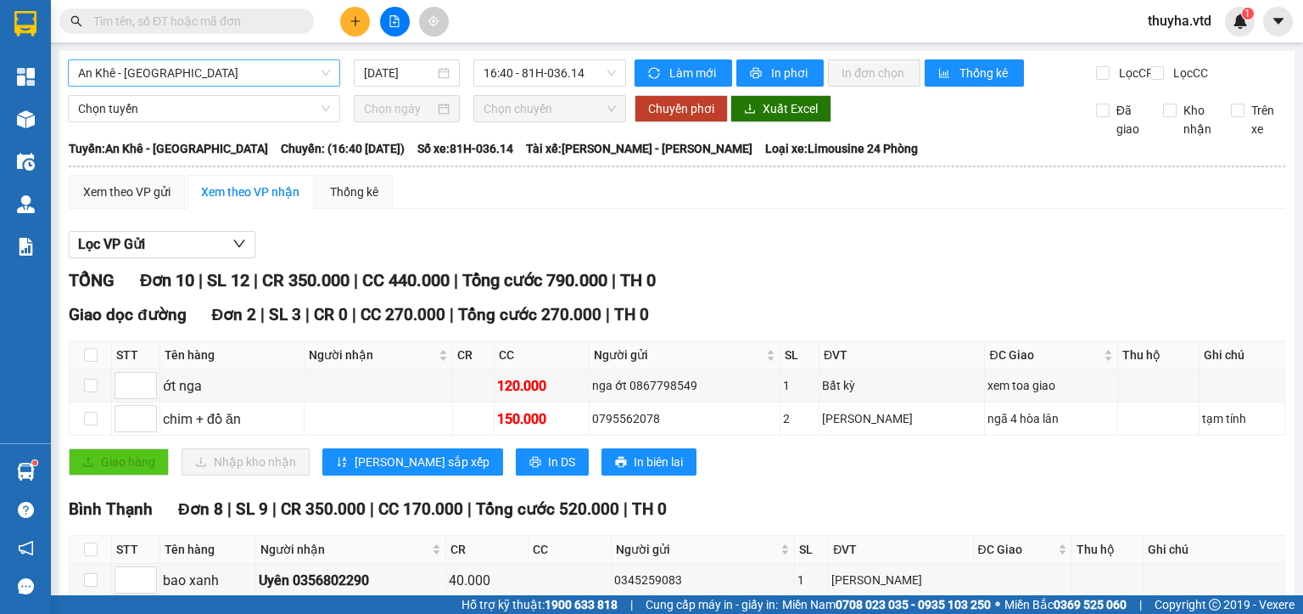
click at [210, 67] on span "An Khê - [GEOGRAPHIC_DATA]" at bounding box center [204, 72] width 252 height 25
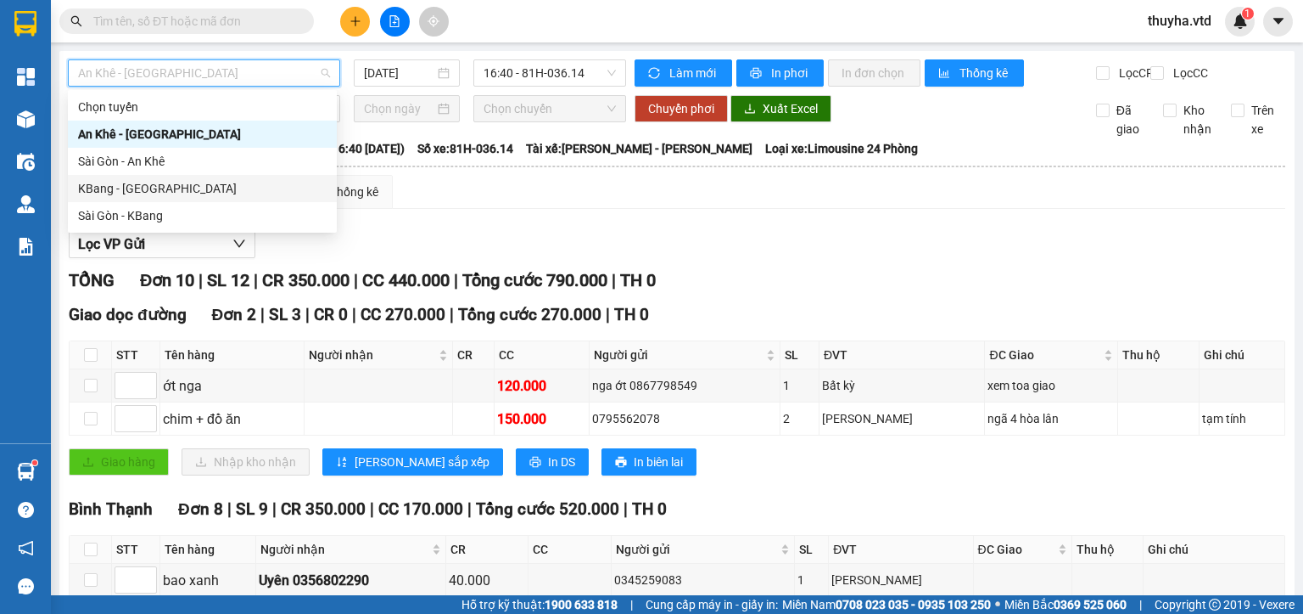
click at [123, 192] on div "KBang - [GEOGRAPHIC_DATA]" at bounding box center [202, 188] width 249 height 19
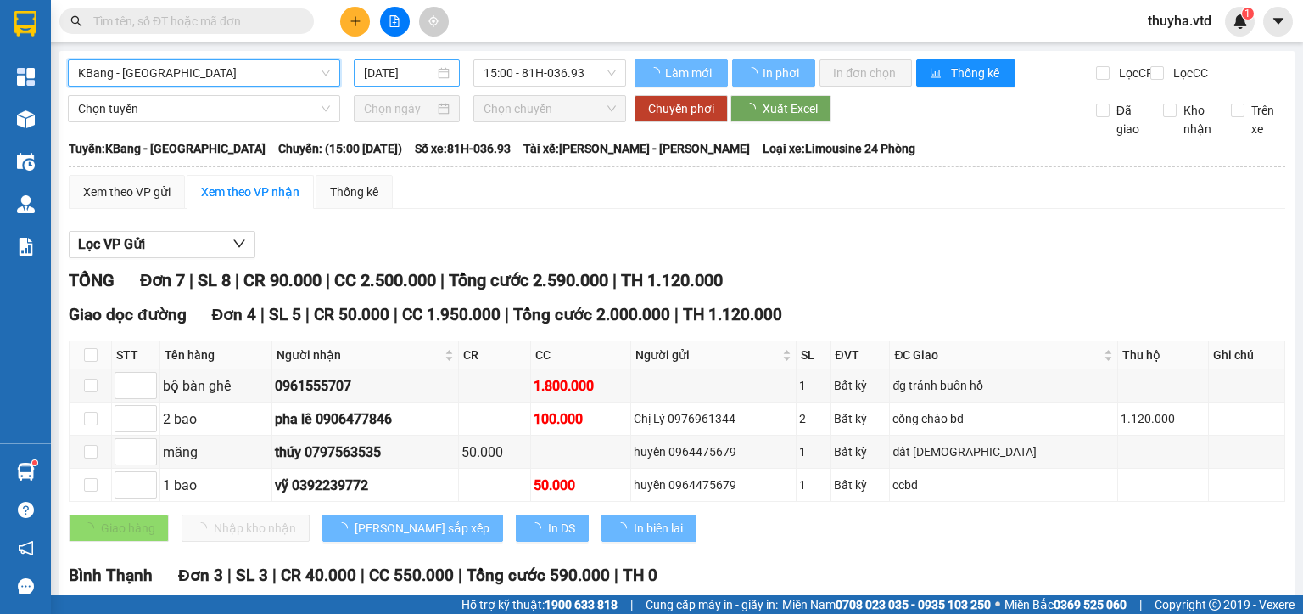
click at [404, 76] on input "[DATE]" at bounding box center [399, 73] width 70 height 19
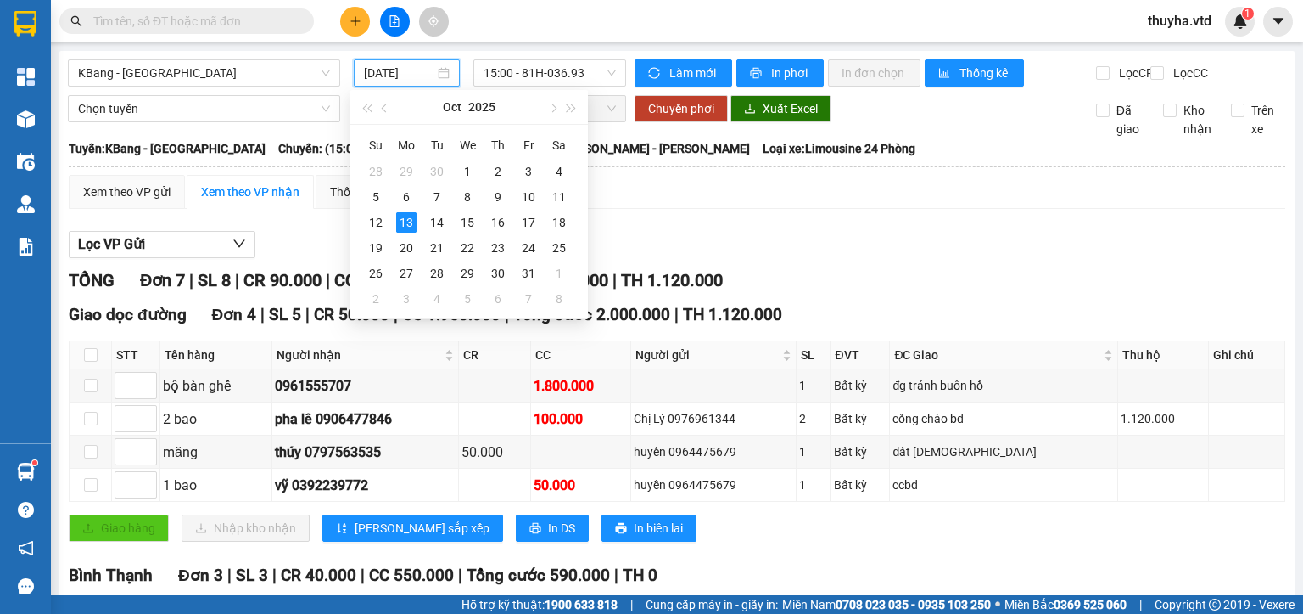
type input "[DATE]"
click at [557, 75] on span "15:00 - 81H-036.93" at bounding box center [550, 72] width 133 height 25
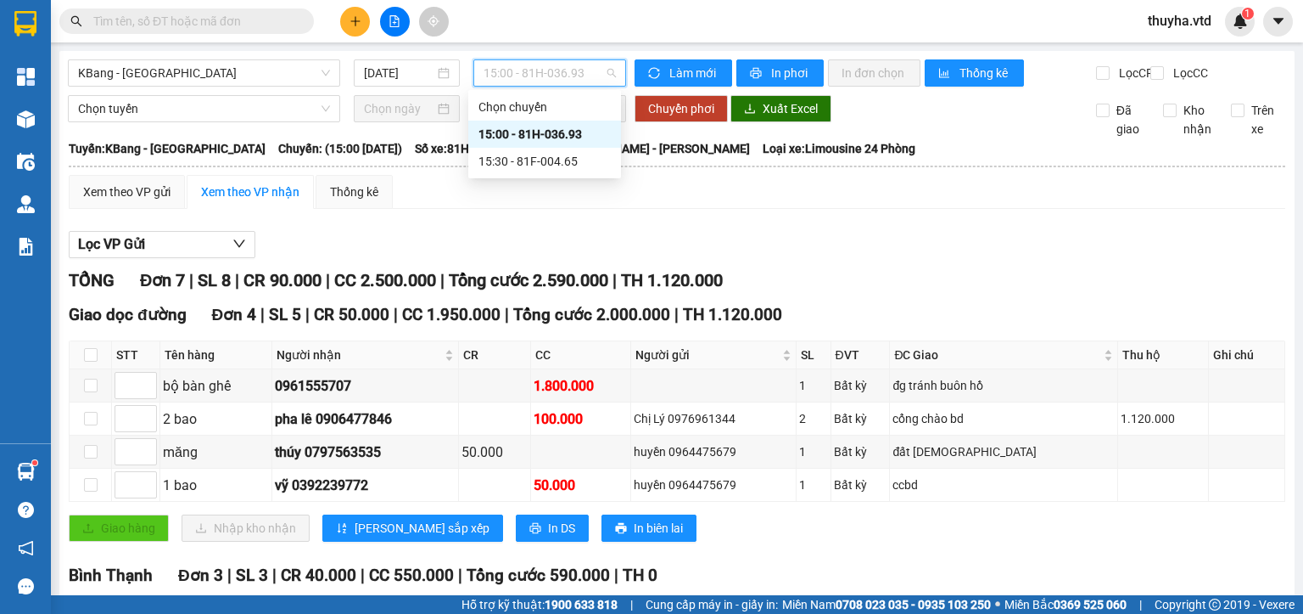
click at [557, 77] on span "15:00 - 81H-036.93" at bounding box center [550, 72] width 133 height 25
click at [527, 78] on span "15:00 - 81H-036.93" at bounding box center [550, 72] width 133 height 25
click at [536, 161] on div "15:30 - 81F-004.65" at bounding box center [545, 161] width 132 height 19
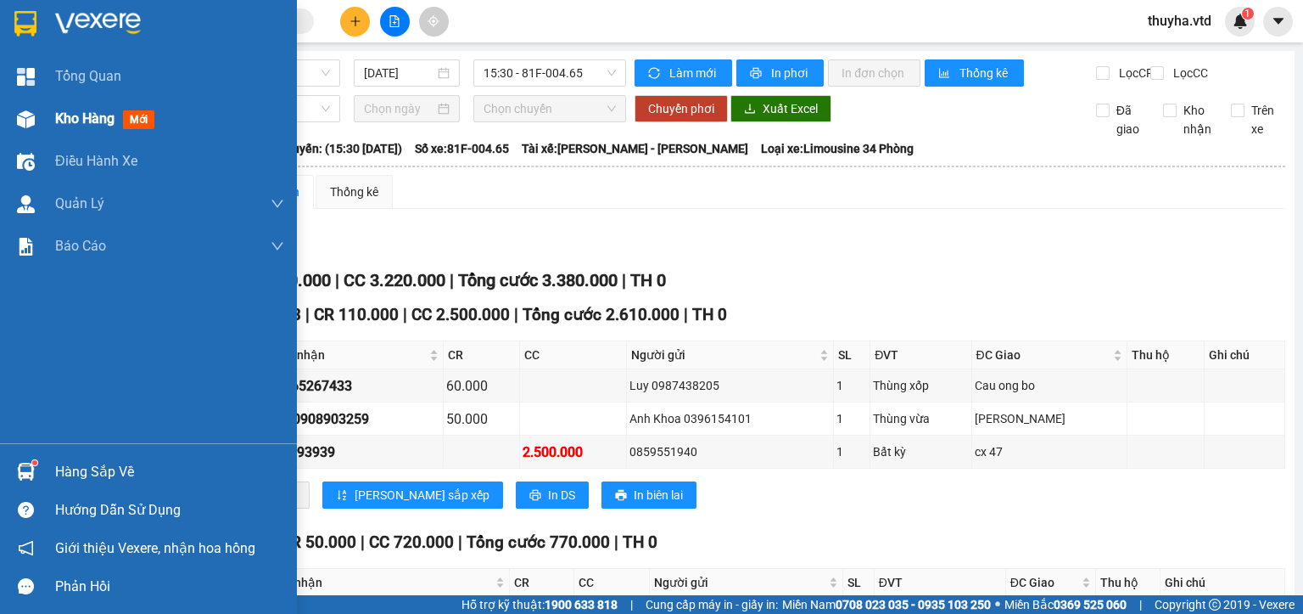
click at [58, 120] on span "Kho hàng" at bounding box center [84, 118] width 59 height 16
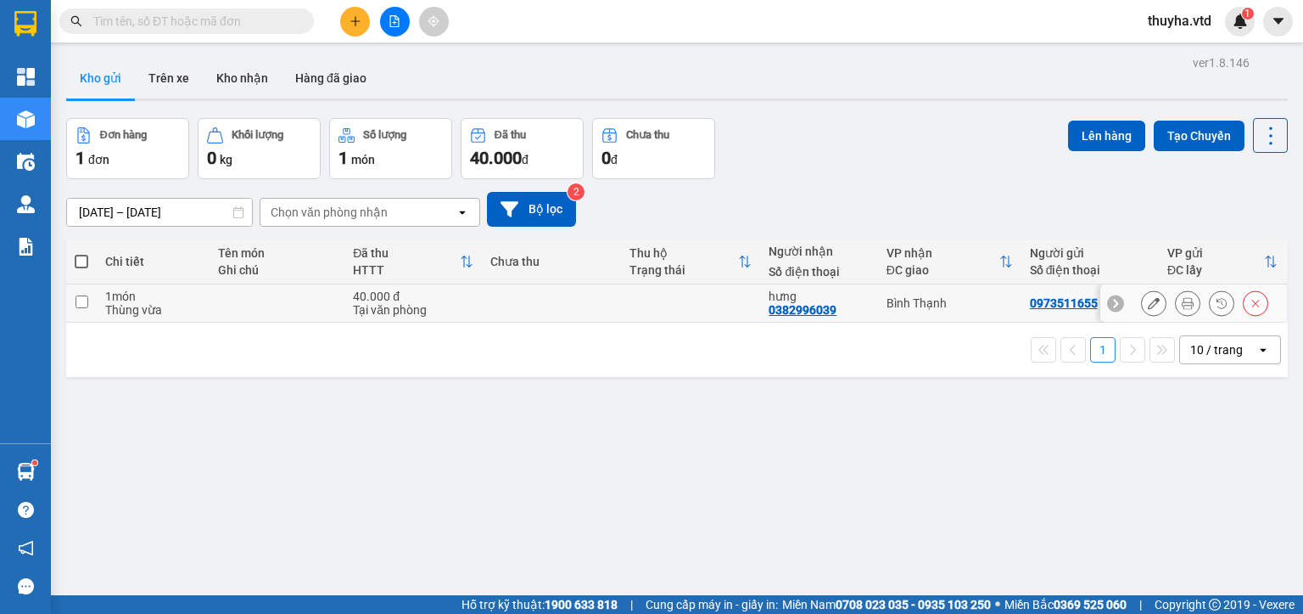
drag, startPoint x: 76, startPoint y: 301, endPoint x: 120, endPoint y: 308, distance: 45.5
click at [76, 302] on input "checkbox" at bounding box center [82, 301] width 13 height 13
checkbox input "true"
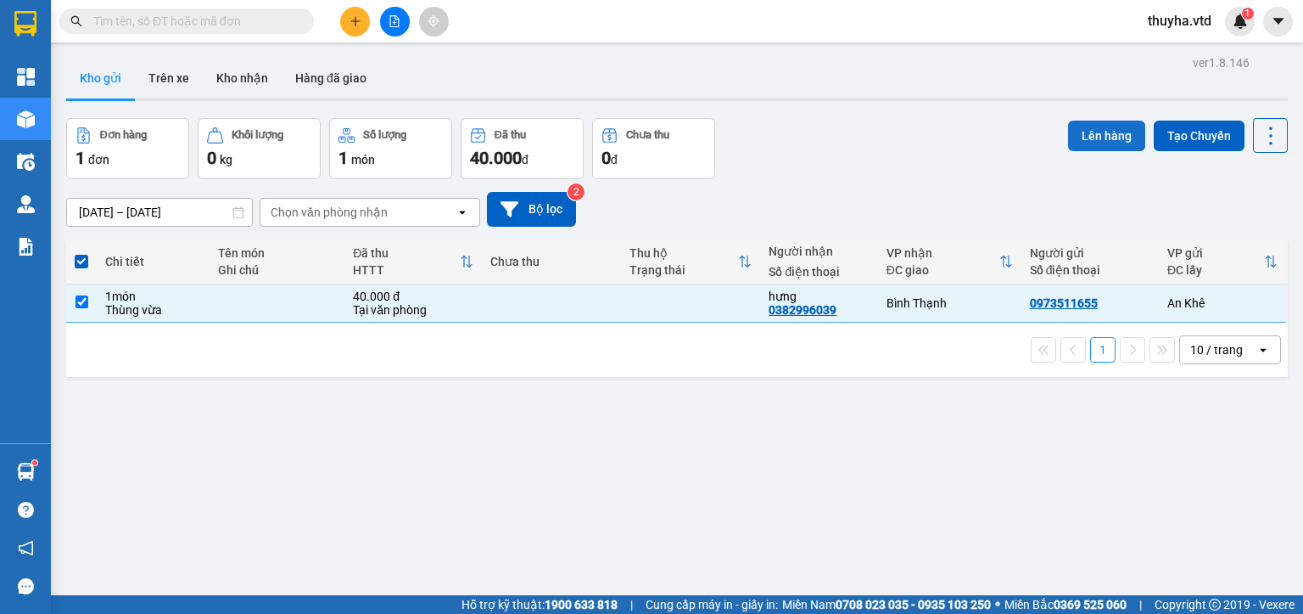
click at [1087, 139] on button "Lên hàng" at bounding box center [1106, 135] width 77 height 31
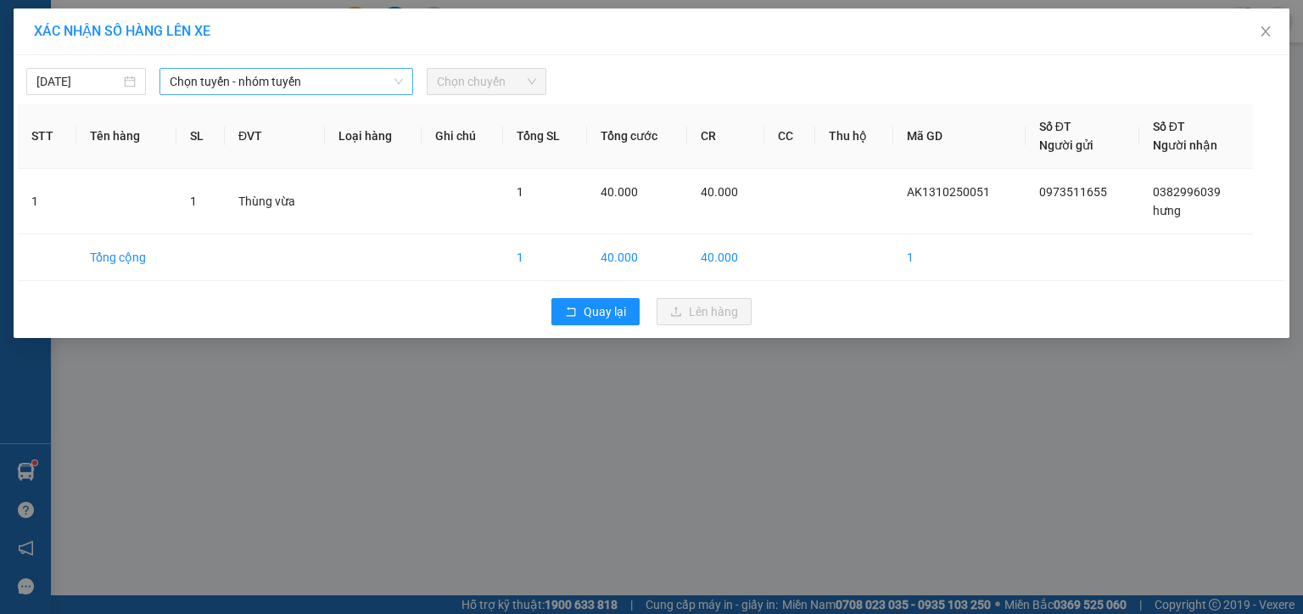
click at [216, 81] on span "Chọn tuyến - nhóm tuyến" at bounding box center [286, 81] width 233 height 25
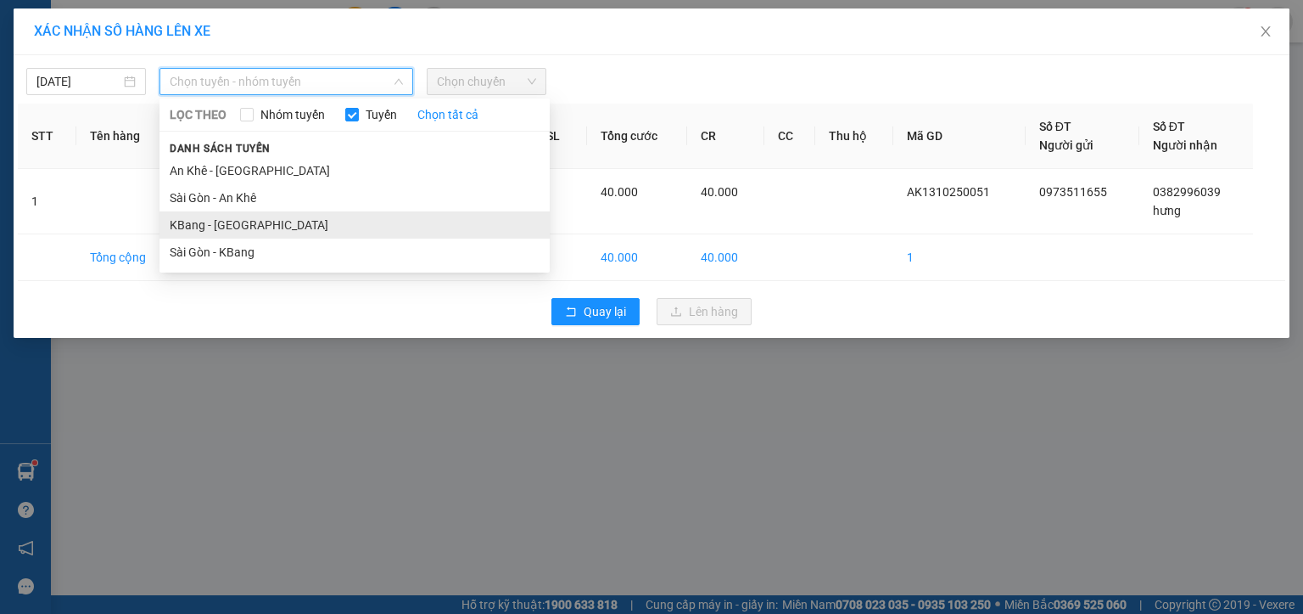
click at [200, 222] on li "KBang - [GEOGRAPHIC_DATA]" at bounding box center [355, 224] width 390 height 27
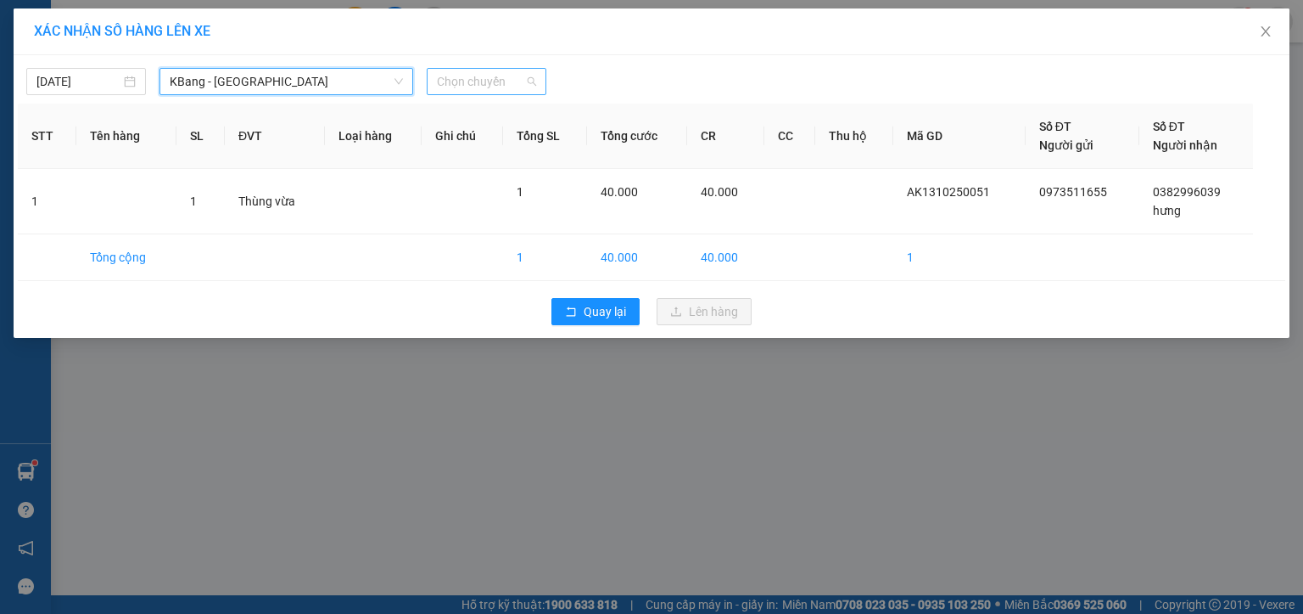
click at [458, 81] on span "Chọn chuyến" at bounding box center [486, 81] width 99 height 25
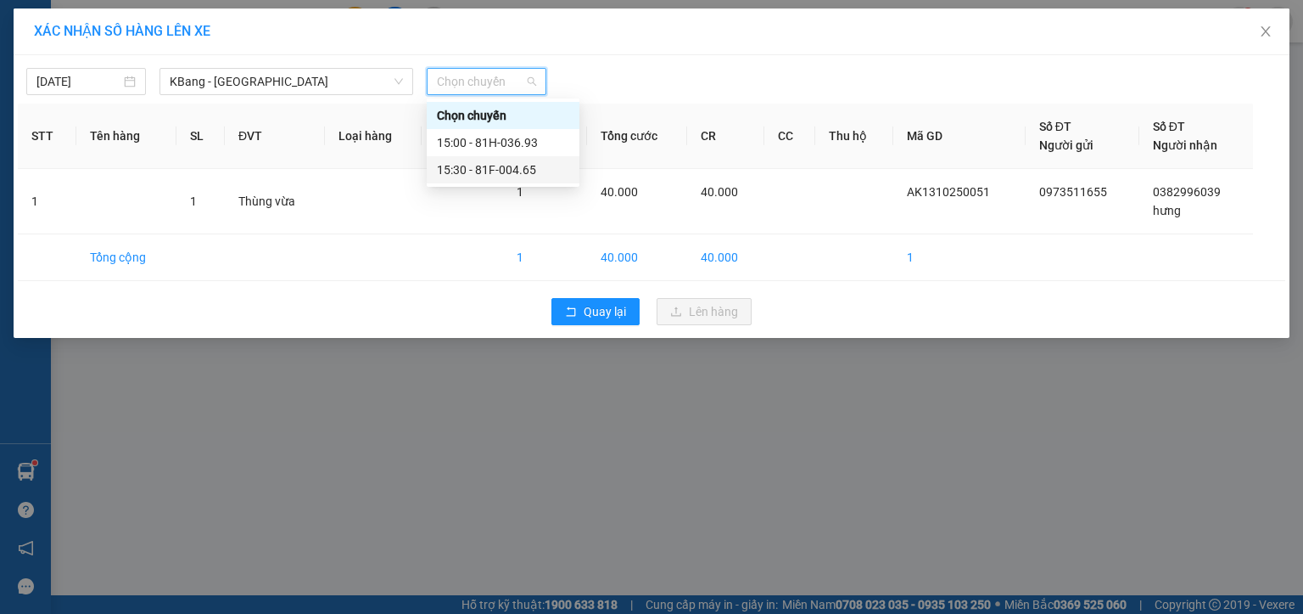
click at [513, 162] on div "15:30 - 81F-004.65" at bounding box center [503, 169] width 132 height 19
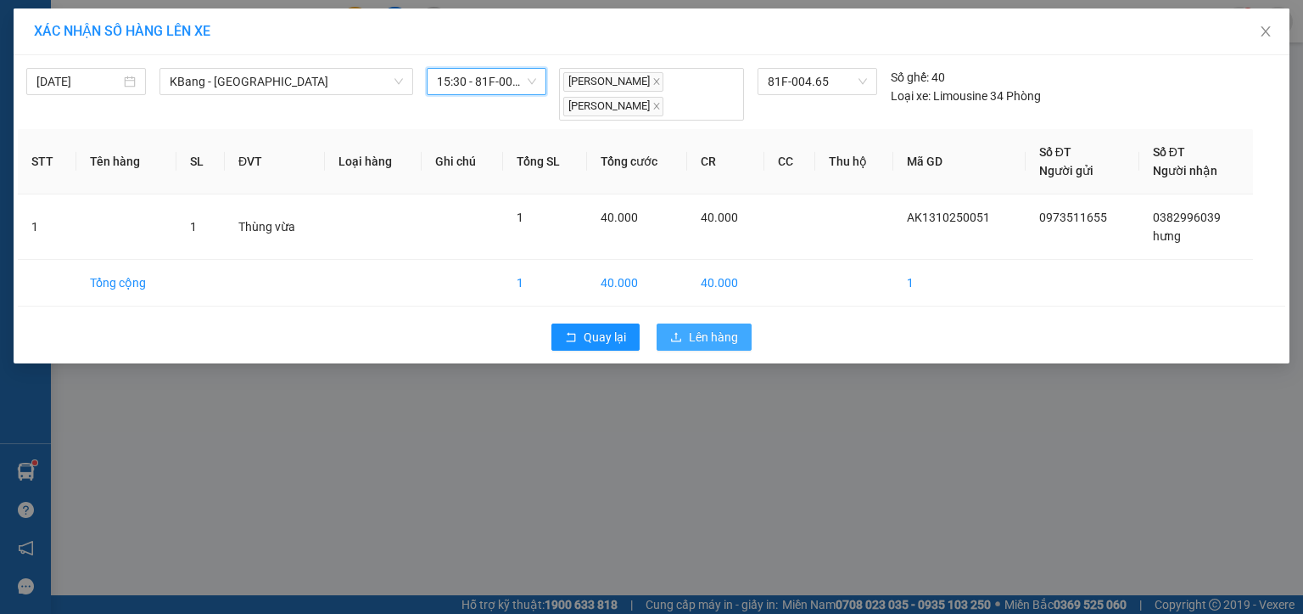
click at [703, 328] on span "Lên hàng" at bounding box center [713, 337] width 49 height 19
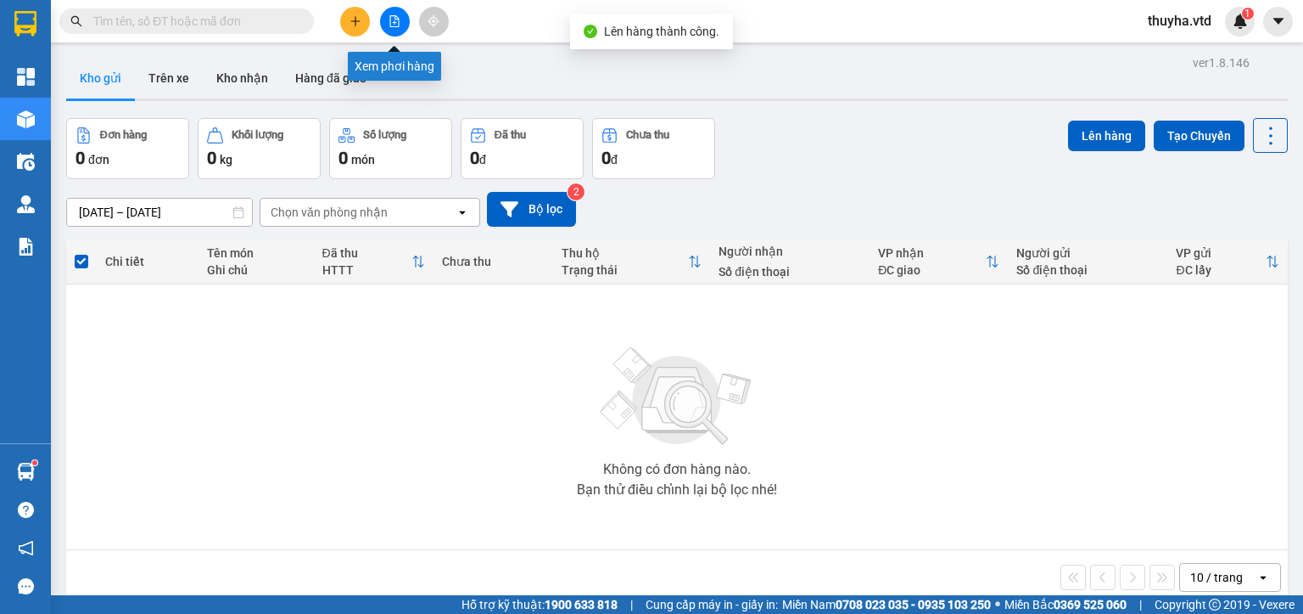
click at [392, 25] on icon "file-add" at bounding box center [395, 21] width 12 height 12
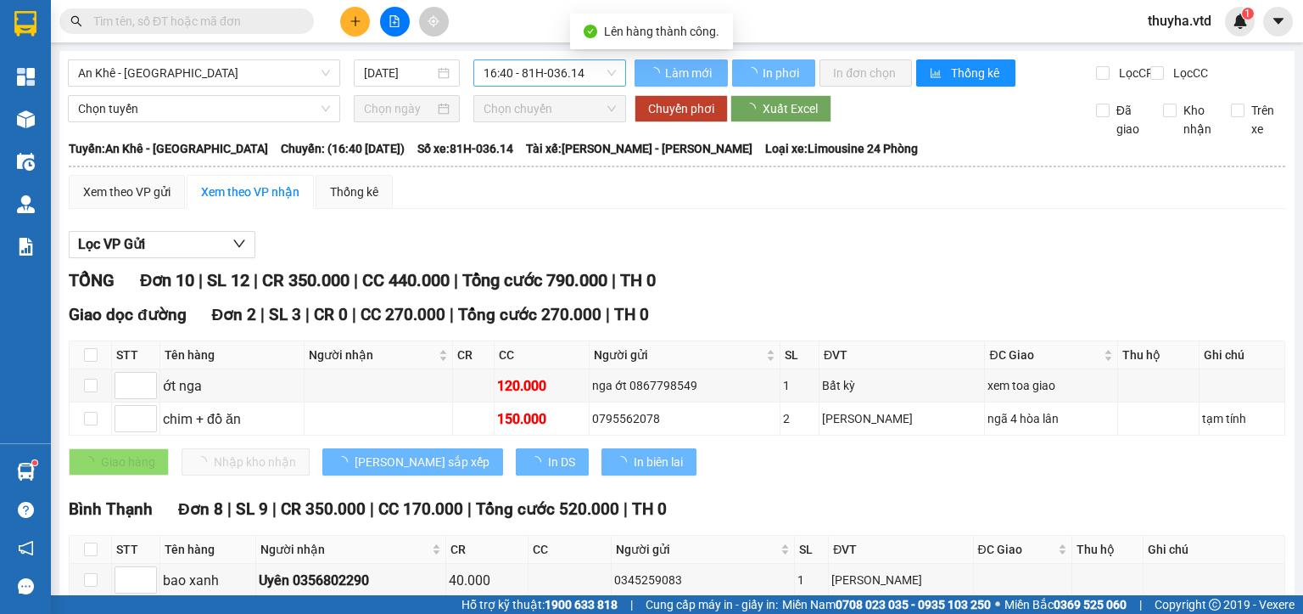
click at [519, 75] on span "16:40 - 81H-036.14" at bounding box center [550, 72] width 133 height 25
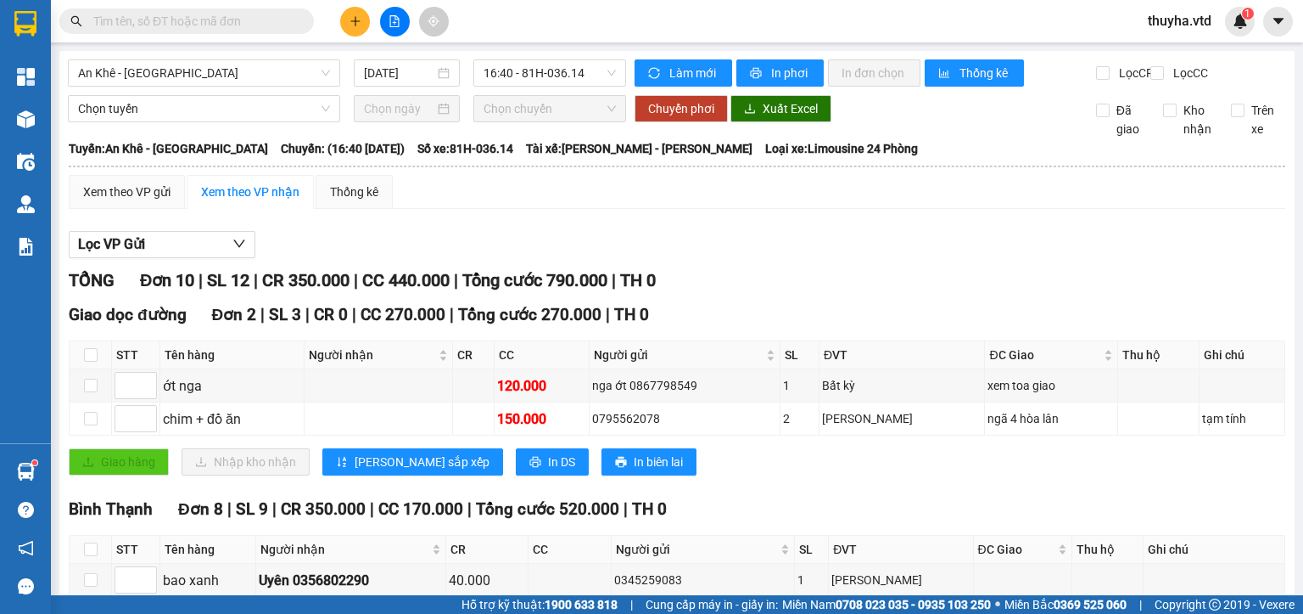
drag, startPoint x: 63, startPoint y: 76, endPoint x: 138, endPoint y: 99, distance: 78.9
click at [67, 76] on div "An Khê - [GEOGRAPHIC_DATA]" at bounding box center [204, 72] width 286 height 27
drag, startPoint x: 114, startPoint y: 67, endPoint x: 117, endPoint y: 80, distance: 13.2
click at [115, 71] on span "An Khê - [GEOGRAPHIC_DATA]" at bounding box center [204, 72] width 252 height 25
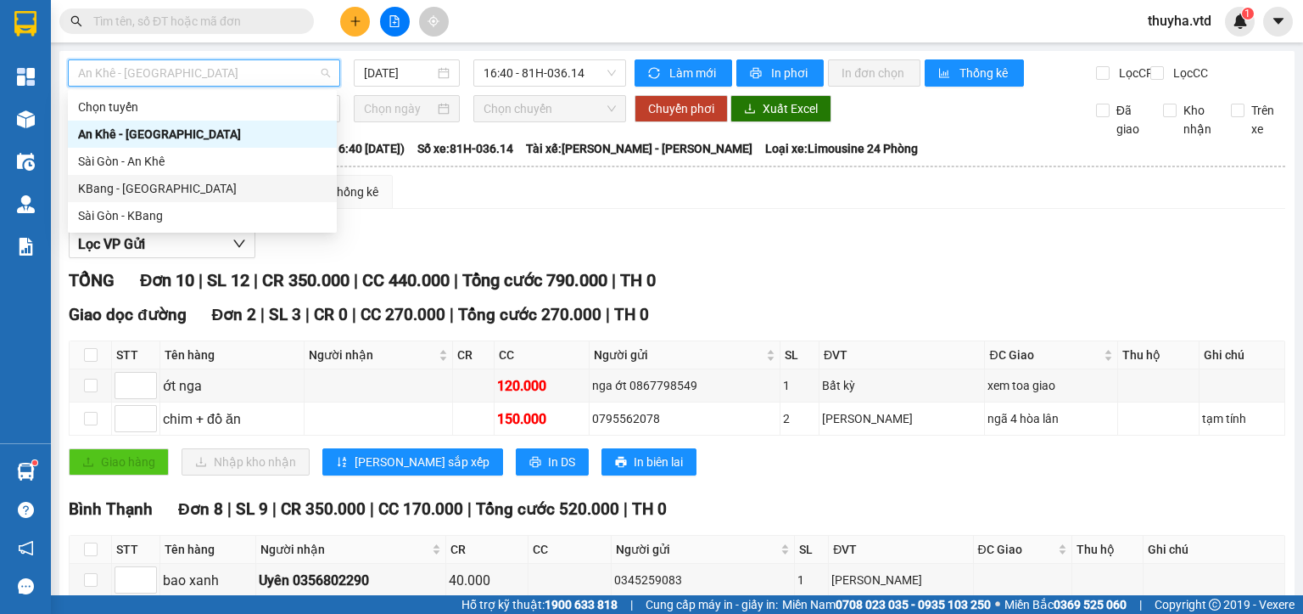
click at [109, 188] on div "KBang - [GEOGRAPHIC_DATA]" at bounding box center [202, 188] width 249 height 19
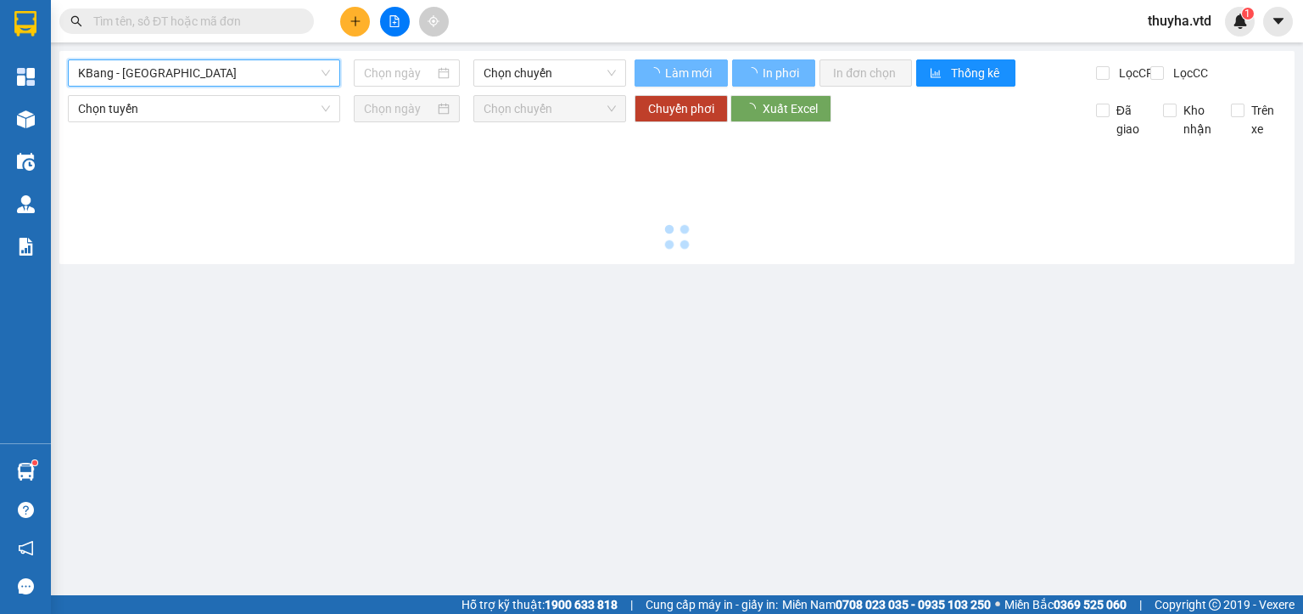
type input "[DATE]"
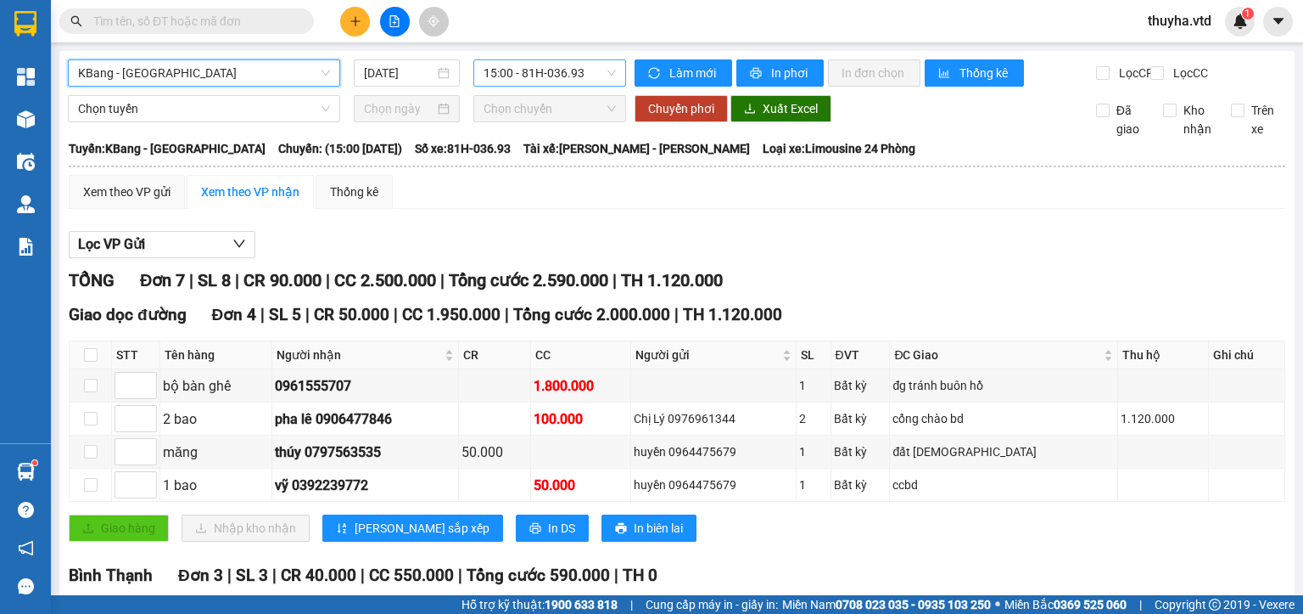
click at [557, 73] on span "15:00 - 81H-036.93" at bounding box center [550, 72] width 133 height 25
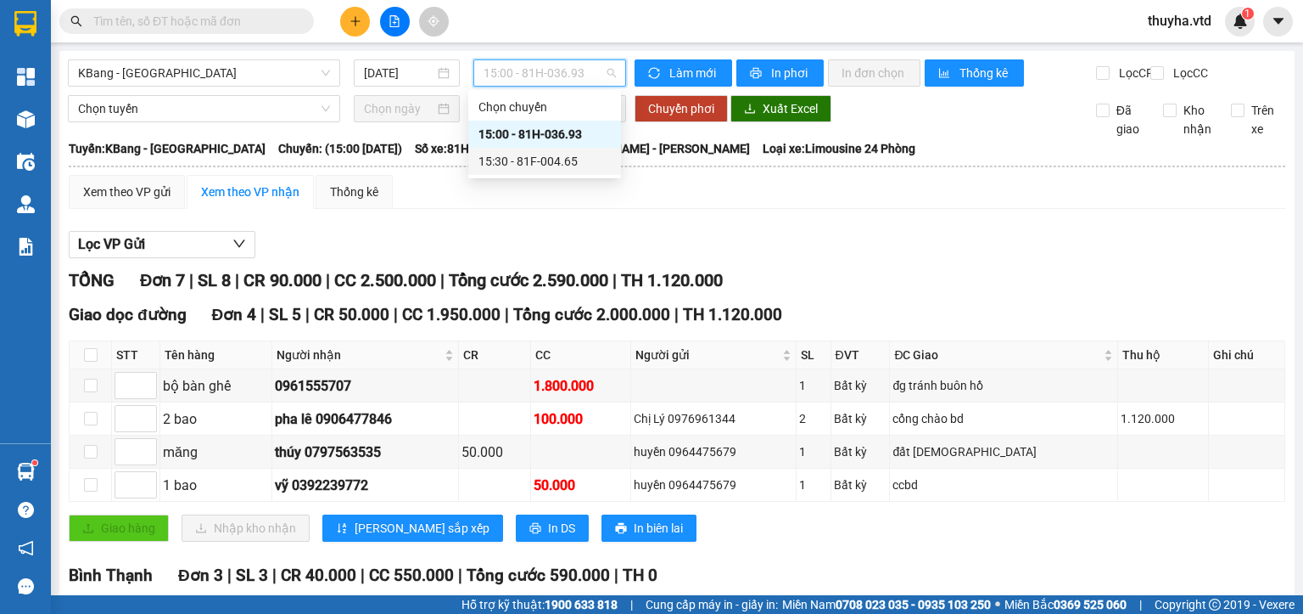
click at [558, 167] on div "15:30 - 81F-004.65" at bounding box center [545, 161] width 132 height 19
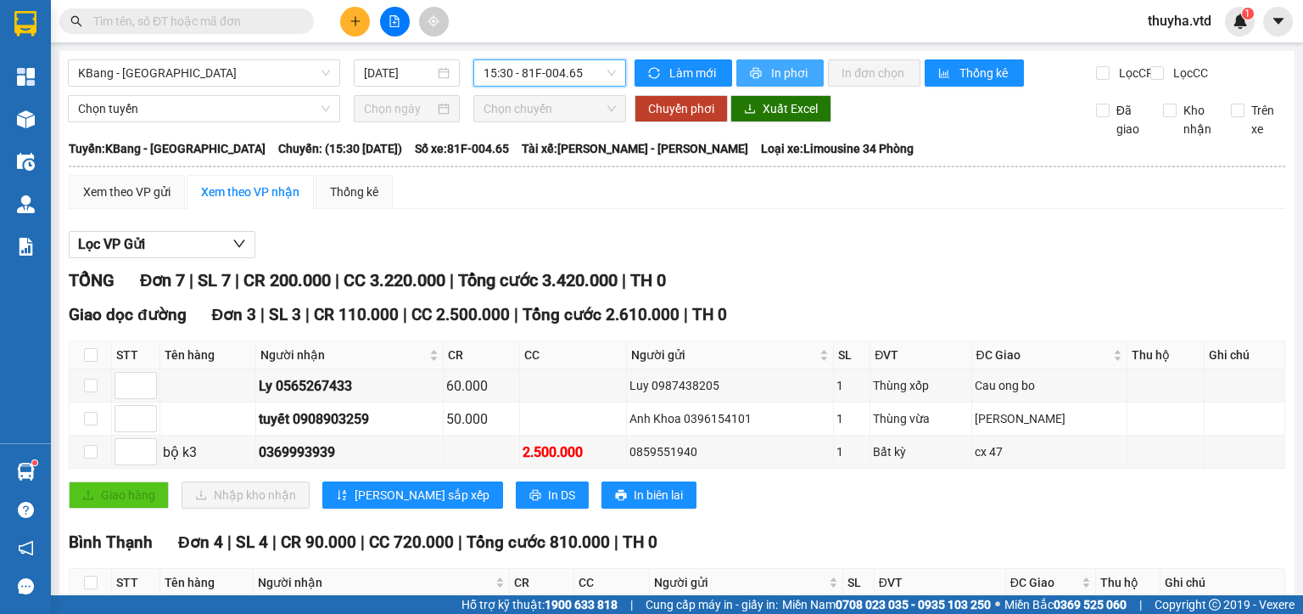
click at [782, 59] on button "In phơi" at bounding box center [780, 72] width 87 height 27
click at [105, 201] on div "Xem theo VP gửi" at bounding box center [126, 191] width 87 height 19
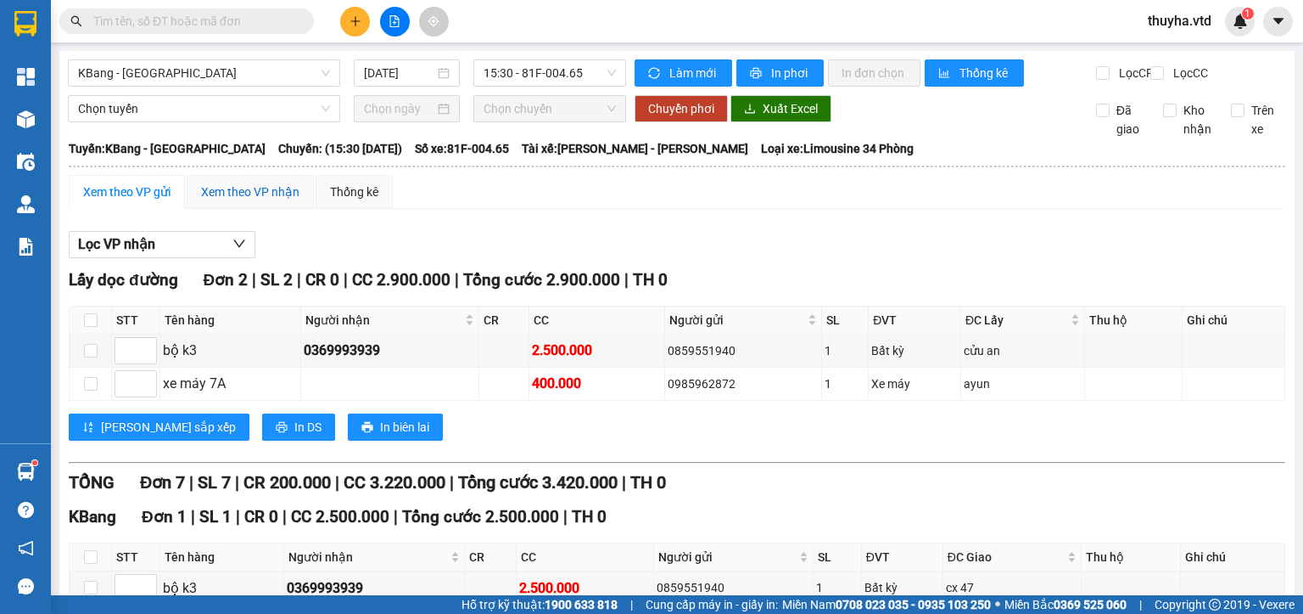
click at [263, 201] on div "Xem theo VP nhận" at bounding box center [250, 191] width 98 height 19
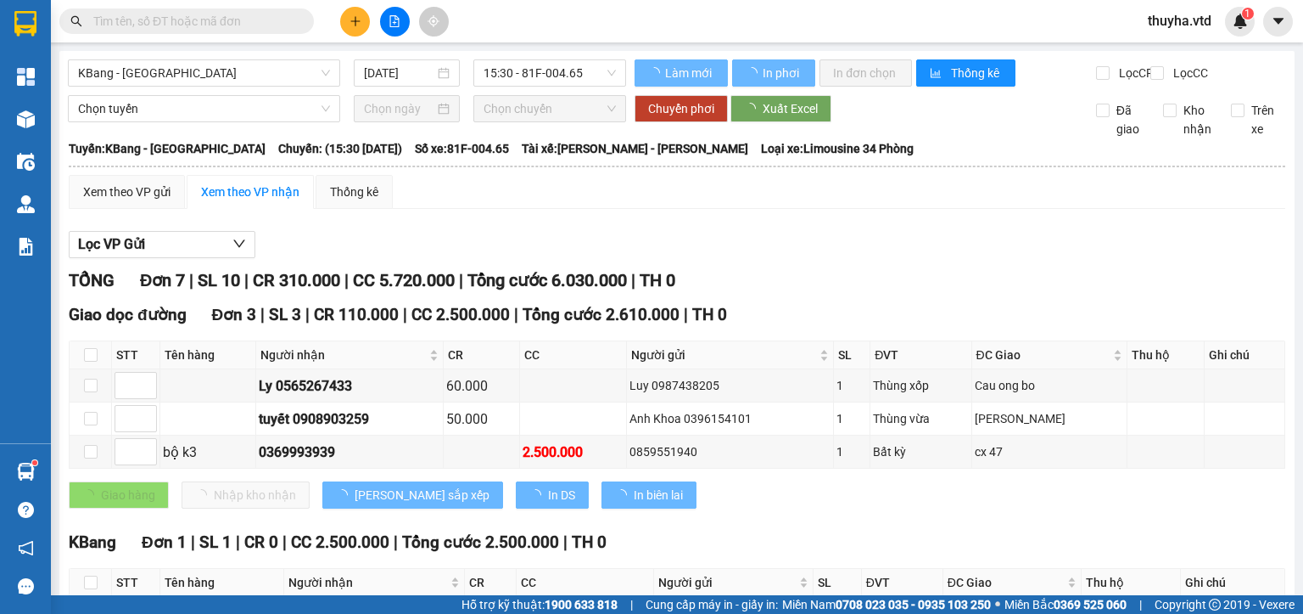
click at [546, 55] on div "KBang - [GEOGRAPHIC_DATA] [DATE] 15:30 - 81F-004.65 Làm mới In phơi In đơn chọn…" at bounding box center [676, 543] width 1235 height 984
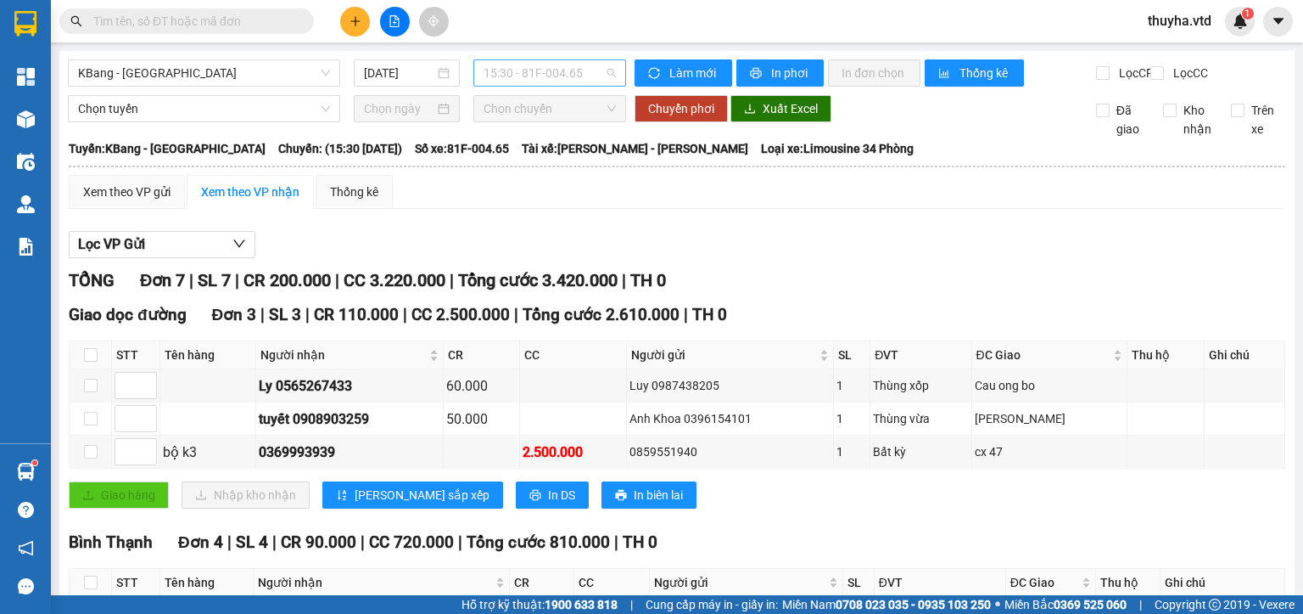
click at [549, 64] on span "15:30 - 81F-004.65" at bounding box center [550, 72] width 133 height 25
click at [560, 140] on div "15:00 - 81H-036.93" at bounding box center [545, 134] width 132 height 19
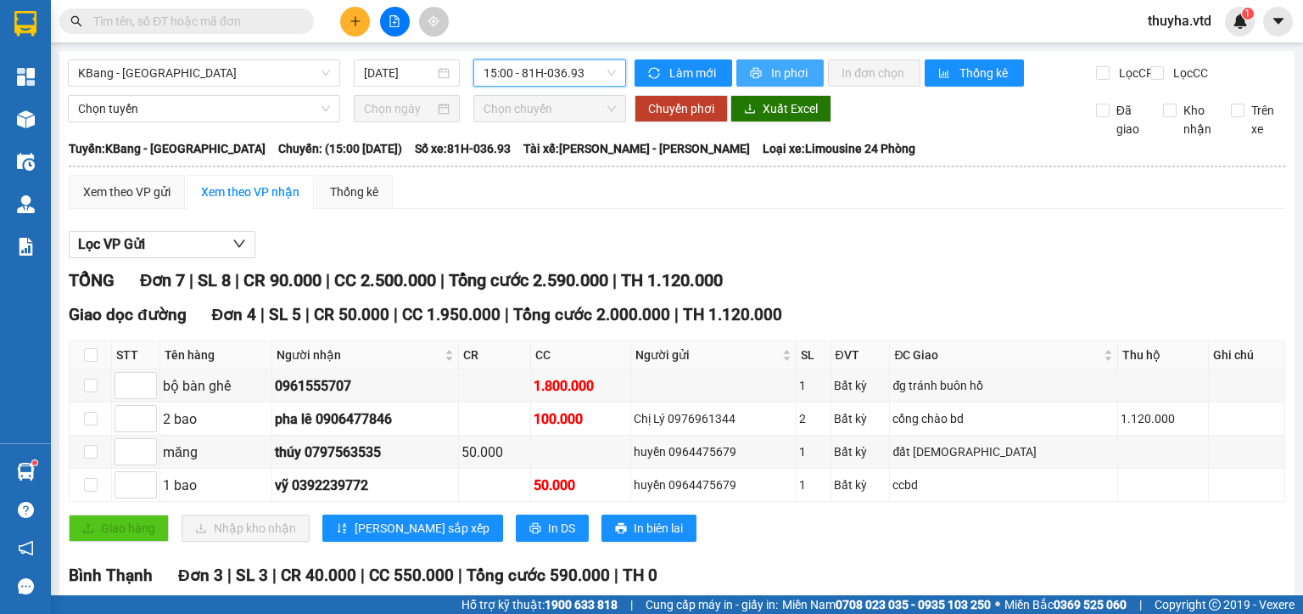
click at [779, 72] on span "In phơi" at bounding box center [790, 73] width 39 height 19
click at [126, 199] on div "Xem theo VP gửi" at bounding box center [126, 191] width 87 height 19
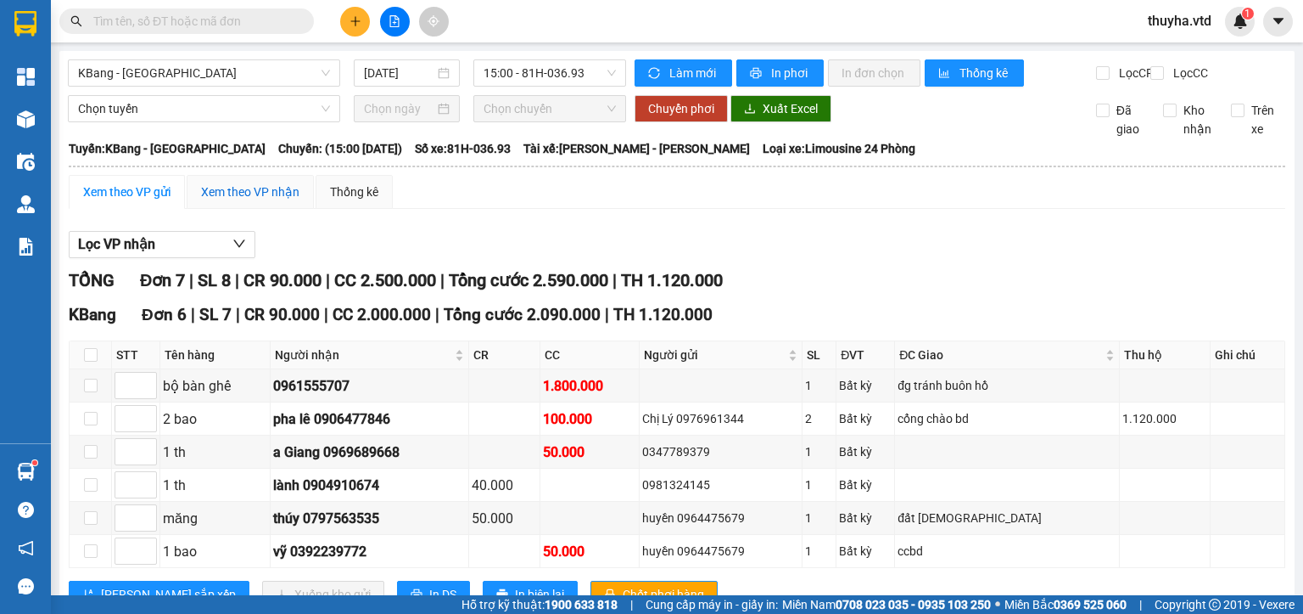
click at [233, 201] on div "Xem theo VP nhận" at bounding box center [250, 191] width 98 height 19
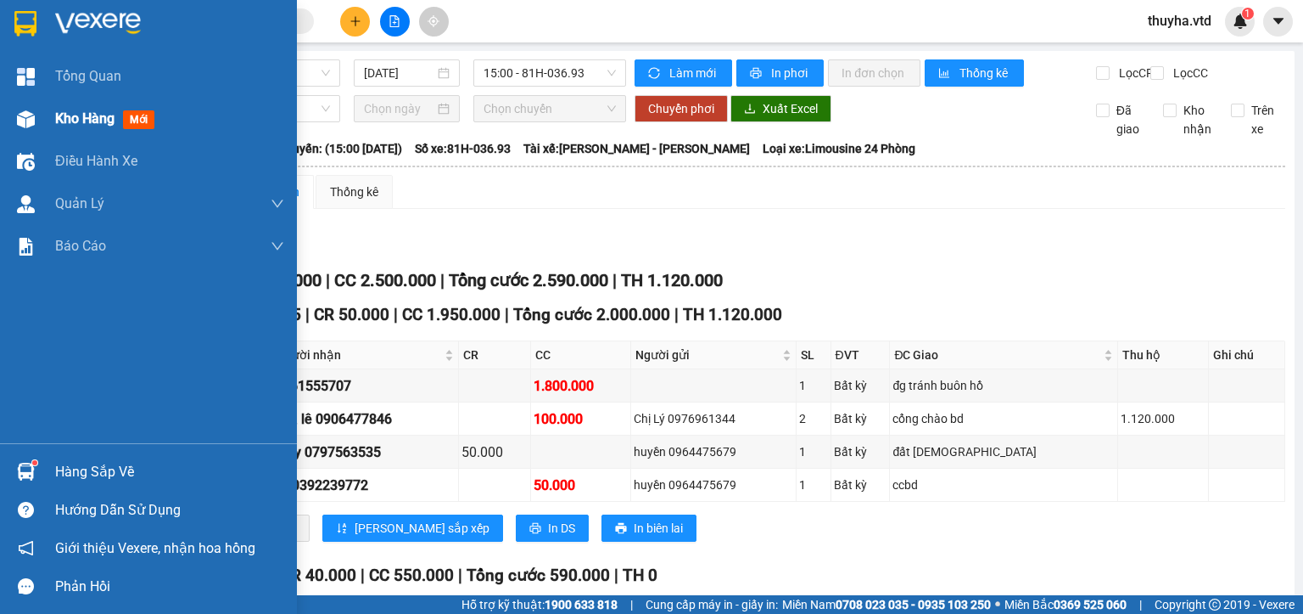
click at [35, 127] on div at bounding box center [26, 119] width 30 height 30
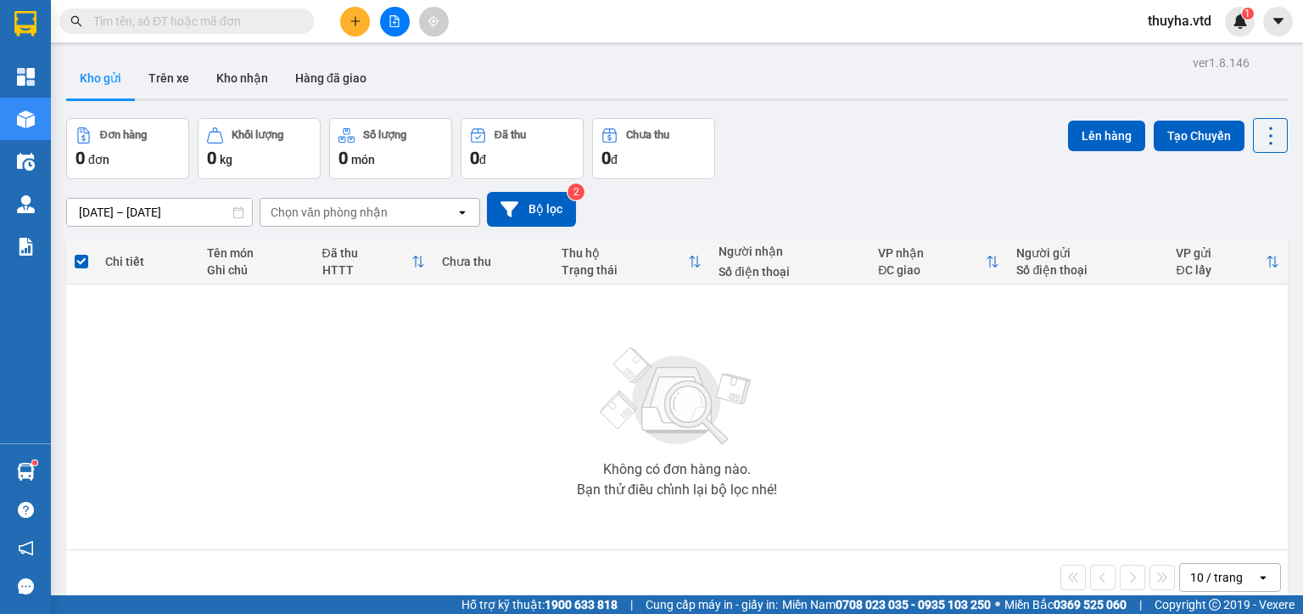
click at [283, 486] on div "Không có đơn hàng nào. Bạn thử điều chỉnh lại bộ lọc nhé!" at bounding box center [677, 416] width 1205 height 255
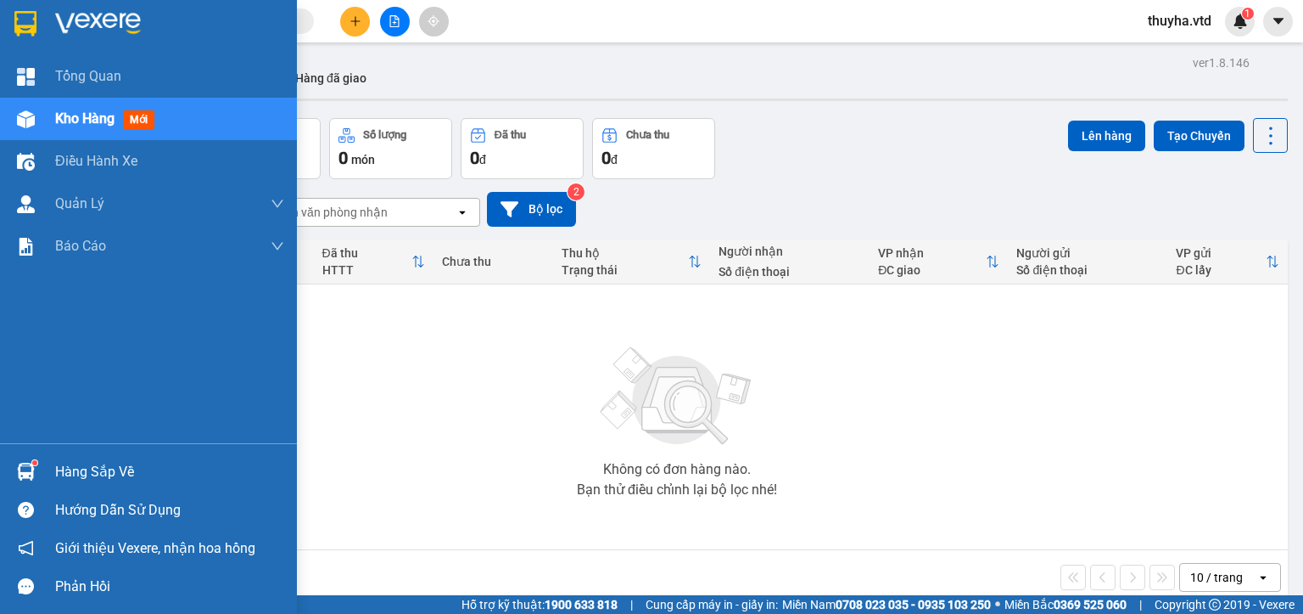
click at [41, 120] on div "Kho hàng mới" at bounding box center [148, 119] width 297 height 42
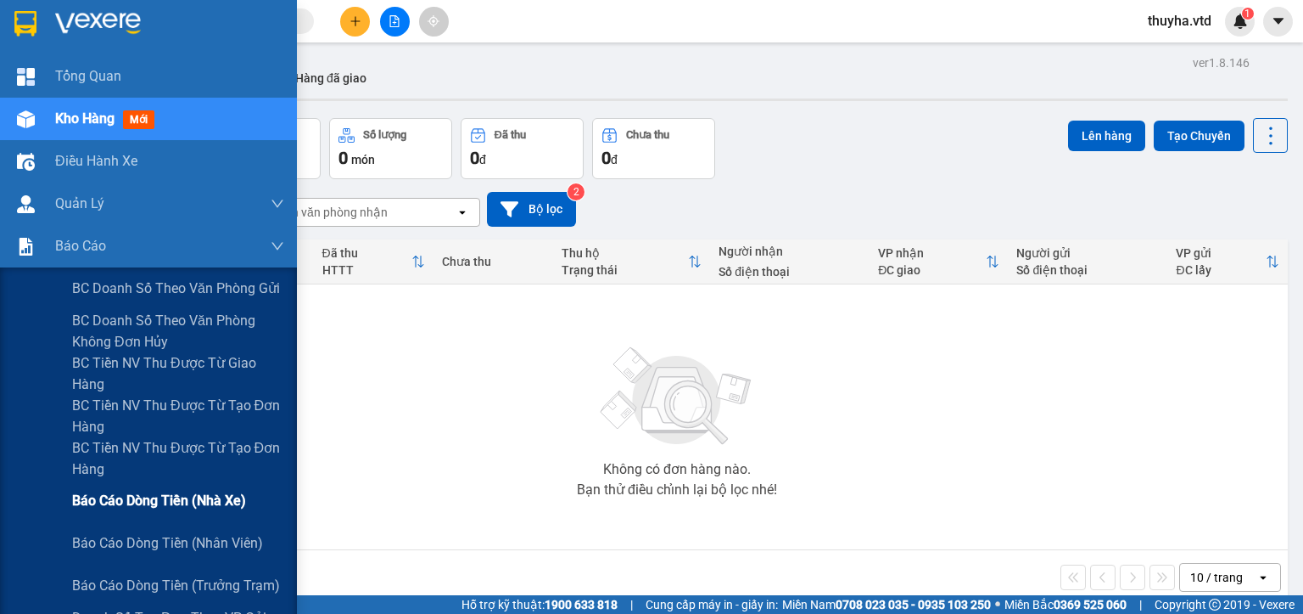
click at [205, 492] on span "Báo cáo dòng tiền (nhà xe)" at bounding box center [159, 500] width 174 height 21
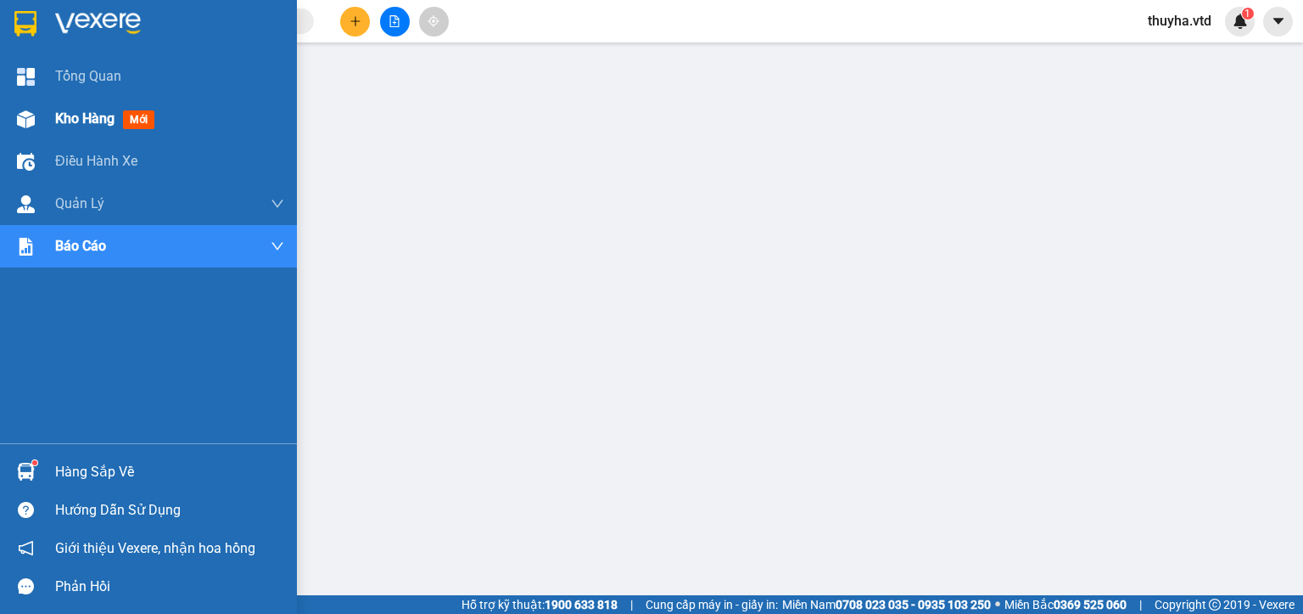
click at [61, 106] on div "Kho hàng mới" at bounding box center [169, 119] width 229 height 42
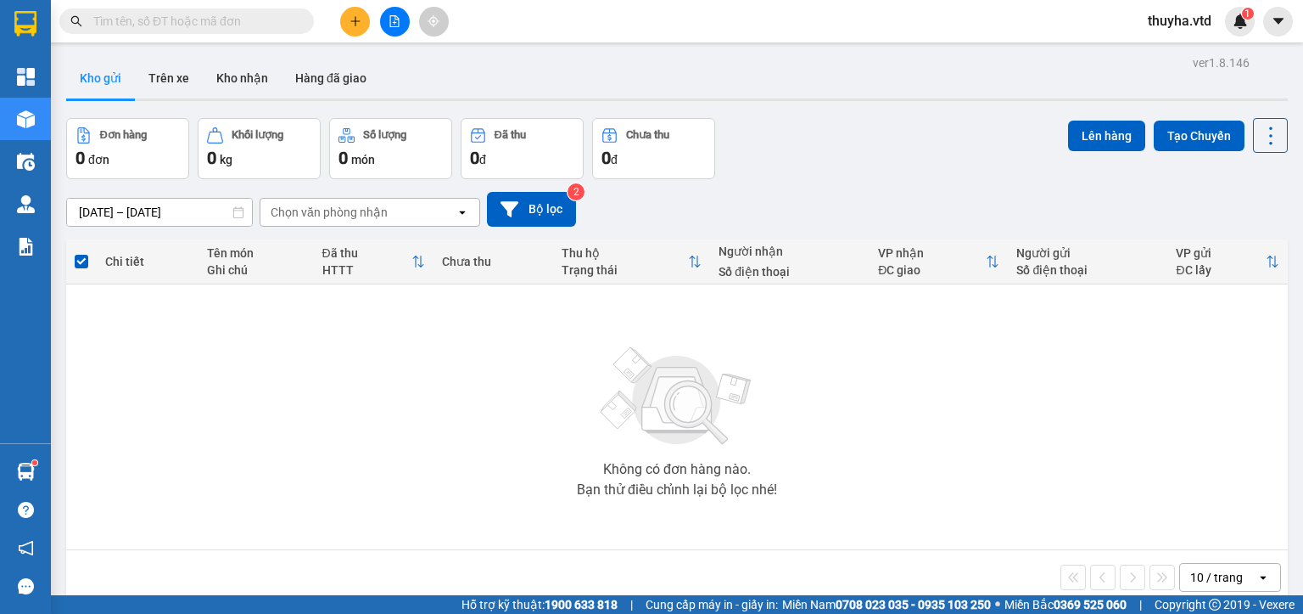
click at [401, 20] on button at bounding box center [395, 22] width 30 height 30
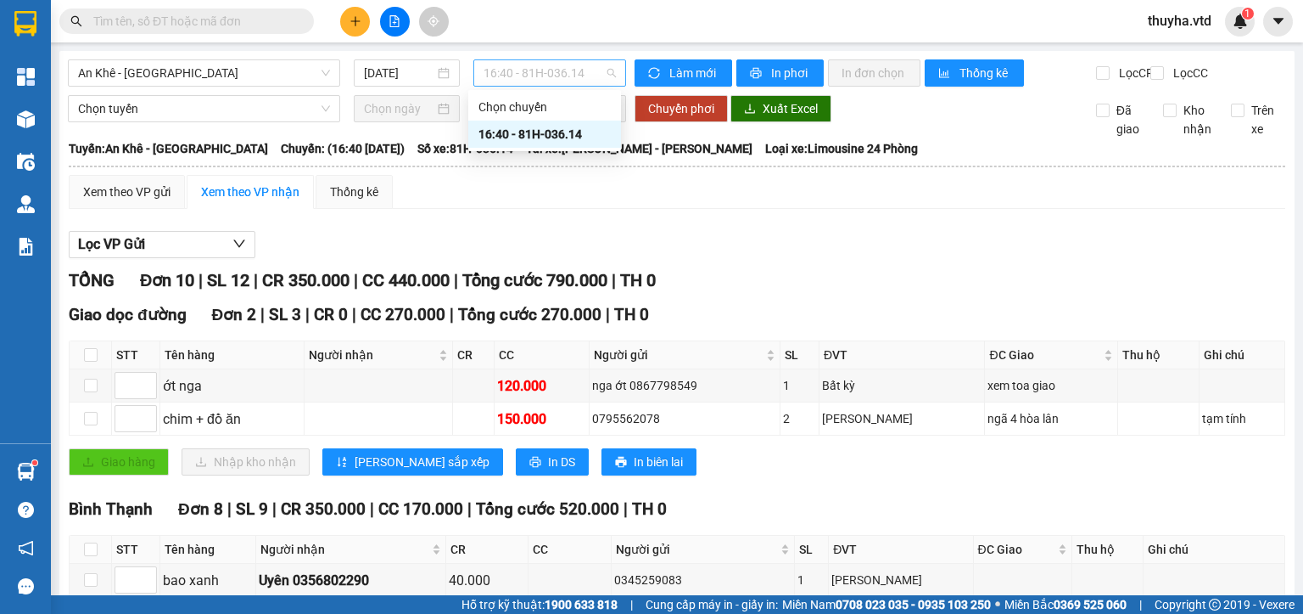
click at [563, 80] on span "16:40 - 81H-036.14" at bounding box center [550, 72] width 133 height 25
click at [151, 75] on span "An Khê - [GEOGRAPHIC_DATA]" at bounding box center [204, 72] width 252 height 25
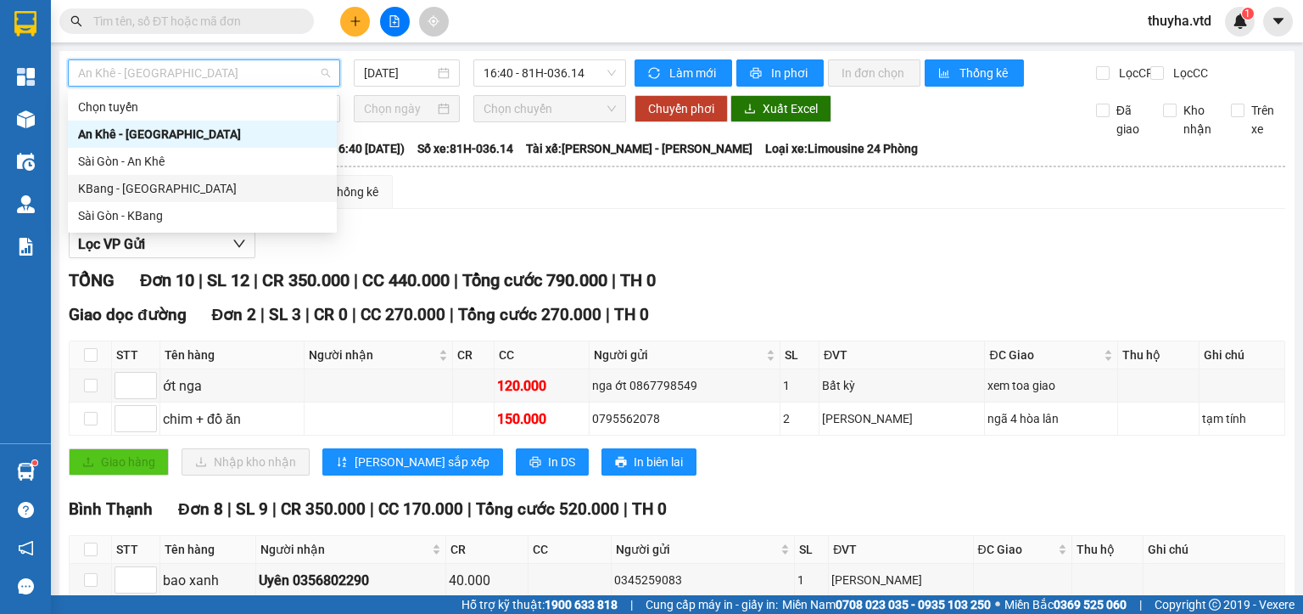
click at [81, 194] on div "KBang - [GEOGRAPHIC_DATA]" at bounding box center [202, 188] width 249 height 19
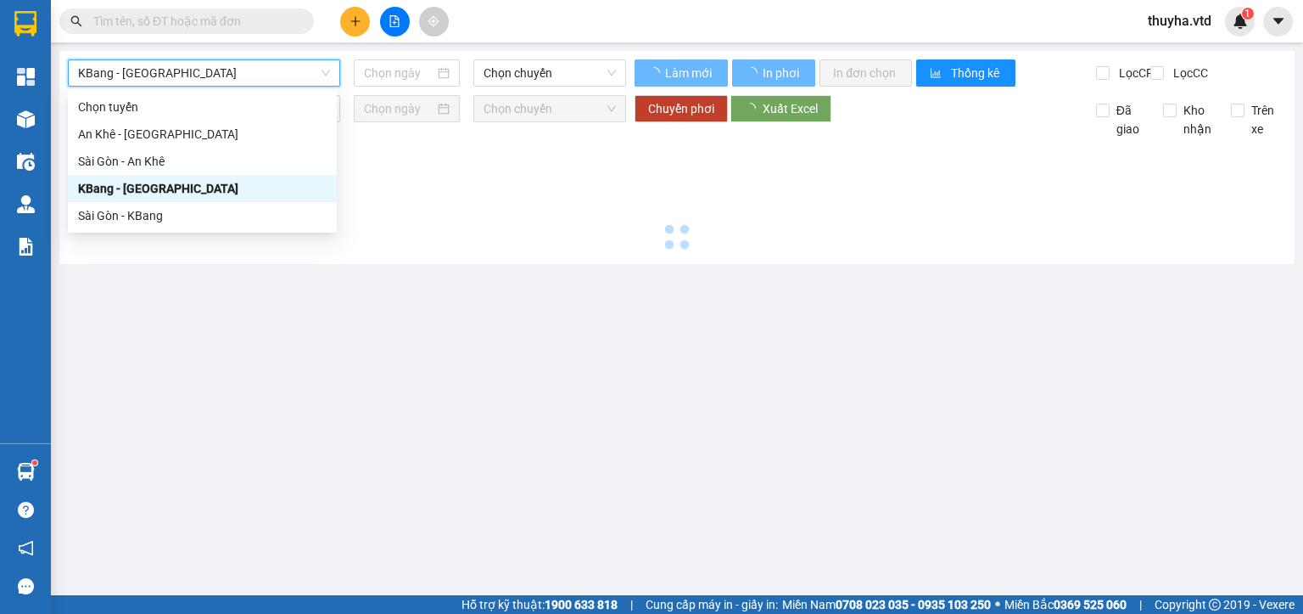
type input "[DATE]"
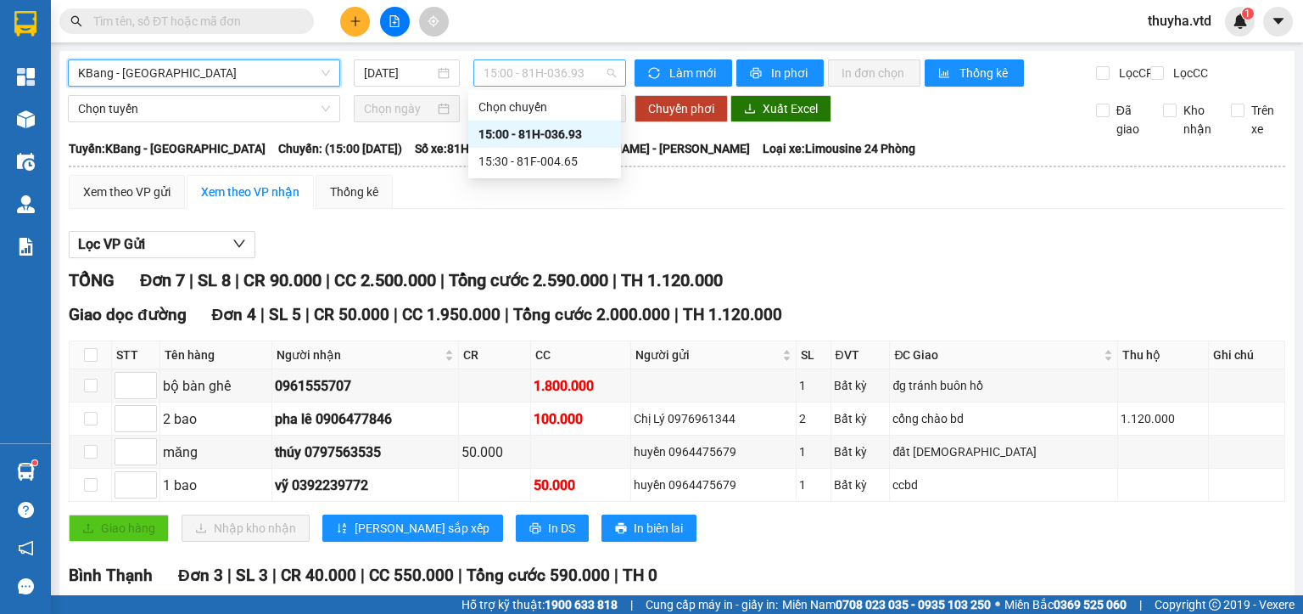
click at [536, 77] on span "15:00 - 81H-036.93" at bounding box center [550, 72] width 133 height 25
click at [508, 162] on div "15:30 - 81F-004.65" at bounding box center [545, 161] width 132 height 19
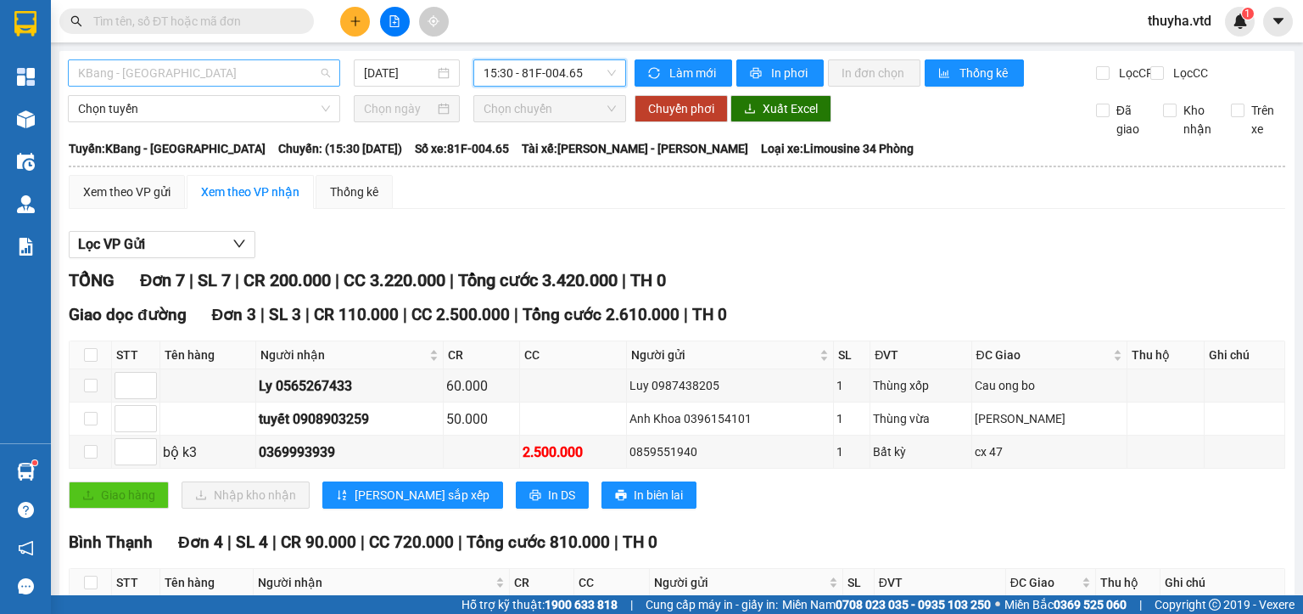
click at [96, 75] on span "KBang - [GEOGRAPHIC_DATA]" at bounding box center [204, 72] width 252 height 25
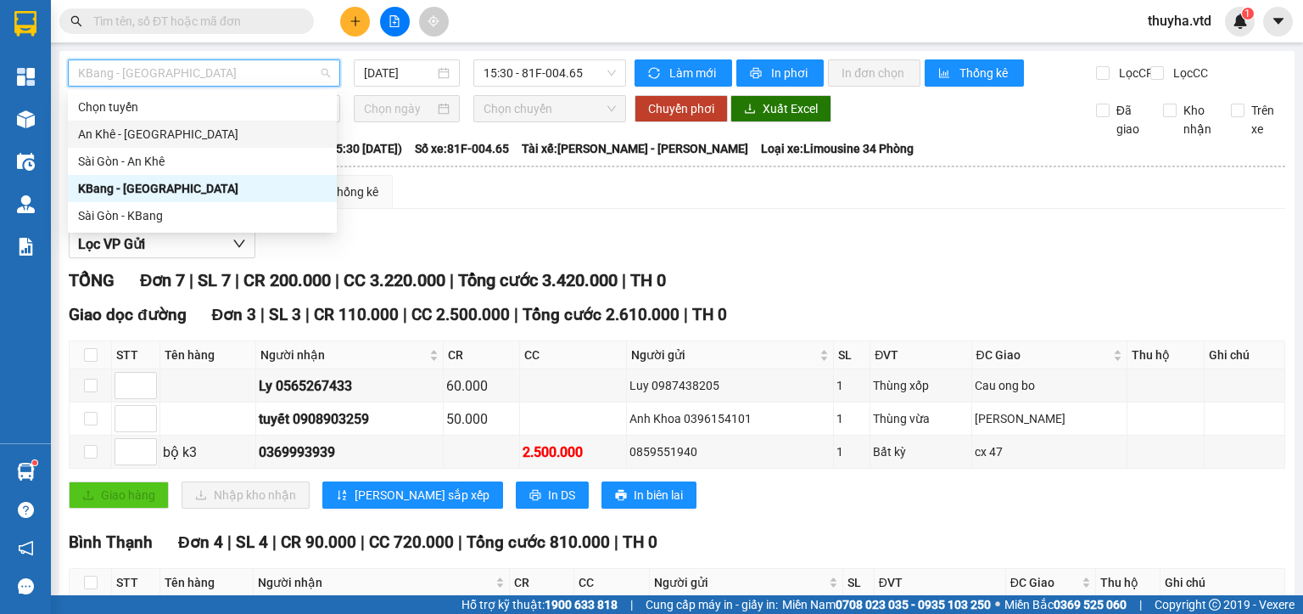
click at [95, 134] on div "An Khê - [GEOGRAPHIC_DATA]" at bounding box center [202, 134] width 249 height 19
type input "[DATE]"
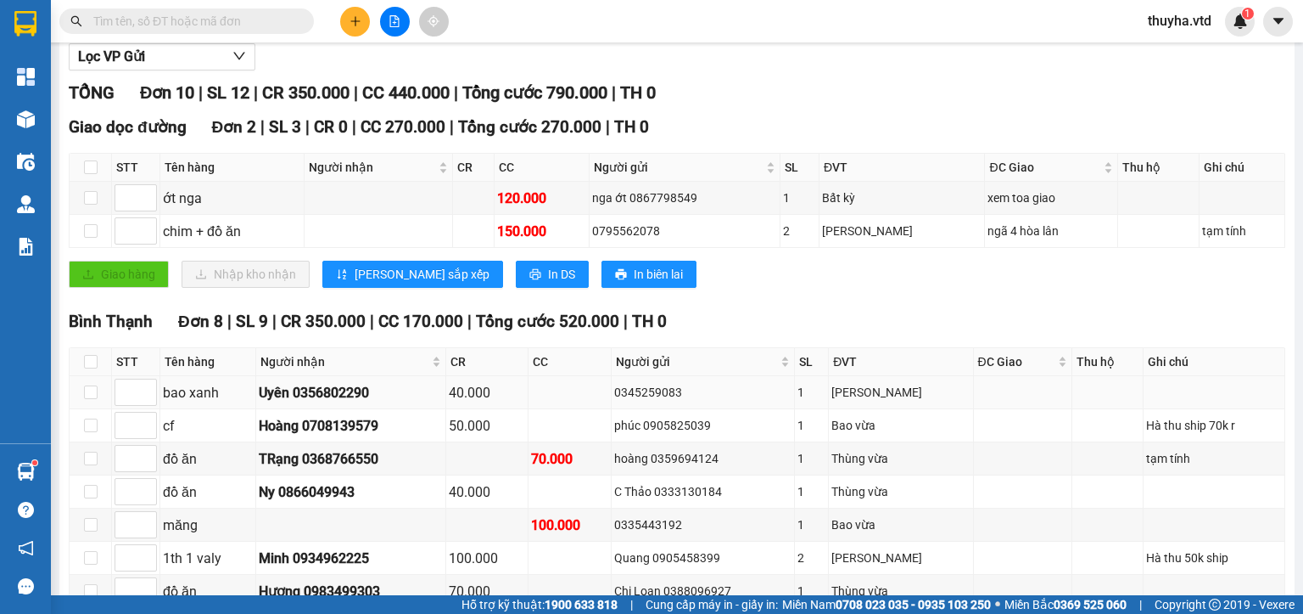
scroll to position [328, 0]
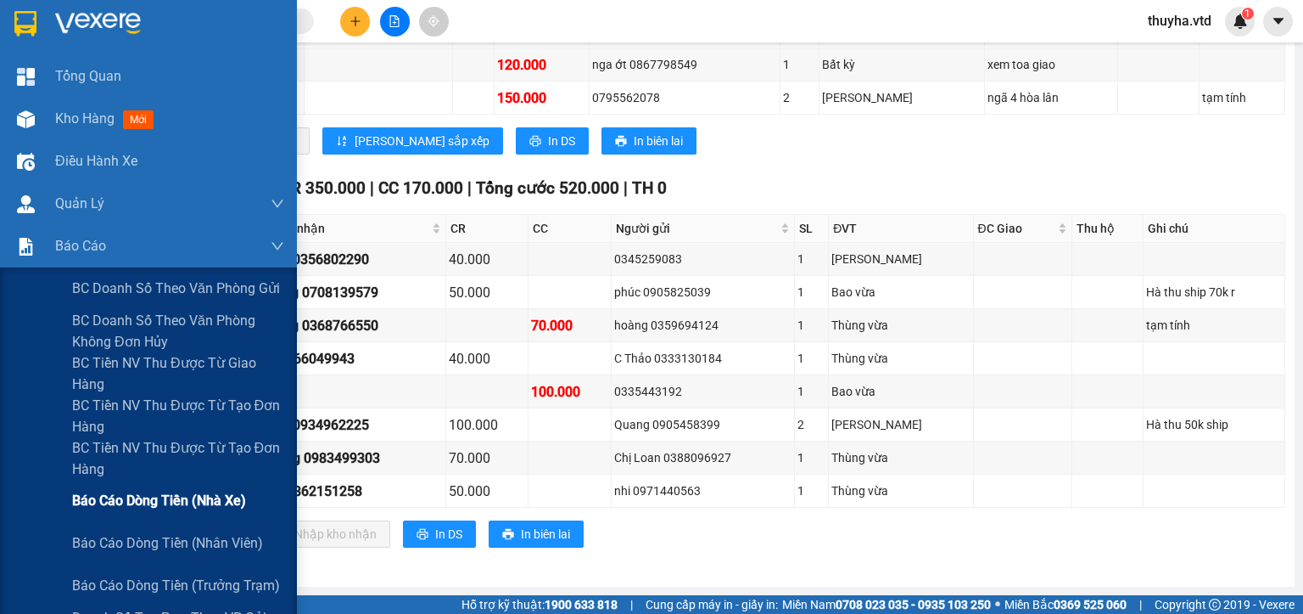
click at [168, 497] on span "Báo cáo dòng tiền (nhà xe)" at bounding box center [159, 500] width 174 height 21
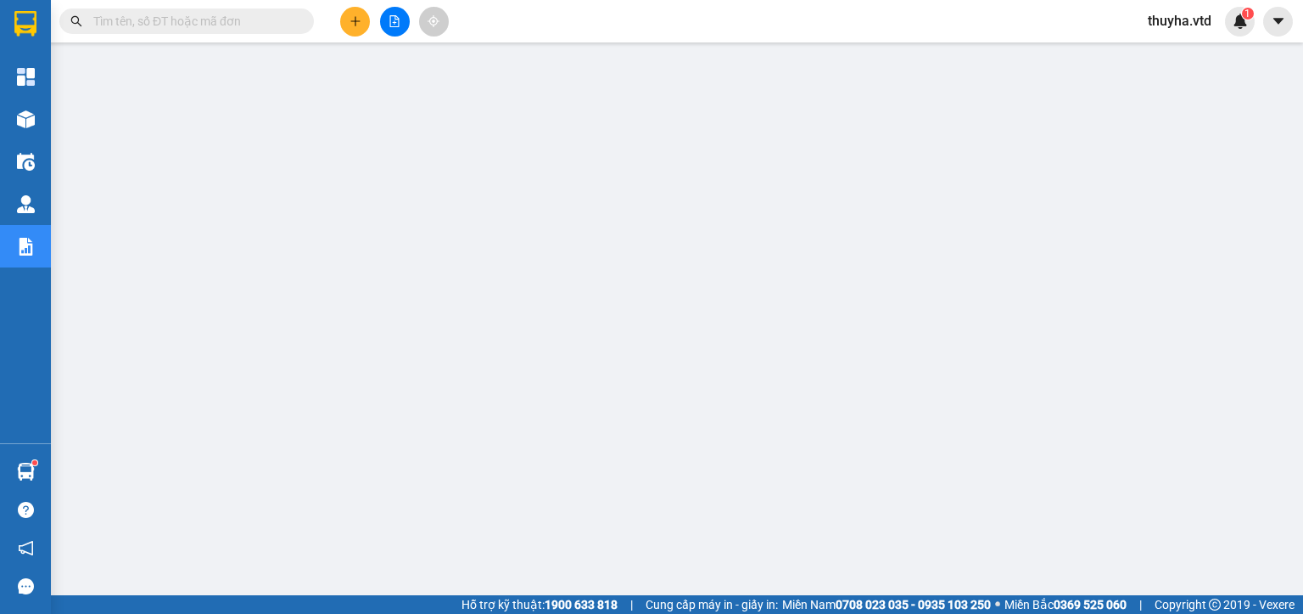
scroll to position [227, 0]
click at [173, 31] on span at bounding box center [186, 20] width 255 height 25
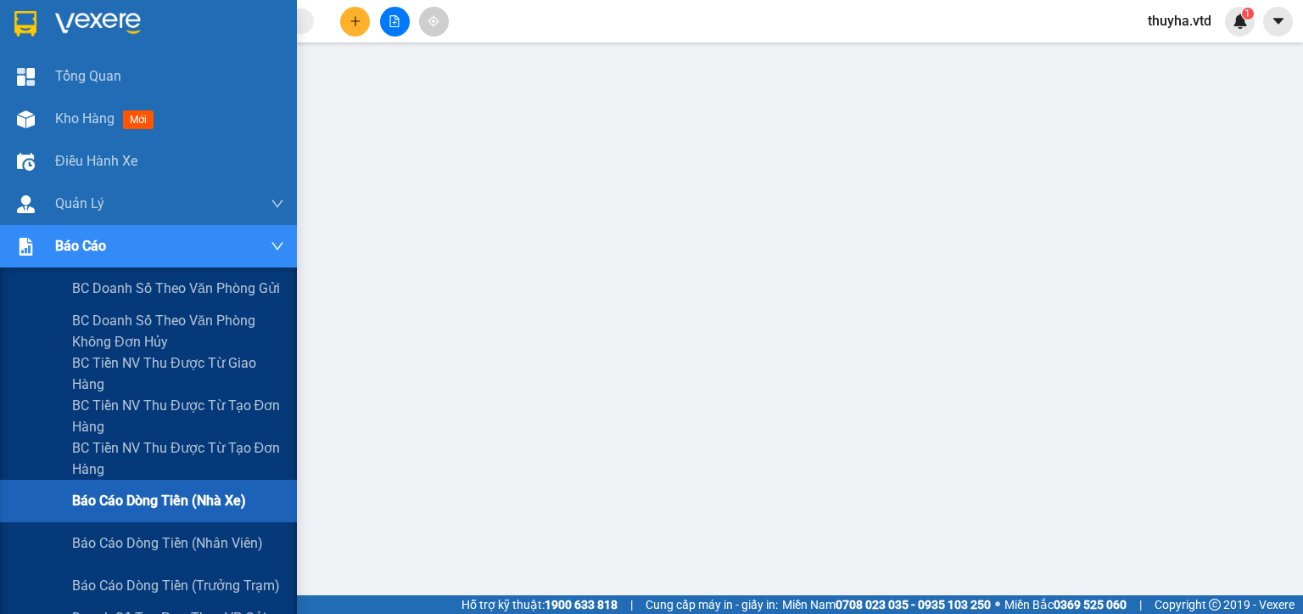
click at [196, 503] on span "Báo cáo dòng tiền (nhà xe)" at bounding box center [159, 500] width 174 height 21
click at [173, 497] on span "Báo cáo dòng tiền (nhà xe)" at bounding box center [159, 500] width 174 height 21
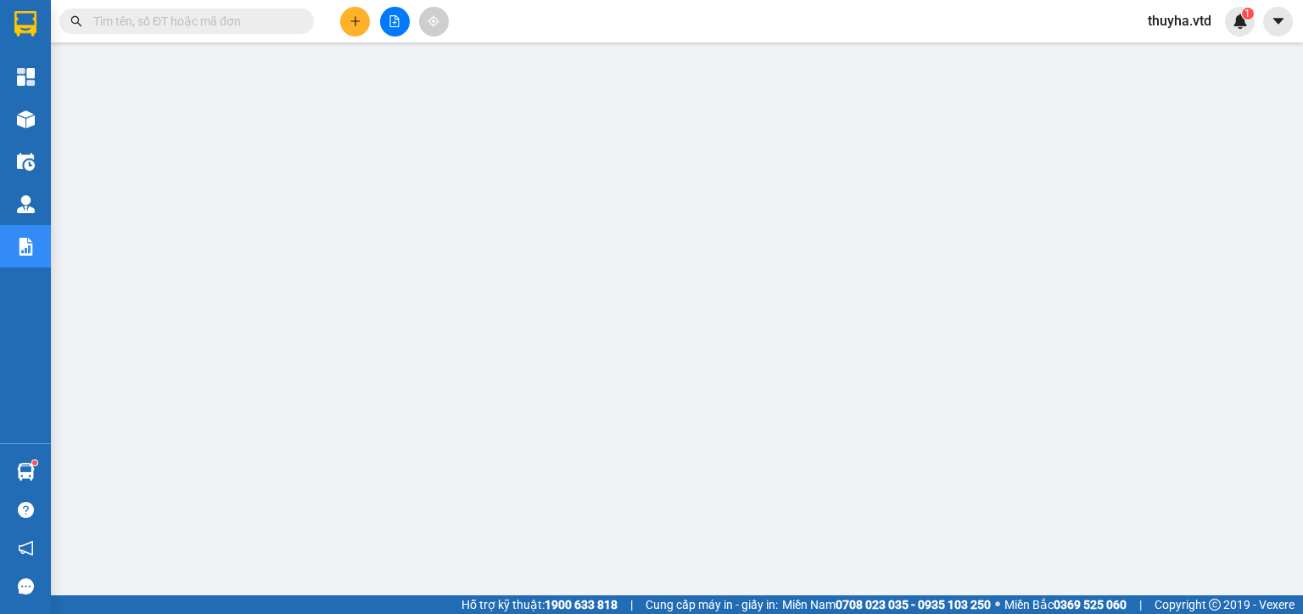
scroll to position [0, 0]
click at [402, 15] on button at bounding box center [395, 22] width 30 height 30
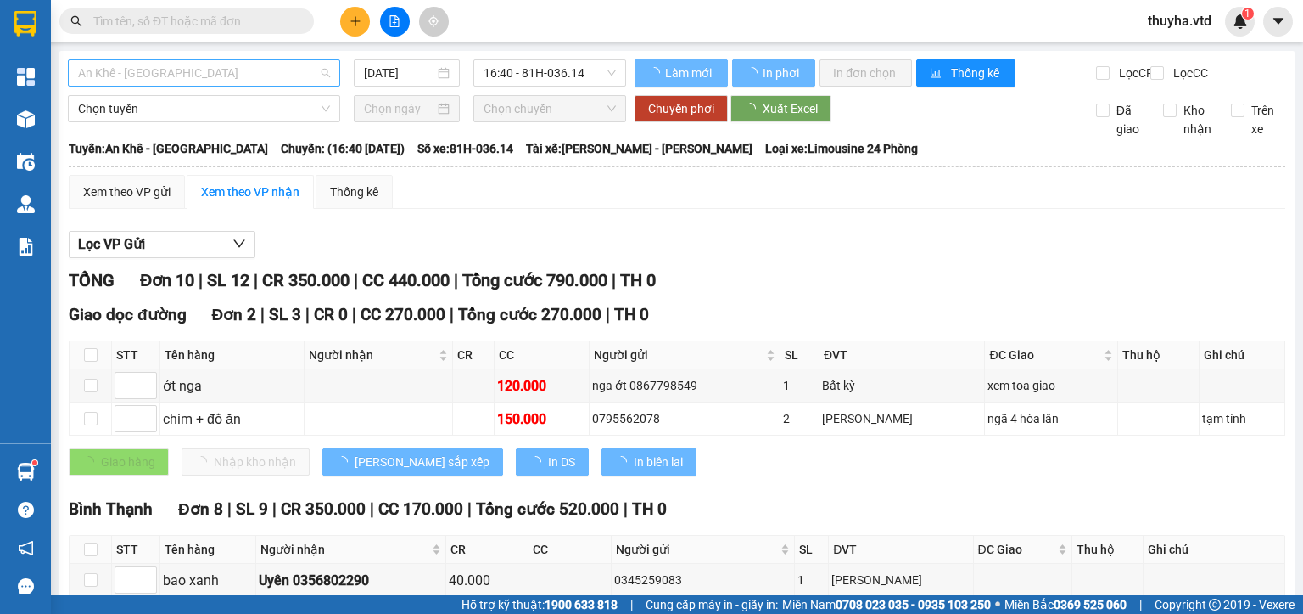
click at [130, 71] on span "An Khê - [GEOGRAPHIC_DATA]" at bounding box center [204, 72] width 252 height 25
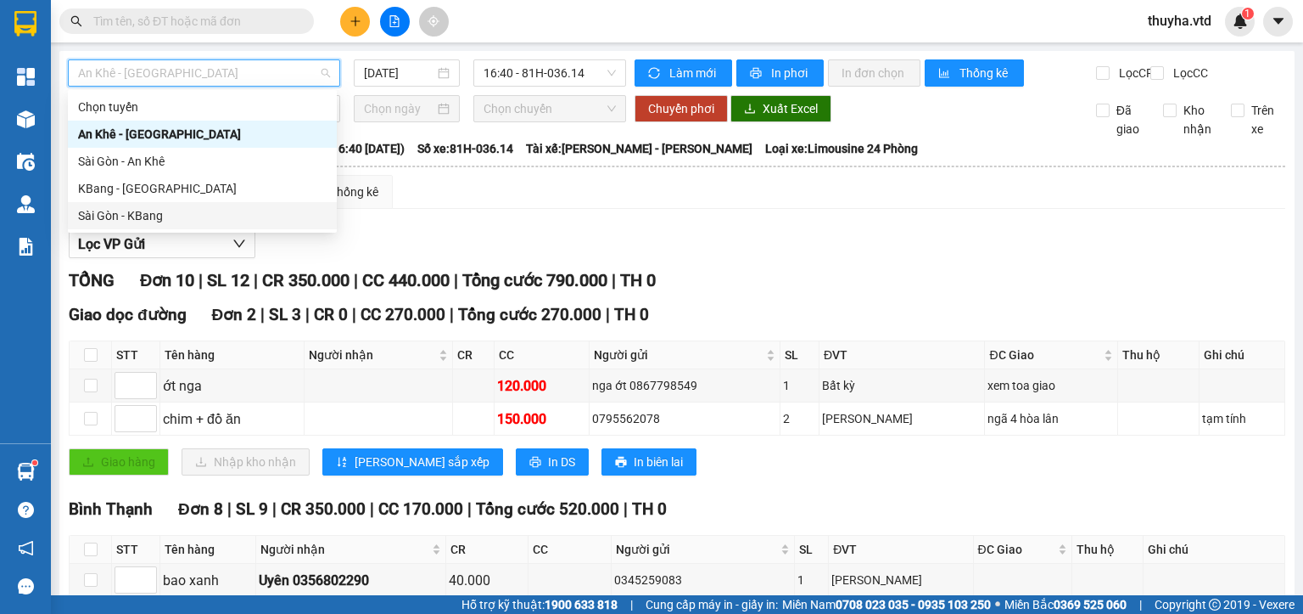
click at [557, 58] on div "An Khê - [GEOGRAPHIC_DATA] [DATE] 16:40 - 81H-036.14 Làm mới In phơi In đơn chọ…" at bounding box center [676, 479] width 1235 height 856
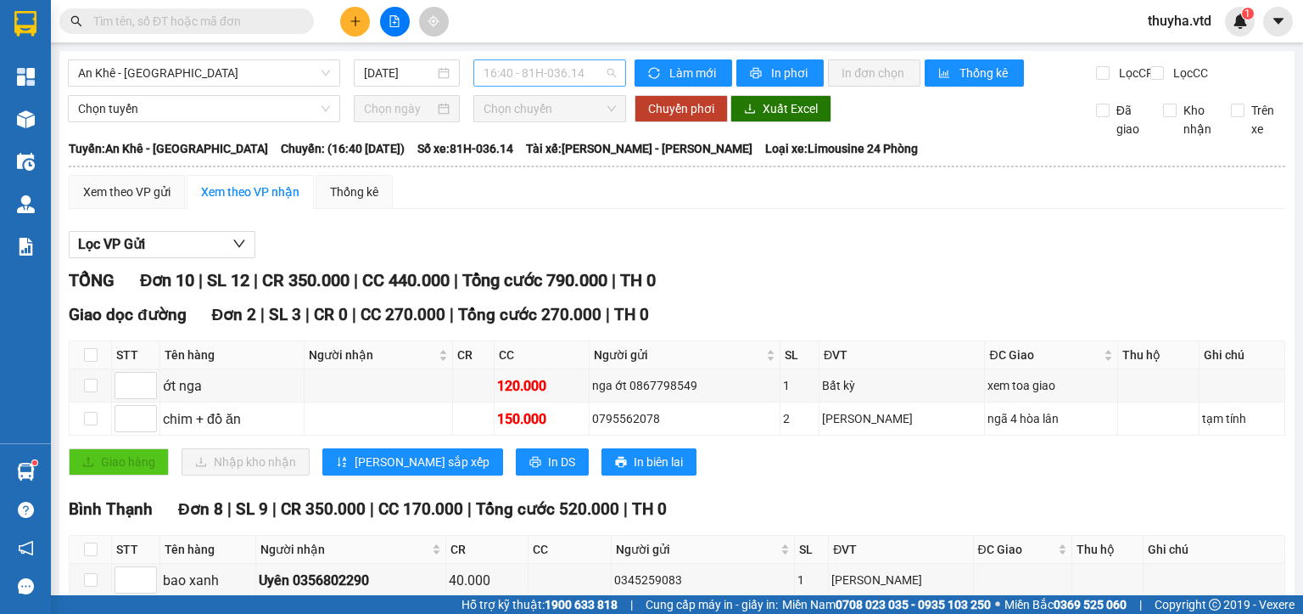
click at [556, 65] on span "16:40 - 81H-036.14" at bounding box center [550, 72] width 133 height 25
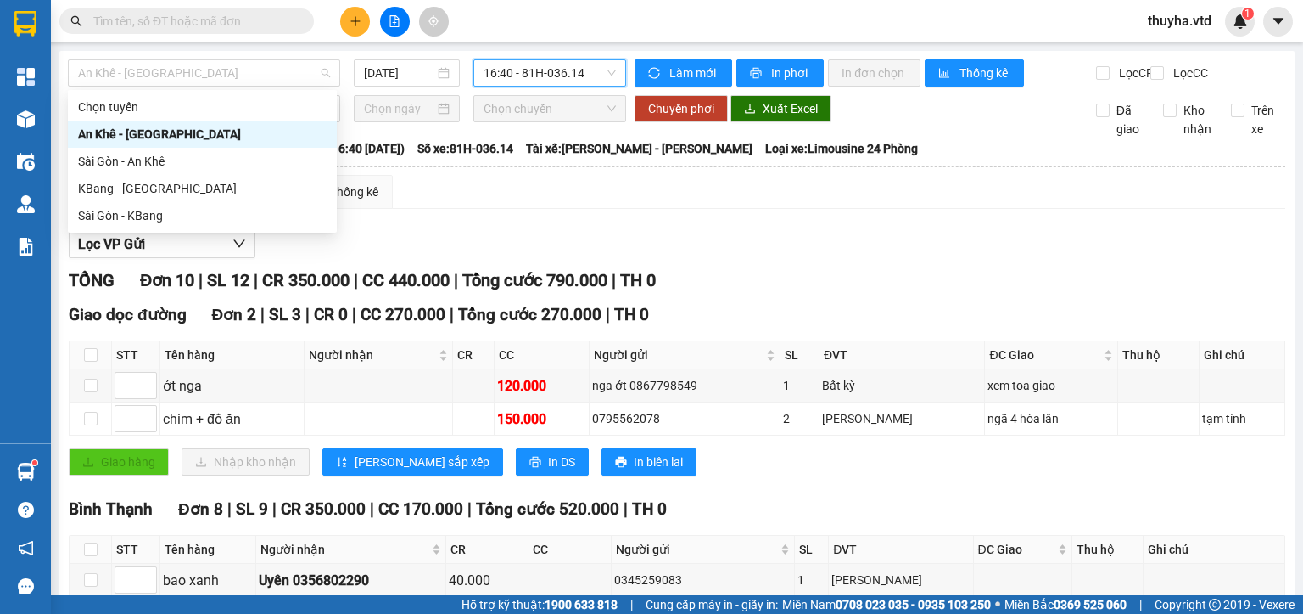
drag, startPoint x: 220, startPoint y: 76, endPoint x: 166, endPoint y: 131, distance: 76.2
click at [218, 76] on span "An Khê - [GEOGRAPHIC_DATA]" at bounding box center [204, 72] width 252 height 25
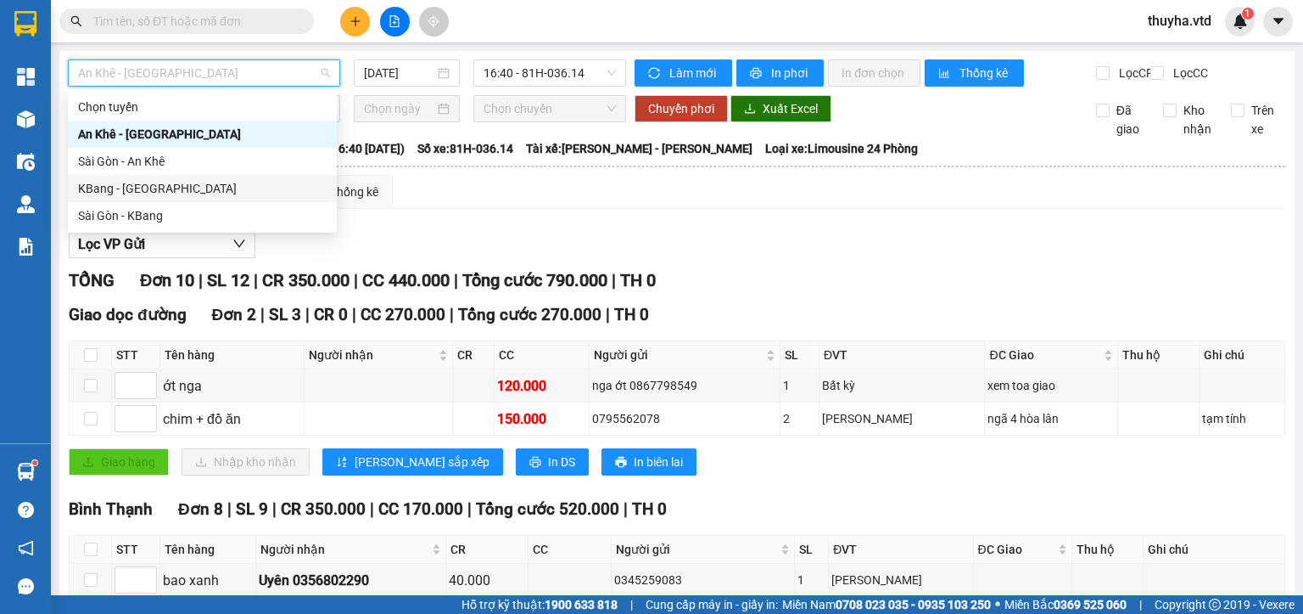
click at [115, 182] on div "KBang - [GEOGRAPHIC_DATA]" at bounding box center [202, 188] width 249 height 19
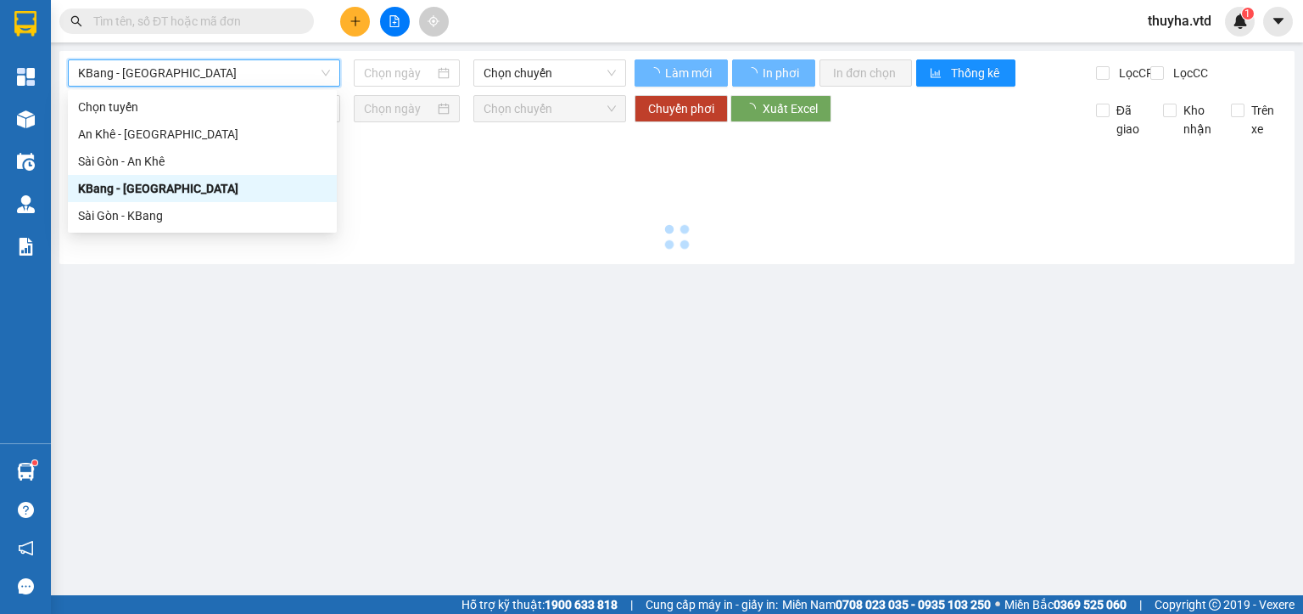
type input "[DATE]"
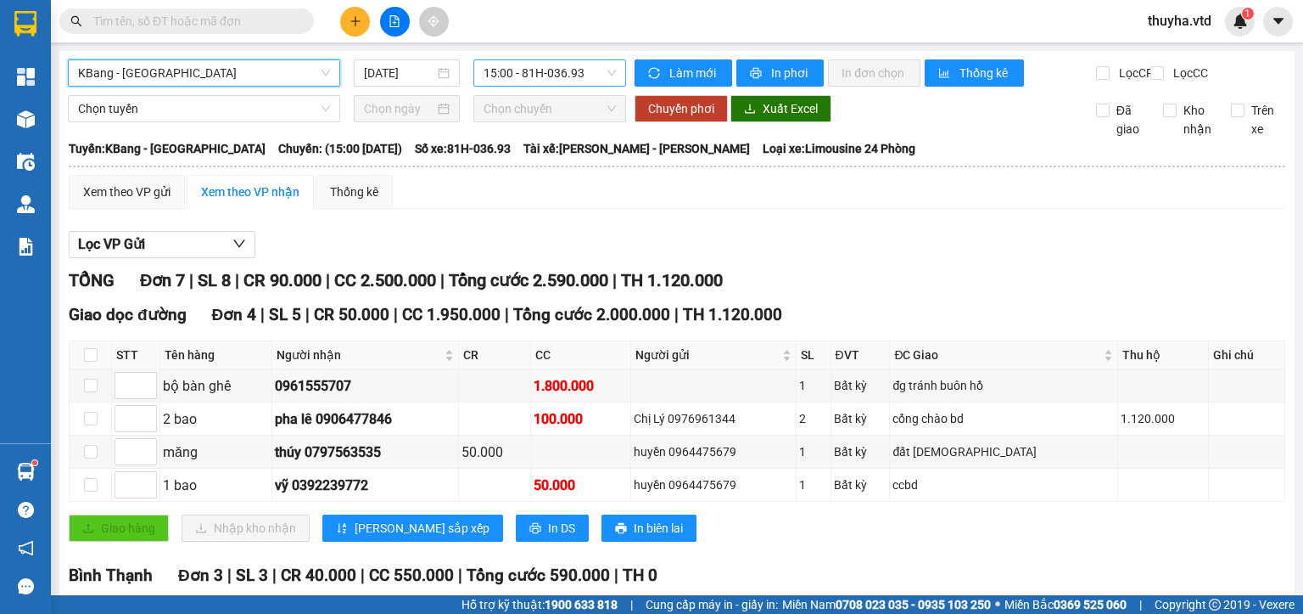
click at [533, 69] on span "15:00 - 81H-036.93" at bounding box center [550, 72] width 133 height 25
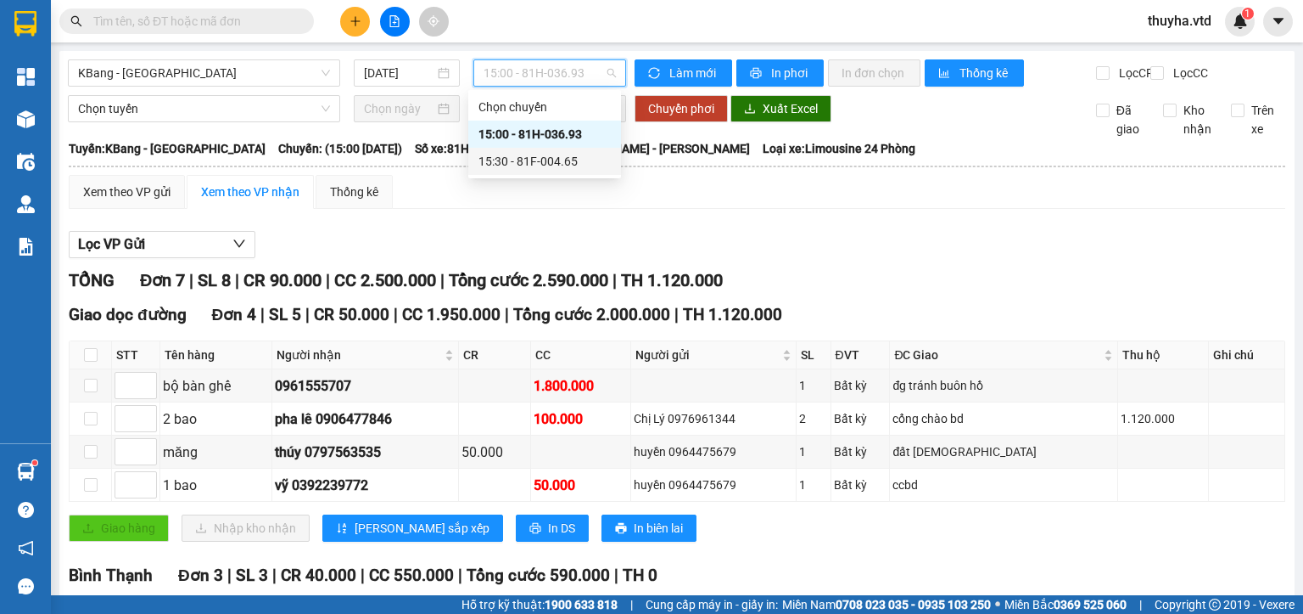
click at [537, 153] on div "15:30 - 81F-004.65" at bounding box center [545, 161] width 132 height 19
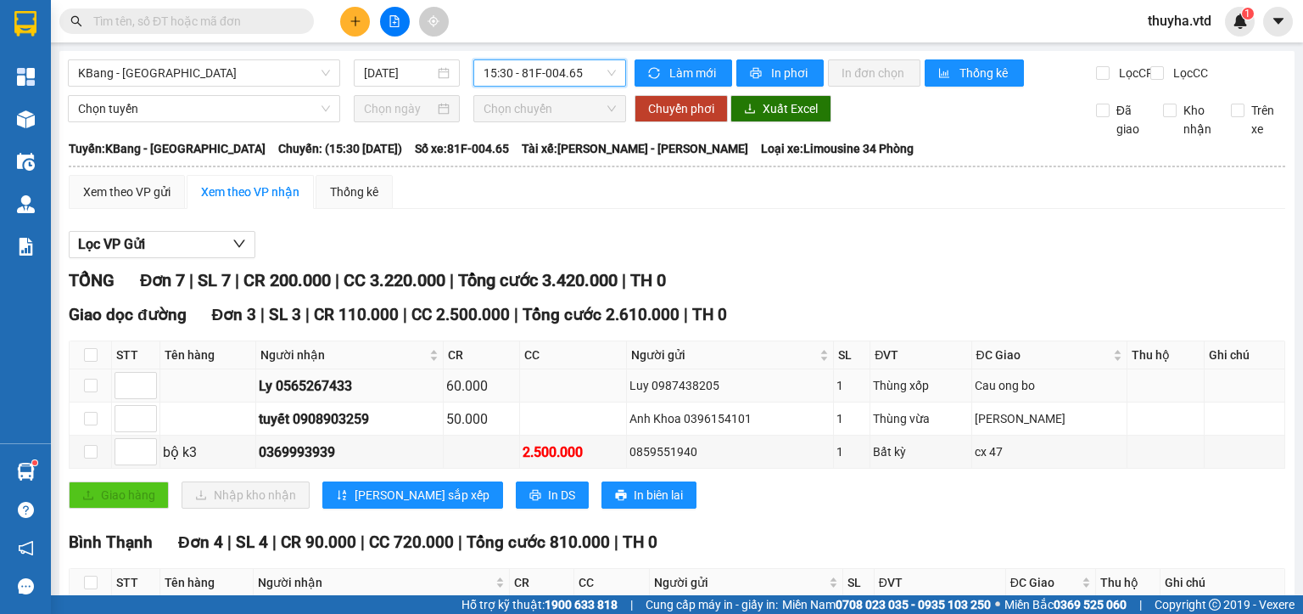
scroll to position [231, 0]
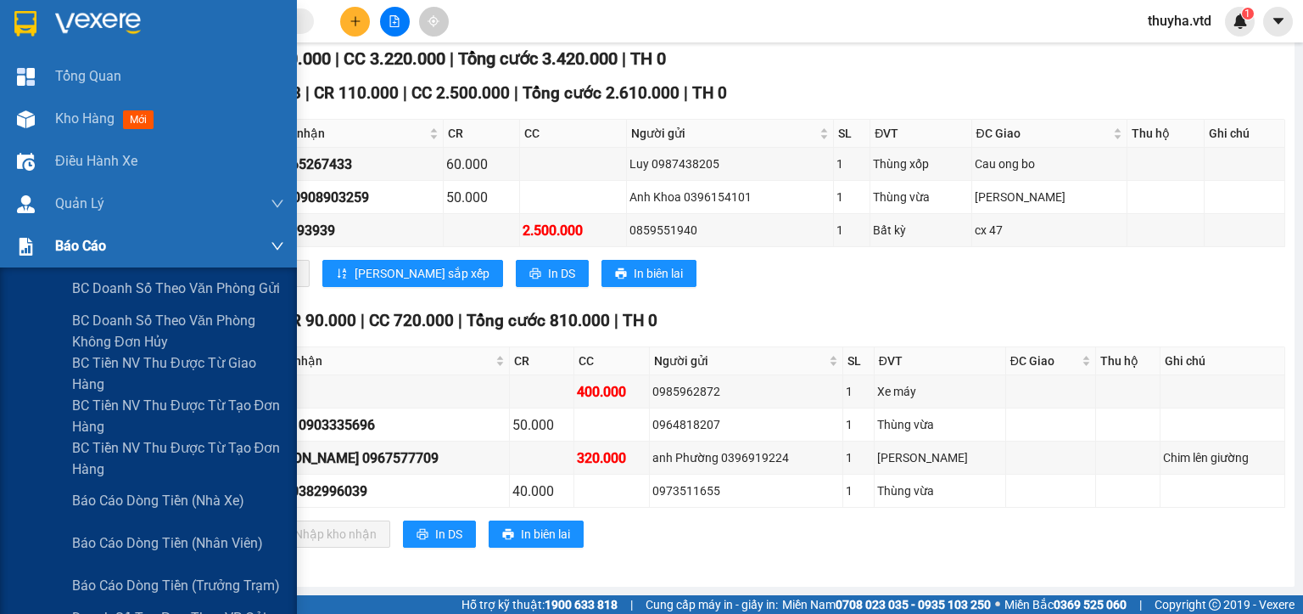
click at [104, 252] on span "Báo cáo" at bounding box center [80, 245] width 51 height 21
